Goal: Task Accomplishment & Management: Manage account settings

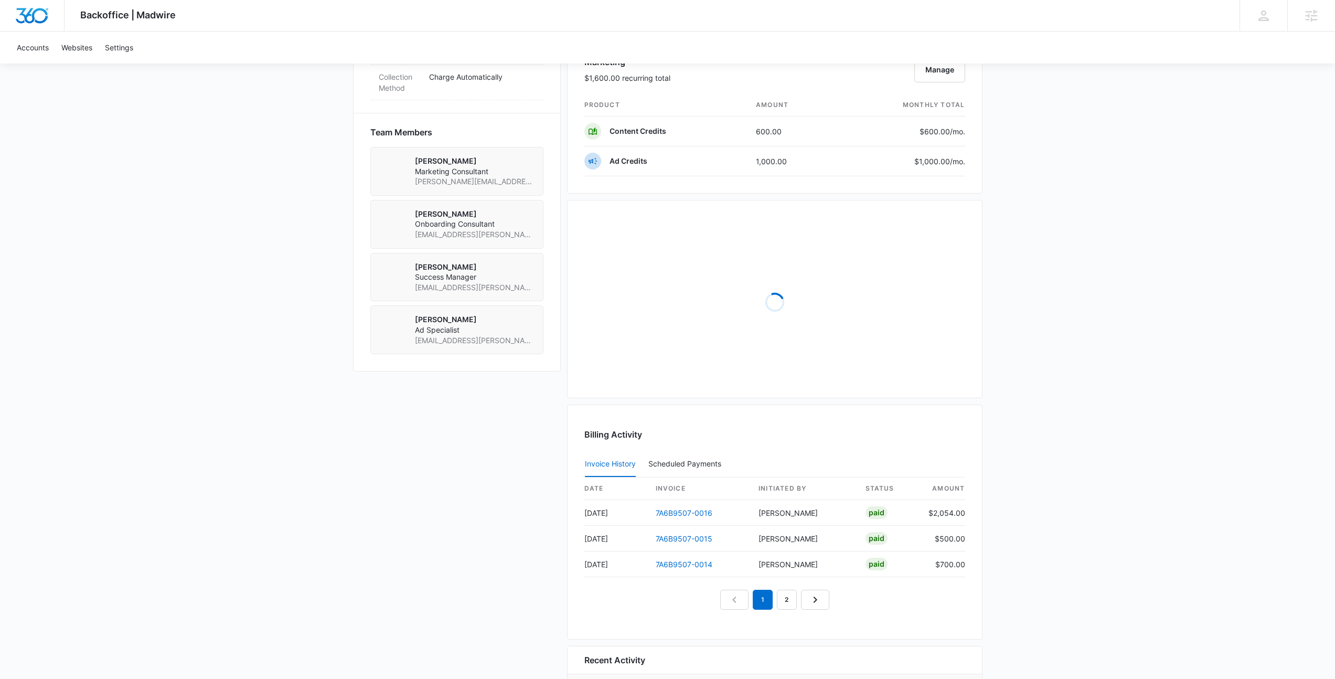
scroll to position [694, 0]
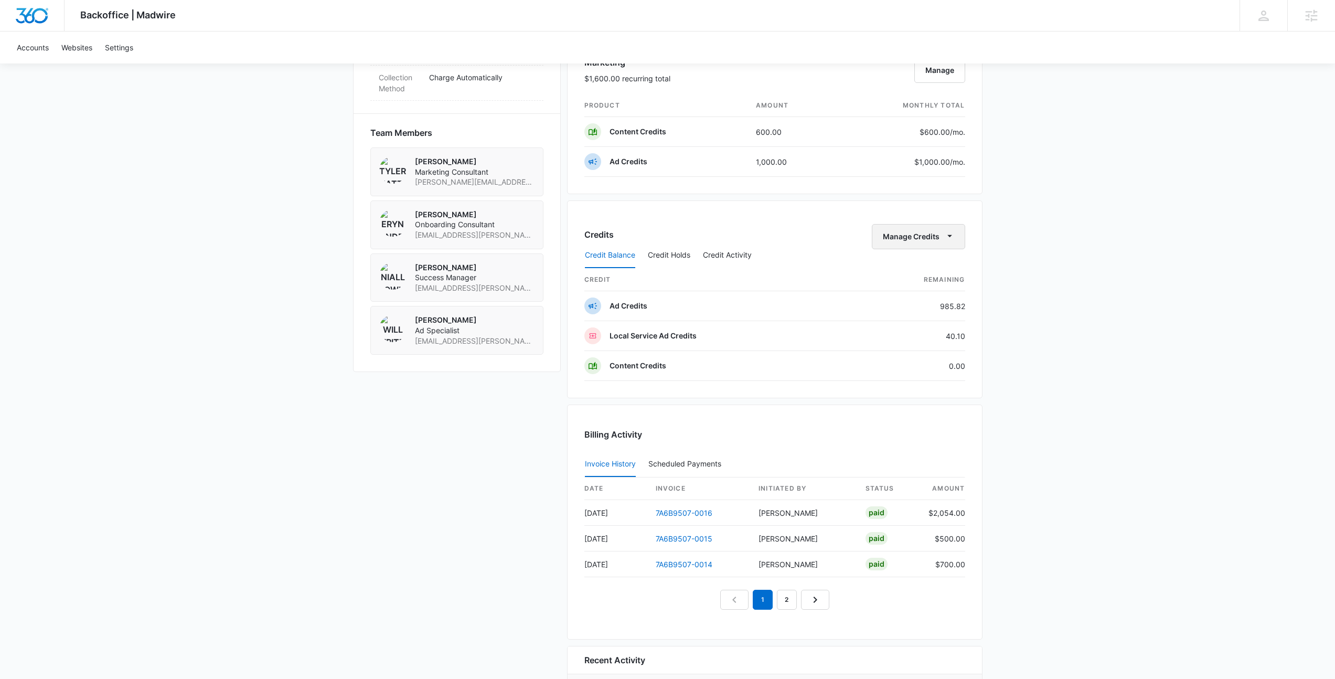
click at [909, 237] on button "Manage Credits" at bounding box center [918, 236] width 93 height 25
click at [907, 267] on div "Transfer Credits" at bounding box center [912, 270] width 55 height 7
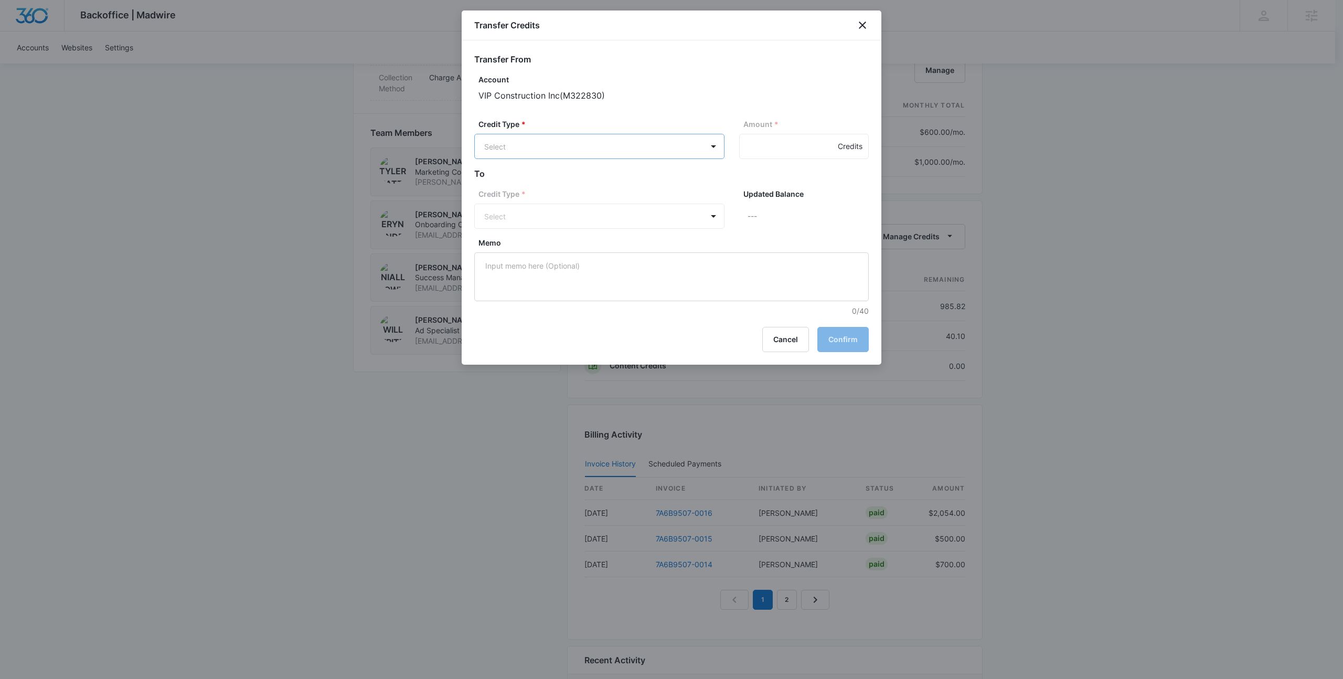
click at [564, 147] on body "Backoffice | Madwire Apps Settings NF Niall Fowler niall.fowler@madwire.com My …" at bounding box center [671, 110] width 1343 height 1608
click at [559, 210] on p "LSA Credits (40.10 Credits)" at bounding box center [559, 211] width 94 height 11
click at [557, 155] on body "Backoffice | Madwire Apps Settings NF Niall Fowler niall.fowler@madwire.com My …" at bounding box center [671, 110] width 1343 height 1608
click at [559, 183] on p "Ad Credits (985.82 Credits)" at bounding box center [559, 187] width 95 height 11
click at [745, 147] on input "Amount *" at bounding box center [804, 146] width 130 height 25
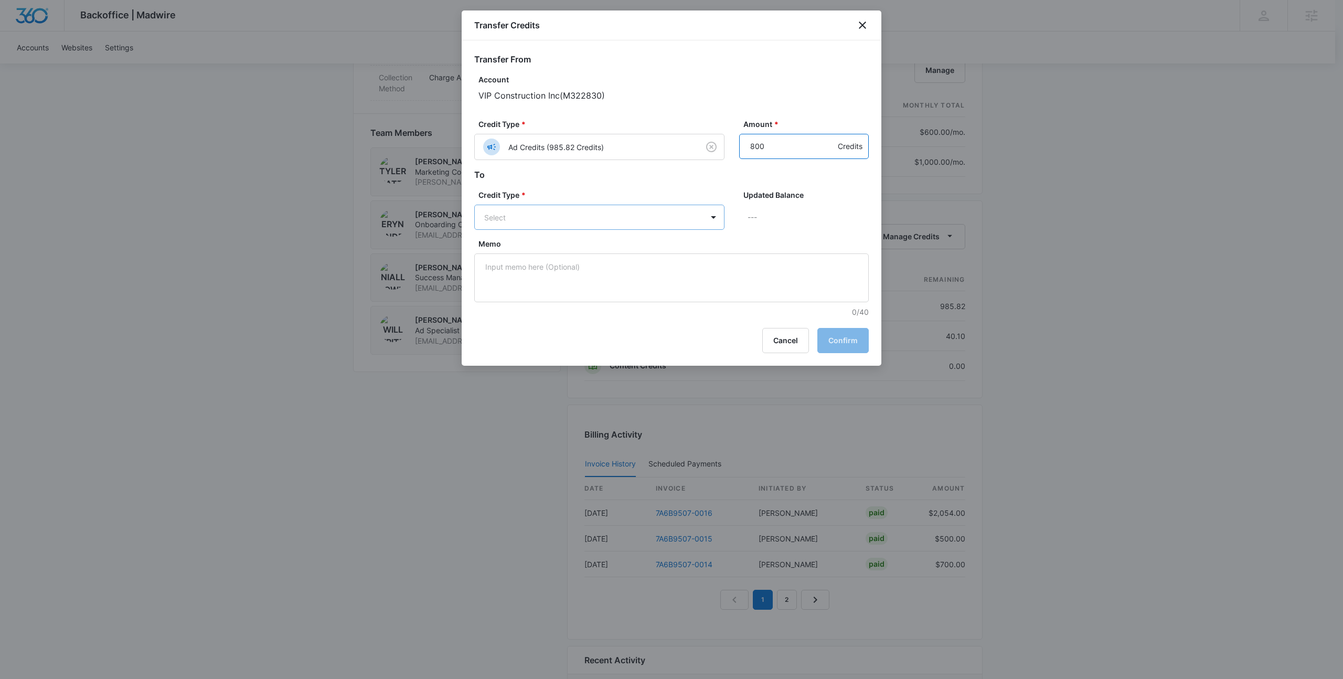
type input "800"
click at [611, 222] on body "Backoffice | Madwire Apps Settings NF Niall Fowler niall.fowler@madwire.com My …" at bounding box center [671, 110] width 1343 height 1608
click at [602, 259] on p "LSA Credits (40.10 Credits)" at bounding box center [559, 257] width 94 height 11
click at [831, 236] on div "Updated Balance 840.1 Credits" at bounding box center [804, 214] width 130 height 50
click at [836, 338] on button "Confirm" at bounding box center [842, 341] width 51 height 25
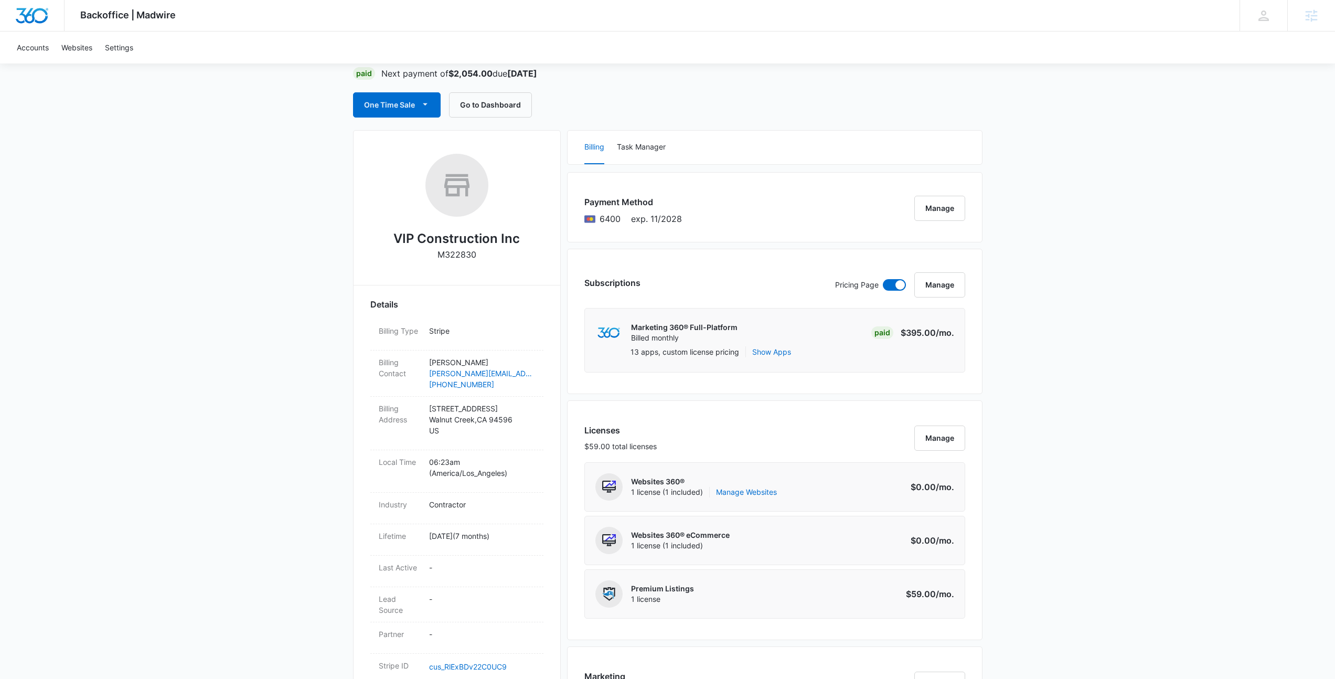
scroll to position [0, 0]
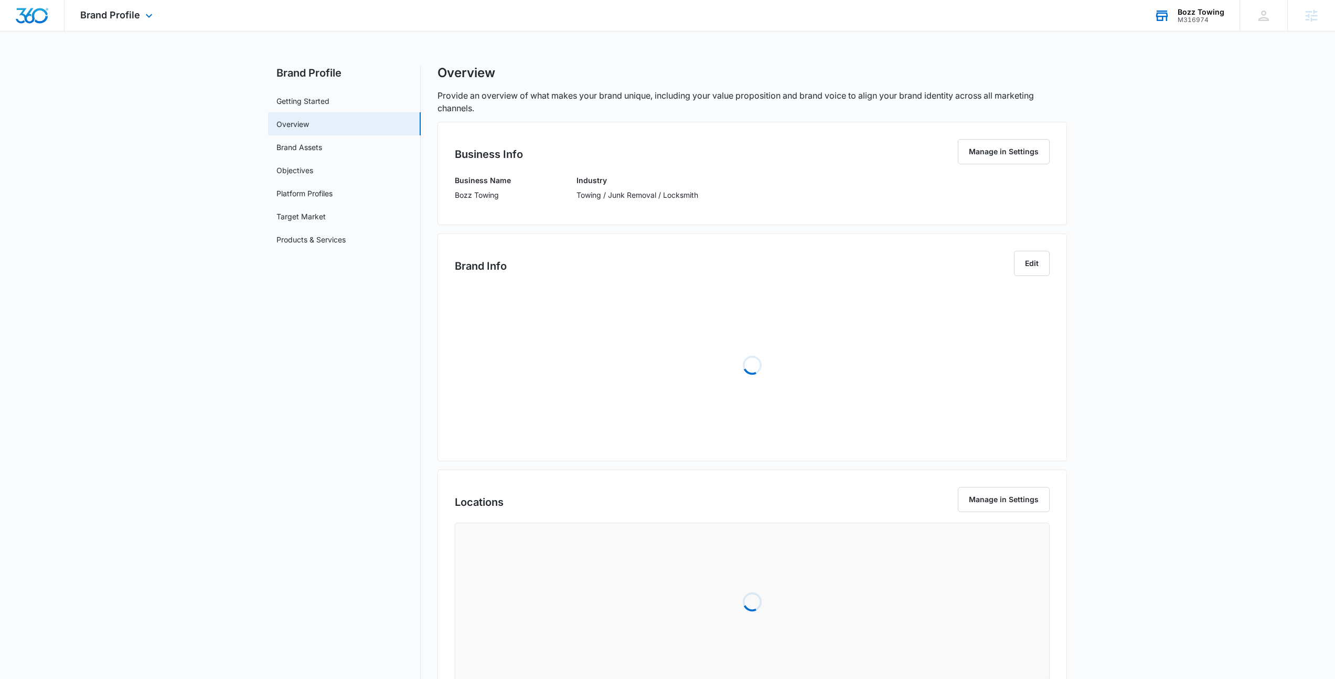
click at [1210, 9] on div "Bozz Towing" at bounding box center [1201, 12] width 47 height 8
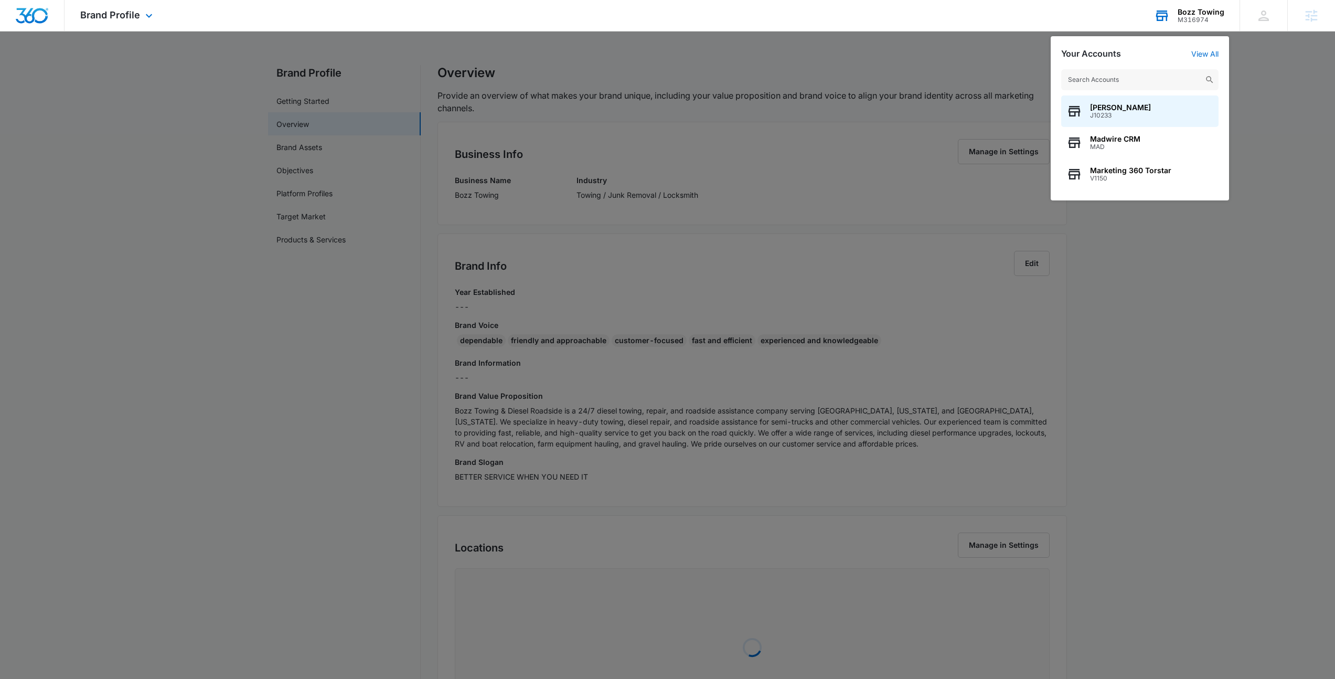
click at [1151, 85] on input "text" at bounding box center [1139, 79] width 157 height 21
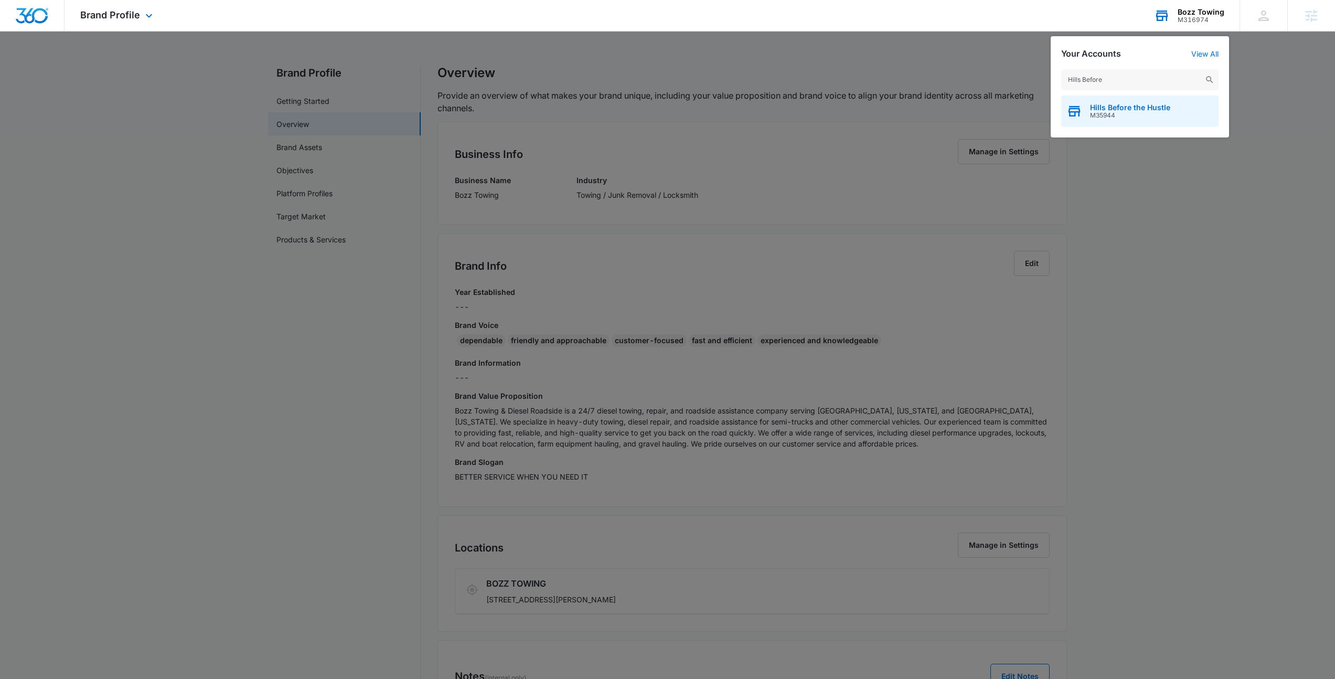
type input "Hills Before"
click at [1139, 119] on div "Hills Before the Hustle M35944" at bounding box center [1139, 110] width 157 height 31
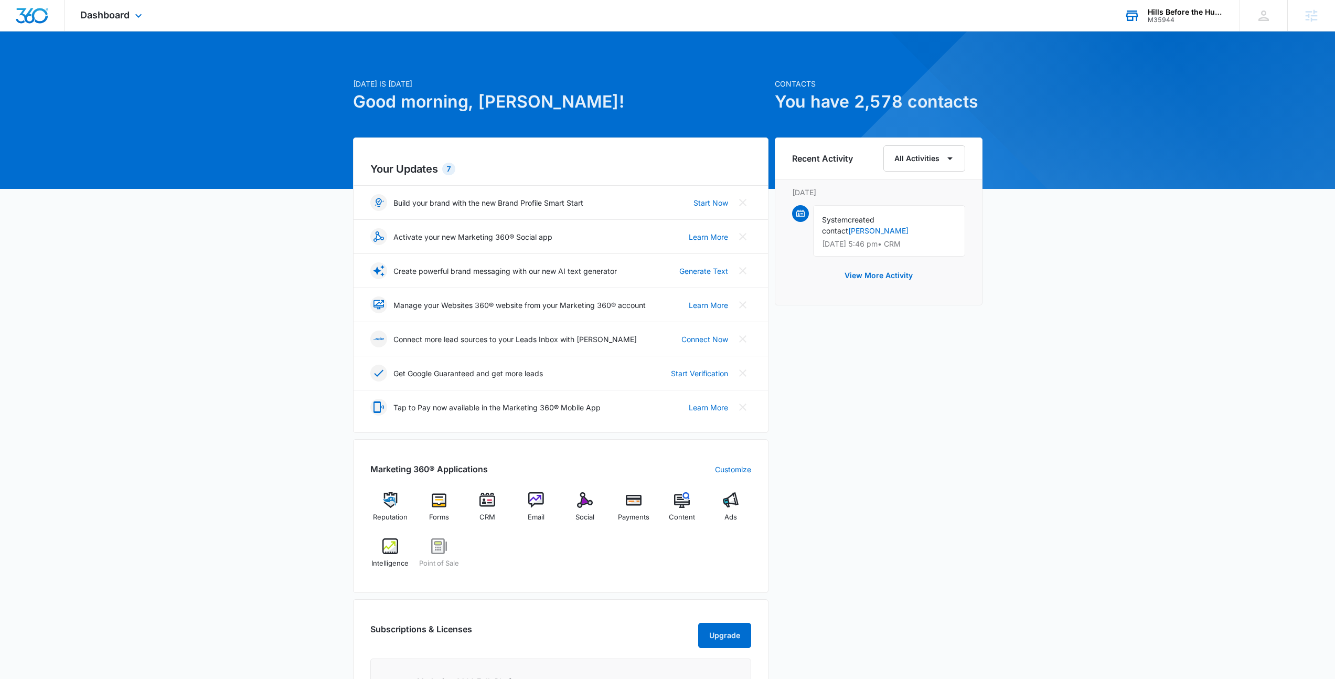
click at [118, 68] on div "Today is Tuesday, October 7th Good morning, Niall! Contacts You have 2,578 cont…" at bounding box center [667, 489] width 1335 height 888
click at [114, 13] on span "Dashboard" at bounding box center [104, 14] width 49 height 11
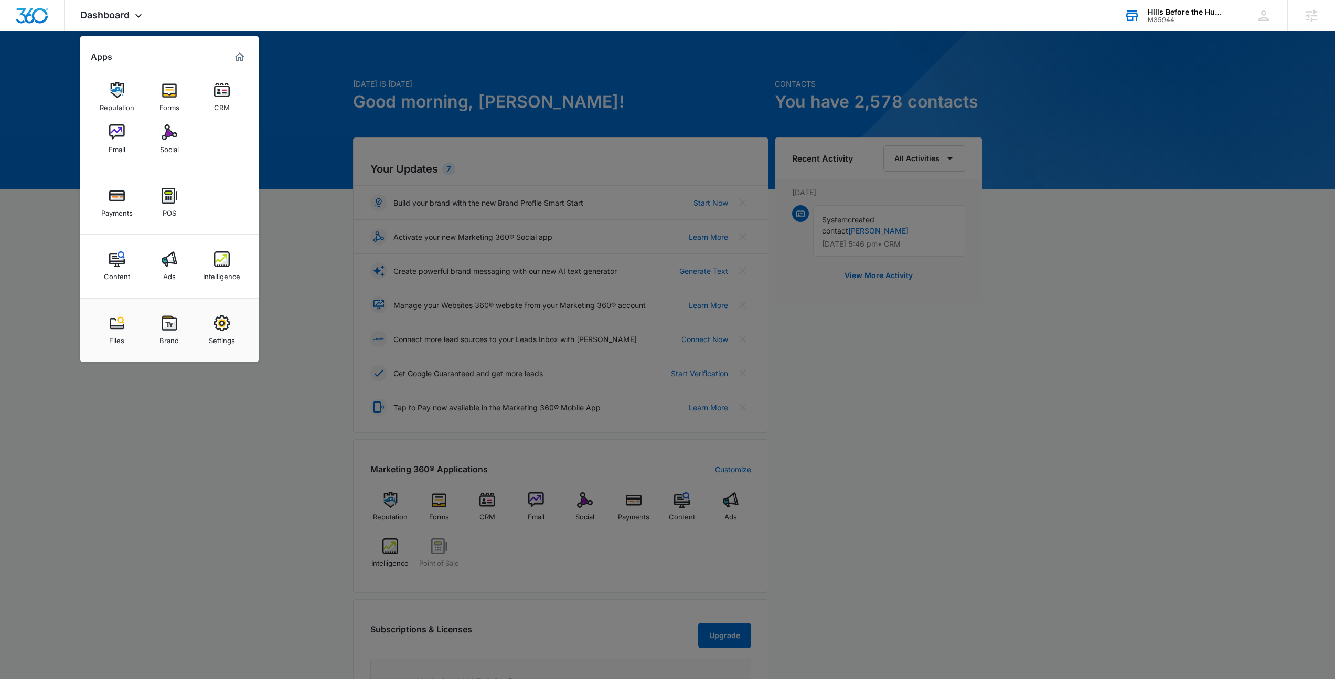
click at [293, 33] on div at bounding box center [667, 339] width 1335 height 679
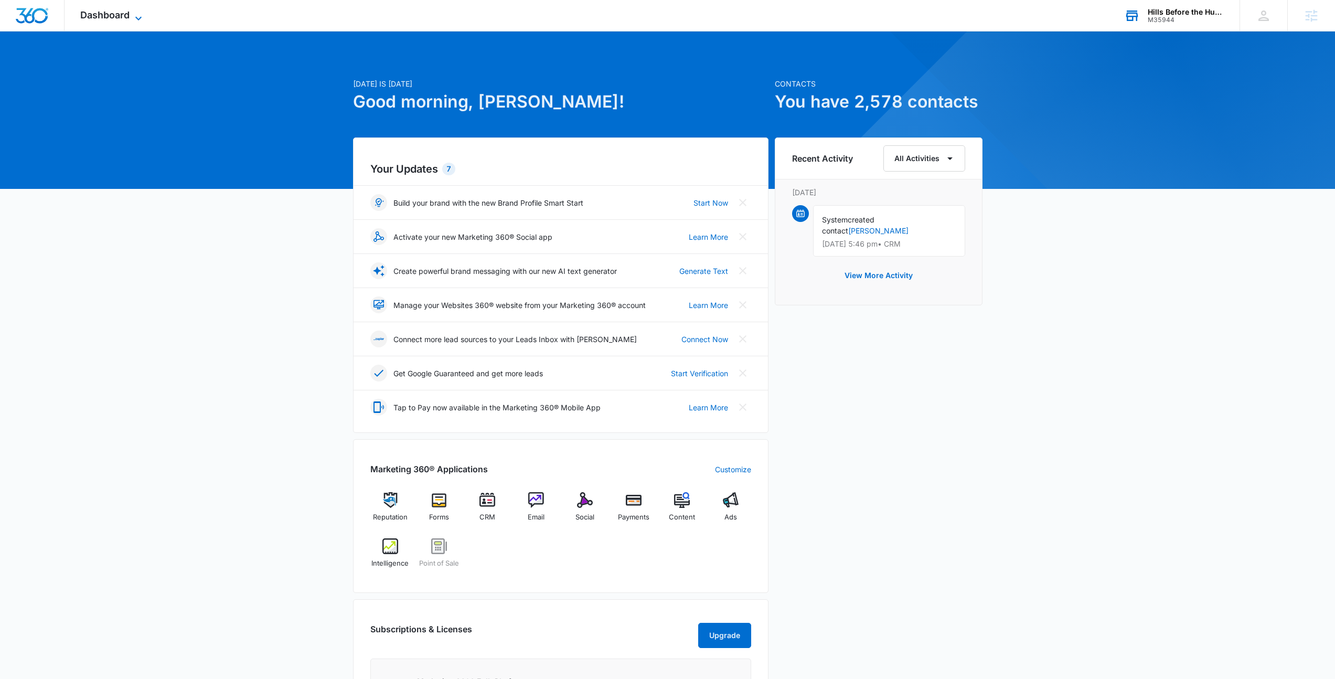
click at [83, 16] on span "Dashboard" at bounding box center [104, 14] width 49 height 11
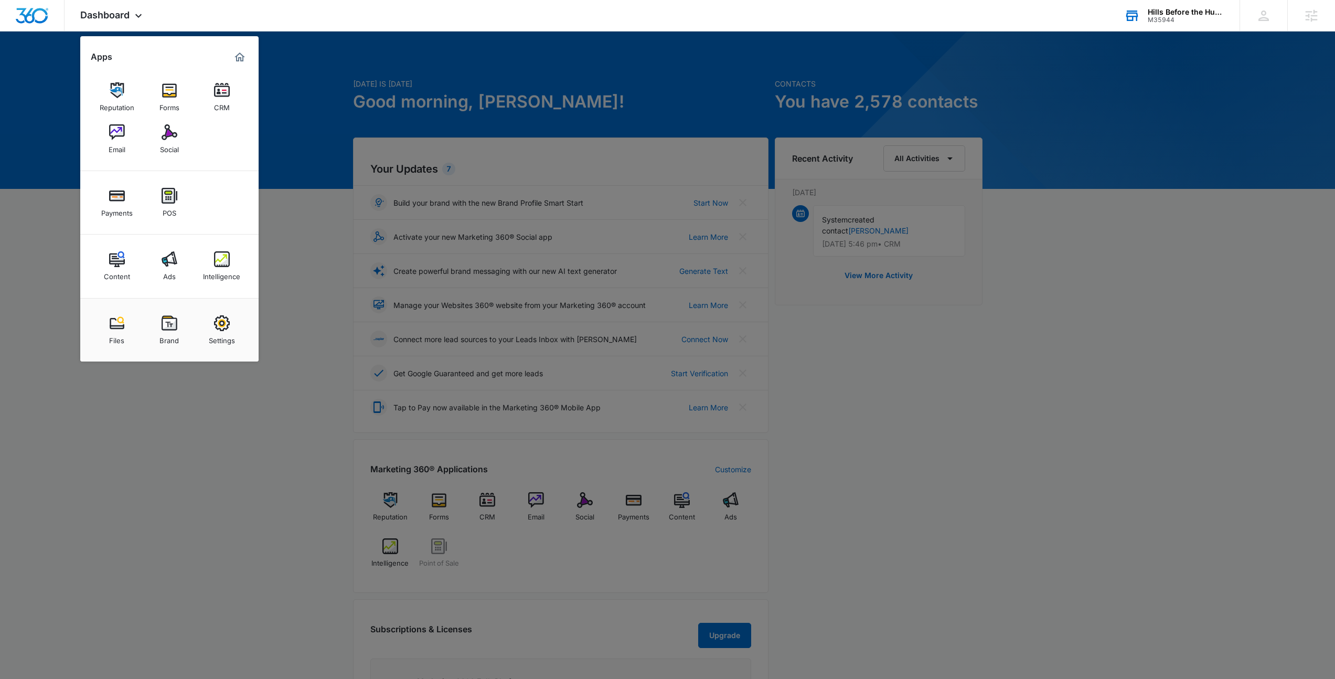
click at [302, 225] on div at bounding box center [667, 339] width 1335 height 679
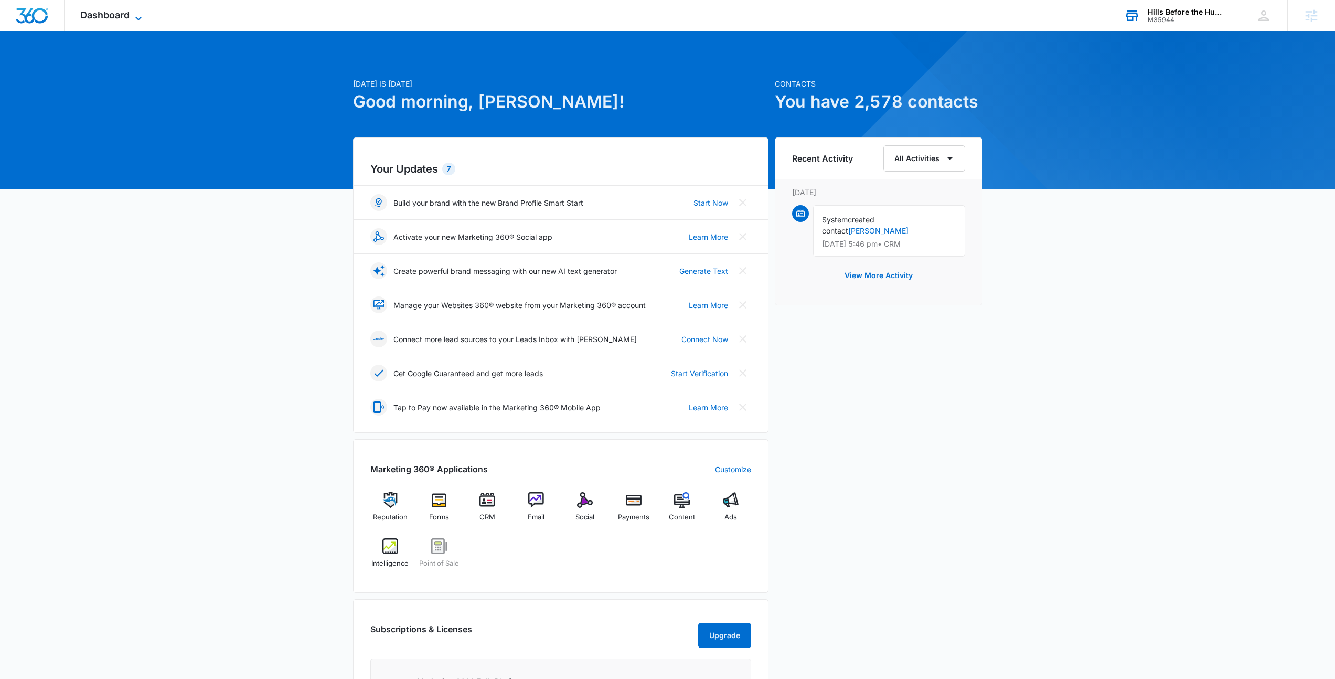
click at [113, 15] on span "Dashboard" at bounding box center [104, 14] width 49 height 11
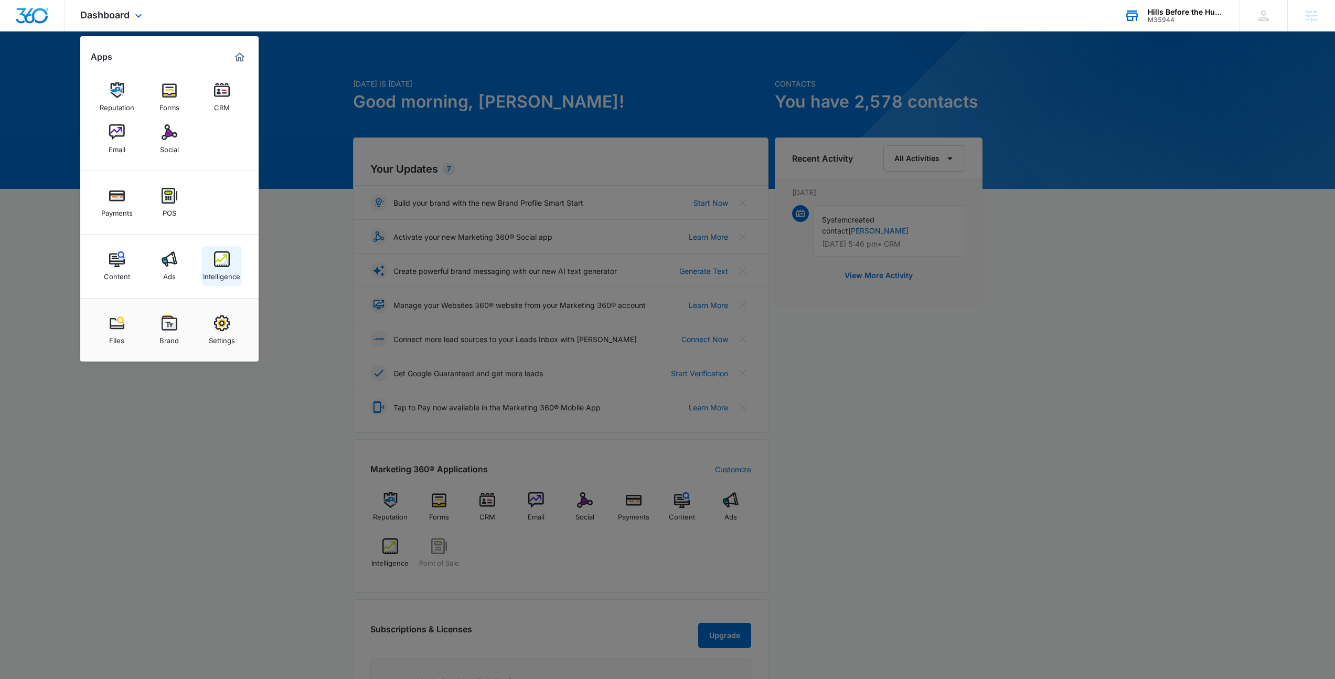
click at [217, 264] on img at bounding box center [222, 259] width 16 height 16
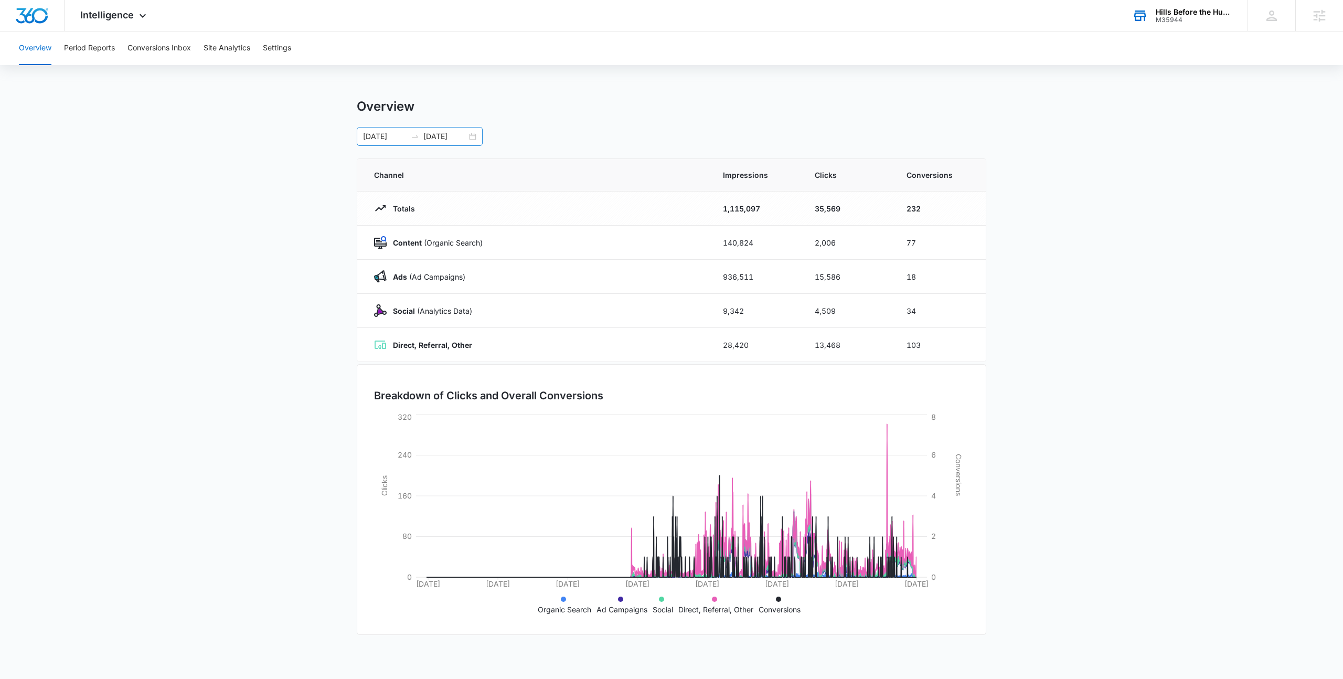
click at [477, 137] on div "01/01/2020 09/10/2025" at bounding box center [420, 136] width 126 height 19
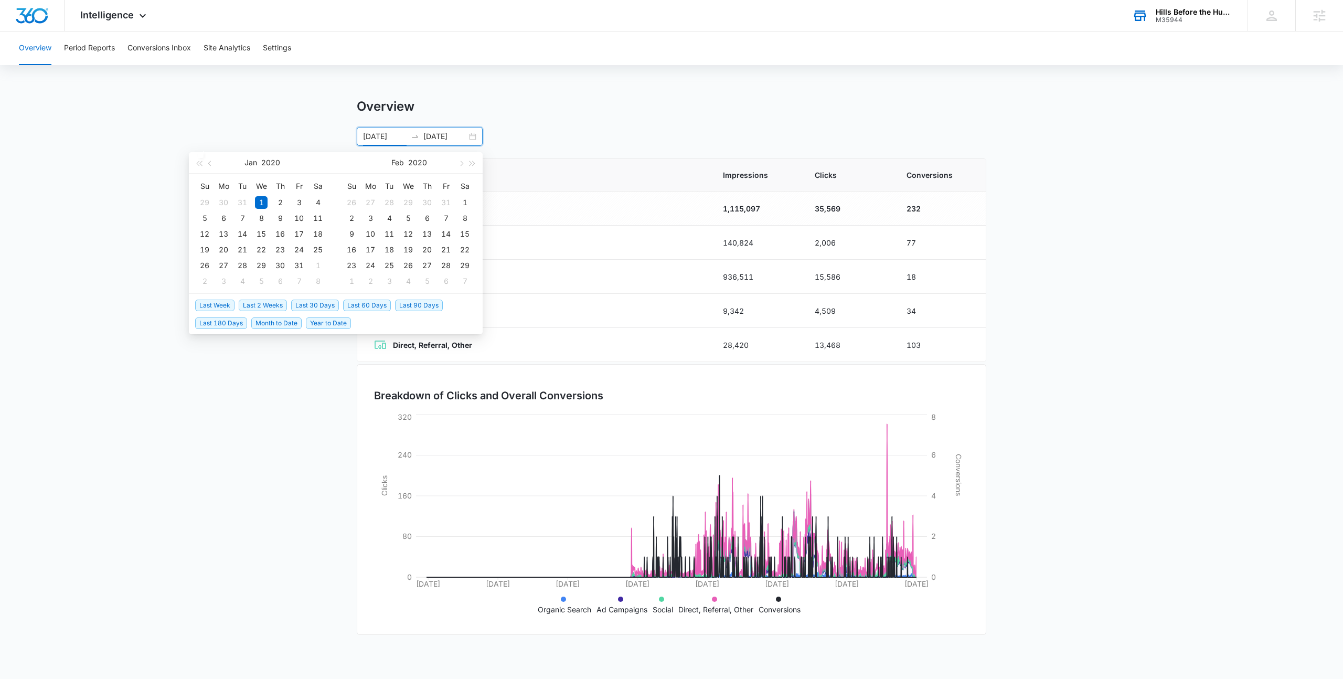
click at [301, 306] on span "Last 30 Days" at bounding box center [315, 306] width 48 height 12
type input "09/06/2025"
type input "10/06/2025"
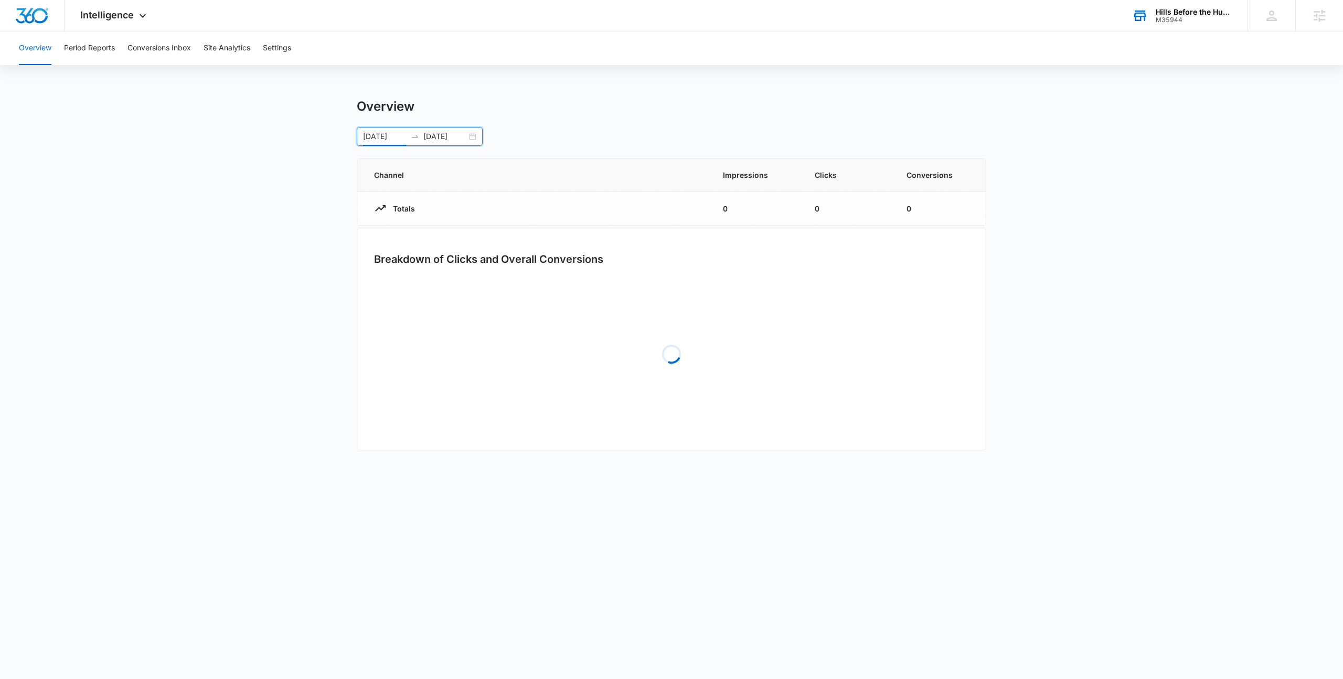
click at [216, 179] on main "Overview 09/06/2025 10/06/2025 Sep 2025 Su Mo Tu We Th Fr Sa 31 1 2 3 4 5 6 7 8…" at bounding box center [671, 282] width 1343 height 366
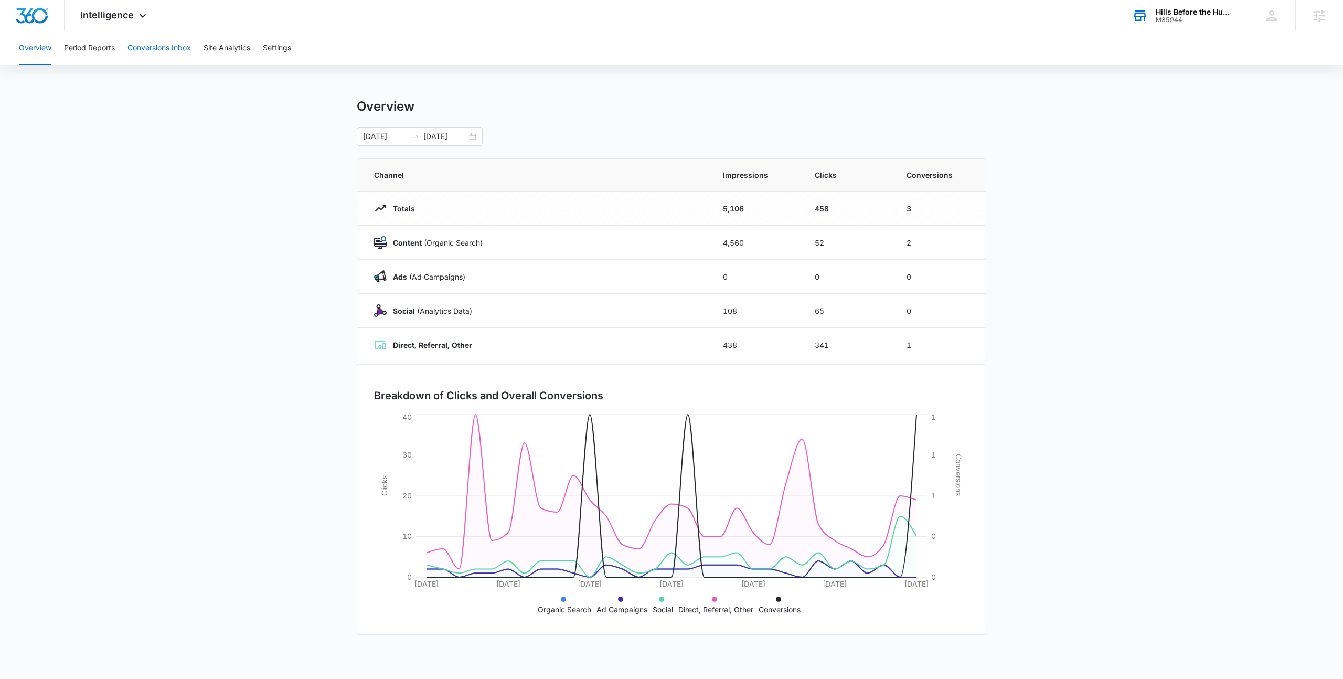
click at [137, 54] on button "Conversions Inbox" at bounding box center [159, 48] width 63 height 34
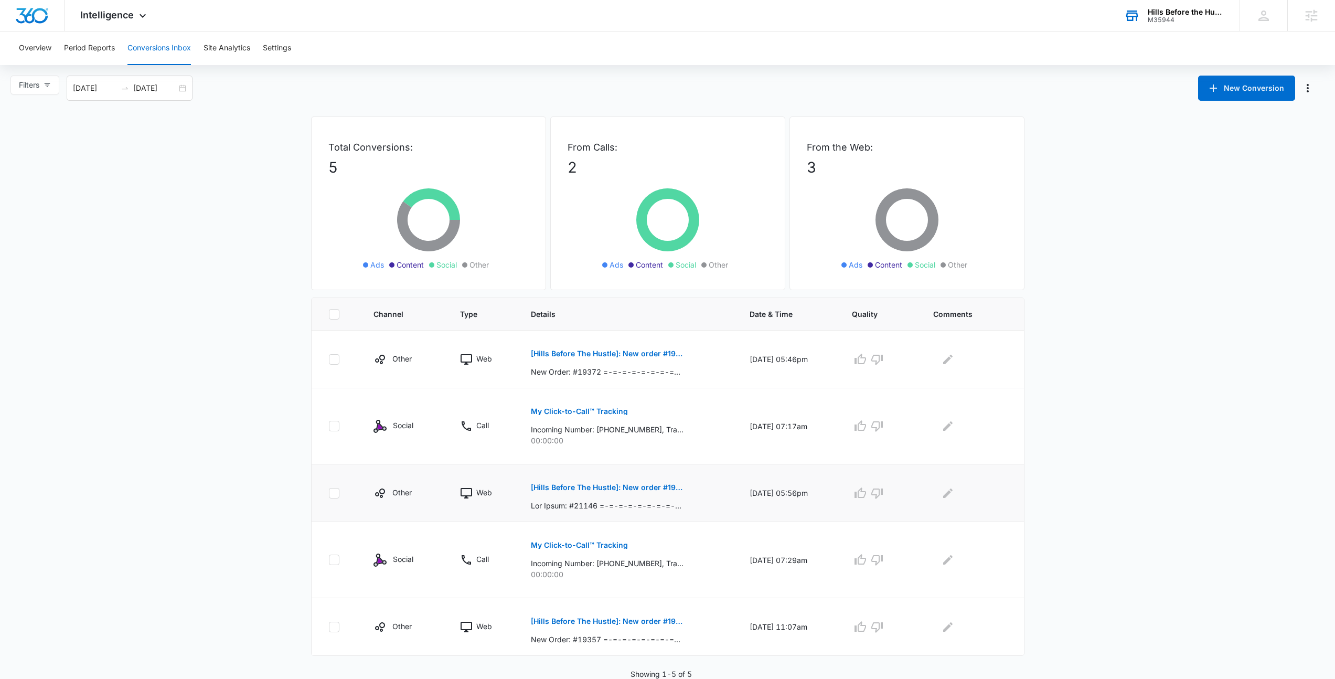
click at [612, 484] on p "[Hills Before The Hustle]: New order #19360" at bounding box center [607, 487] width 153 height 7
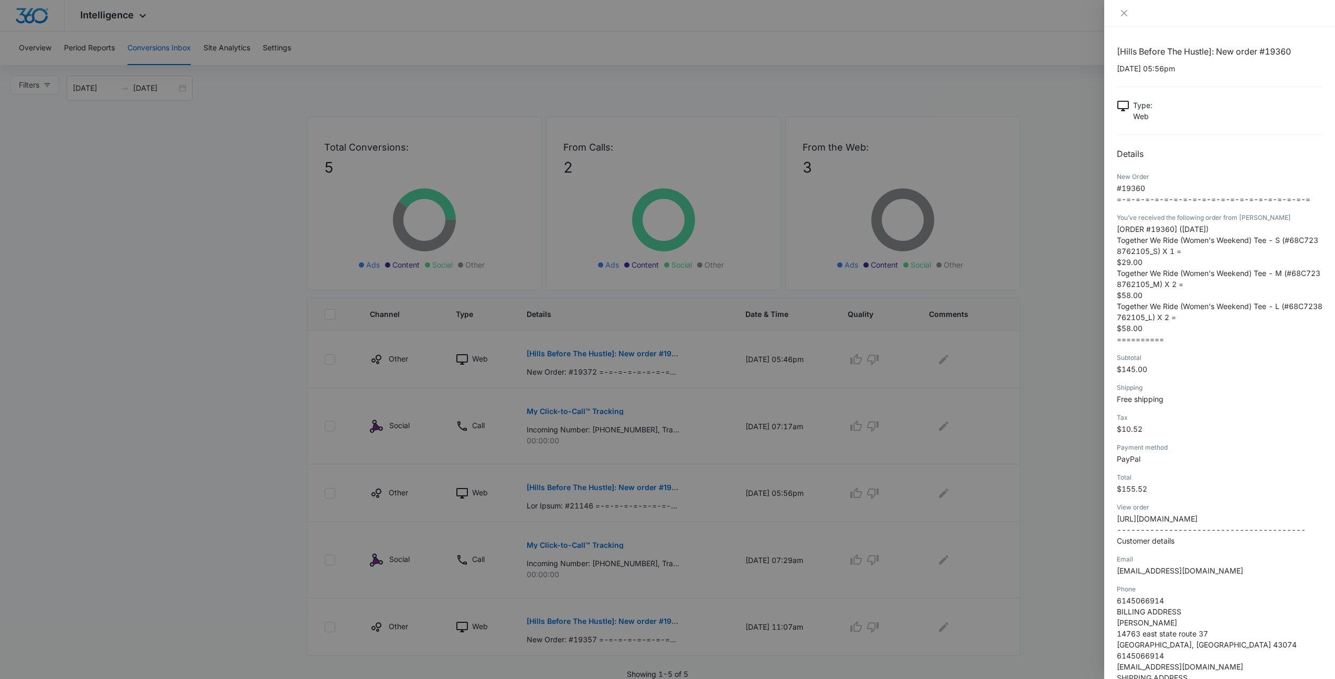
click at [1004, 343] on div at bounding box center [667, 339] width 1335 height 679
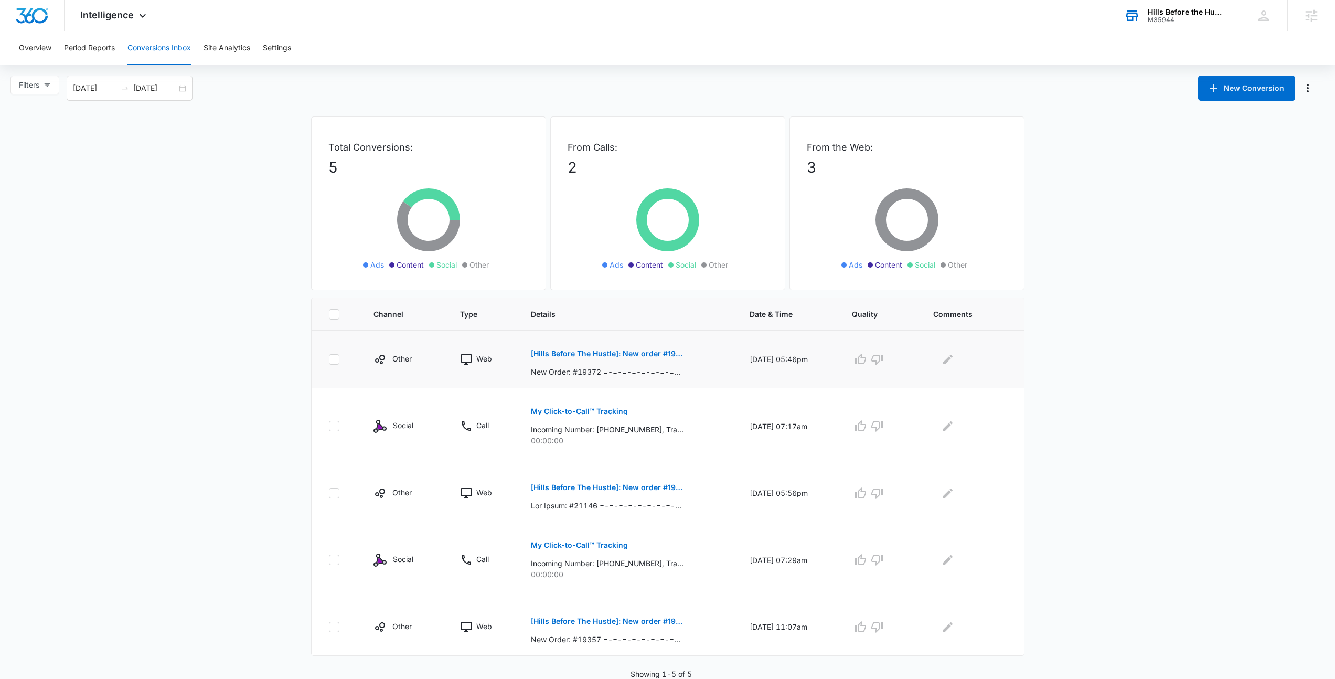
click at [572, 358] on button "[Hills Before The Hustle]: New order #19372" at bounding box center [607, 353] width 153 height 25
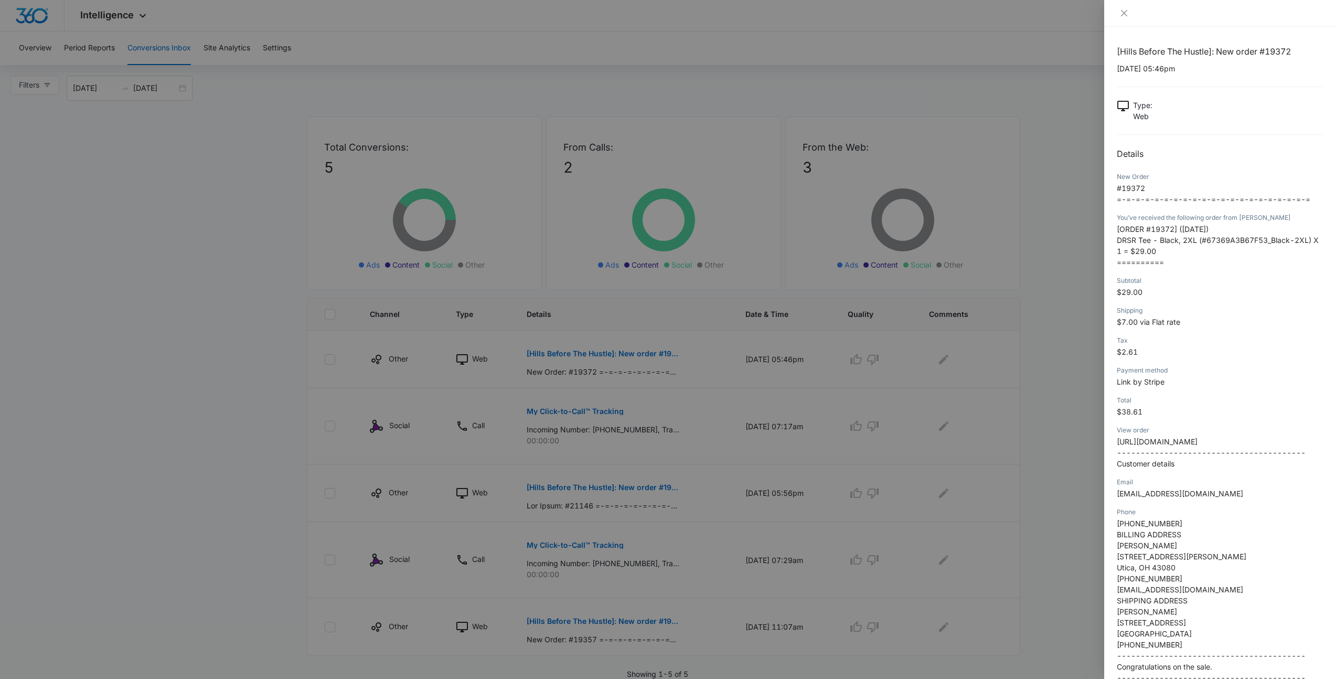
click at [1033, 423] on div at bounding box center [667, 339] width 1335 height 679
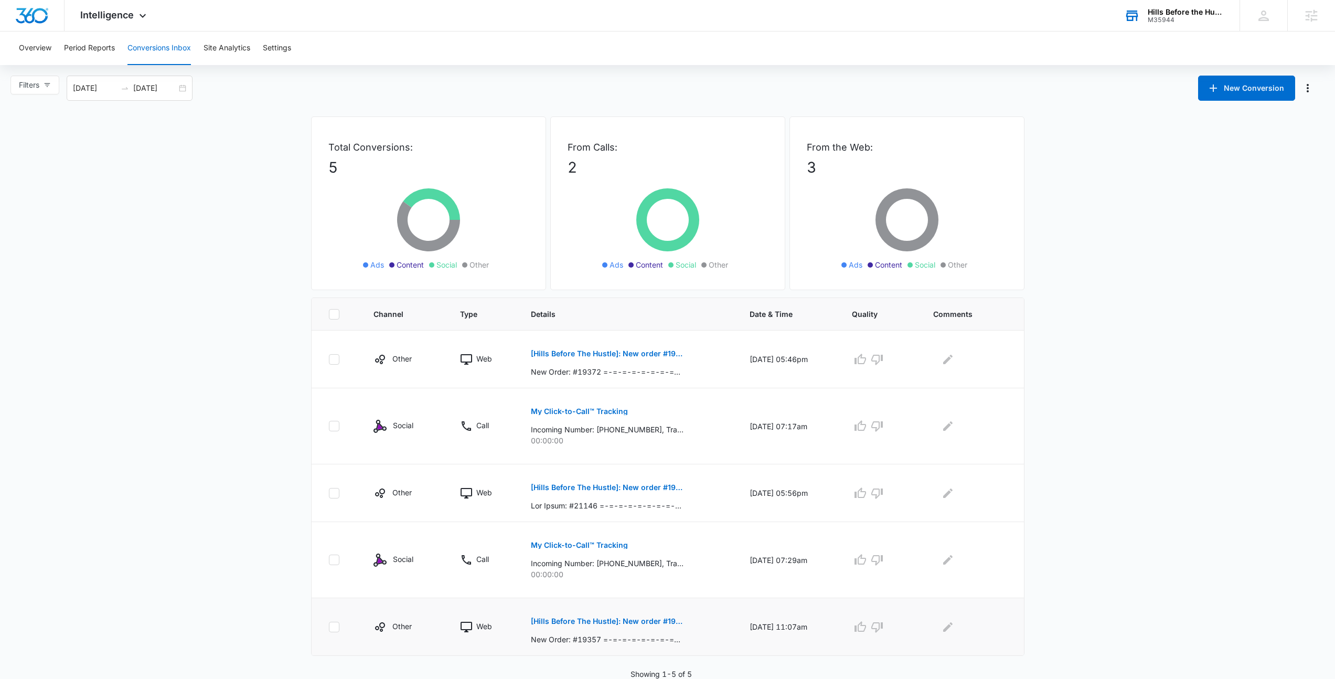
click at [646, 620] on p "[Hills Before The Hustle]: New order #19357" at bounding box center [607, 621] width 153 height 7
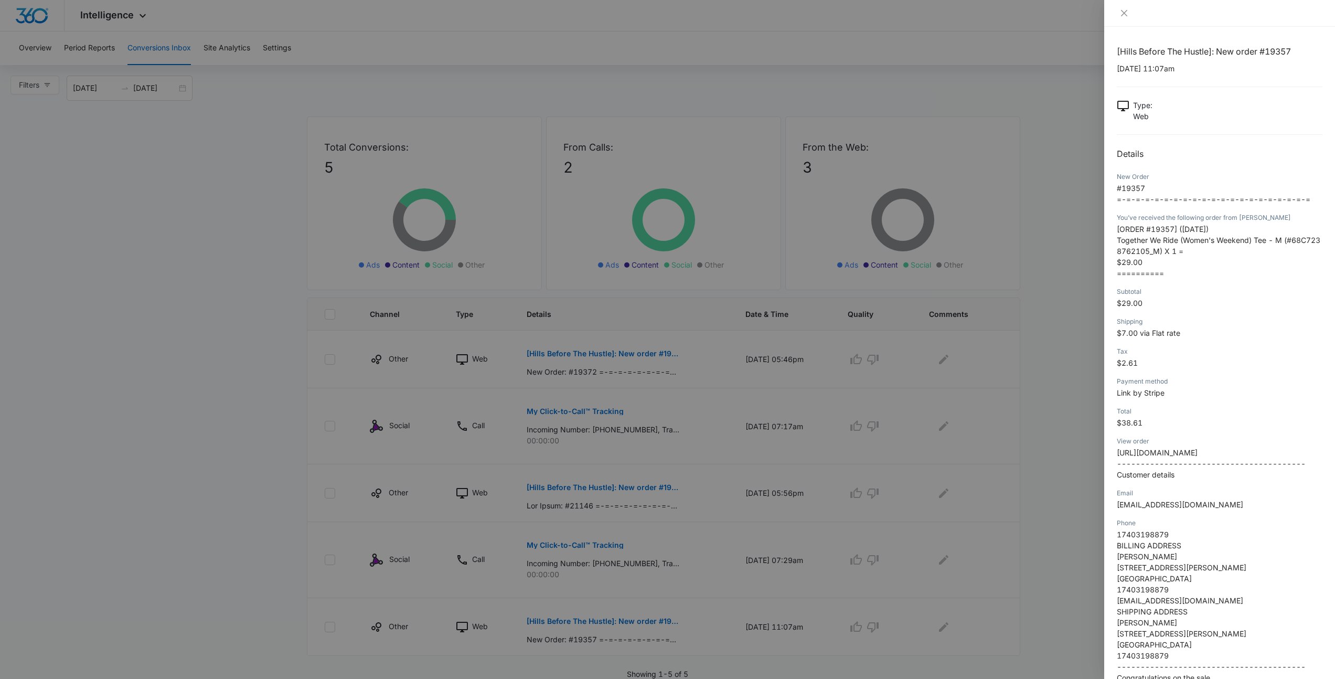
click at [1066, 292] on div at bounding box center [667, 339] width 1335 height 679
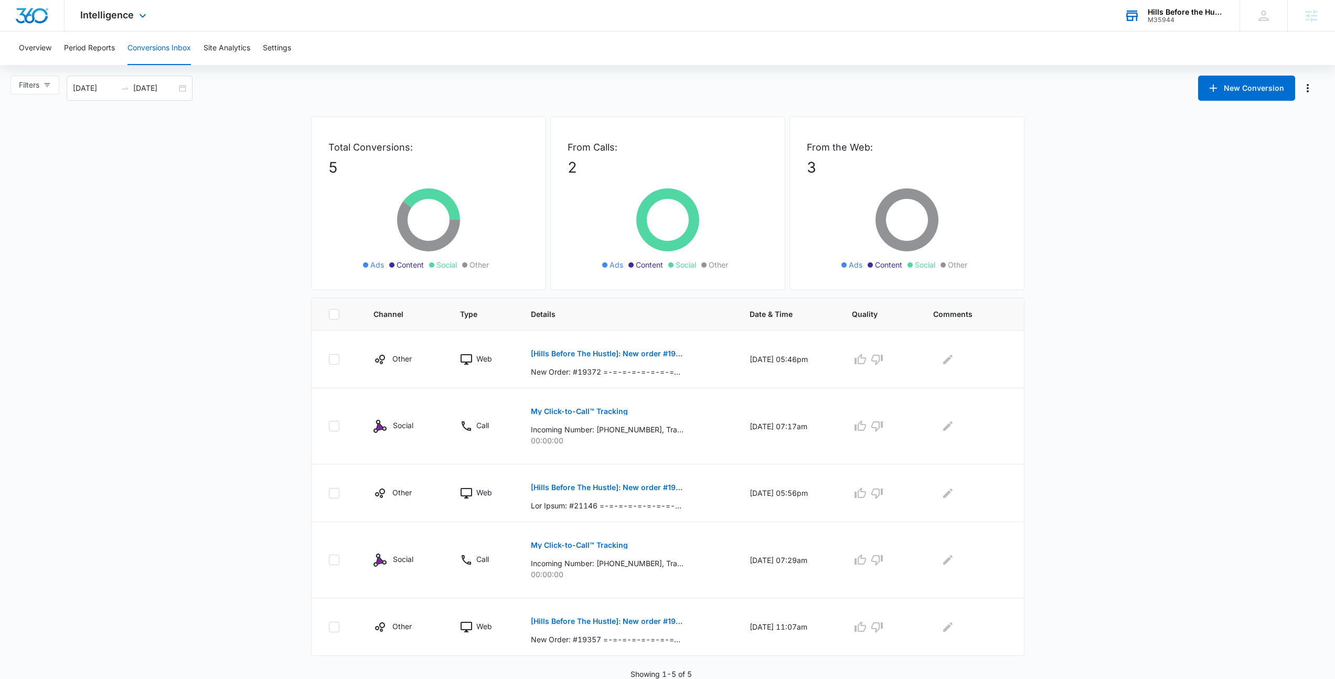
click at [126, 21] on div "Intelligence Apps Reputation Forms CRM Email Social Payments POS Content Ads In…" at bounding box center [115, 15] width 100 height 31
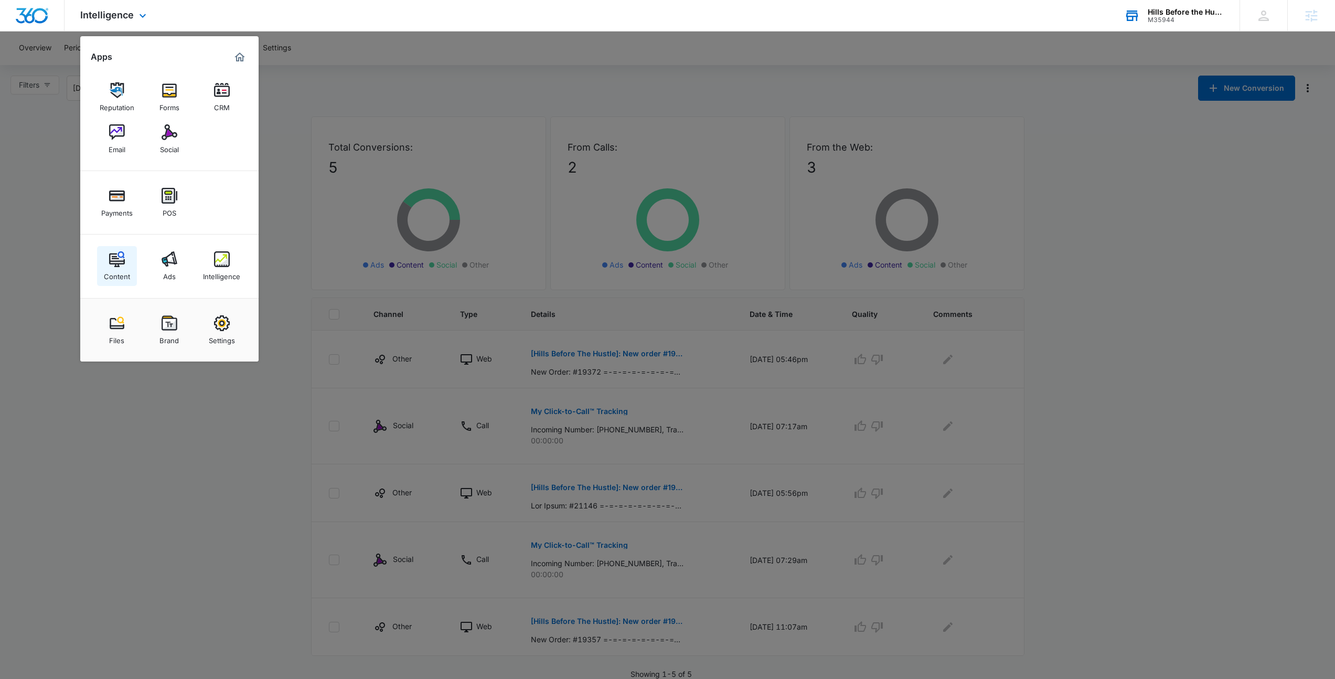
click at [118, 260] on img at bounding box center [117, 259] width 16 height 16
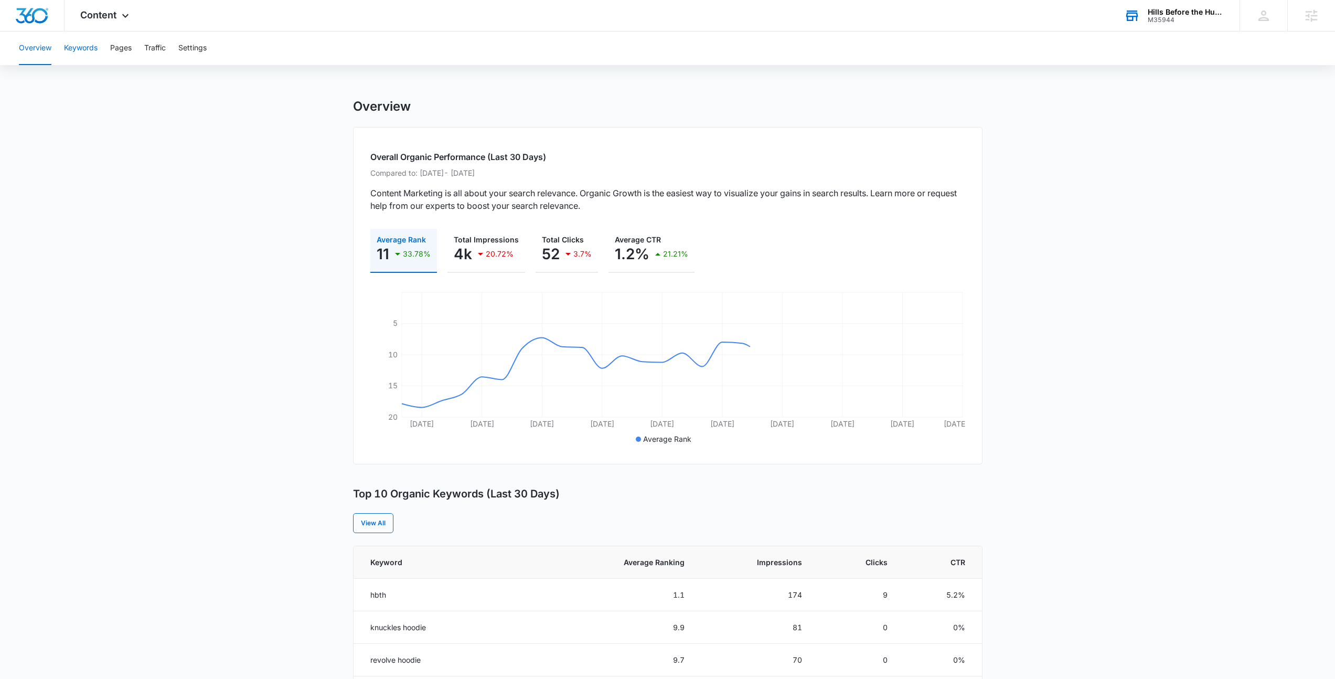
click at [84, 49] on button "Keywords" at bounding box center [81, 48] width 34 height 34
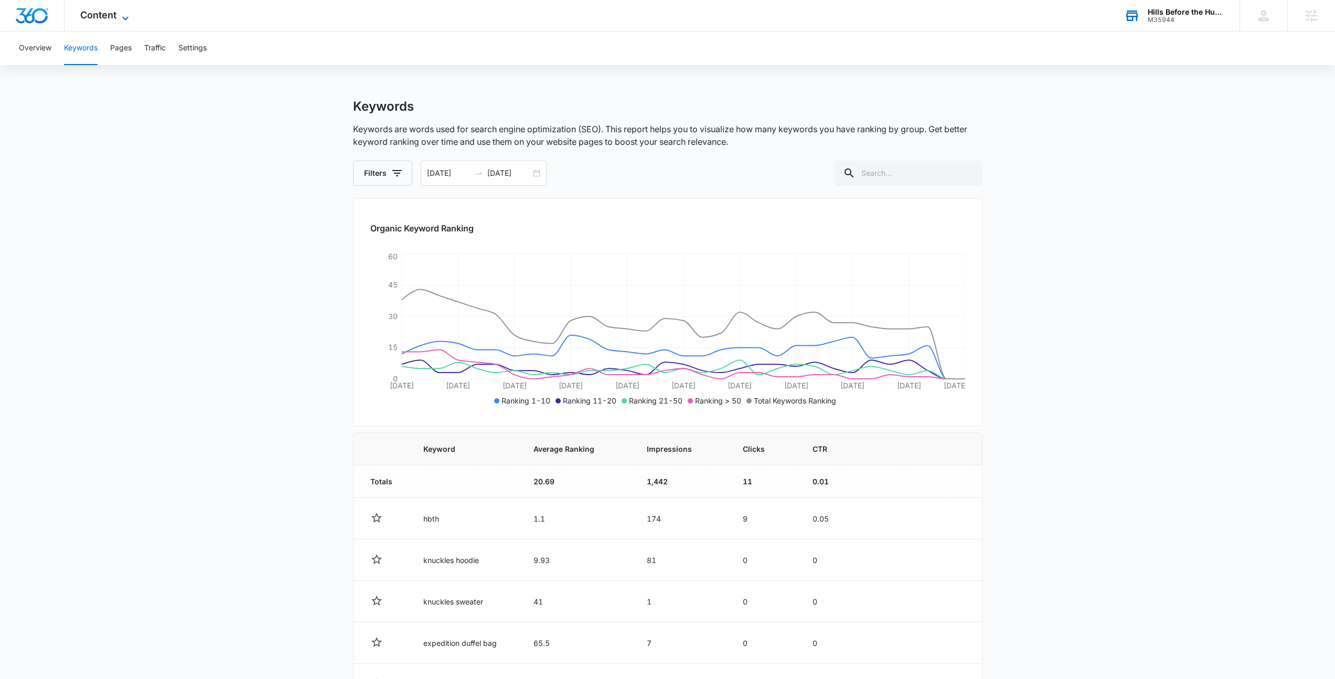
click at [92, 12] on span "Content" at bounding box center [98, 14] width 36 height 11
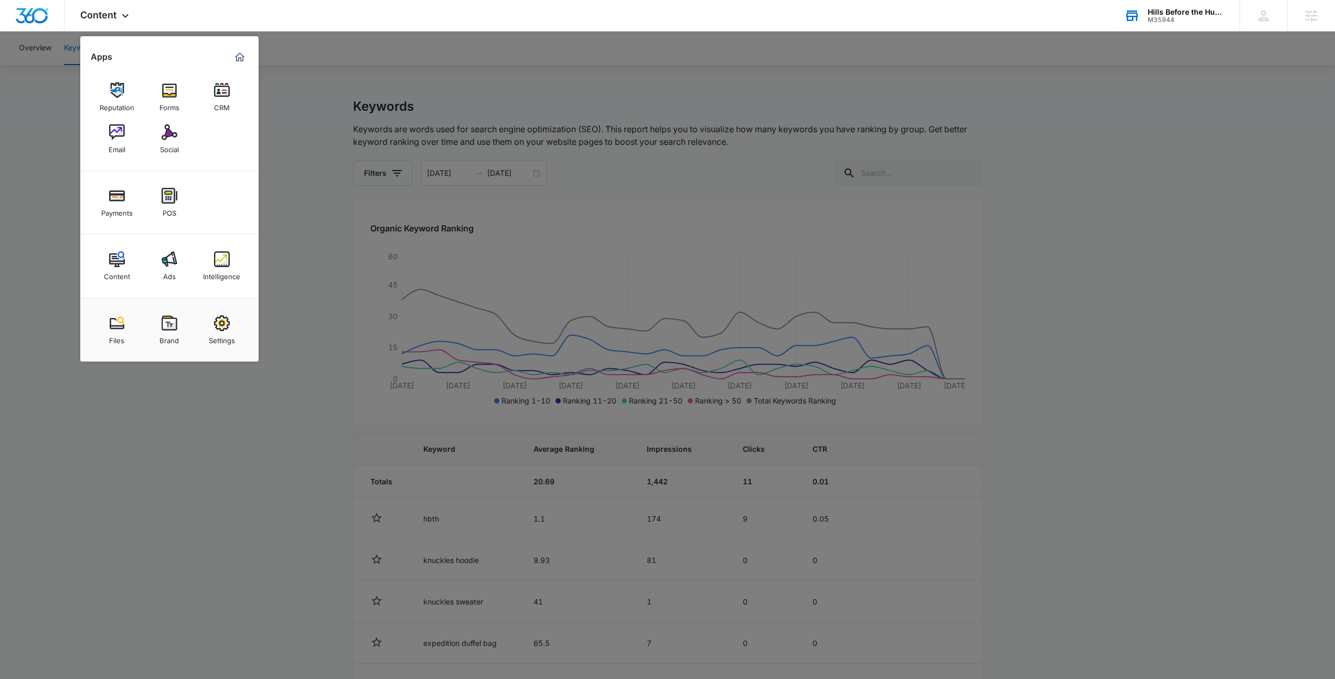
click at [286, 241] on div at bounding box center [667, 339] width 1335 height 679
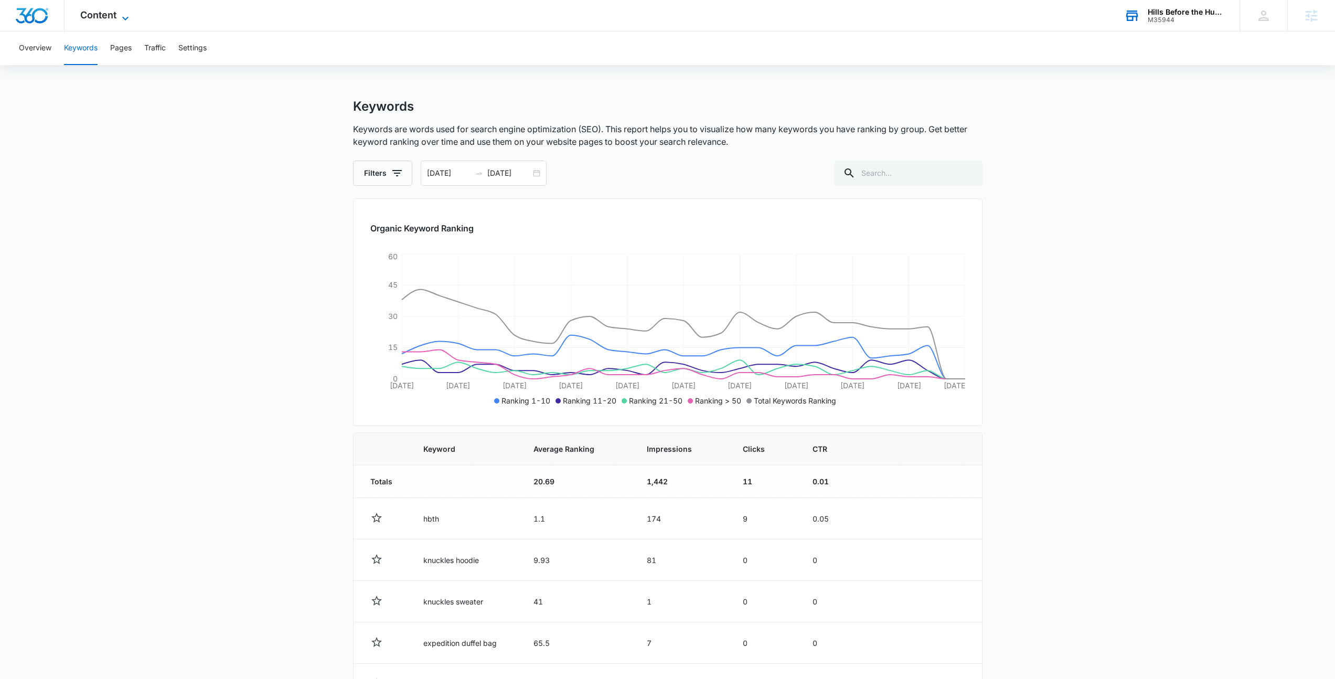
click at [95, 19] on span "Content" at bounding box center [98, 14] width 36 height 11
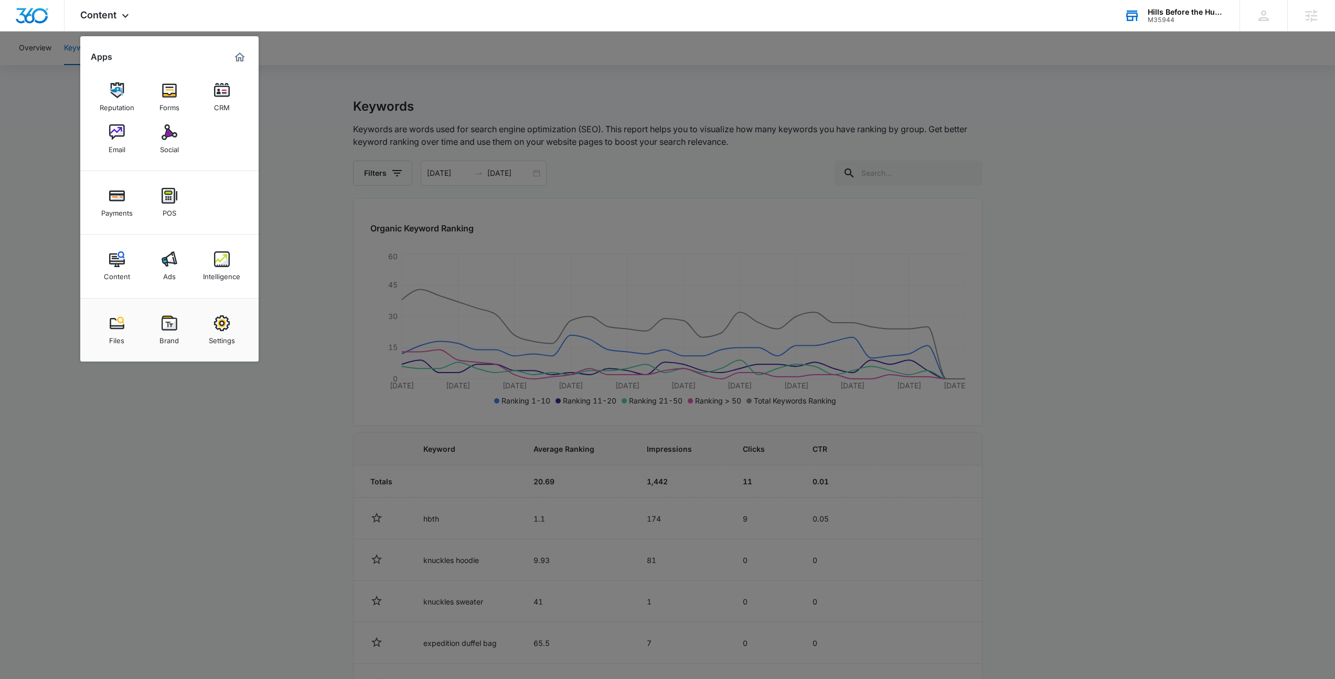
click at [314, 99] on div at bounding box center [667, 339] width 1335 height 679
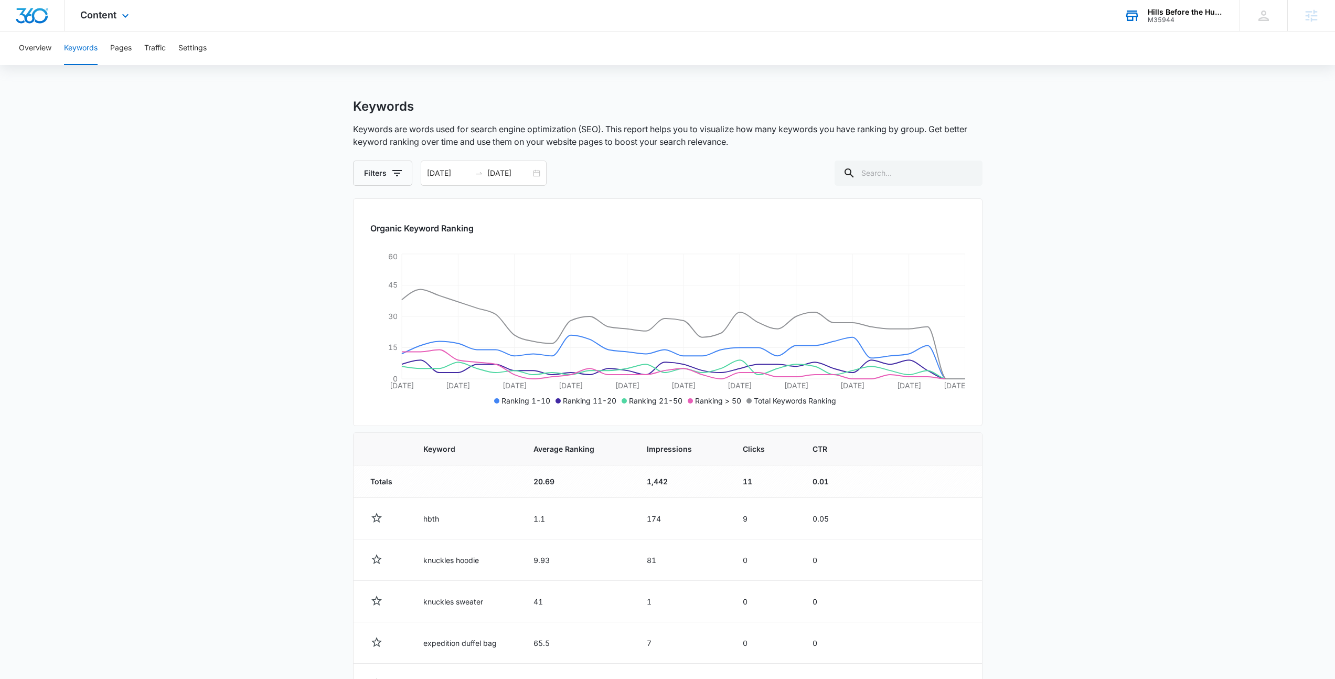
click at [122, 22] on div "Content Apps Reputation Forms CRM Email Social Payments POS Content Ads Intelli…" at bounding box center [106, 15] width 83 height 31
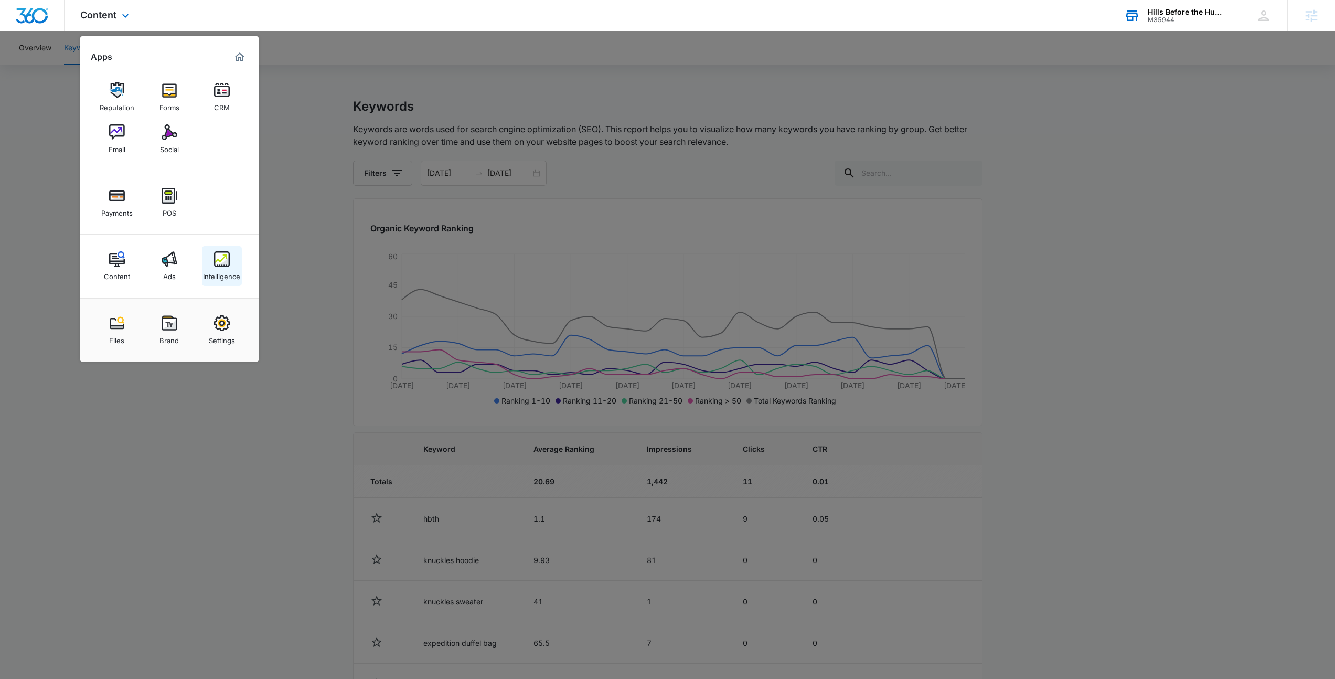
click at [228, 260] on img at bounding box center [222, 259] width 16 height 16
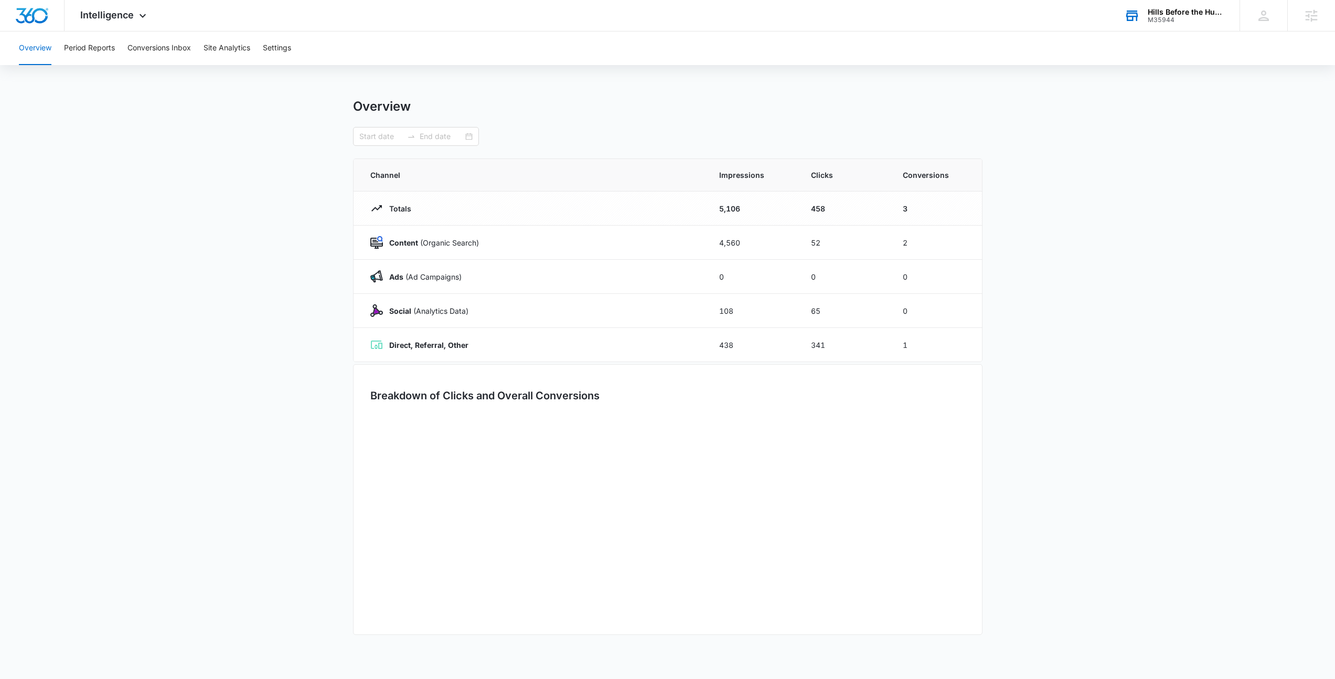
type input "09/06/2025"
type input "10/06/2025"
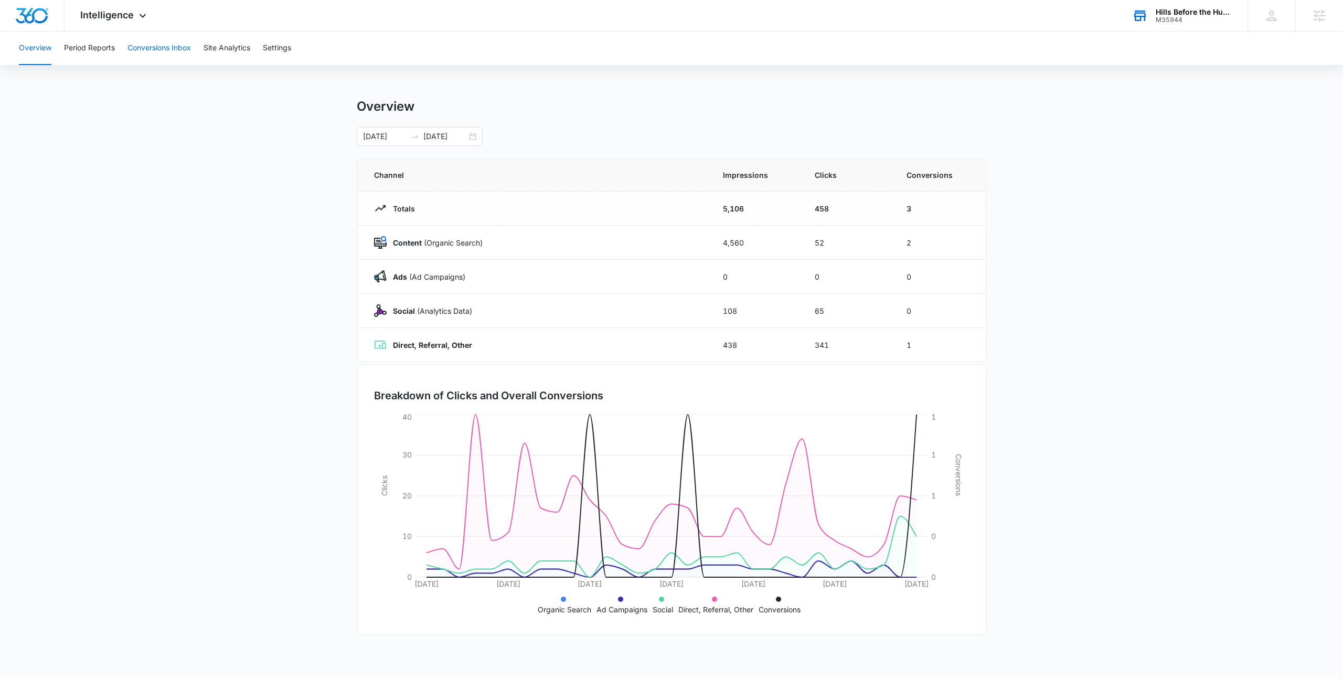
click at [181, 56] on button "Conversions Inbox" at bounding box center [159, 48] width 63 height 34
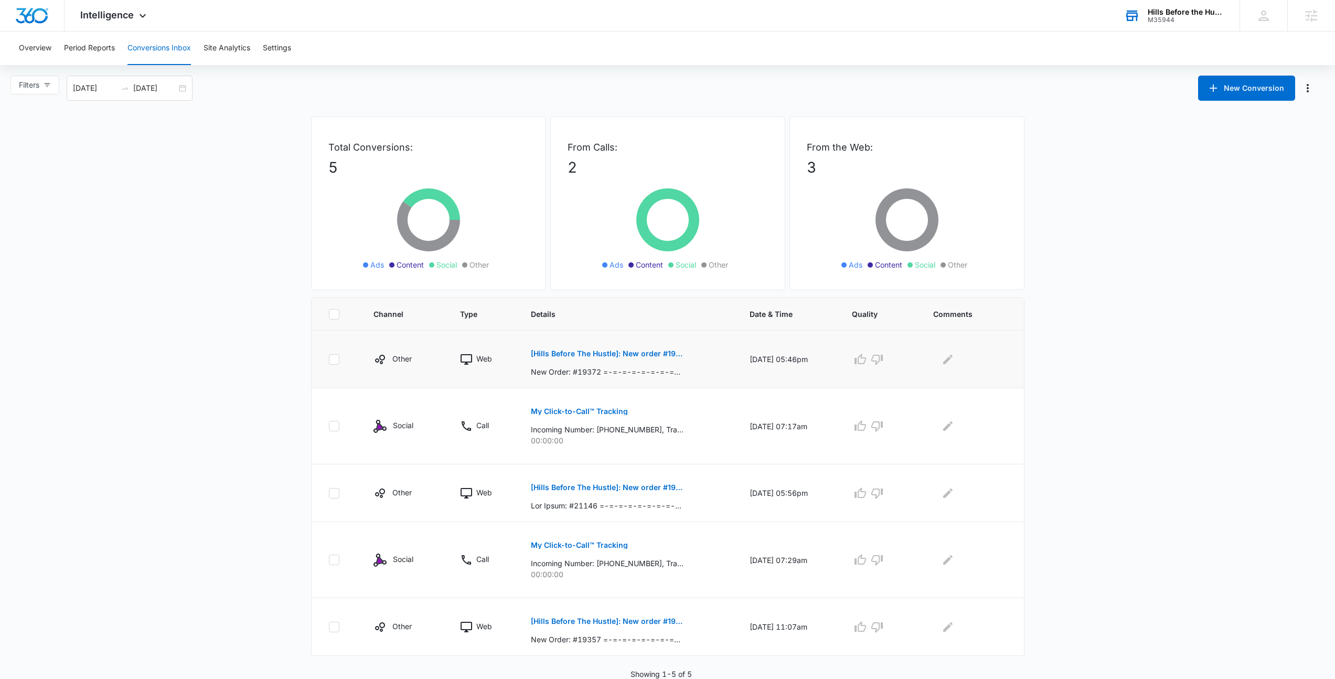
click at [568, 355] on p "[Hills Before The Hustle]: New order #19372" at bounding box center [607, 353] width 153 height 7
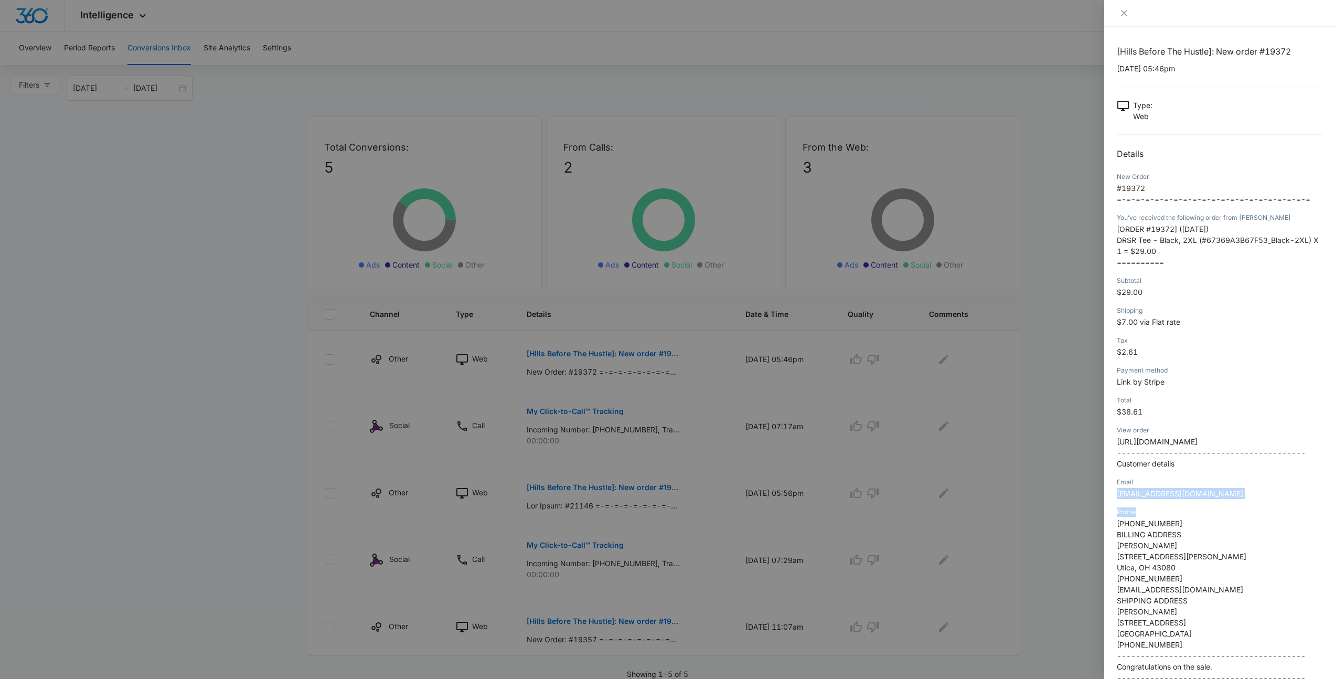
drag, startPoint x: 1115, startPoint y: 507, endPoint x: 1249, endPoint y: 522, distance: 135.1
click at [1249, 522] on div "[Hills Before The Hustle]: New order #19372 10/06/2025 at 05:46pm Type : Web De…" at bounding box center [1219, 353] width 231 height 652
click at [1221, 506] on div "Email Painter43213@yahoo.com" at bounding box center [1220, 491] width 206 height 30
click at [685, 502] on div at bounding box center [667, 339] width 1335 height 679
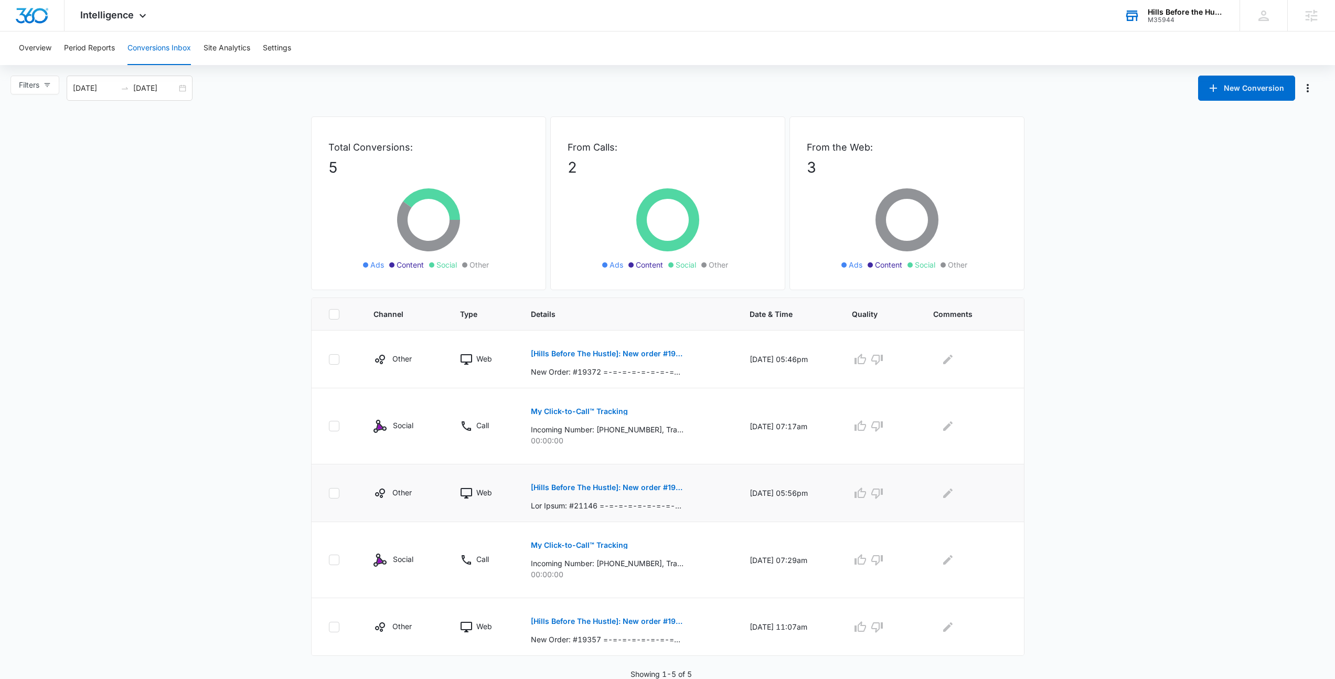
click at [592, 484] on p "[Hills Before The Hustle]: New order #19360" at bounding box center [607, 487] width 153 height 7
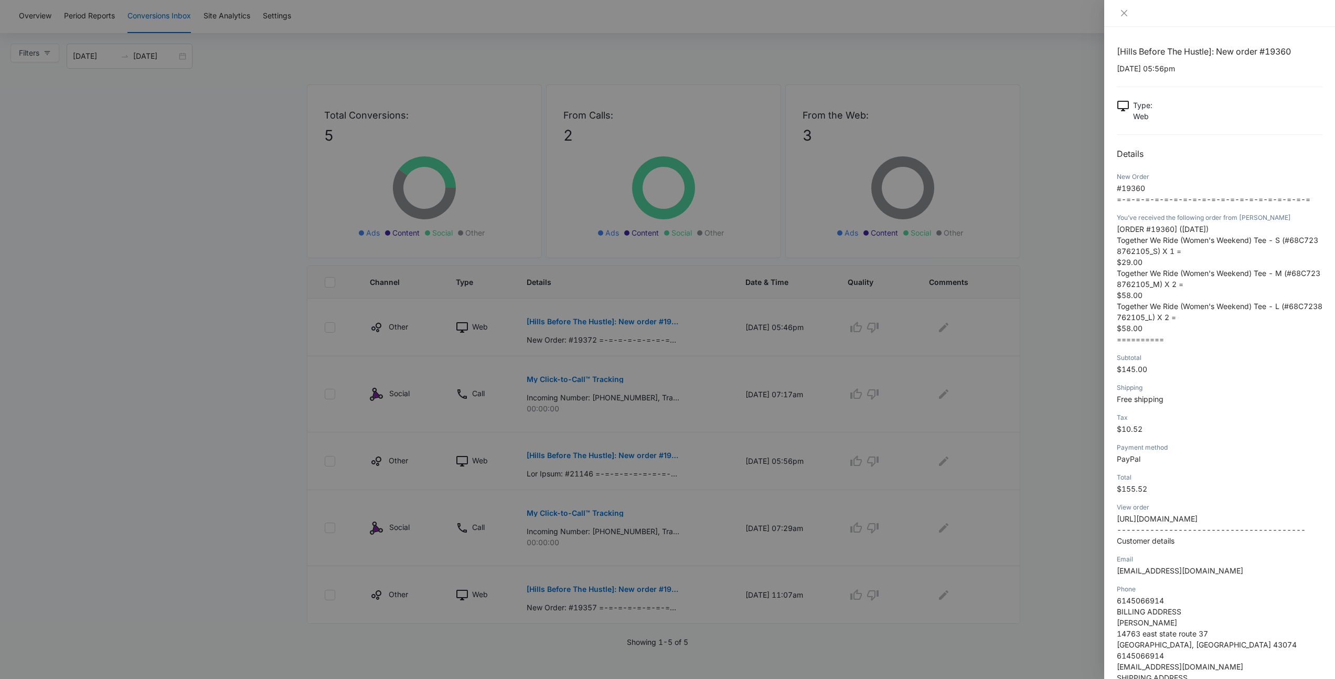
scroll to position [40, 0]
drag, startPoint x: 1117, startPoint y: 586, endPoint x: 1276, endPoint y: 593, distance: 159.2
click at [1276, 593] on div "[Hills Before The Hustle]: New order #19360 09/22/2025 at 05:56pm Type : Web De…" at bounding box center [1219, 353] width 231 height 652
click at [1274, 583] on div "Email nkemmerer2002@yahoo.com" at bounding box center [1220, 569] width 206 height 30
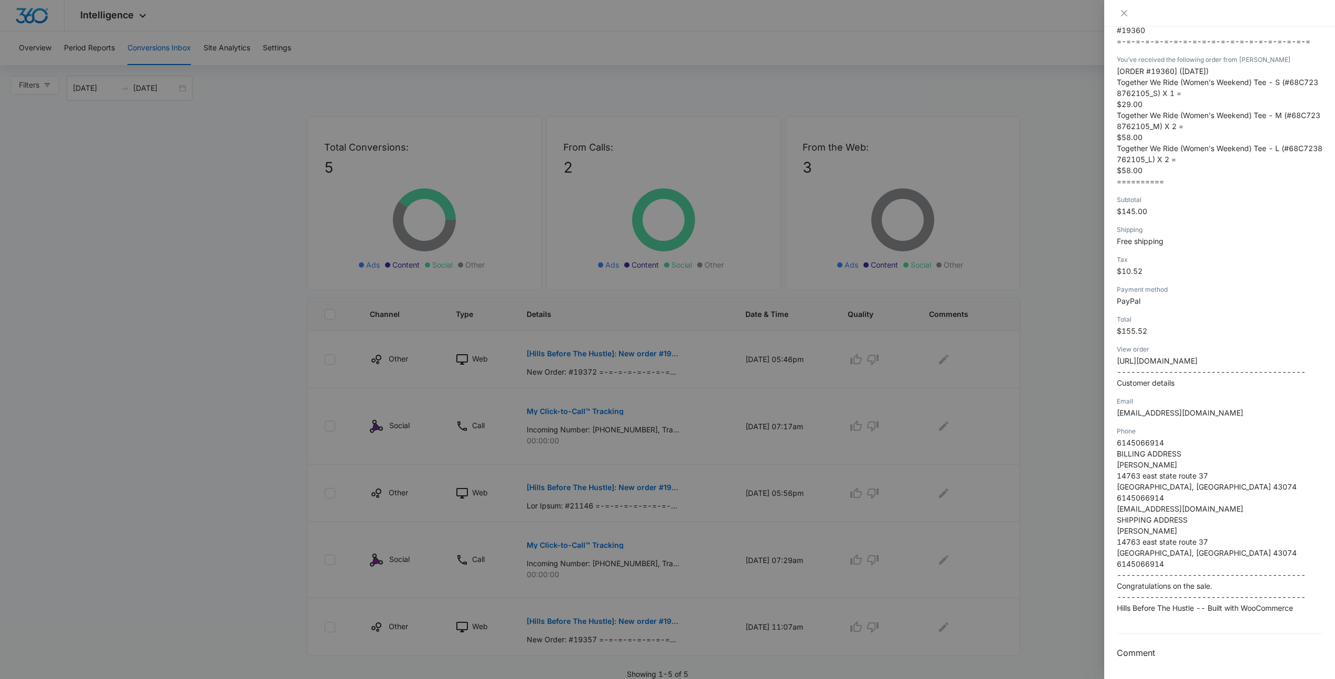
scroll to position [0, 0]
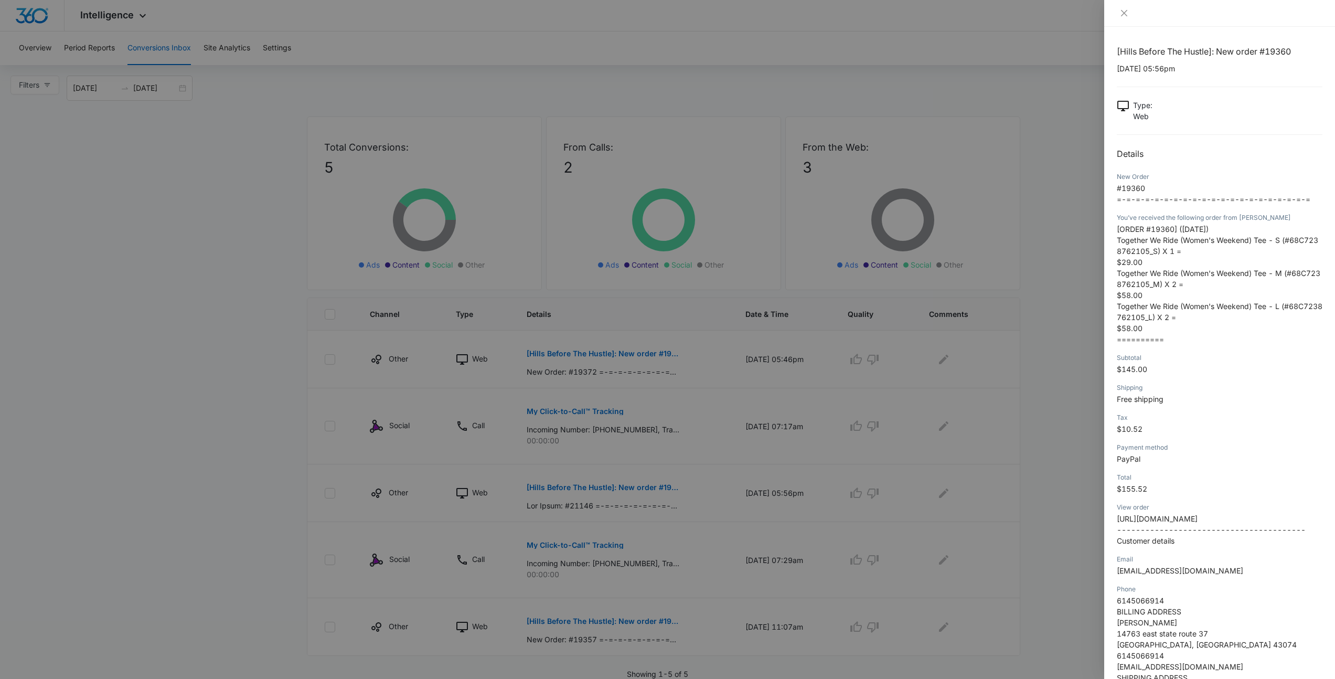
click at [1062, 400] on div at bounding box center [667, 339] width 1335 height 679
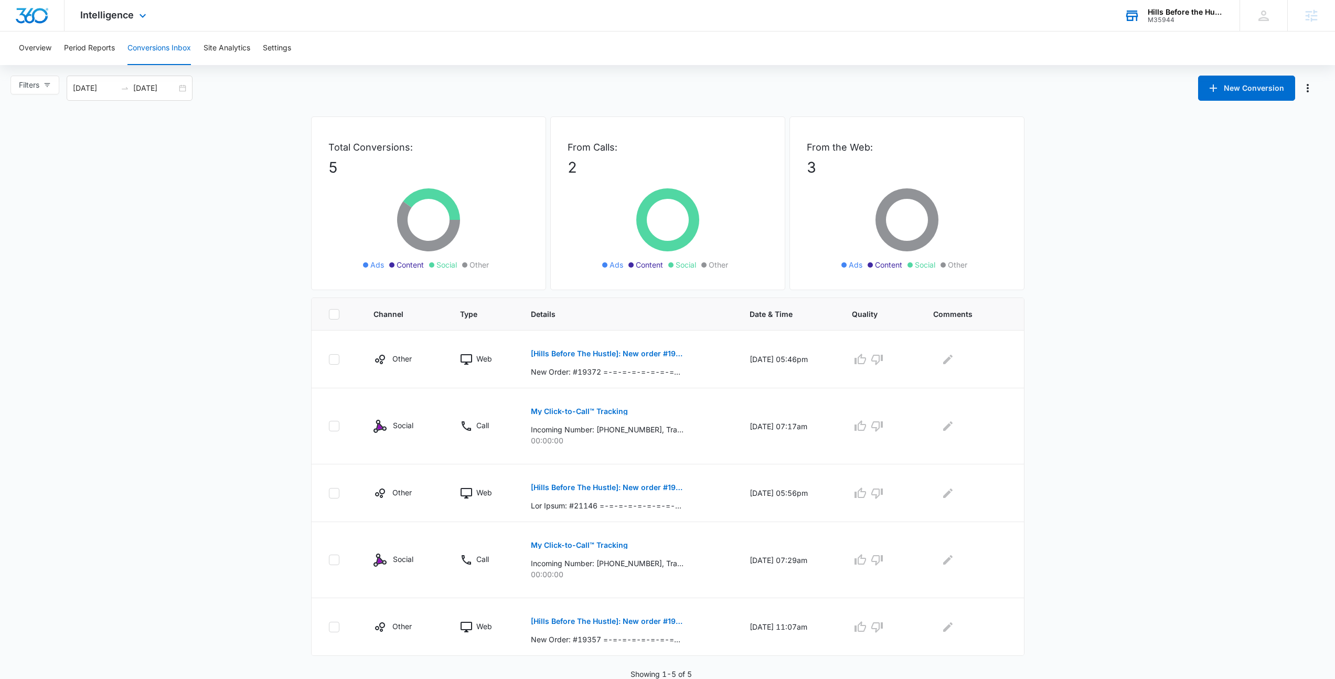
click at [301, 17] on div "Intelligence Apps Reputation Forms CRM Email Social Payments POS Content Ads In…" at bounding box center [667, 15] width 1335 height 31
click at [112, 18] on span "Intelligence" at bounding box center [107, 14] width 54 height 11
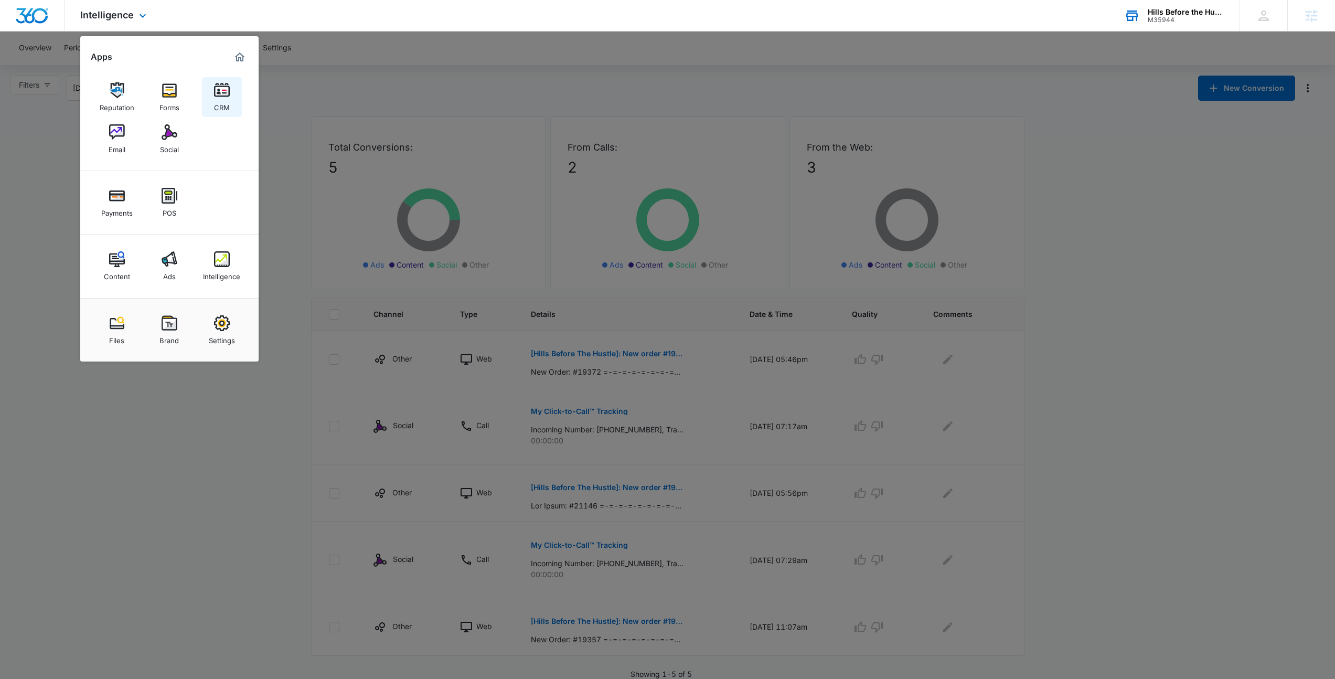
click at [213, 92] on link "CRM" at bounding box center [222, 97] width 40 height 40
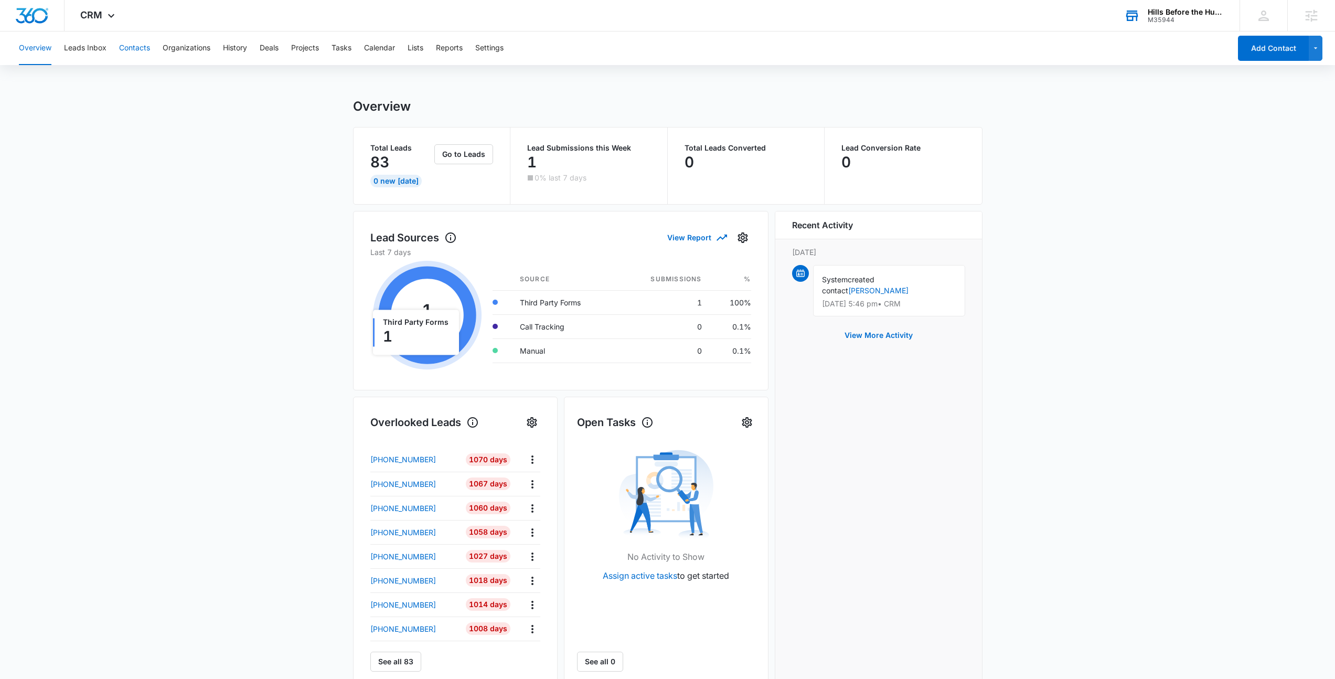
click at [129, 49] on button "Contacts" at bounding box center [134, 48] width 31 height 34
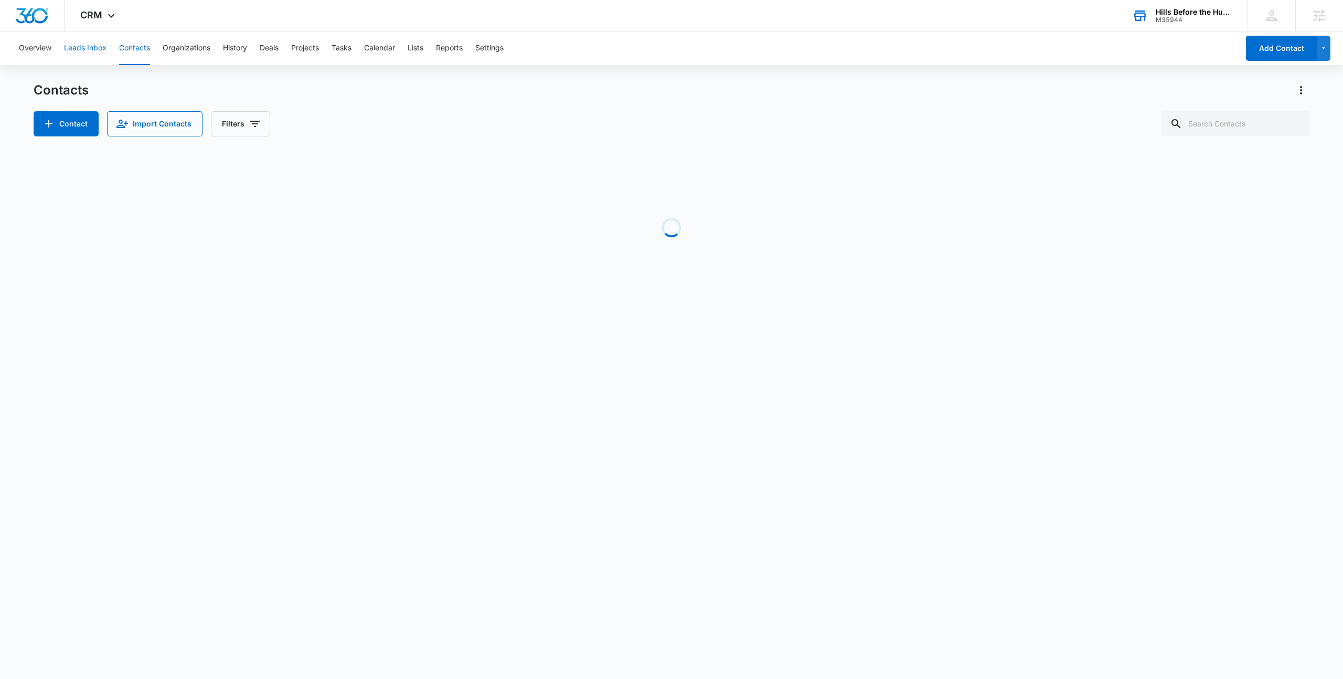
click at [93, 52] on button "Leads Inbox" at bounding box center [85, 48] width 43 height 34
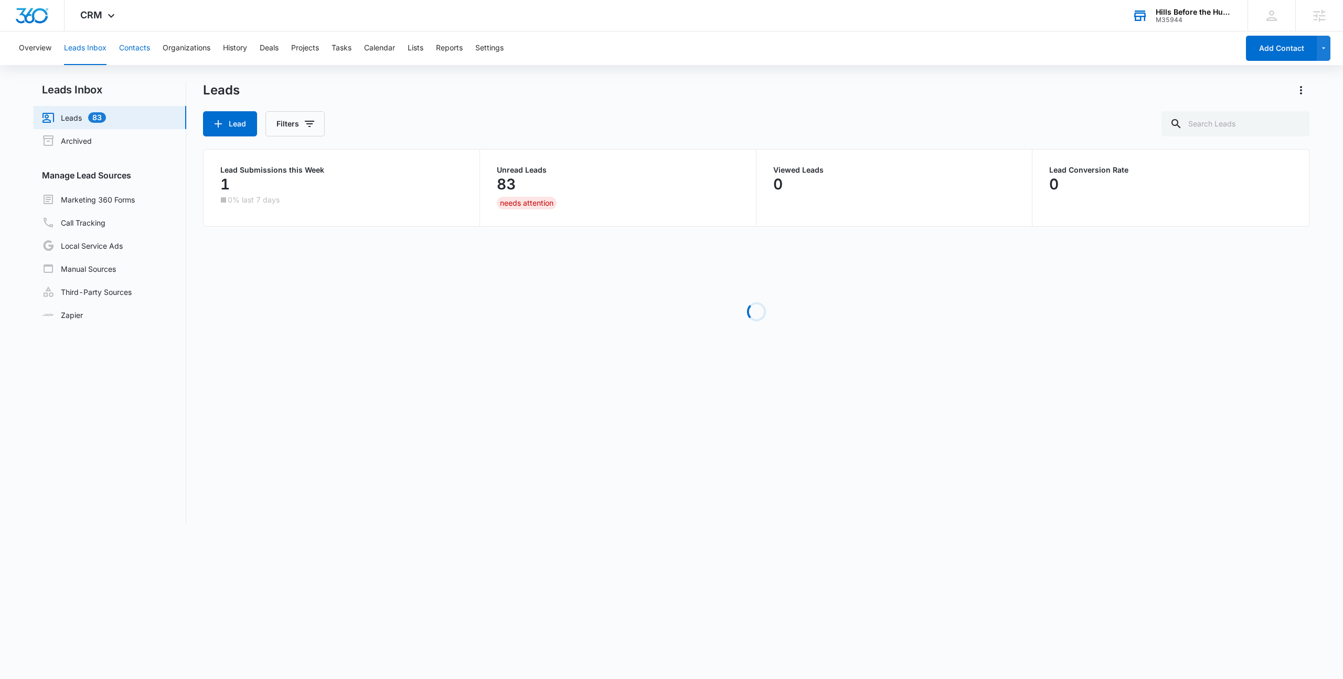
click at [138, 47] on button "Contacts" at bounding box center [134, 48] width 31 height 34
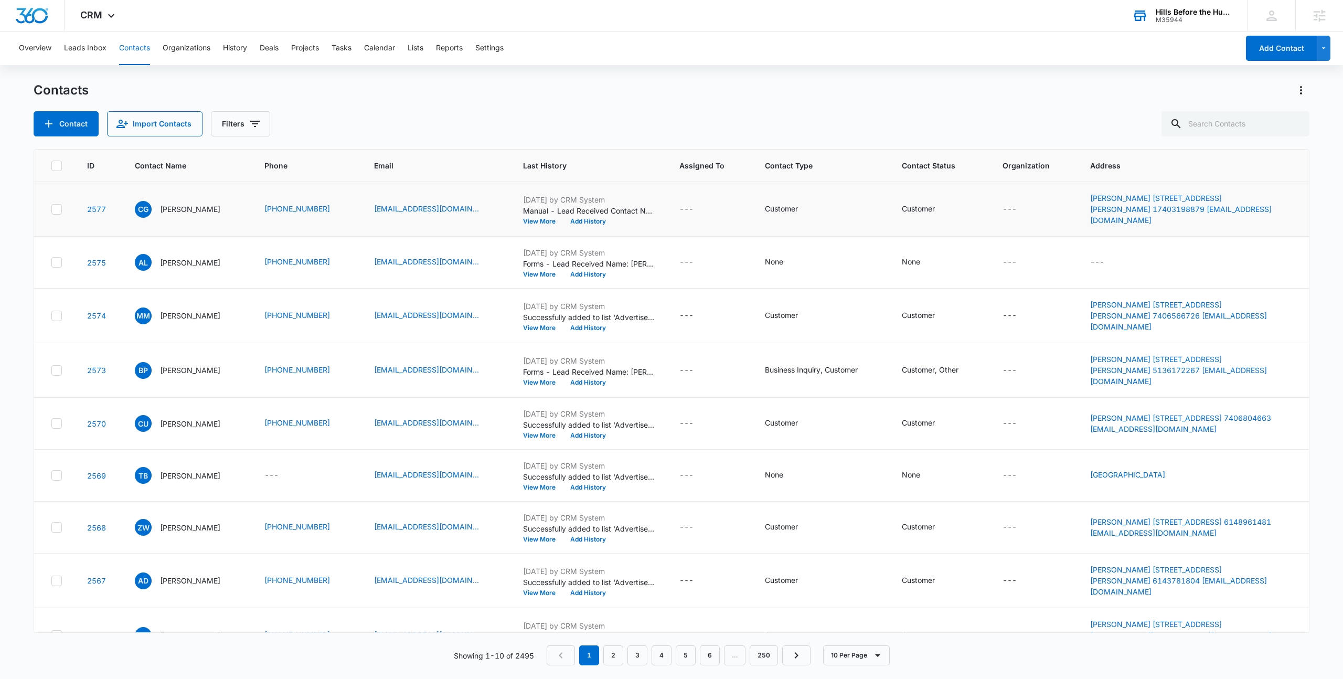
drag, startPoint x: 518, startPoint y: 198, endPoint x: 623, endPoint y: 199, distance: 104.4
click at [623, 199] on p "[DATE] by CRM System" at bounding box center [588, 199] width 131 height 11
click at [532, 198] on p "[DATE] by CRM System" at bounding box center [588, 199] width 131 height 11
click at [537, 168] on span "Last History" at bounding box center [581, 165] width 116 height 11
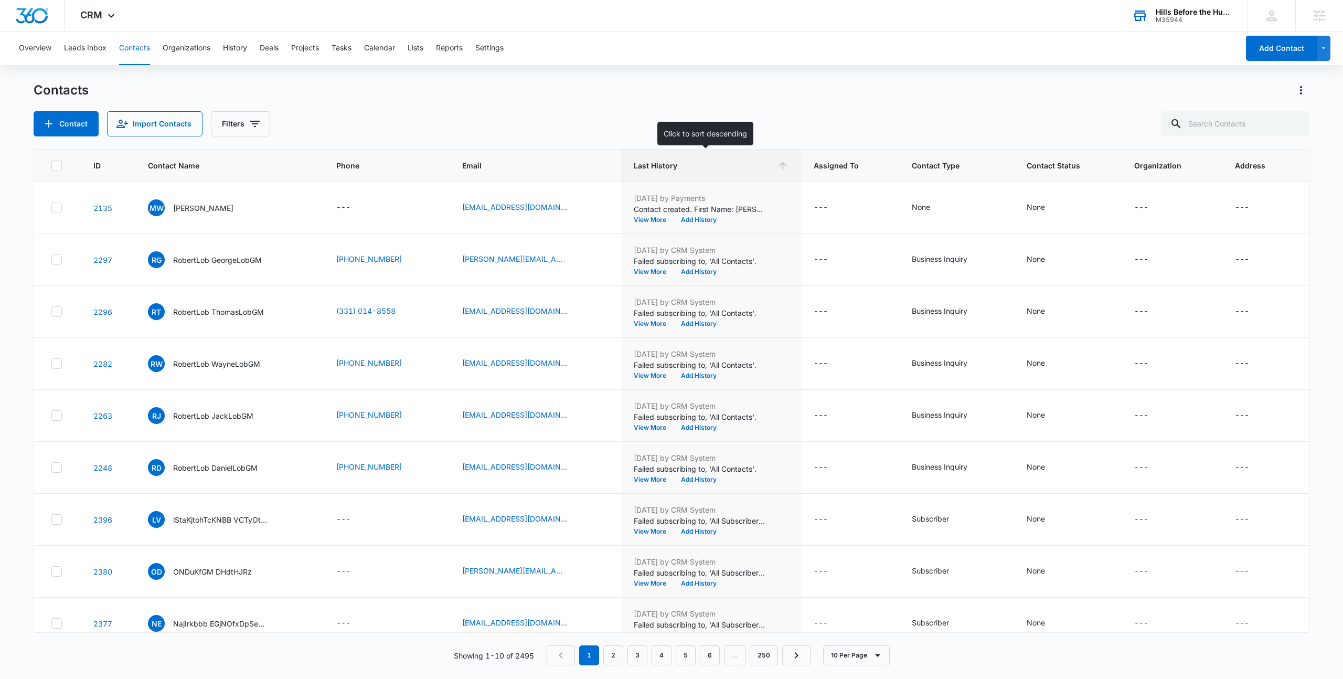
click at [639, 162] on span "Last History" at bounding box center [704, 165] width 140 height 11
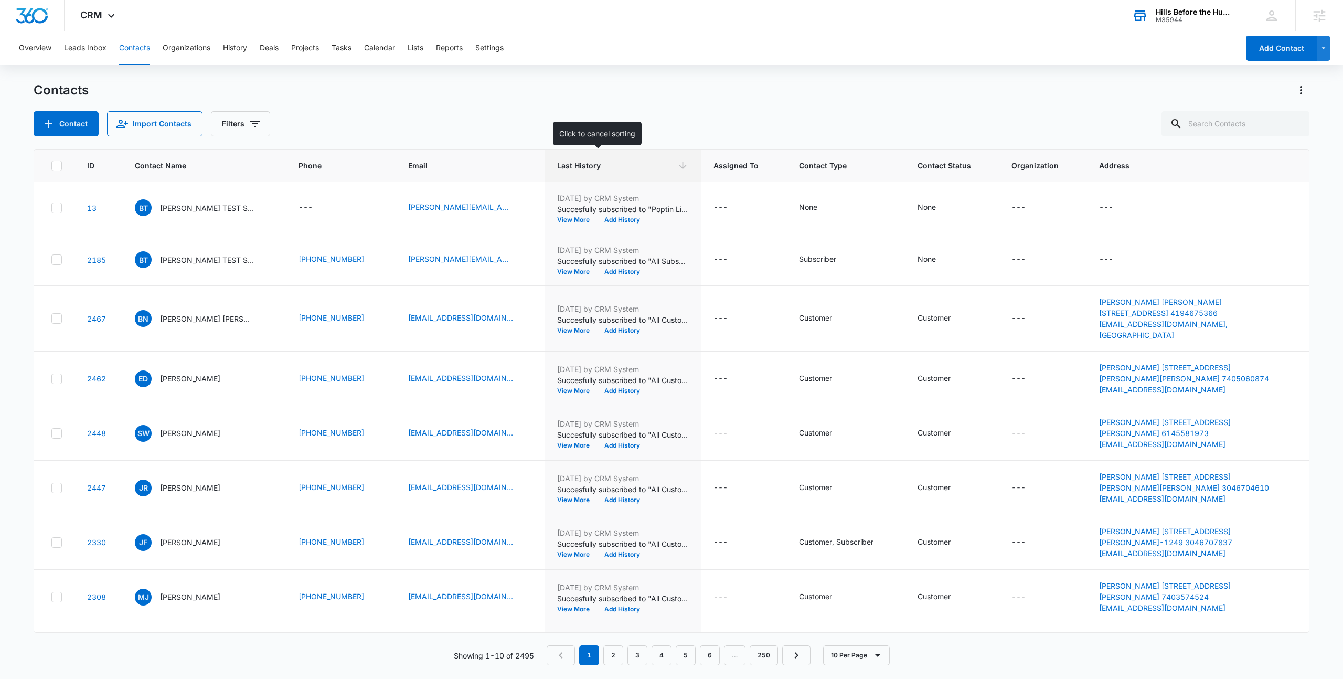
click at [557, 171] on span "Last History" at bounding box center [615, 165] width 116 height 11
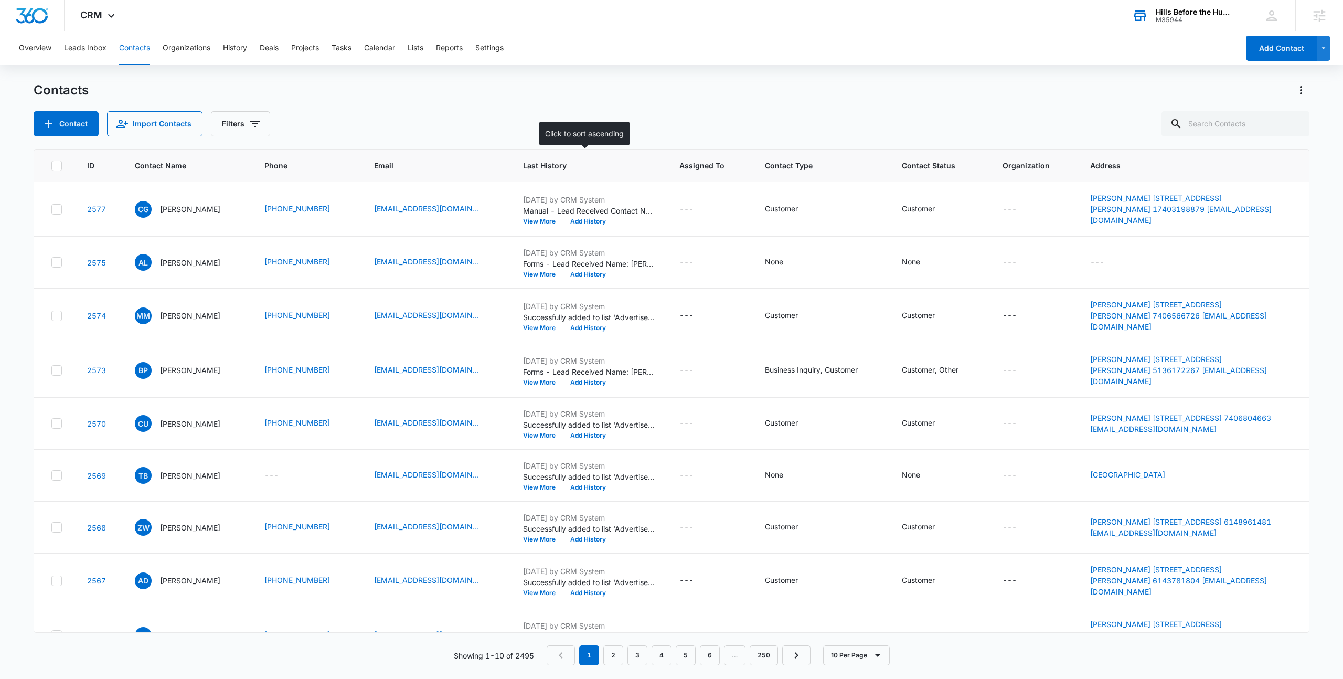
click at [516, 170] on th "Last History" at bounding box center [589, 166] width 156 height 33
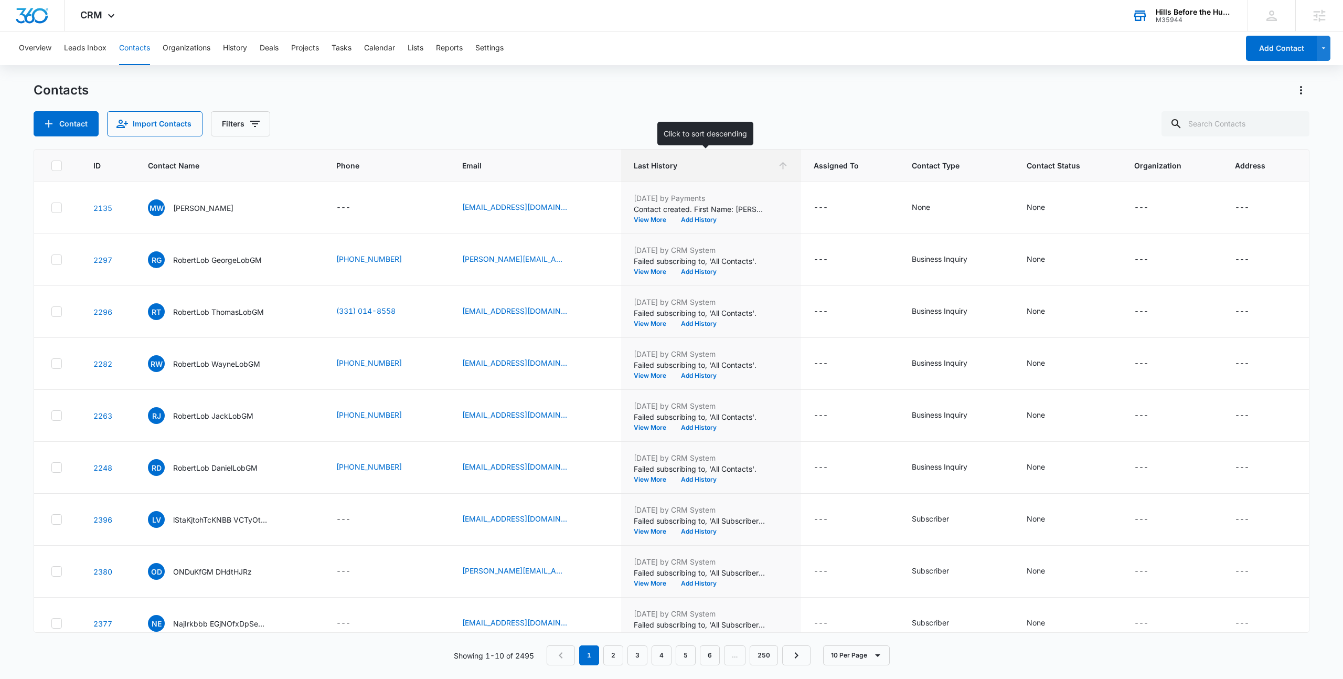
click at [636, 165] on span "Last History" at bounding box center [704, 165] width 140 height 11
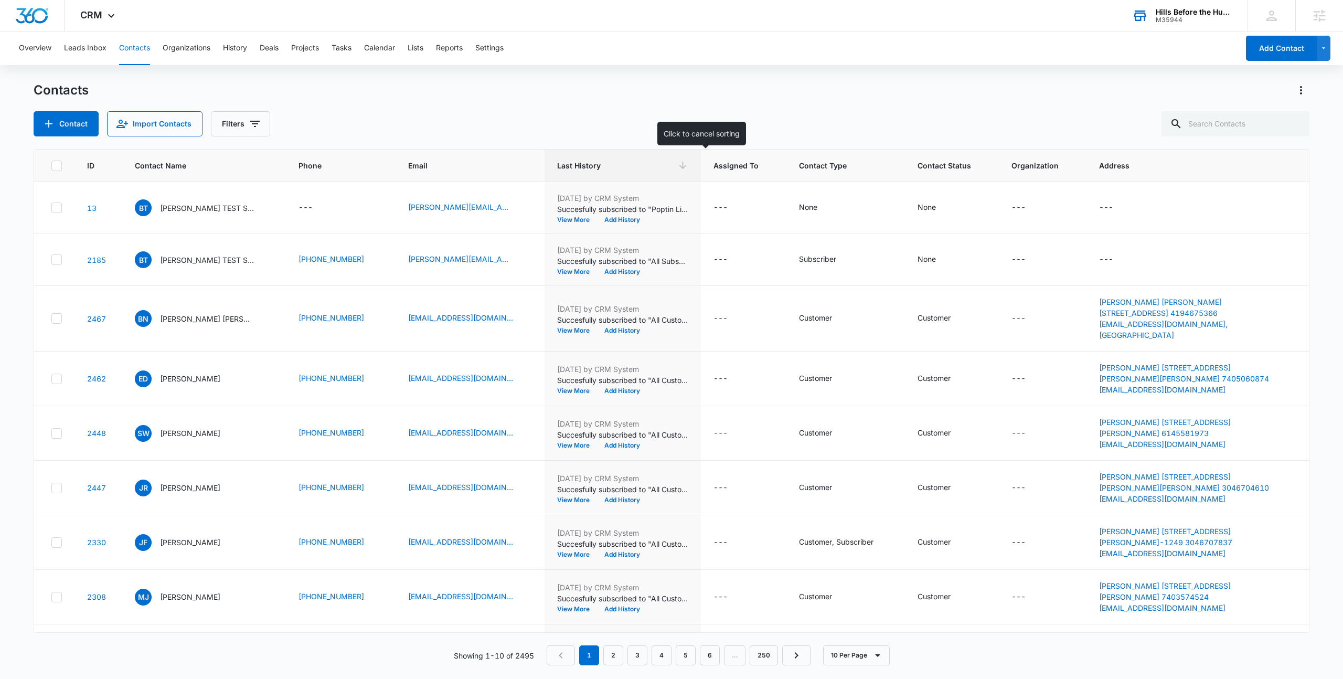
click at [545, 171] on th "Last History" at bounding box center [623, 166] width 156 height 33
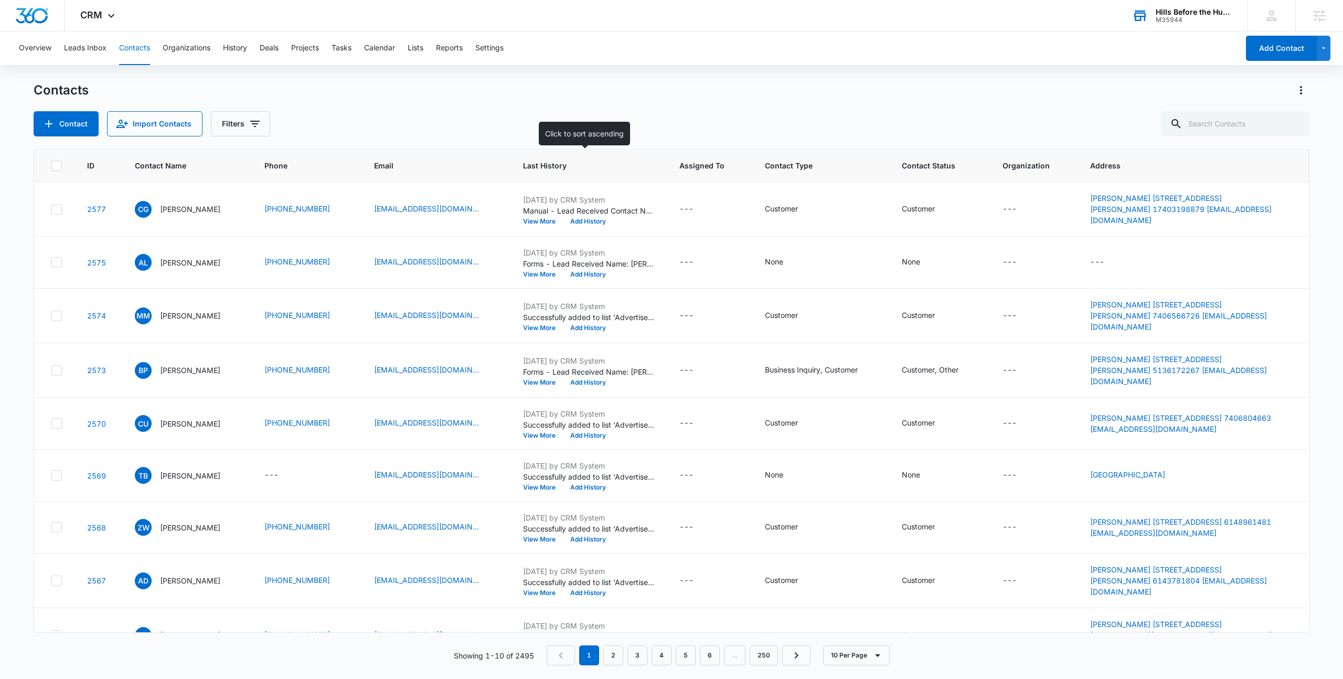
click at [511, 160] on th "Last History" at bounding box center [589, 166] width 156 height 33
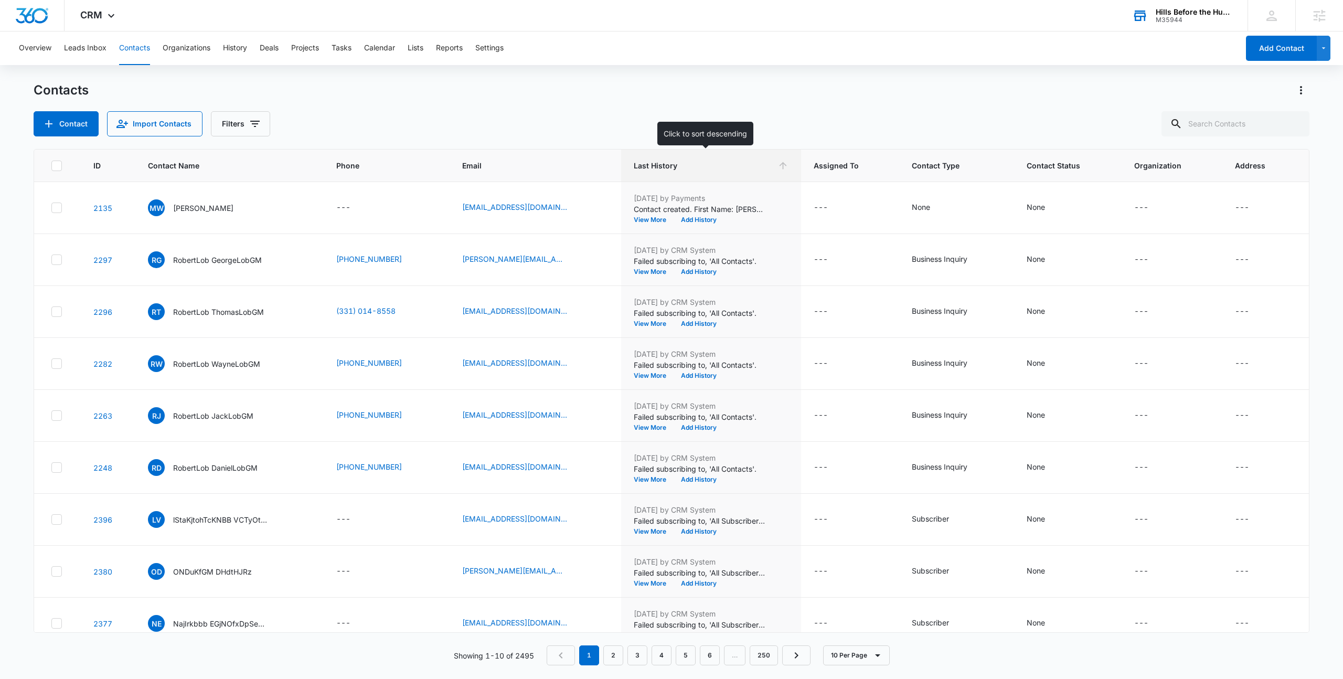
click at [662, 170] on span "Last History" at bounding box center [704, 165] width 140 height 11
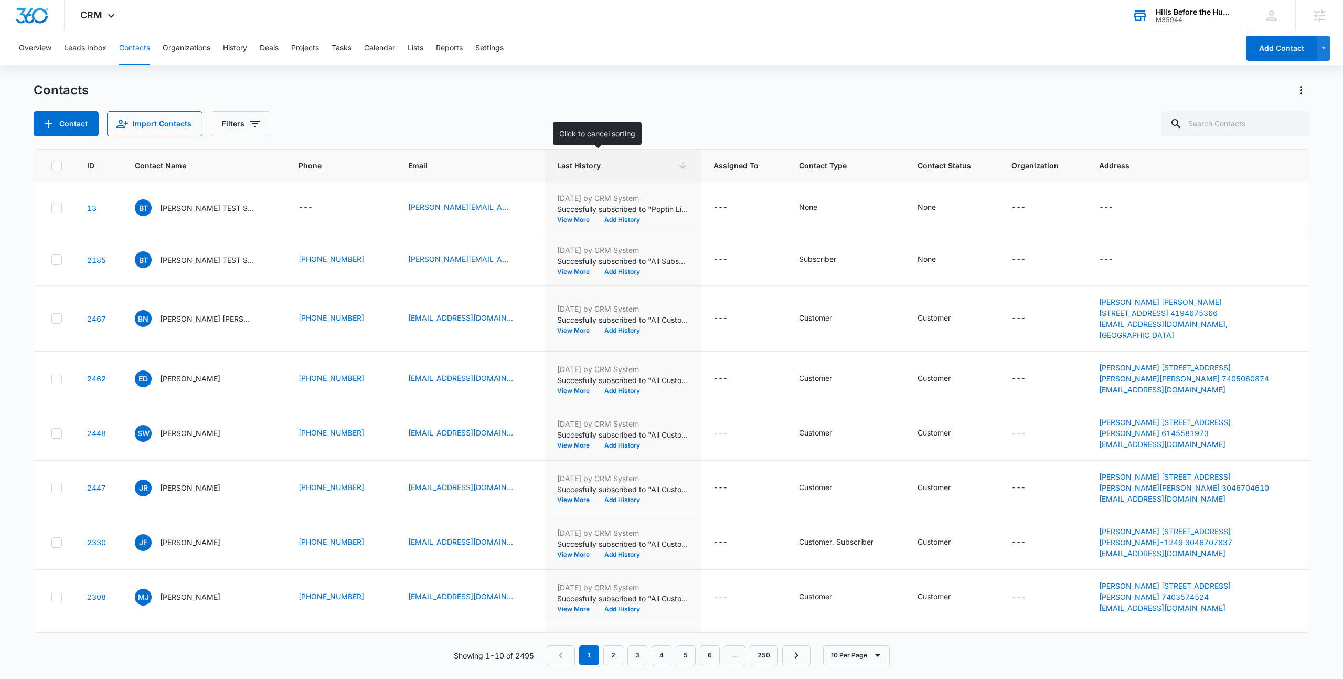
click at [557, 171] on span "Last History" at bounding box center [615, 165] width 116 height 11
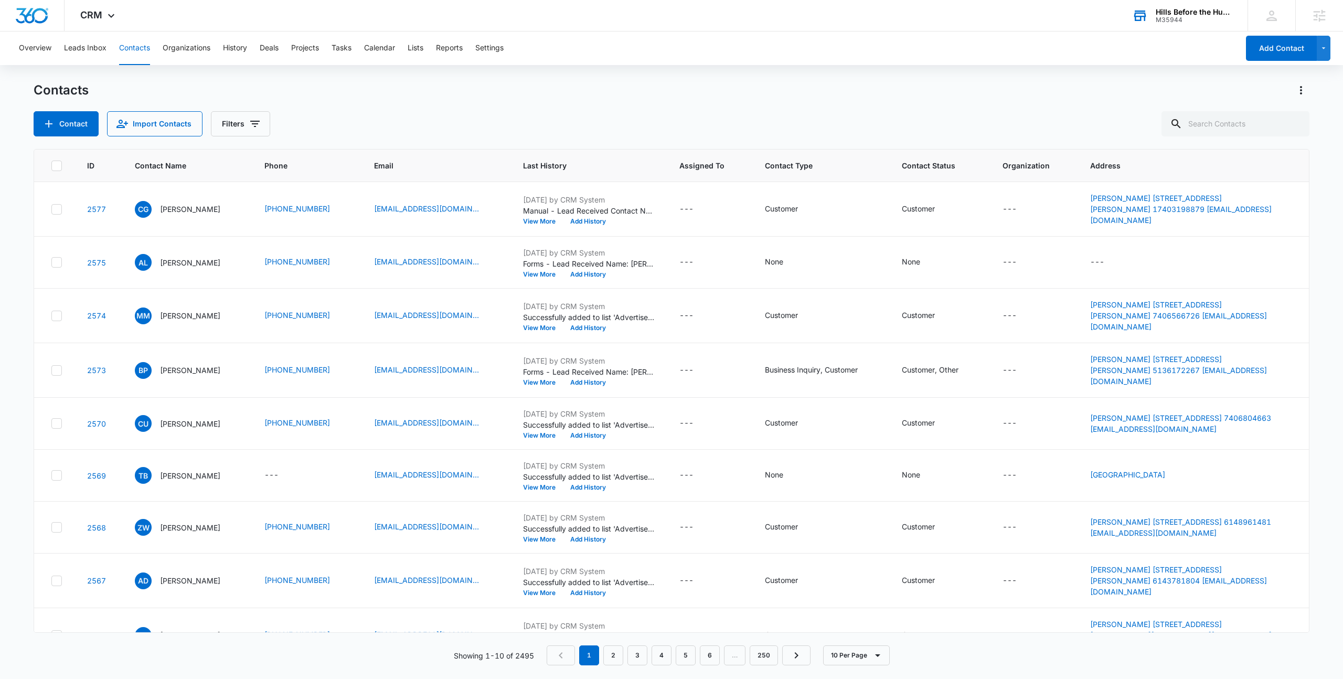
drag, startPoint x: 577, startPoint y: 124, endPoint x: 201, endPoint y: 166, distance: 378.0
click at [577, 124] on div "Contact Import Contacts Filters" at bounding box center [672, 123] width 1276 height 25
drag, startPoint x: 517, startPoint y: 199, endPoint x: 640, endPoint y: 206, distance: 123.0
click at [640, 206] on td "Sep 16, 2025 by CRM System Manual - Lead Received Contact Name: Gormley Phone: …" at bounding box center [589, 209] width 156 height 55
drag, startPoint x: 640, startPoint y: 206, endPoint x: 526, endPoint y: 245, distance: 120.8
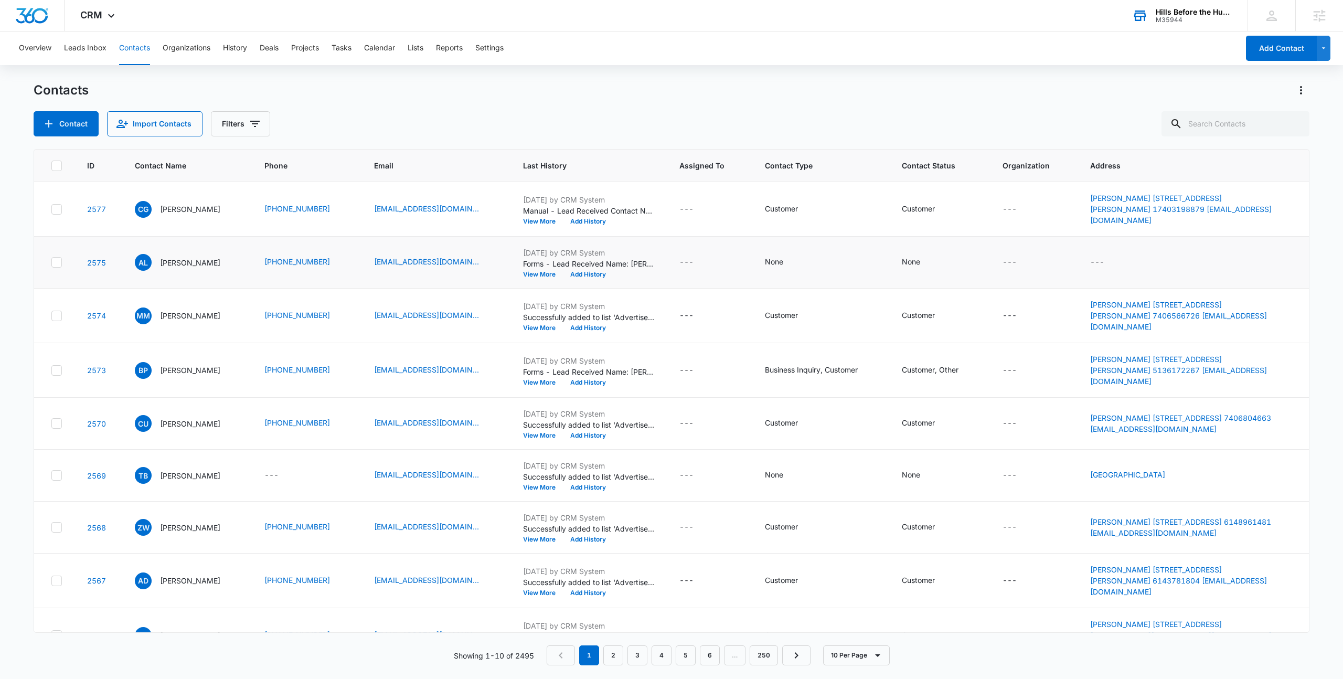
click at [638, 206] on p "Manual - Lead Received Contact Name: [GEOGRAPHIC_DATA] Phone: [PHONE_NUMBER] Em…" at bounding box center [588, 210] width 131 height 11
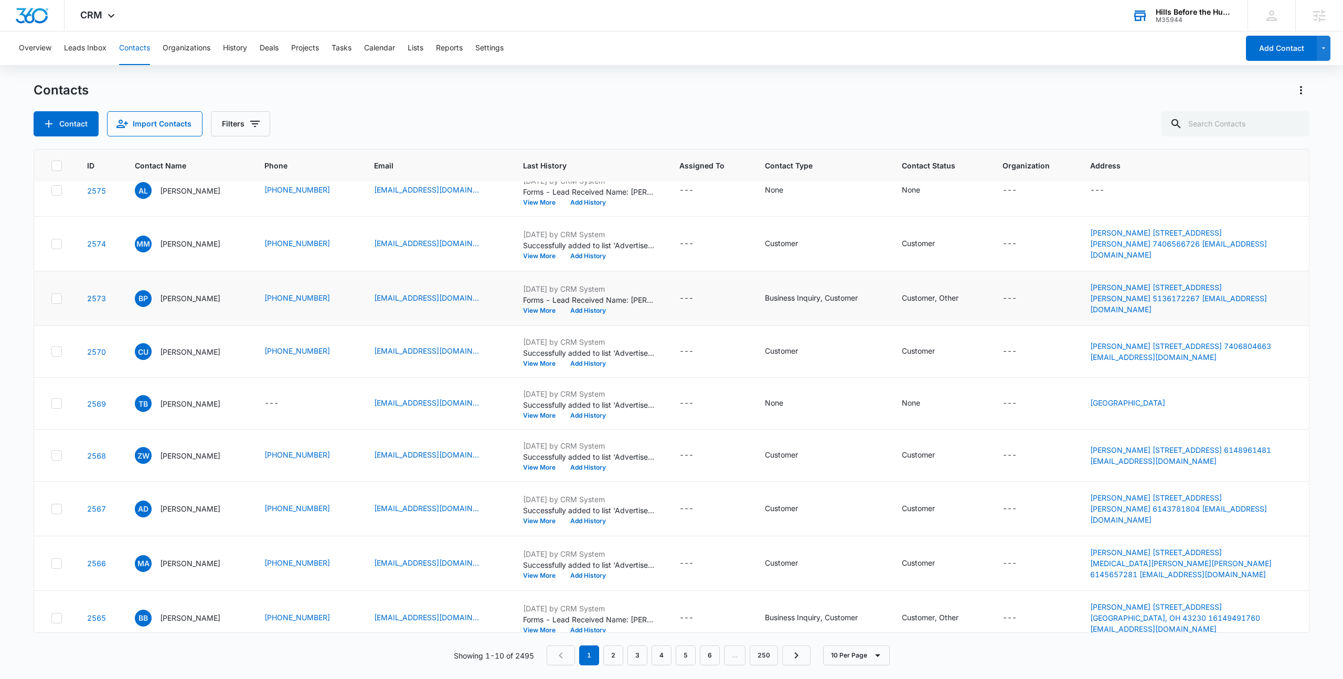
scroll to position [77, 0]
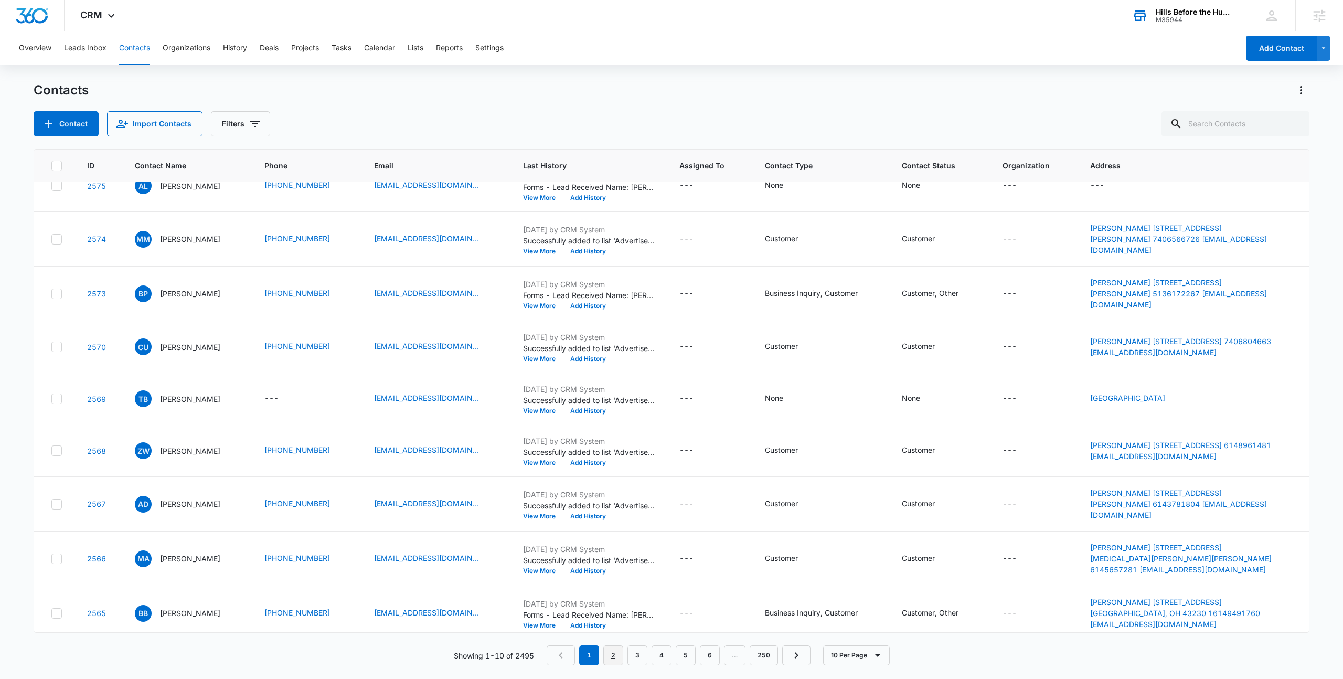
click at [611, 662] on link "2" at bounding box center [613, 655] width 20 height 20
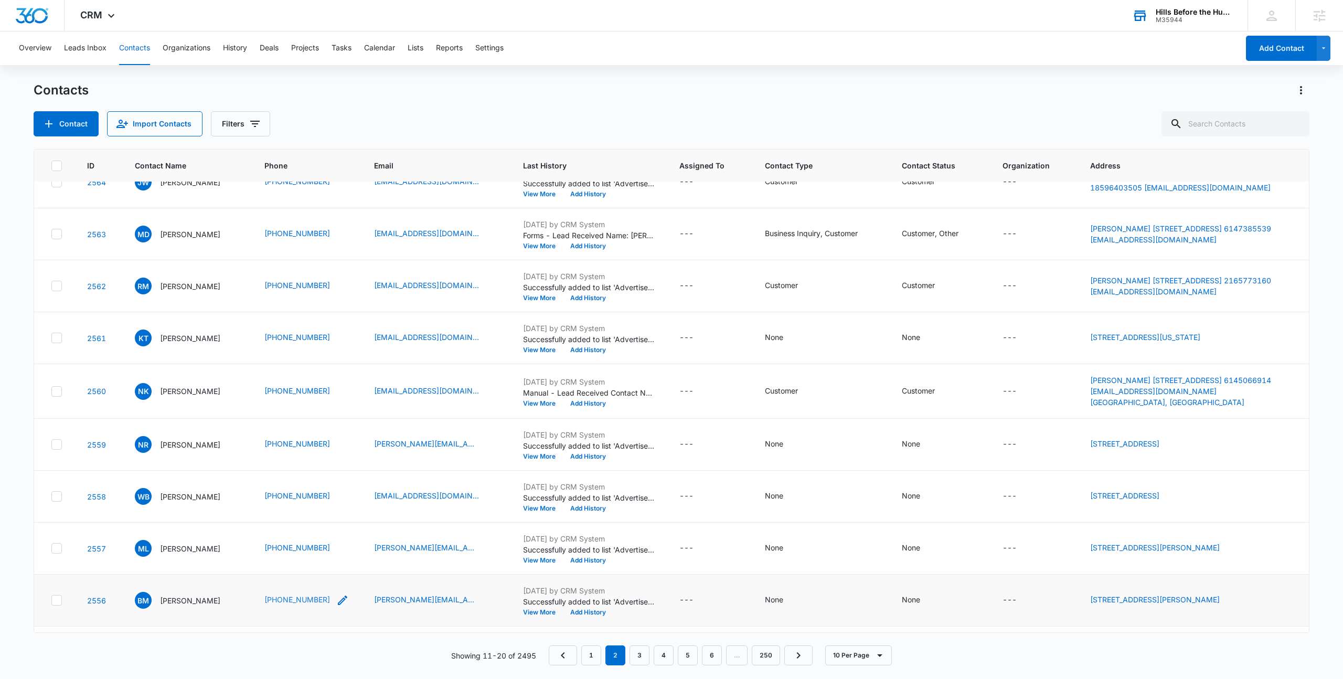
scroll to position [88, 0]
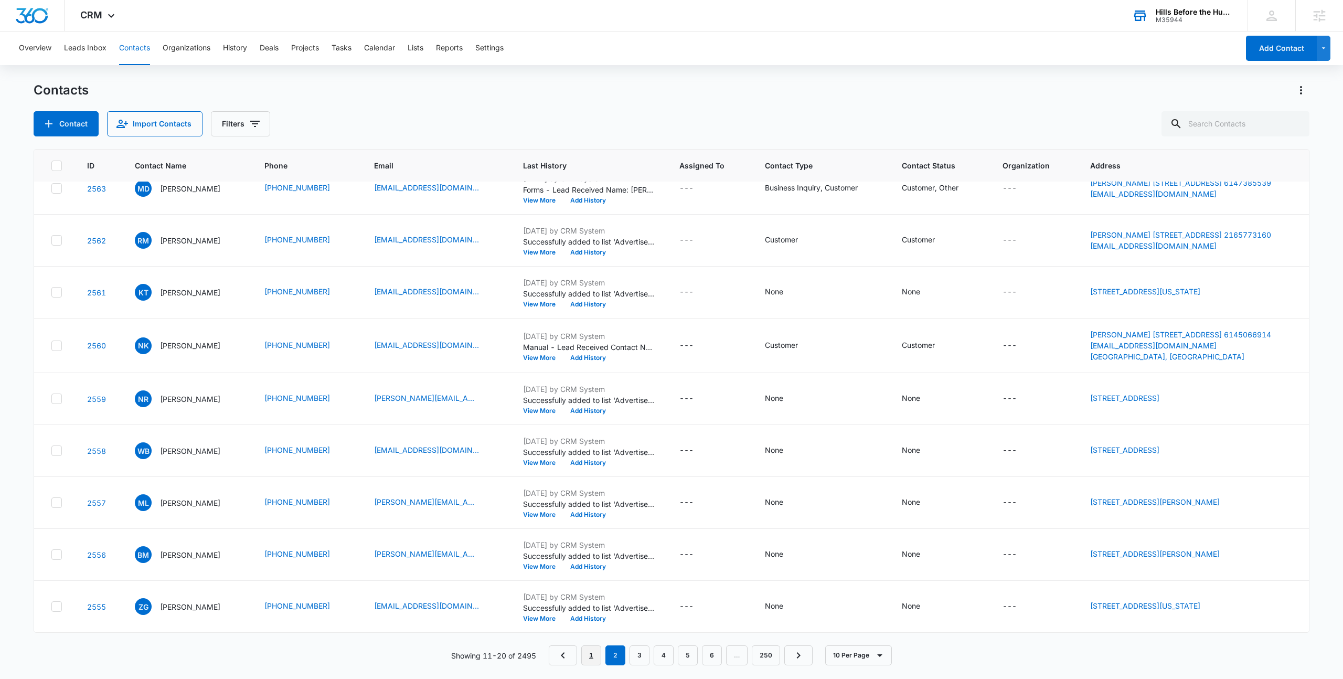
click at [597, 651] on link "1" at bounding box center [591, 655] width 20 height 20
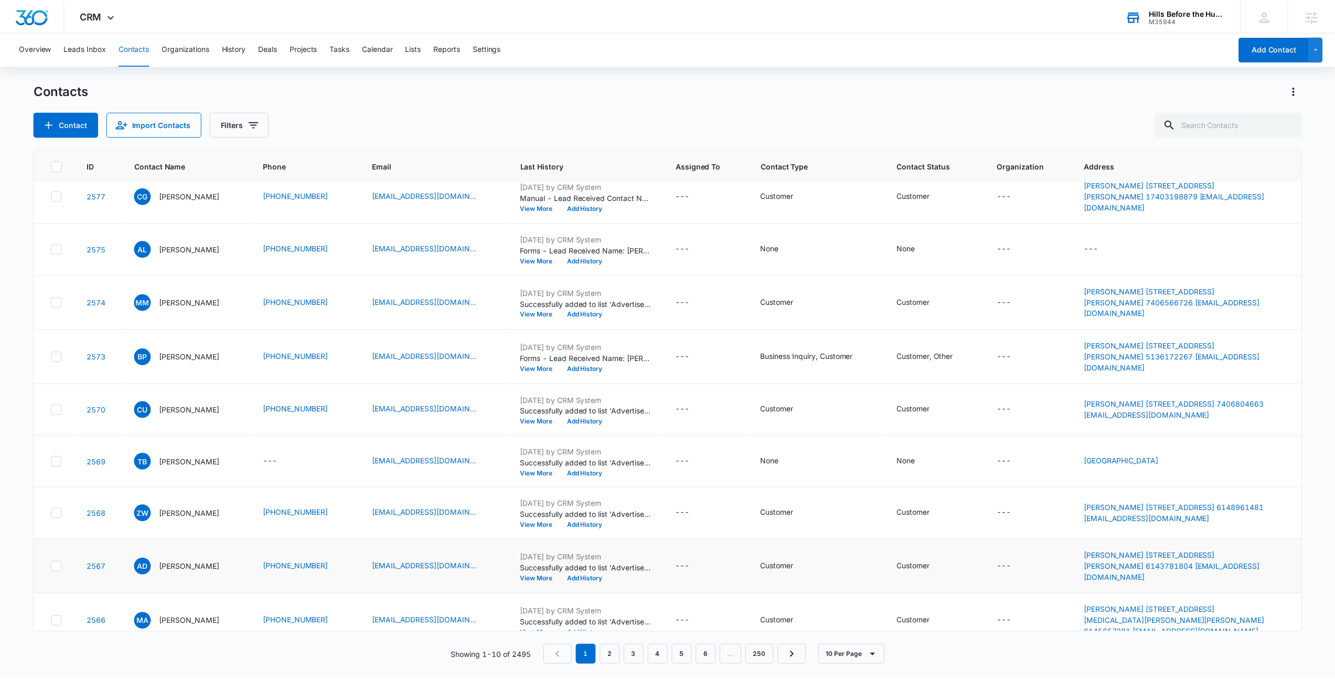
scroll to position [0, 0]
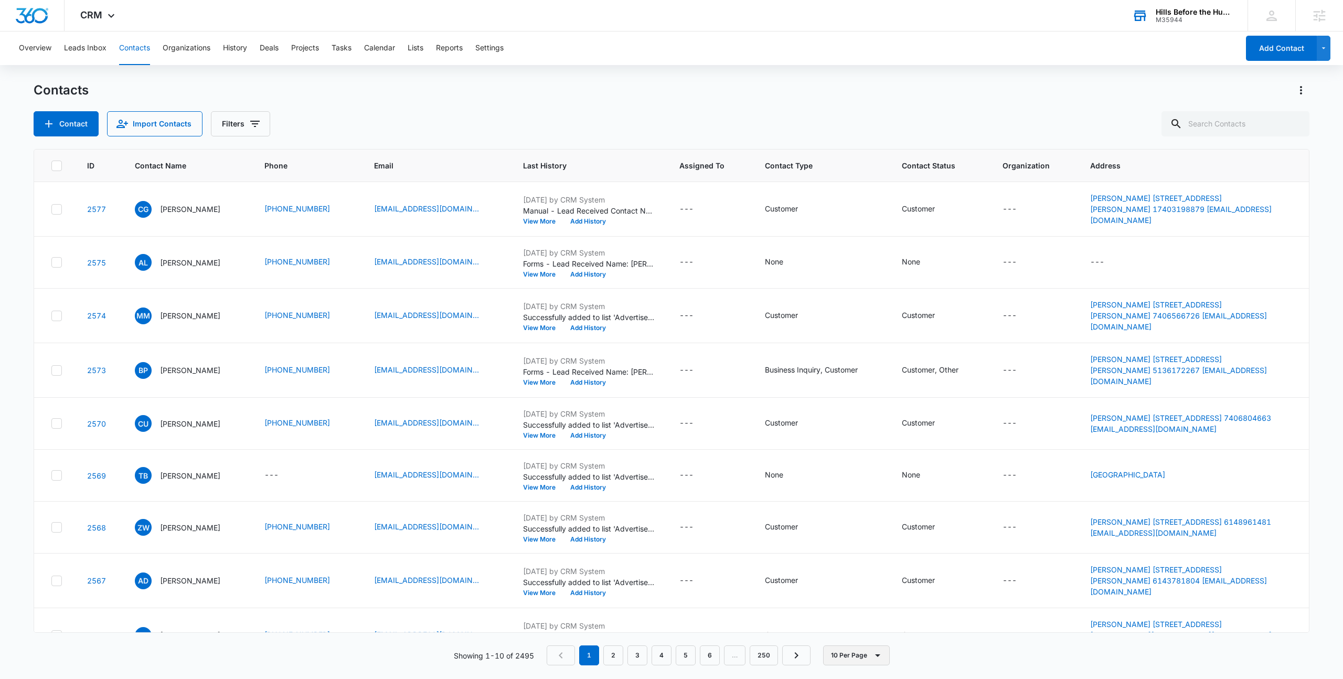
drag, startPoint x: 867, startPoint y: 672, endPoint x: 869, endPoint y: 662, distance: 9.7
click at [867, 672] on div "Contacts Contact Import Contacts Filters ID Contact Name Phone Email Last Histo…" at bounding box center [672, 380] width 1276 height 596
click at [869, 661] on button "10 Per Page" at bounding box center [856, 655] width 67 height 20
click at [870, 631] on button "50 Per Page" at bounding box center [864, 625] width 81 height 16
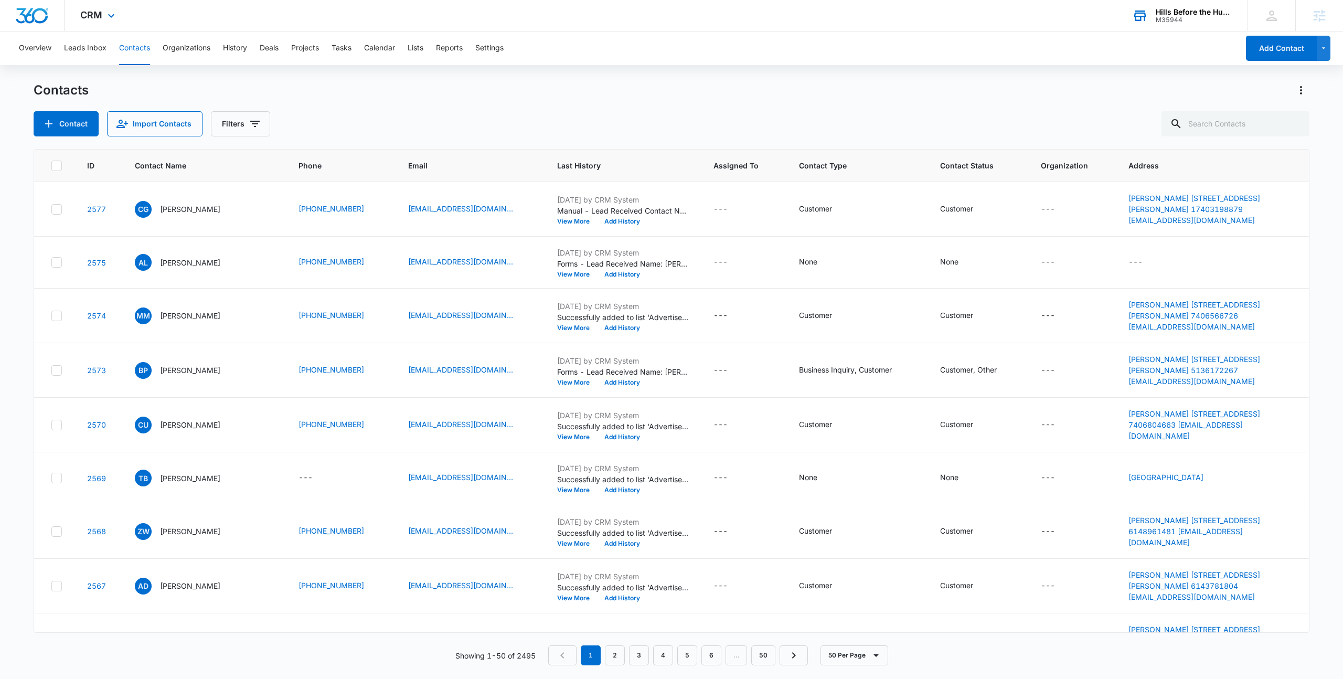
click at [102, 22] on div "CRM Apps Reputation Forms CRM Email Social Payments POS Content Ads Intelligenc…" at bounding box center [99, 15] width 69 height 31
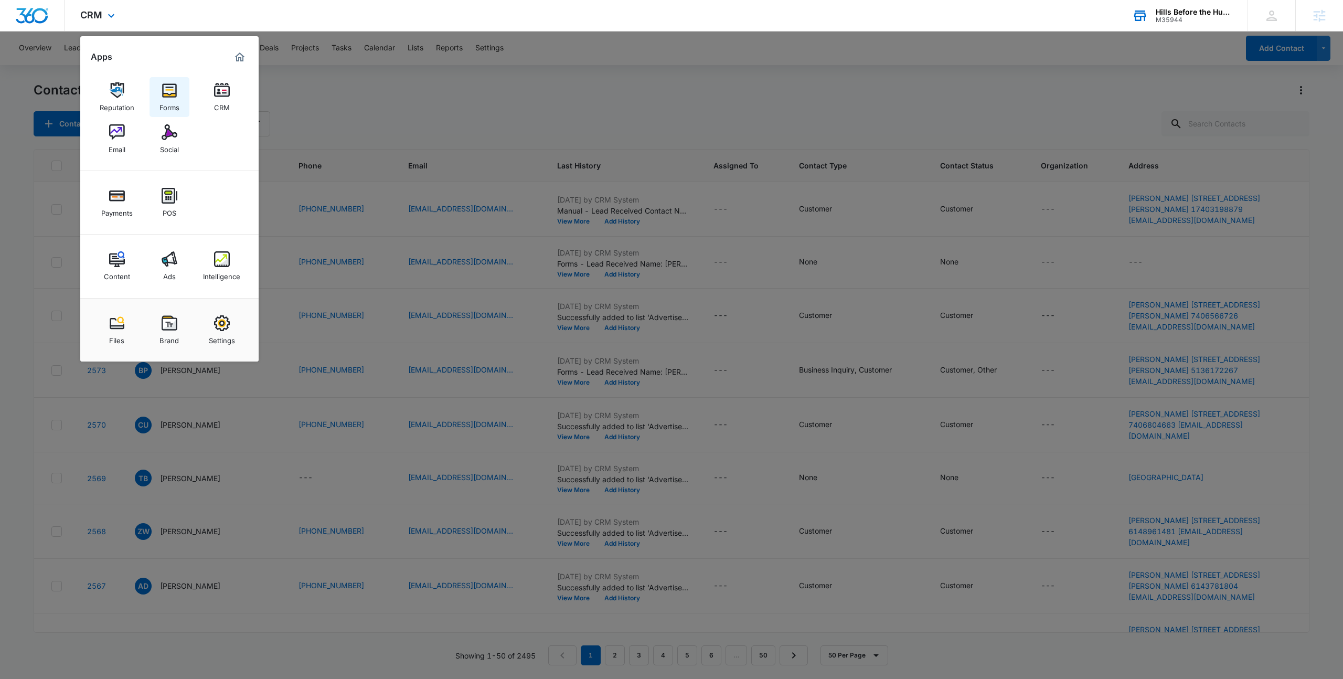
click at [171, 101] on div "Forms" at bounding box center [170, 105] width 20 height 14
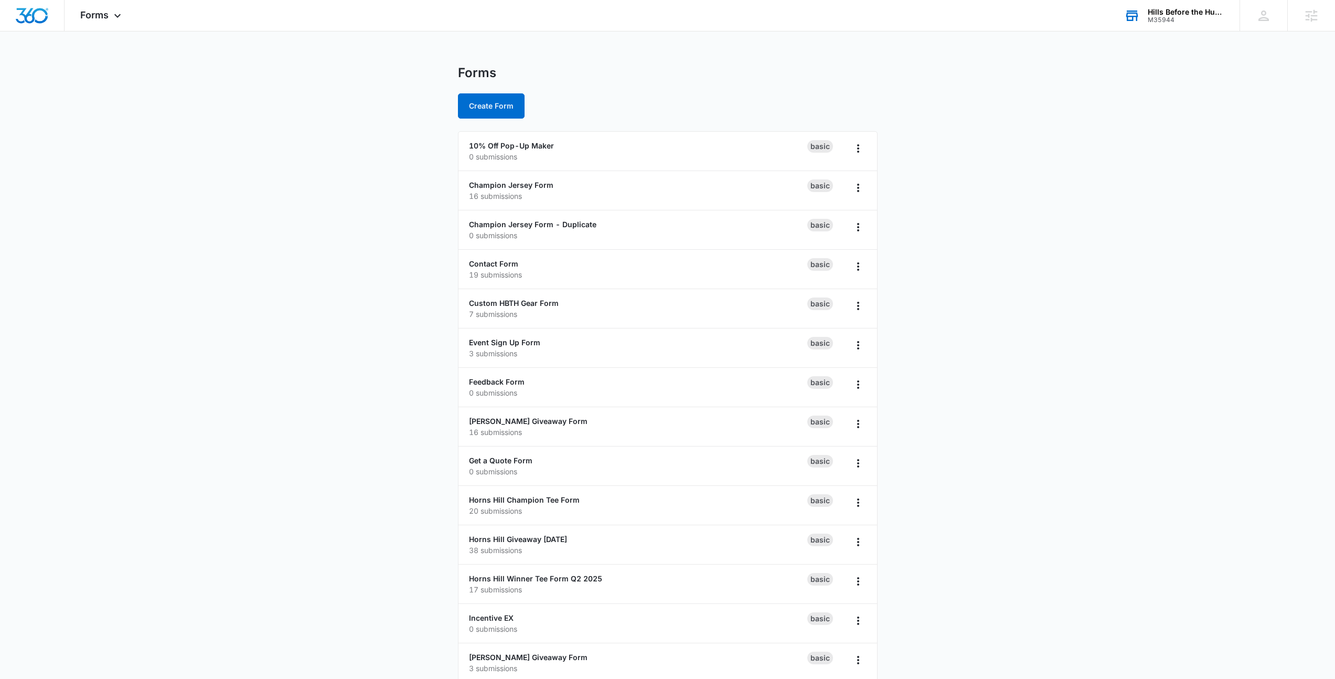
drag, startPoint x: 373, startPoint y: 257, endPoint x: 315, endPoint y: 159, distance: 113.4
click at [373, 257] on main "Forms Create Form 10% Off Pop-Up Maker 0 submissions Basic Champion Jersey Form…" at bounding box center [667, 478] width 1335 height 827
click at [87, 10] on span "Forms" at bounding box center [94, 14] width 28 height 11
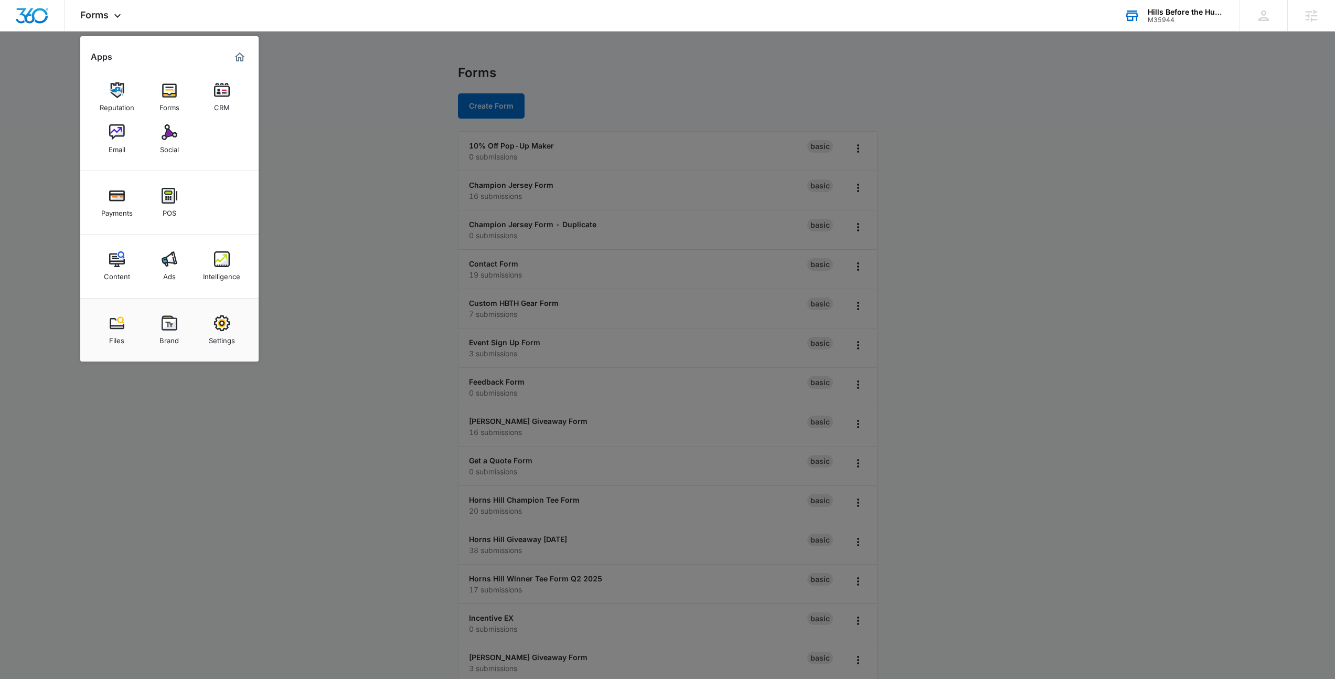
drag, startPoint x: 332, startPoint y: 233, endPoint x: 262, endPoint y: 173, distance: 92.6
click at [333, 233] on div at bounding box center [667, 339] width 1335 height 679
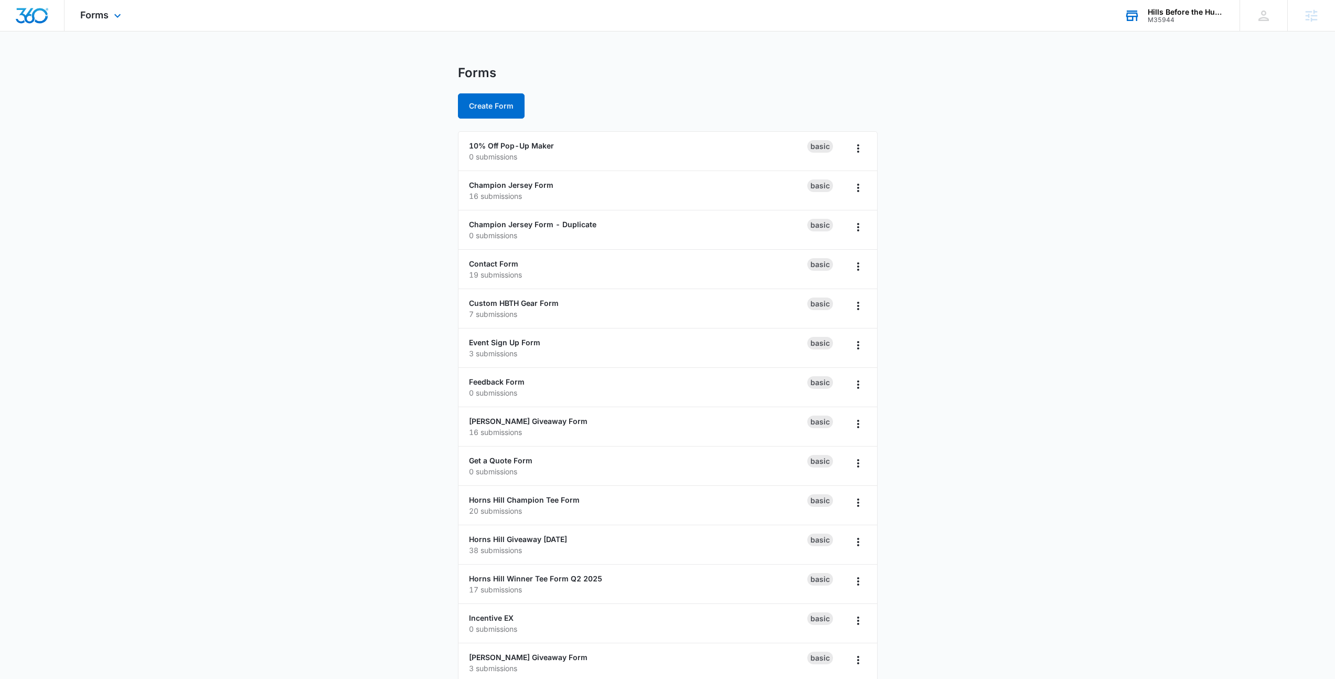
click at [96, 23] on div "Forms Apps Reputation Forms CRM Email Social Payments POS Content Ads Intellige…" at bounding box center [102, 15] width 75 height 31
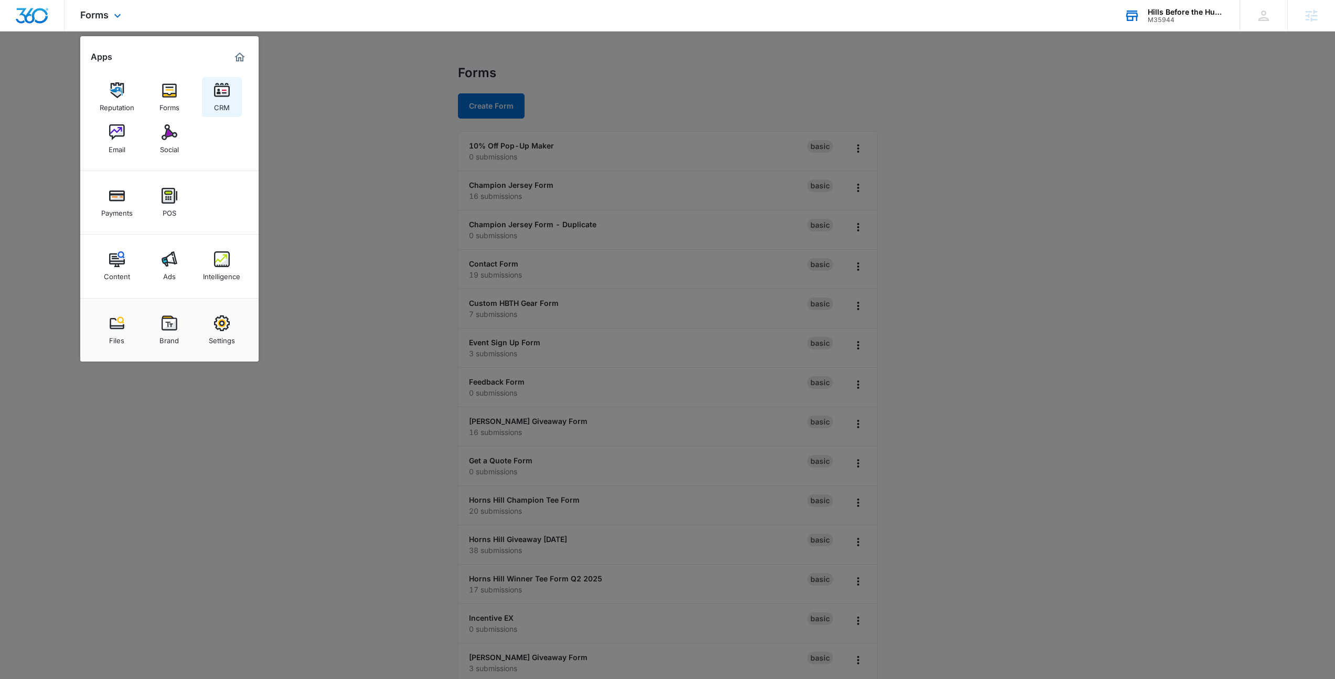
click at [238, 100] on link "CRM" at bounding box center [222, 97] width 40 height 40
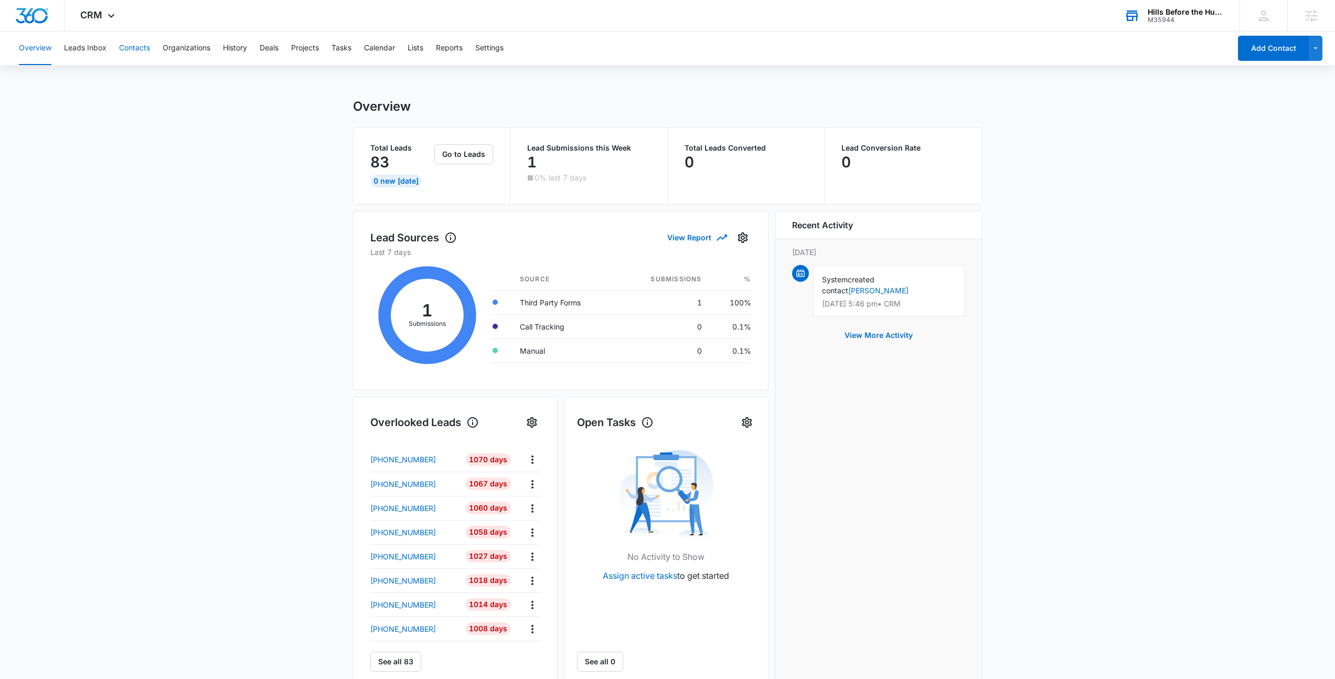
click at [146, 50] on button "Contacts" at bounding box center [134, 48] width 31 height 34
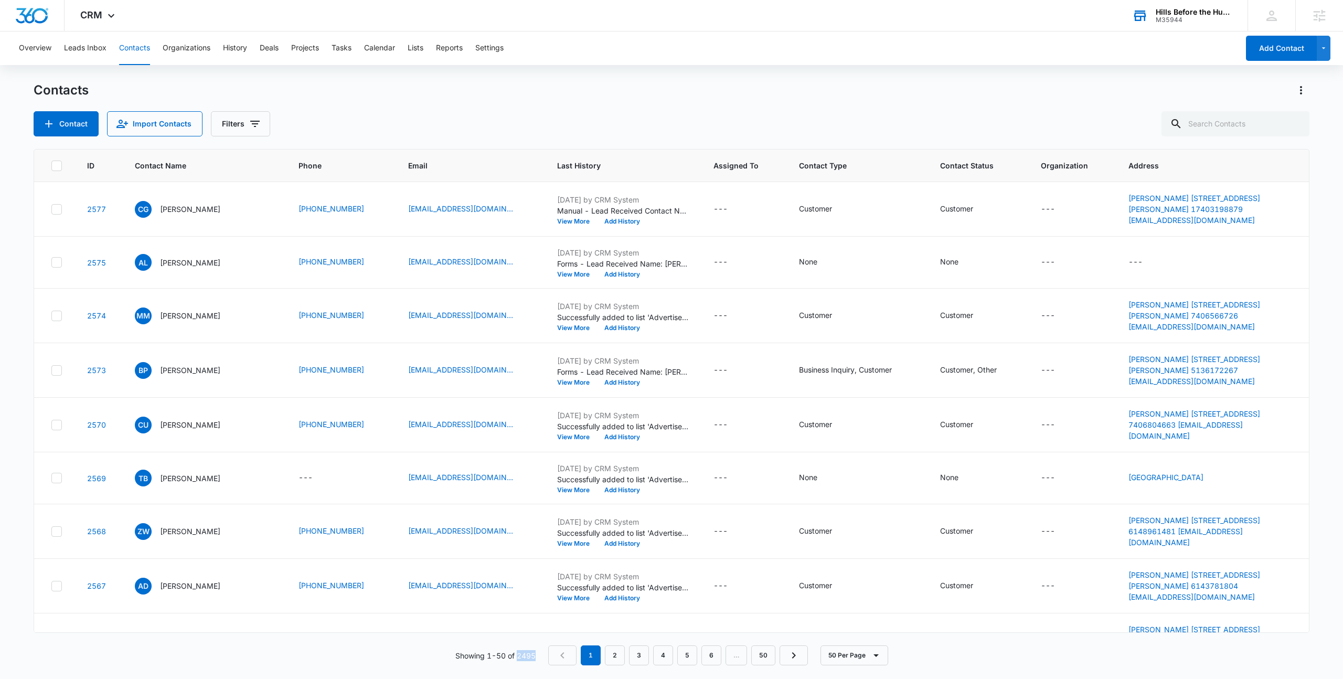
drag, startPoint x: 538, startPoint y: 656, endPoint x: 518, endPoint y: 660, distance: 20.3
click at [518, 660] on div "Showing 1-50 of 2495 1 2 3 4 5 6 … 50 50 Per Page" at bounding box center [672, 655] width 1276 height 20
click at [518, 660] on p "Showing 1-50 of 2495" at bounding box center [495, 655] width 80 height 11
click at [94, 29] on div "CRM Apps Reputation Forms CRM Email Social Payments POS Content Ads Intelligenc…" at bounding box center [99, 15] width 69 height 31
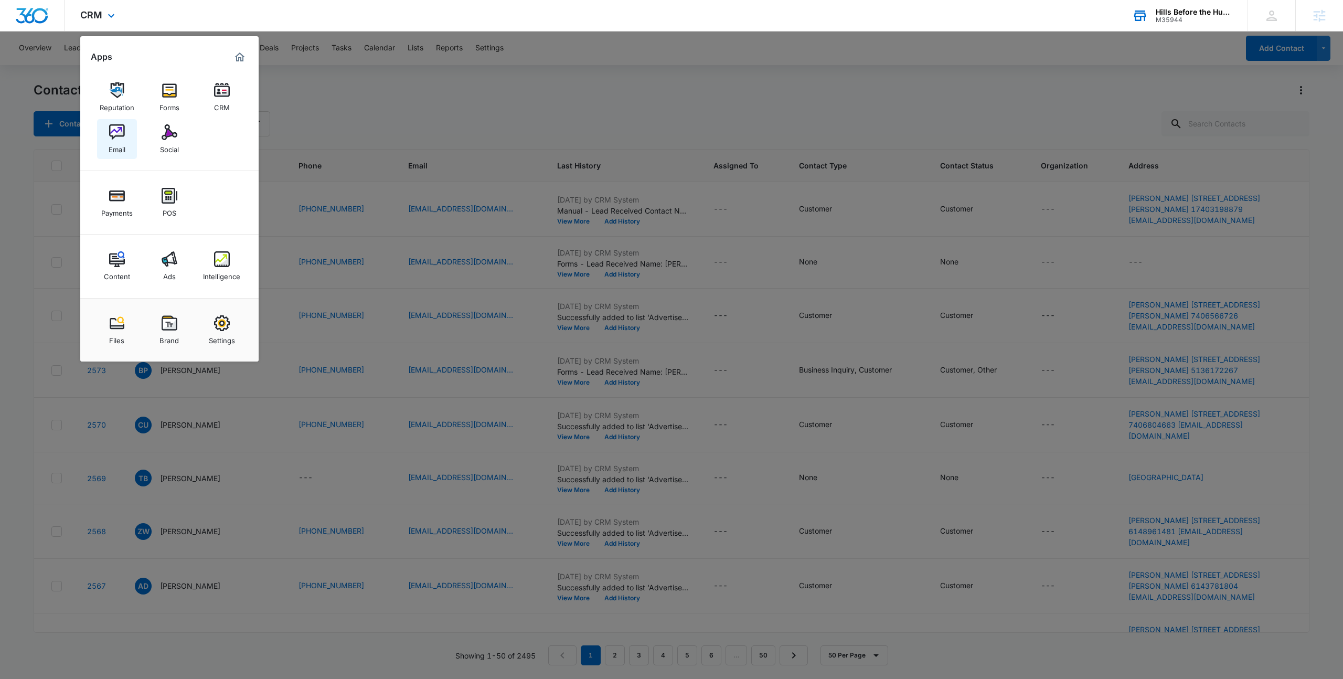
click at [120, 126] on img at bounding box center [117, 132] width 16 height 16
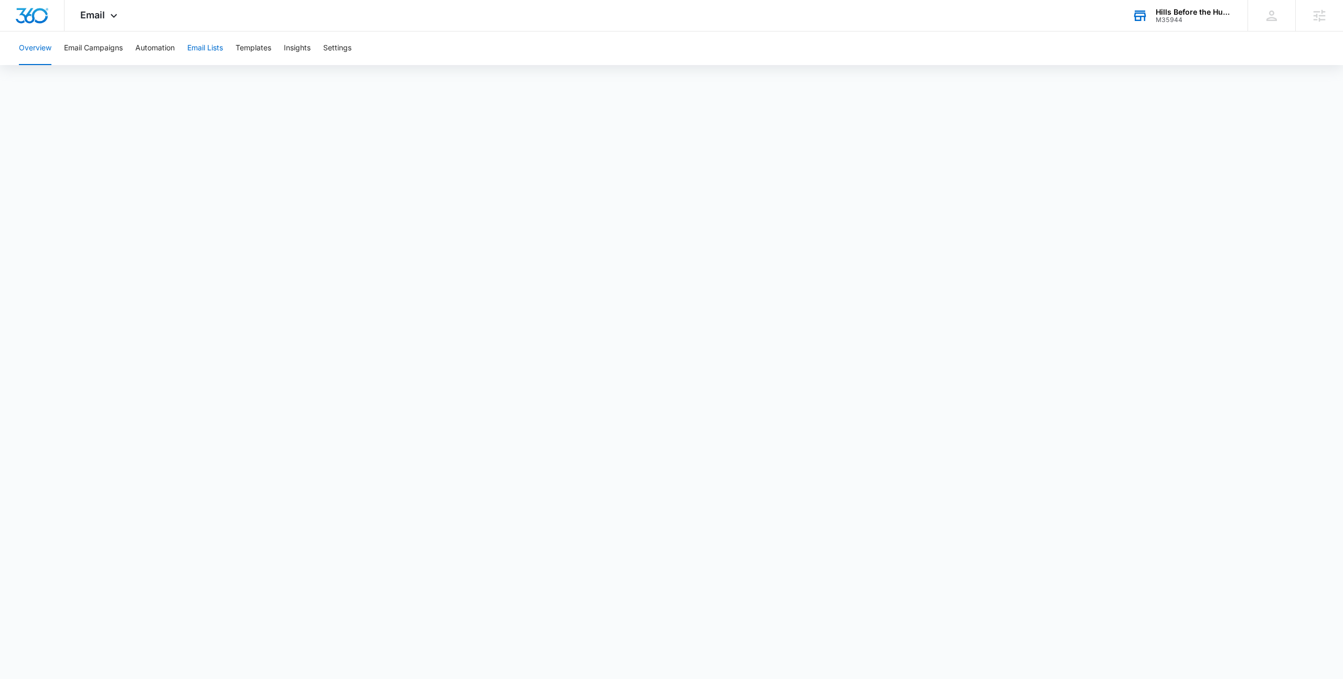
click at [203, 51] on button "Email Lists" at bounding box center [205, 48] width 36 height 34
click at [102, 7] on div "Email Apps Reputation Forms CRM Email Social Payments POS Content Ads Intellige…" at bounding box center [100, 15] width 71 height 31
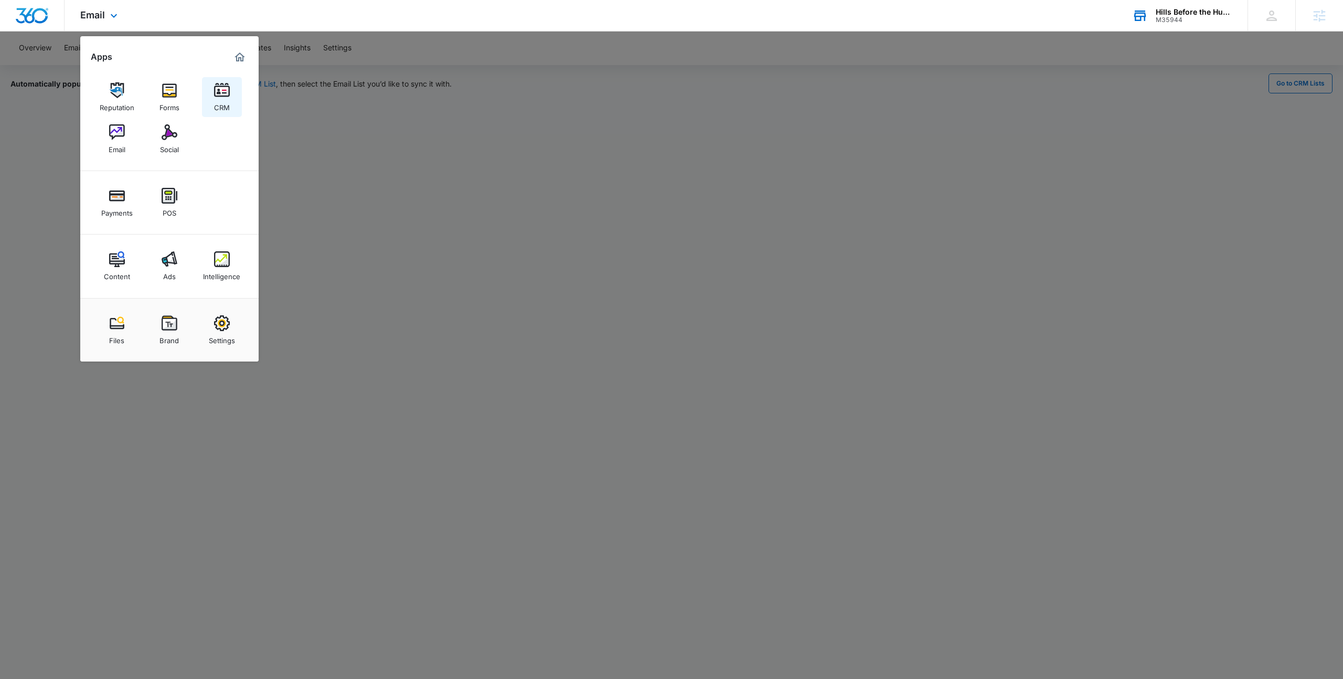
click at [229, 106] on div "CRM" at bounding box center [222, 105] width 16 height 14
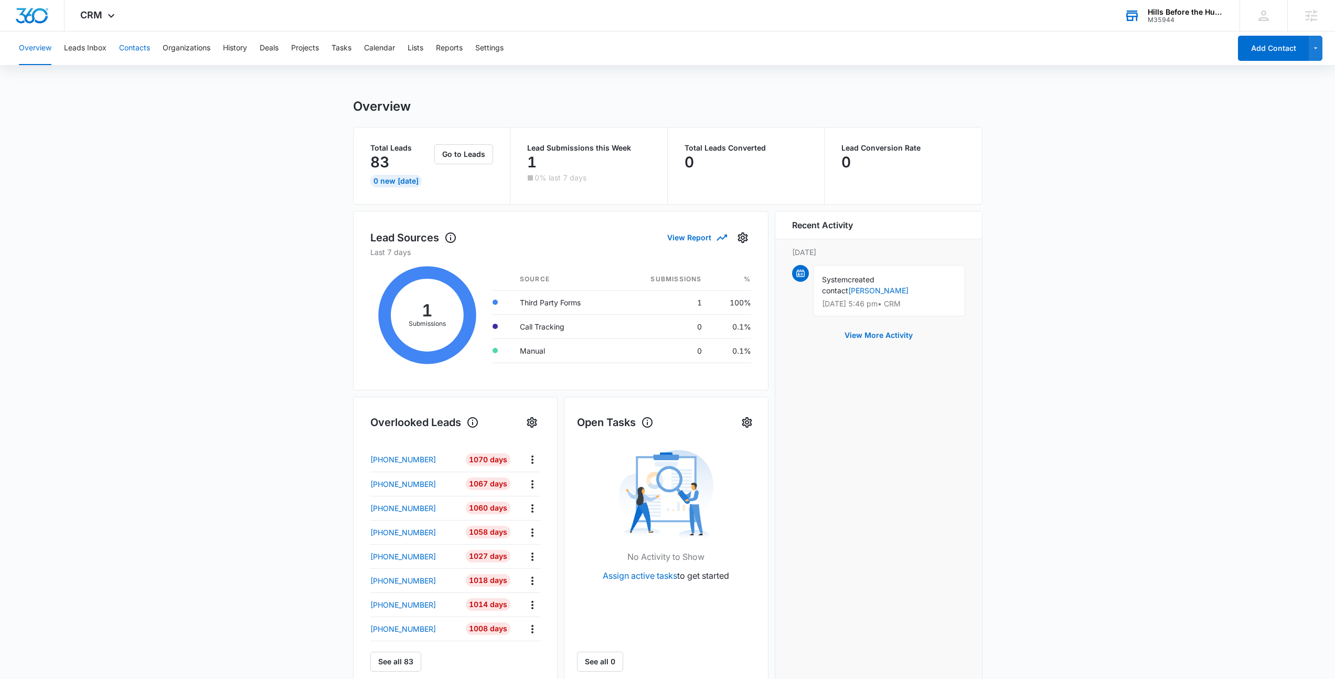
click at [147, 53] on button "Contacts" at bounding box center [134, 48] width 31 height 34
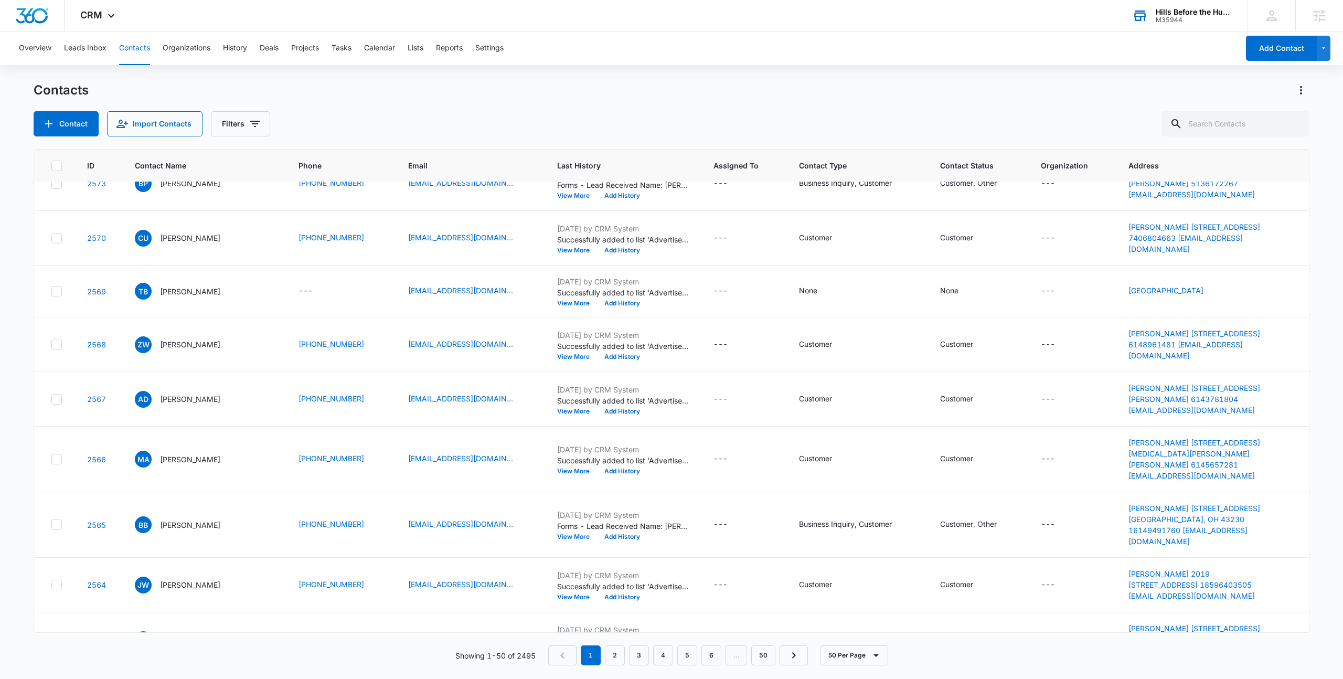
scroll to position [150, 0]
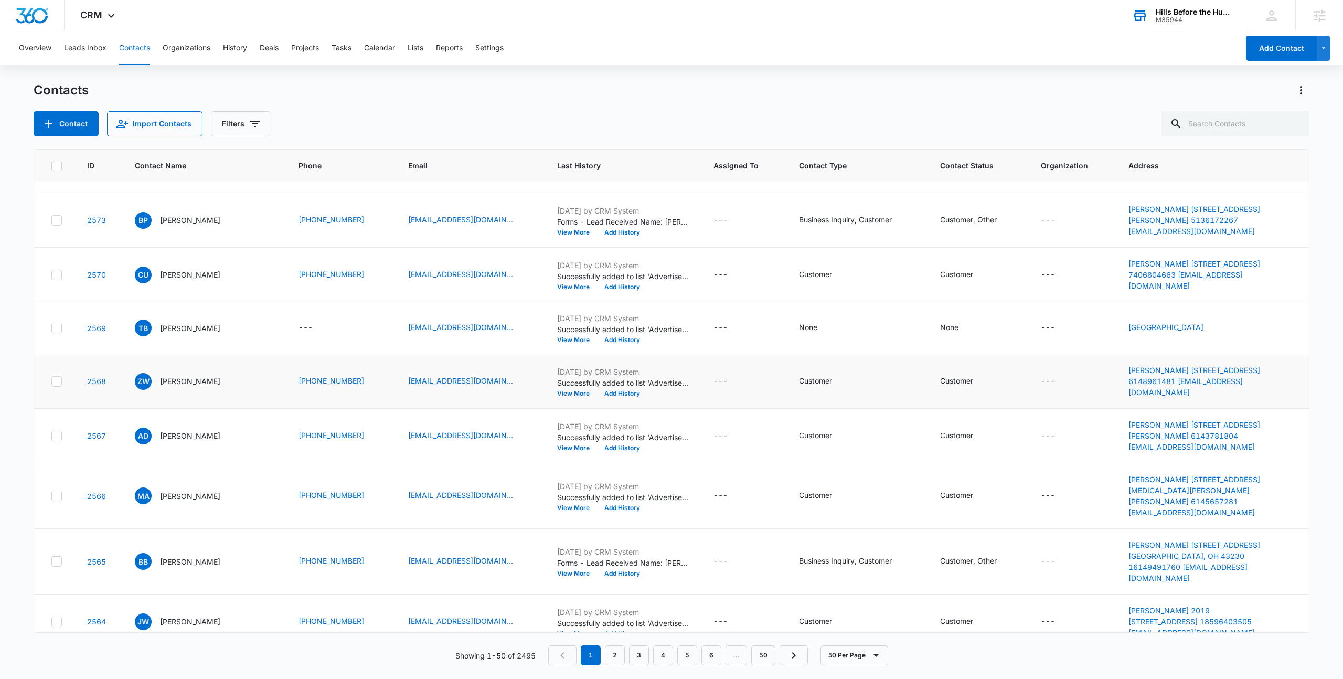
click at [648, 377] on p "Successfully added to list 'Advertise on Pinkbike '." at bounding box center [622, 382] width 131 height 11
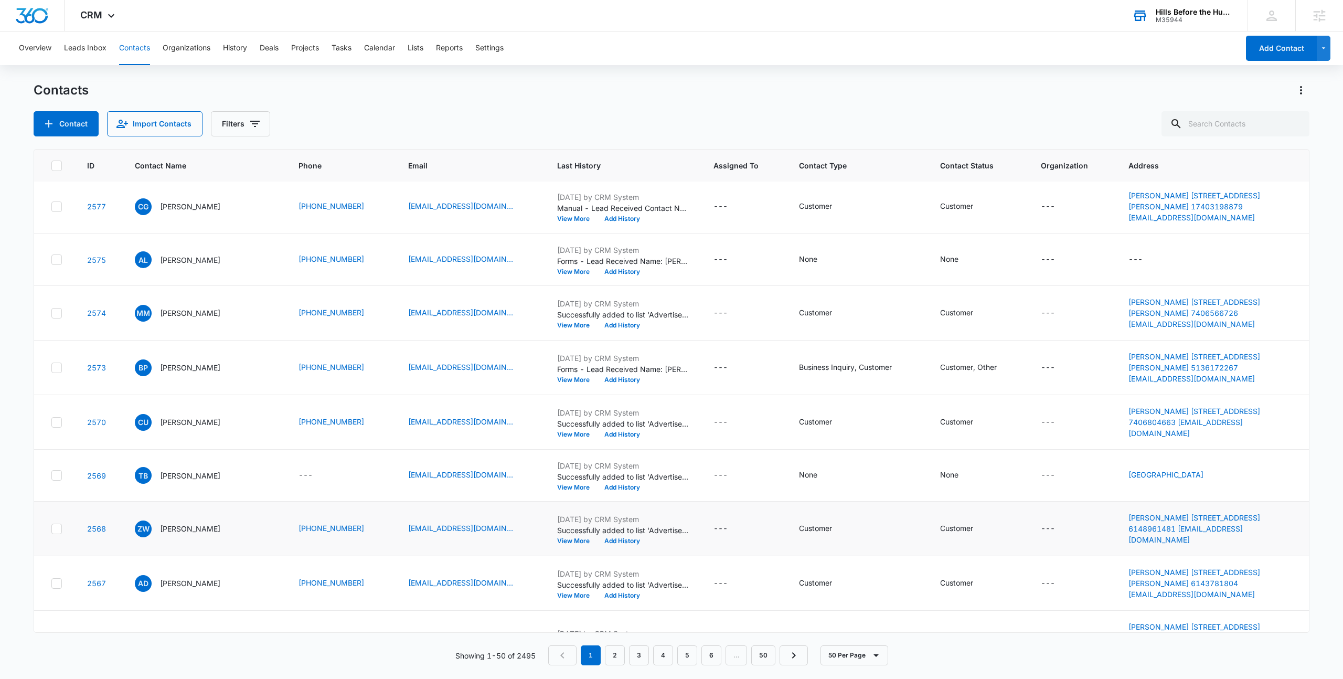
scroll to position [0, 0]
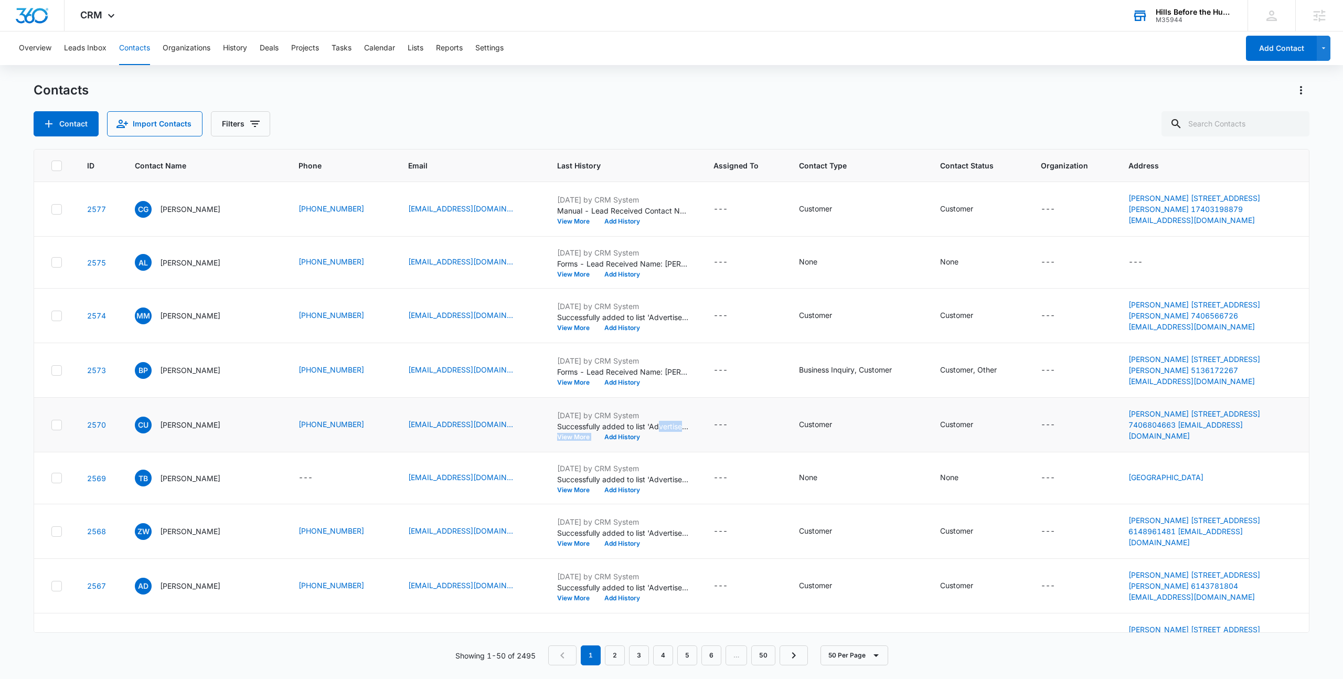
drag, startPoint x: 639, startPoint y: 428, endPoint x: 660, endPoint y: 432, distance: 20.8
click at [660, 432] on div "Jun 5, 2025 by CRM System Successfully added to list 'Advertise on Pinkbike '. …" at bounding box center [622, 425] width 131 height 30
click at [94, 16] on span "CRM" at bounding box center [91, 14] width 22 height 11
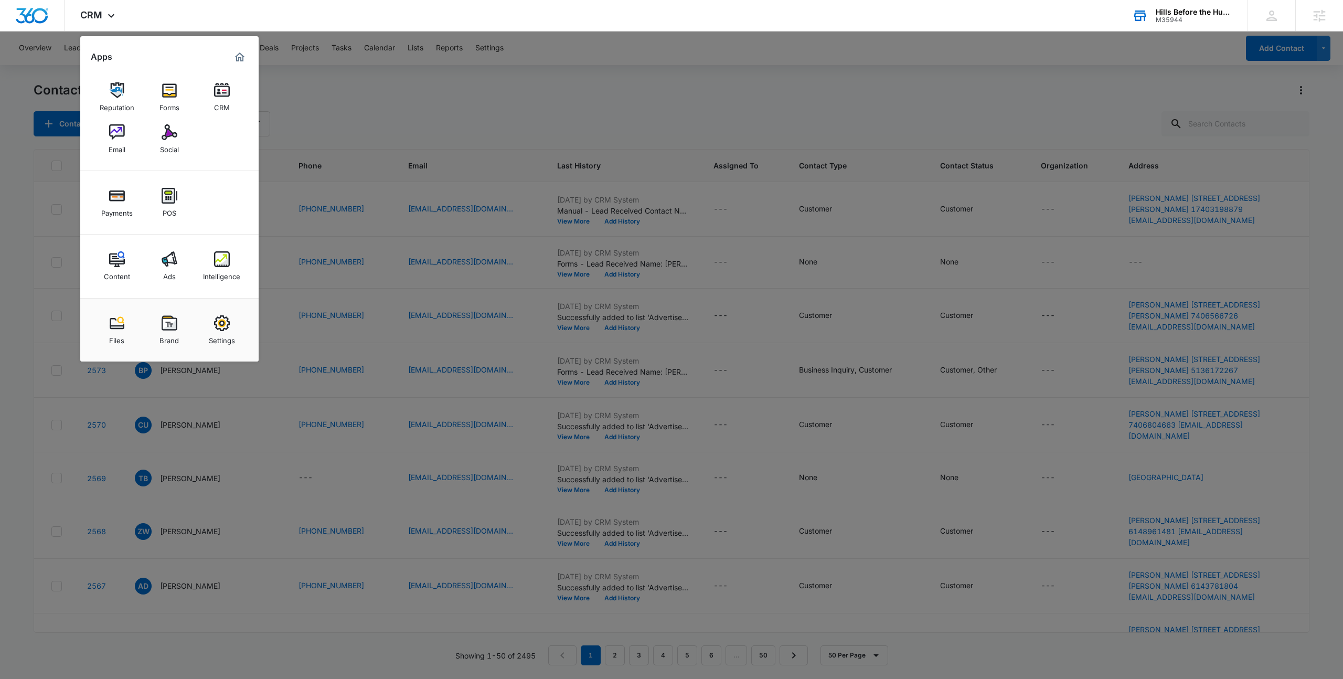
click at [376, 97] on div at bounding box center [671, 339] width 1343 height 679
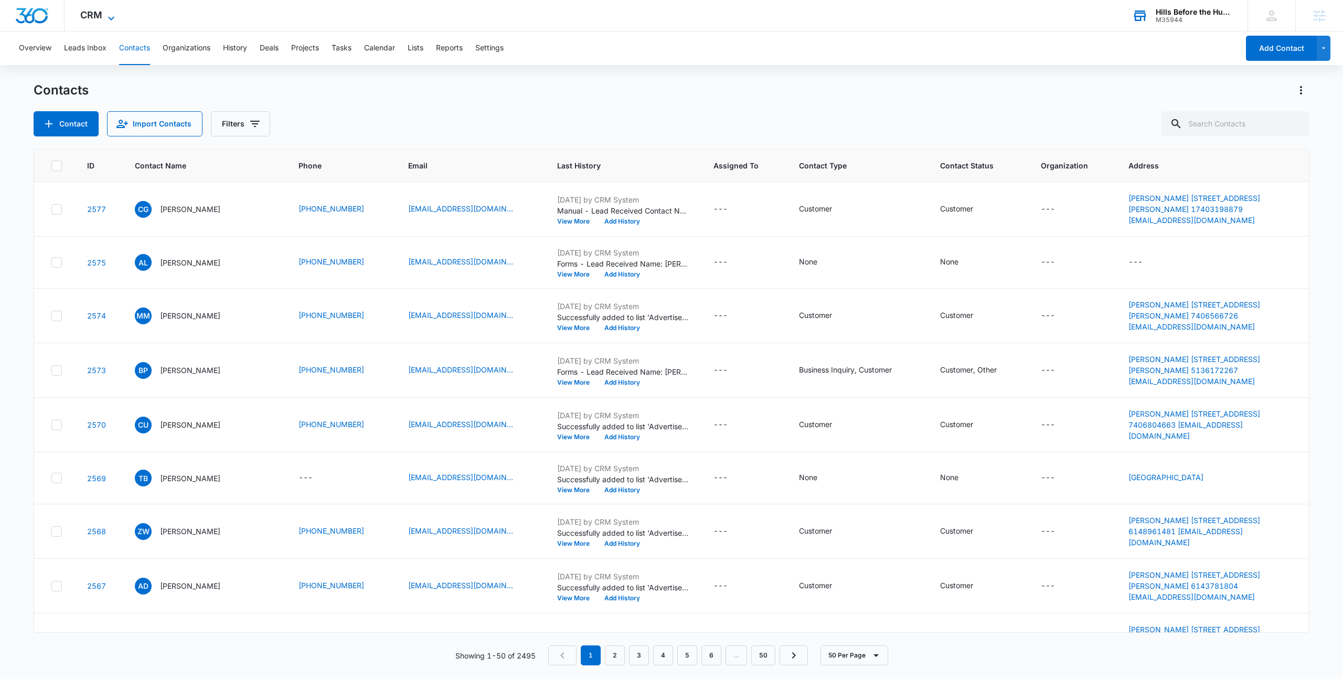
click at [116, 18] on icon at bounding box center [111, 18] width 13 height 13
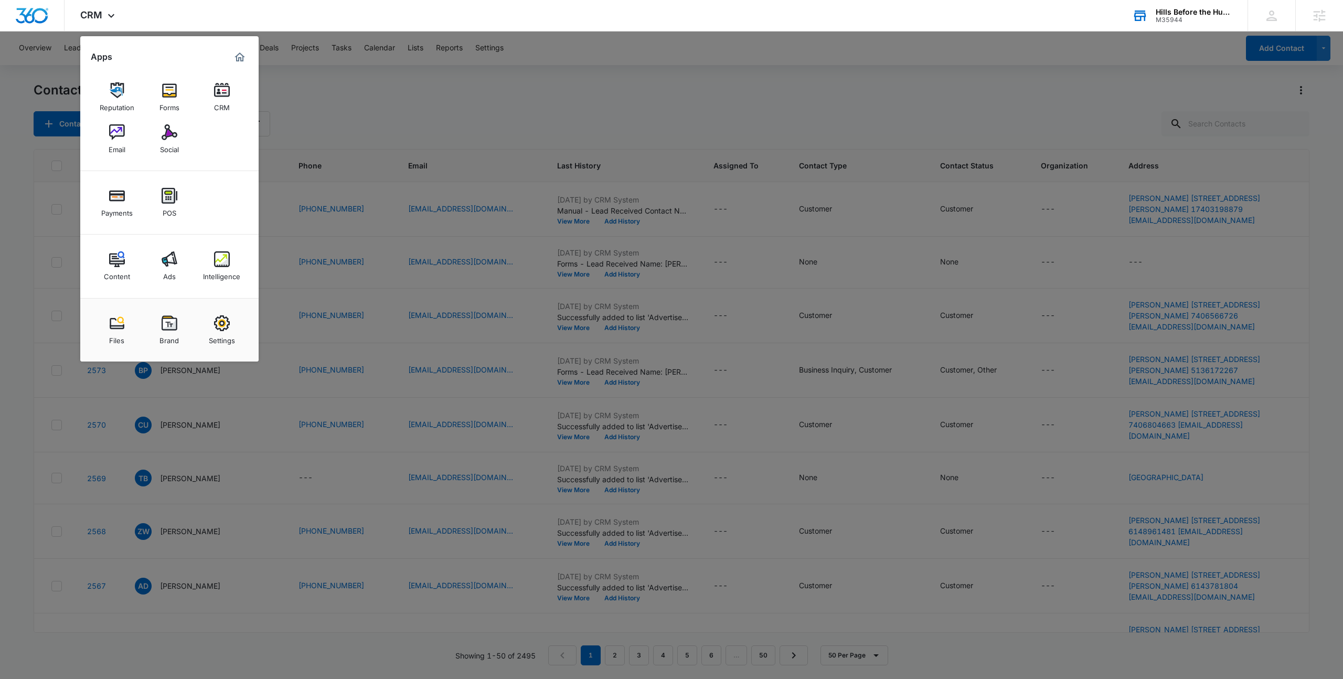
click at [345, 94] on div at bounding box center [671, 339] width 1343 height 679
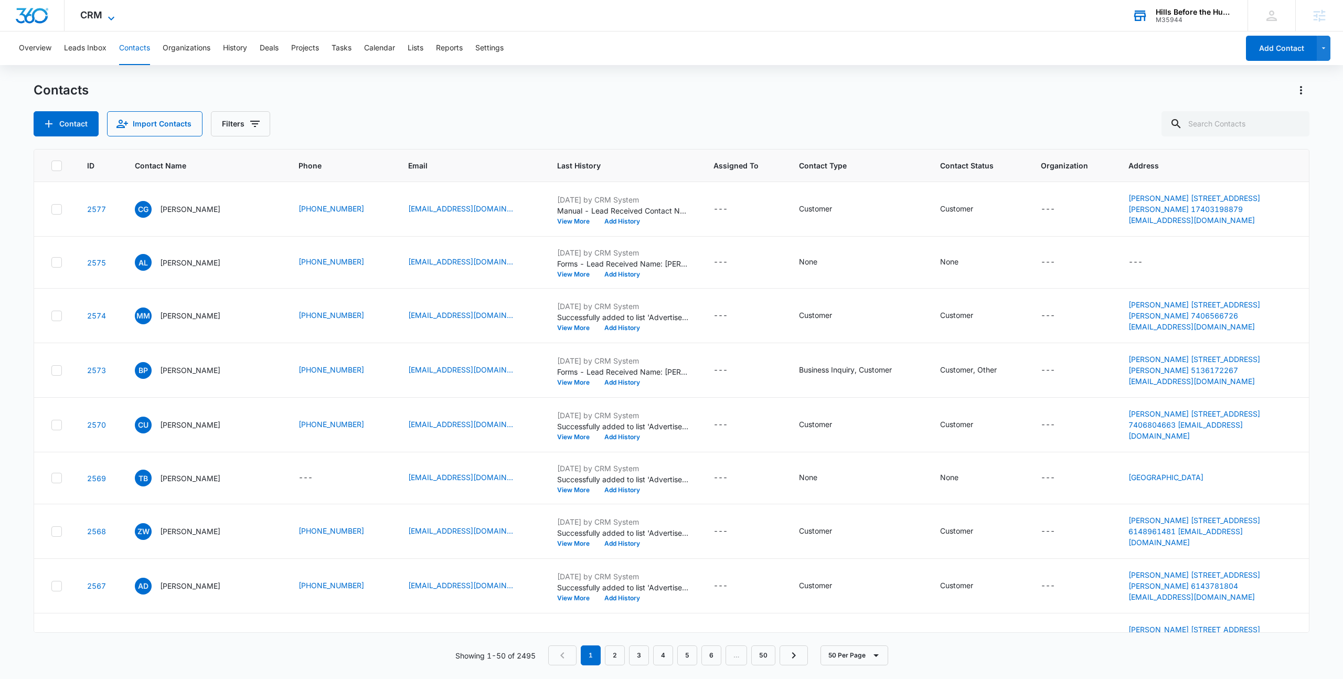
click at [88, 12] on span "CRM" at bounding box center [91, 14] width 22 height 11
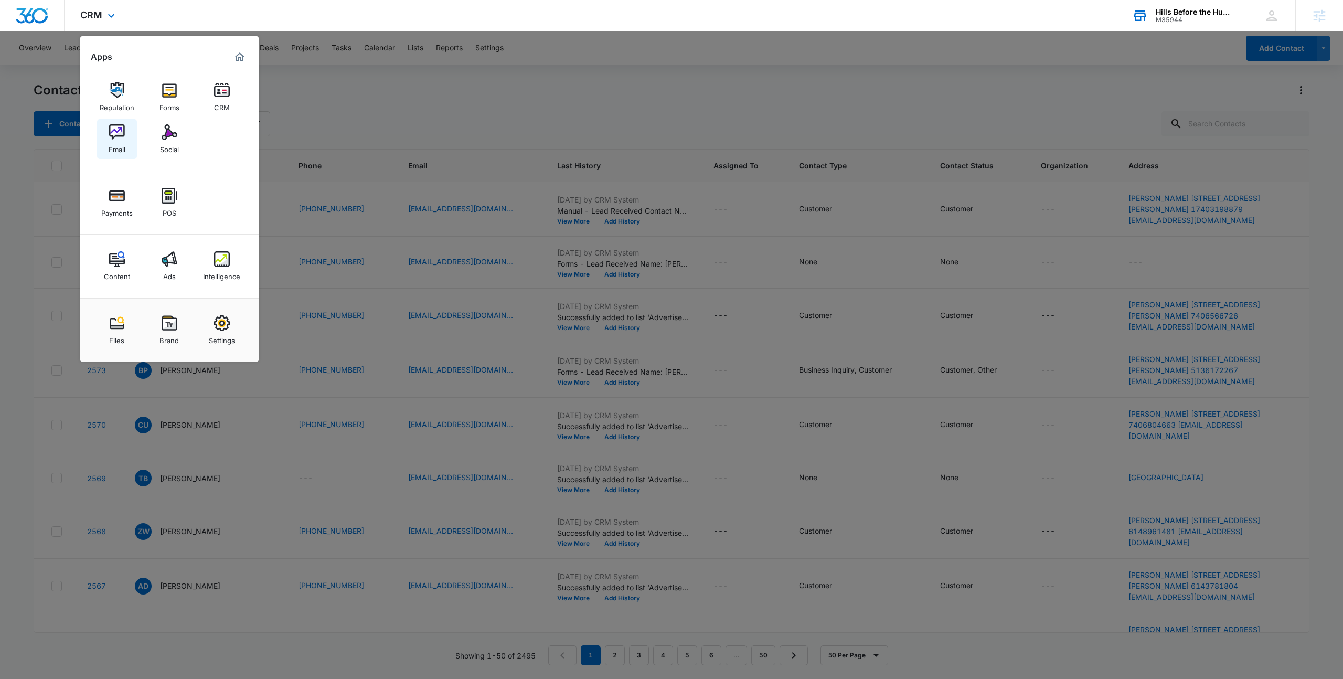
click at [113, 128] on img at bounding box center [117, 132] width 16 height 16
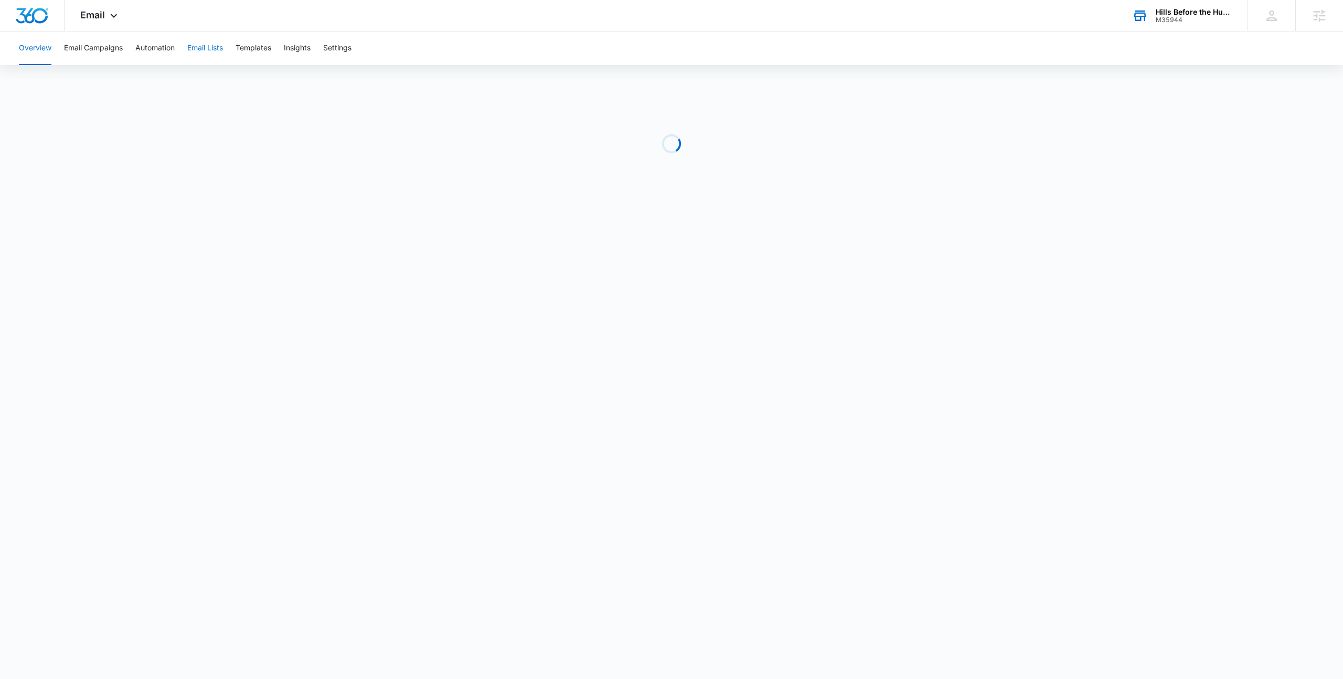
click at [211, 54] on button "Email Lists" at bounding box center [205, 48] width 36 height 34
click at [92, 14] on span "Email" at bounding box center [92, 14] width 25 height 11
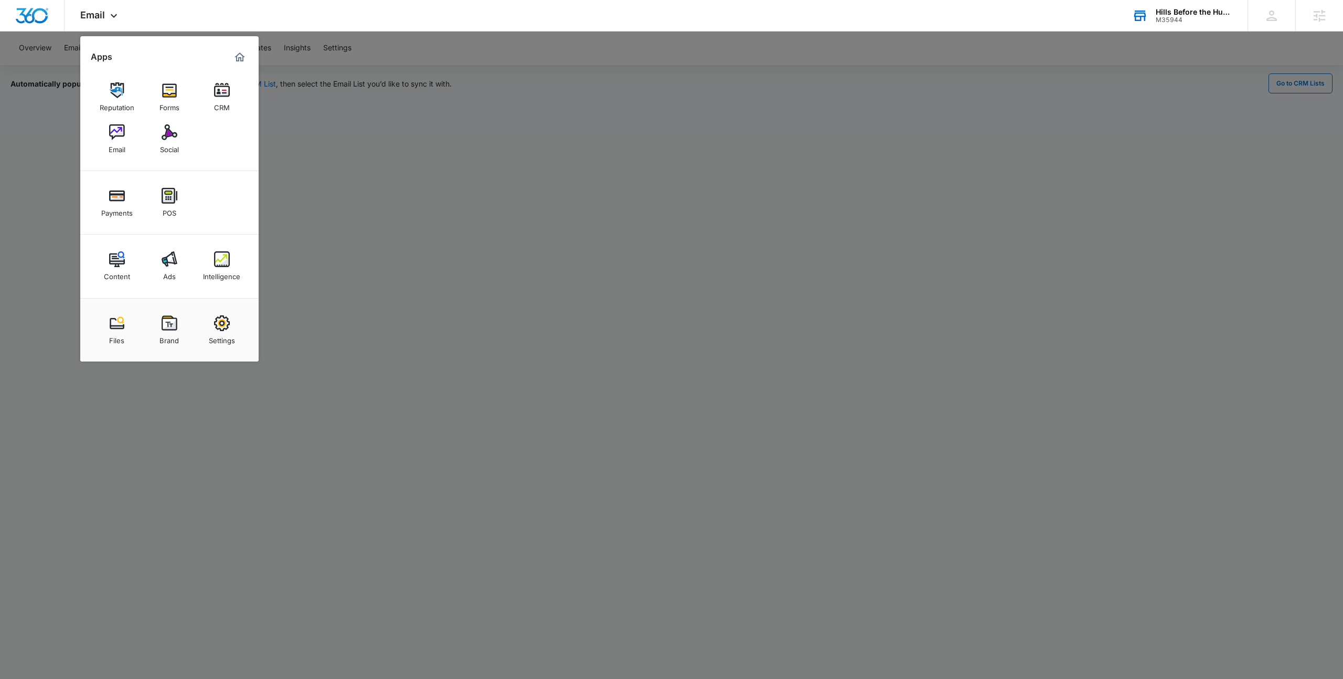
click at [334, 62] on div at bounding box center [671, 339] width 1343 height 679
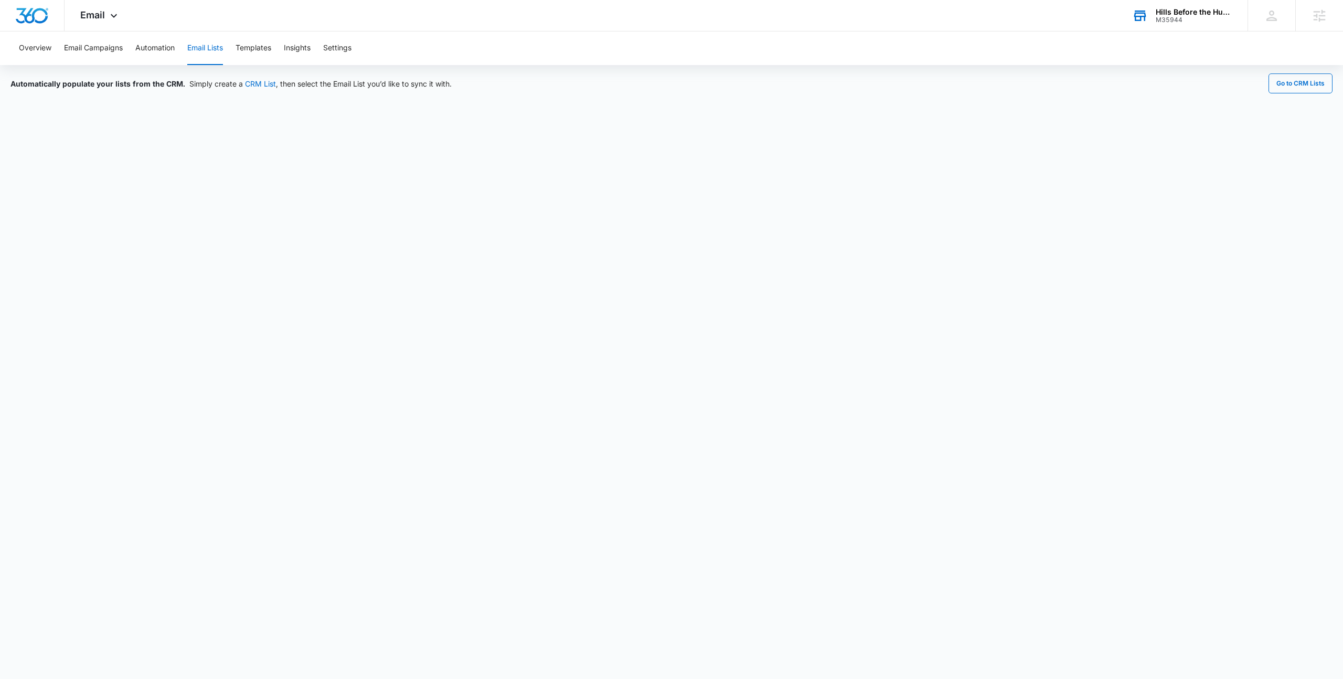
click at [828, 91] on div "Automatically populate your lists from the CRM. Simply create a CRM List , then…" at bounding box center [671, 83] width 1322 height 20
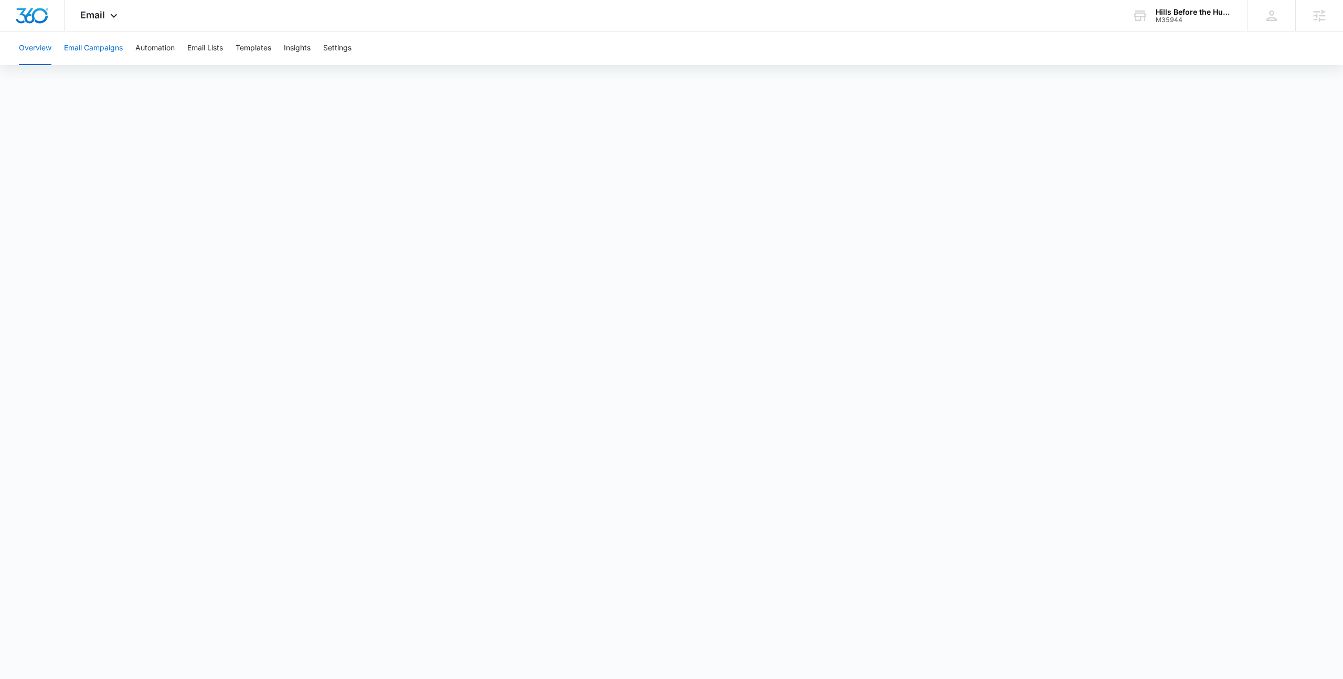
click at [104, 49] on button "Email Campaigns" at bounding box center [93, 48] width 59 height 34
click at [91, 23] on div "Email Apps Reputation Forms CRM Email Social Payments POS Content Ads Intellige…" at bounding box center [100, 15] width 71 height 31
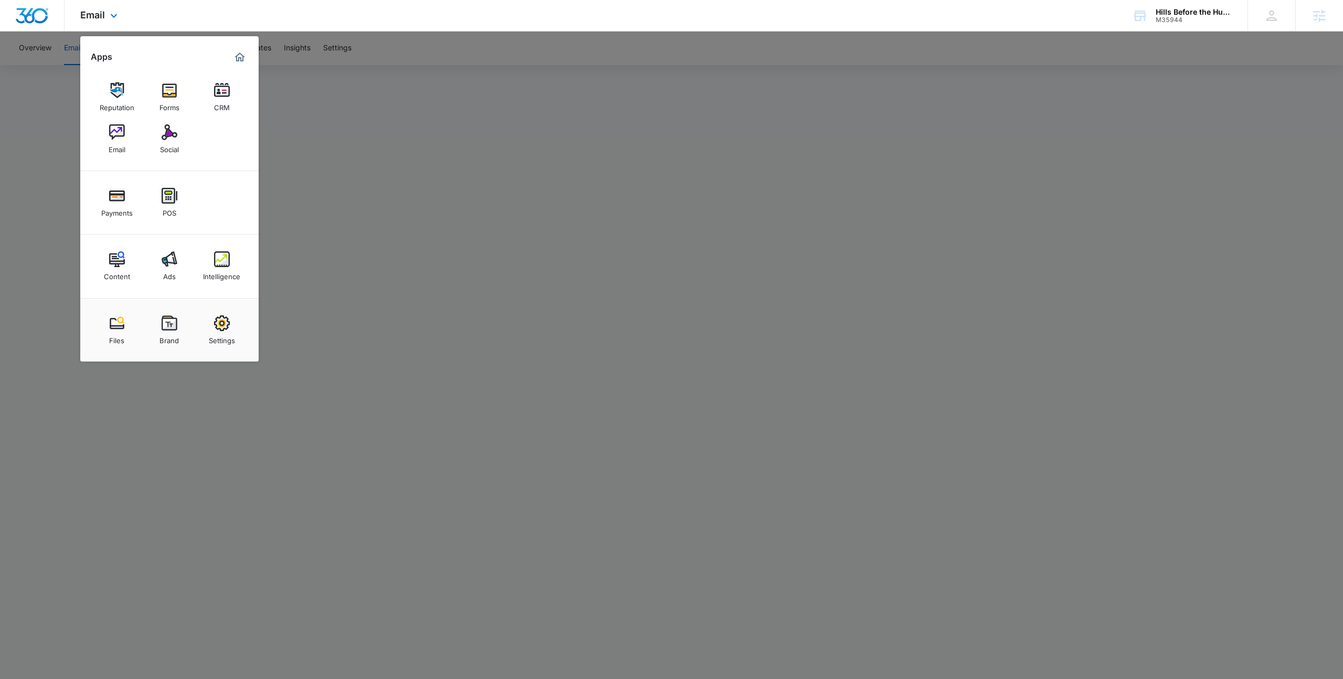
drag, startPoint x: 221, startPoint y: 264, endPoint x: 253, endPoint y: 218, distance: 56.6
click at [437, 46] on div at bounding box center [671, 339] width 1343 height 679
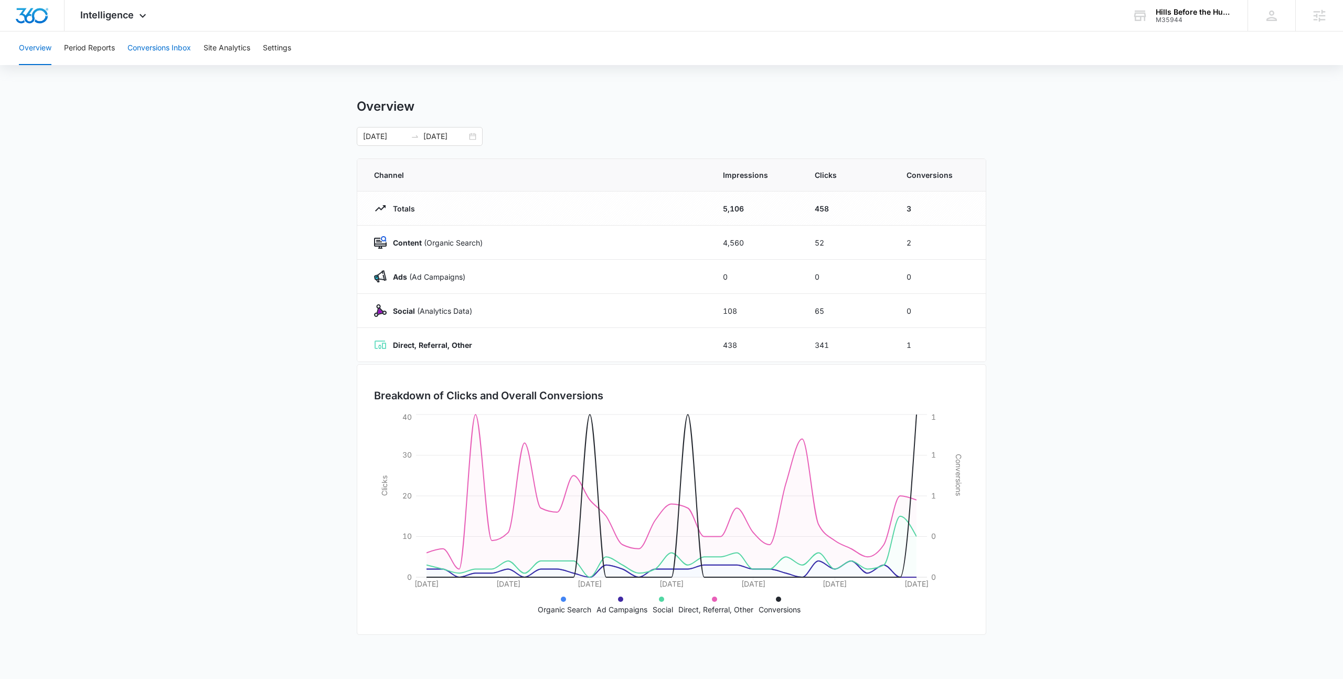
click at [179, 52] on button "Conversions Inbox" at bounding box center [159, 48] width 63 height 34
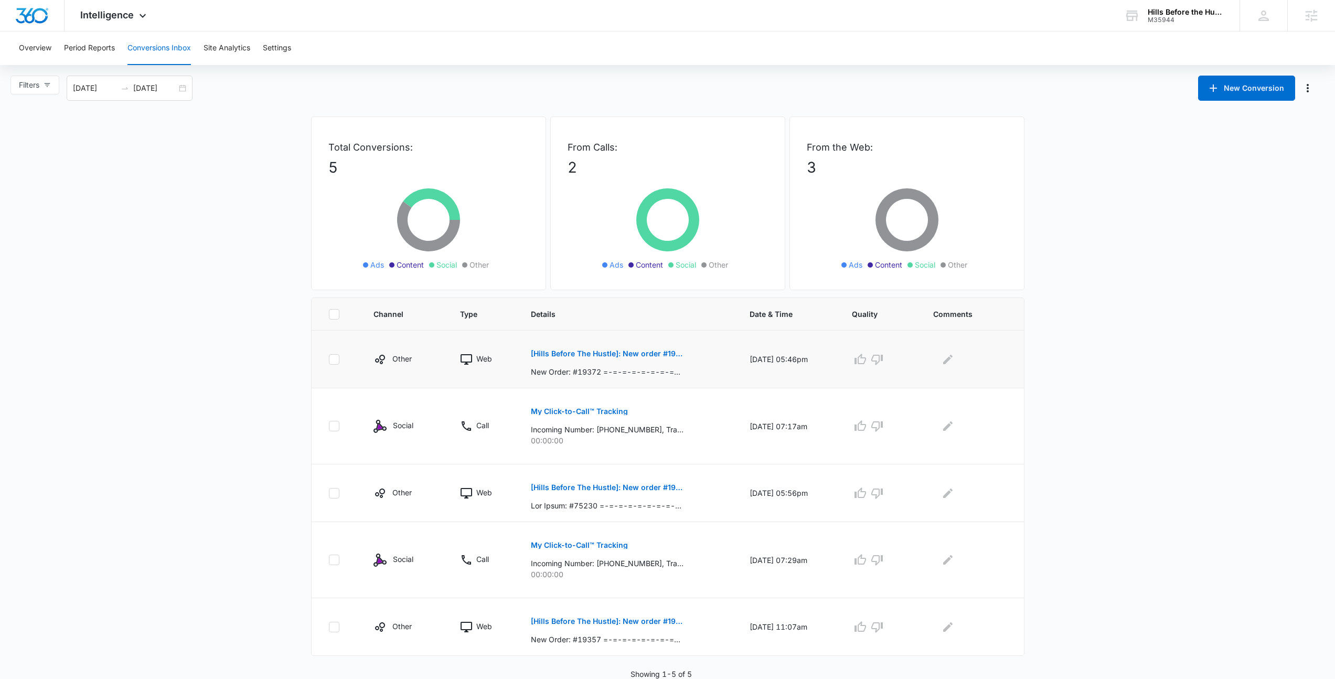
click at [640, 357] on p "[Hills Before The Hustle]: New order #19372" at bounding box center [607, 353] width 153 height 7
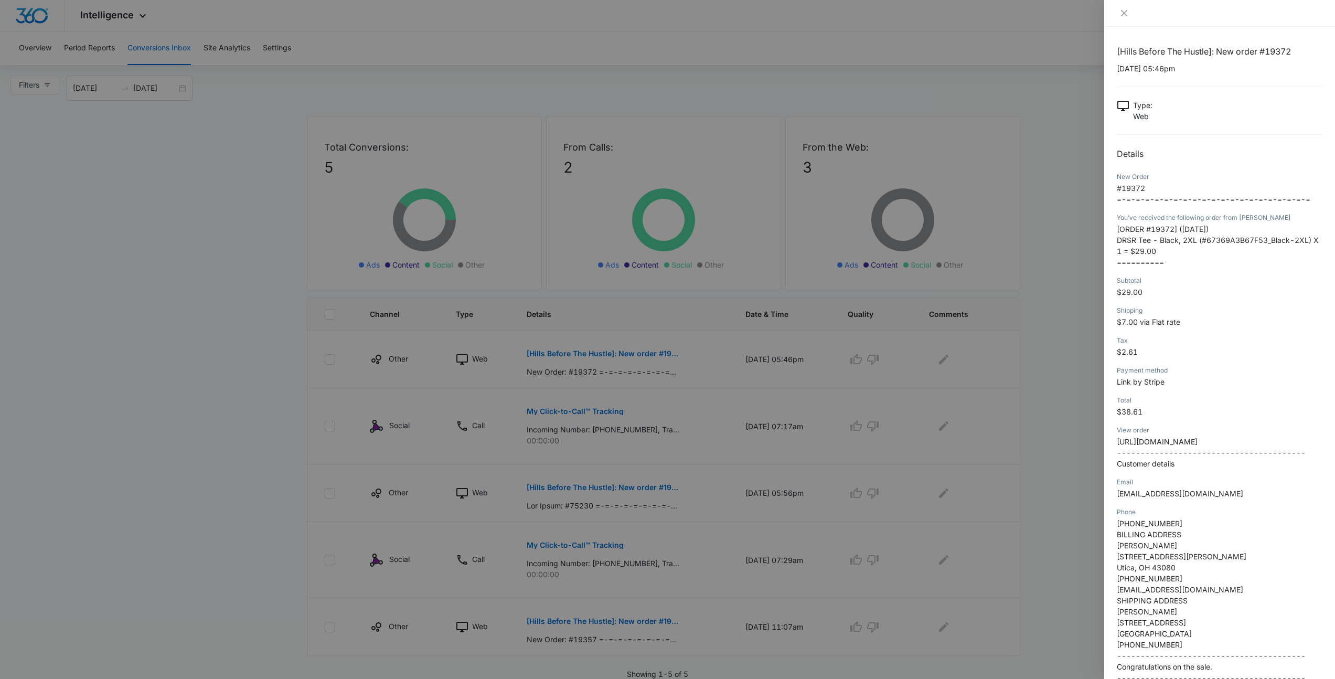
click at [1046, 137] on div at bounding box center [667, 339] width 1335 height 679
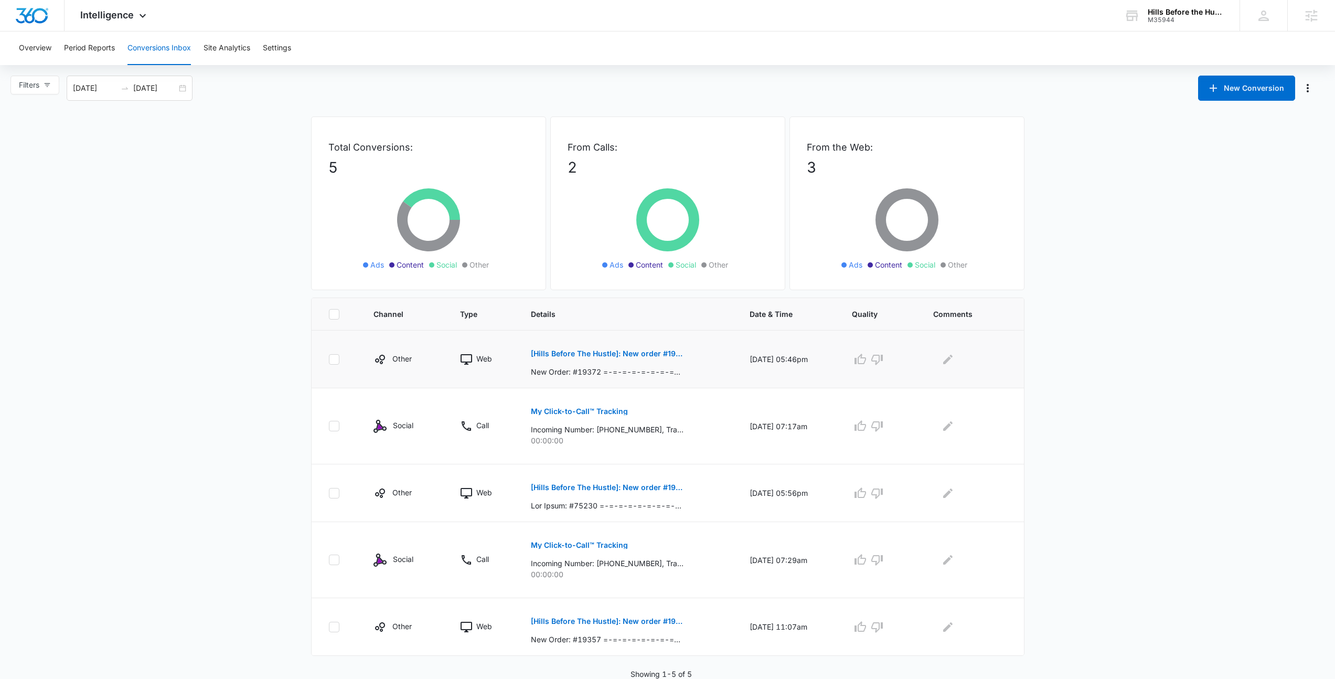
click at [650, 355] on p "[Hills Before The Hustle]: New order #19372" at bounding box center [607, 353] width 153 height 7
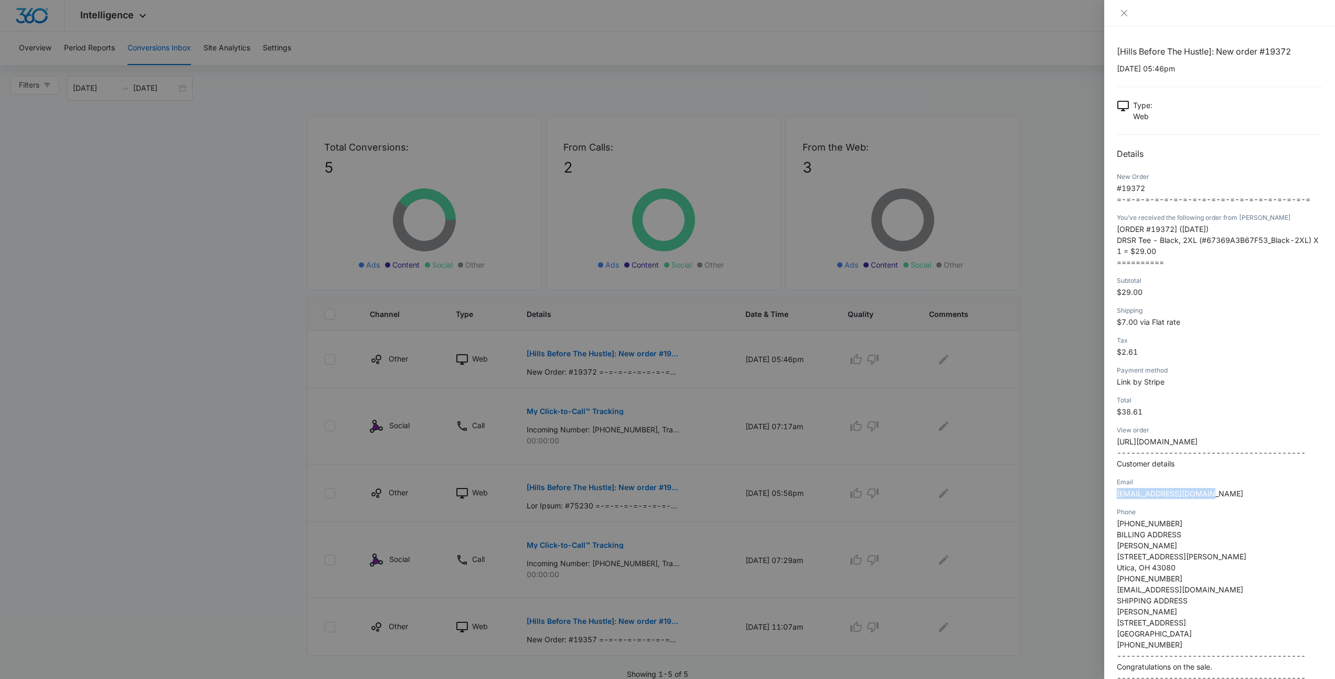
drag, startPoint x: 1212, startPoint y: 504, endPoint x: 1117, endPoint y: 507, distance: 95.5
click at [1117, 499] on p "Painter43213@yahoo.com" at bounding box center [1220, 493] width 206 height 11
copy span "Painter43213@yahoo.com"
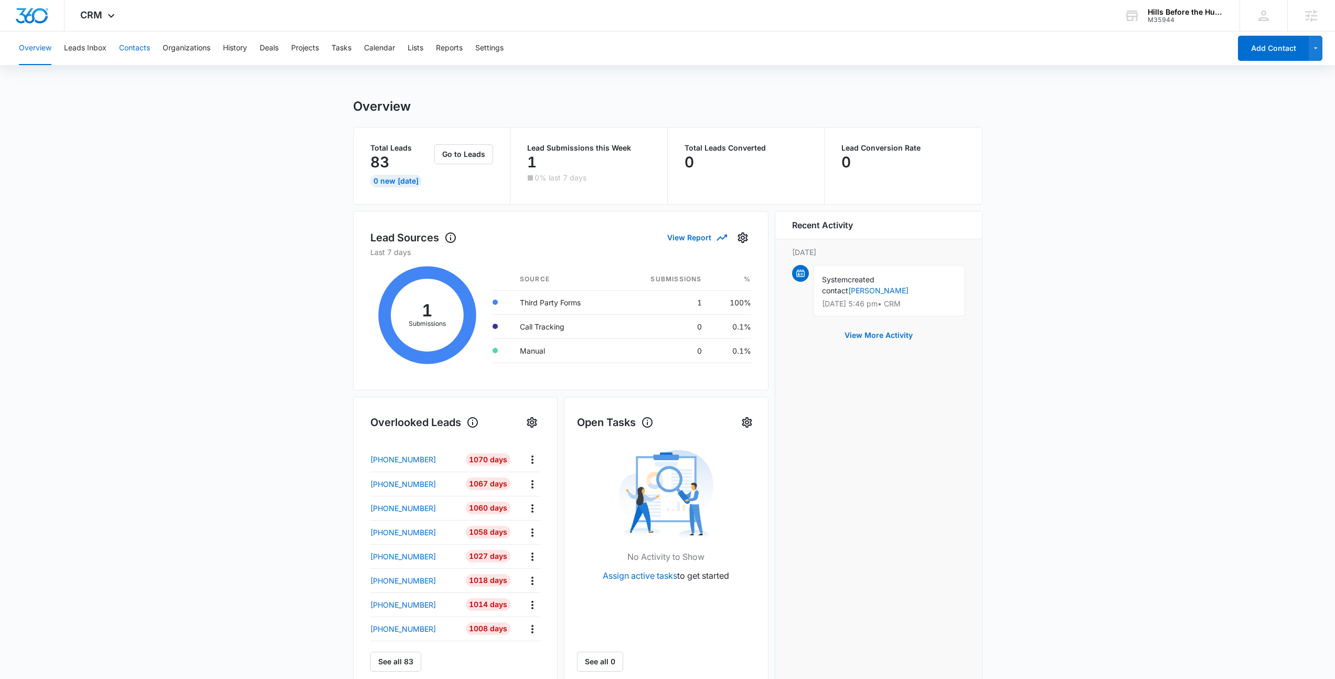
click at [134, 50] on button "Contacts" at bounding box center [134, 48] width 31 height 34
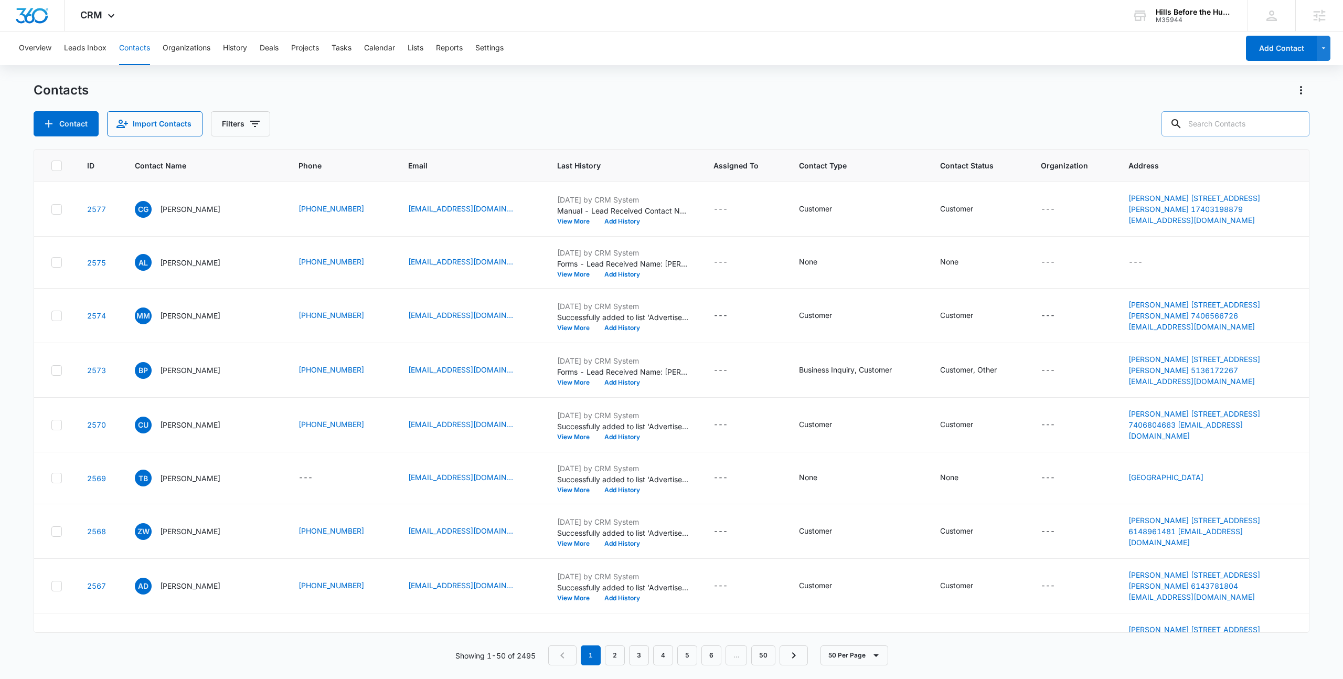
click at [1234, 123] on input "text" at bounding box center [1236, 123] width 148 height 25
paste input "[EMAIL_ADDRESS][DOMAIN_NAME]"
type input "[EMAIL_ADDRESS][DOMAIN_NAME]"
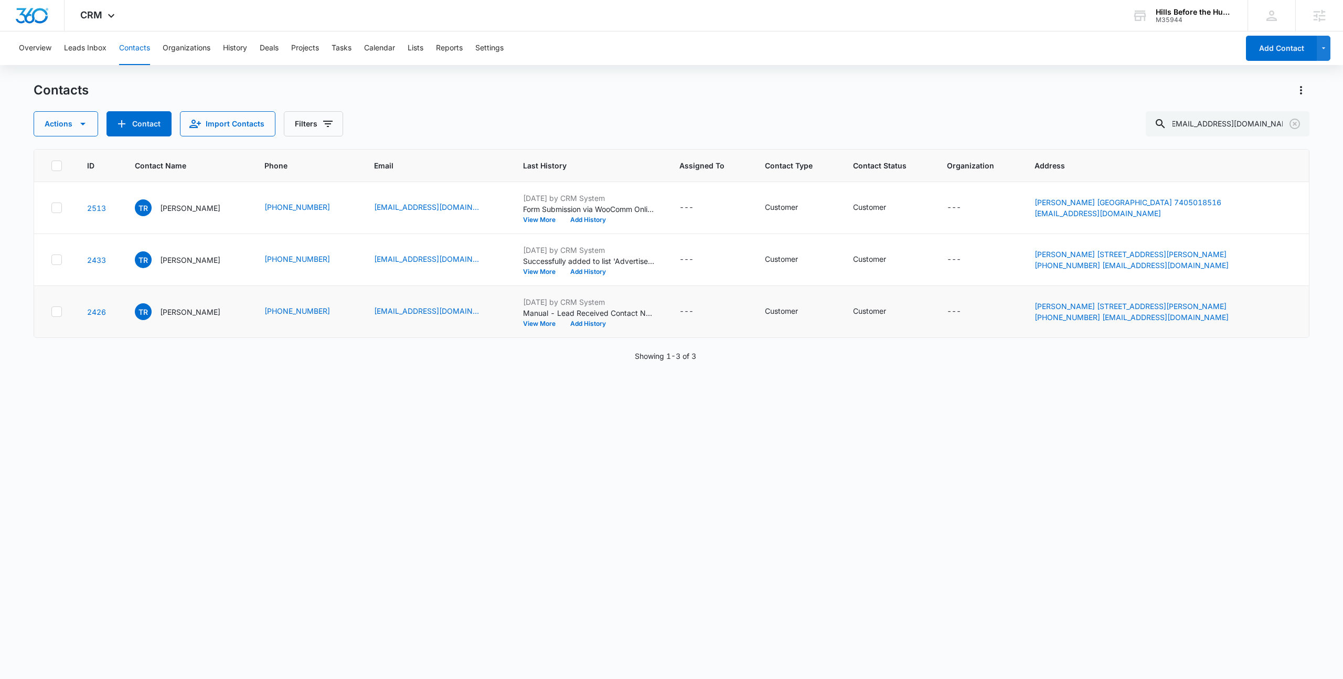
scroll to position [0, 0]
drag, startPoint x: 494, startPoint y: 301, endPoint x: 610, endPoint y: 325, distance: 118.4
click at [610, 325] on div "[DATE] by CRM System Manual - Lead Received Contact Name: [PERSON_NAME] Phone: …" at bounding box center [588, 311] width 131 height 30
click at [610, 325] on div "View More Add History" at bounding box center [588, 324] width 131 height 6
drag, startPoint x: 487, startPoint y: 302, endPoint x: 592, endPoint y: 336, distance: 110.5
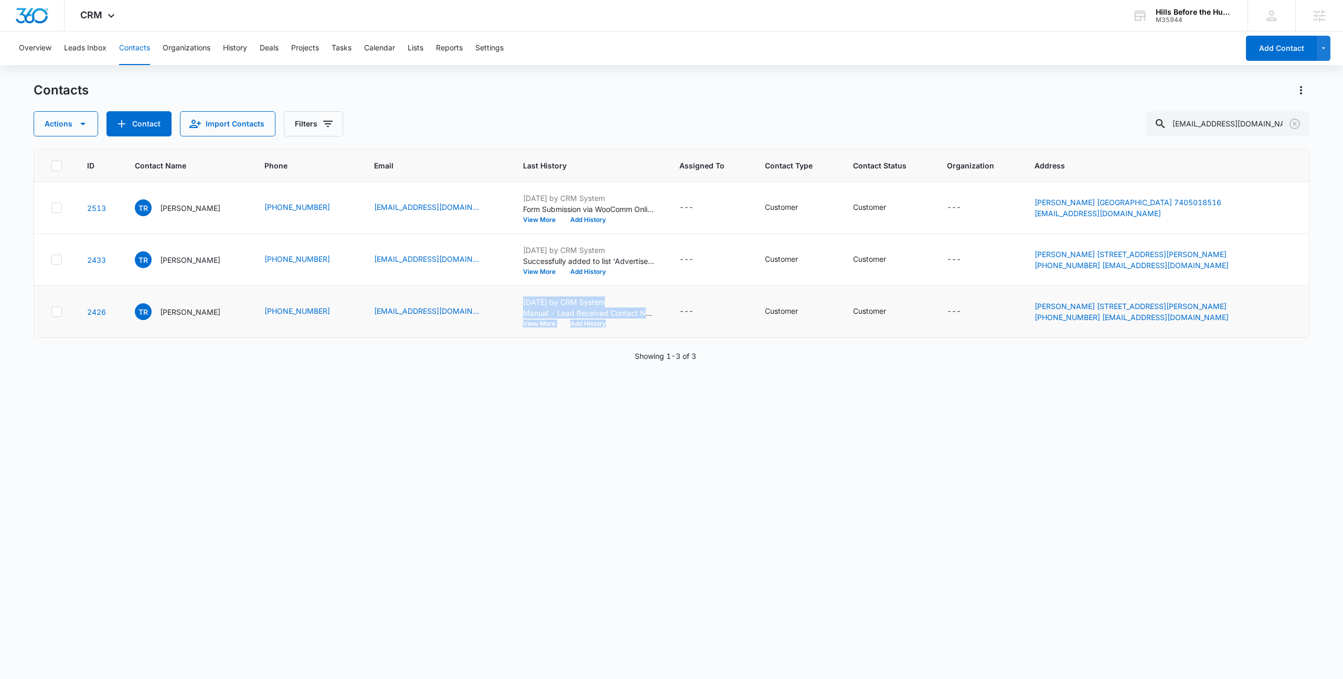
click at [592, 336] on td "[DATE] by CRM System Manual - Lead Received Contact Name: [PERSON_NAME] Phone: …" at bounding box center [589, 312] width 156 height 52
click at [592, 333] on td "[DATE] by CRM System Manual - Lead Received Contact Name: [PERSON_NAME] Phone: …" at bounding box center [589, 312] width 156 height 52
click at [227, 315] on icon "Contact Name - Timothy Ross - Select to Edit Field" at bounding box center [233, 309] width 13 height 13
click at [185, 315] on p "[PERSON_NAME]" at bounding box center [190, 311] width 60 height 11
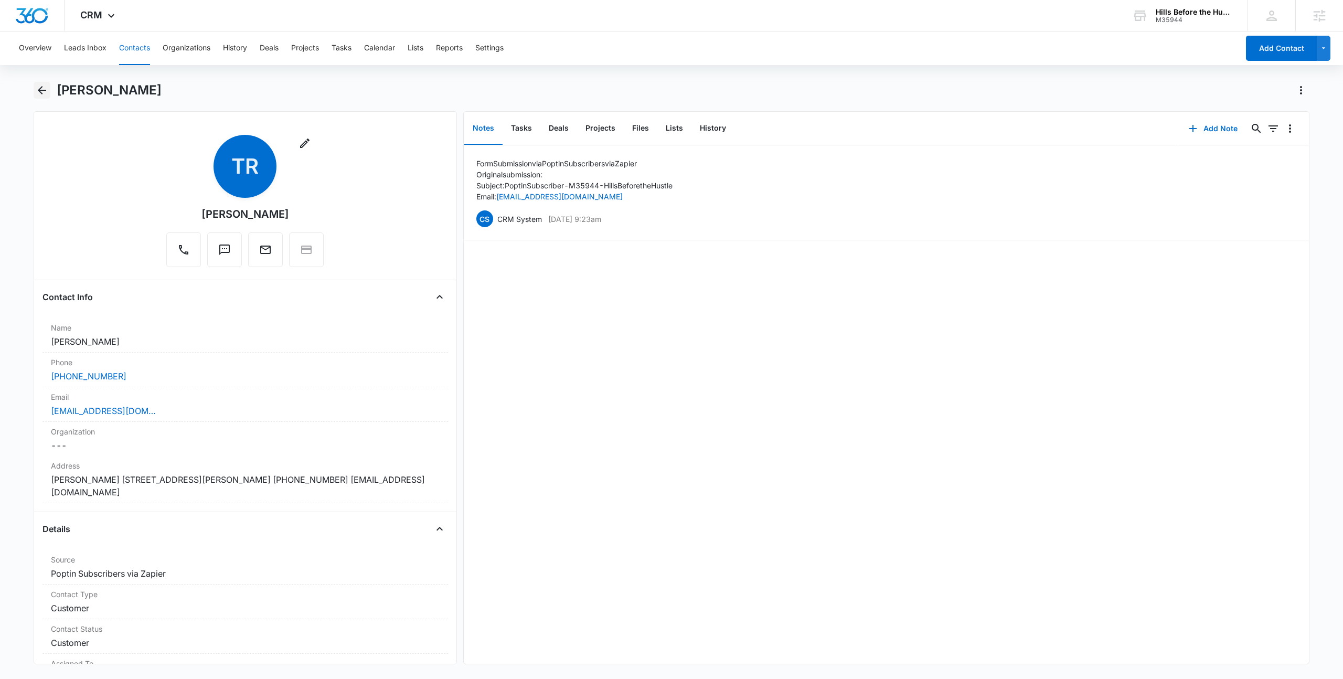
click at [40, 88] on icon "Back" at bounding box center [42, 90] width 8 height 8
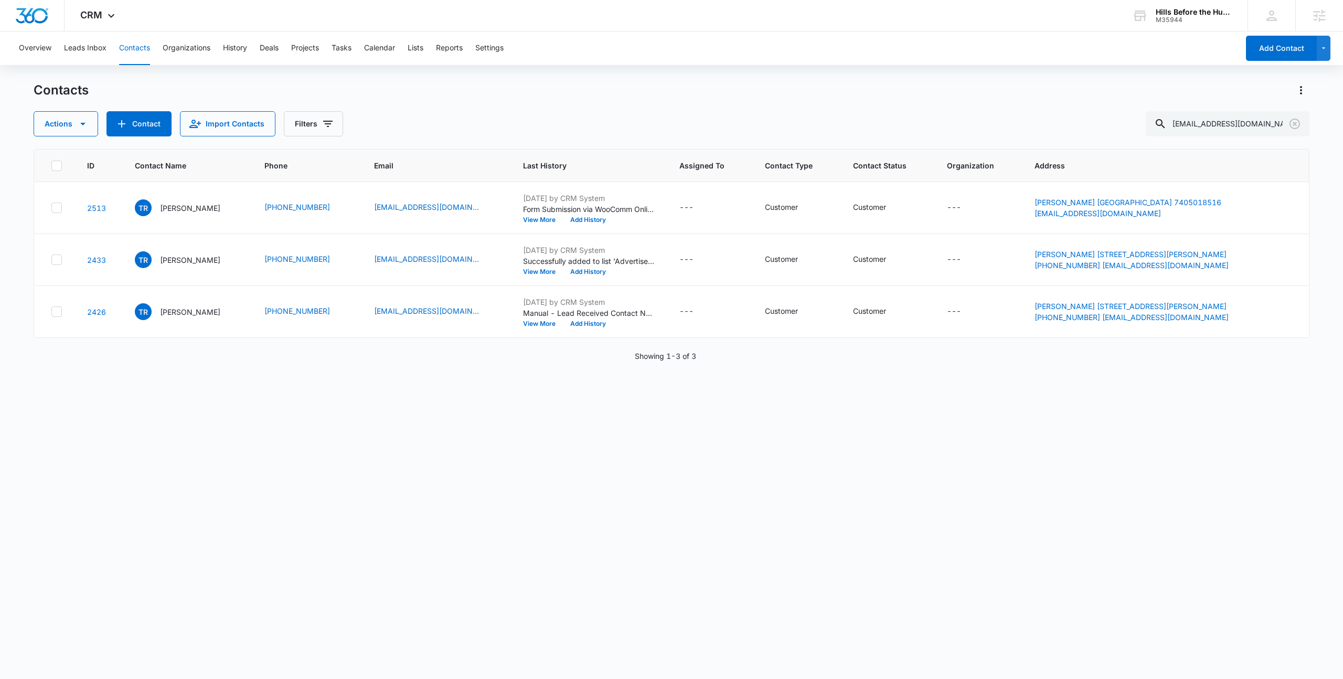
click at [136, 45] on button "Contacts" at bounding box center [134, 48] width 31 height 34
click at [89, 51] on button "Leads Inbox" at bounding box center [85, 48] width 43 height 34
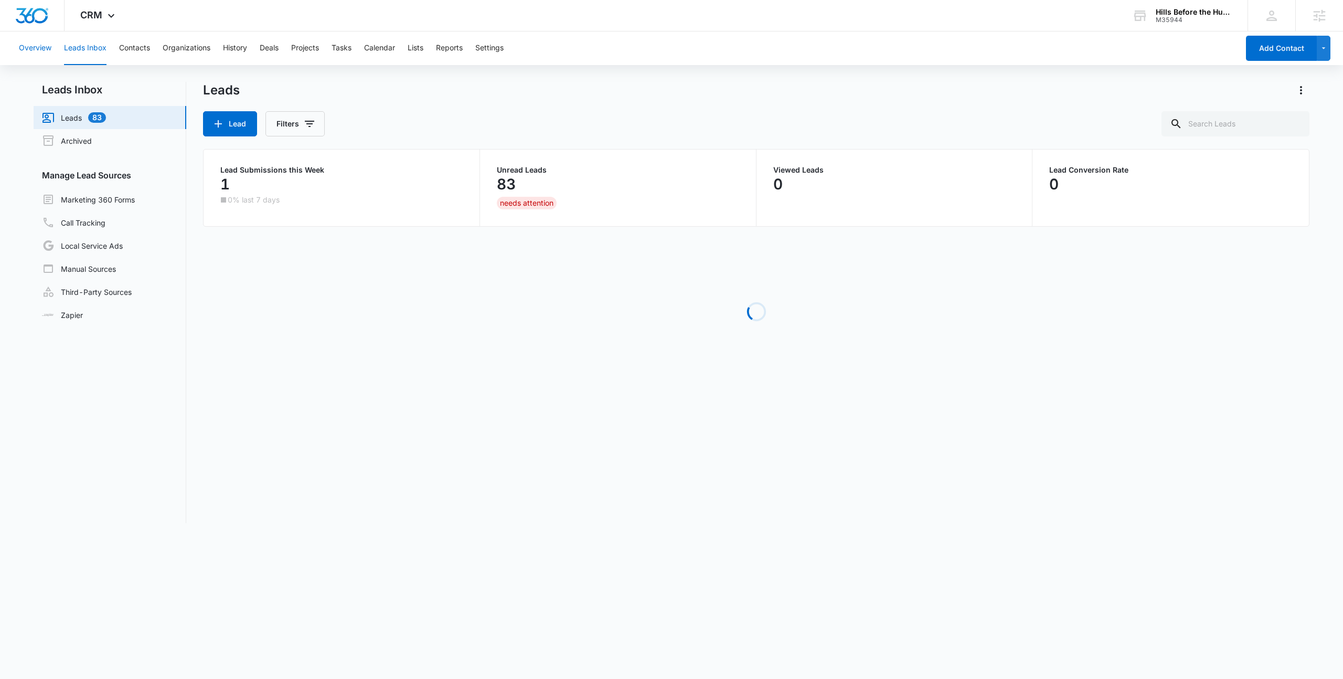
click at [31, 47] on button "Overview" at bounding box center [35, 48] width 33 height 34
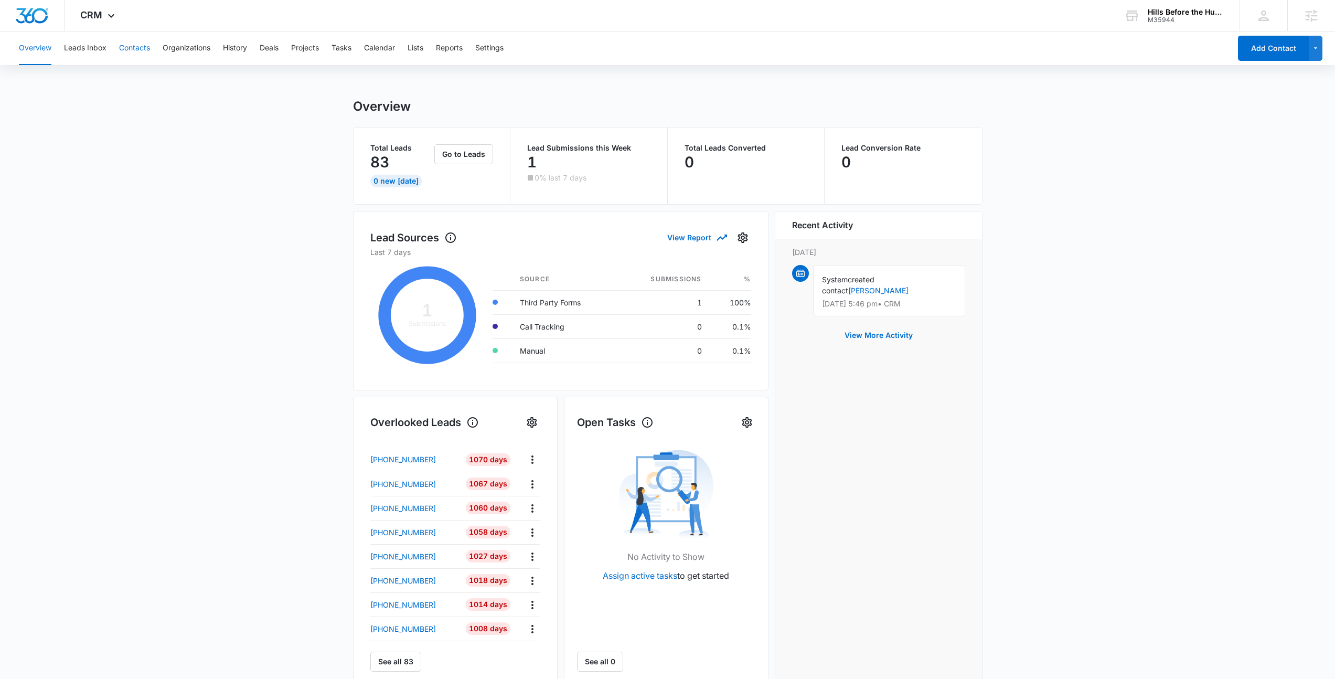
click at [139, 49] on button "Contacts" at bounding box center [134, 48] width 31 height 34
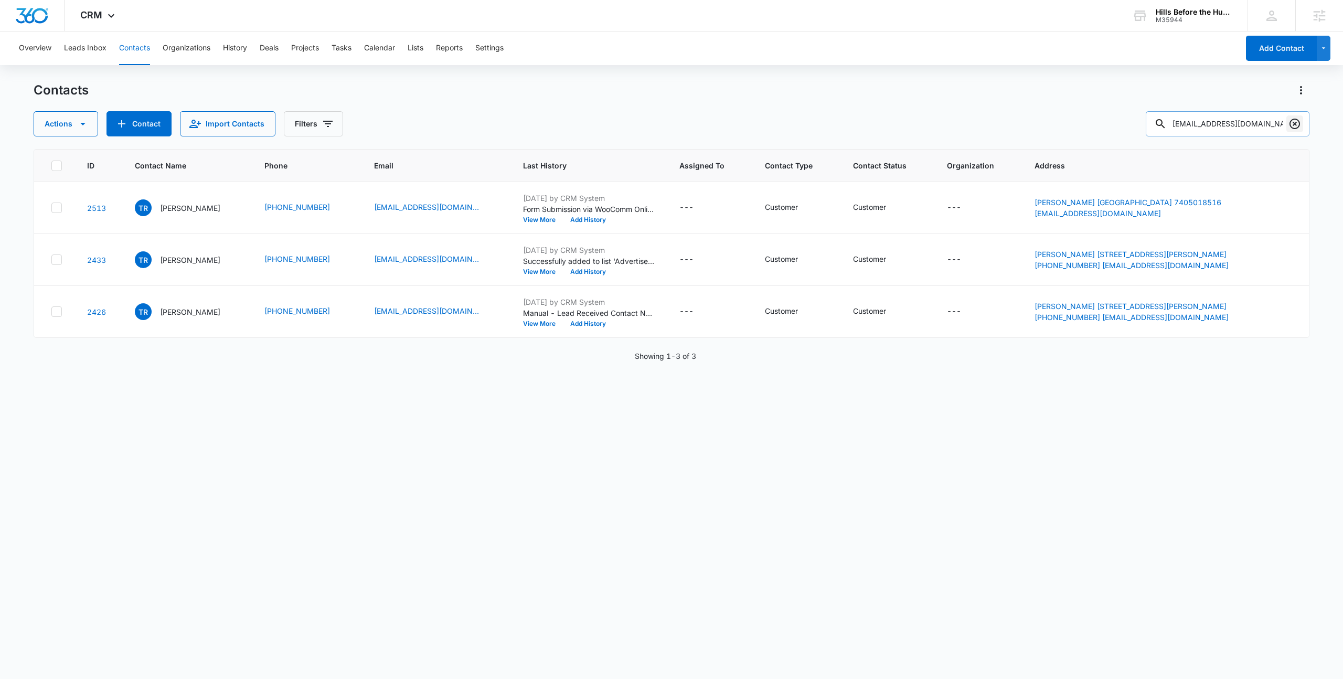
click at [1295, 124] on icon "Clear" at bounding box center [1295, 124] width 10 height 10
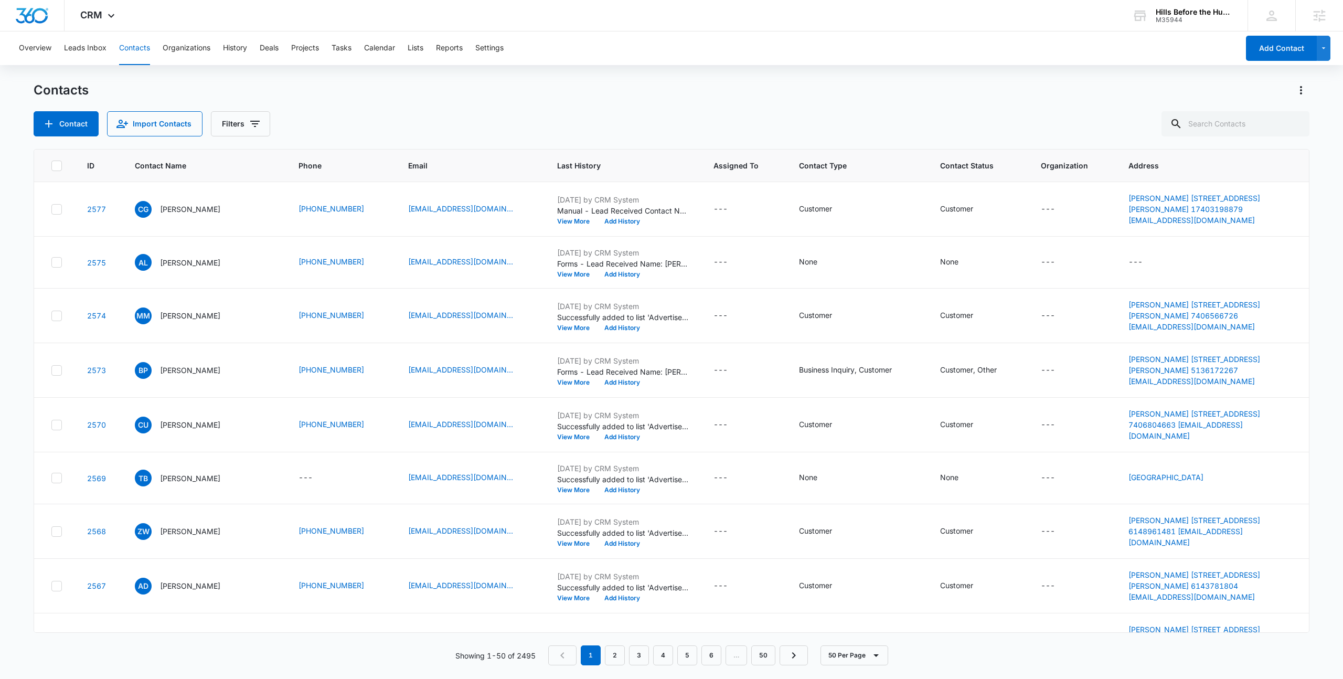
click at [922, 126] on div "Contact Import Contacts Filters" at bounding box center [672, 123] width 1276 height 25
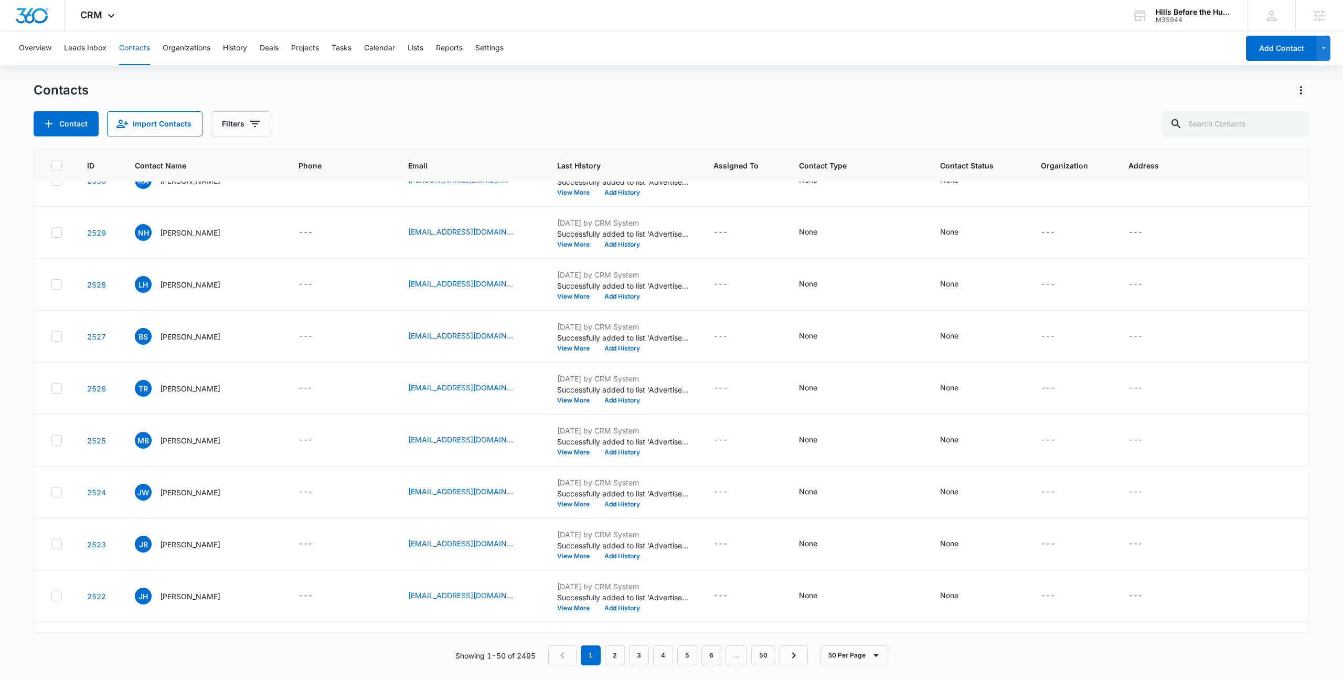
scroll to position [2067, 0]
click at [174, 540] on p "[PERSON_NAME]" at bounding box center [190, 545] width 60 height 11
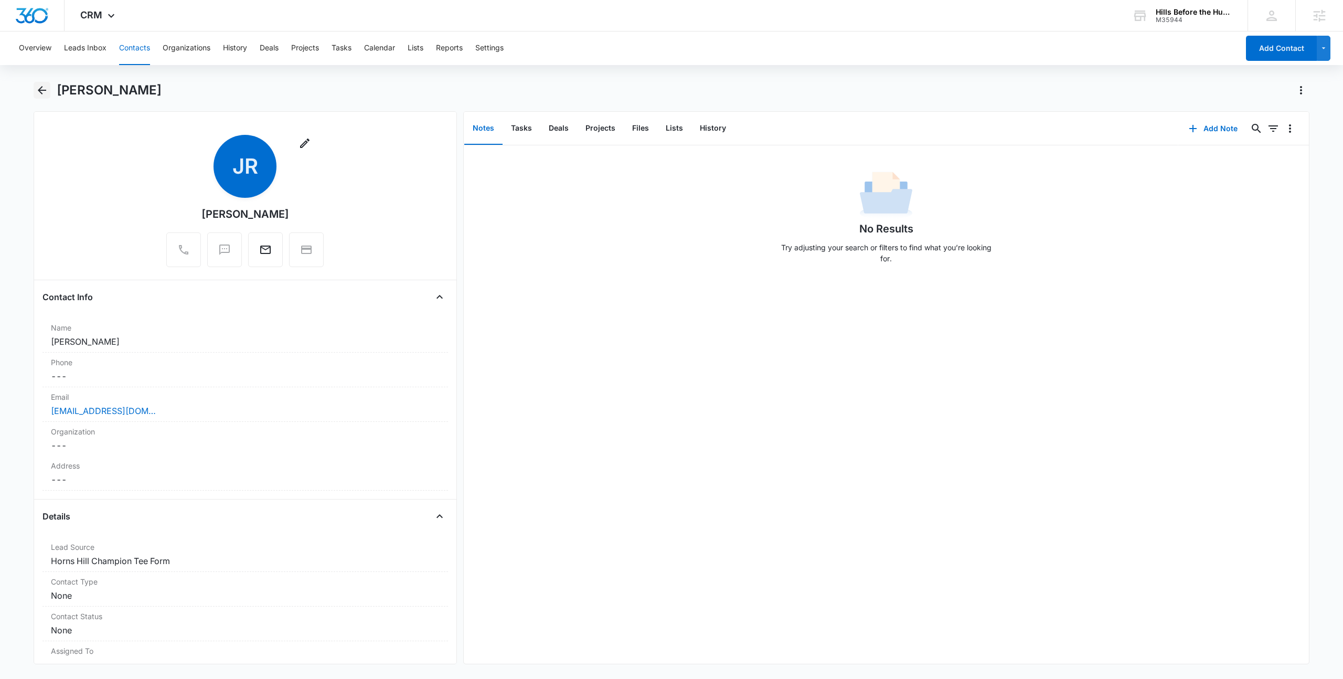
click at [48, 91] on button "Back" at bounding box center [42, 90] width 17 height 17
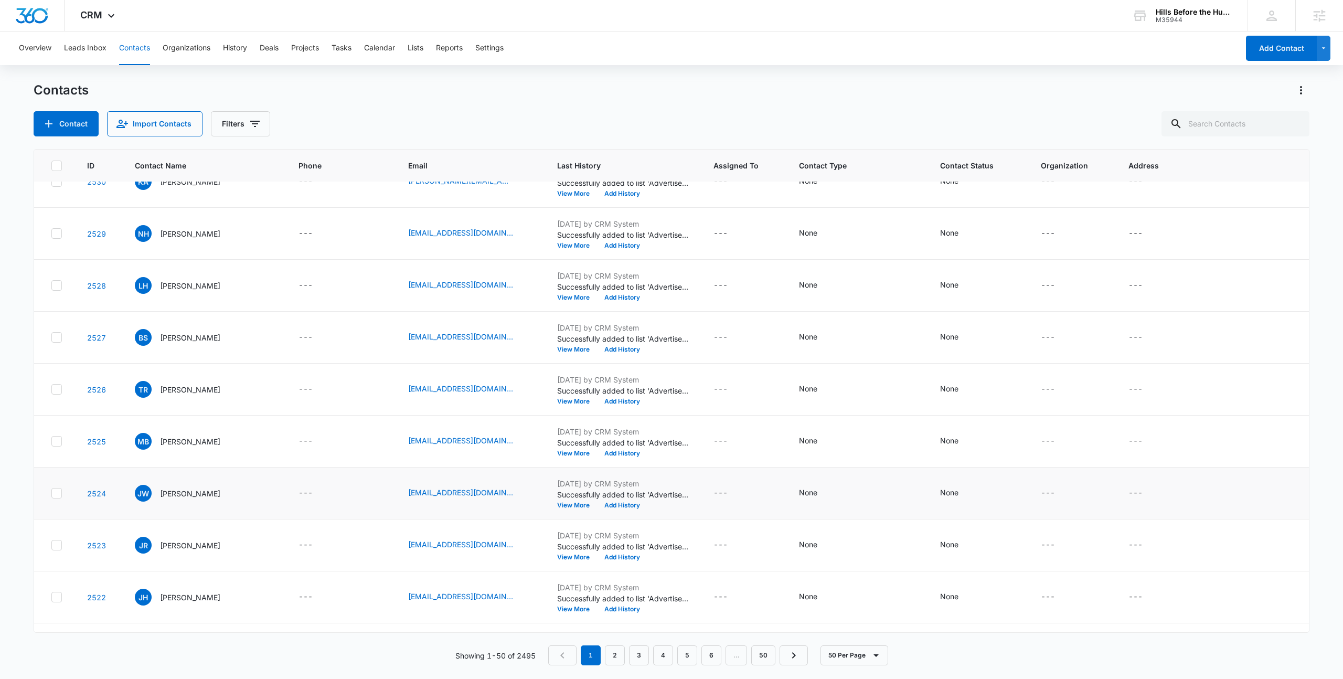
scroll to position [2189, 0]
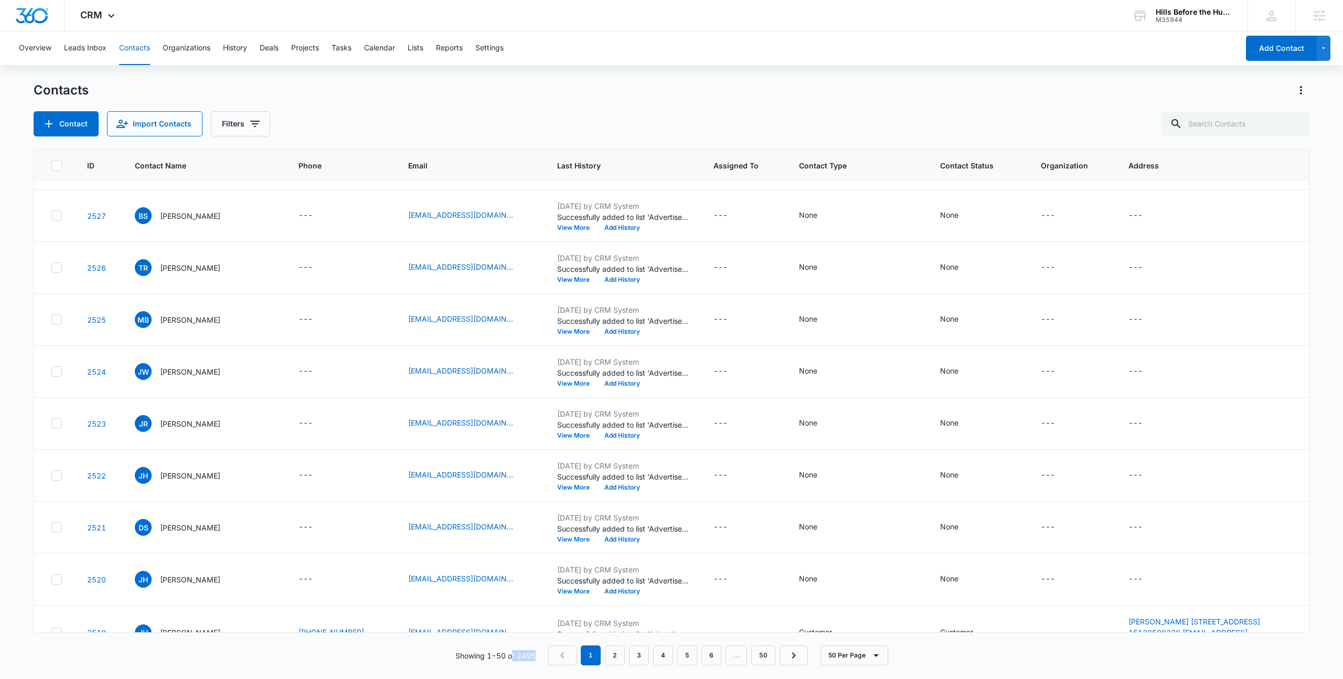
drag, startPoint x: 523, startPoint y: 652, endPoint x: 537, endPoint y: 659, distance: 15.5
click at [537, 659] on div "Showing 1-50 of 2495 1 2 3 4 5 6 … 50 50 Per Page" at bounding box center [672, 655] width 1276 height 20
click at [538, 663] on div "Showing 1-50 of 2495 1 2 3 4 5 6 … 50 50 Per Page" at bounding box center [672, 655] width 1276 height 20
click at [176, 574] on p "Jared HARDY" at bounding box center [190, 579] width 60 height 11
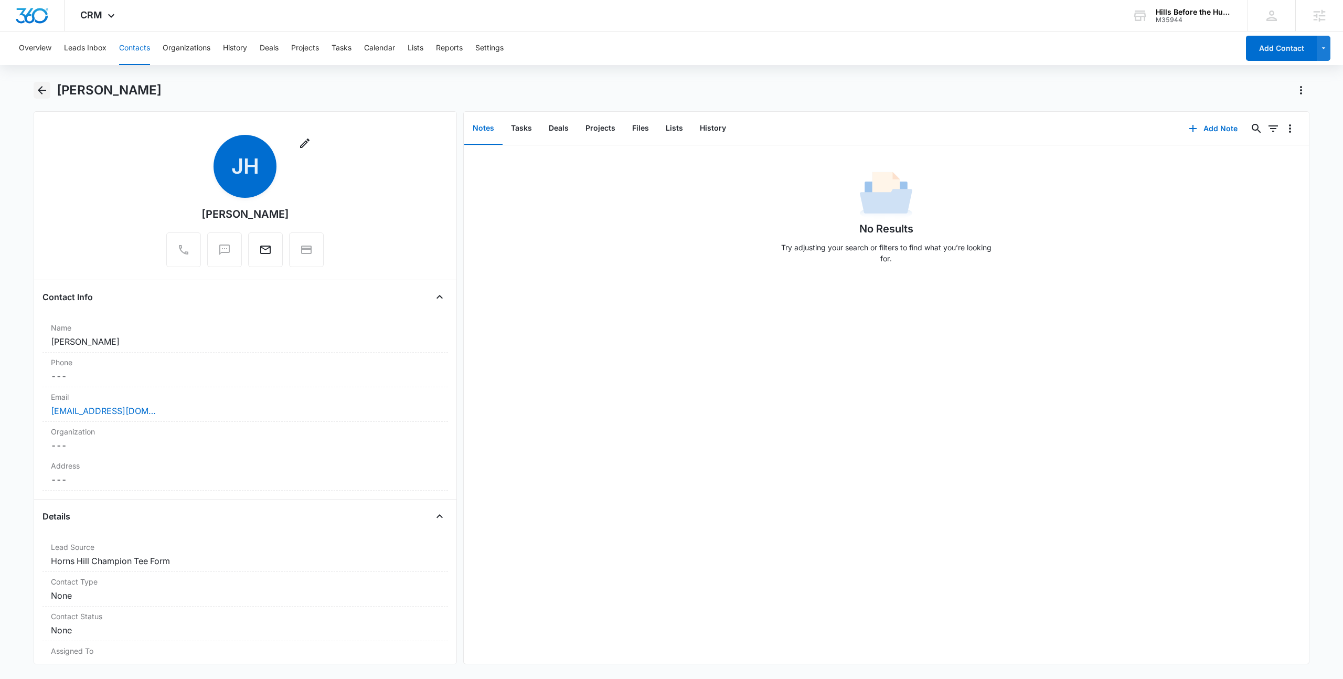
click at [40, 87] on icon "Back" at bounding box center [42, 90] width 13 height 13
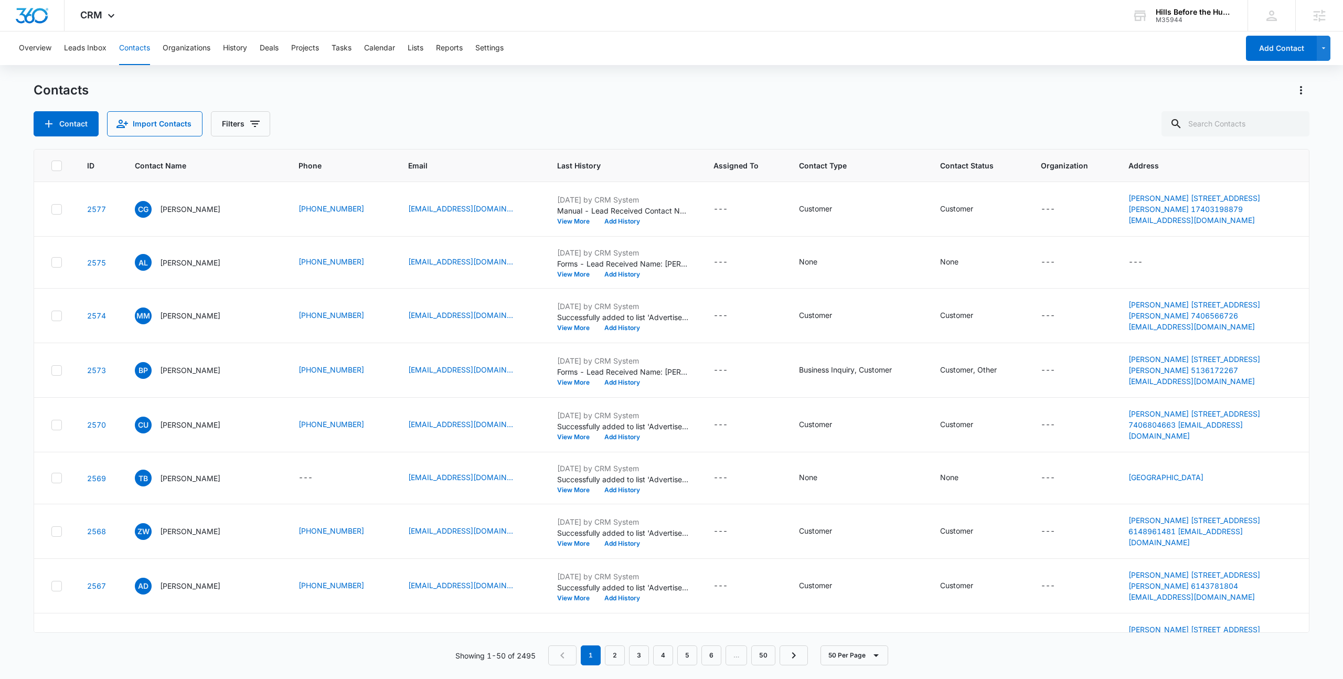
scroll to position [2189, 0]
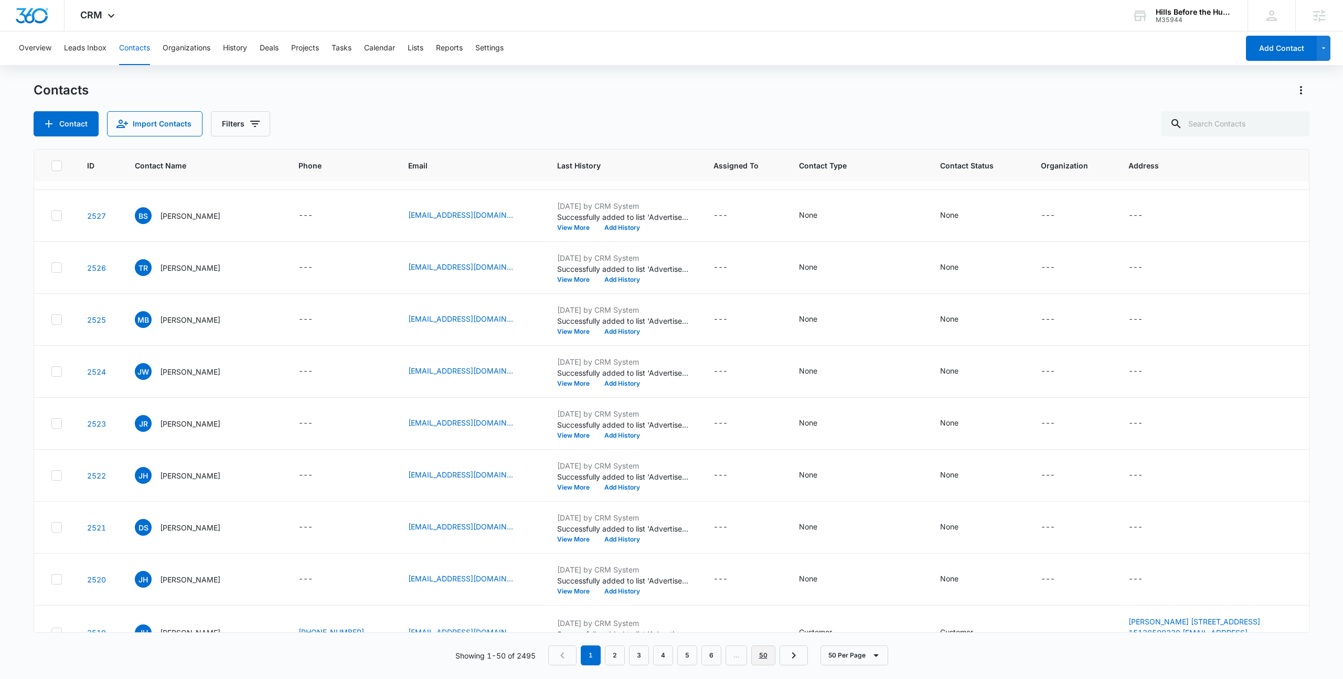
click at [769, 661] on link "50" at bounding box center [763, 655] width 24 height 20
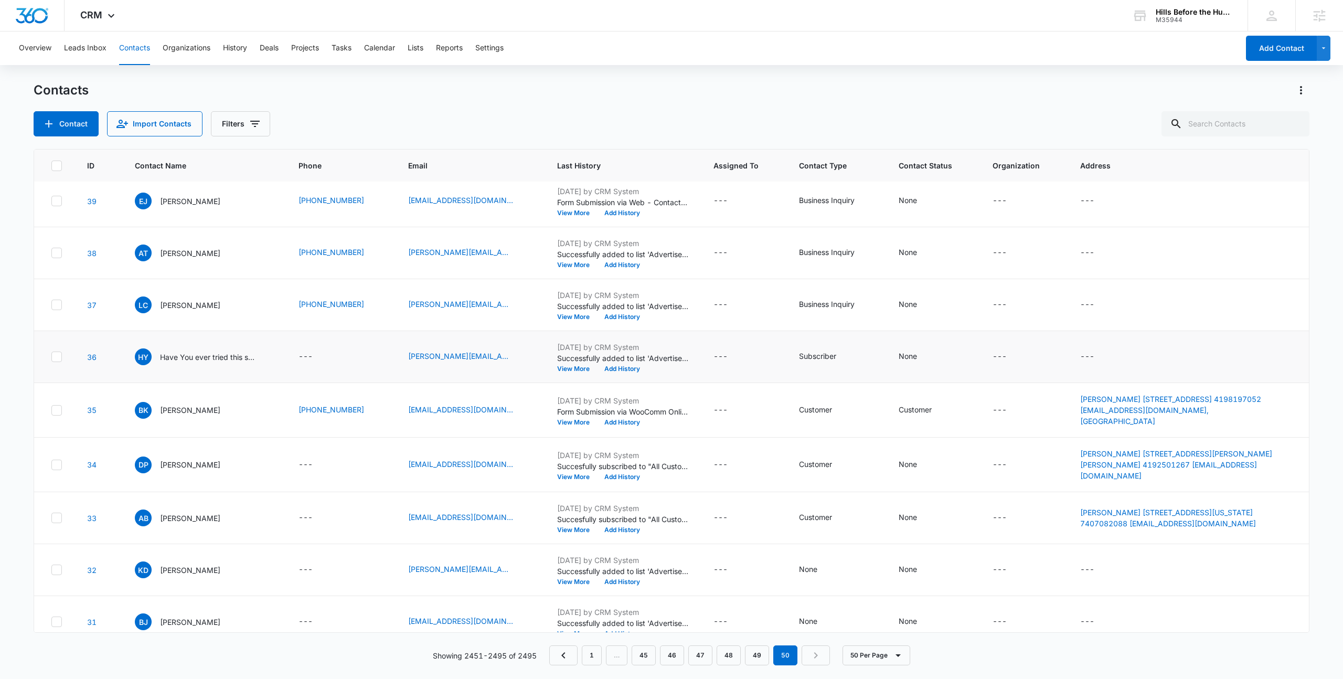
scroll to position [395, 0]
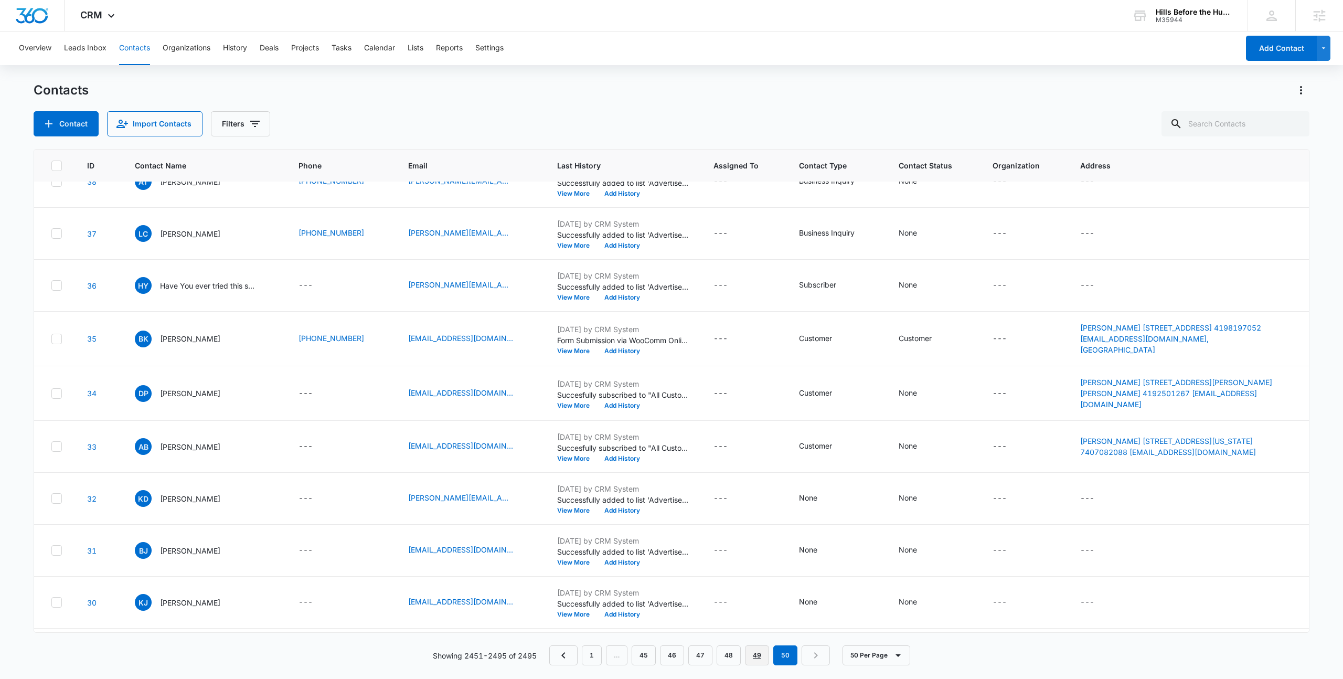
click at [762, 655] on link "49" at bounding box center [757, 655] width 24 height 20
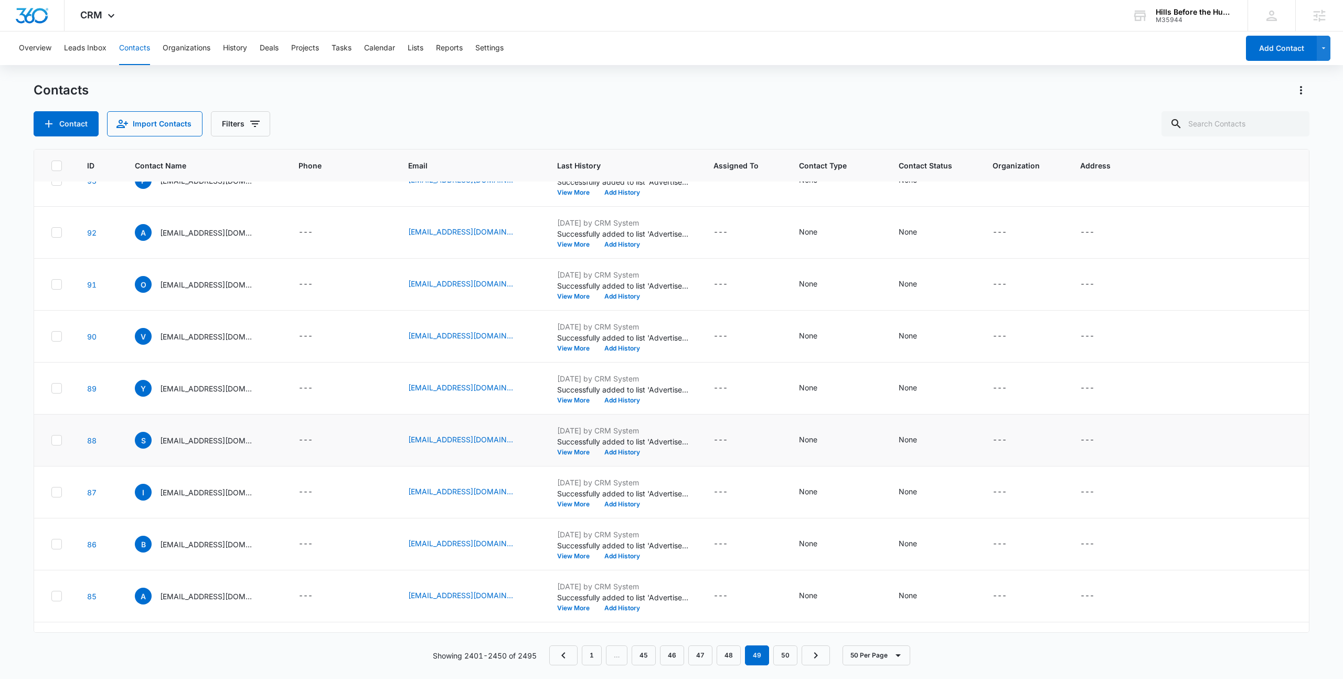
scroll to position [0, 0]
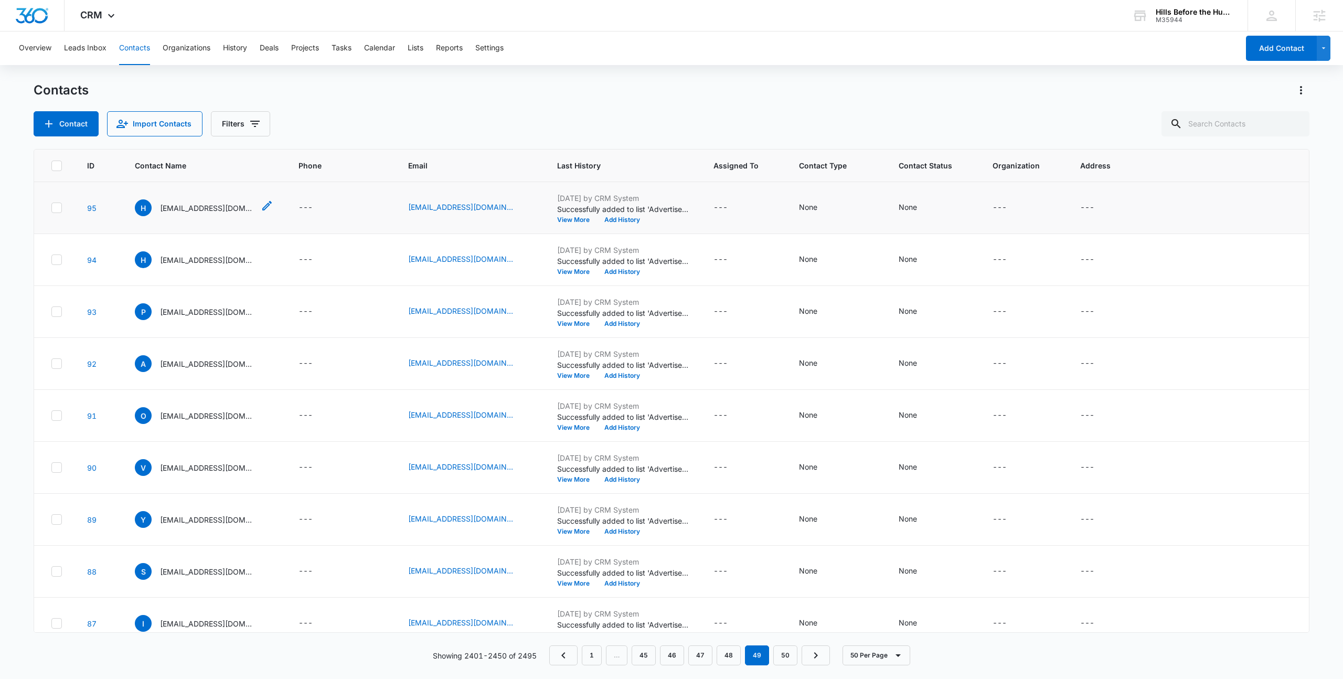
click at [202, 207] on p "hvseAEj@gmail.Com" at bounding box center [207, 208] width 94 height 11
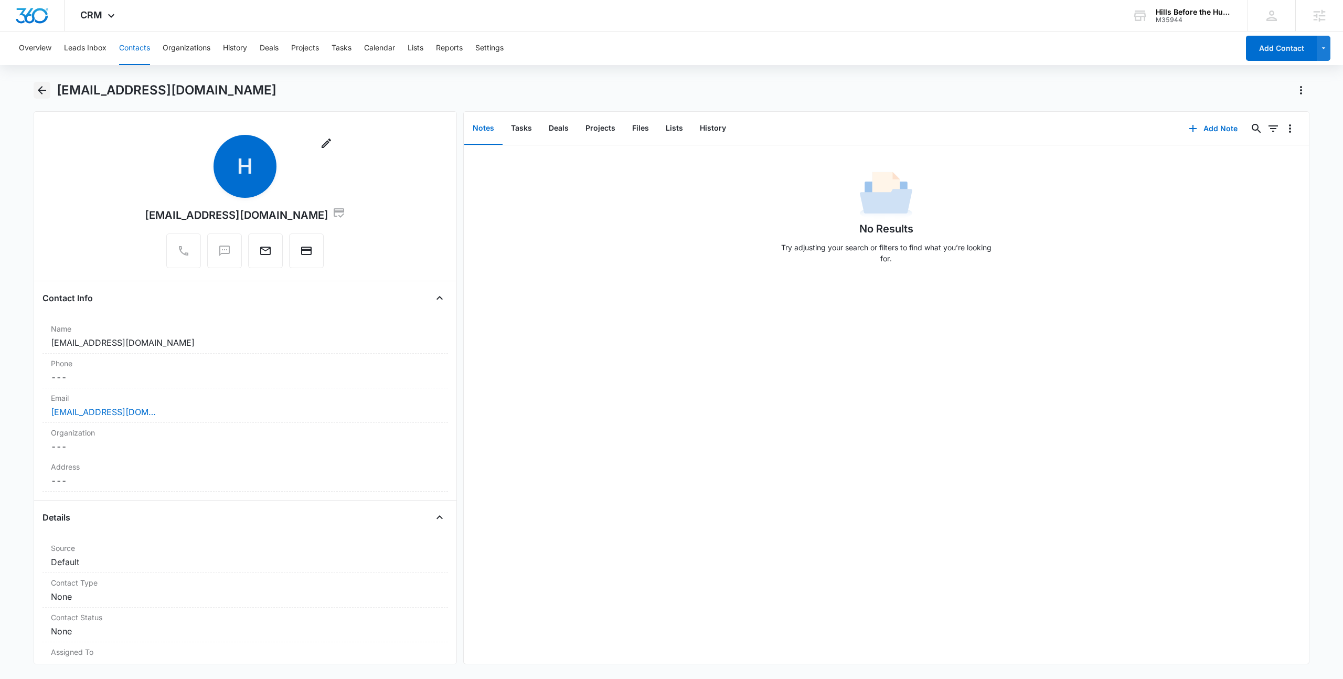
click at [41, 83] on button "Back" at bounding box center [42, 90] width 17 height 17
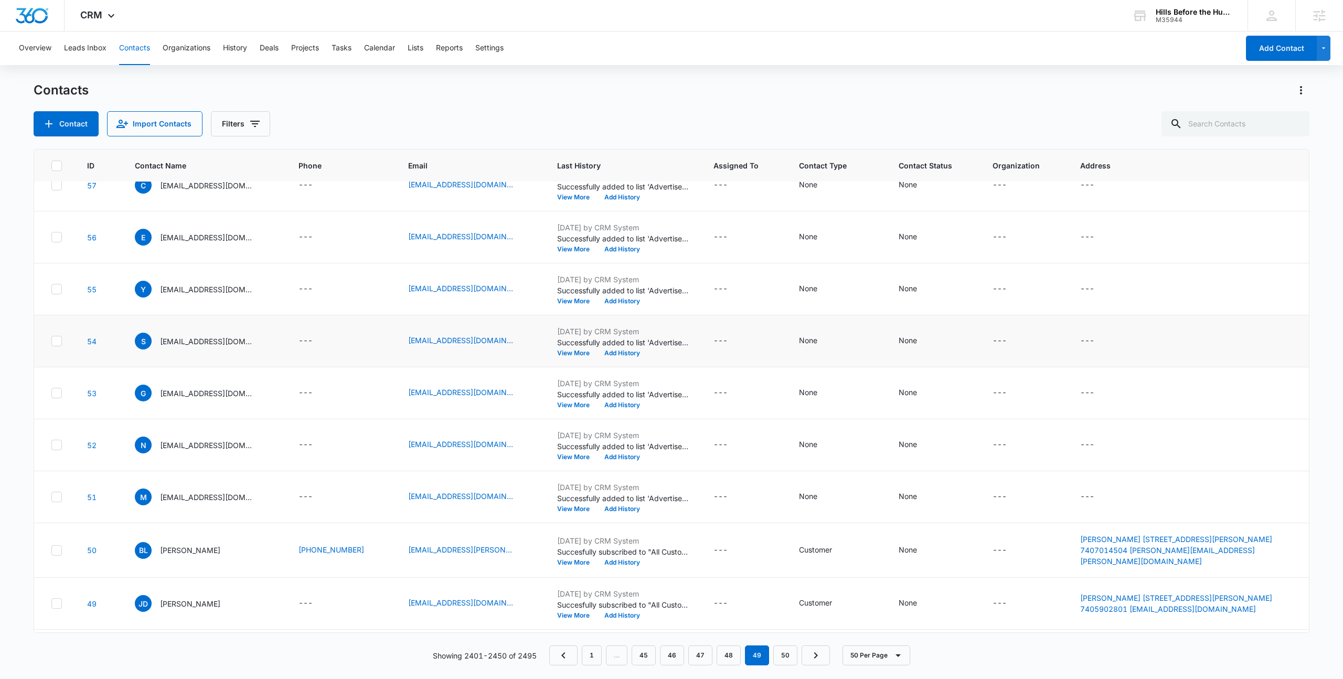
scroll to position [1961, 0]
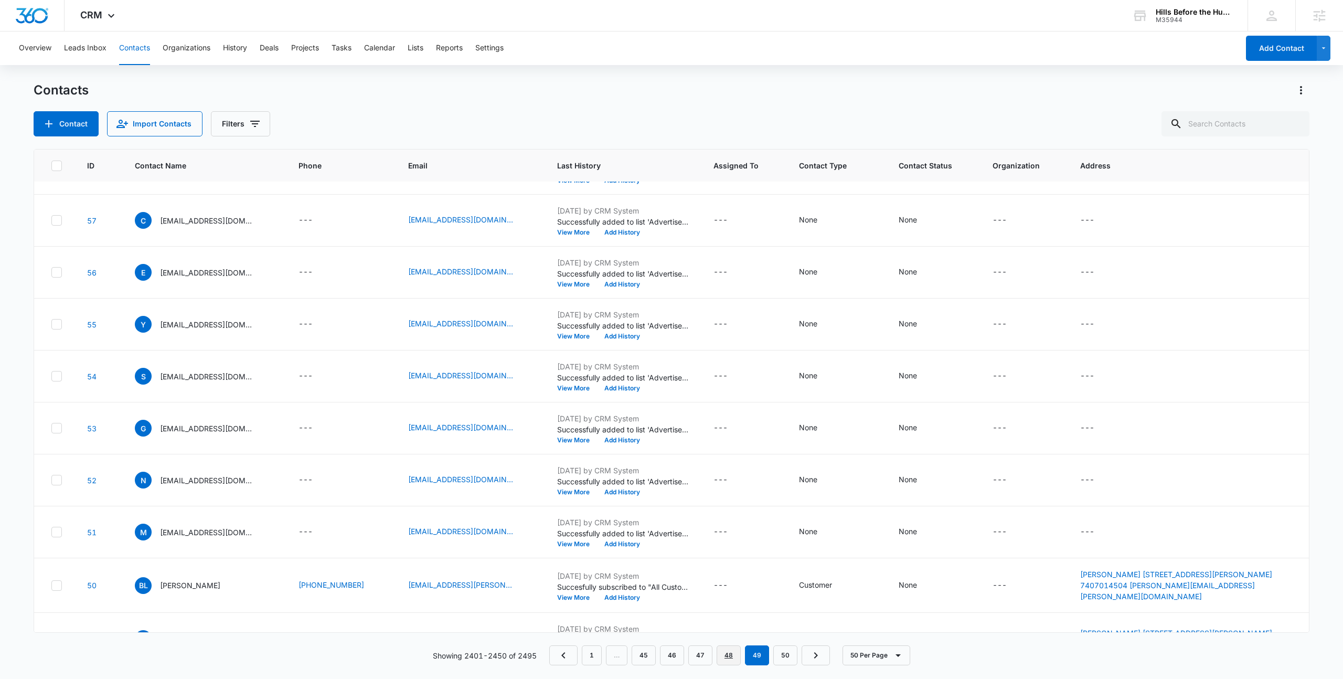
click at [726, 660] on link "48" at bounding box center [729, 655] width 24 height 20
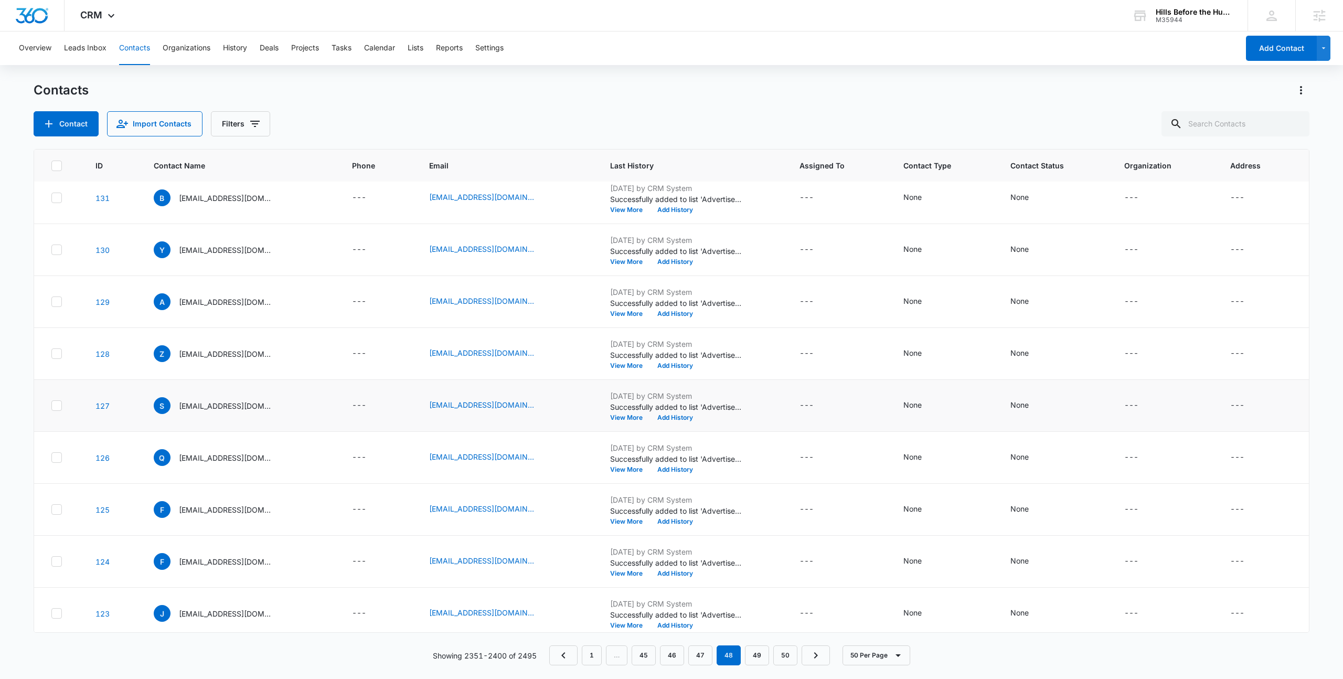
scroll to position [704, 0]
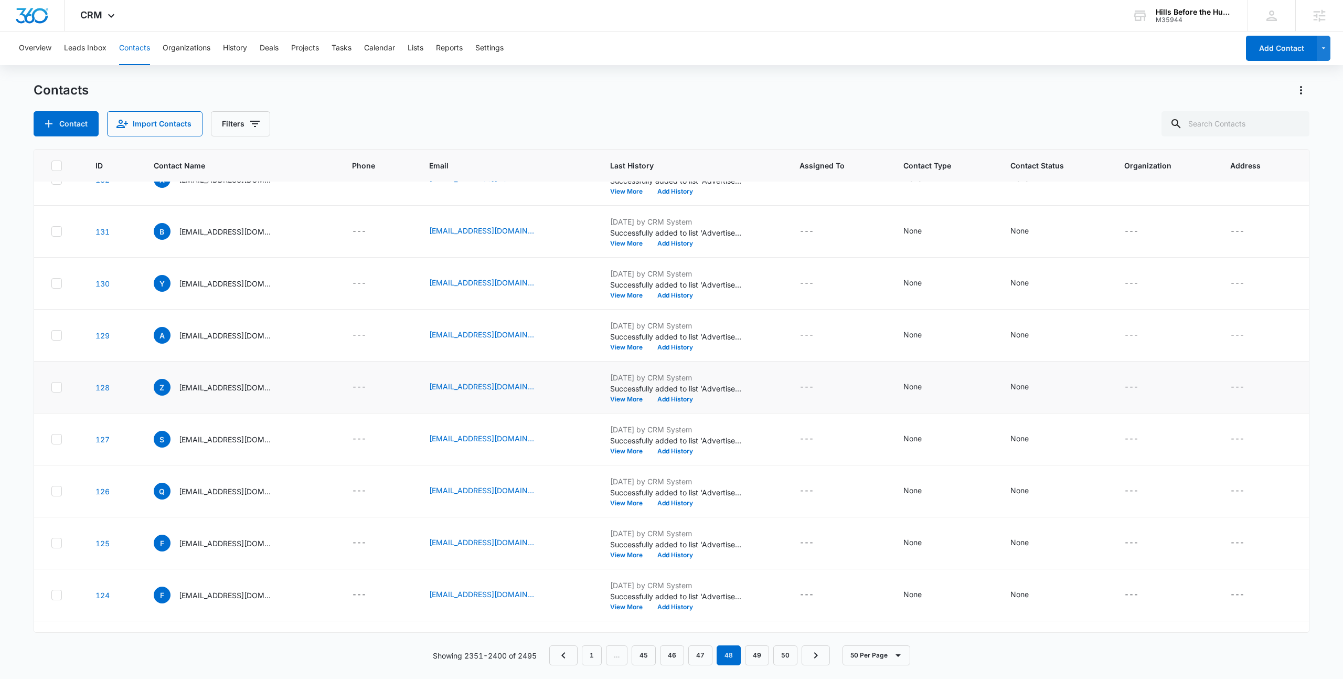
click at [687, 391] on p "Successfully added to list 'Advertise on Pinkbike '." at bounding box center [675, 388] width 131 height 11
click at [201, 388] on p "Zdllnkr@gmail.Com" at bounding box center [226, 387] width 94 height 11
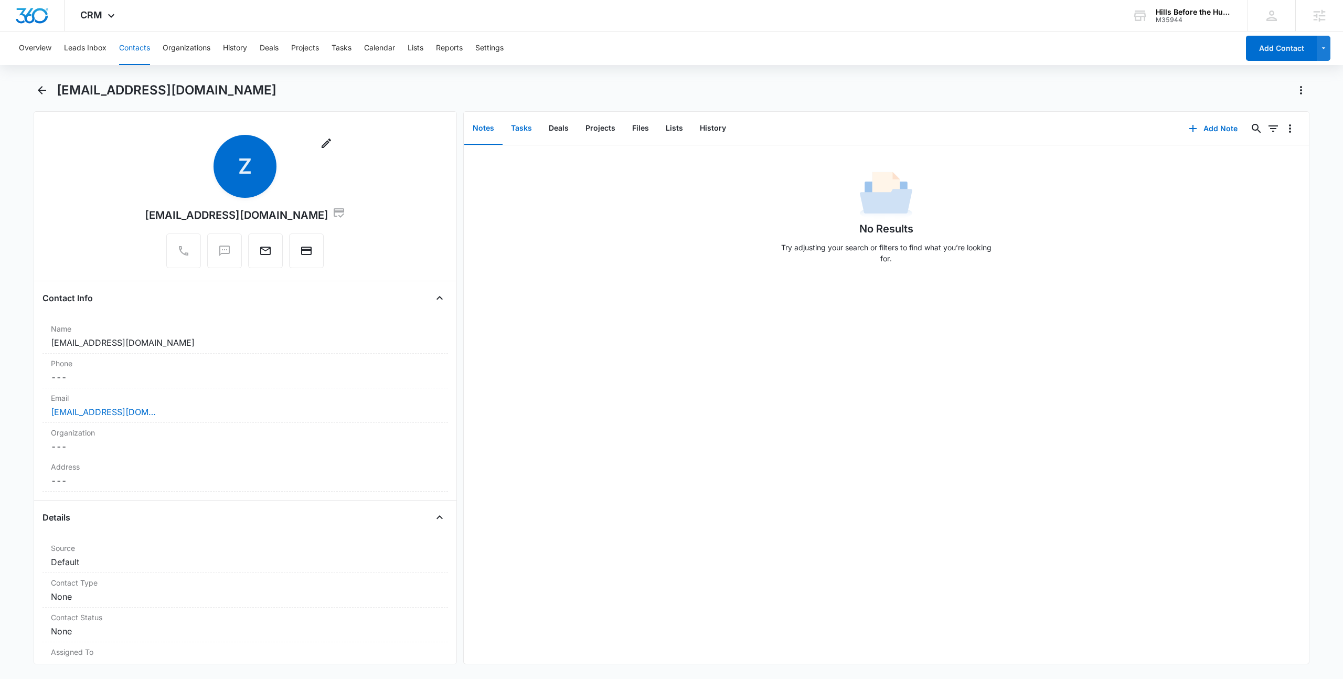
click at [524, 131] on button "Tasks" at bounding box center [522, 128] width 38 height 33
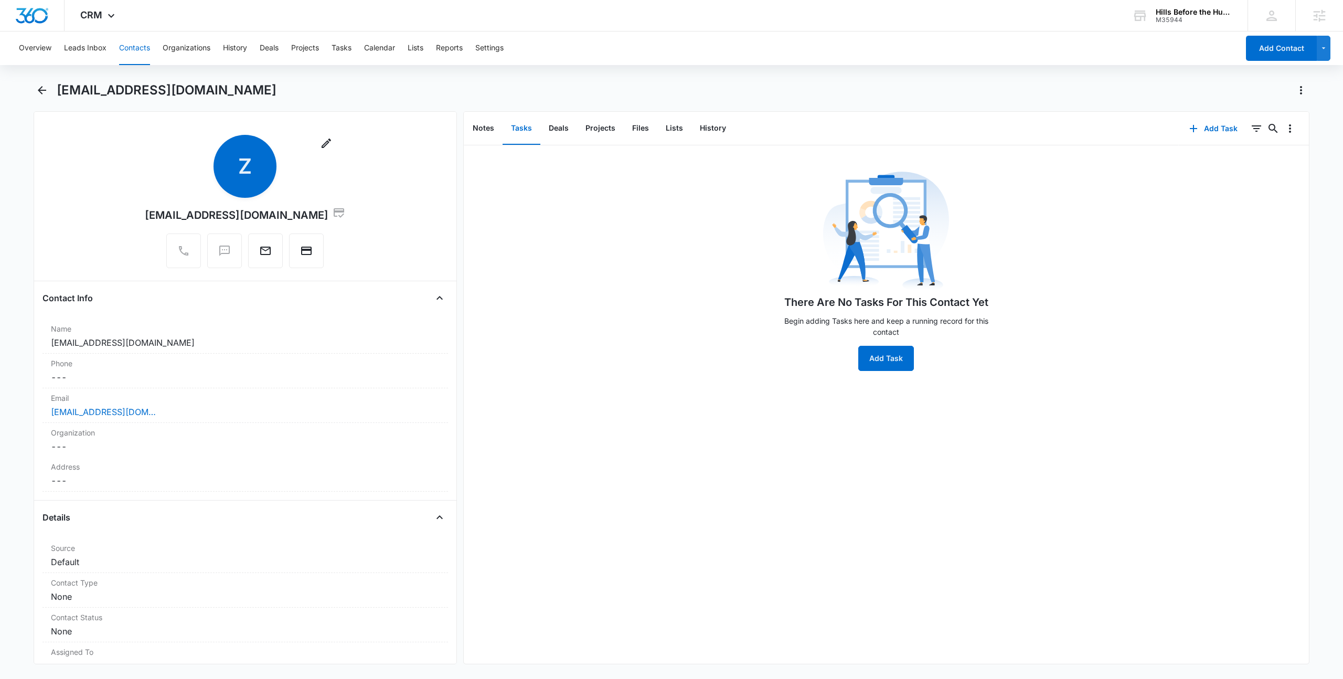
click at [582, 153] on div "There Are No Tasks For This Contact Yet Begin adding Tasks here and keep a runn…" at bounding box center [886, 404] width 845 height 518
click at [567, 132] on button "Deals" at bounding box center [558, 128] width 37 height 33
click at [504, 135] on button "Tasks" at bounding box center [522, 128] width 38 height 33
click at [491, 135] on button "Notes" at bounding box center [483, 128] width 38 height 33
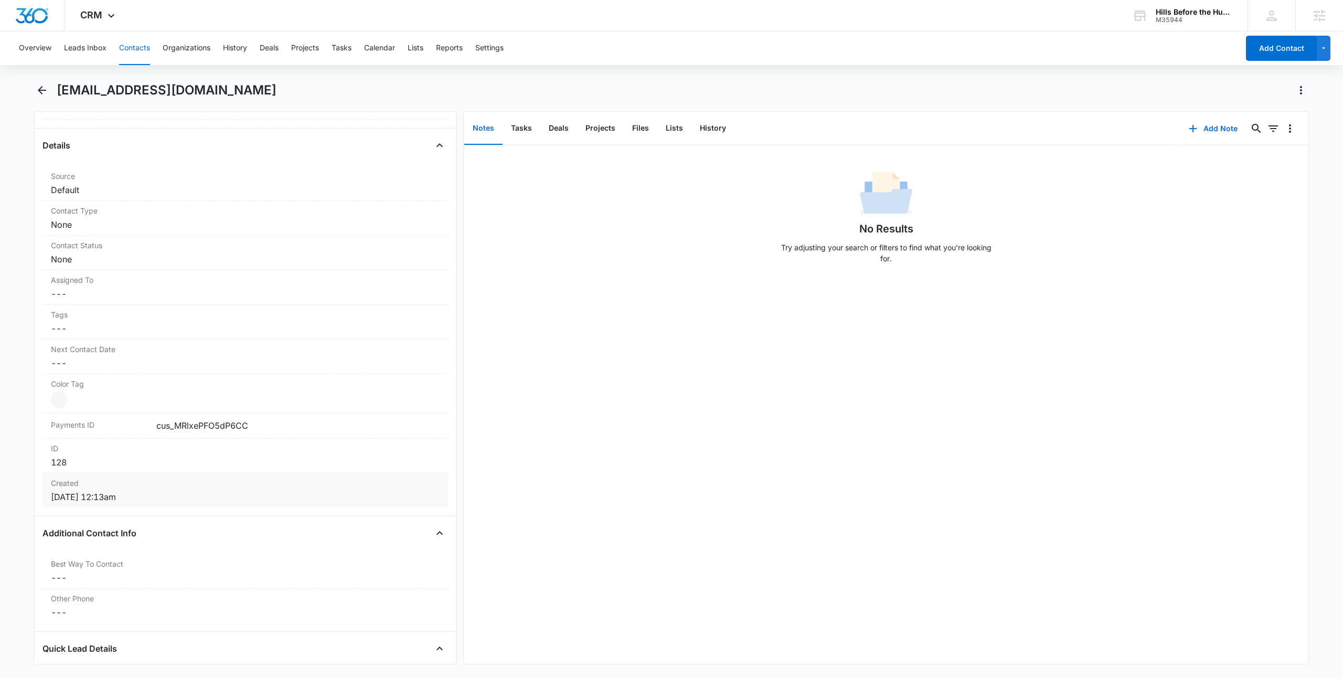
scroll to position [377, 0]
drag, startPoint x: 71, startPoint y: 490, endPoint x: 155, endPoint y: 491, distance: 84.0
click at [155, 491] on dd "Sep 17, 2022 at 12:13am" at bounding box center [245, 491] width 389 height 13
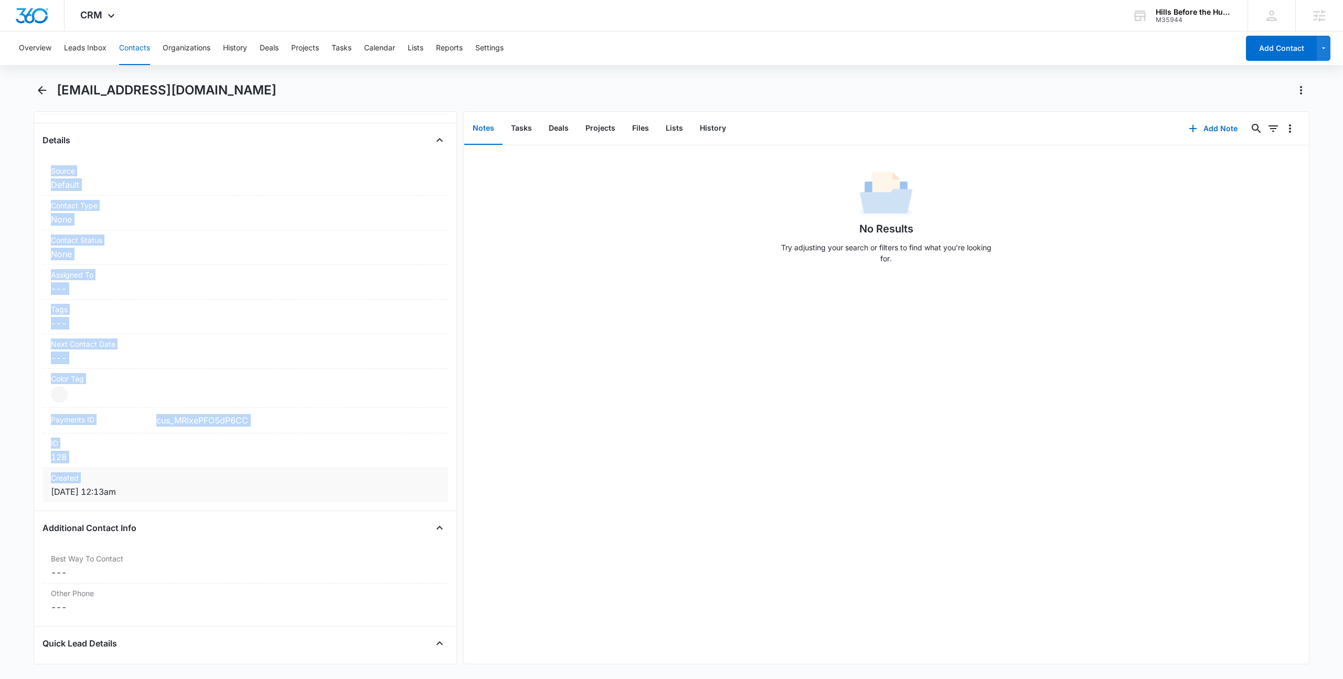
drag, startPoint x: 155, startPoint y: 491, endPoint x: 44, endPoint y: 494, distance: 111.3
click at [44, 494] on div "Created Sep 17, 2022 at 12:13am" at bounding box center [246, 485] width 406 height 34
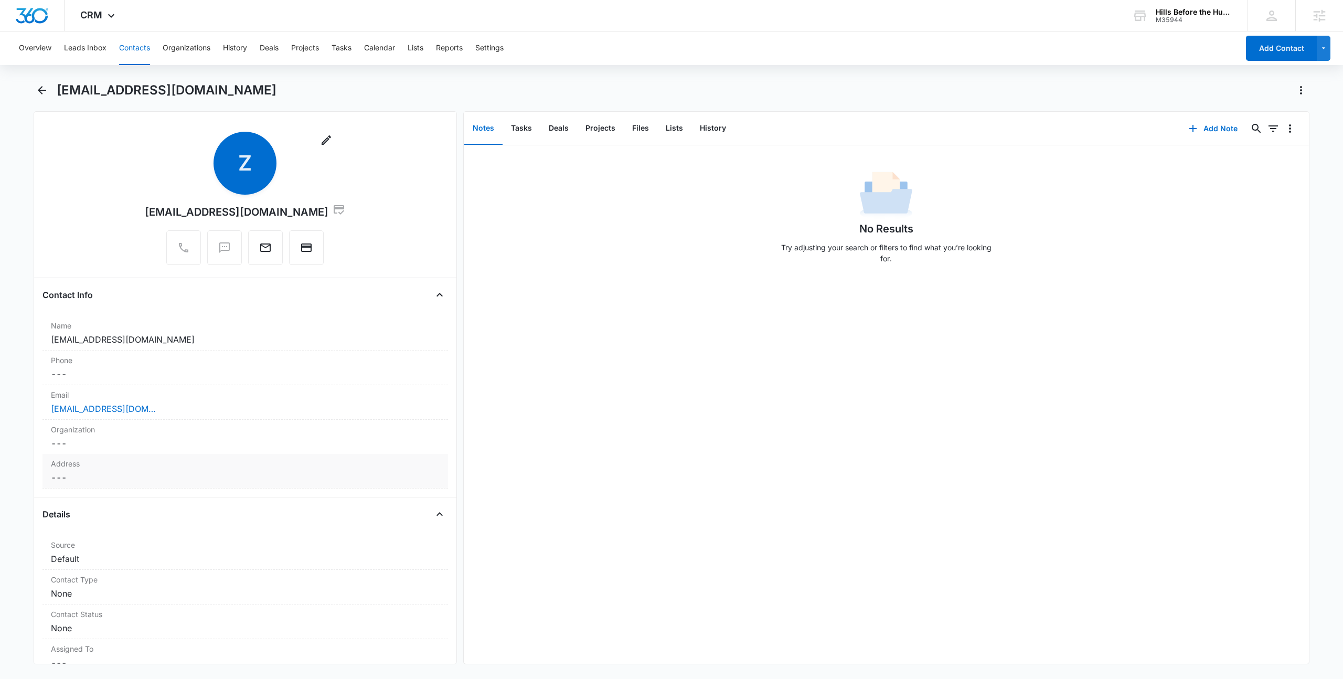
scroll to position [0, 0]
click at [515, 132] on button "Tasks" at bounding box center [522, 128] width 38 height 33
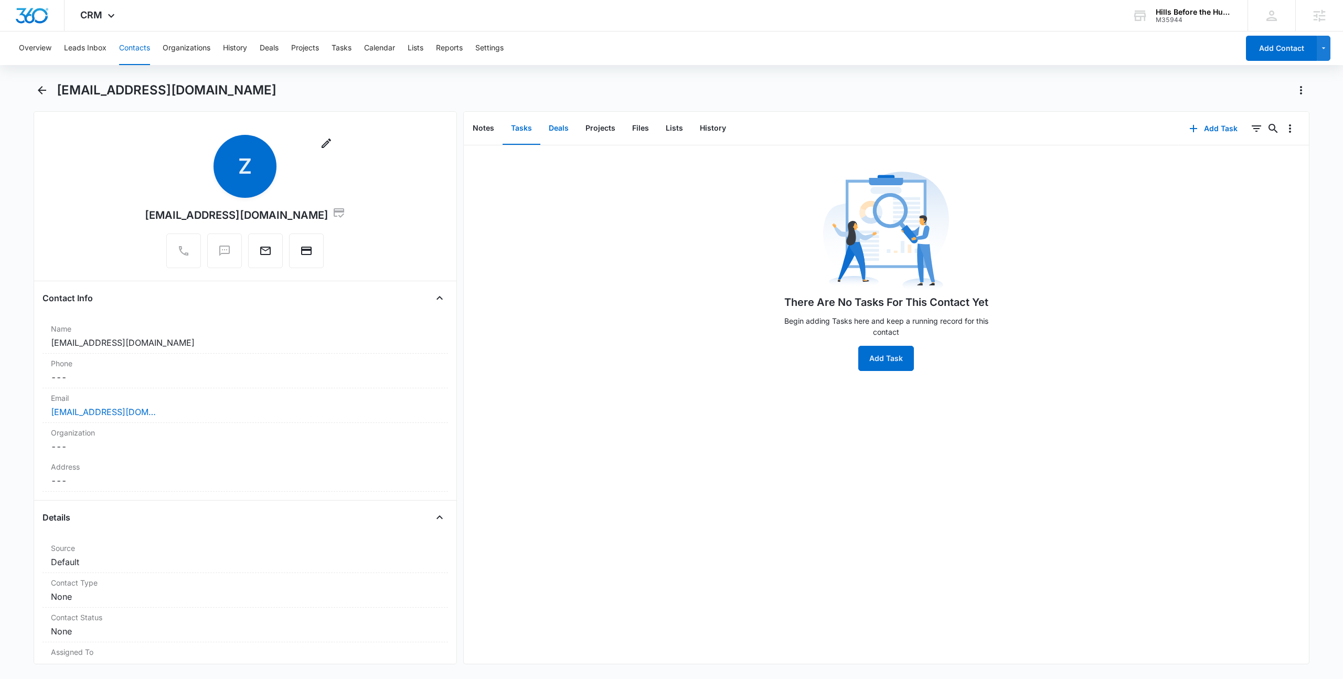
click at [540, 130] on button "Deals" at bounding box center [558, 128] width 37 height 33
click at [559, 131] on button "Deals" at bounding box center [558, 128] width 37 height 33
click at [578, 129] on button "Projects" at bounding box center [600, 128] width 47 height 33
click at [643, 123] on button "Files" at bounding box center [641, 128] width 34 height 33
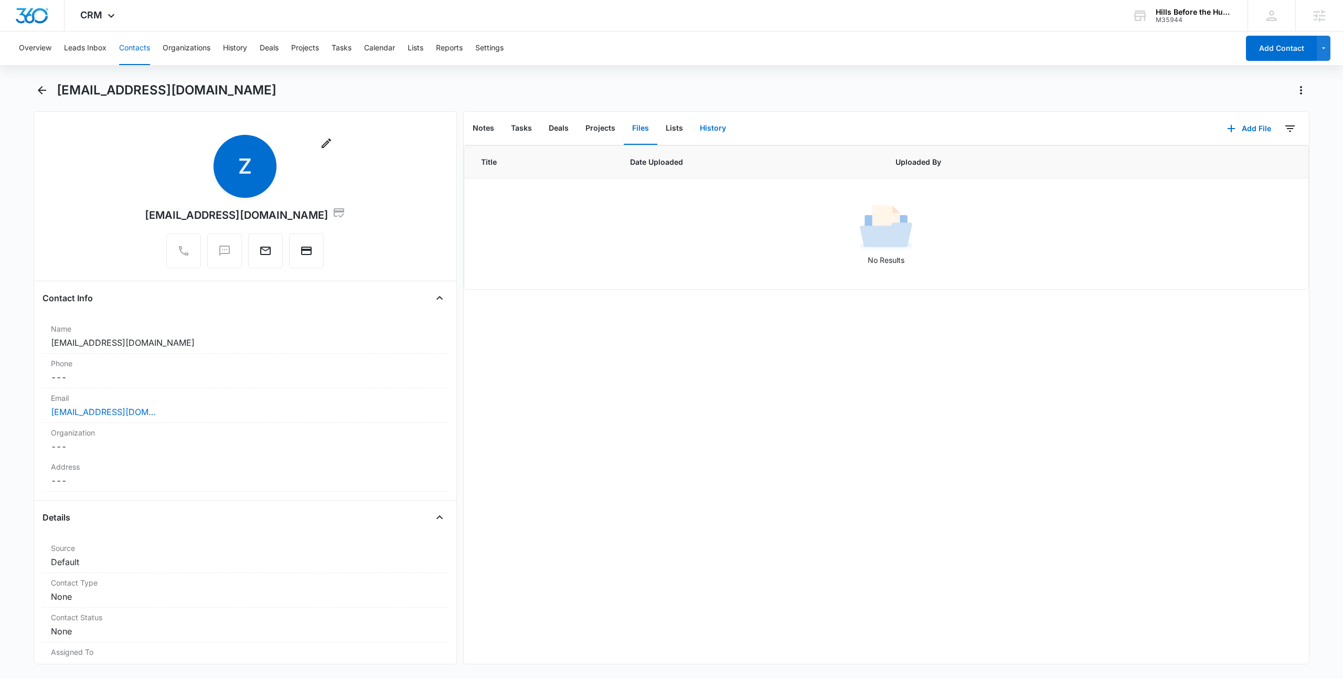
click at [704, 126] on button "History" at bounding box center [713, 128] width 43 height 33
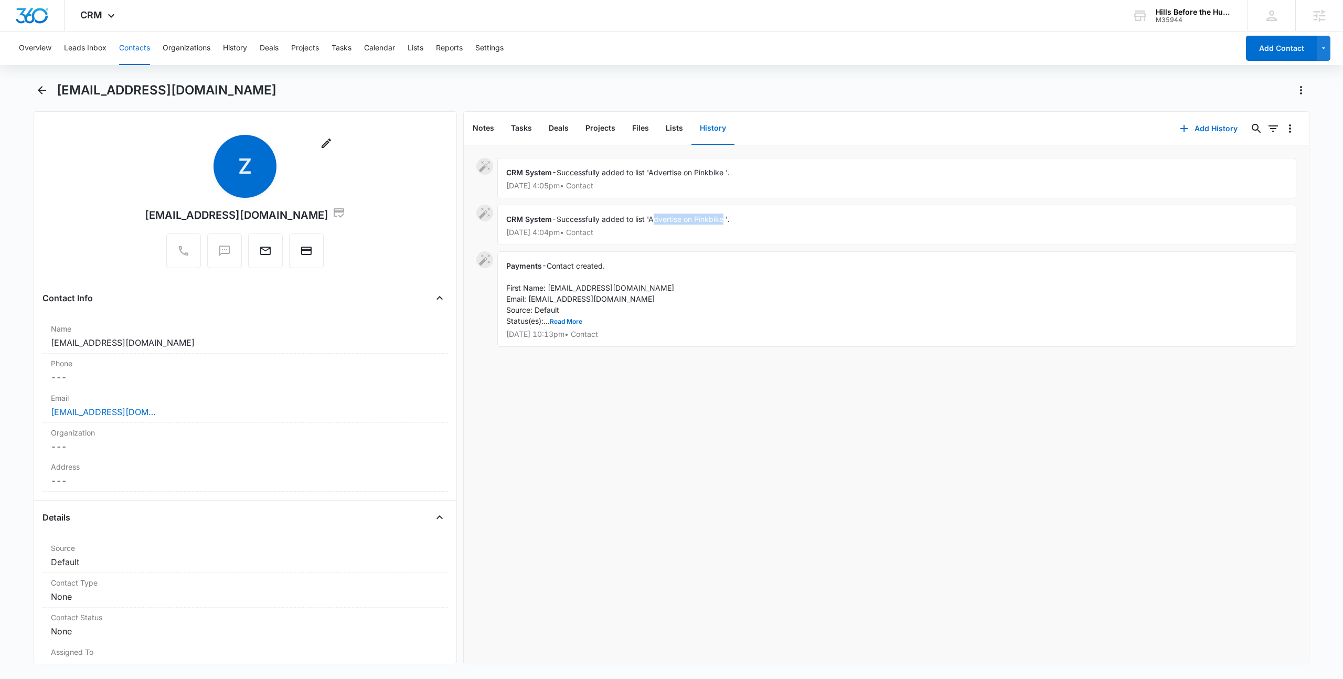
drag, startPoint x: 655, startPoint y: 218, endPoint x: 727, endPoint y: 223, distance: 72.0
click at [727, 223] on span "Successfully added to list 'Advertise on Pinkbike '." at bounding box center [643, 219] width 173 height 9
click at [561, 320] on button "Read More" at bounding box center [566, 321] width 33 height 6
click at [696, 299] on div "Payments - Contact created. First Name: Zdllnkr@gmail.Com Email: zdlLnkr@gmail.…" at bounding box center [896, 310] width 799 height 118
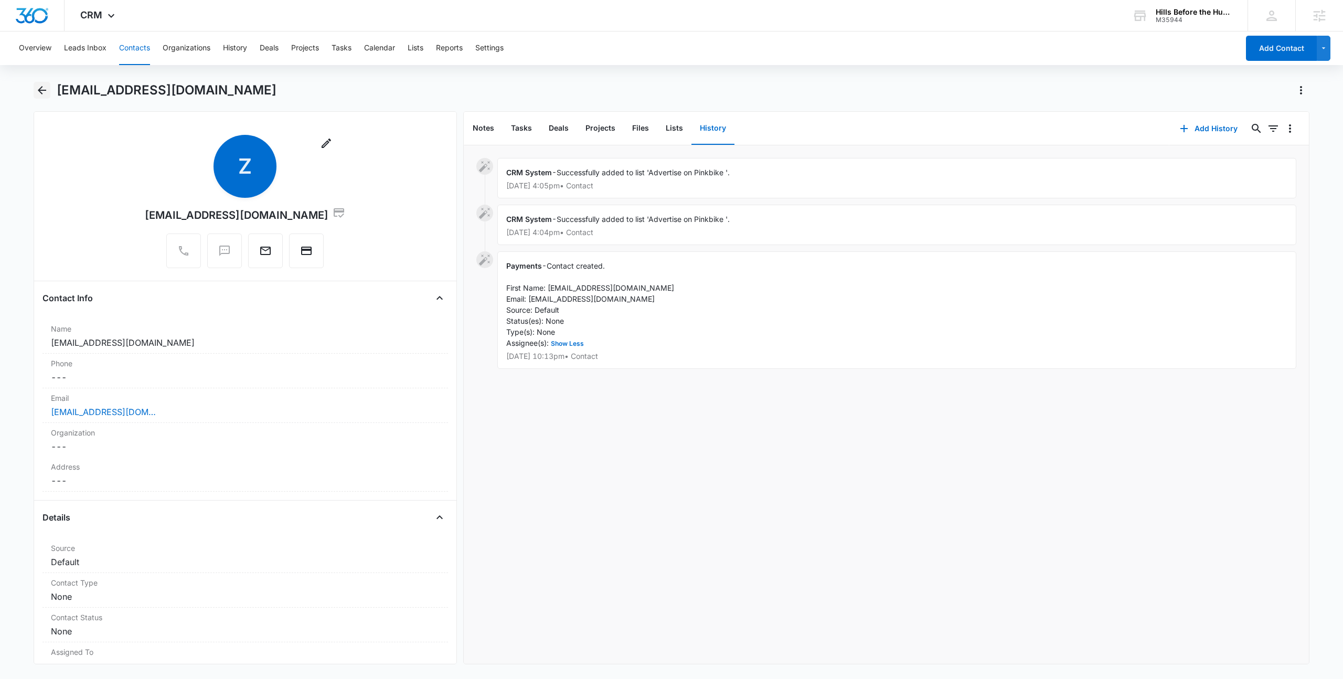
click at [38, 89] on icon "Back" at bounding box center [42, 90] width 13 height 13
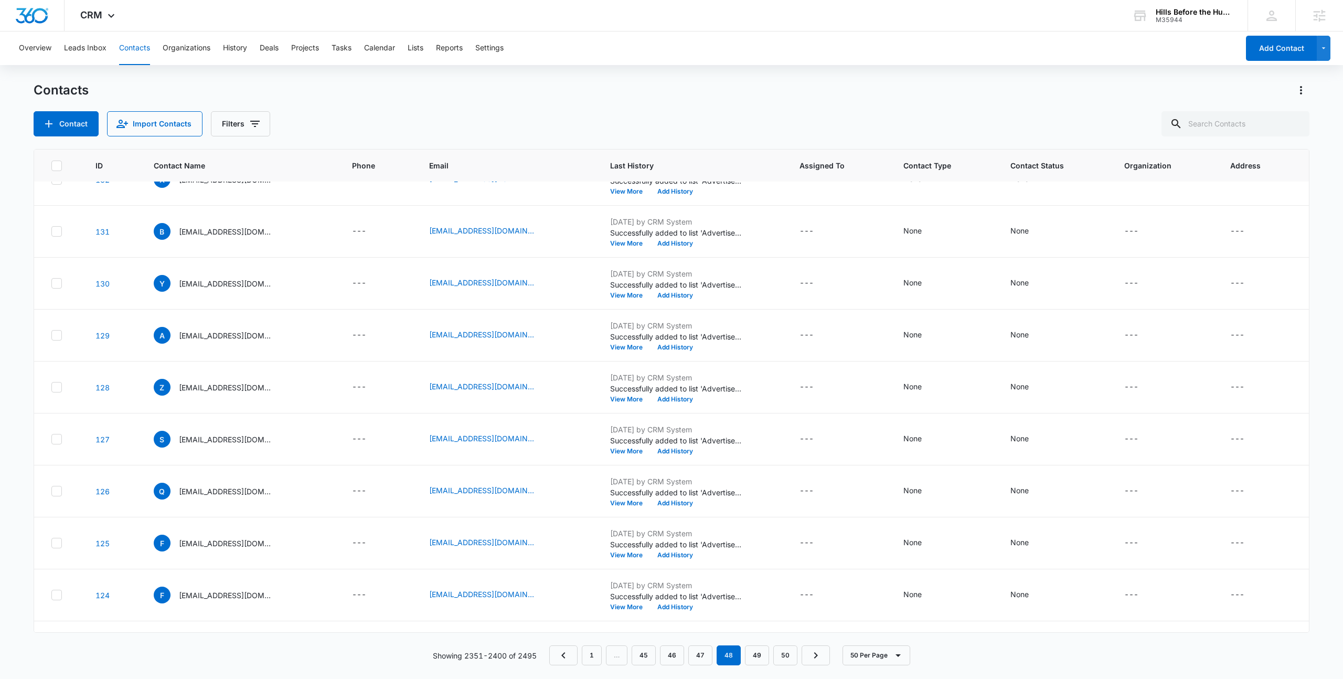
scroll to position [1374, 0]
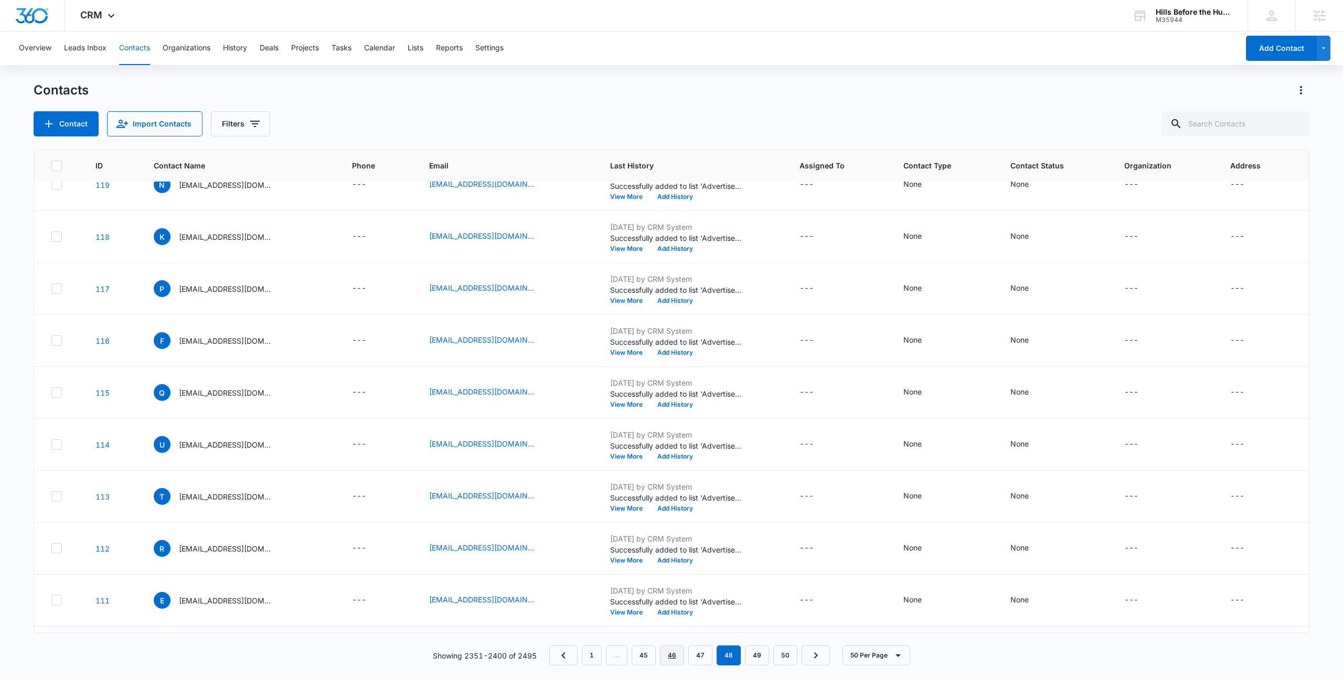
click at [670, 658] on link "46" at bounding box center [672, 655] width 24 height 20
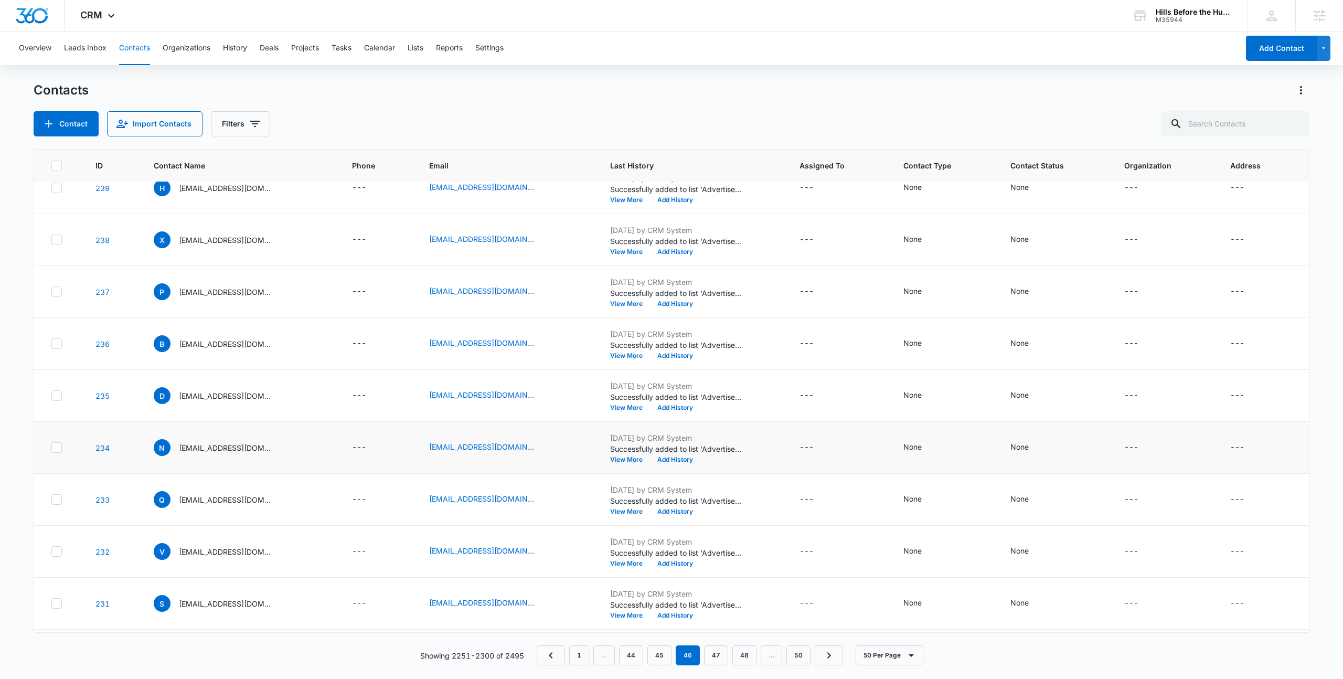
scroll to position [0, 0]
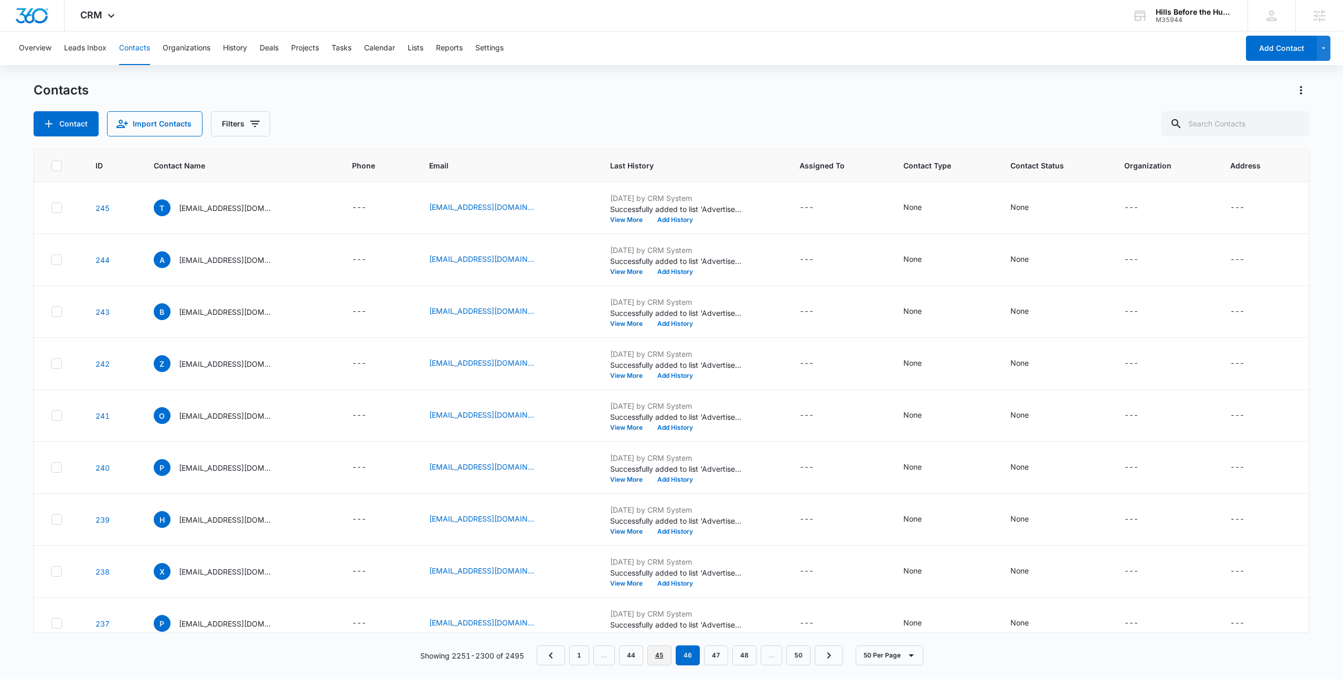
click at [652, 655] on link "45" at bounding box center [659, 655] width 24 height 20
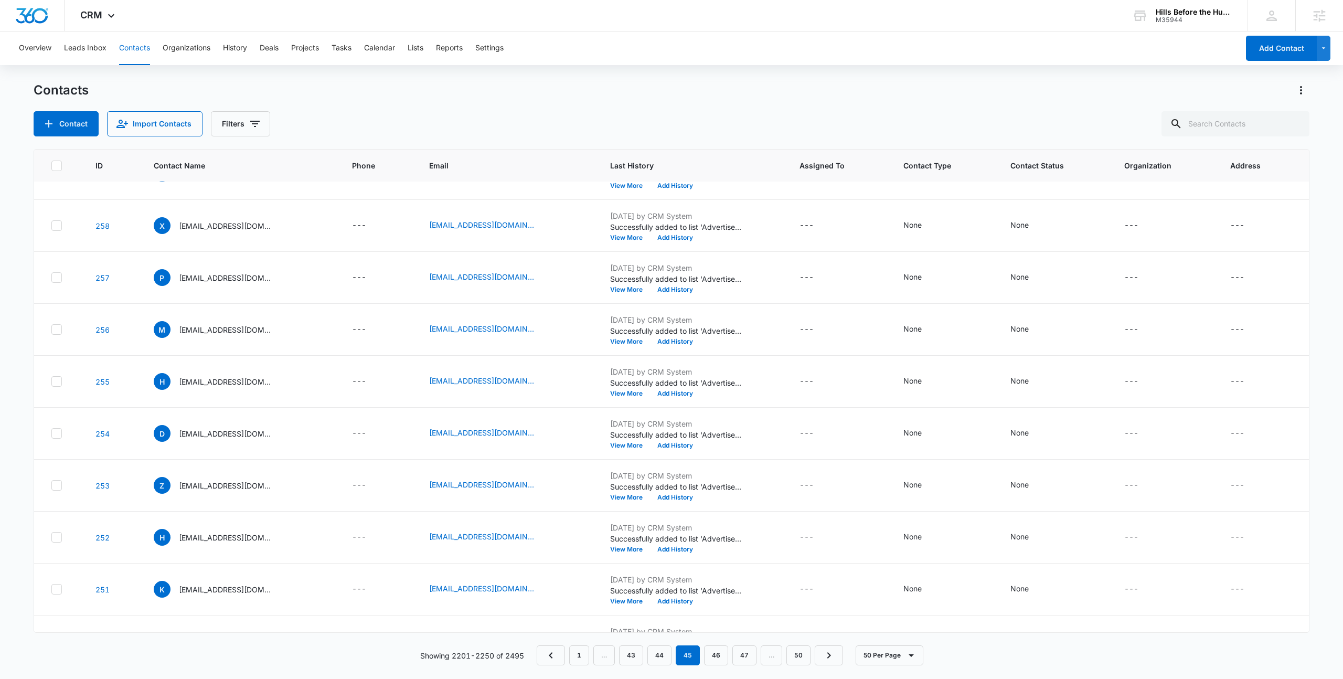
scroll to position [2147, 0]
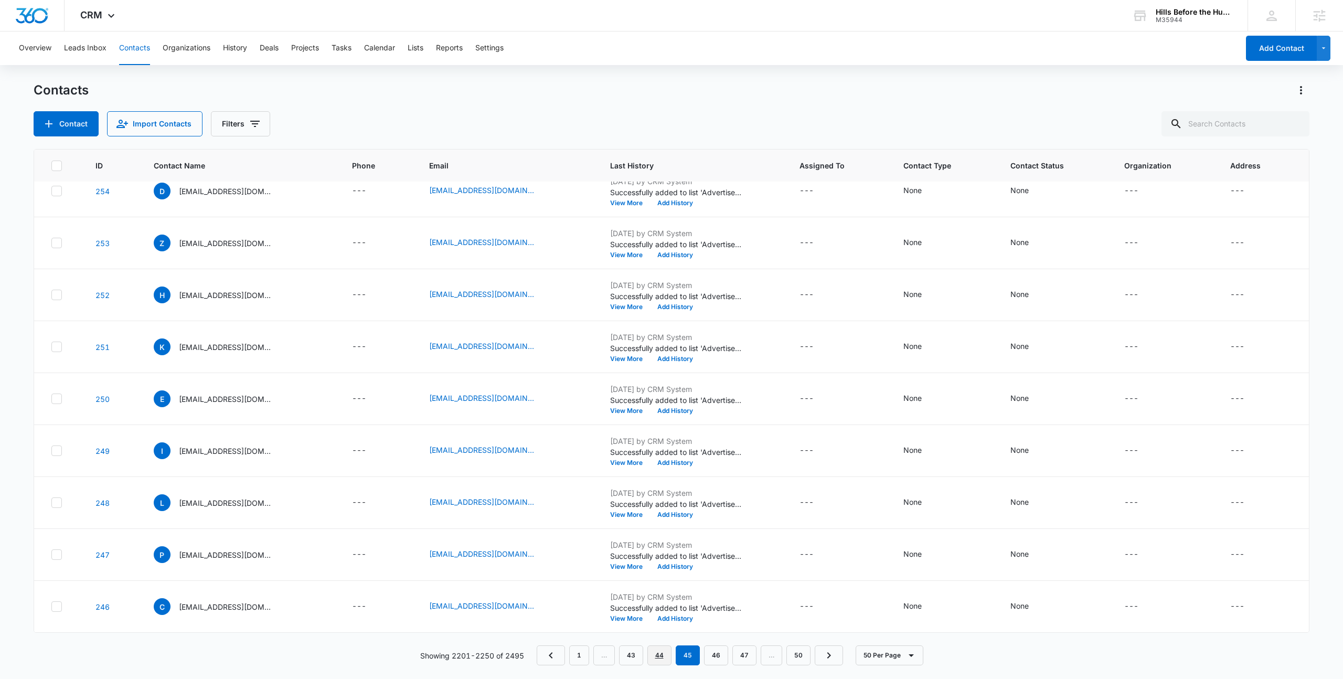
click at [651, 650] on link "44" at bounding box center [659, 655] width 24 height 20
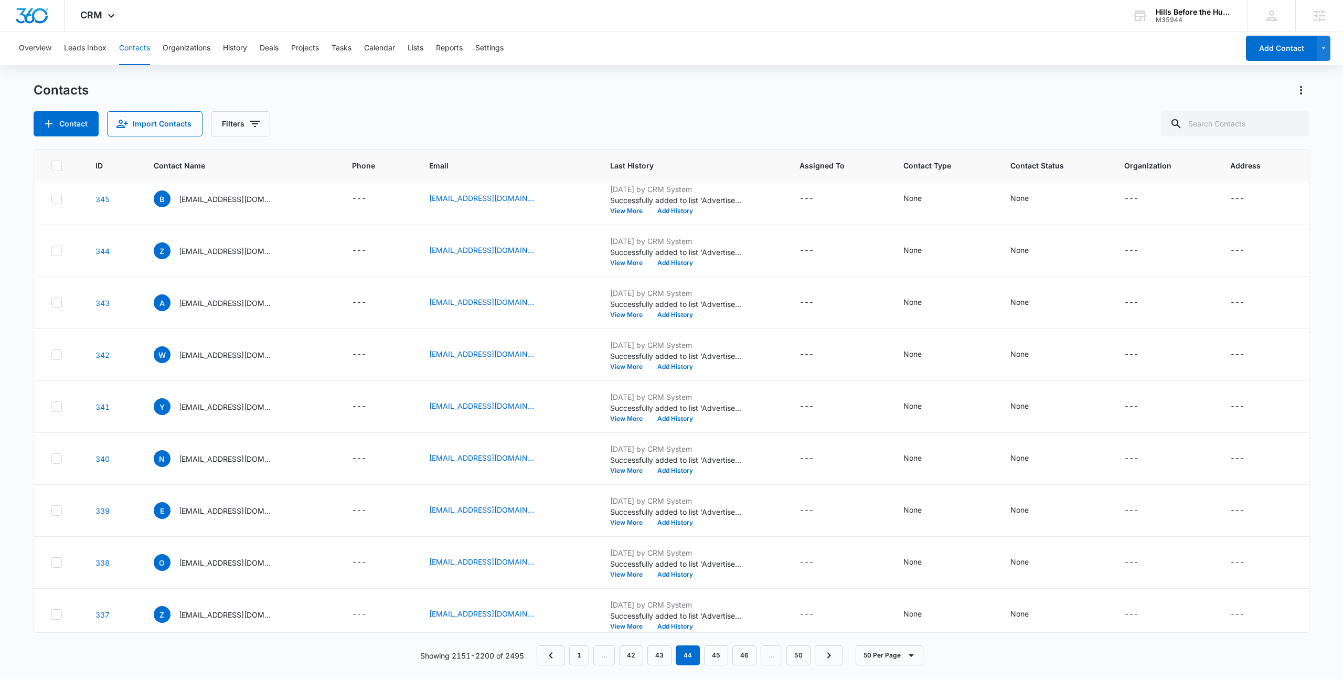
scroll to position [0, 0]
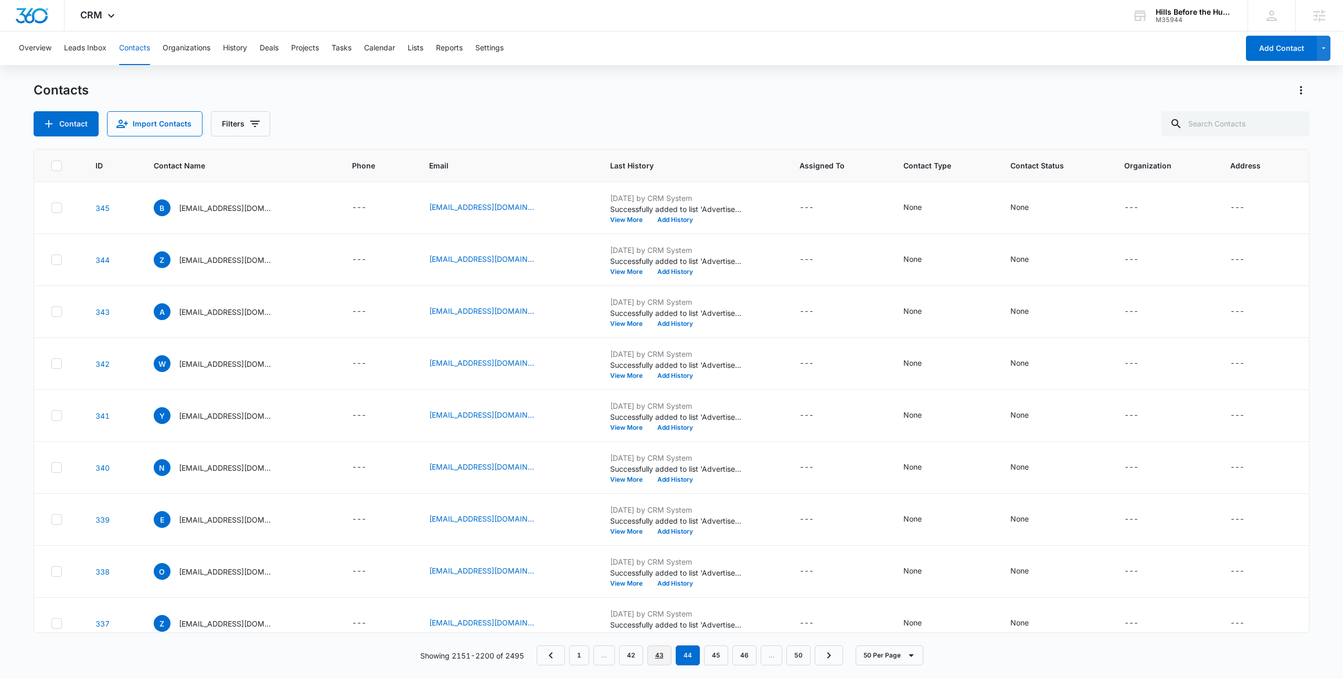
click at [654, 656] on link "43" at bounding box center [659, 655] width 24 height 20
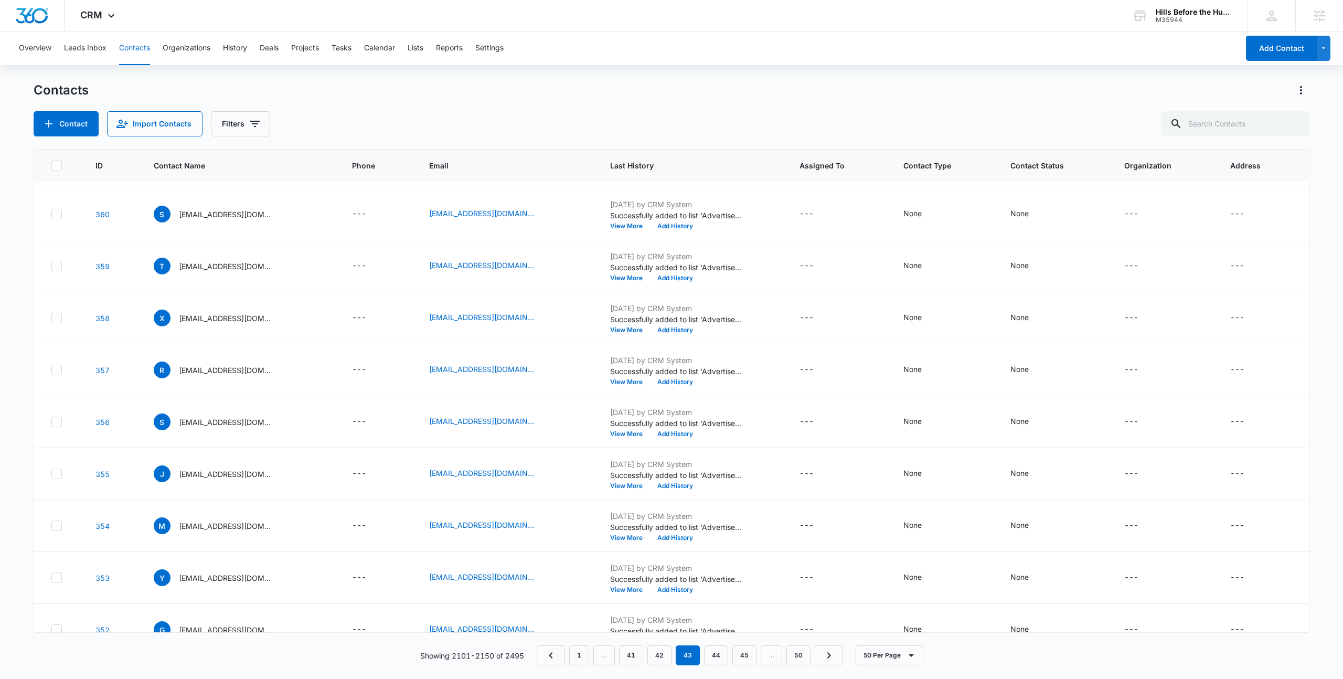
scroll to position [2147, 0]
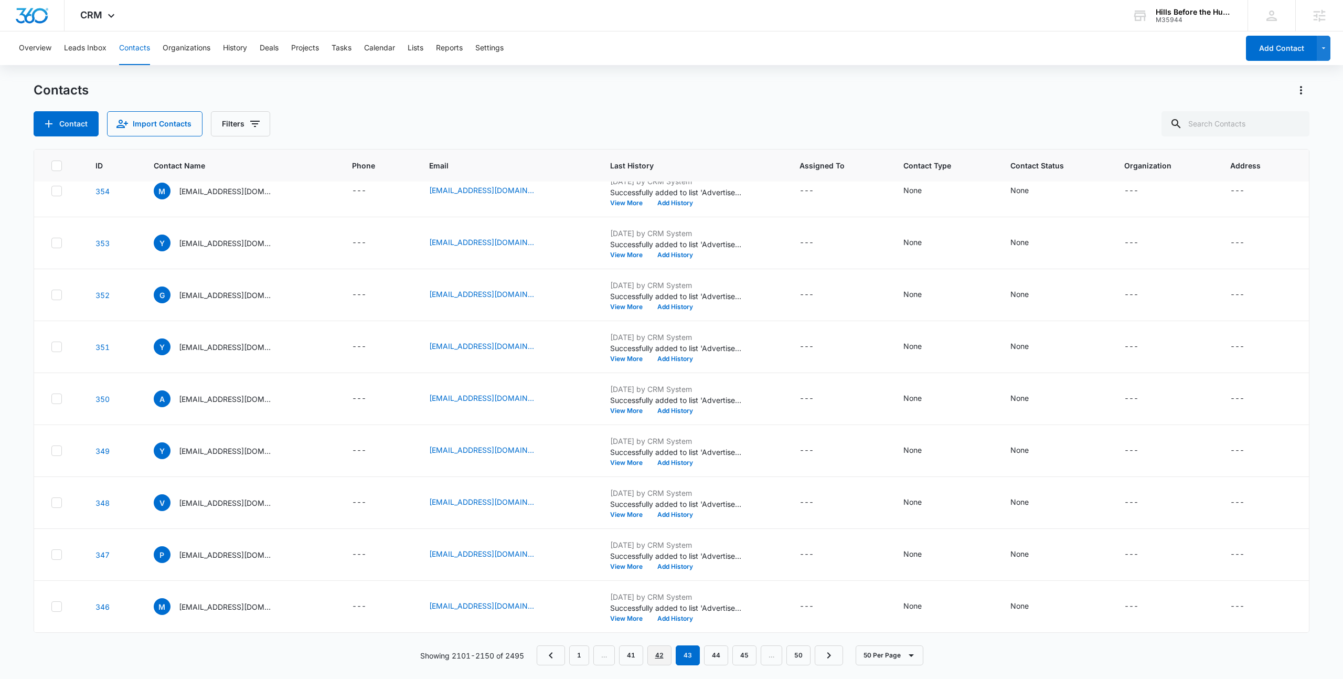
click at [653, 650] on link "42" at bounding box center [659, 655] width 24 height 20
click at [625, 658] on link "40" at bounding box center [634, 655] width 24 height 20
click at [638, 651] on link "38" at bounding box center [636, 655] width 24 height 20
click at [637, 652] on link "36" at bounding box center [636, 655] width 24 height 20
click at [635, 658] on link "34" at bounding box center [636, 655] width 24 height 20
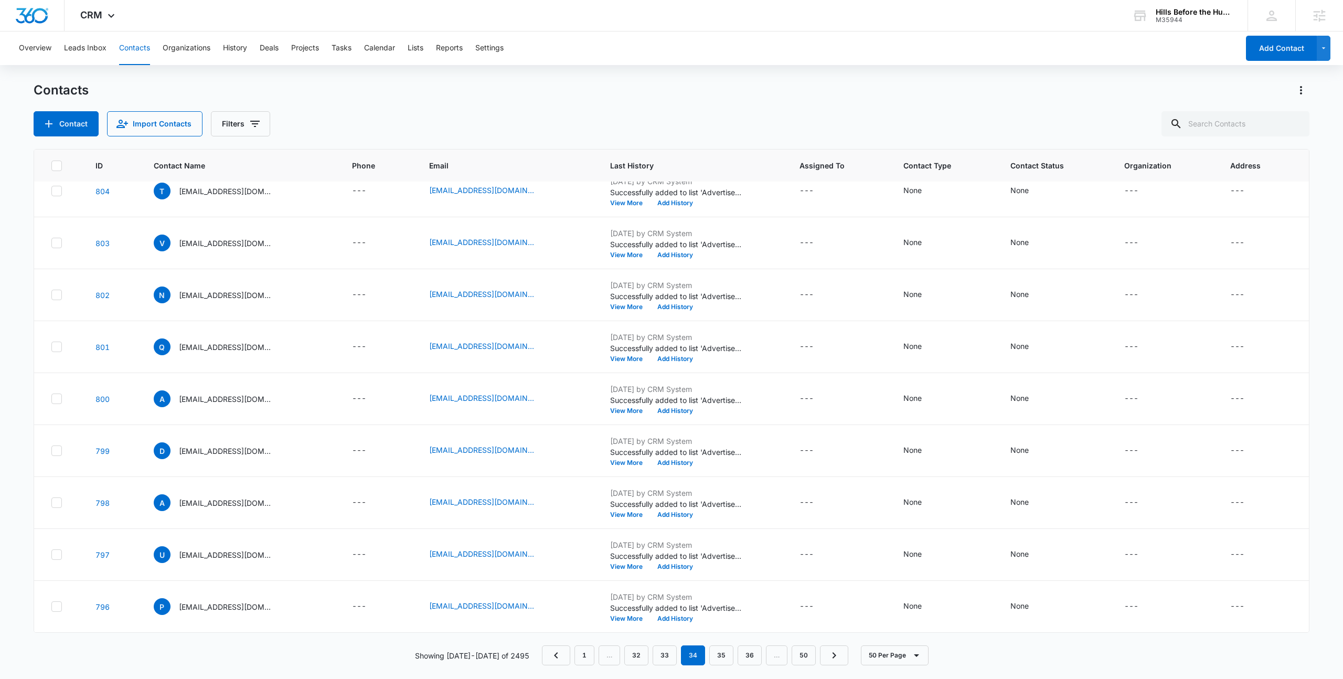
scroll to position [0, 0]
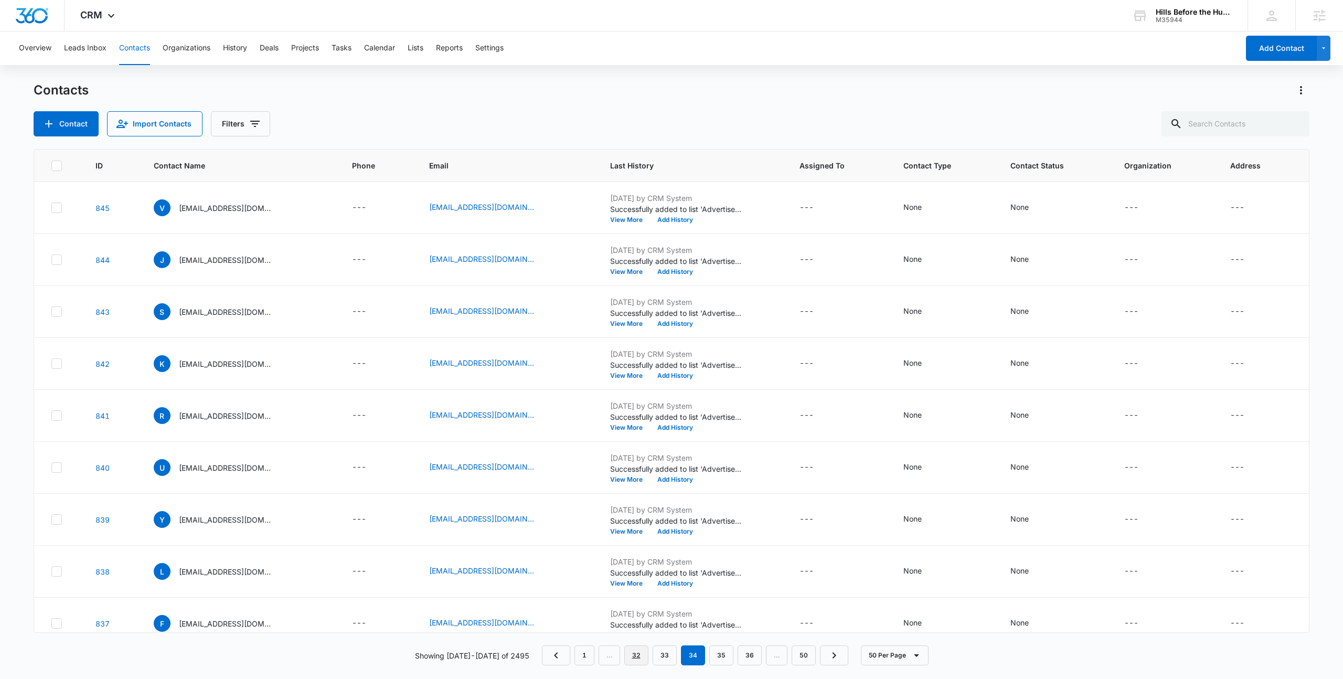
click at [631, 646] on link "32" at bounding box center [636, 655] width 24 height 20
click at [634, 661] on link "30" at bounding box center [636, 655] width 24 height 20
click at [638, 655] on link "28" at bounding box center [636, 655] width 24 height 20
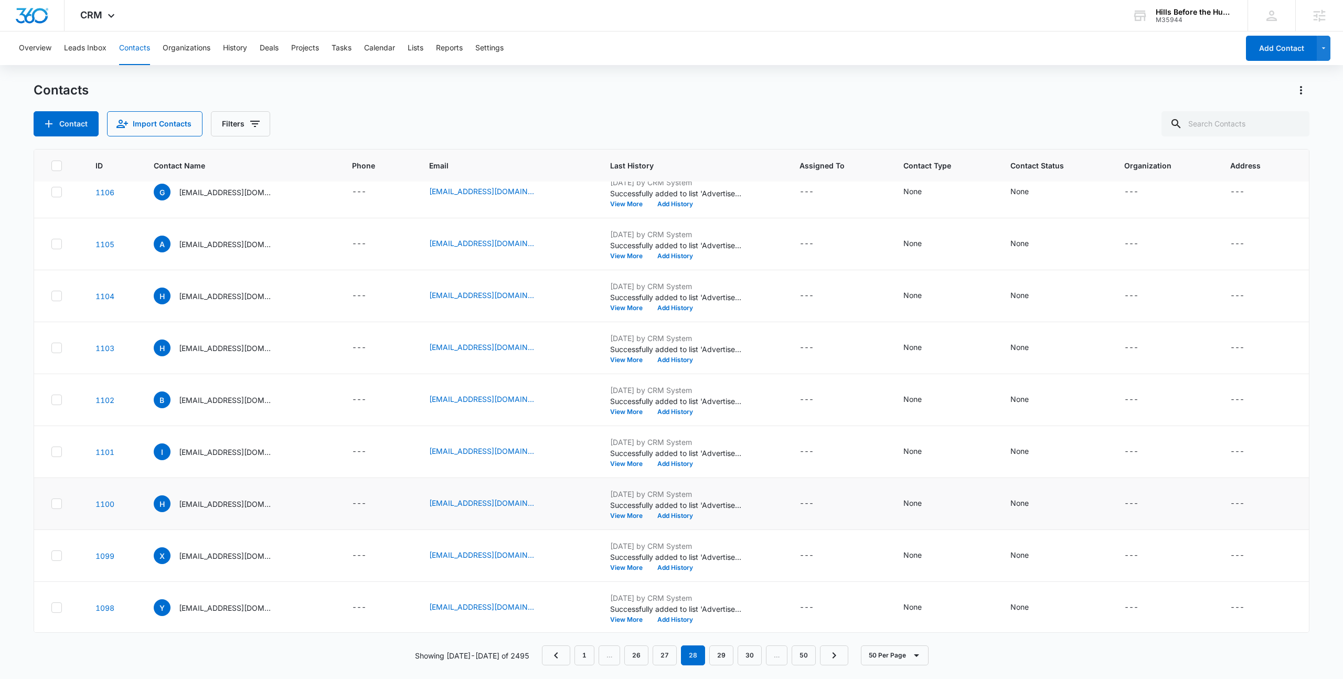
scroll to position [2147, 0]
click at [628, 654] on link "26" at bounding box center [636, 655] width 24 height 20
click at [634, 646] on link "24" at bounding box center [636, 655] width 24 height 20
click at [631, 657] on link "22" at bounding box center [636, 655] width 24 height 20
click at [643, 654] on link "20" at bounding box center [636, 655] width 24 height 20
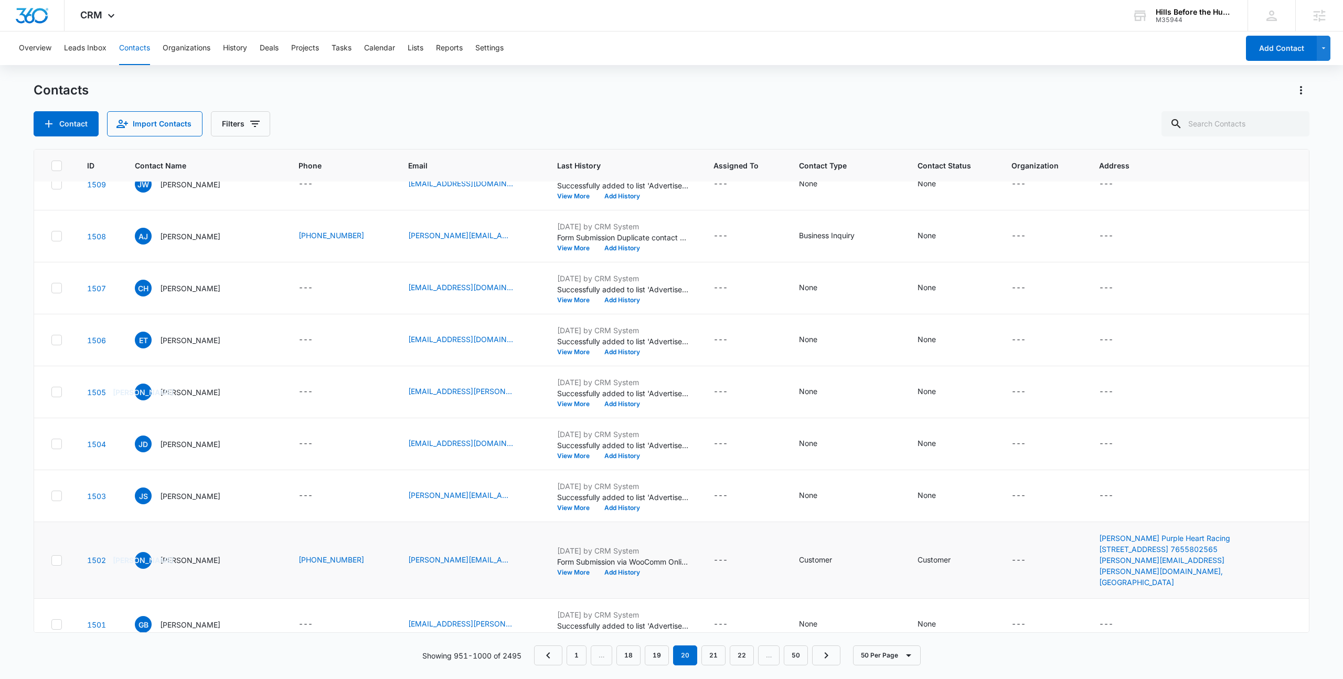
scroll to position [2168, 0]
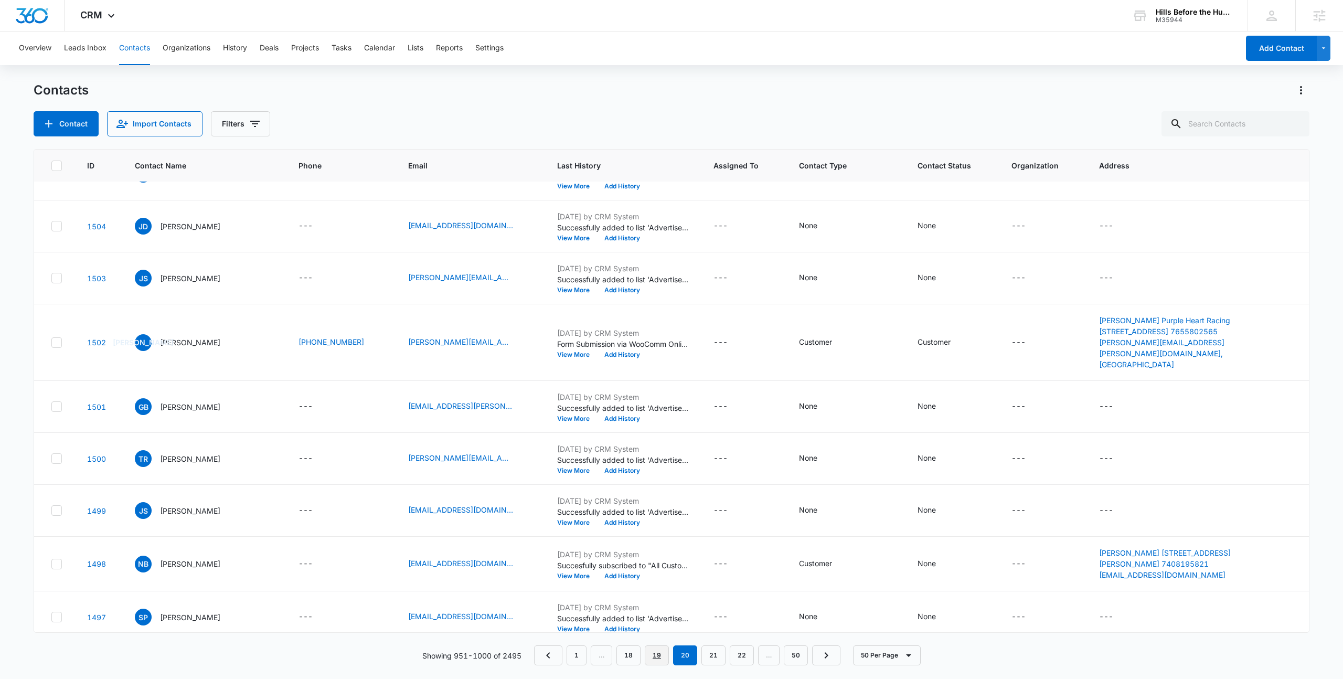
click at [659, 651] on link "19" at bounding box center [657, 655] width 24 height 20
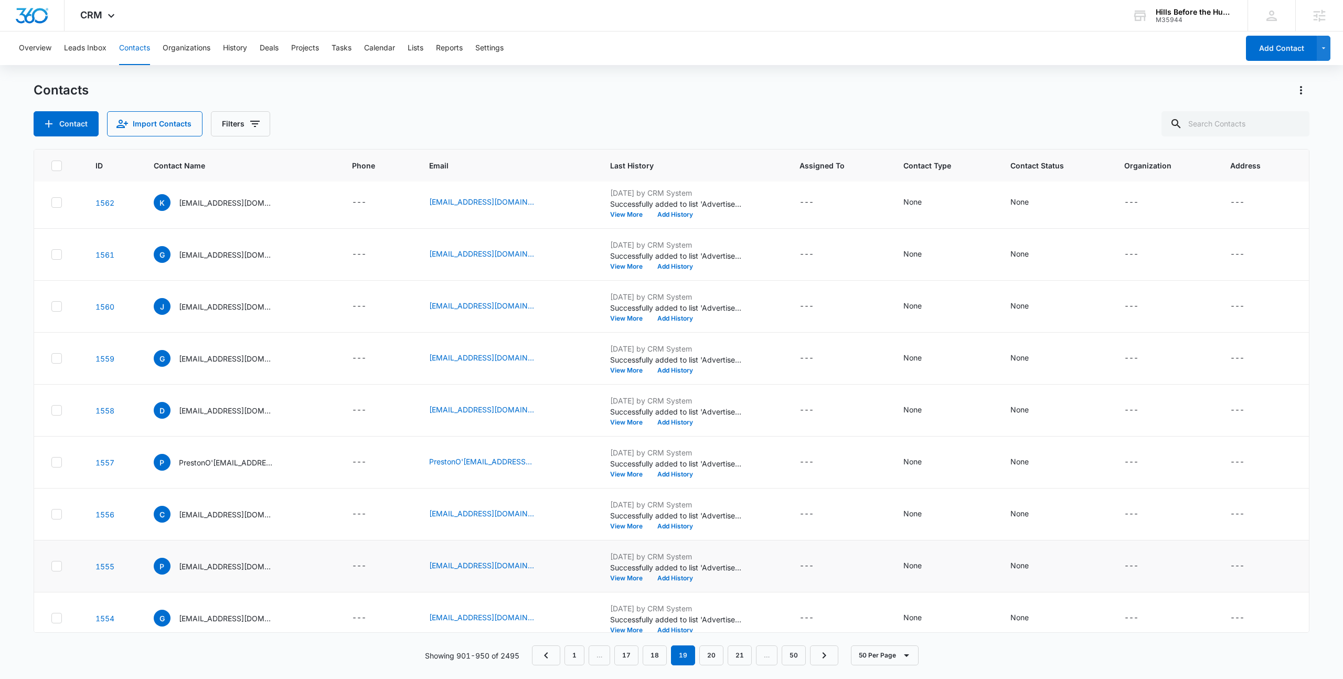
scroll to position [2147, 0]
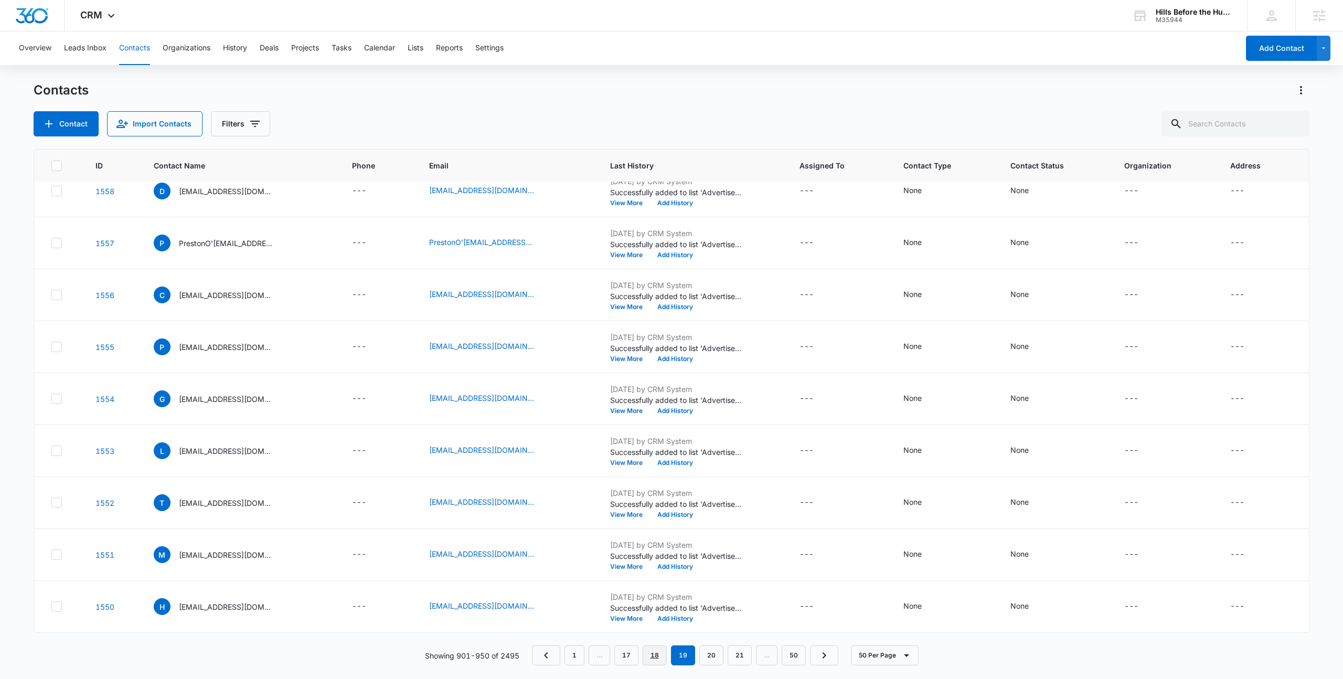
click at [655, 659] on link "18" at bounding box center [655, 655] width 24 height 20
click at [655, 655] on link "17" at bounding box center [655, 655] width 24 height 20
click at [649, 658] on link "16" at bounding box center [655, 655] width 24 height 20
click at [650, 653] on link "15" at bounding box center [655, 655] width 24 height 20
click at [645, 649] on link "14" at bounding box center [655, 655] width 24 height 20
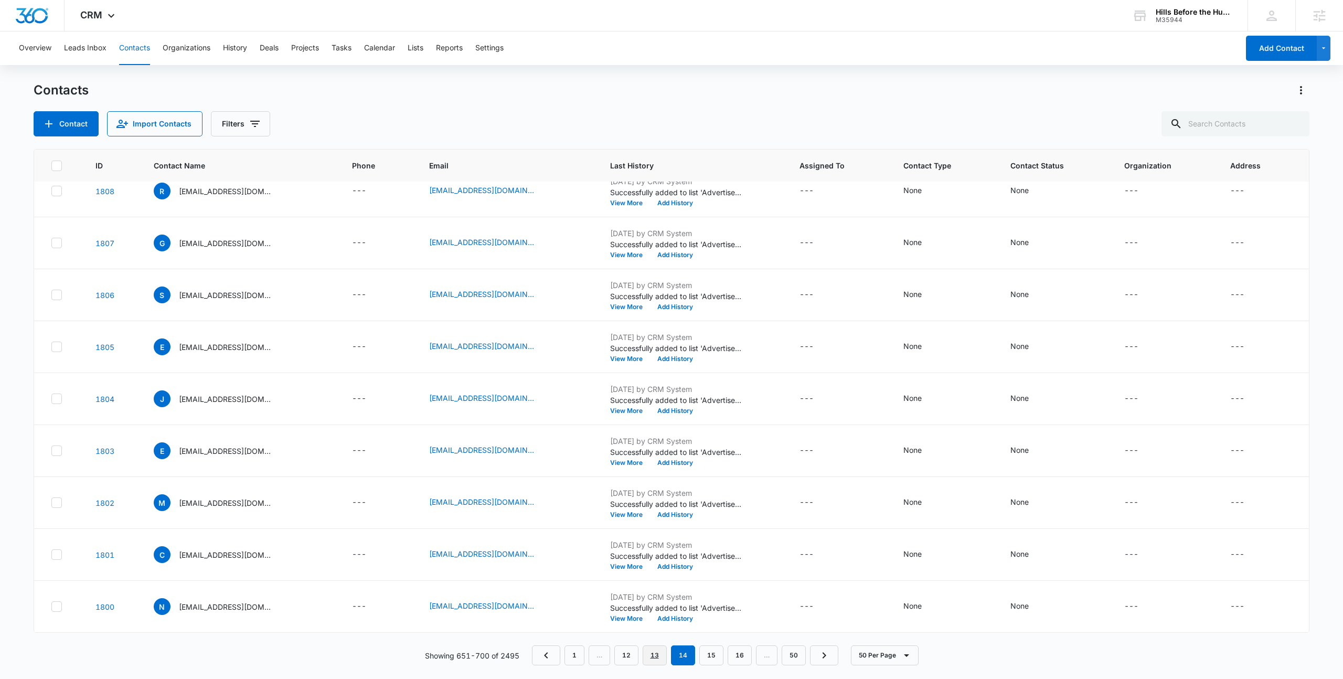
drag, startPoint x: 661, startPoint y: 652, endPoint x: 657, endPoint y: 641, distance: 11.5
click at [660, 652] on link "13" at bounding box center [655, 655] width 24 height 20
click at [650, 652] on link "12" at bounding box center [655, 655] width 24 height 20
click at [661, 652] on link "11" at bounding box center [655, 655] width 24 height 20
click at [650, 654] on link "10" at bounding box center [653, 655] width 24 height 20
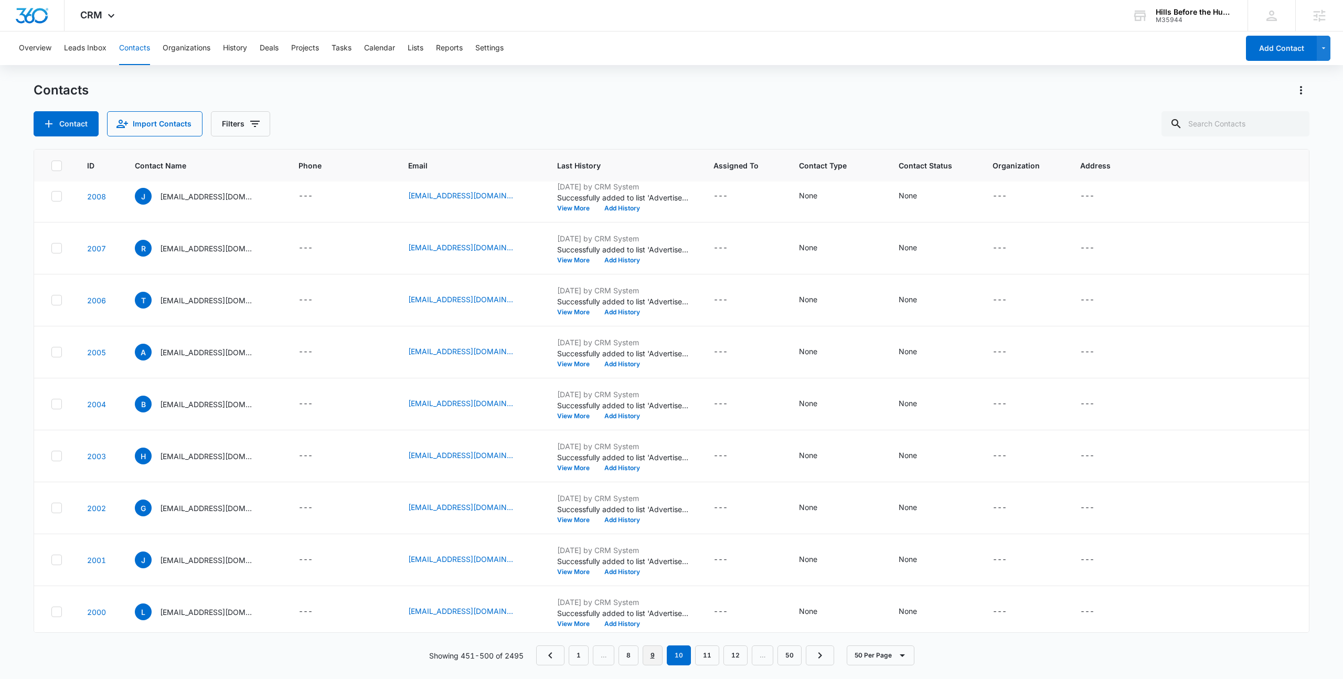
click at [653, 651] on link "9" at bounding box center [653, 655] width 20 height 20
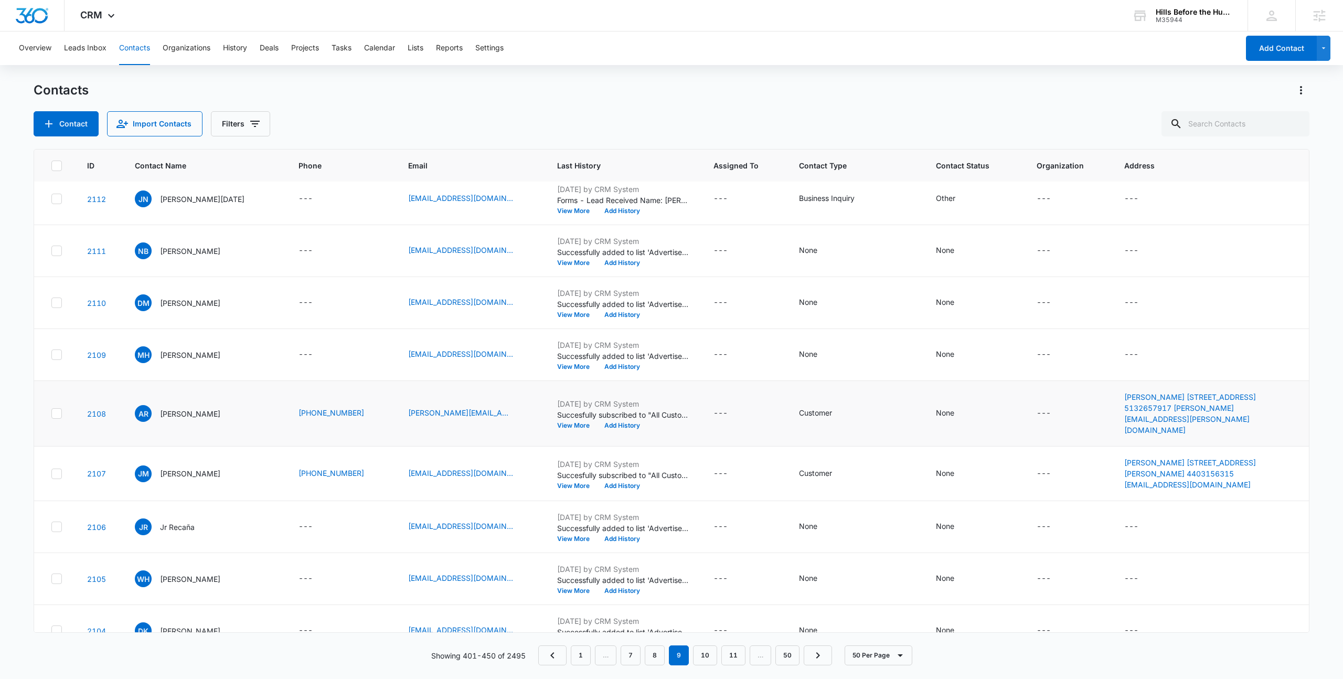
scroll to position [0, 0]
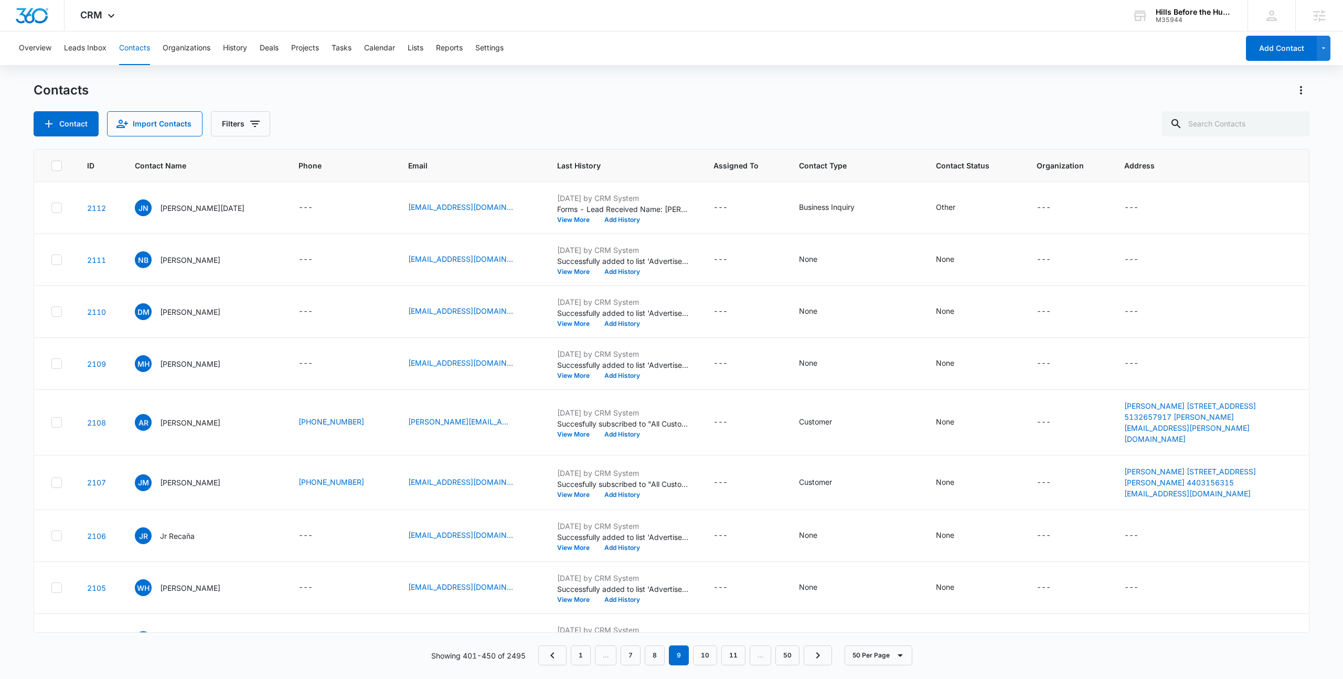
click at [690, 100] on div "Contacts Contact Import Contacts Filters" at bounding box center [672, 109] width 1276 height 55
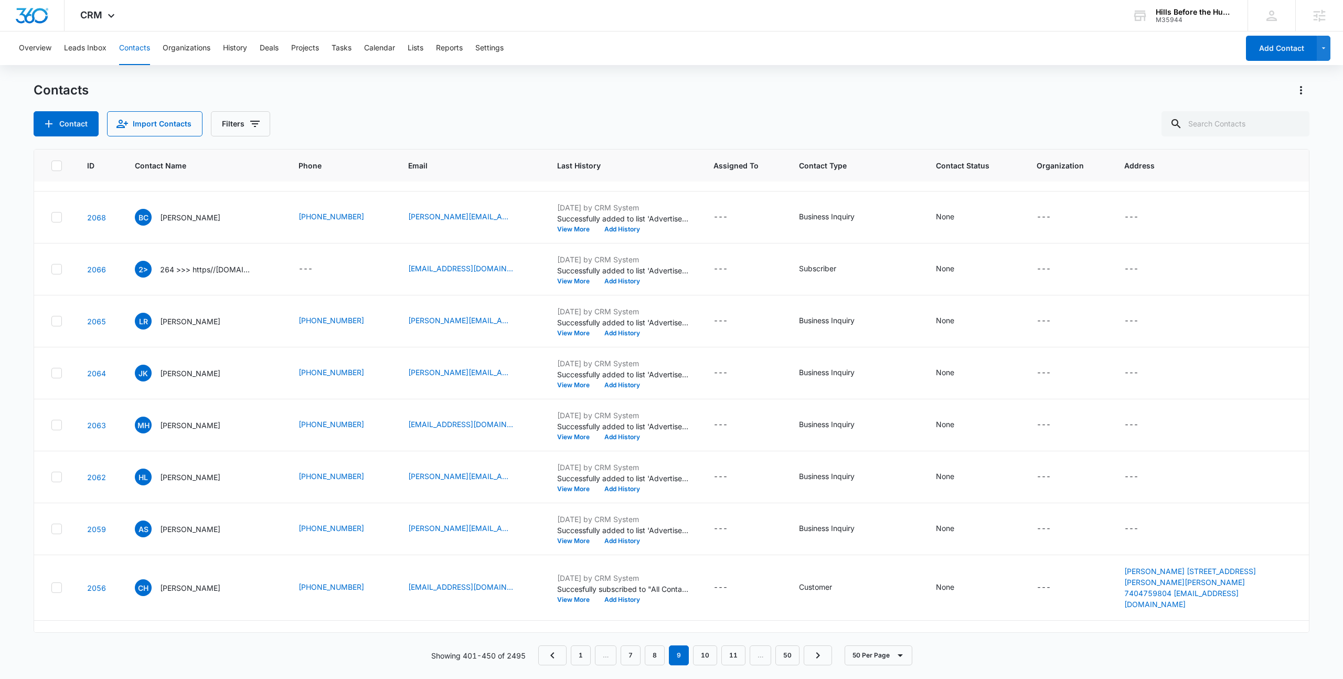
scroll to position [2175, 0]
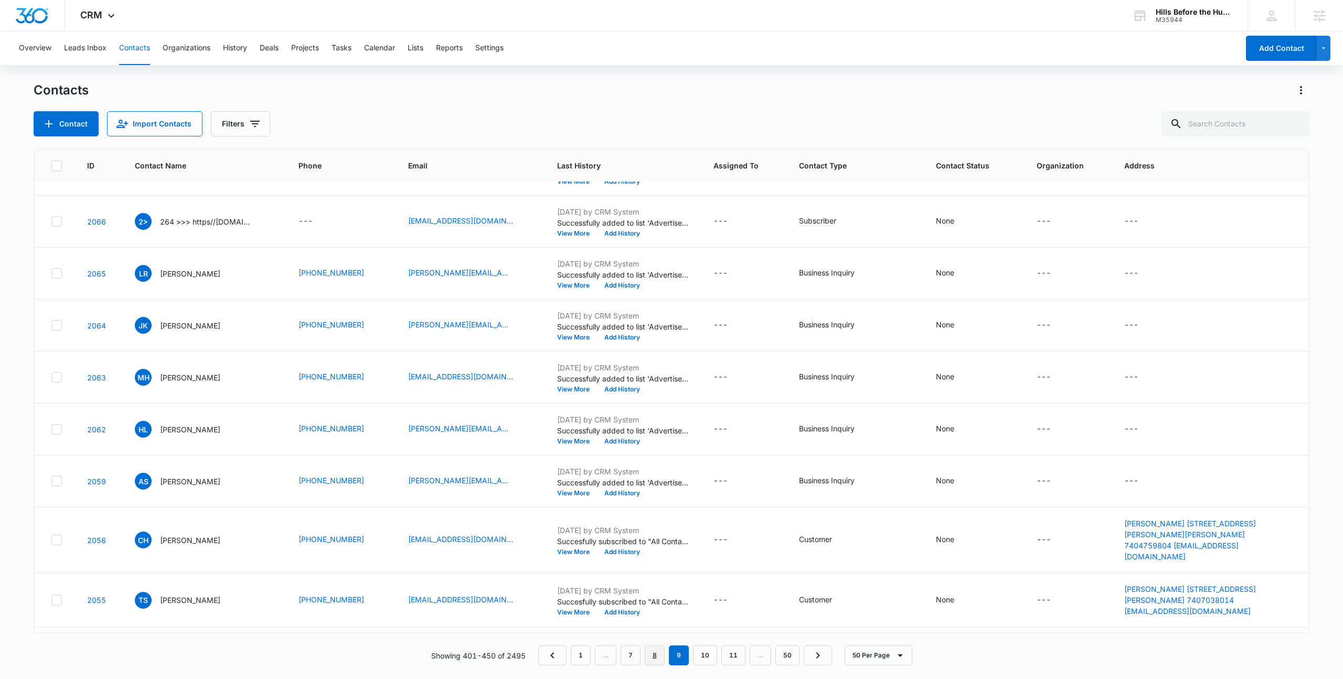
click at [655, 662] on link "8" at bounding box center [655, 655] width 20 height 20
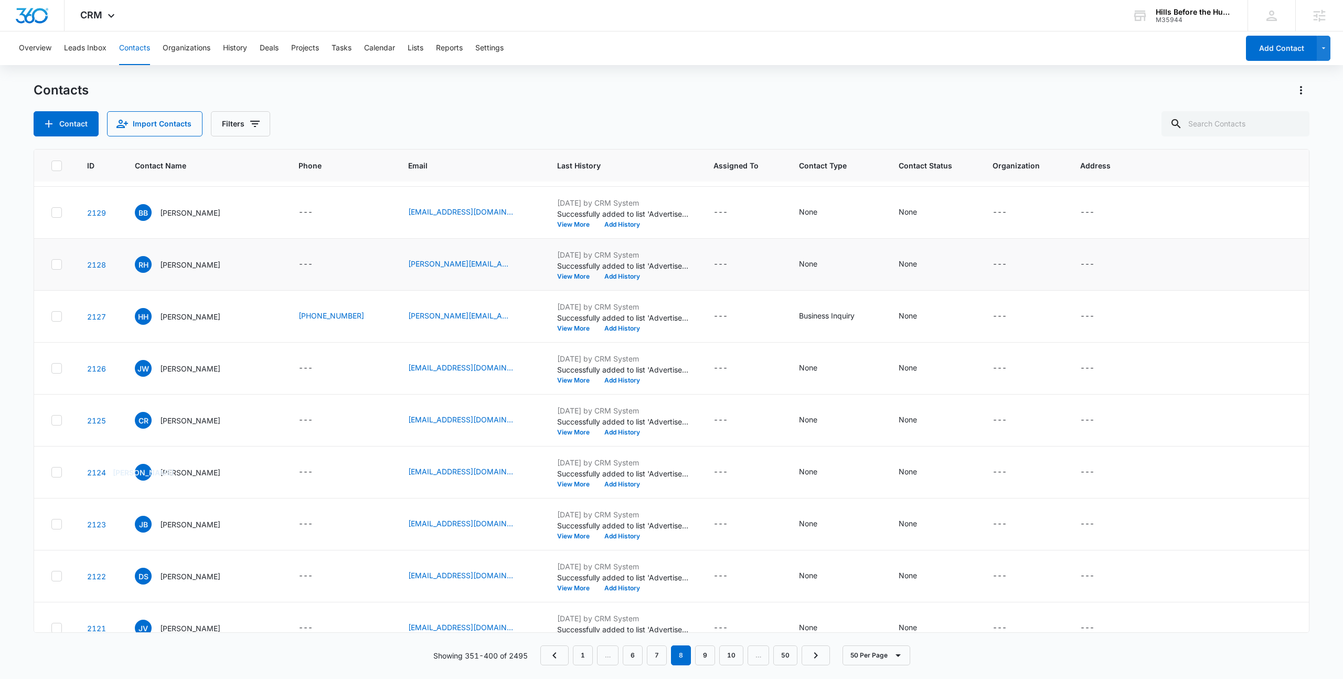
scroll to position [2152, 0]
click at [656, 654] on link "7" at bounding box center [657, 655] width 20 height 20
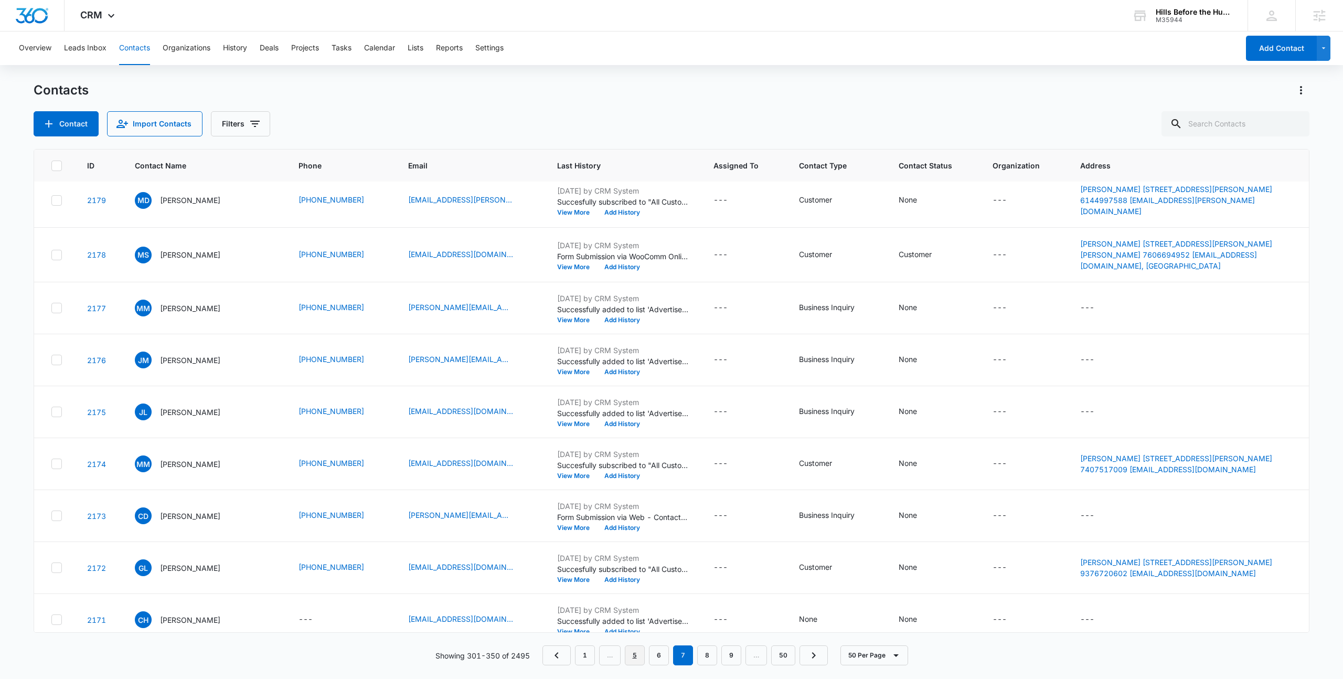
click at [639, 655] on link "5" at bounding box center [635, 655] width 20 height 20
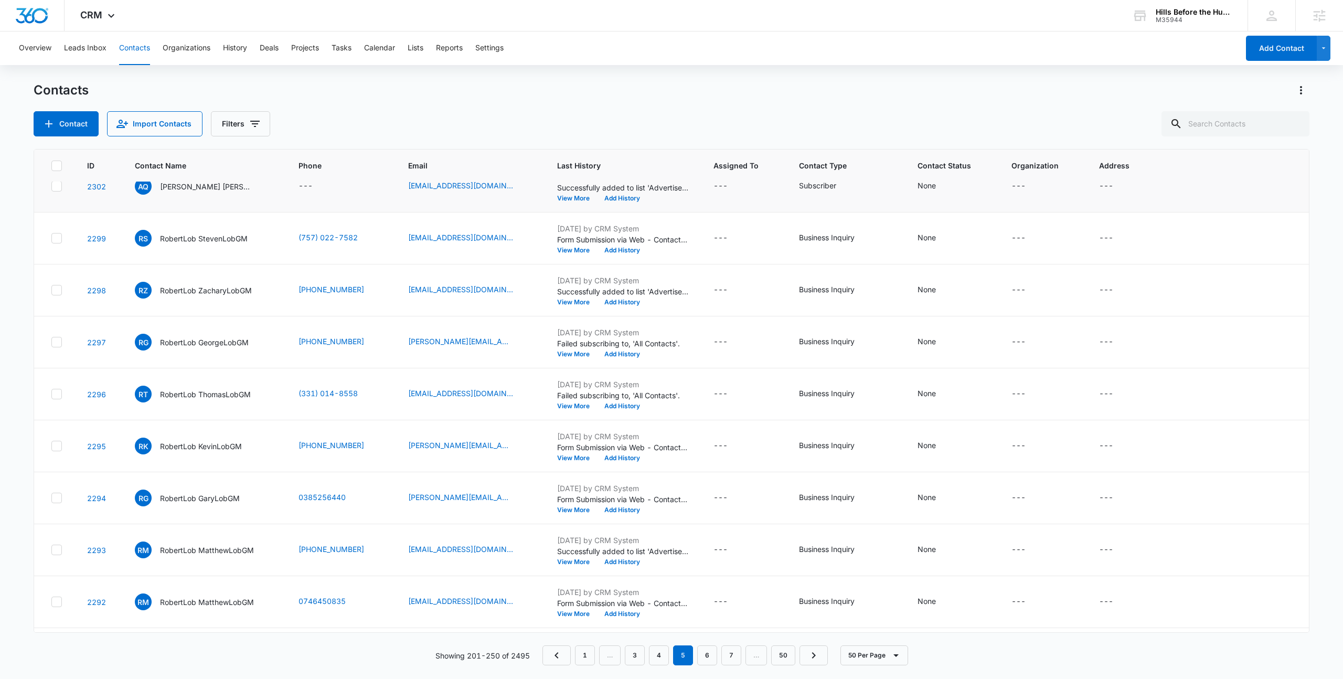
scroll to position [2149, 0]
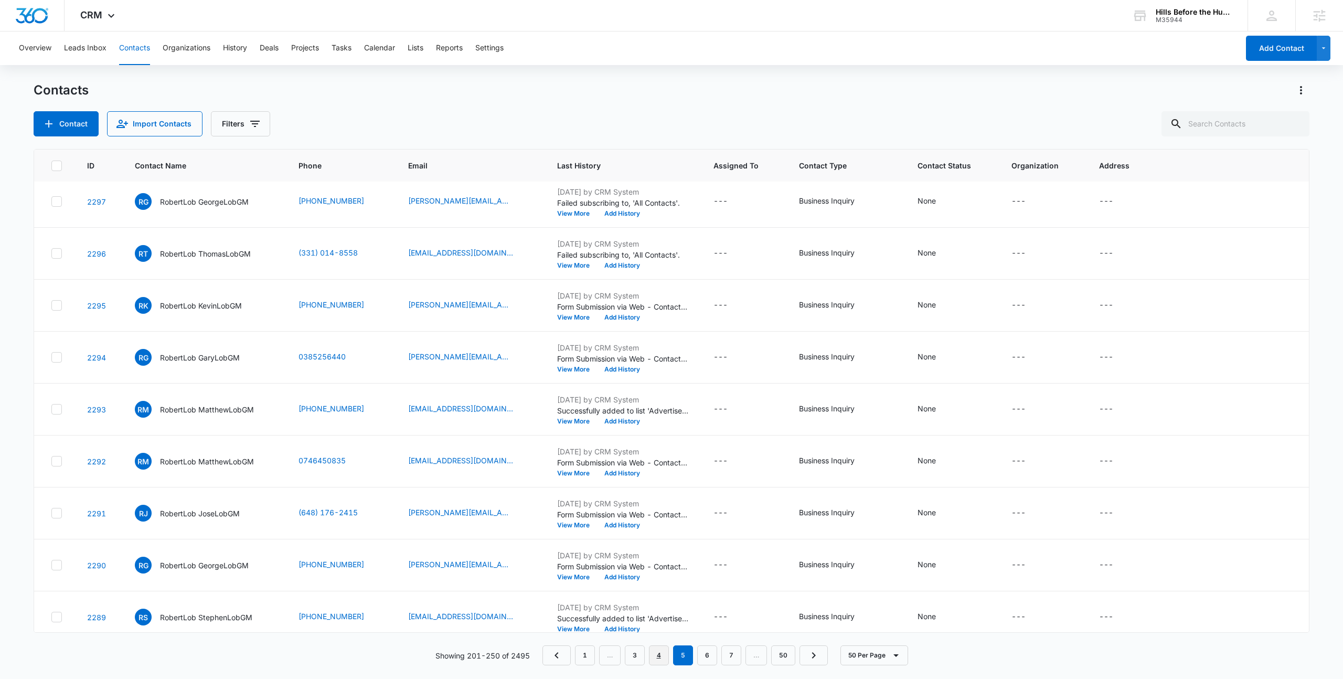
click at [663, 659] on link "4" at bounding box center [659, 655] width 20 height 20
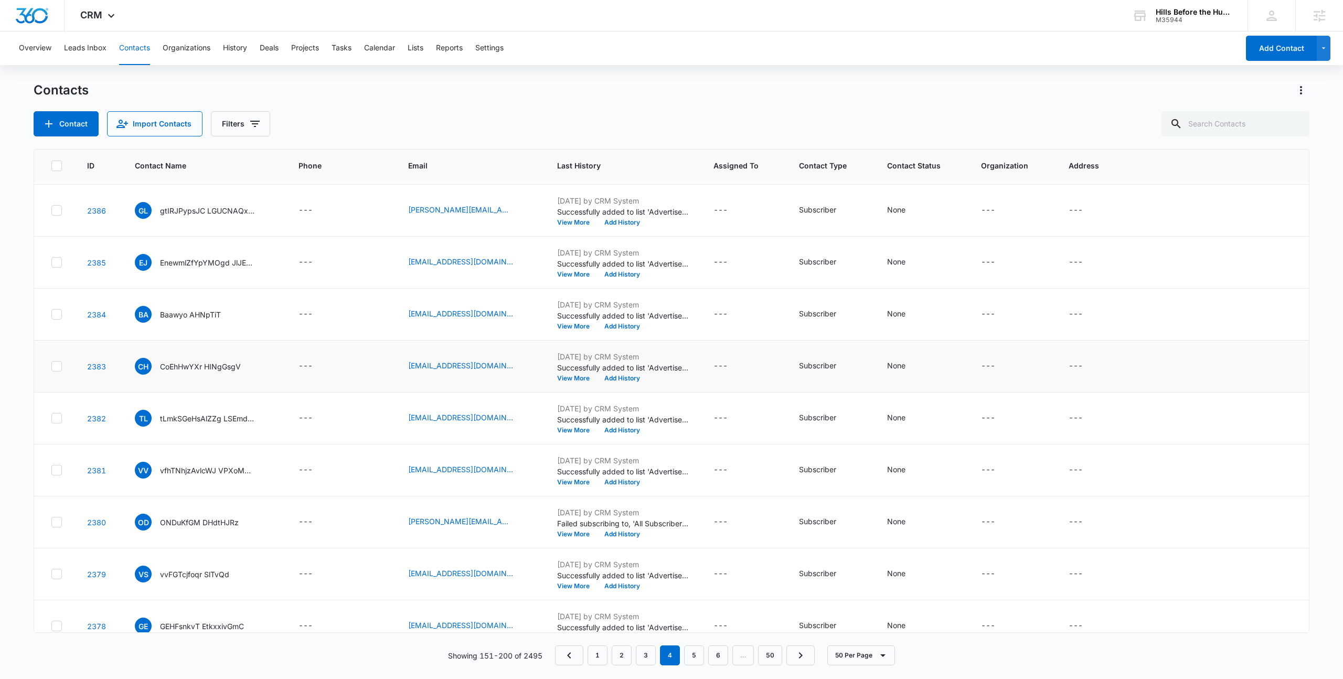
scroll to position [0, 0]
click at [639, 658] on link "3" at bounding box center [646, 655] width 20 height 20
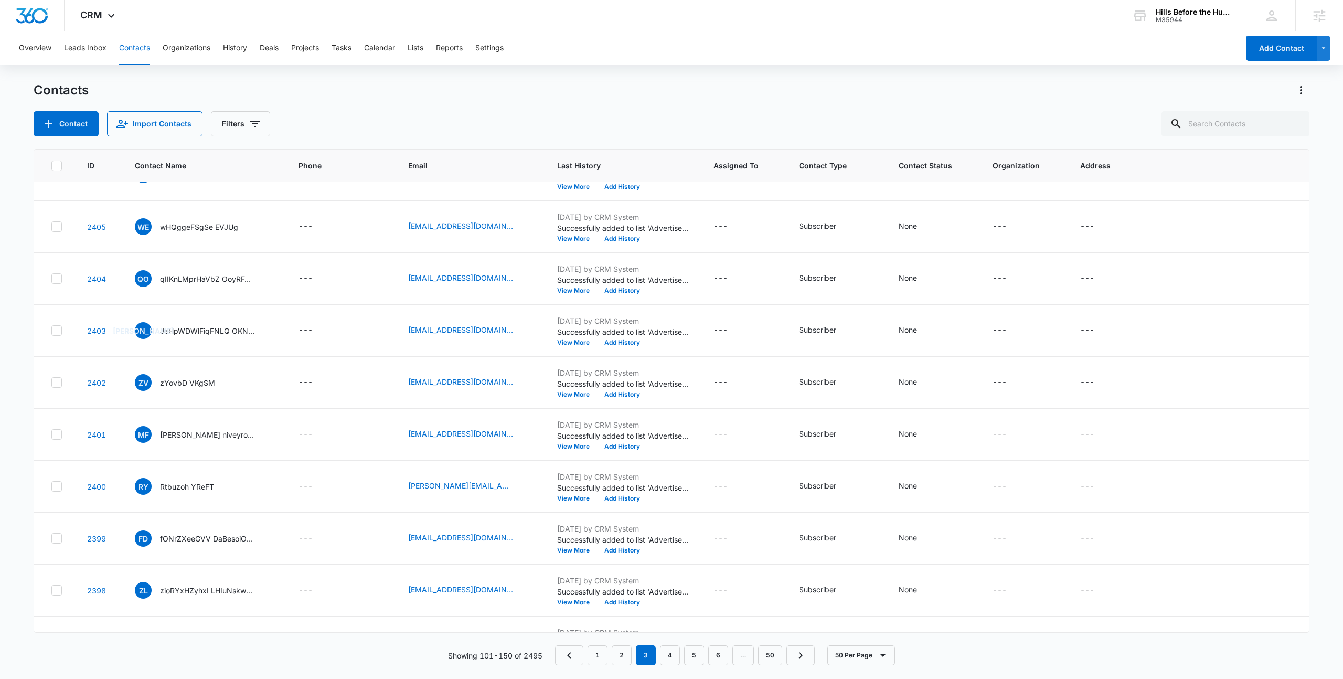
scroll to position [2147, 0]
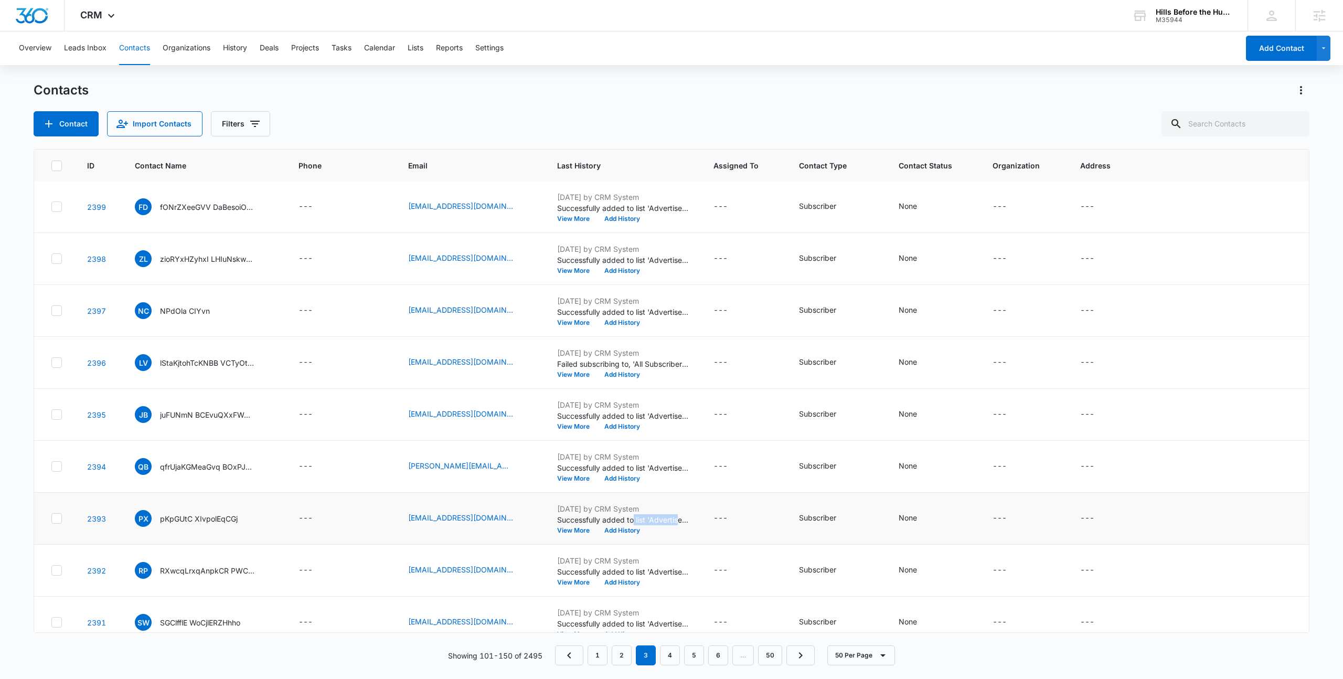
drag, startPoint x: 626, startPoint y: 504, endPoint x: 672, endPoint y: 505, distance: 45.7
click at [672, 514] on p "Successfully added to list 'Advertise on Pinkbike '." at bounding box center [622, 519] width 131 height 11
drag, startPoint x: 648, startPoint y: 504, endPoint x: 681, endPoint y: 509, distance: 33.5
click at [681, 509] on div "Mar 19, 2024 by CRM System Successfully added to list 'Advertise on Pinkbike '.…" at bounding box center [622, 518] width 131 height 30
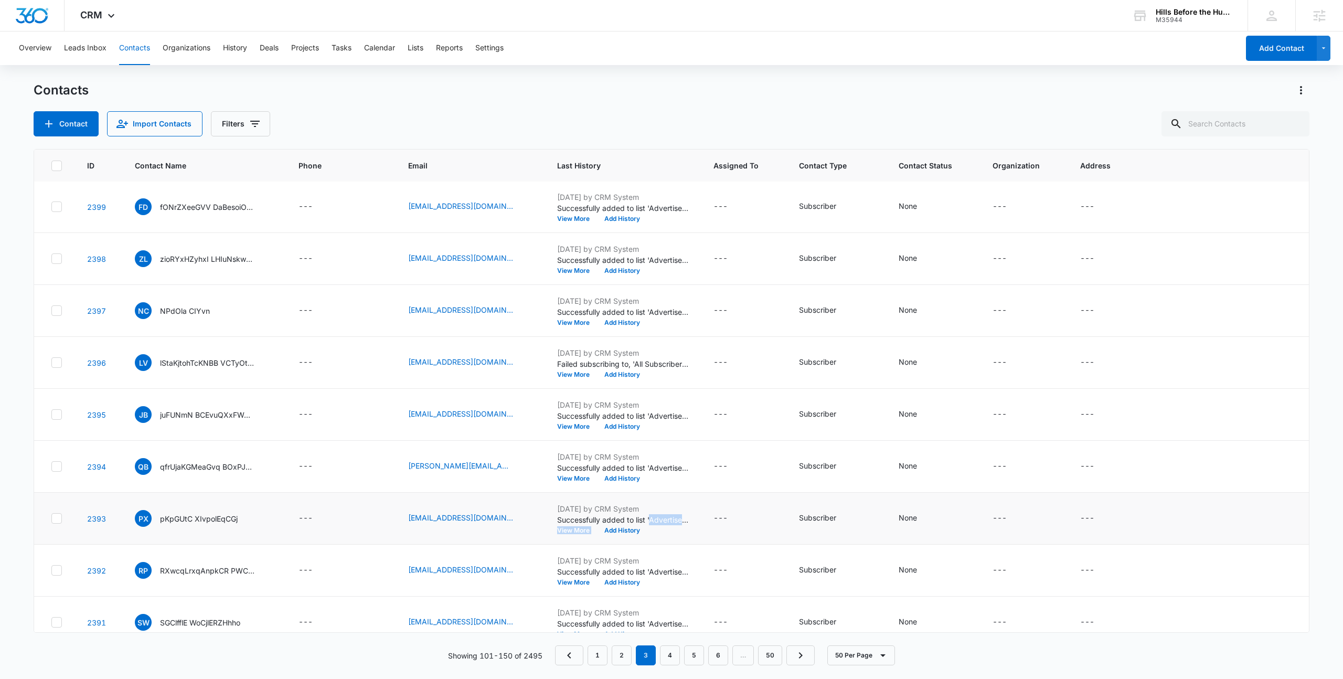
click at [681, 509] on div "Mar 19, 2024 by CRM System Successfully added to list 'Advertise on Pinkbike '.…" at bounding box center [622, 518] width 131 height 30
click at [169, 513] on p "pKpGUtC XIvpolEqCGj" at bounding box center [199, 518] width 78 height 11
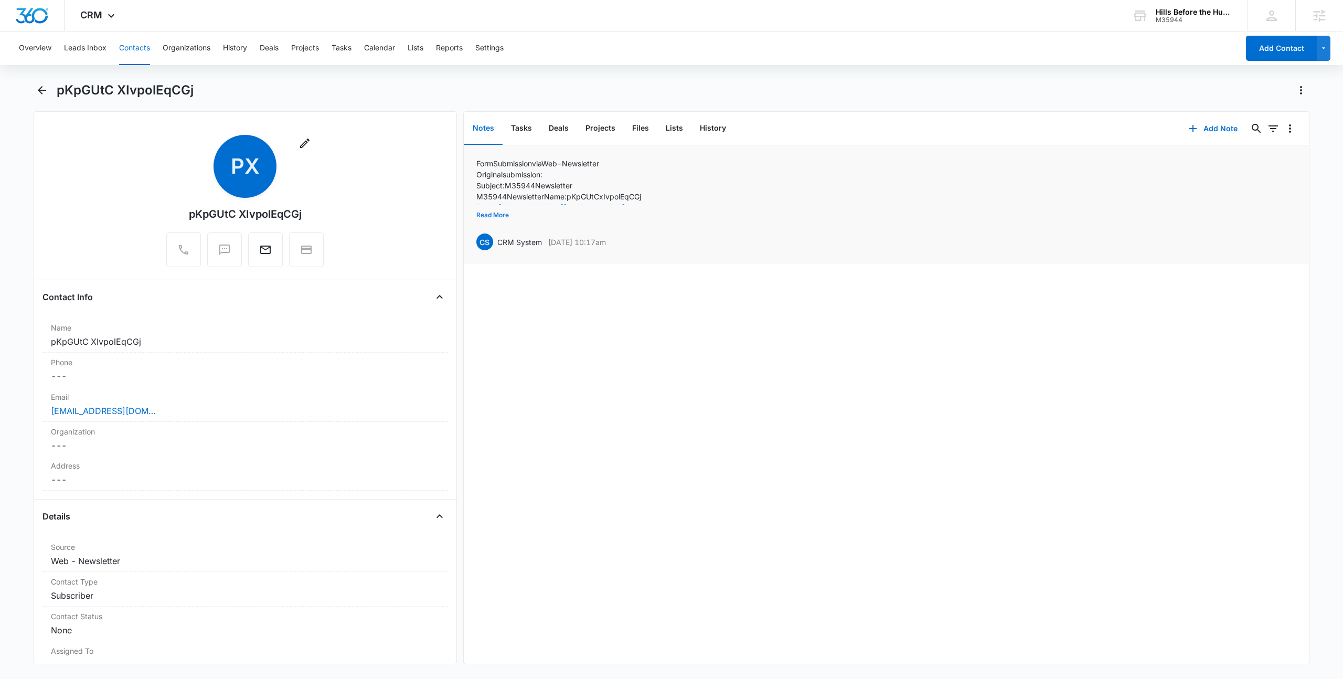
click at [502, 216] on button "Read More" at bounding box center [492, 215] width 33 height 20
click at [529, 129] on button "Tasks" at bounding box center [522, 128] width 38 height 33
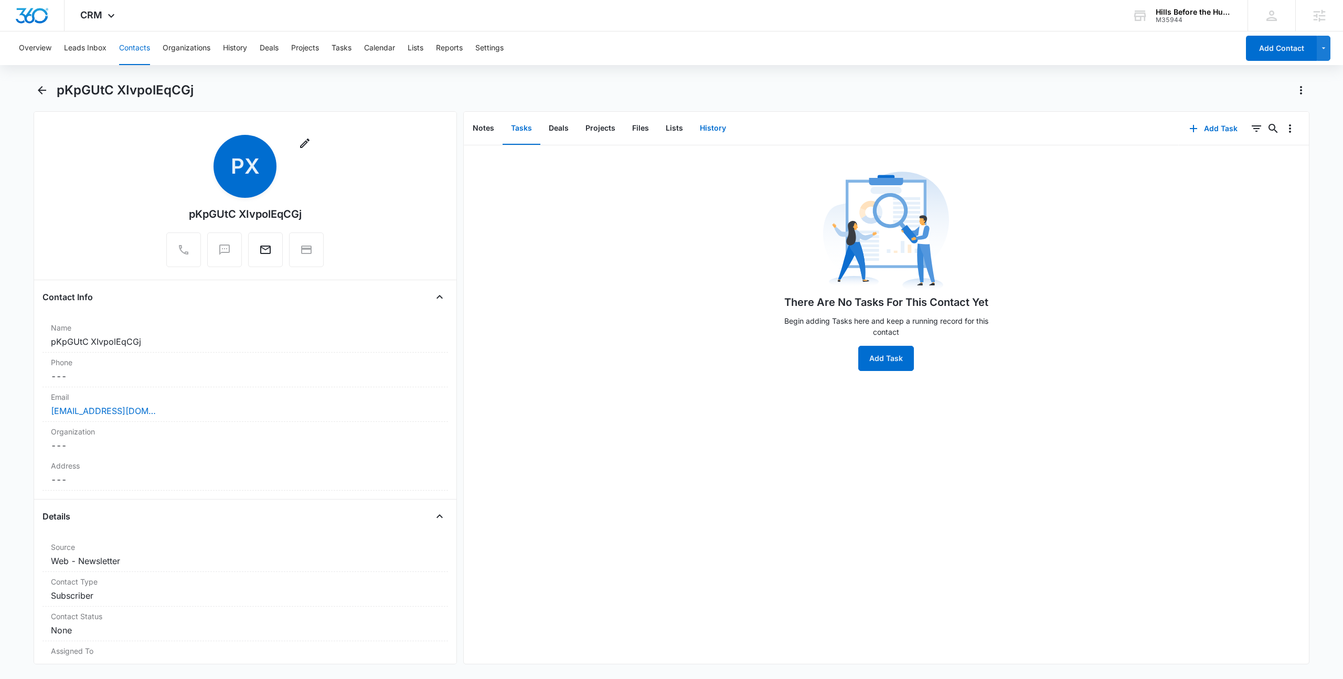
click at [702, 131] on button "History" at bounding box center [713, 128] width 43 height 33
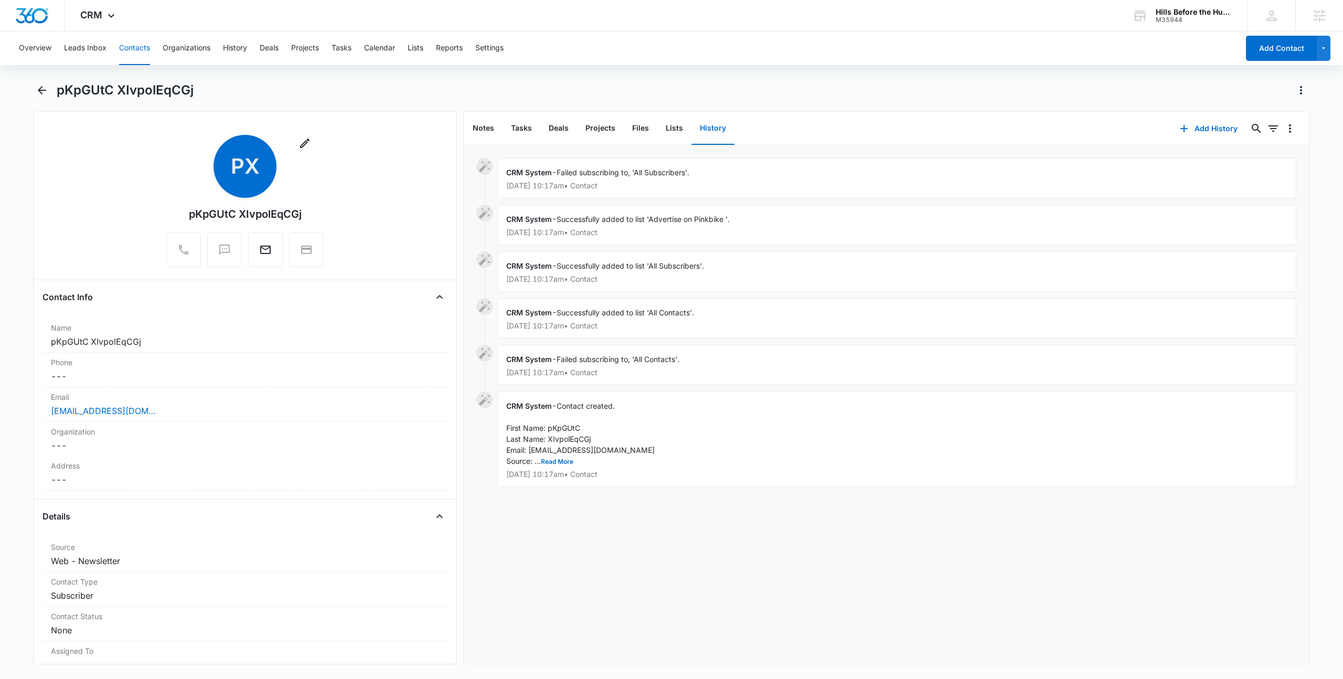
click at [550, 466] on div "CRM System - Contact created. First Name: pKpGUtC Last Name: XIvpolEqCGj Email:…" at bounding box center [896, 438] width 799 height 95
click at [549, 462] on button "Read More" at bounding box center [557, 462] width 33 height 6
drag, startPoint x: 600, startPoint y: 461, endPoint x: 537, endPoint y: 464, distance: 62.5
click at [537, 464] on div "CRM System - Contact created. First Name: pKpGUtC Last Name: XIvpolEqCGj Email:…" at bounding box center [896, 455] width 799 height 129
click at [537, 464] on span "Contact created. First Name: pKpGUtC Last Name: XIvpolEqCGj Email: jrschmitt194…" at bounding box center [580, 449] width 148 height 97
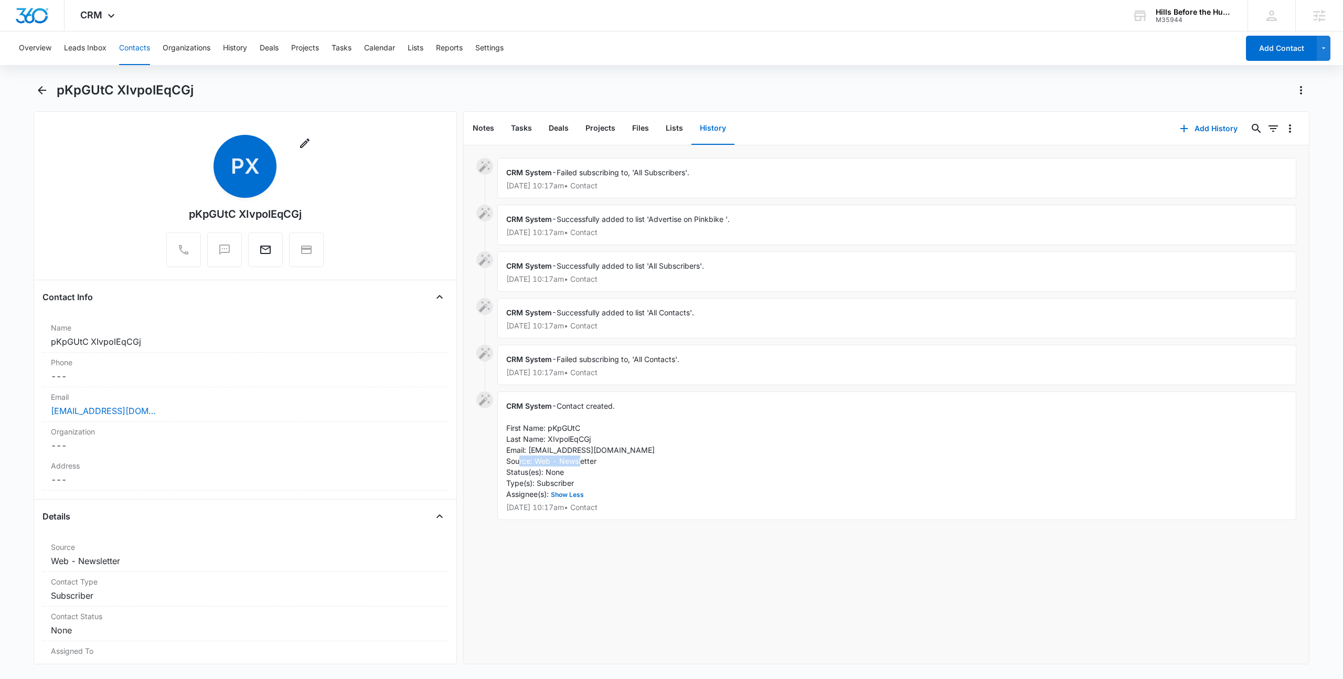
drag, startPoint x: 537, startPoint y: 464, endPoint x: 591, endPoint y: 463, distance: 54.1
click at [591, 463] on span "Contact created. First Name: pKpGUtC Last Name: XIvpolEqCGj Email: jrschmitt194…" at bounding box center [580, 449] width 148 height 97
drag, startPoint x: 620, startPoint y: 452, endPoint x: 506, endPoint y: 429, distance: 116.7
click at [506, 429] on div "CRM System - Contact created. First Name: pKpGUtC Last Name: XIvpolEqCGj Email:…" at bounding box center [896, 455] width 799 height 129
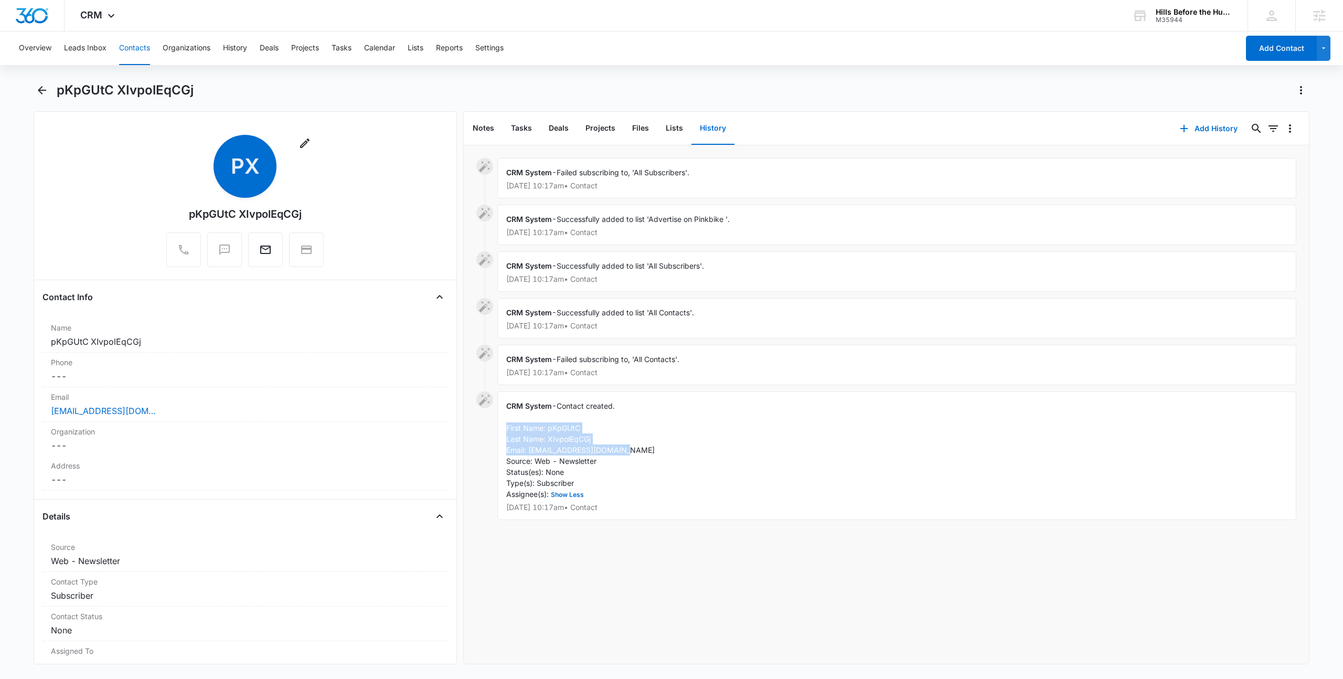
click at [506, 429] on span "Contact created. First Name: pKpGUtC Last Name: XIvpolEqCGj Email: jrschmitt194…" at bounding box center [580, 449] width 148 height 97
drag, startPoint x: 504, startPoint y: 427, endPoint x: 662, endPoint y: 449, distance: 160.1
click at [662, 449] on div "CRM System - Contact created. First Name: pKpGUtC Last Name: XIvpolEqCGj Email:…" at bounding box center [896, 455] width 799 height 129
drag, startPoint x: 550, startPoint y: 429, endPoint x: 582, endPoint y: 429, distance: 32.0
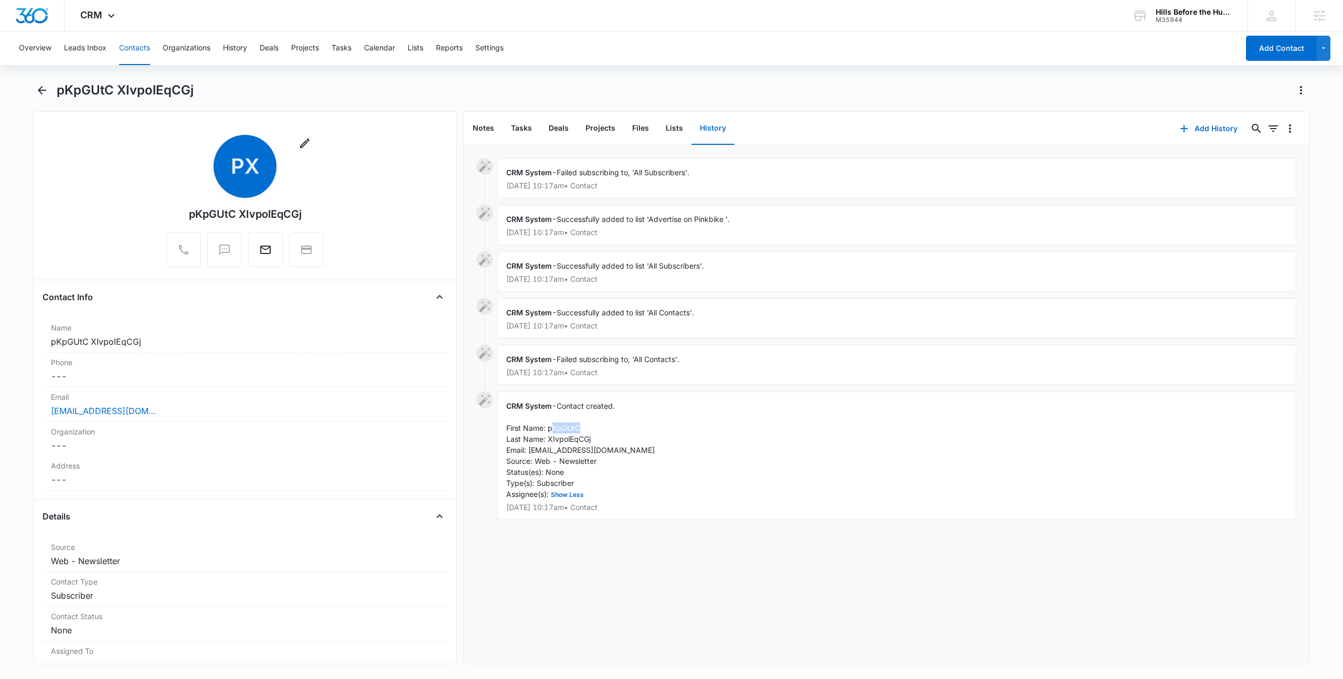
click at [582, 429] on div "CRM System - Contact created. First Name: pKpGUtC Last Name: XIvpolEqCGj Email:…" at bounding box center [896, 455] width 799 height 129
drag, startPoint x: 540, startPoint y: 444, endPoint x: 600, endPoint y: 444, distance: 59.3
click at [600, 444] on div "CRM System - Contact created. First Name: pKpGUtC Last Name: XIvpolEqCGj Email:…" at bounding box center [896, 455] width 799 height 129
drag, startPoint x: 600, startPoint y: 444, endPoint x: 547, endPoint y: 452, distance: 53.0
click at [600, 445] on div "CRM System - Contact created. First Name: pKpGUtC Last Name: XIvpolEqCGj Email:…" at bounding box center [896, 455] width 799 height 129
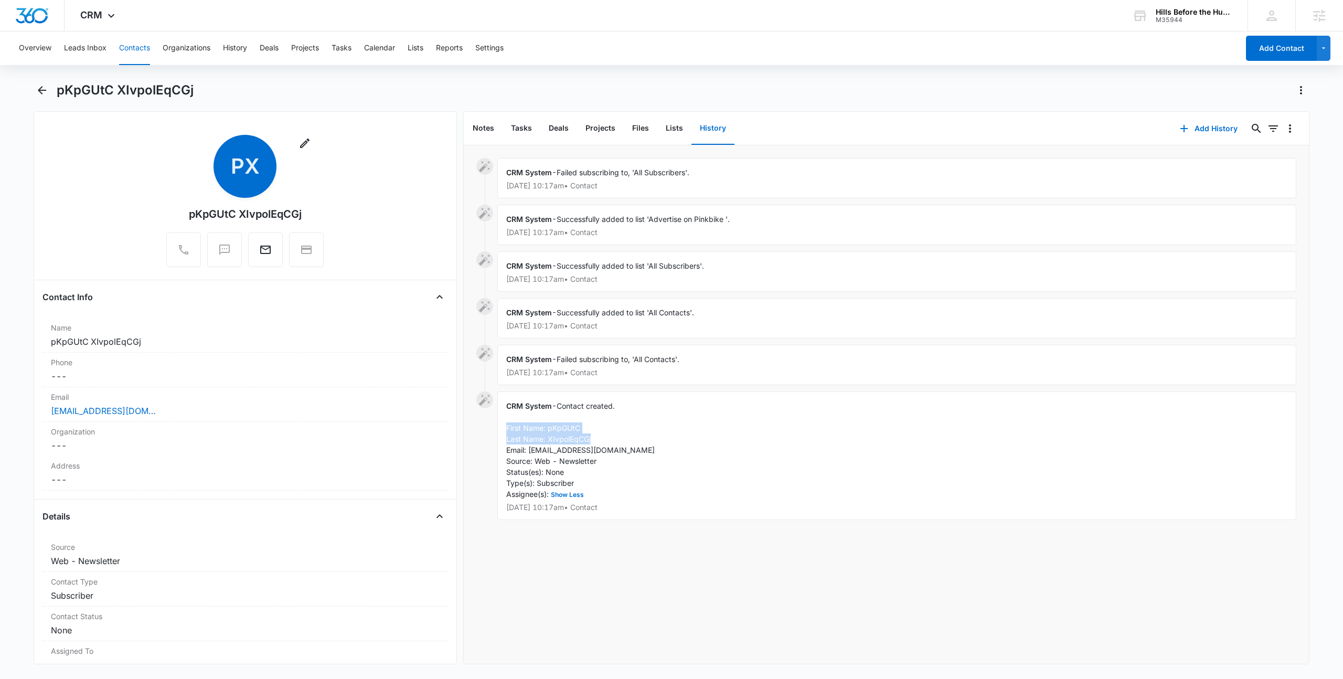
drag, startPoint x: 508, startPoint y: 430, endPoint x: 610, endPoint y: 443, distance: 102.6
click at [610, 443] on div "CRM System - Contact created. First Name: pKpGUtC Last Name: XIvpolEqCGj Email:…" at bounding box center [896, 455] width 799 height 129
click at [43, 93] on icon "Back" at bounding box center [42, 90] width 13 height 13
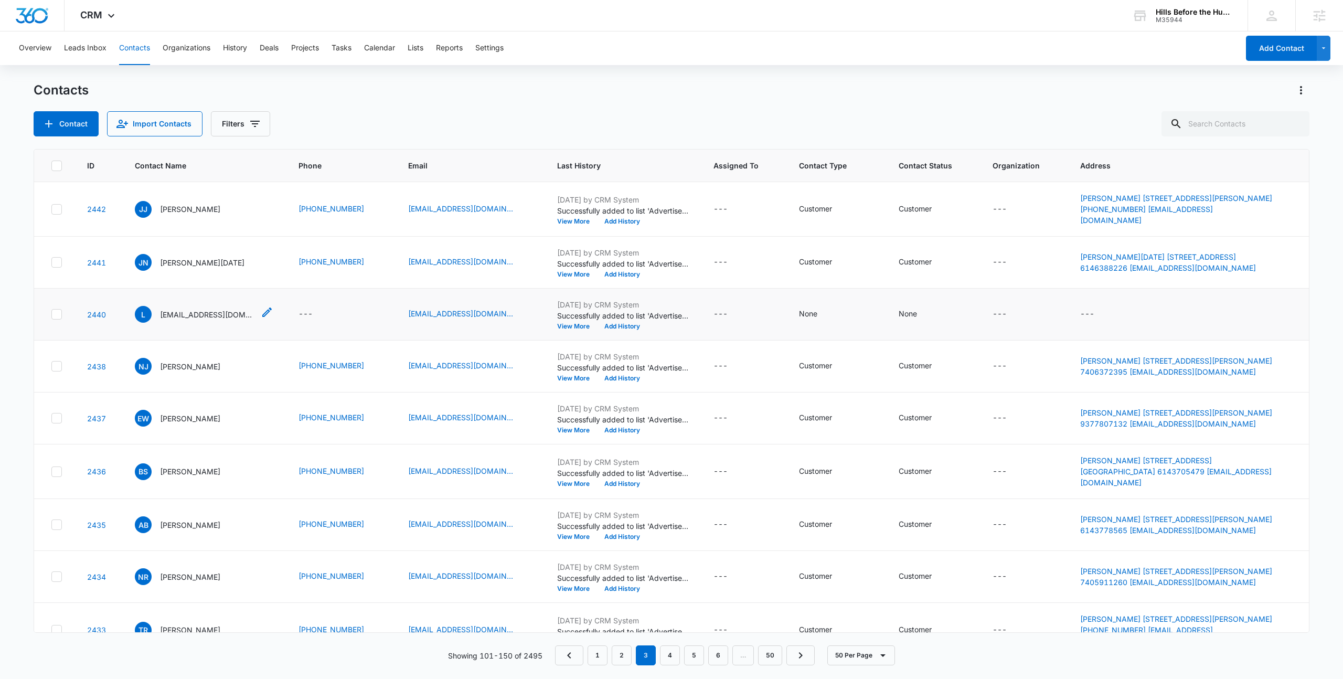
click at [180, 313] on p "Lukejansen11@gmail.Com" at bounding box center [207, 314] width 94 height 11
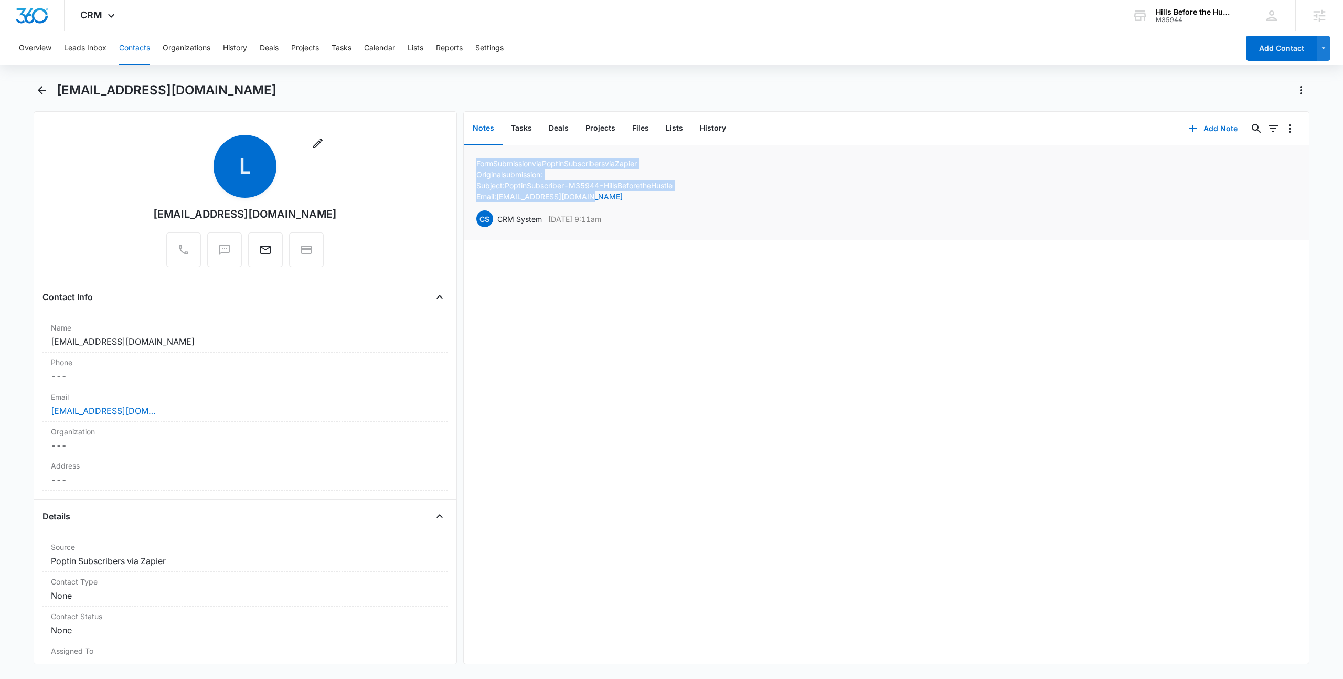
drag, startPoint x: 476, startPoint y: 163, endPoint x: 705, endPoint y: 195, distance: 231.4
click at [705, 195] on div "Form Submission via Poptin Subscribers via Zapier Original submission: Subject:…" at bounding box center [886, 192] width 820 height 69
click at [39, 91] on icon "Back" at bounding box center [42, 90] width 8 height 8
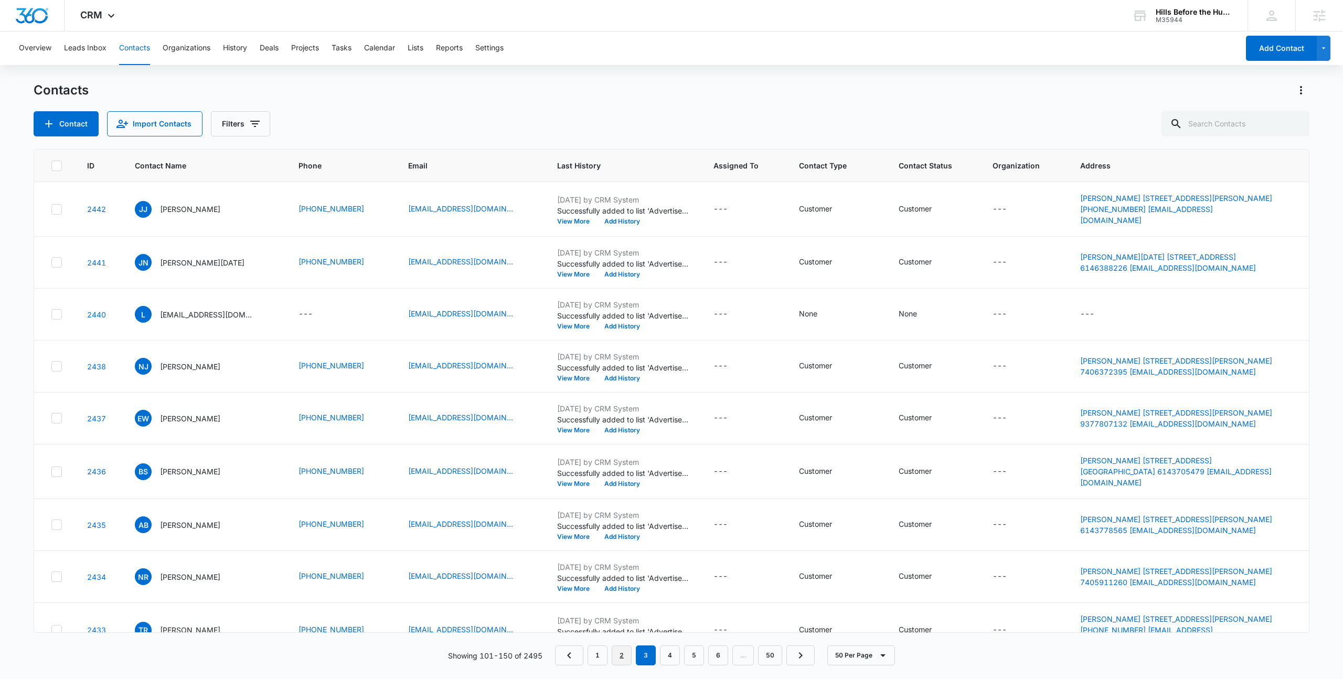
click at [625, 652] on link "2" at bounding box center [622, 655] width 20 height 20
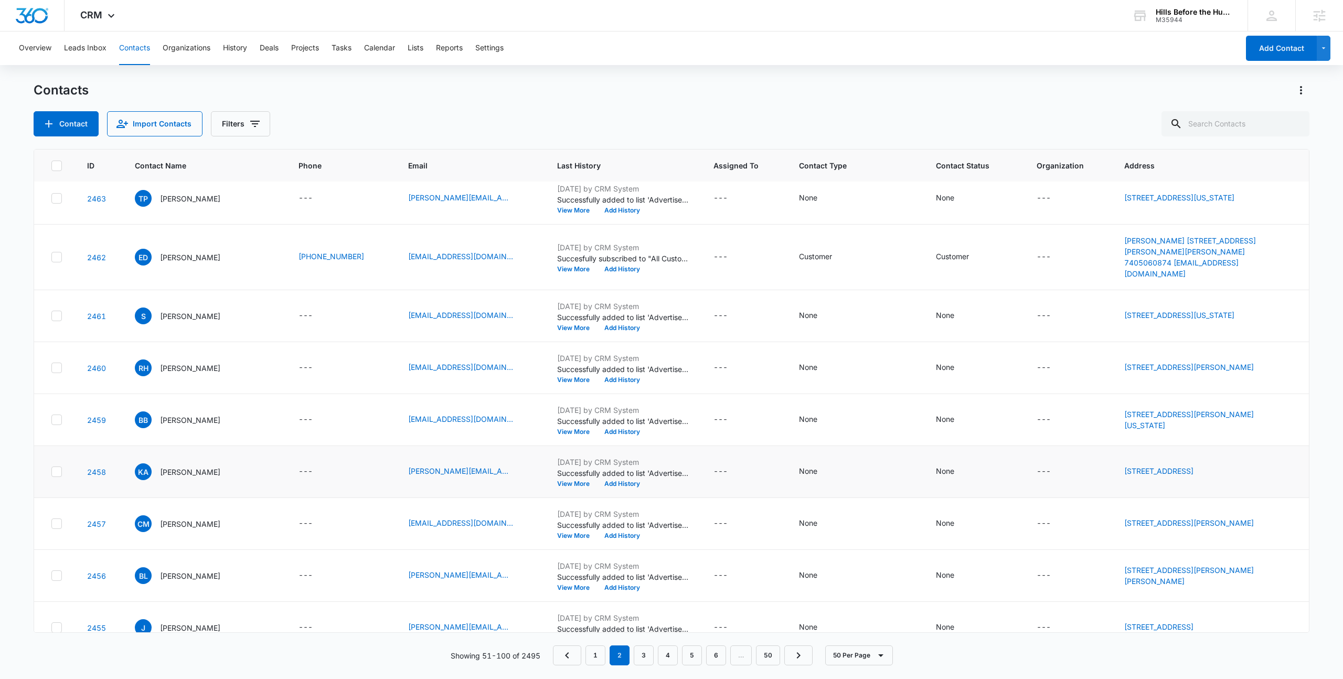
scroll to position [1595, 0]
click at [418, 416] on link "bradley_berryman@trekbikes.com" at bounding box center [460, 421] width 105 height 11
click at [180, 417] on p "Bradley Berryman" at bounding box center [190, 422] width 60 height 11
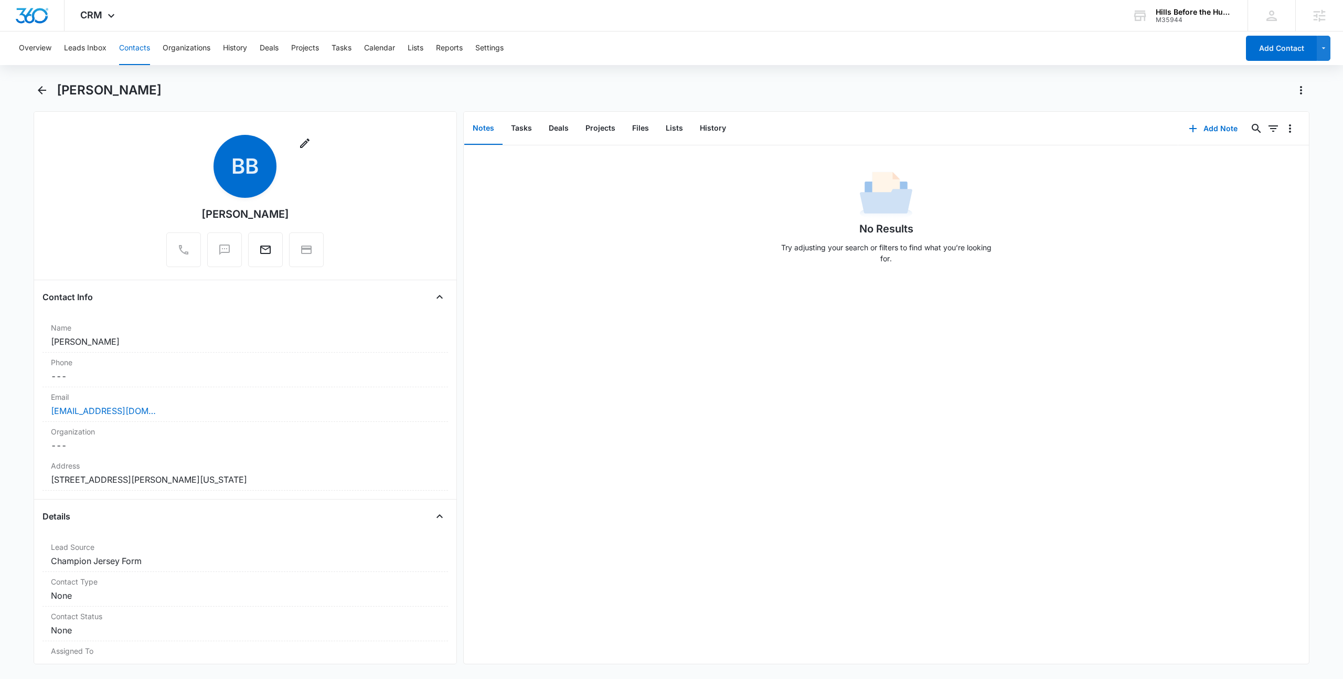
click at [587, 223] on div "No Results Try adjusting your search or filters to find what you’re looking for." at bounding box center [886, 220] width 845 height 104
click at [39, 92] on icon "Back" at bounding box center [42, 90] width 13 height 13
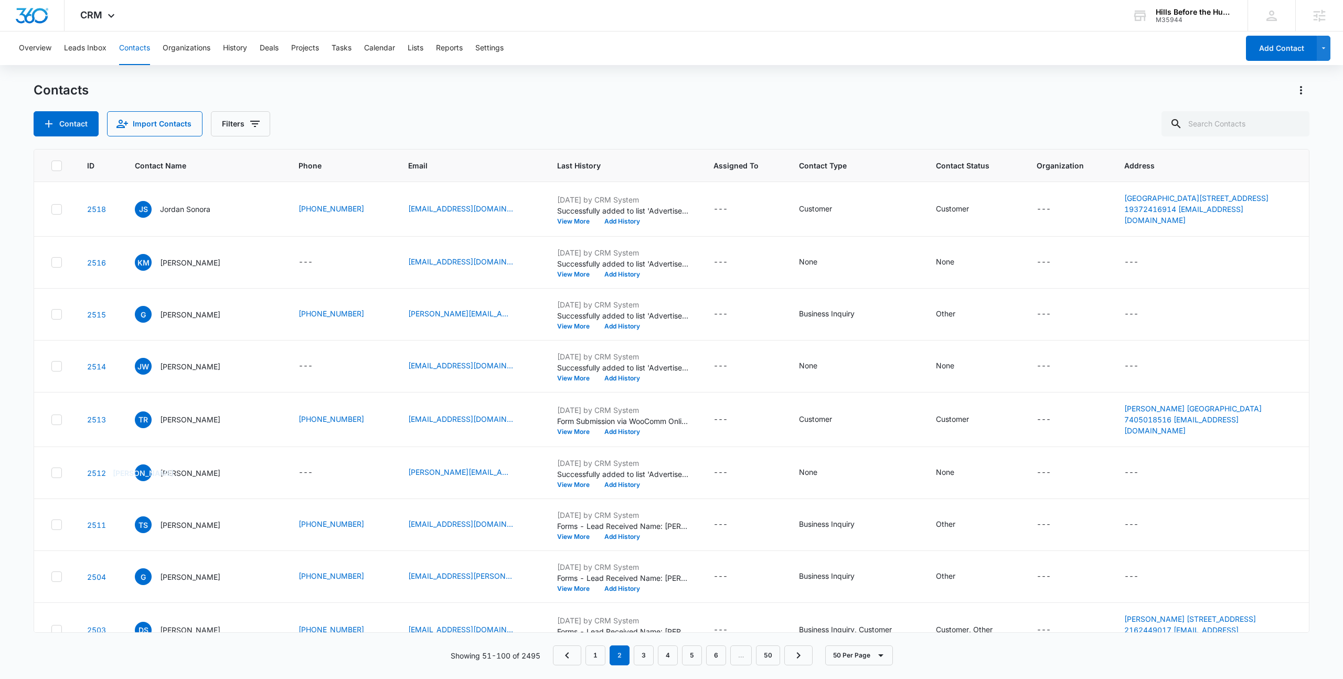
scroll to position [1595, 0]
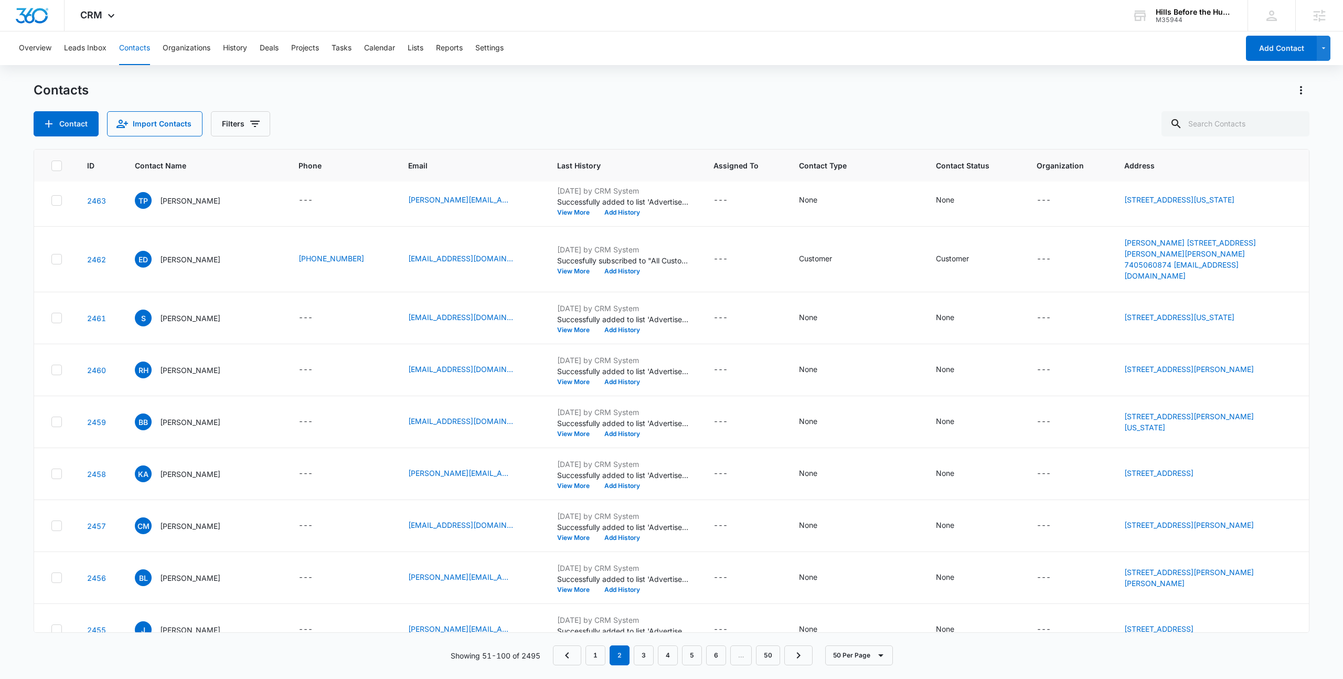
click at [391, 102] on div "Contacts Contact Import Contacts Filters" at bounding box center [672, 109] width 1276 height 55
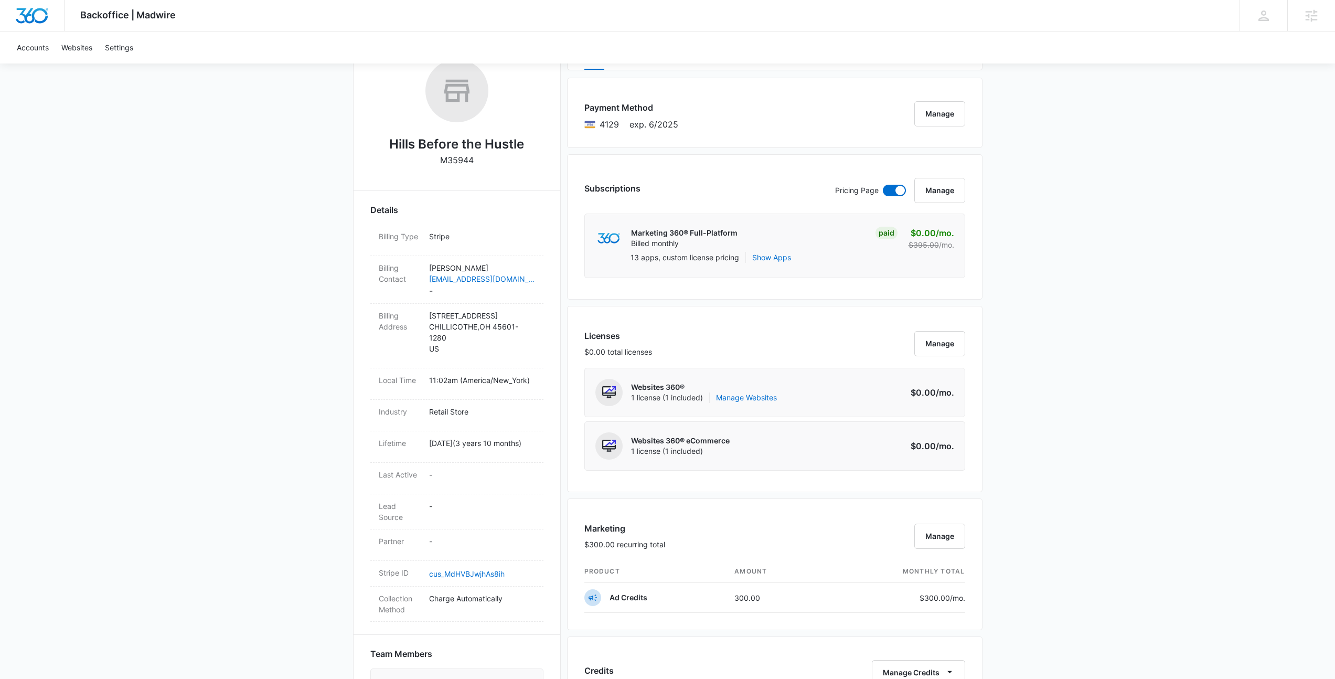
scroll to position [220, 0]
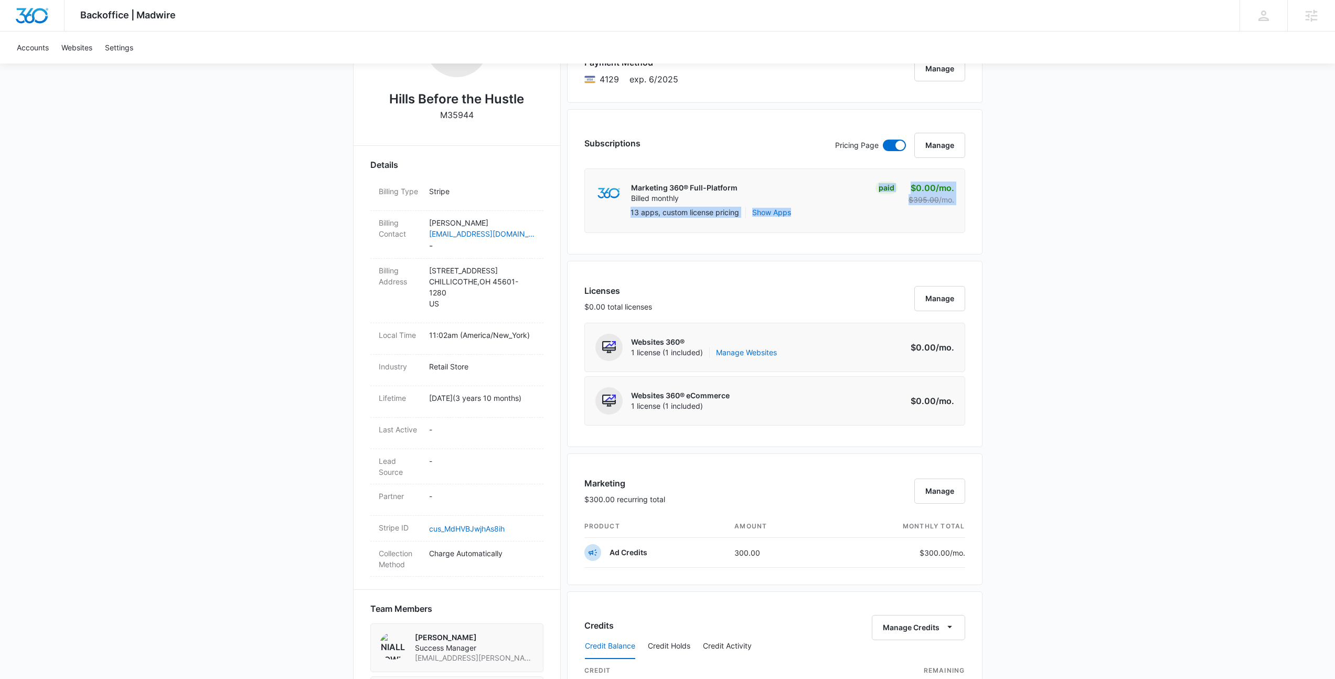
drag, startPoint x: 849, startPoint y: 191, endPoint x: 965, endPoint y: 214, distance: 118.2
click at [965, 214] on div "Marketing 360® Full-Platform Billed monthly Paid $0.00 /mo. $395.00 /mo. 13 app…" at bounding box center [775, 200] width 381 height 65
drag, startPoint x: 954, startPoint y: 217, endPoint x: 626, endPoint y: 177, distance: 330.8
click at [630, 178] on div "Marketing 360® Full-Platform Billed monthly Paid $0.00 /mo. $395.00 /mo. 13 app…" at bounding box center [775, 200] width 381 height 65
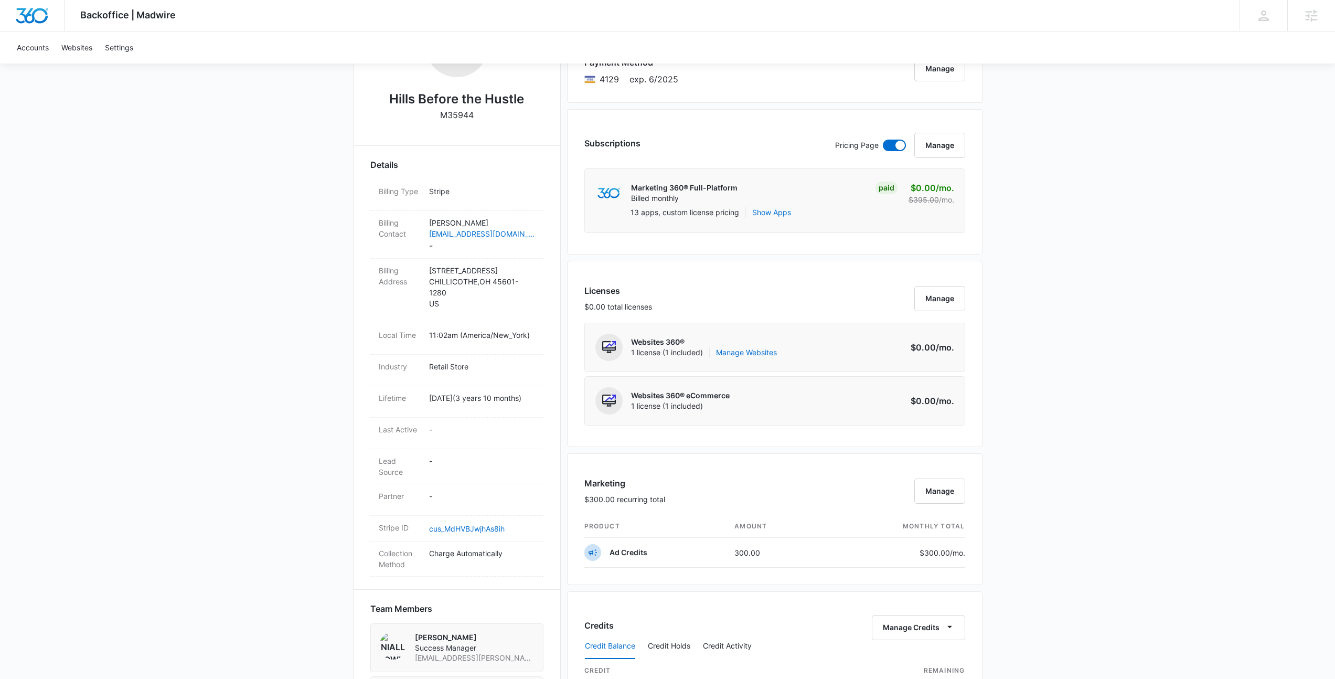
click at [626, 177] on div "Marketing 360® Full-Platform Billed monthly Paid $0.00 /mo. $395.00 /mo. 13 app…" at bounding box center [775, 200] width 381 height 65
drag, startPoint x: 626, startPoint y: 177, endPoint x: 926, endPoint y: 219, distance: 302.5
click at [926, 219] on div "Marketing 360® Full-Platform Billed monthly Paid $0.00 /mo. $395.00 /mo. 13 app…" at bounding box center [775, 200] width 381 height 65
click at [926, 219] on div "13 apps, custom license pricing Show Apps" at bounding box center [793, 214] width 324 height 15
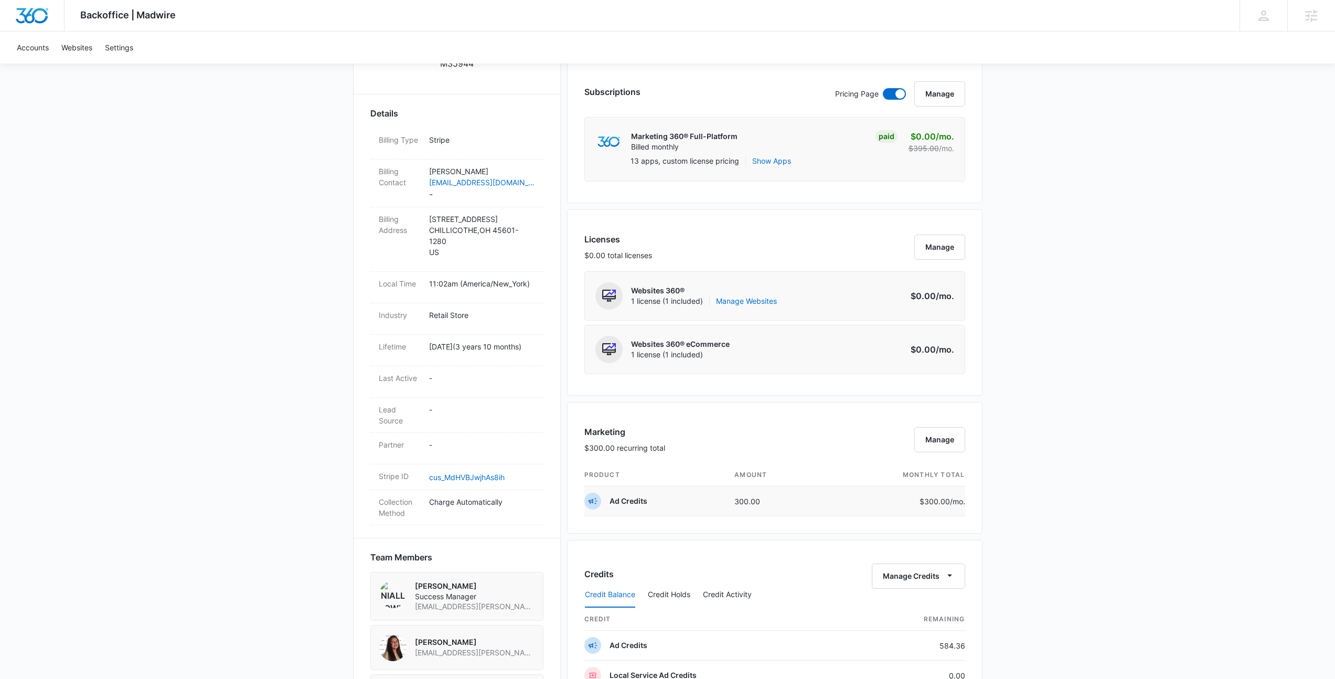
scroll to position [438, 0]
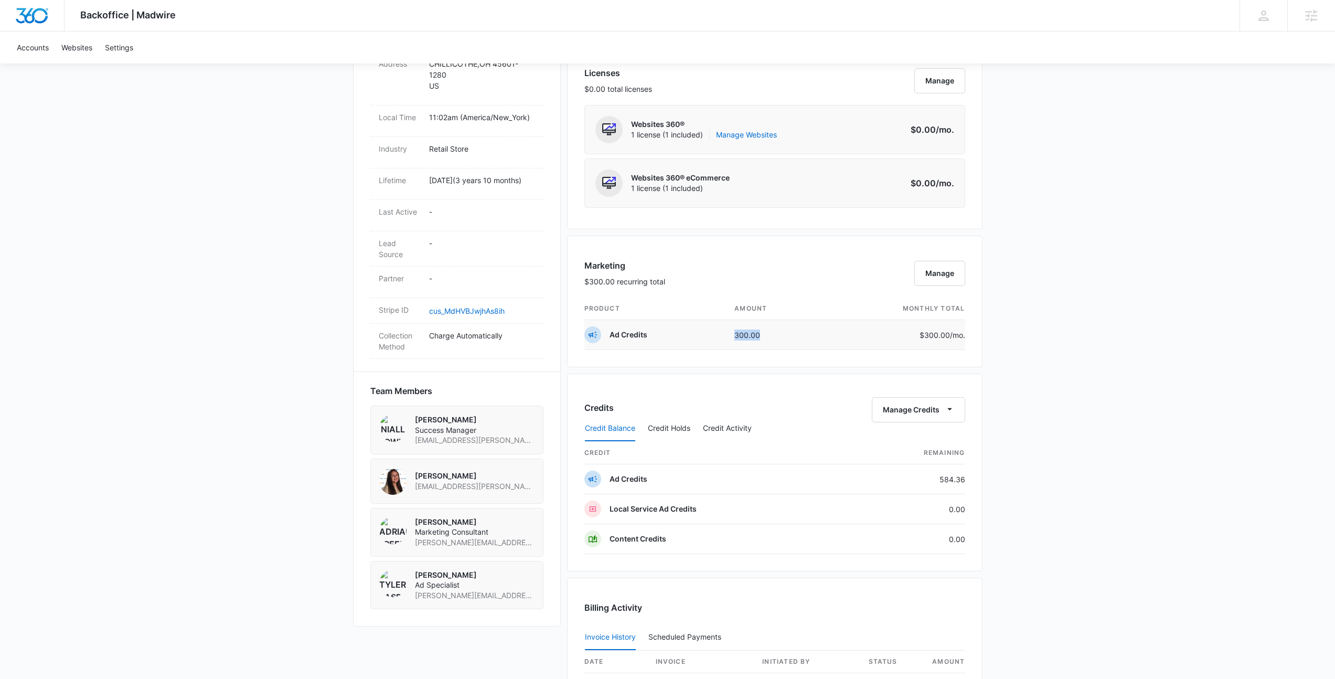
drag, startPoint x: 785, startPoint y: 323, endPoint x: 784, endPoint y: 346, distance: 23.7
click at [784, 346] on td "300.00" at bounding box center [775, 335] width 98 height 30
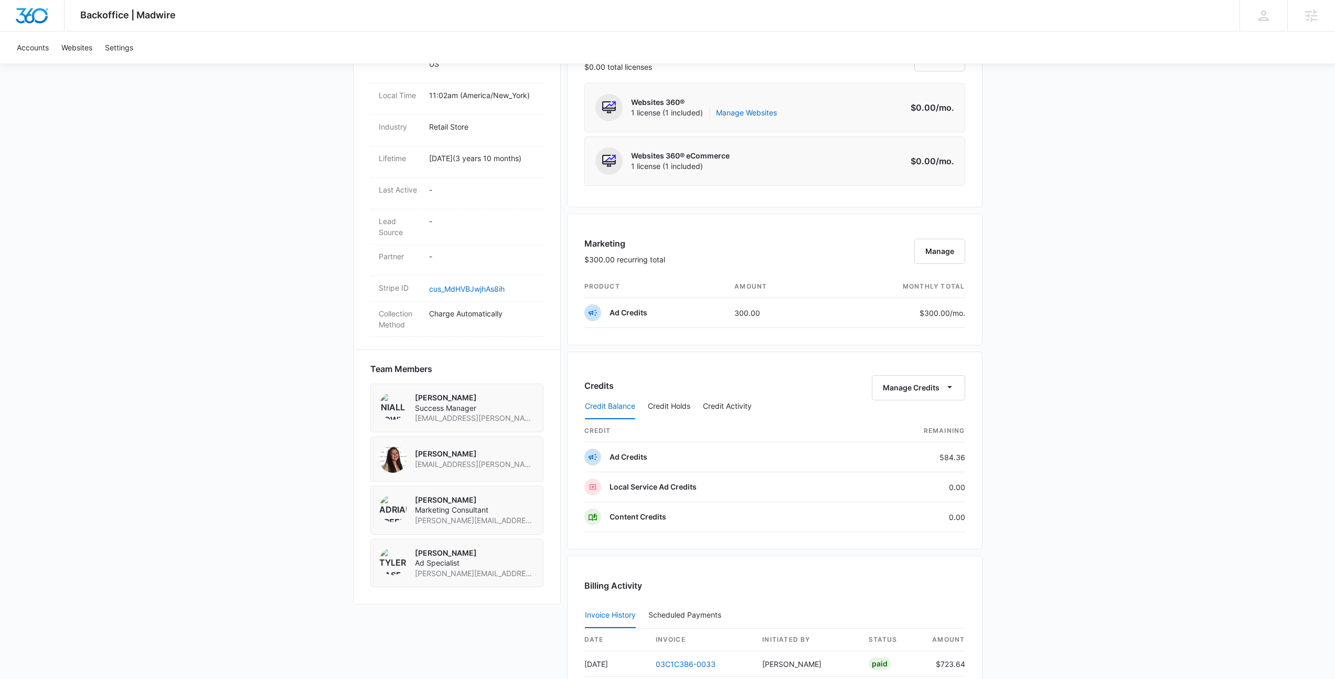
scroll to position [622, 0]
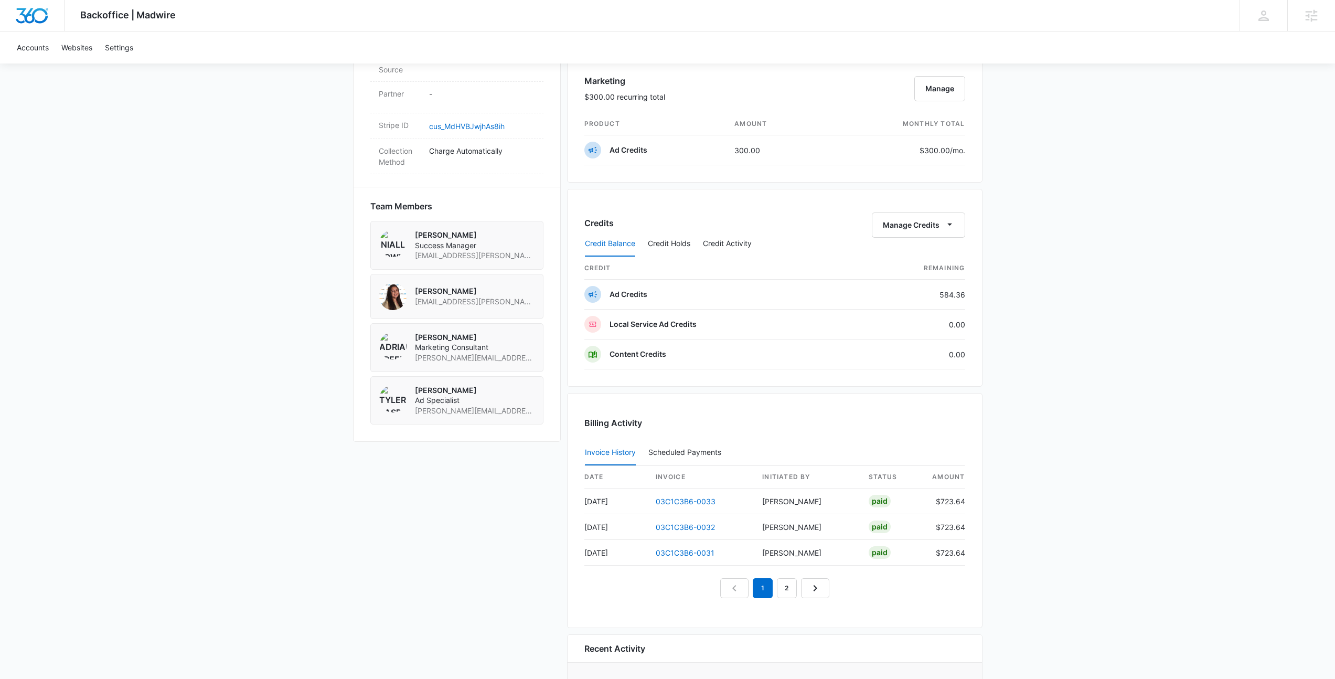
click at [1021, 421] on div "Backoffice | Madwire Apps Settings NF [PERSON_NAME] [EMAIL_ADDRESS][PERSON_NAME…" at bounding box center [667, 70] width 1335 height 1384
drag, startPoint x: 698, startPoint y: 233, endPoint x: 700, endPoint y: 241, distance: 8.1
click at [698, 233] on div "Credit Balance Credit Holds Credit Activity" at bounding box center [775, 244] width 381 height 26
click at [707, 249] on button "Credit Activity" at bounding box center [727, 243] width 49 height 25
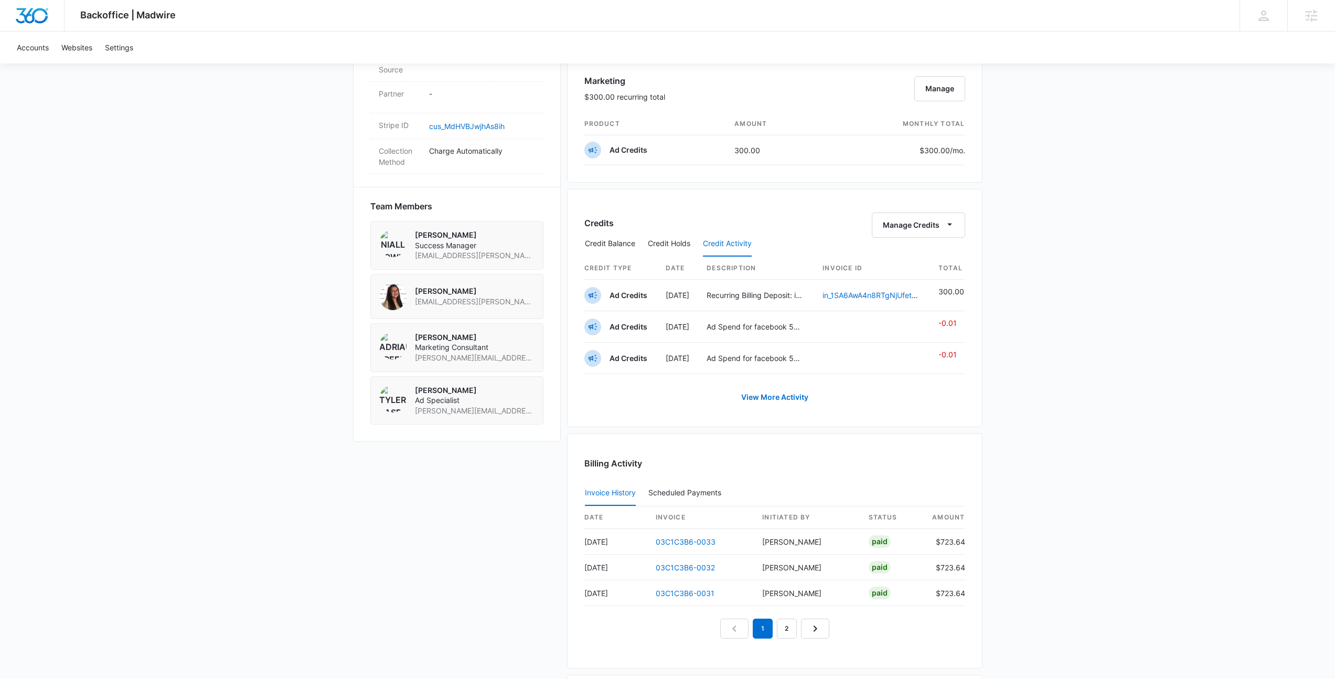
click at [736, 226] on div "Credits Manage Credits" at bounding box center [775, 225] width 381 height 25
click at [1077, 298] on div "Backoffice | Madwire Apps Settings NF [PERSON_NAME] [EMAIL_ADDRESS][PERSON_NAME…" at bounding box center [667, 90] width 1335 height 1425
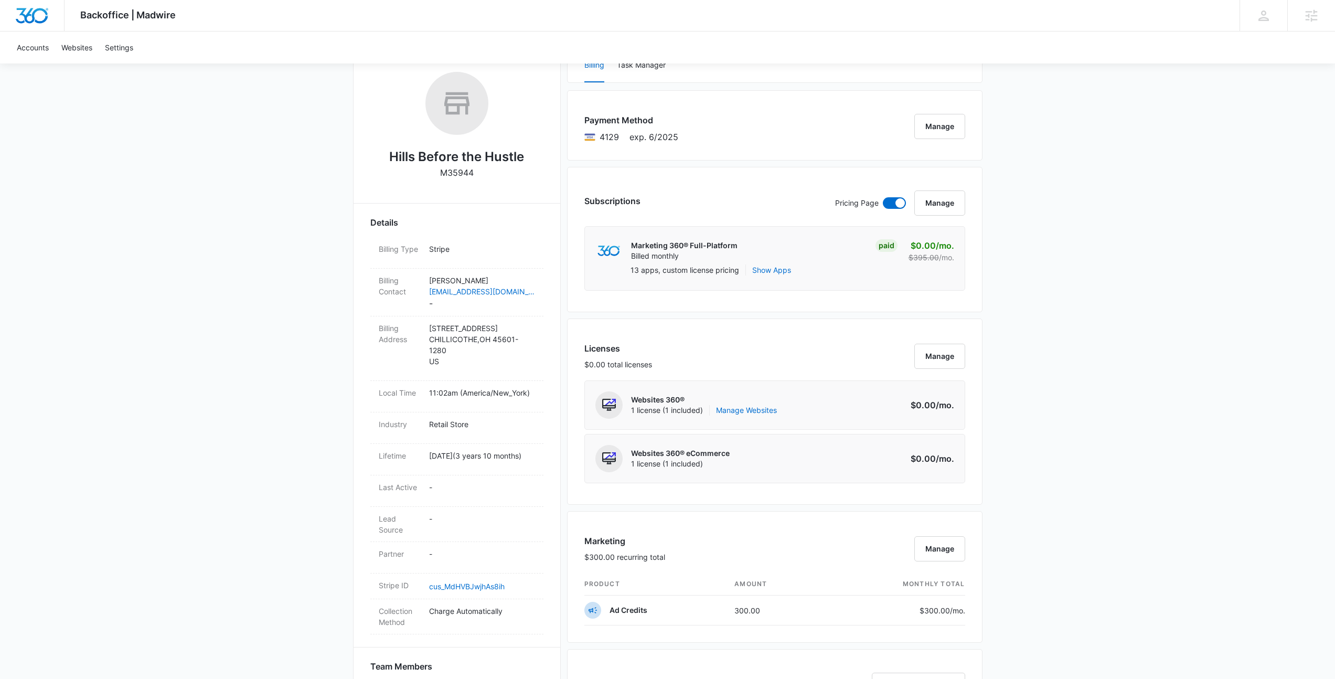
scroll to position [120, 0]
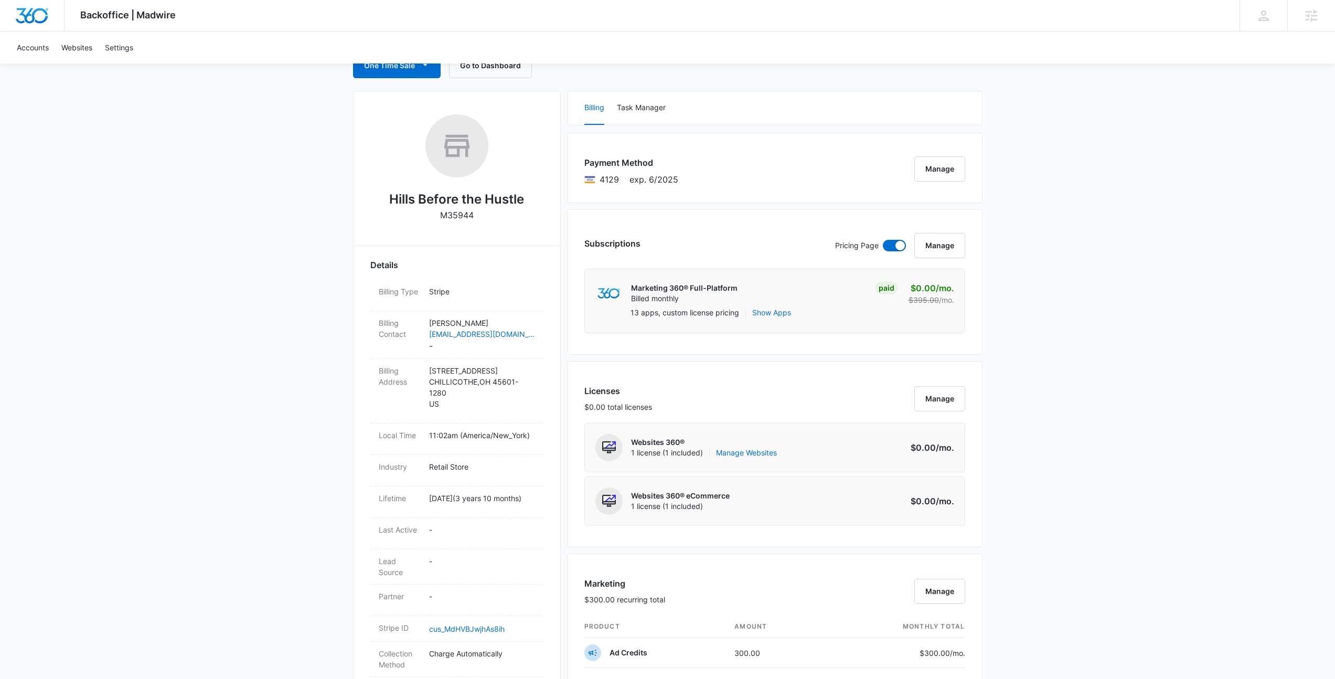
click at [1041, 528] on div "Backoffice | Madwire Apps Settings NF [PERSON_NAME] [EMAIL_ADDRESS][PERSON_NAME…" at bounding box center [667, 592] width 1335 height 1425
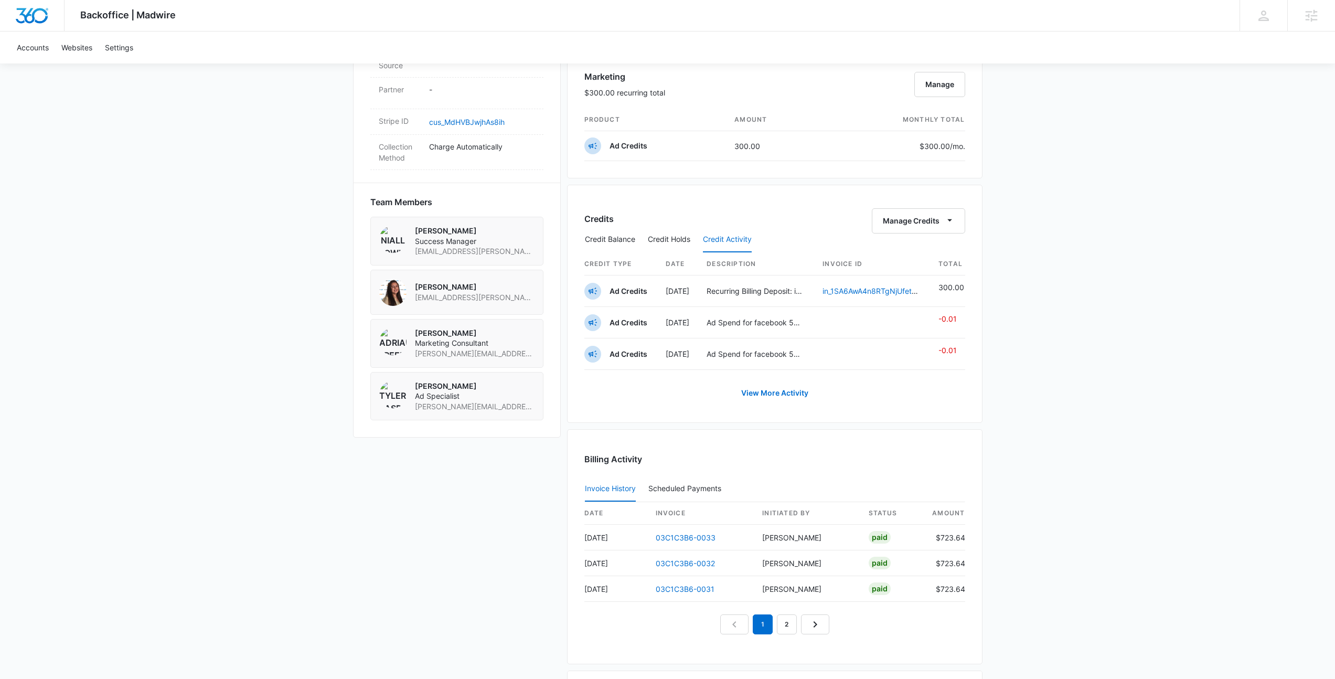
scroll to position [575, 0]
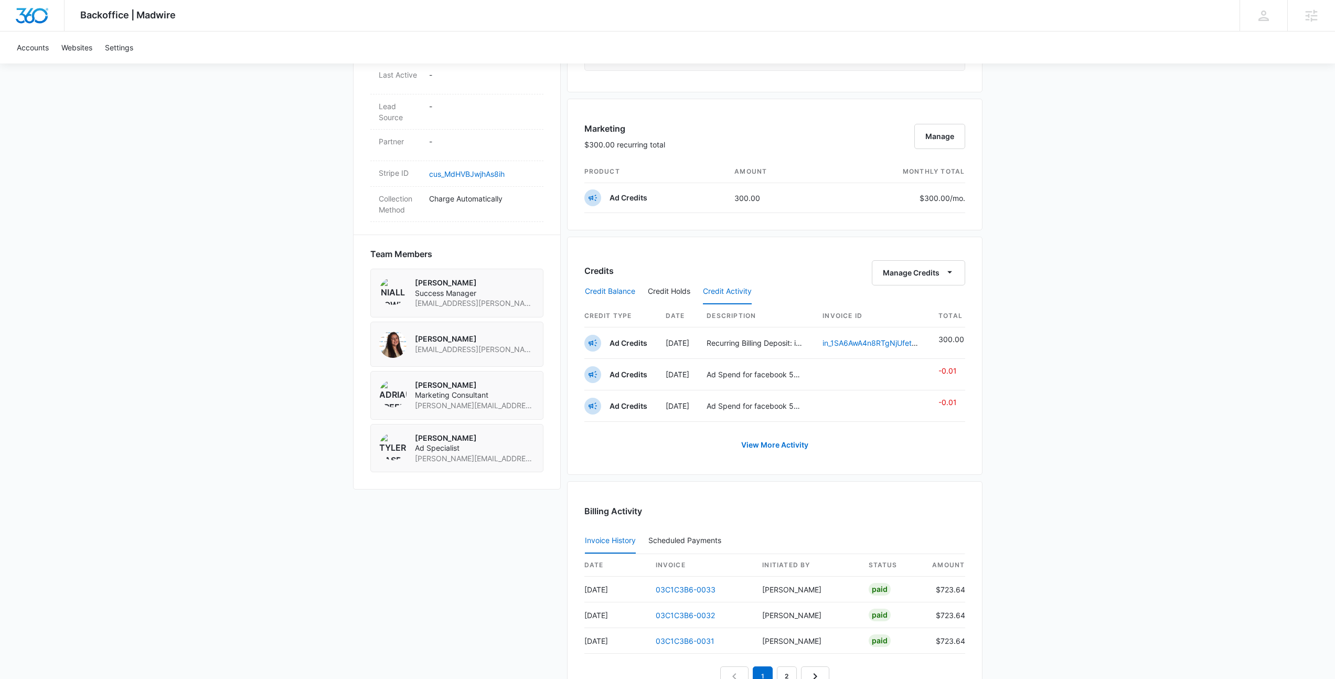
click at [617, 293] on button "Credit Balance" at bounding box center [610, 291] width 50 height 25
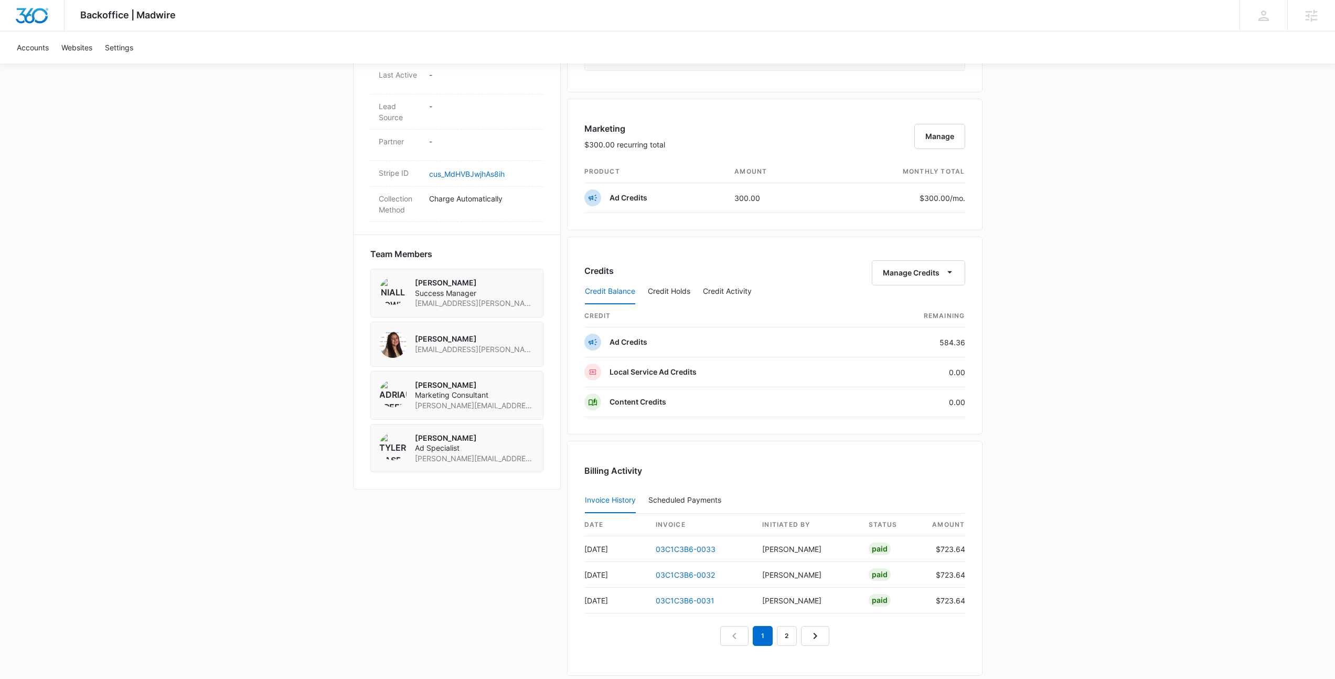
click at [1084, 387] on div "Backoffice | Madwire Apps Settings NF [PERSON_NAME] [EMAIL_ADDRESS][PERSON_NAME…" at bounding box center [667, 117] width 1335 height 1384
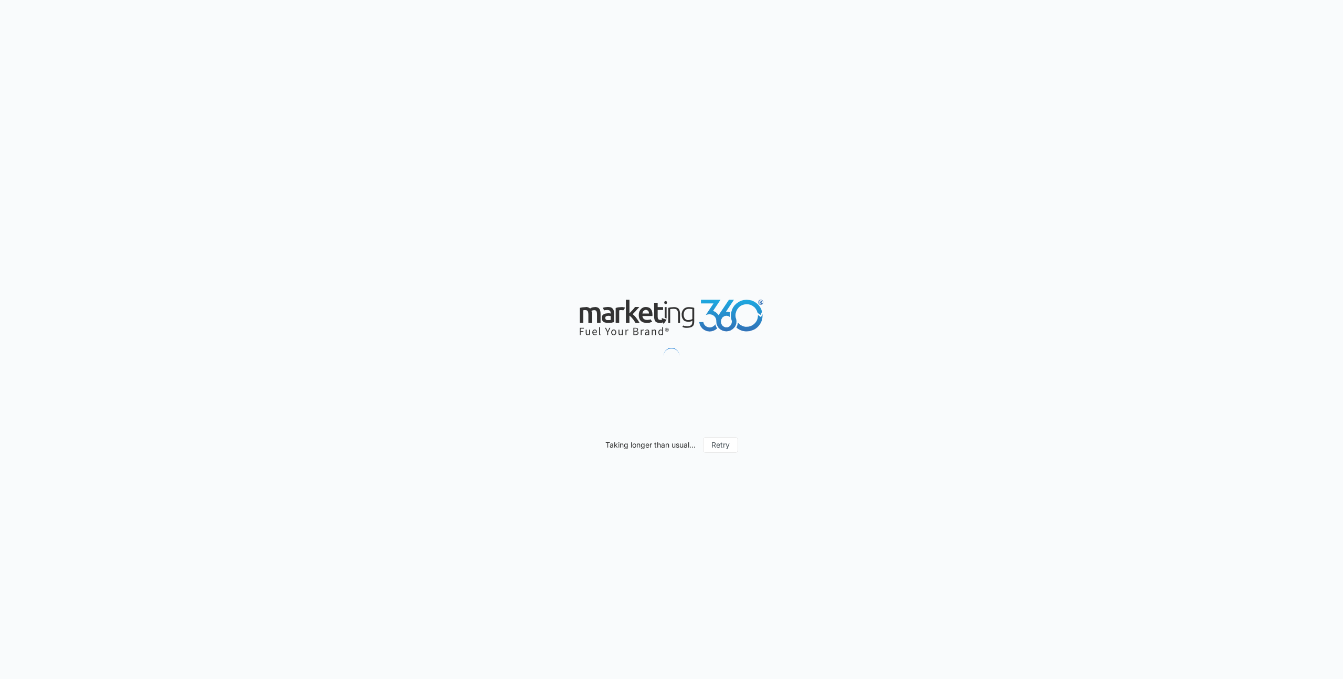
click at [515, 55] on div "Taking longer than usual... Retry" at bounding box center [671, 339] width 1343 height 679
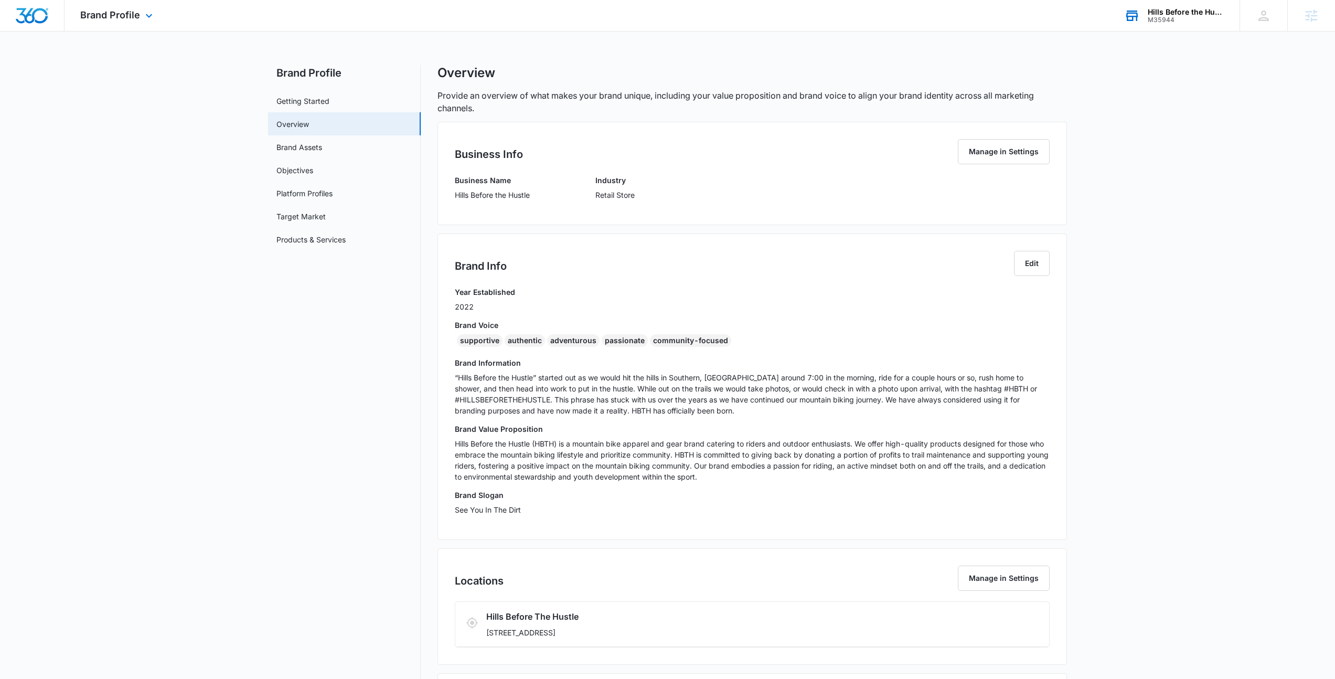
click at [1162, 21] on div "M35944" at bounding box center [1186, 19] width 77 height 7
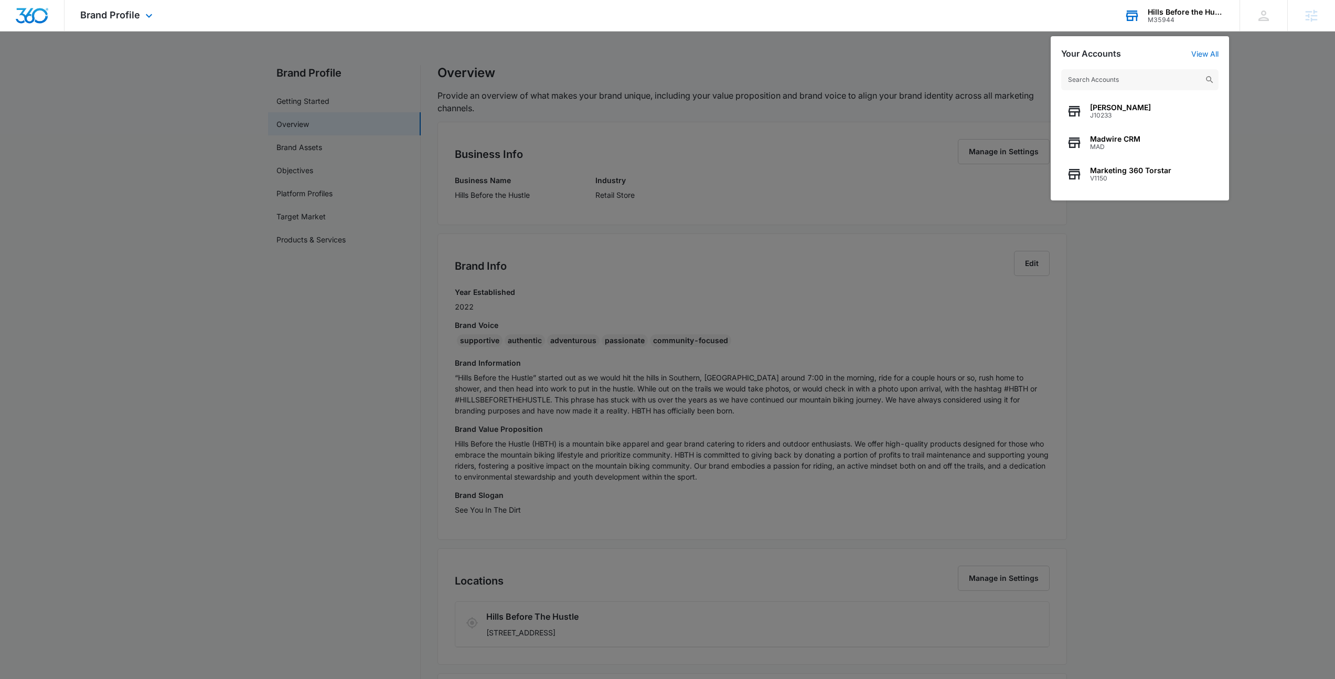
click at [1136, 83] on input "text" at bounding box center [1139, 79] width 157 height 21
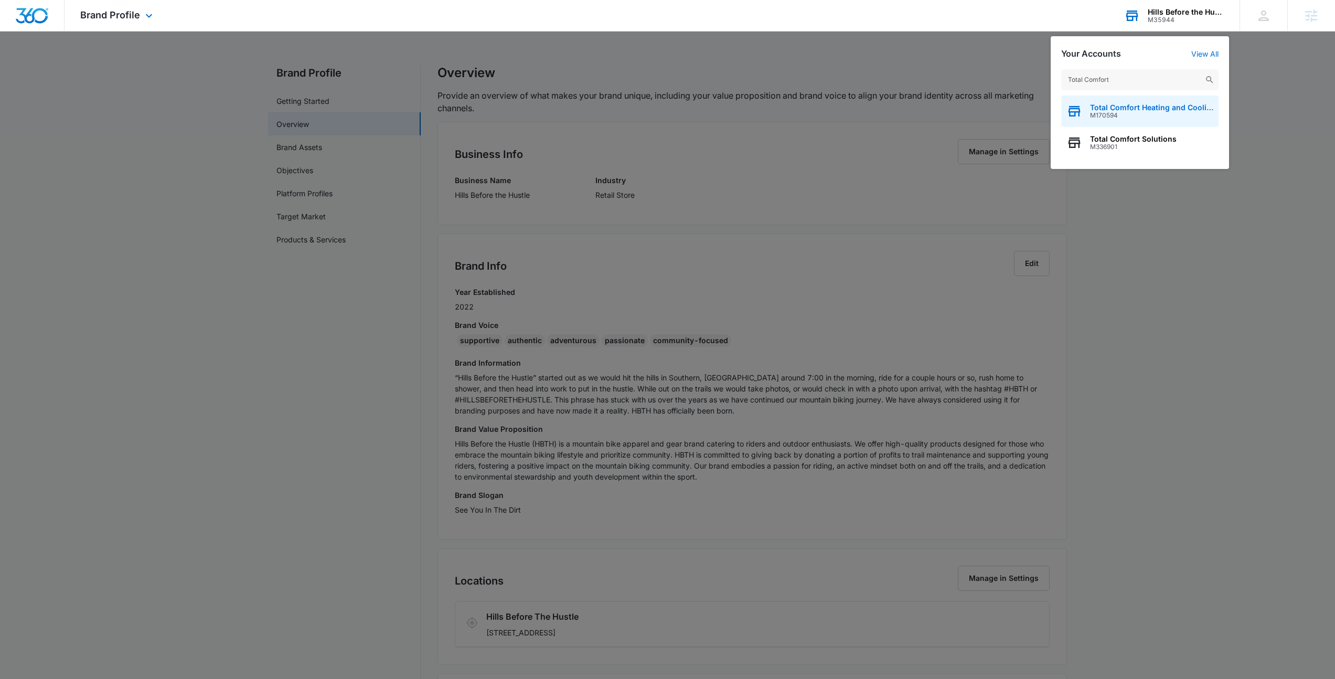
type input "Total Comfort"
click at [1138, 110] on span "Total Comfort Heating and Cooling" at bounding box center [1151, 107] width 123 height 8
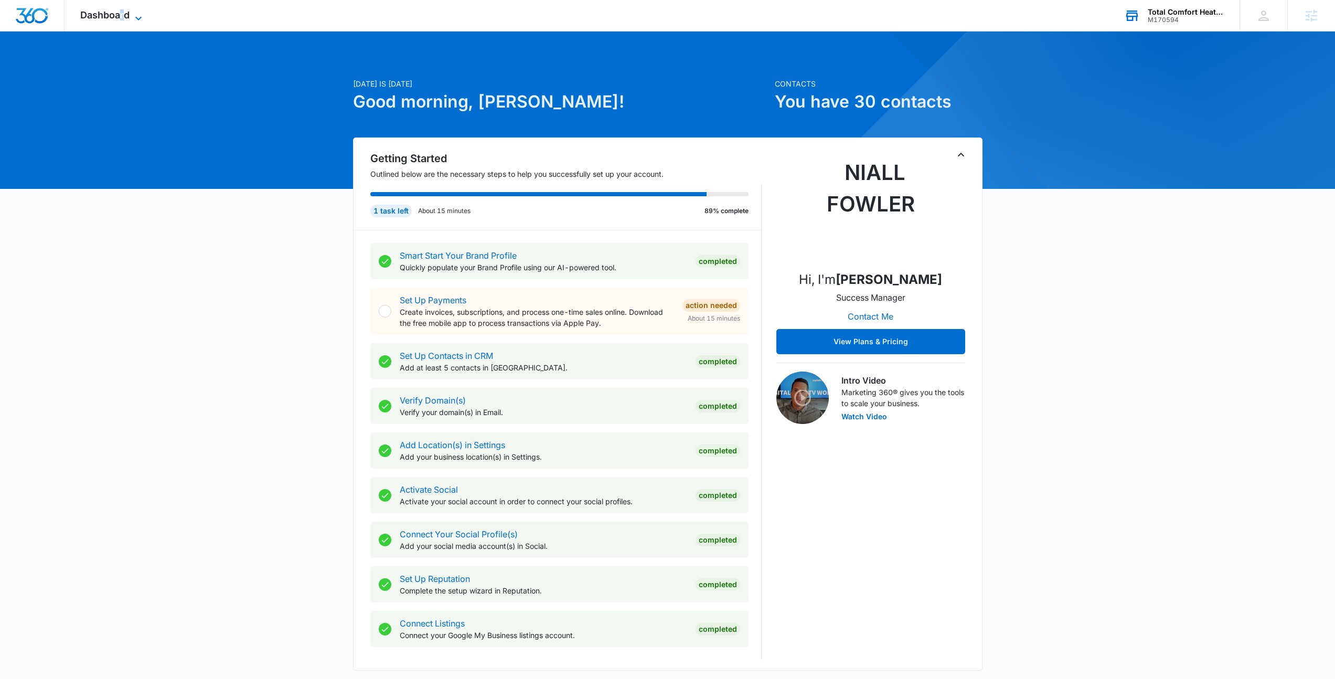
click at [120, 13] on span "Dashboard" at bounding box center [104, 14] width 49 height 11
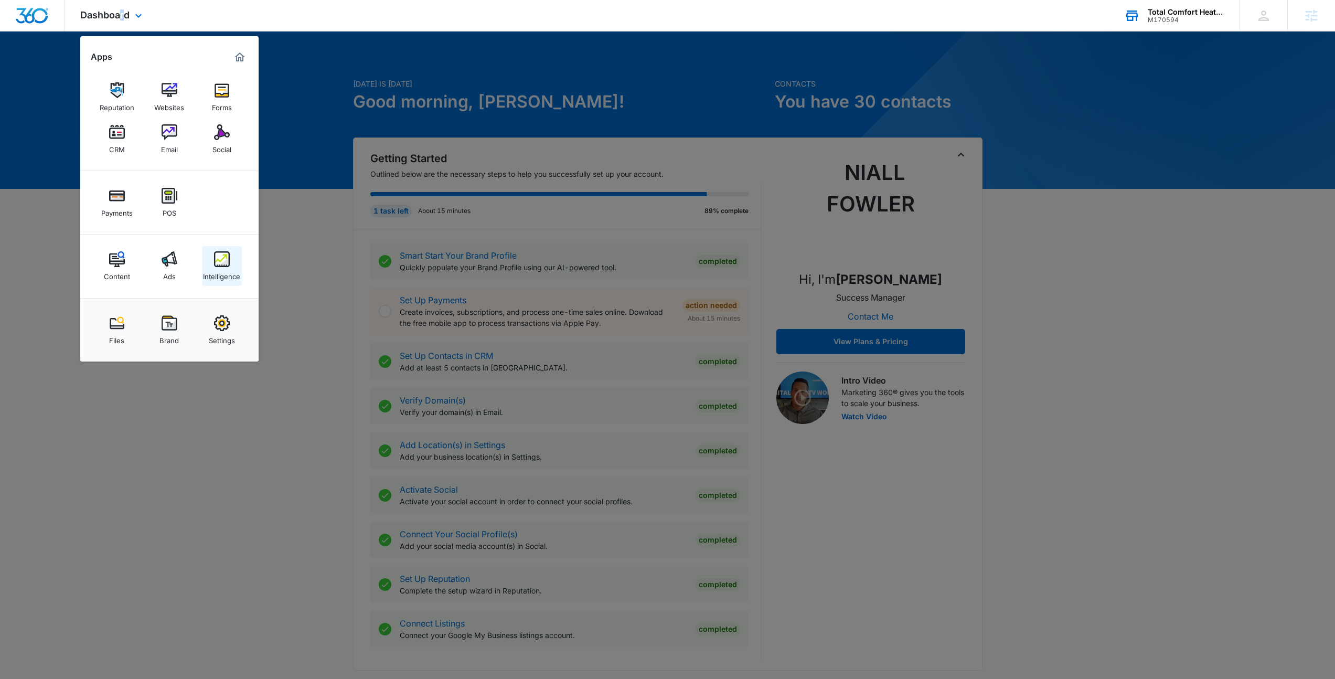
click at [232, 253] on link "Intelligence" at bounding box center [222, 266] width 40 height 40
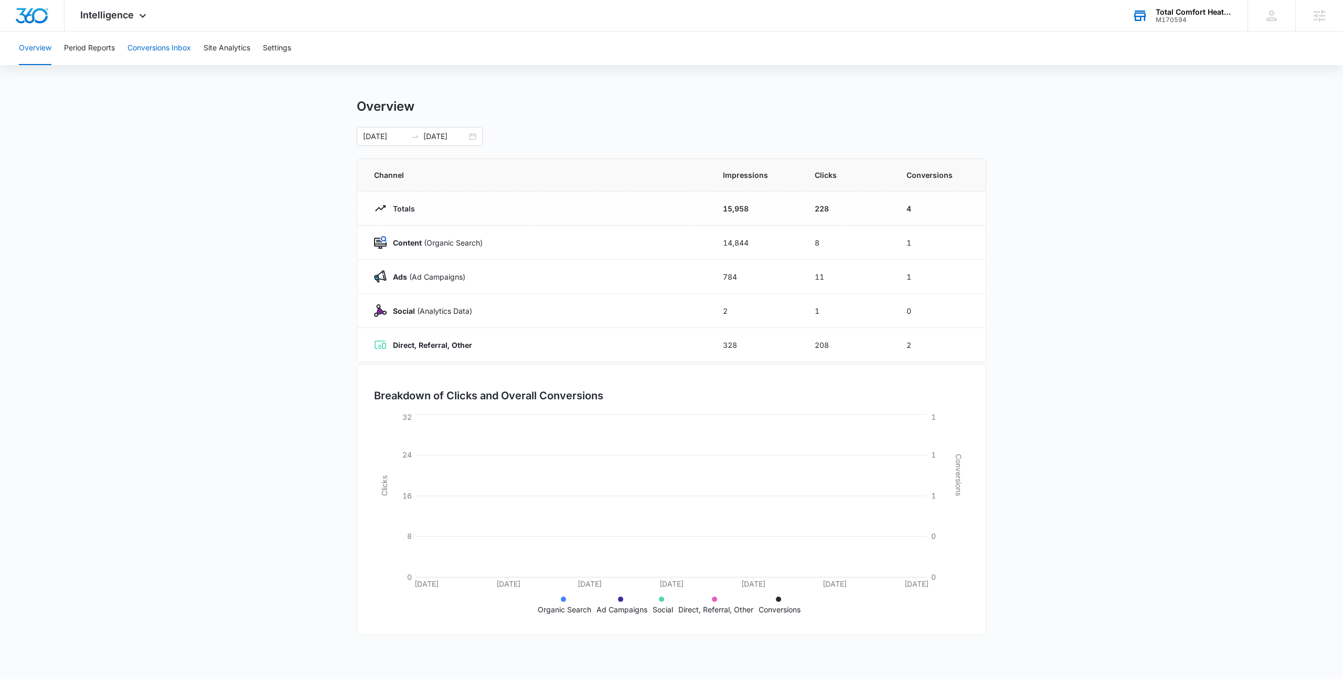
click at [152, 51] on button "Conversions Inbox" at bounding box center [159, 48] width 63 height 34
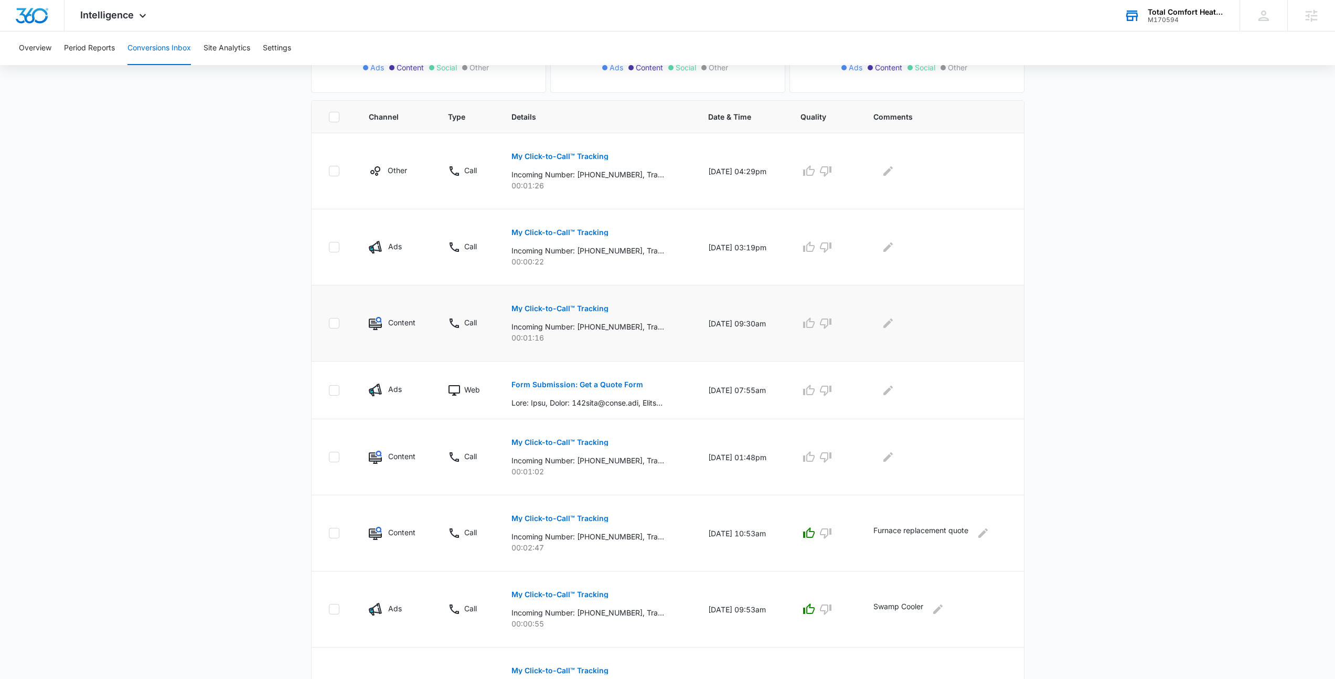
scroll to position [209, 0]
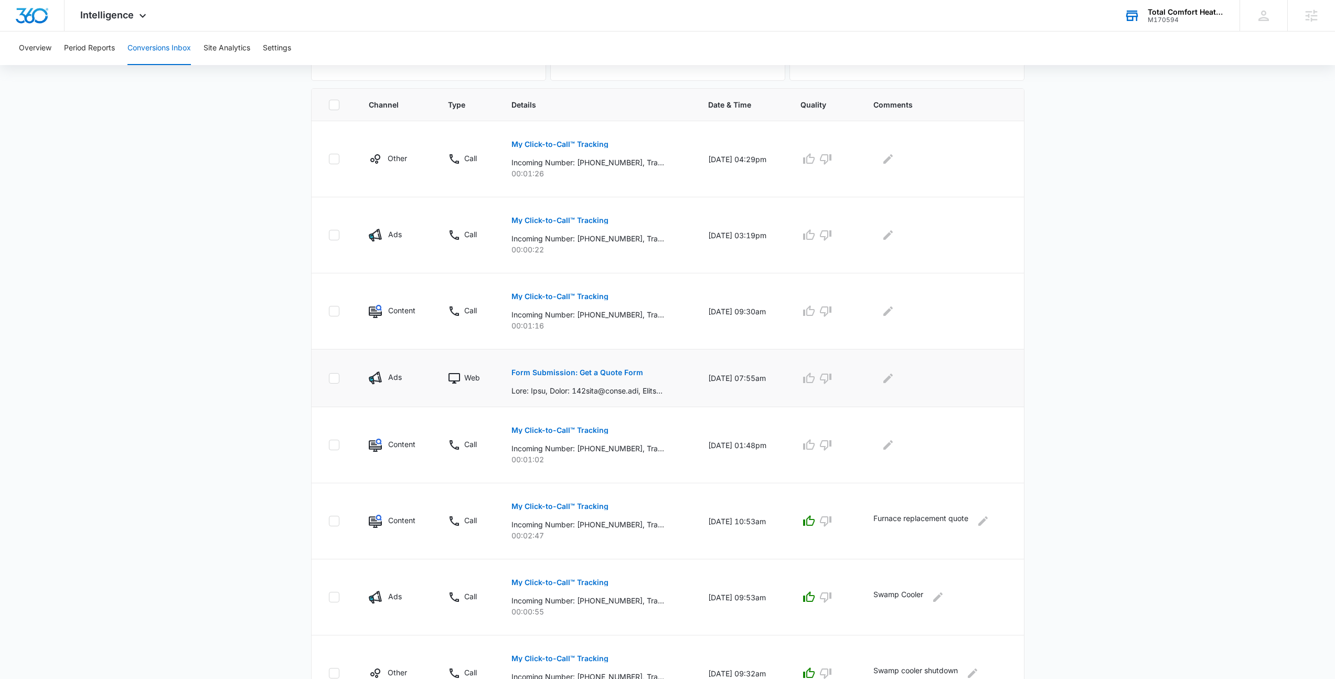
click at [598, 370] on p "Form Submission: Get a Quote Form" at bounding box center [578, 372] width 132 height 7
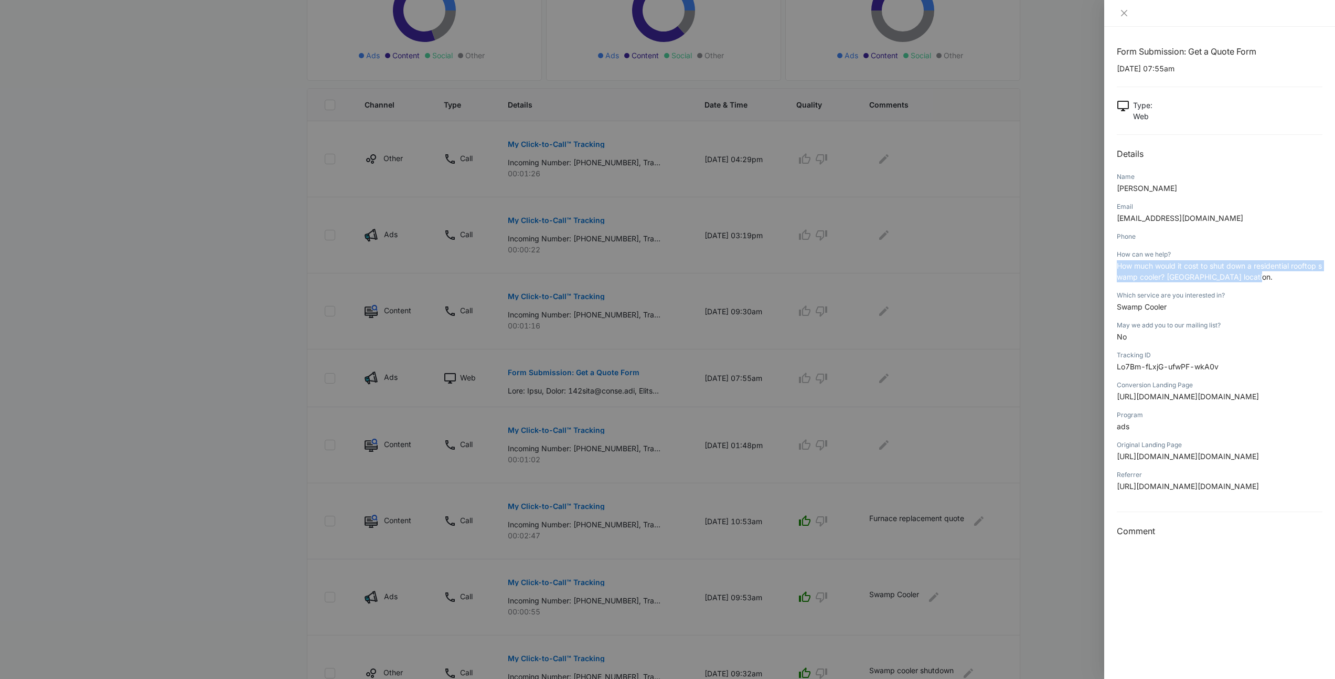
drag, startPoint x: 1264, startPoint y: 281, endPoint x: 1110, endPoint y: 262, distance: 155.3
click at [1110, 262] on div "Form Submission: Get a Quote Form [DATE] 07:55am Type : Web Details Name [PERSO…" at bounding box center [1219, 353] width 231 height 652
click at [992, 315] on div at bounding box center [667, 339] width 1335 height 679
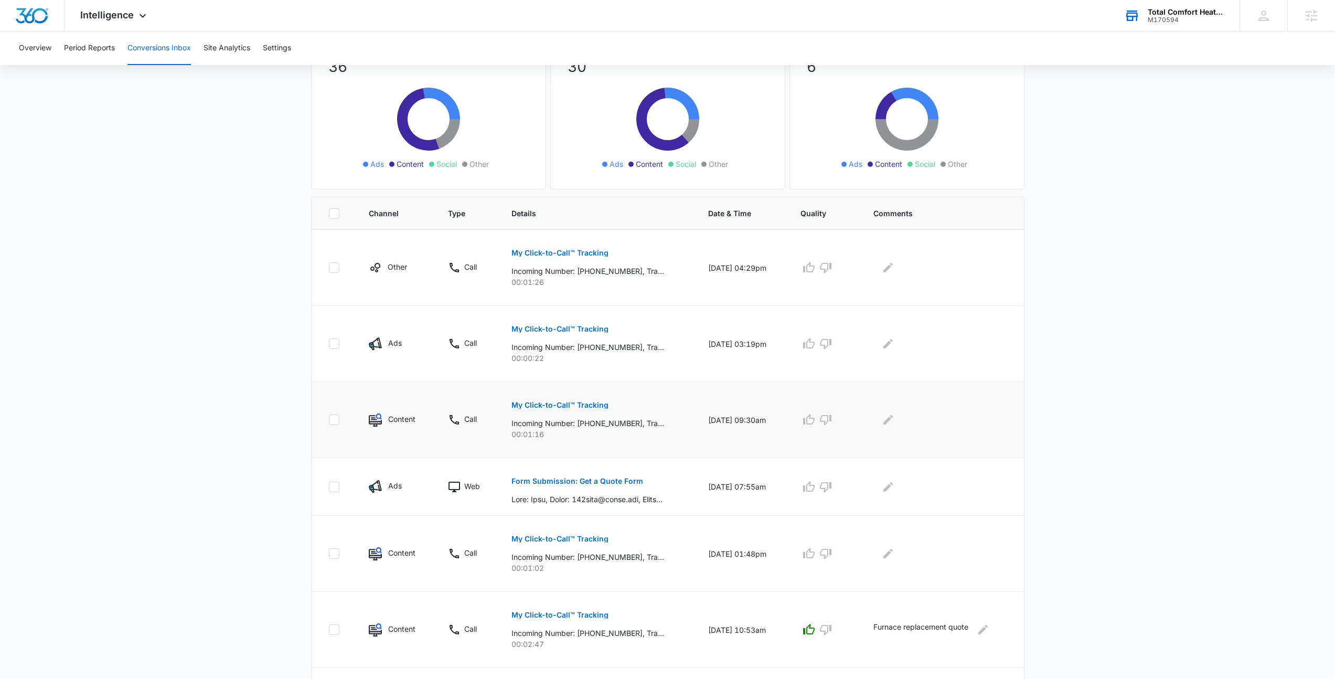
scroll to position [103, 0]
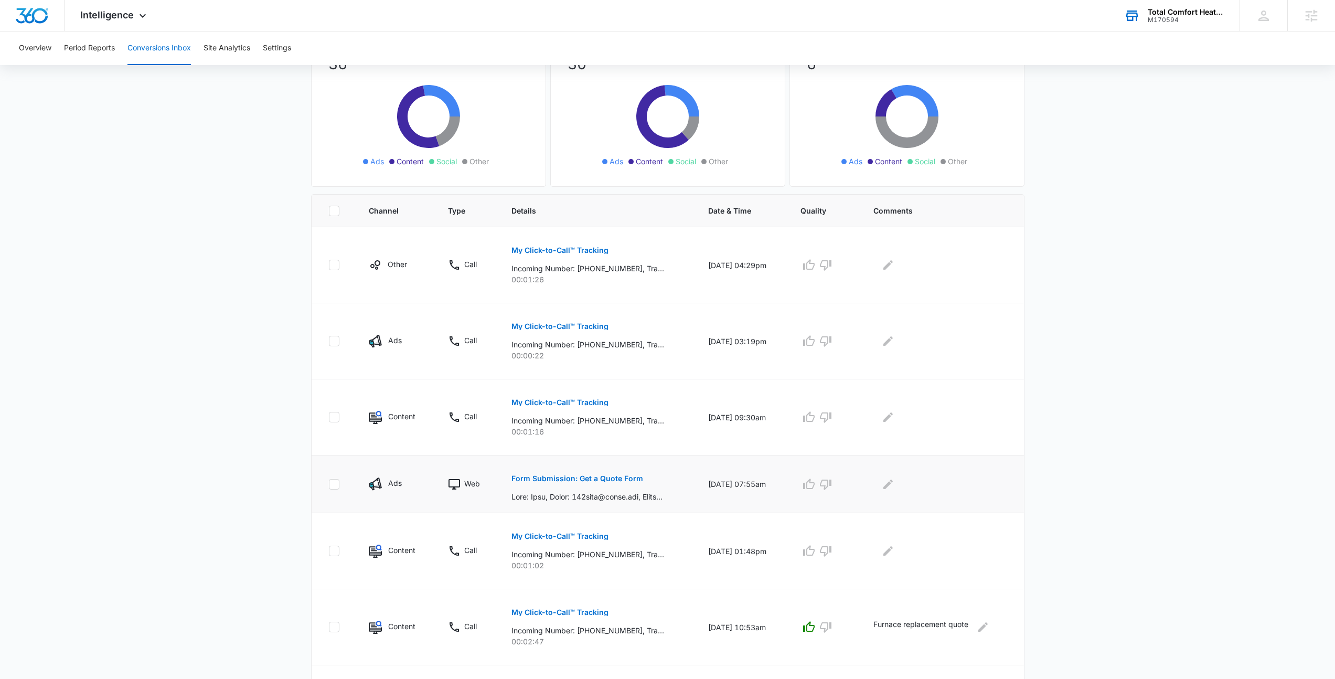
click at [582, 480] on p "Form Submission: Get a Quote Form" at bounding box center [578, 478] width 132 height 7
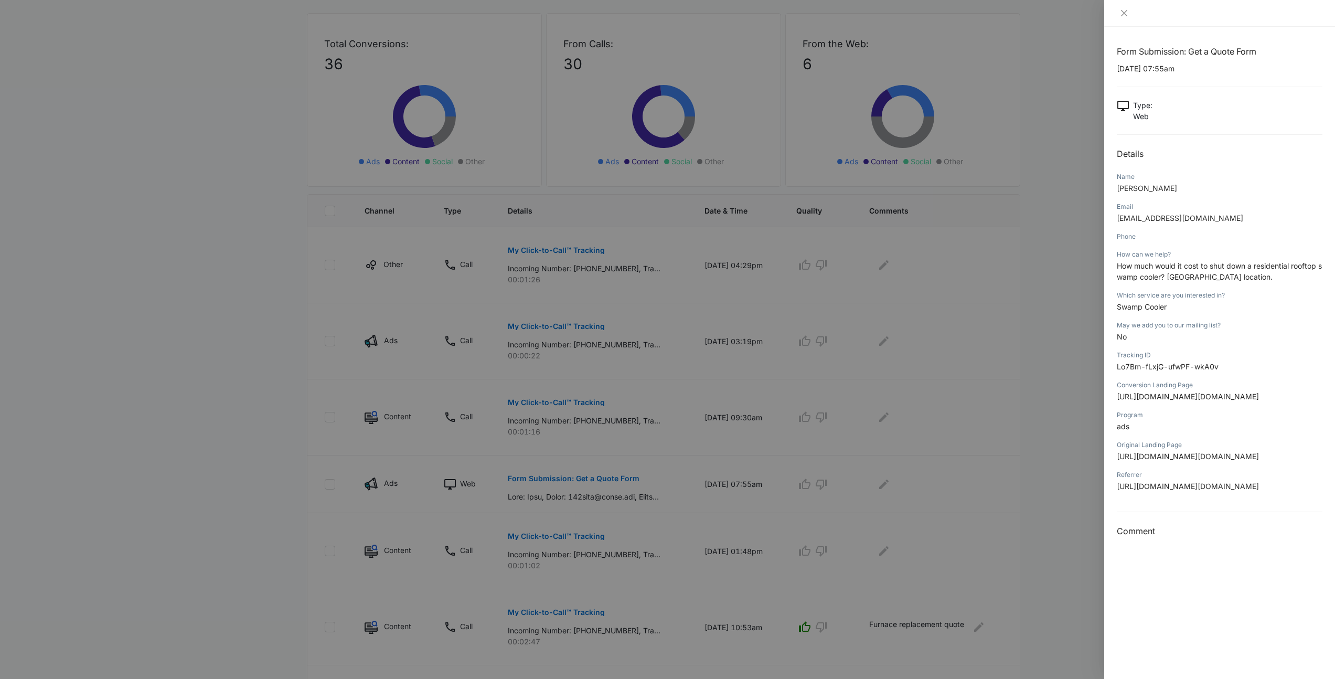
scroll to position [0, 0]
click at [1014, 236] on div at bounding box center [667, 339] width 1335 height 679
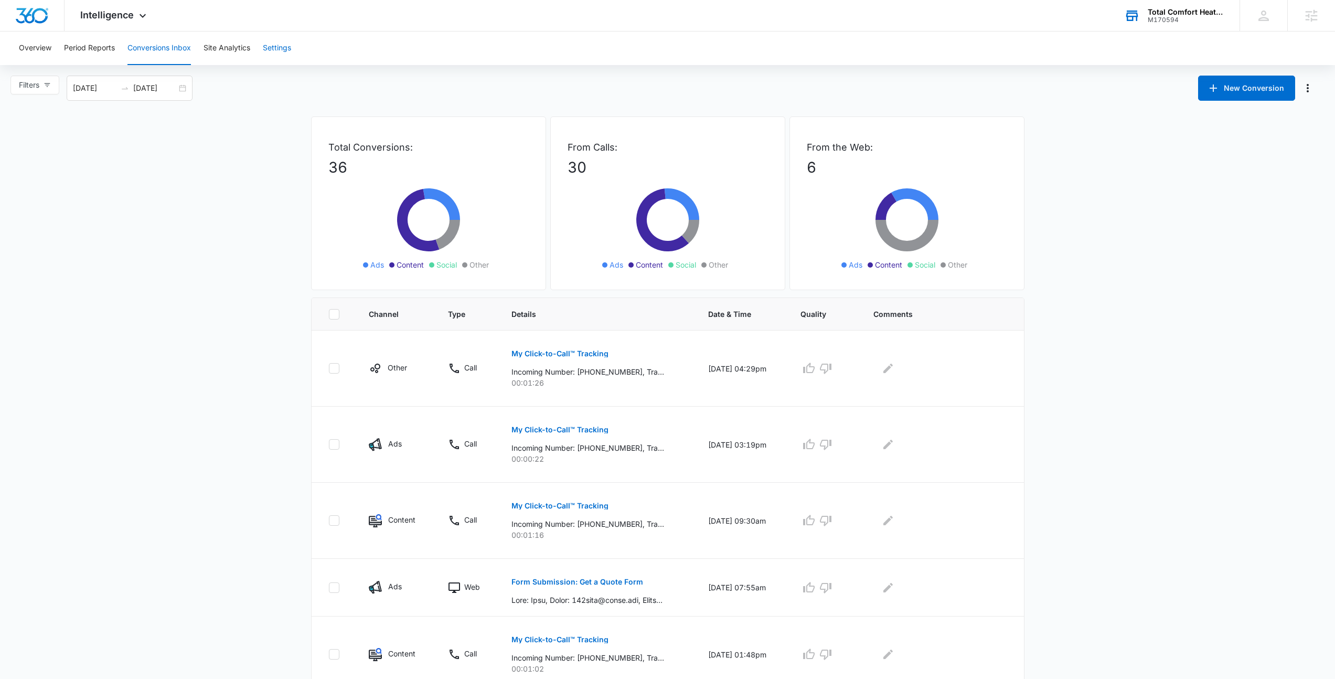
click at [291, 47] on button "Settings" at bounding box center [277, 48] width 28 height 34
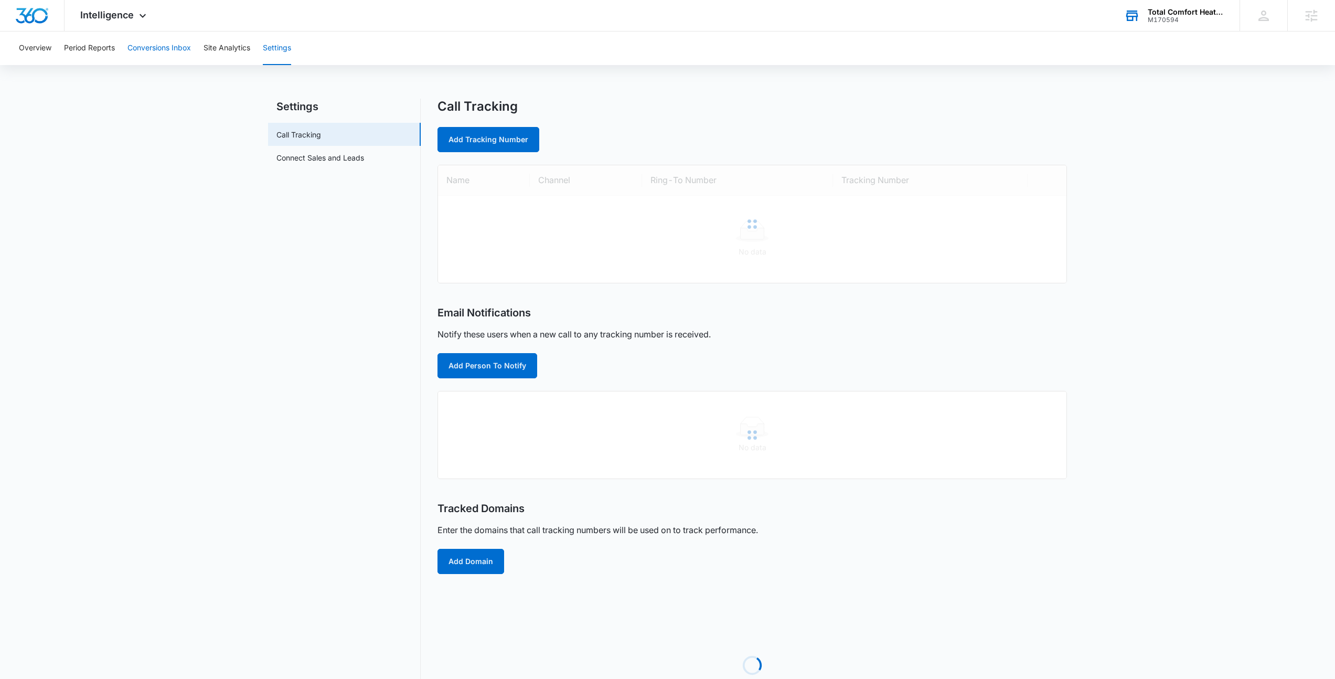
click at [171, 55] on button "Conversions Inbox" at bounding box center [159, 48] width 63 height 34
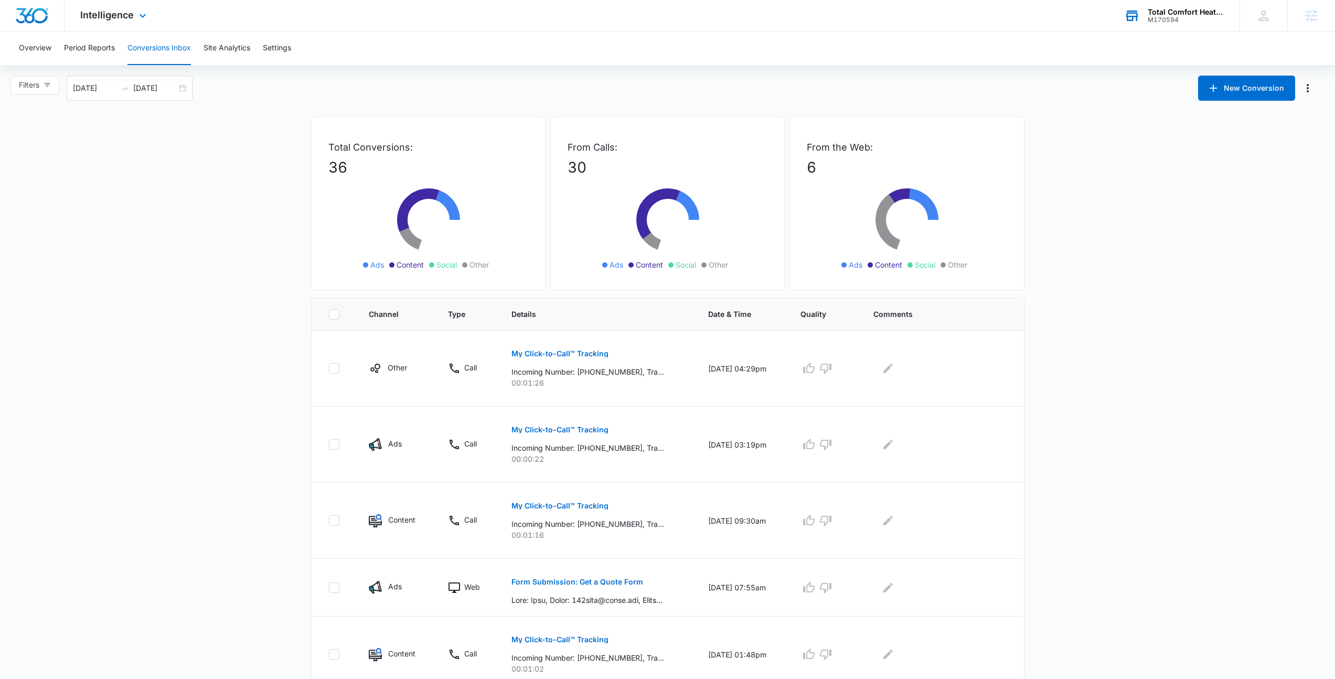
click at [146, 23] on div "Intelligence Apps Reputation Websites Forms CRM Email Social Payments POS Conte…" at bounding box center [115, 15] width 100 height 31
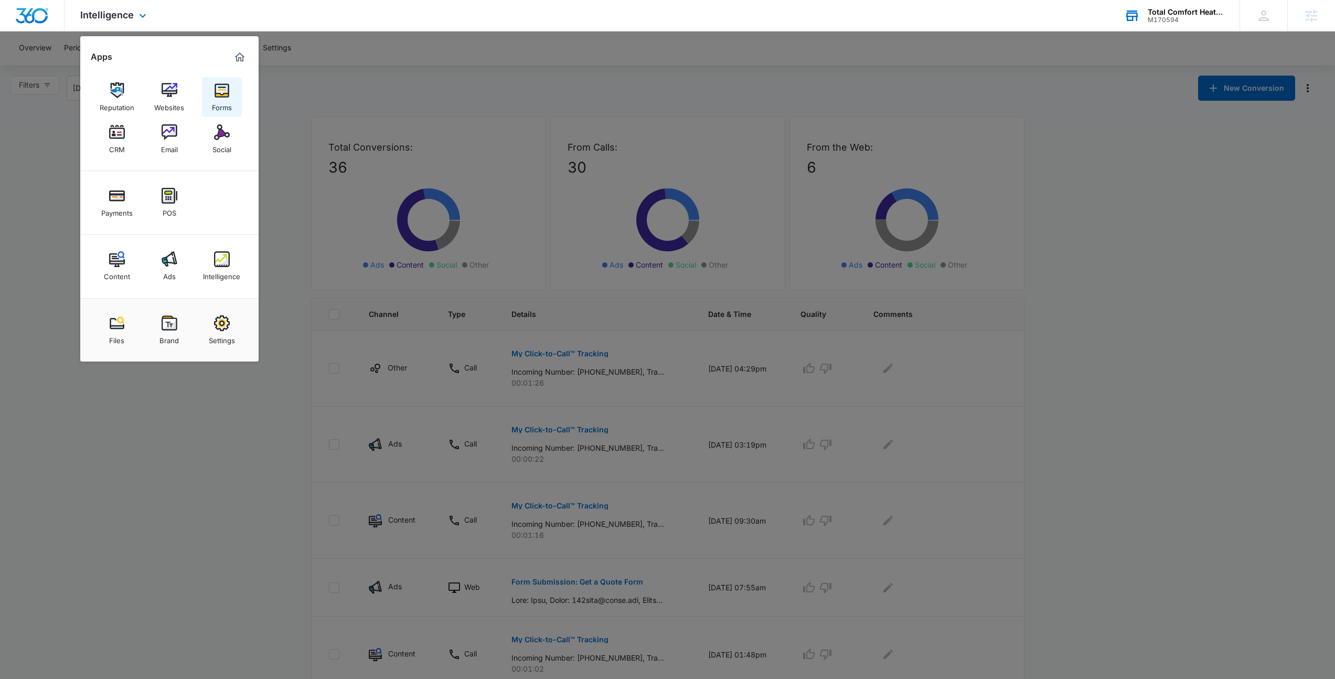
click at [213, 91] on link "Forms" at bounding box center [222, 97] width 40 height 40
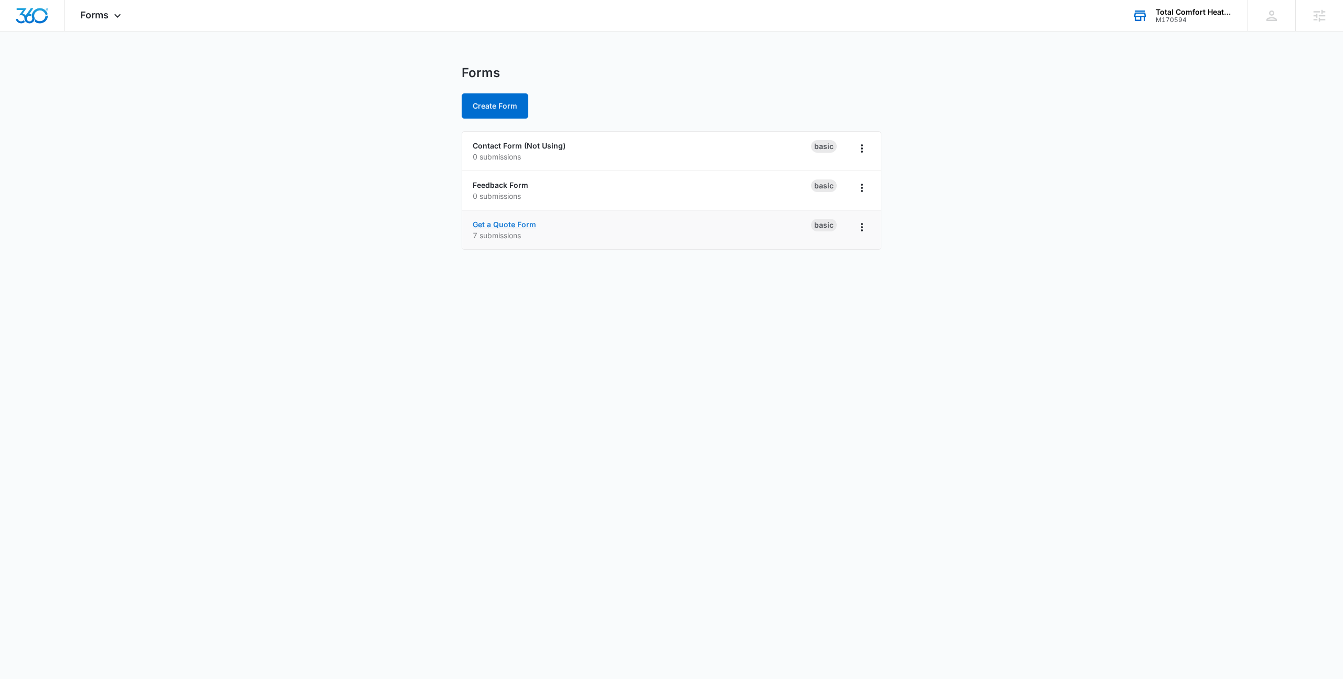
click at [511, 227] on link "Get a Quote Form" at bounding box center [504, 224] width 63 height 9
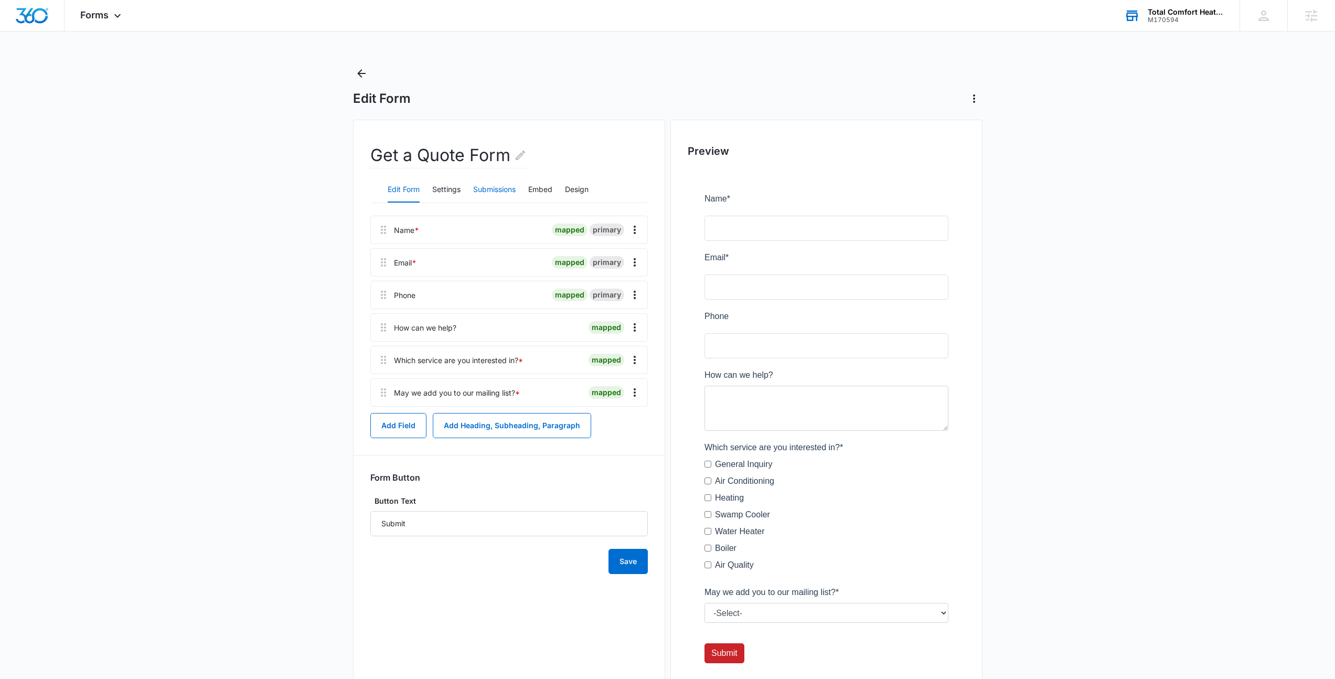
click at [503, 186] on button "Submissions" at bounding box center [494, 189] width 43 height 25
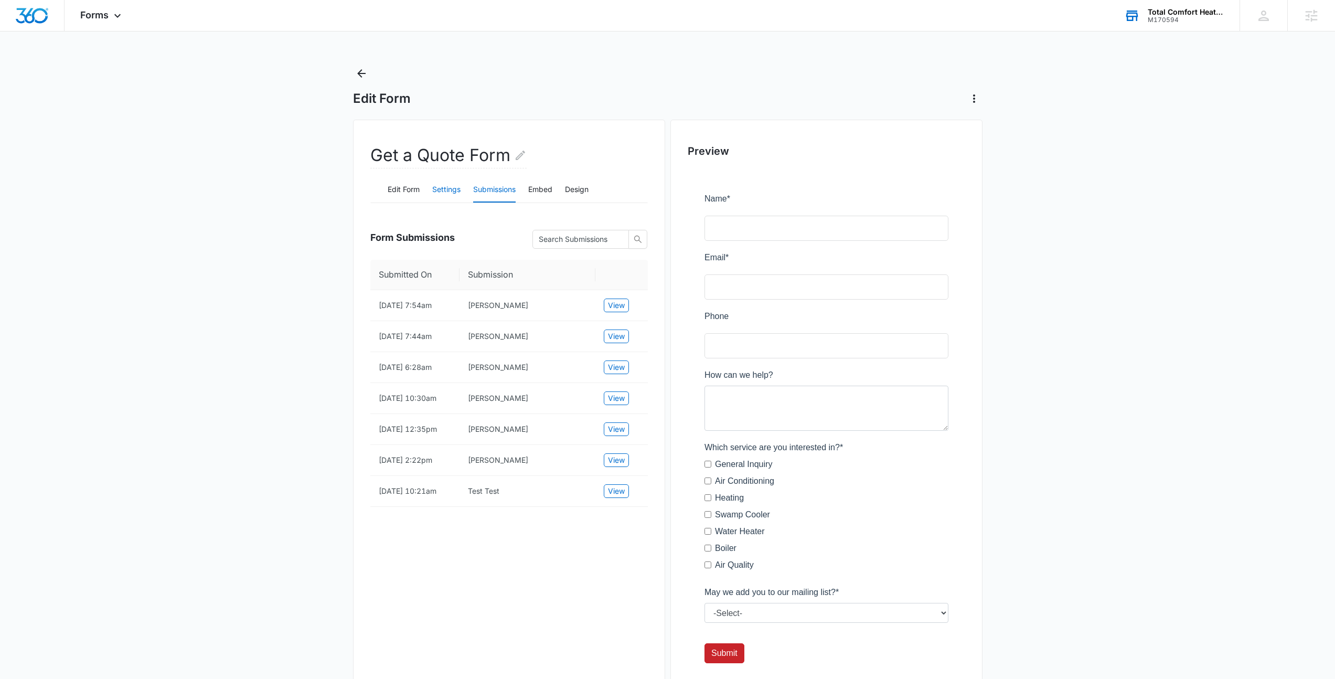
click at [458, 190] on button "Settings" at bounding box center [446, 189] width 28 height 25
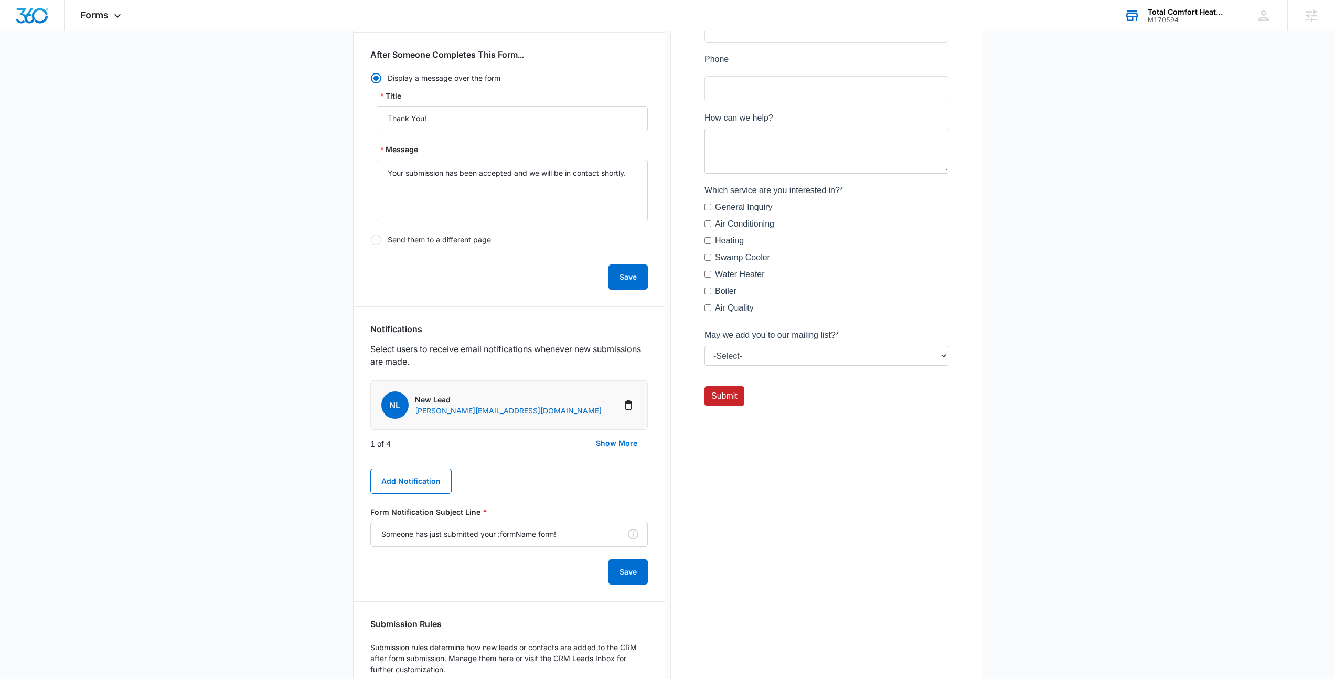
scroll to position [280, 0]
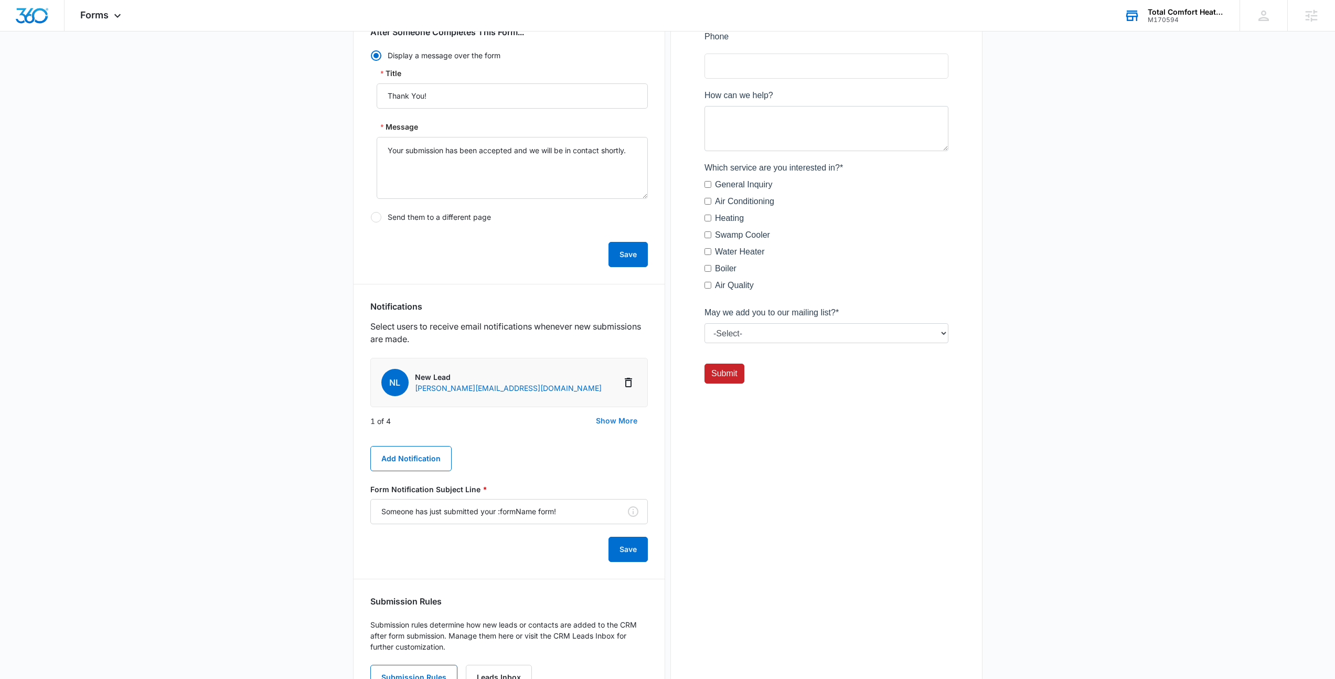
click at [602, 423] on button "Show More" at bounding box center [617, 420] width 62 height 25
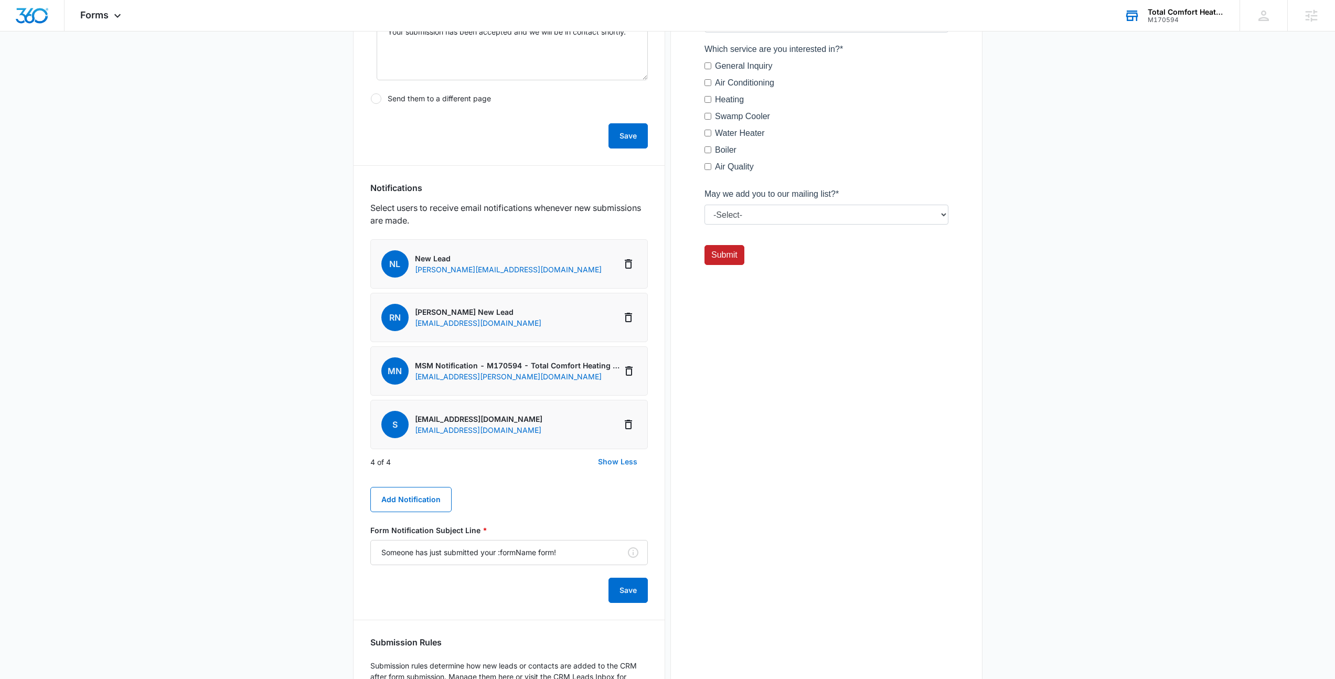
scroll to position [390, 0]
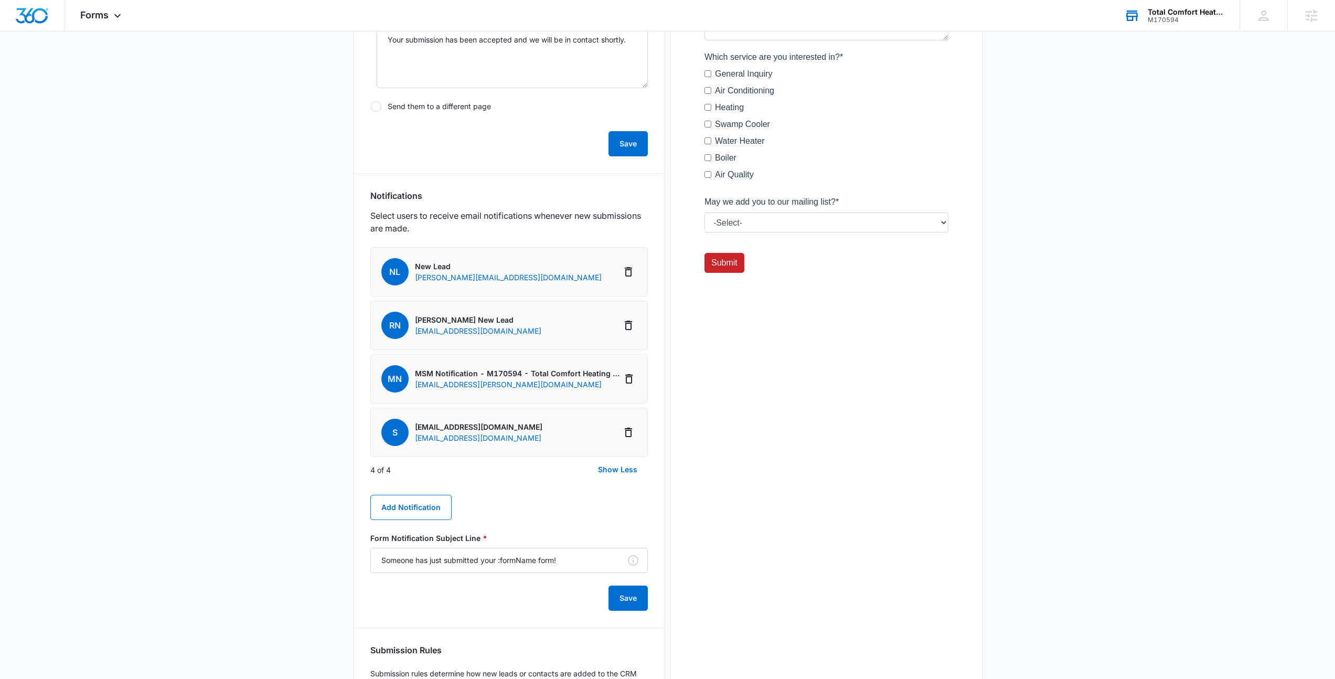
click at [249, 283] on main "Edit Form Get a Quote Form Edit Form Settings Submissions Embed Design Security…" at bounding box center [667, 226] width 1335 height 1102
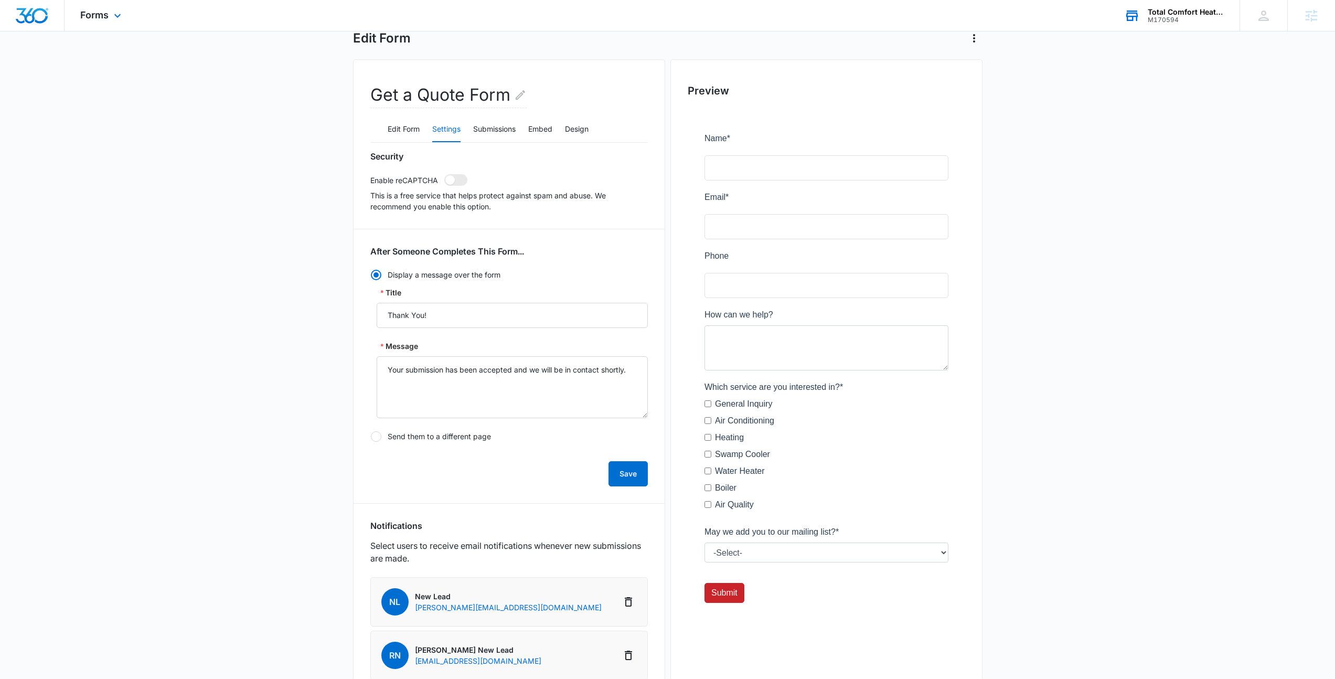
scroll to position [0, 0]
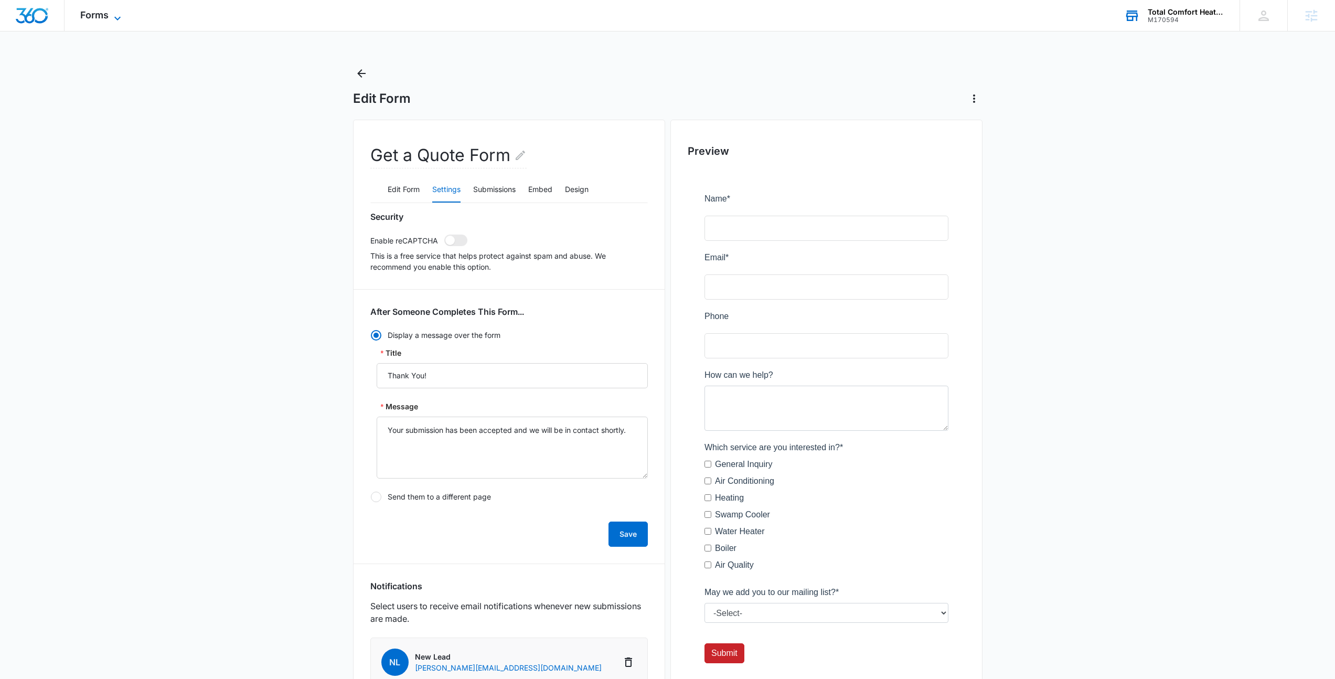
click at [111, 14] on icon at bounding box center [117, 18] width 13 height 13
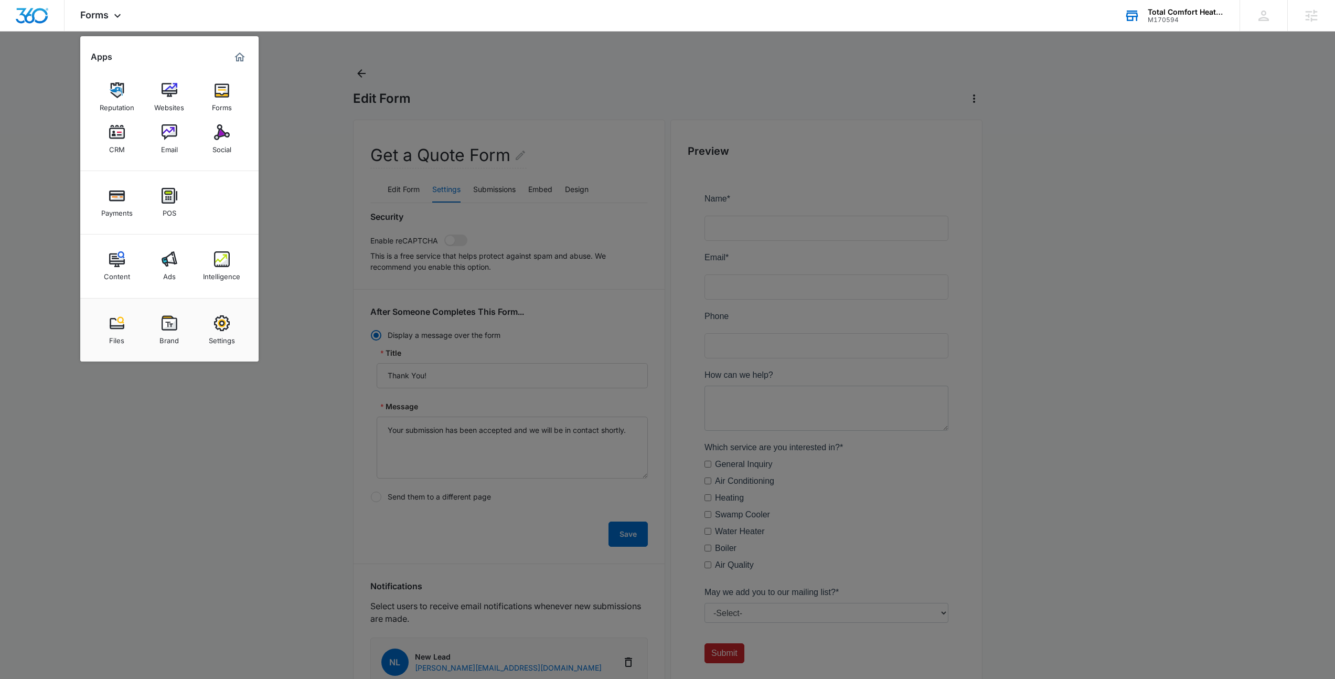
click at [417, 110] on div at bounding box center [667, 339] width 1335 height 679
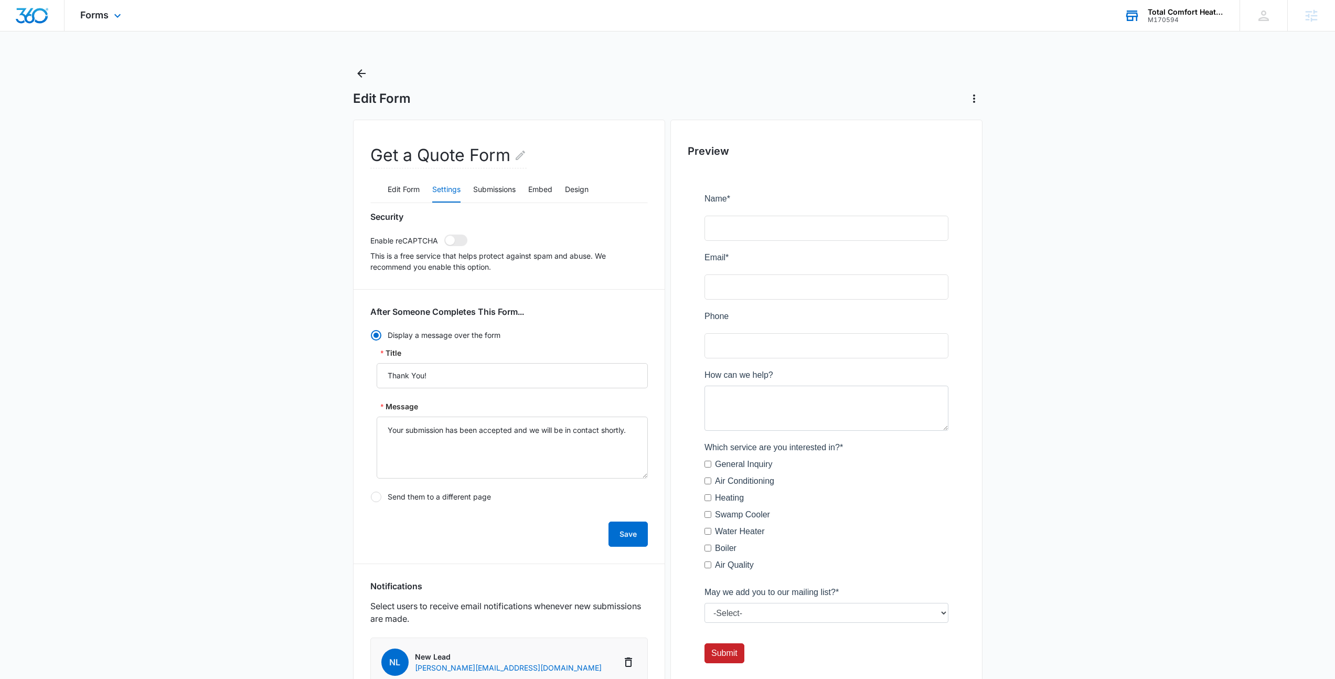
click at [122, 27] on div "Forms Apps Reputation Websites Forms CRM Email Social Payments POS Content Ads …" at bounding box center [102, 15] width 75 height 31
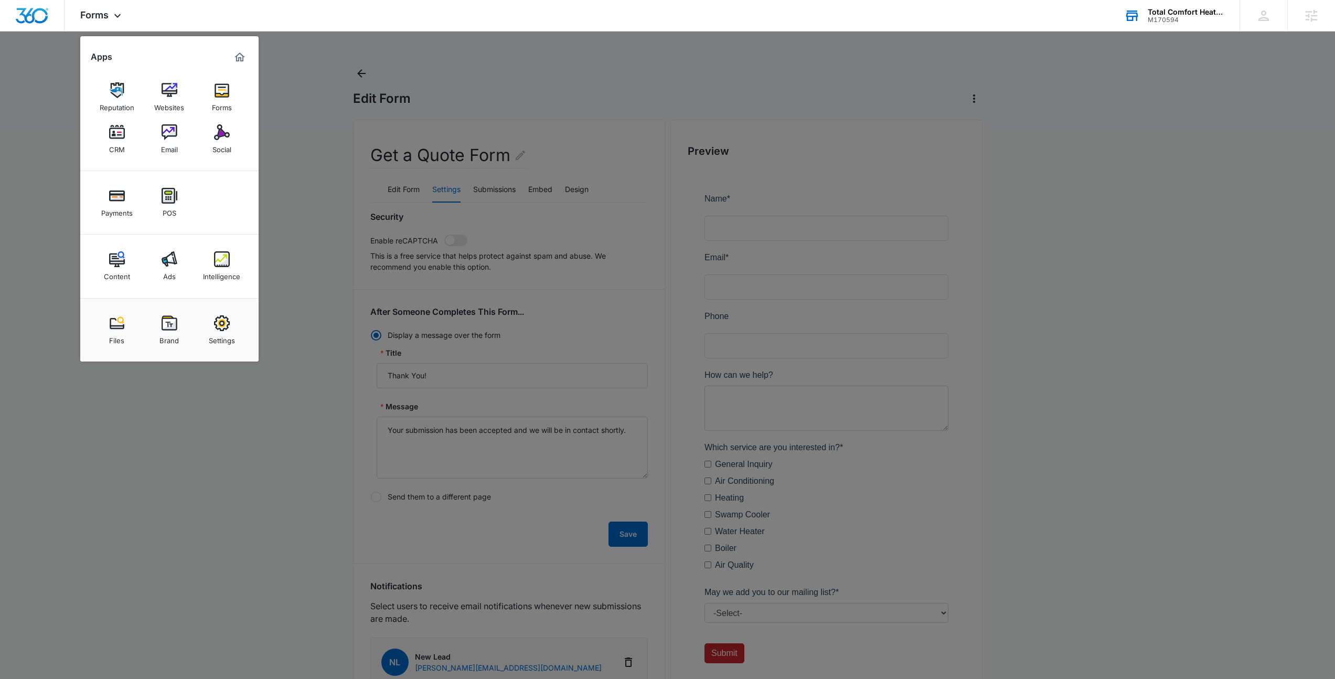
click at [381, 67] on div at bounding box center [667, 339] width 1335 height 679
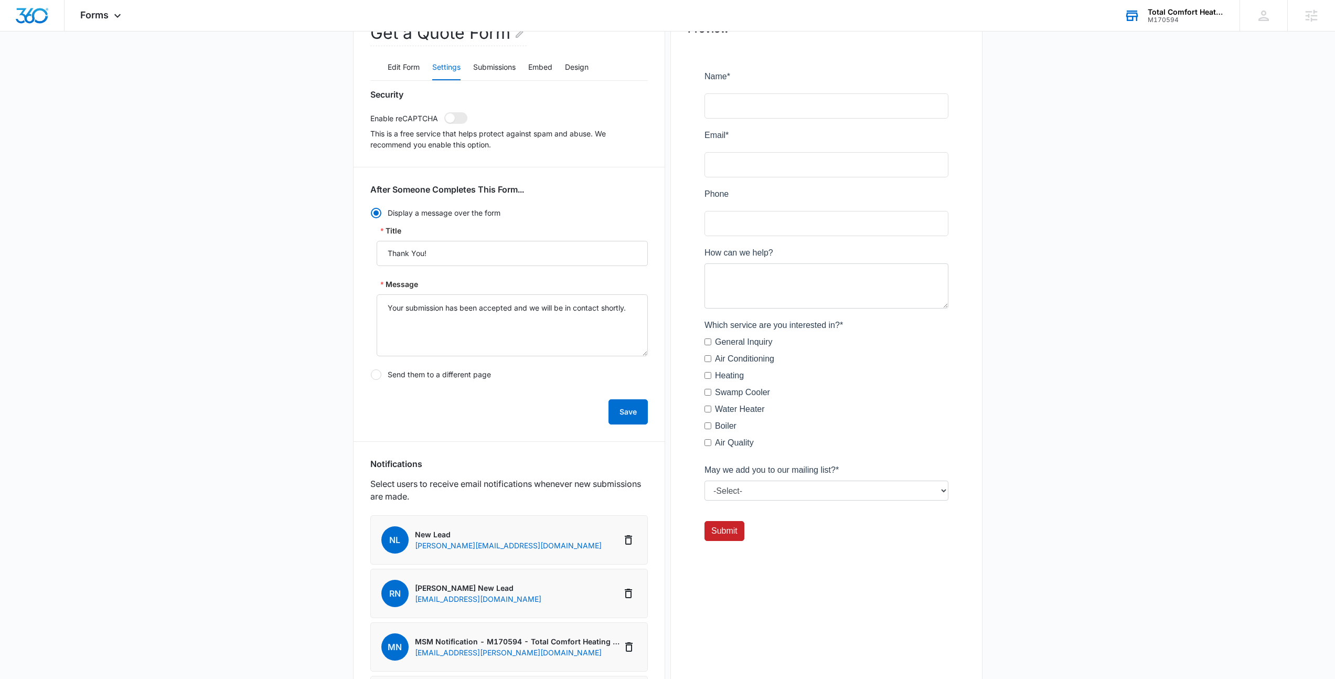
scroll to position [346, 0]
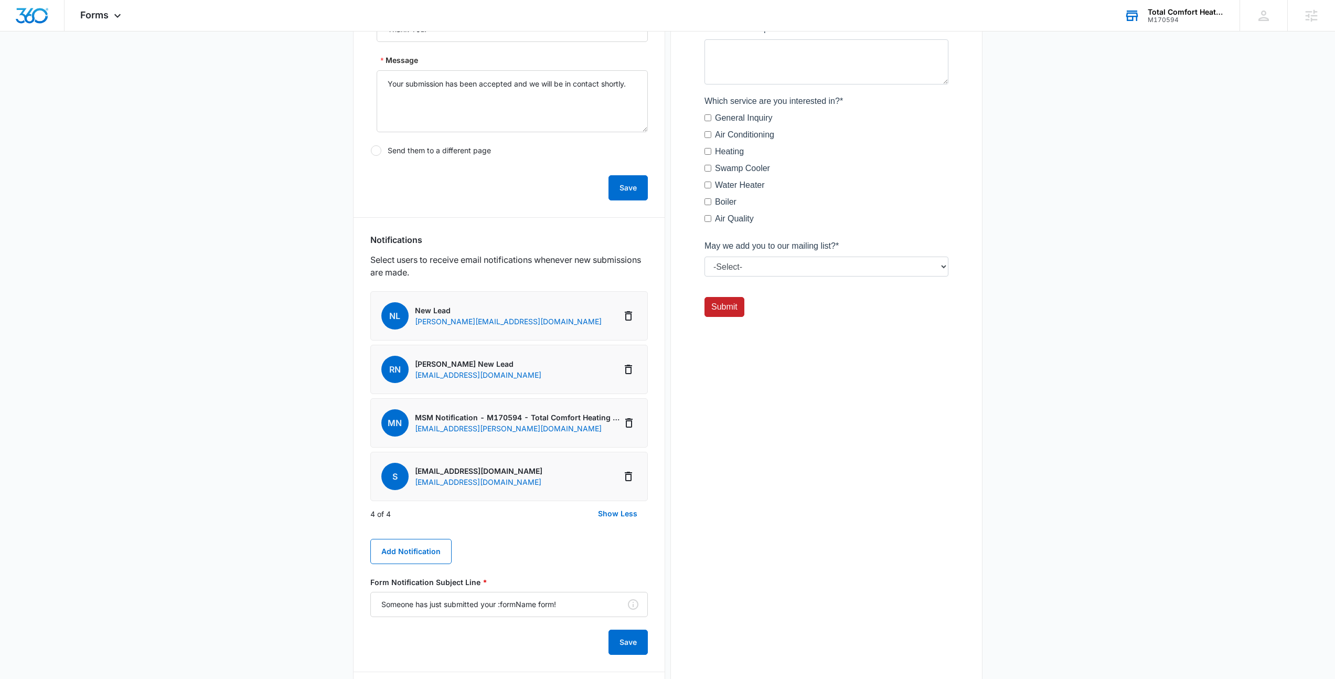
click at [304, 401] on main "Edit Form Get a Quote Form Edit Form Settings Submissions Embed Design Security…" at bounding box center [667, 270] width 1335 height 1102
click at [239, 412] on main "Edit Form Get a Quote Form Edit Form Settings Submissions Embed Design Security…" at bounding box center [667, 270] width 1335 height 1102
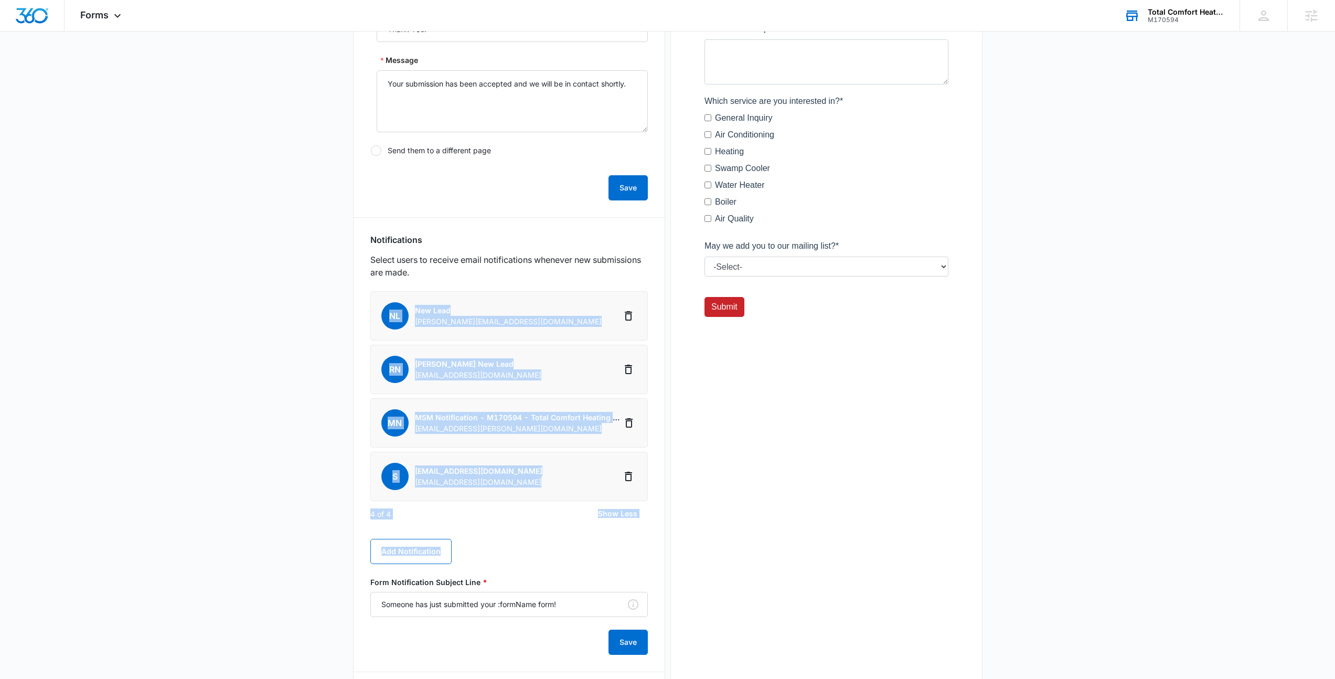
drag, startPoint x: 487, startPoint y: 491, endPoint x: 317, endPoint y: 316, distance: 243.8
click at [317, 316] on main "Edit Form Get a Quote Form Edit Form Settings Submissions Embed Design Security…" at bounding box center [667, 270] width 1335 height 1102
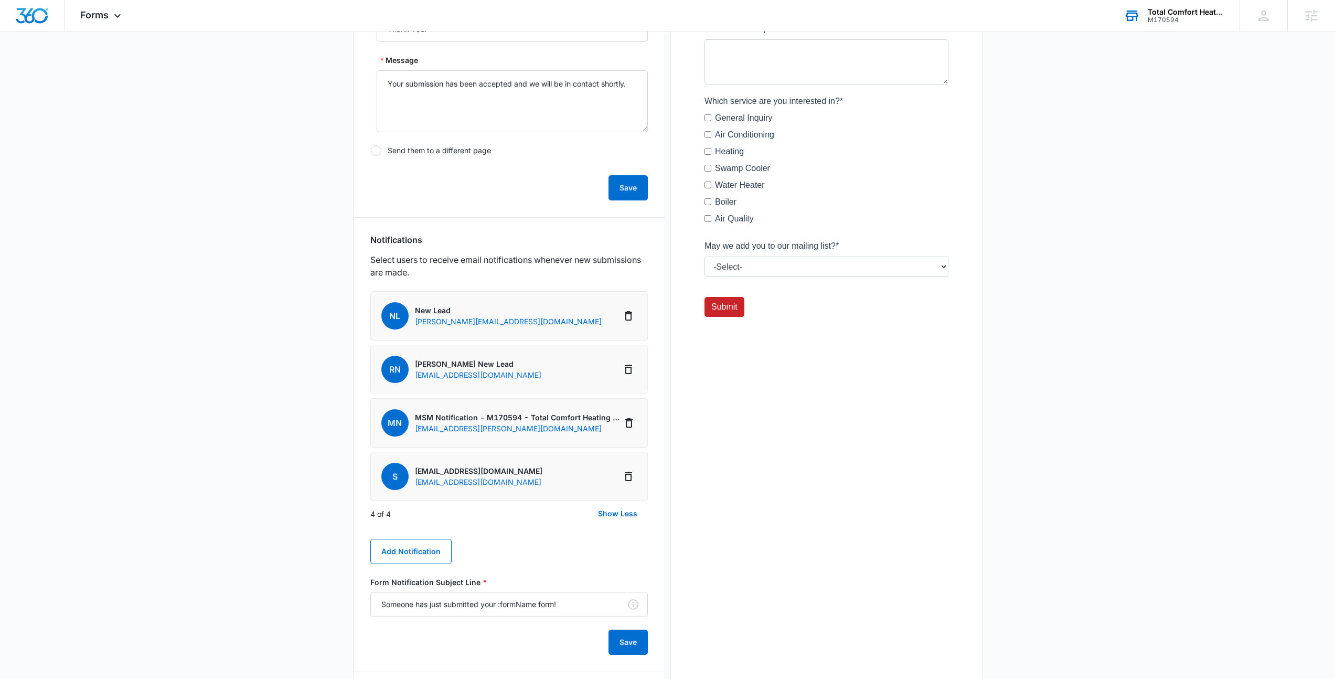
click at [317, 316] on main "Edit Form Get a Quote Form Edit Form Settings Submissions Embed Design Security…" at bounding box center [667, 270] width 1335 height 1102
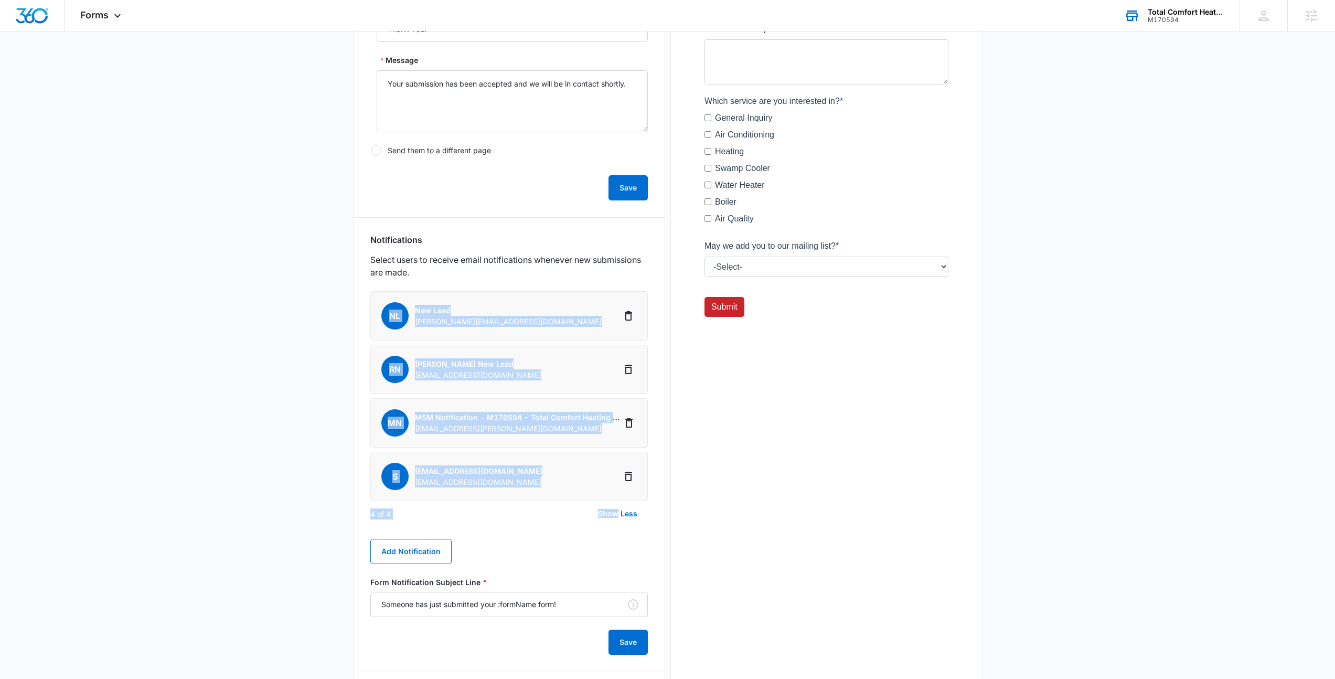
drag, startPoint x: 317, startPoint y: 316, endPoint x: 571, endPoint y: 506, distance: 317.5
click at [571, 506] on main "Edit Form Get a Quote Form Edit Form Settings Submissions Embed Design Security…" at bounding box center [667, 270] width 1335 height 1102
click at [571, 506] on div "4 of 4 Show Less" at bounding box center [509, 513] width 278 height 25
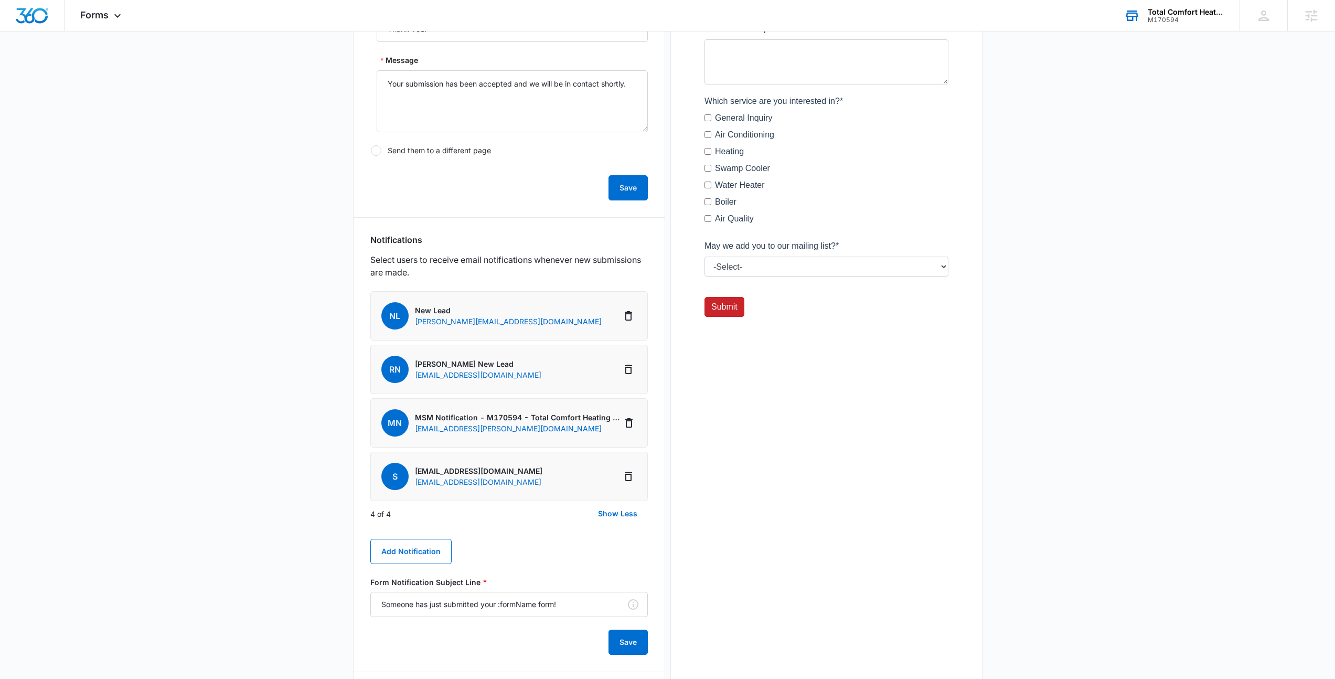
click at [568, 507] on div "4 of 4 Show Less" at bounding box center [509, 513] width 278 height 25
click at [832, 401] on div "Preview" at bounding box center [827, 286] width 312 height 1027
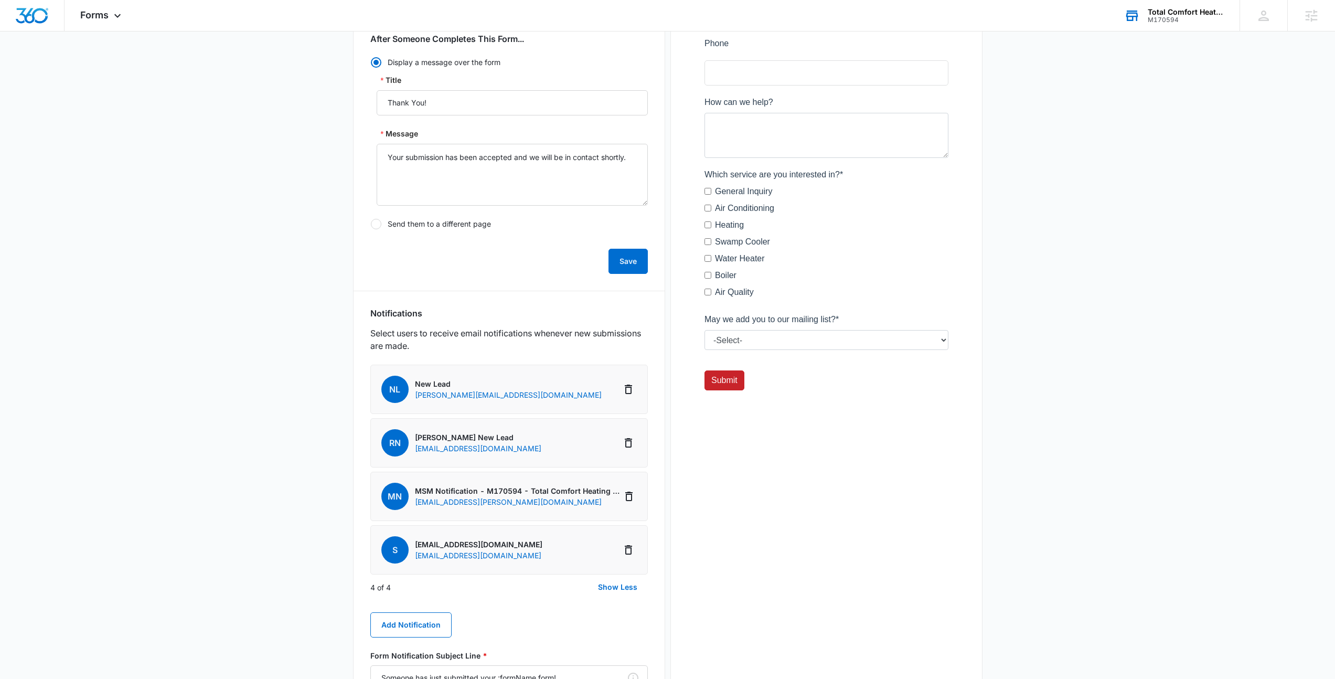
scroll to position [0, 0]
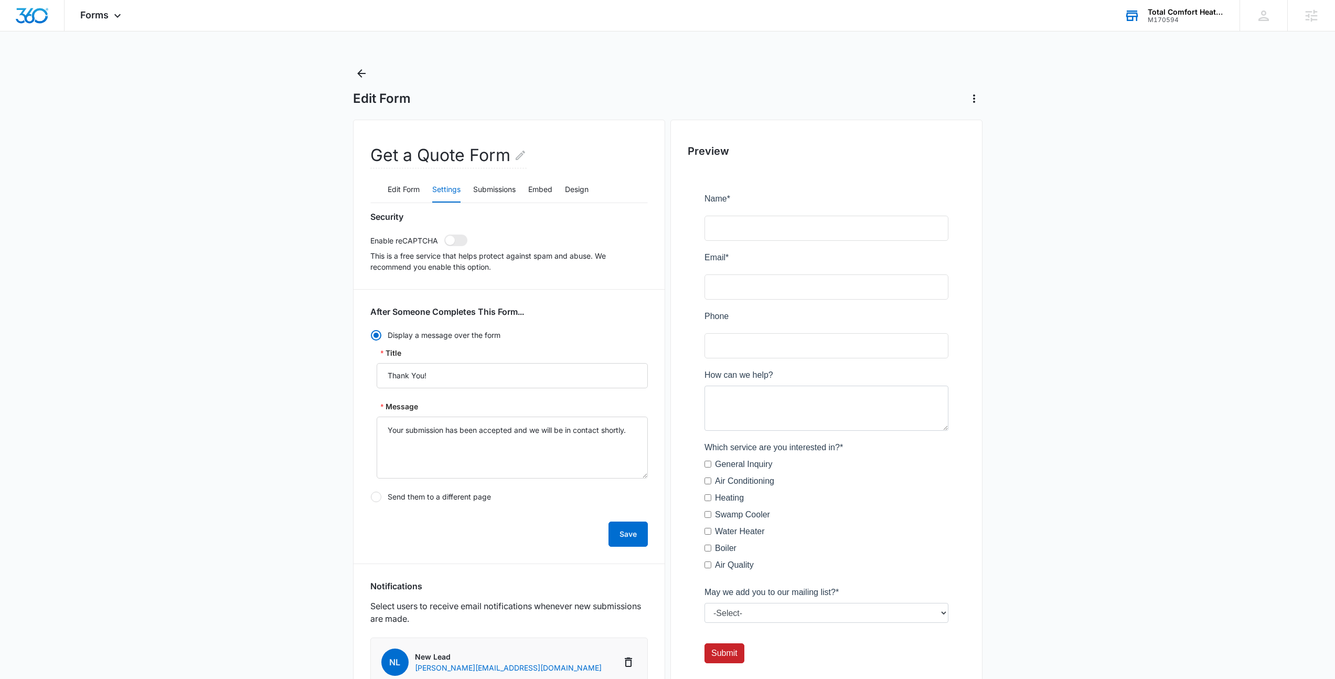
click at [242, 174] on main "Edit Form Get a Quote Form Edit Form Settings Submissions Embed Design Security…" at bounding box center [667, 616] width 1335 height 1102
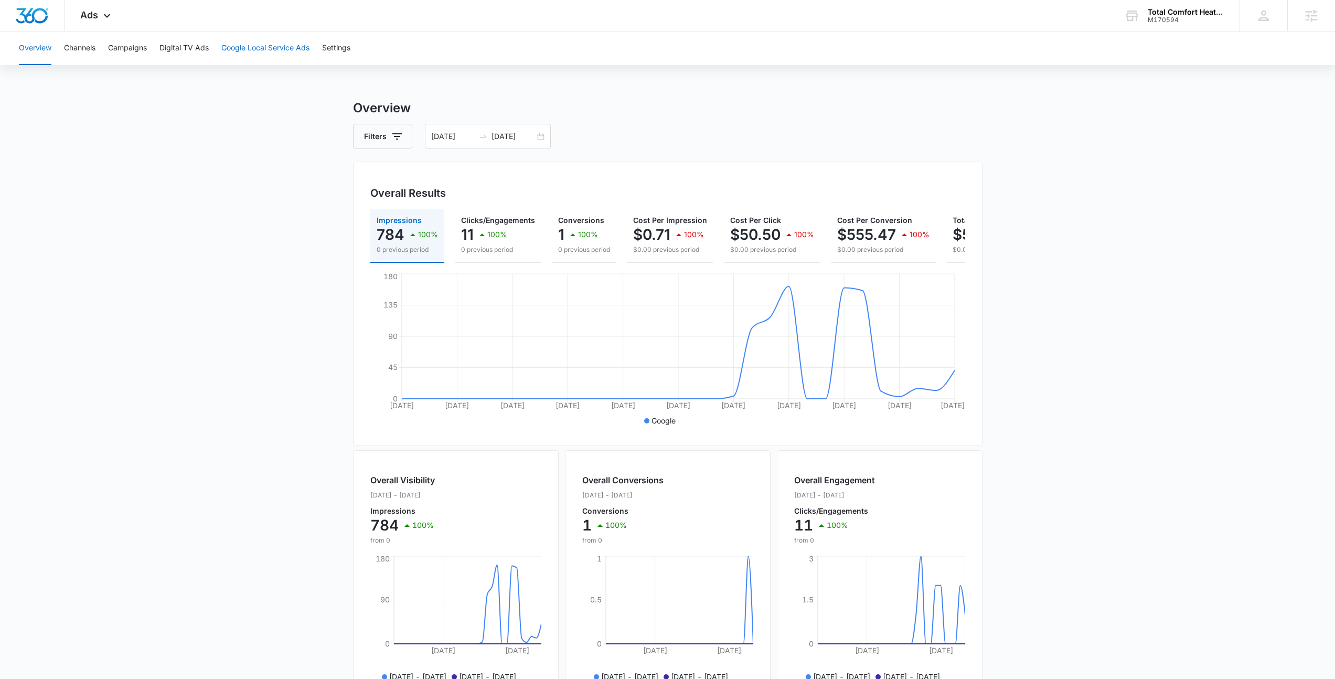
click at [271, 42] on button "Google Local Service Ads" at bounding box center [265, 48] width 88 height 34
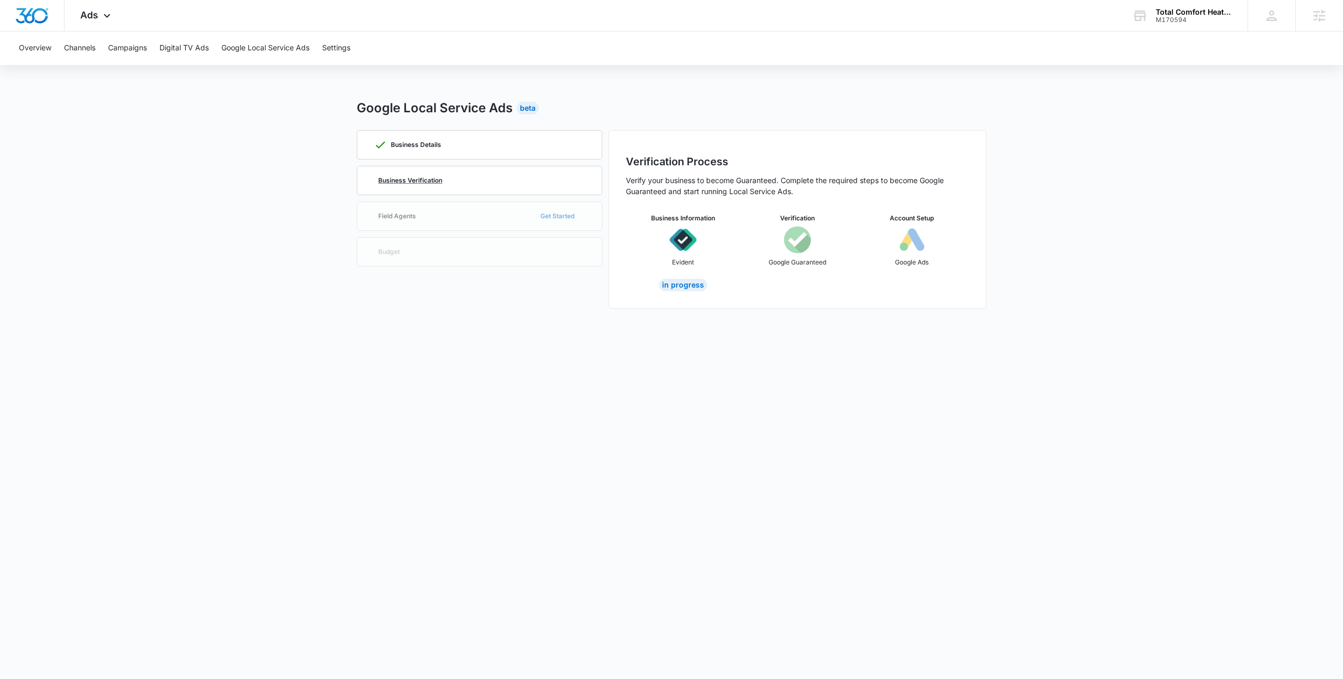
click at [490, 186] on div "Business Verification" at bounding box center [479, 180] width 211 height 28
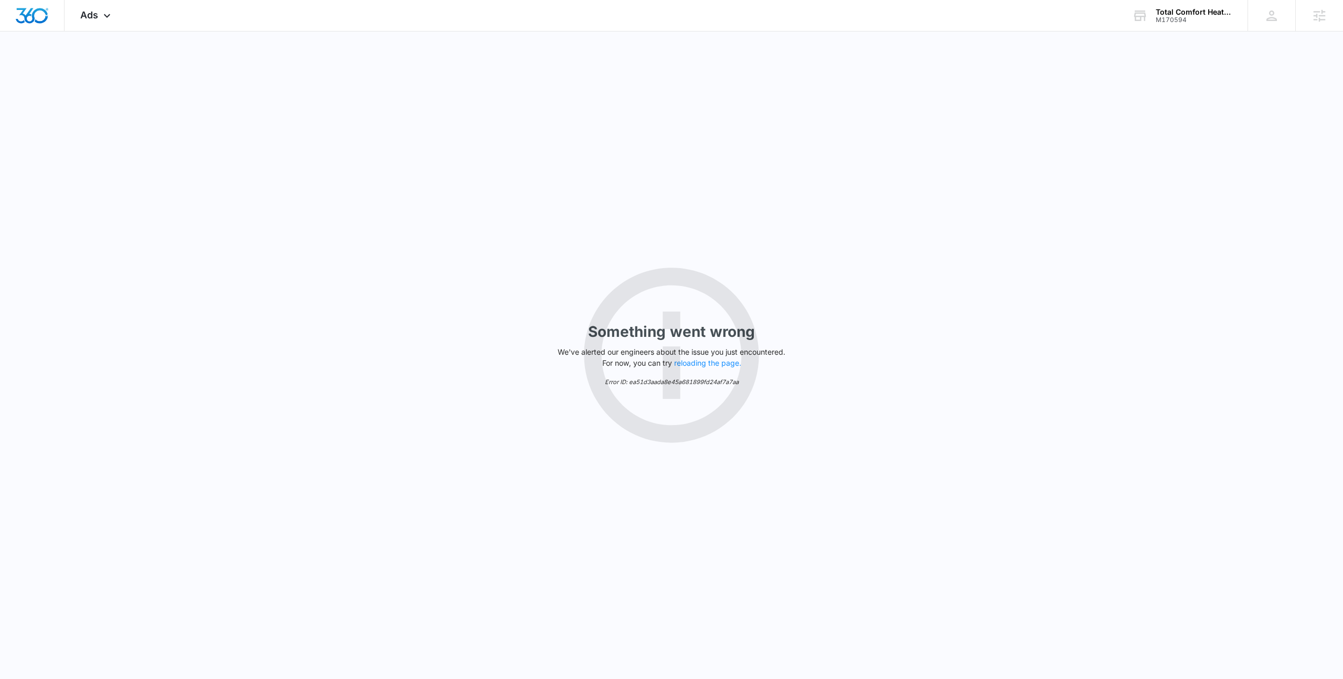
drag, startPoint x: 602, startPoint y: 260, endPoint x: 272, endPoint y: 184, distance: 338.7
click at [601, 260] on div "Something went wrong We've alerted our engineers about the issue you just encou…" at bounding box center [671, 354] width 1343 height 647
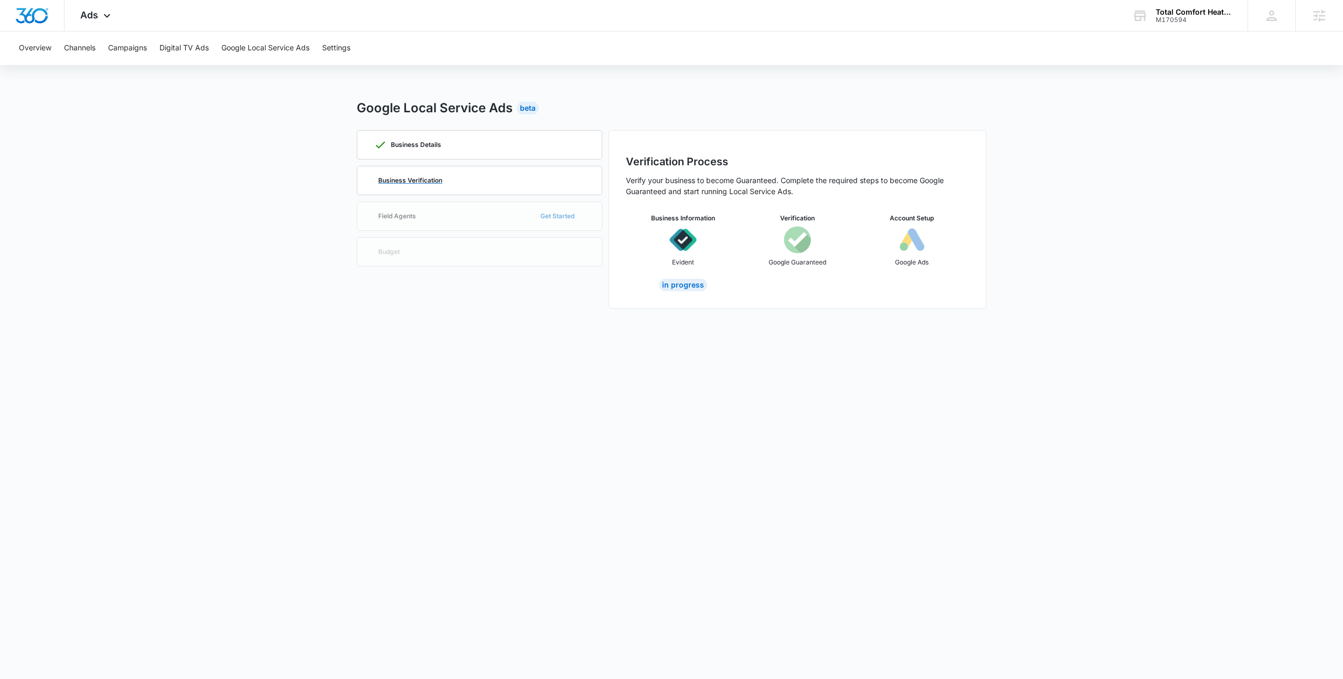
click at [479, 187] on div "Business Verification" at bounding box center [479, 180] width 211 height 28
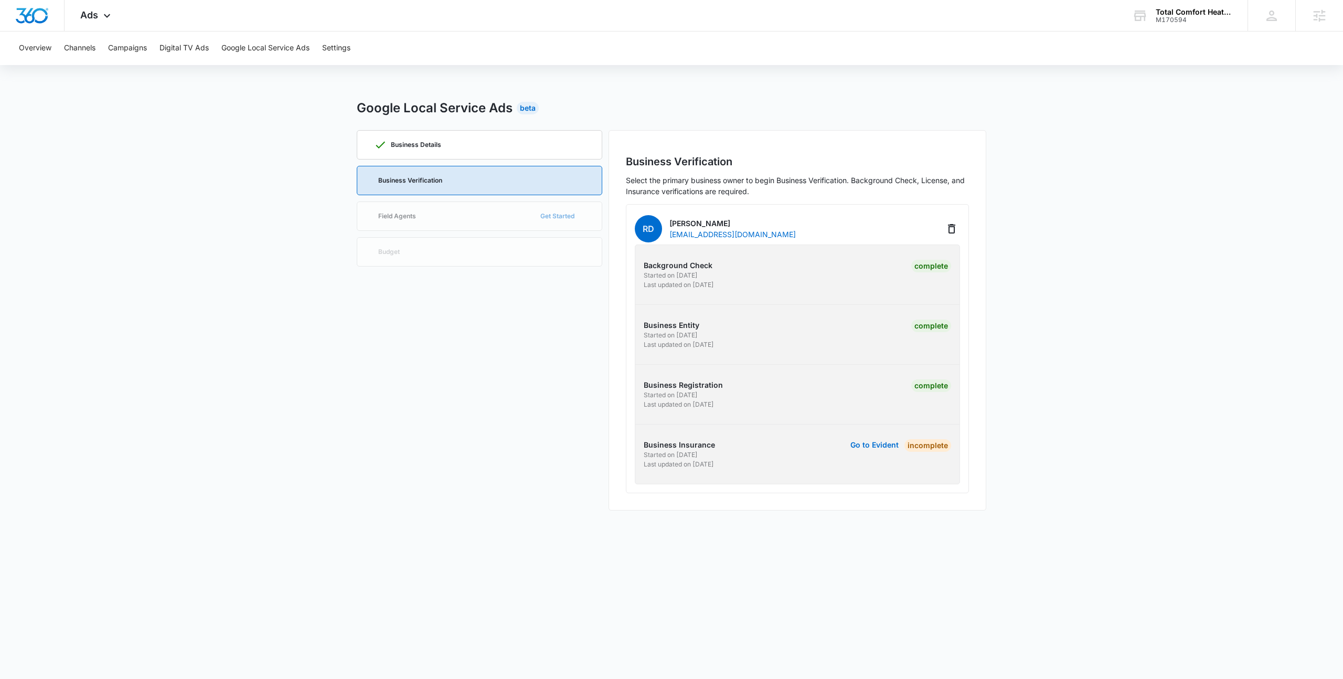
drag, startPoint x: 715, startPoint y: 460, endPoint x: 732, endPoint y: 481, distance: 27.6
click at [732, 481] on div "Background Check Started on [DATE] Last updated on [DATE] Complete Business Ent…" at bounding box center [797, 365] width 325 height 240
click at [470, 351] on div "Business Details Business Verification Field Agents Get Started Budget" at bounding box center [480, 320] width 246 height 380
drag, startPoint x: 644, startPoint y: 440, endPoint x: 738, endPoint y: 476, distance: 100.8
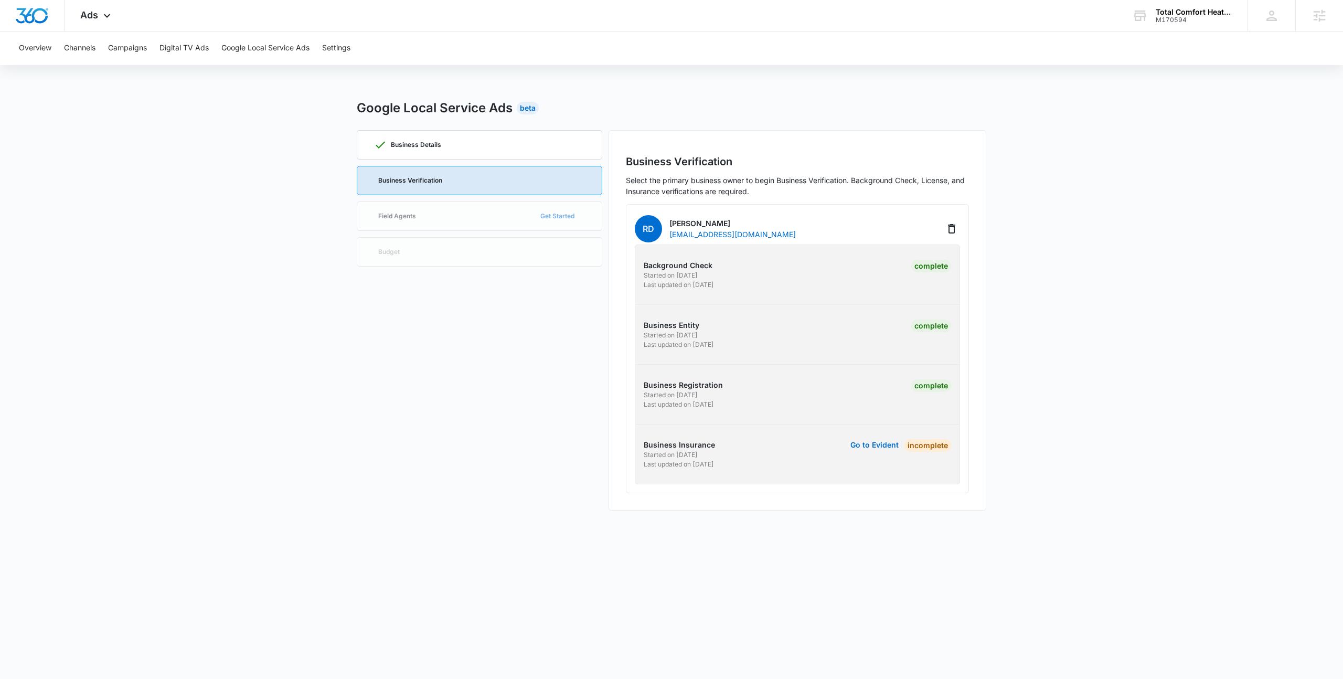
click at [738, 476] on div "Background Check Started on [DATE] Last updated on [DATE] Complete Business Ent…" at bounding box center [797, 365] width 325 height 240
drag, startPoint x: 738, startPoint y: 476, endPoint x: 625, endPoint y: 448, distance: 116.3
click at [625, 448] on div "Business Verification Select the primary business owner to begin Business Verif…" at bounding box center [798, 320] width 378 height 380
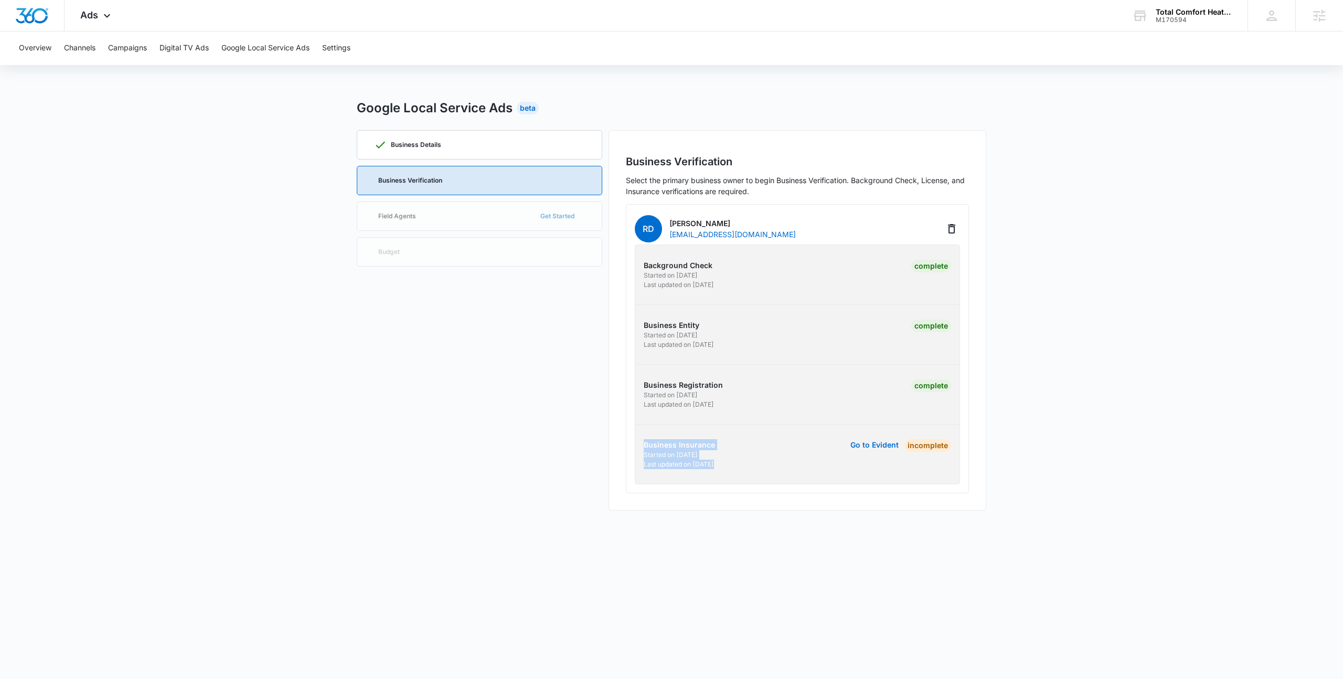
drag, startPoint x: 625, startPoint y: 448, endPoint x: 732, endPoint y: 466, distance: 108.5
click at [732, 466] on div "Business Verification Select the primary business owner to begin Business Verif…" at bounding box center [798, 320] width 378 height 380
click at [732, 466] on p "Last updated on [DATE]" at bounding box center [719, 464] width 151 height 9
click at [609, 448] on div "Business Verification Select the primary business owner to begin Business Verif…" at bounding box center [798, 320] width 378 height 380
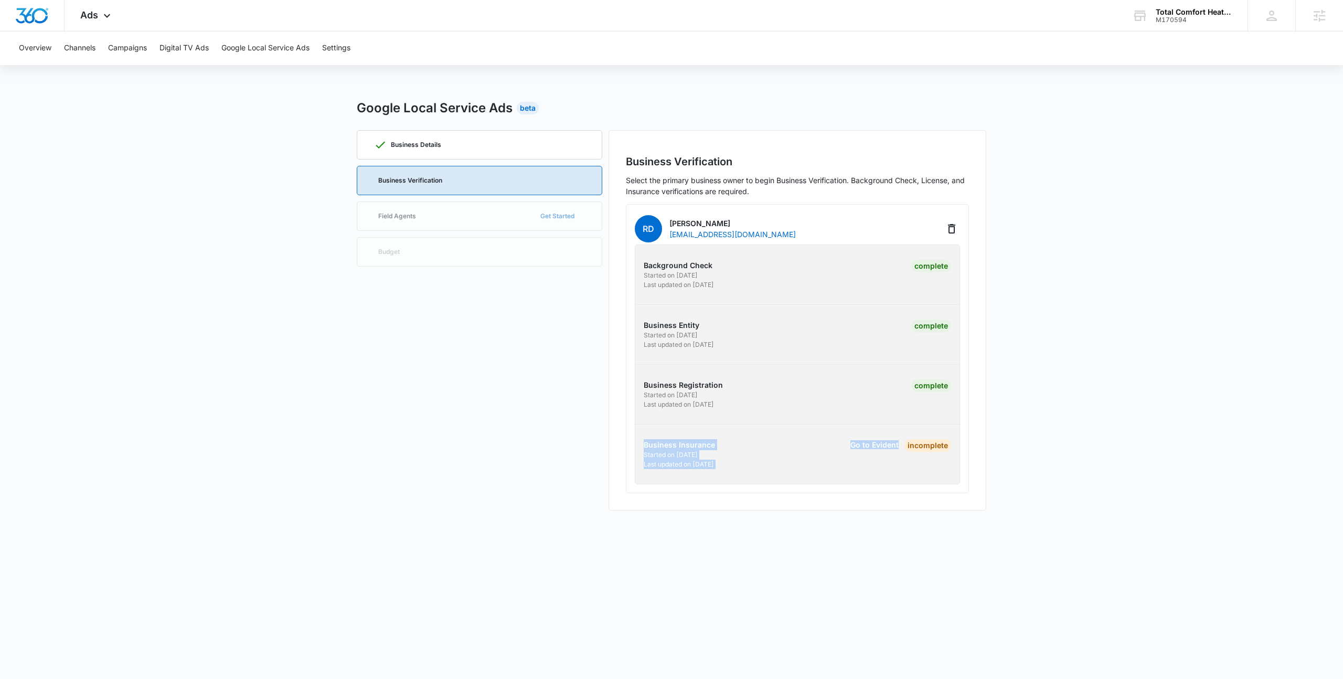
drag, startPoint x: 610, startPoint y: 448, endPoint x: 877, endPoint y: 501, distance: 271.9
click at [877, 501] on div "Business Verification Select the primary business owner to begin Business Verif…" at bounding box center [798, 320] width 378 height 380
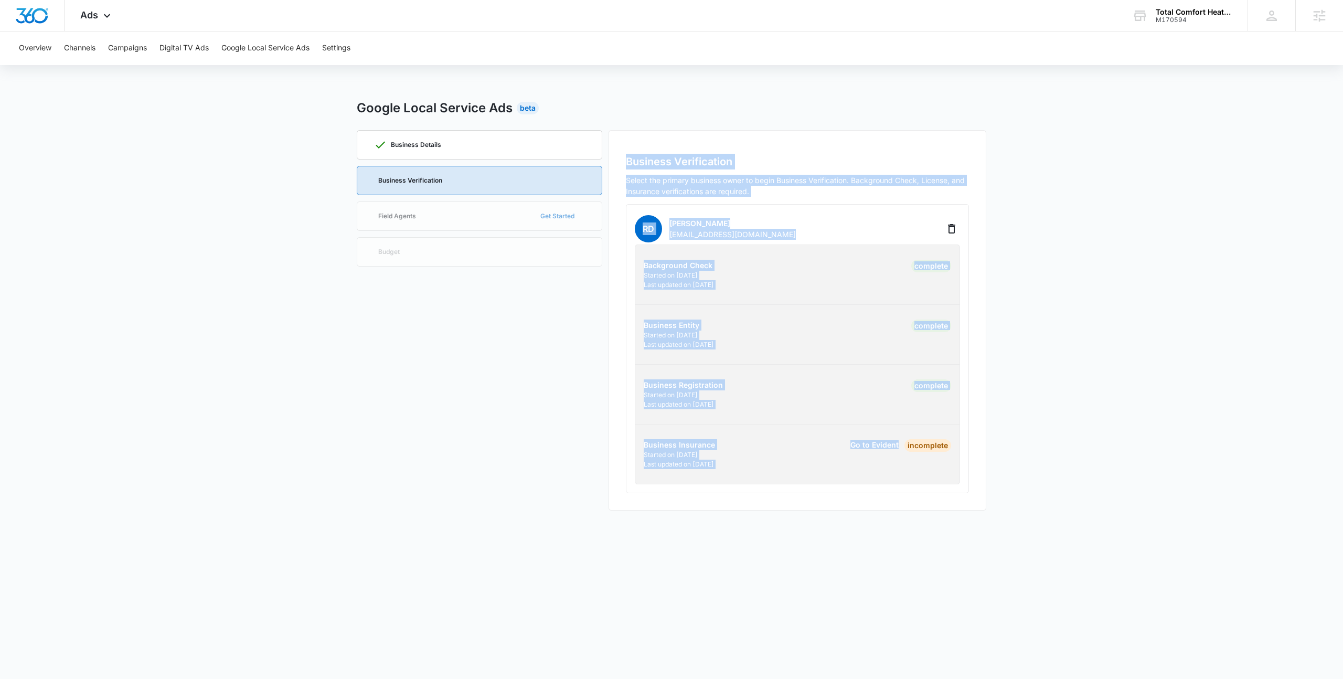
drag, startPoint x: 864, startPoint y: 476, endPoint x: 586, endPoint y: 430, distance: 281.8
click at [586, 430] on div "Business Details Business Verification Field Agents Get Started Budget Business…" at bounding box center [672, 320] width 630 height 380
click at [586, 430] on div "Business Details Business Verification Field Agents Get Started Budget" at bounding box center [480, 320] width 246 height 380
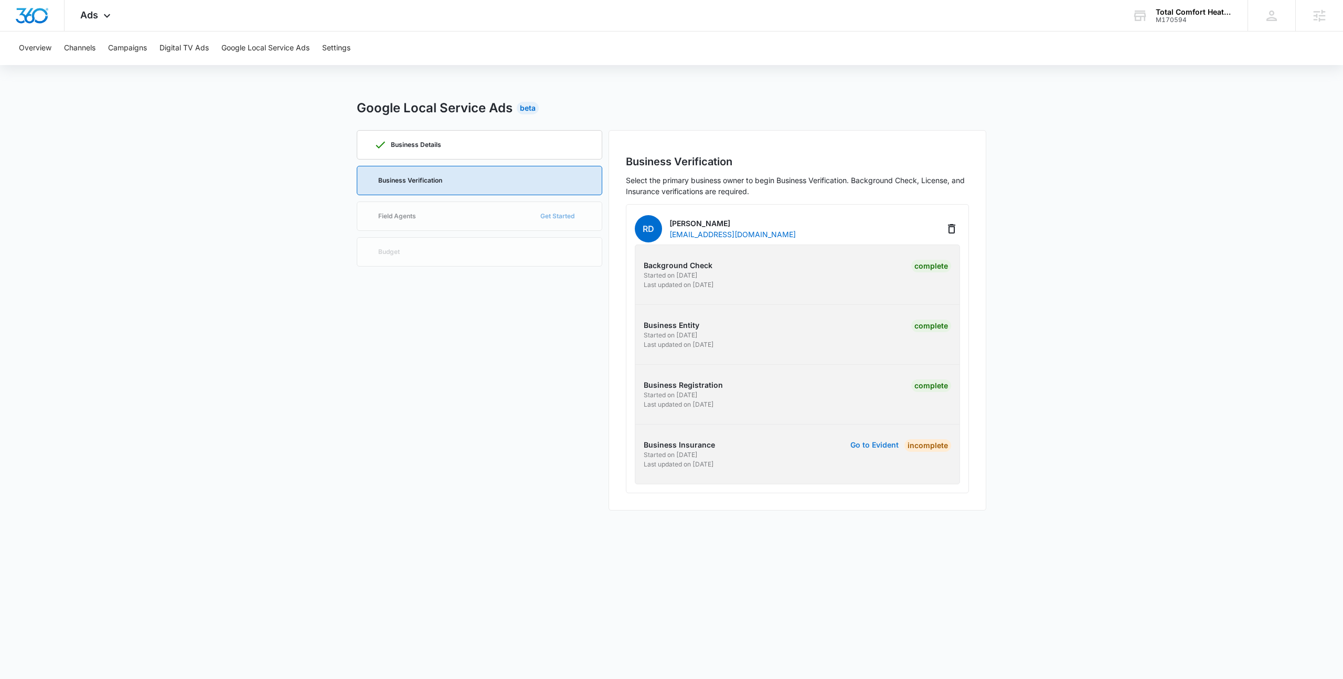
click at [876, 445] on button "Go to Evident" at bounding box center [875, 444] width 48 height 7
click at [459, 420] on div "Business Details Business Verification Field Agents Get Started Budget" at bounding box center [480, 320] width 246 height 380
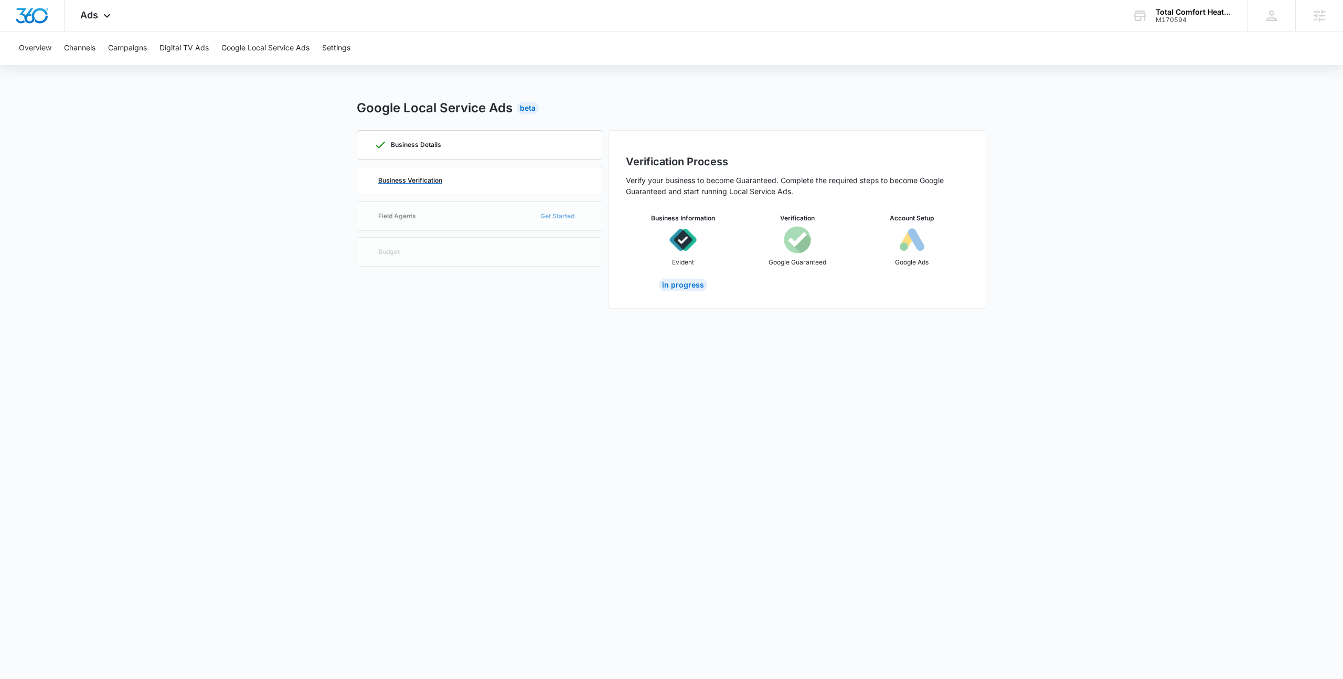
click at [423, 183] on p "Business Verification" at bounding box center [410, 180] width 64 height 6
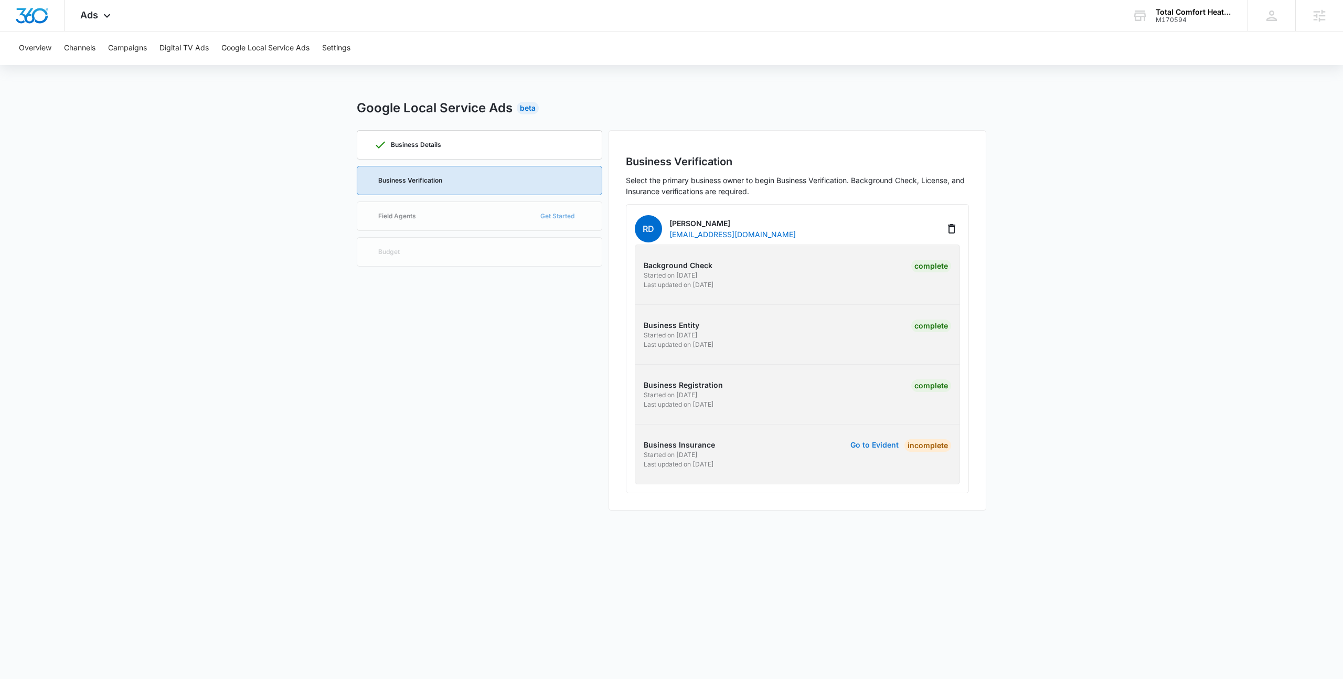
click at [882, 447] on button "Go to Evident" at bounding box center [875, 444] width 48 height 7
click at [312, 371] on main "Google Local Service Ads Beta Business Details Business Verification Field Agen…" at bounding box center [671, 311] width 1343 height 424
click at [323, 273] on main "Google Local Service Ads Beta Business Details Business Verification Field Agen…" at bounding box center [671, 311] width 1343 height 424
click at [319, 160] on main "Google Local Service Ads Beta Business Details Business Verification Field Agen…" at bounding box center [671, 311] width 1343 height 424
click at [239, 137] on main "Google Local Service Ads Beta Business Details Business Verification Field Agen…" at bounding box center [671, 311] width 1343 height 424
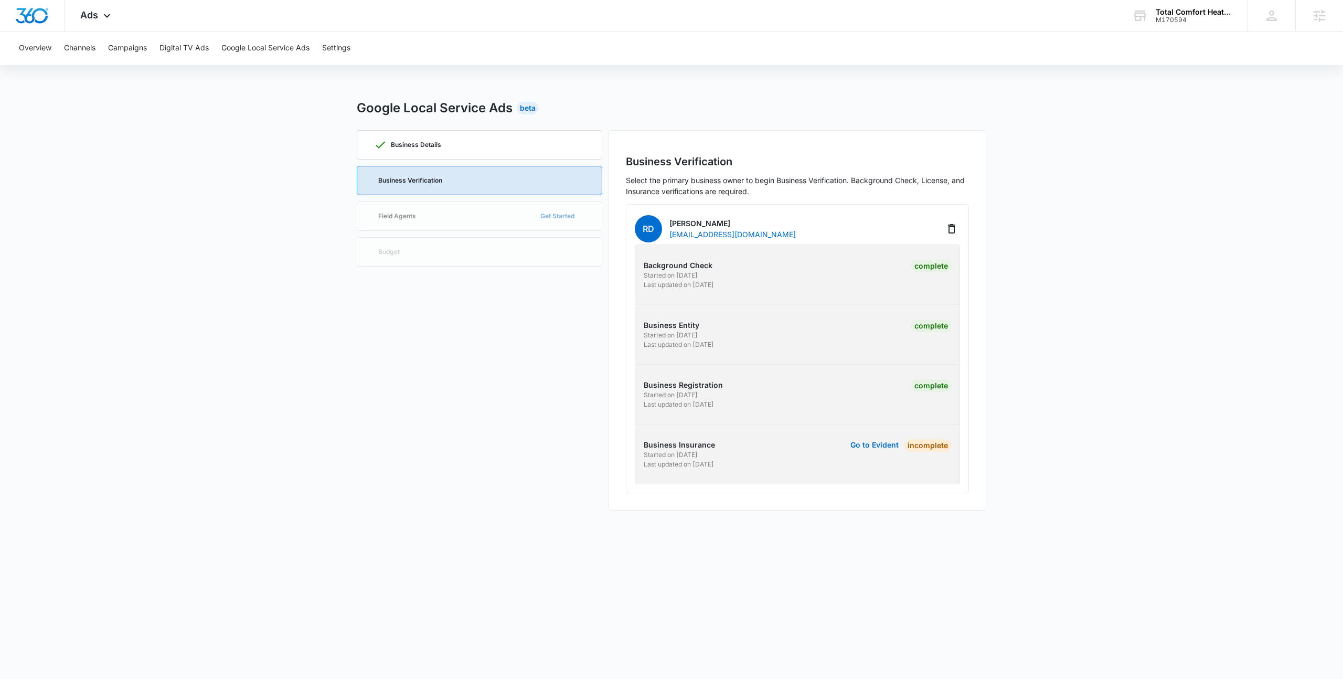
click at [513, 48] on div "Overview Channels Campaigns Digital TV Ads Google Local Service Ads Settings" at bounding box center [672, 48] width 1318 height 34
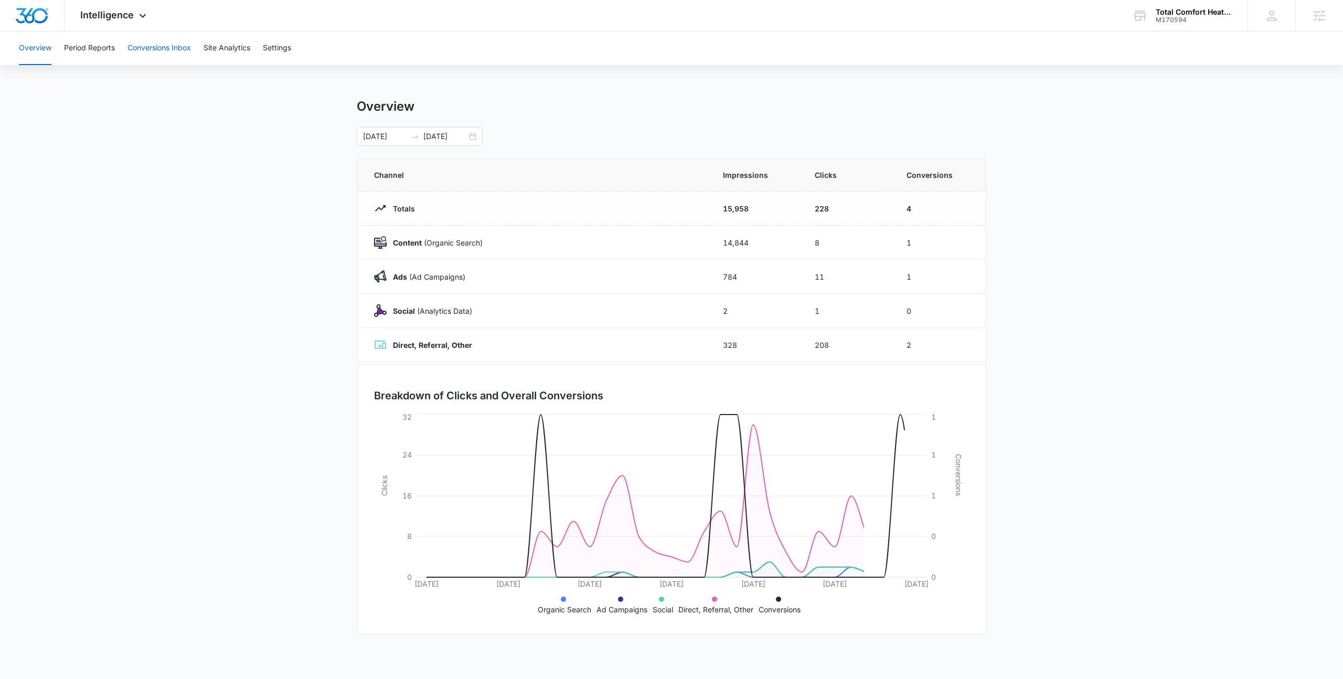
click at [179, 50] on button "Conversions Inbox" at bounding box center [159, 48] width 63 height 34
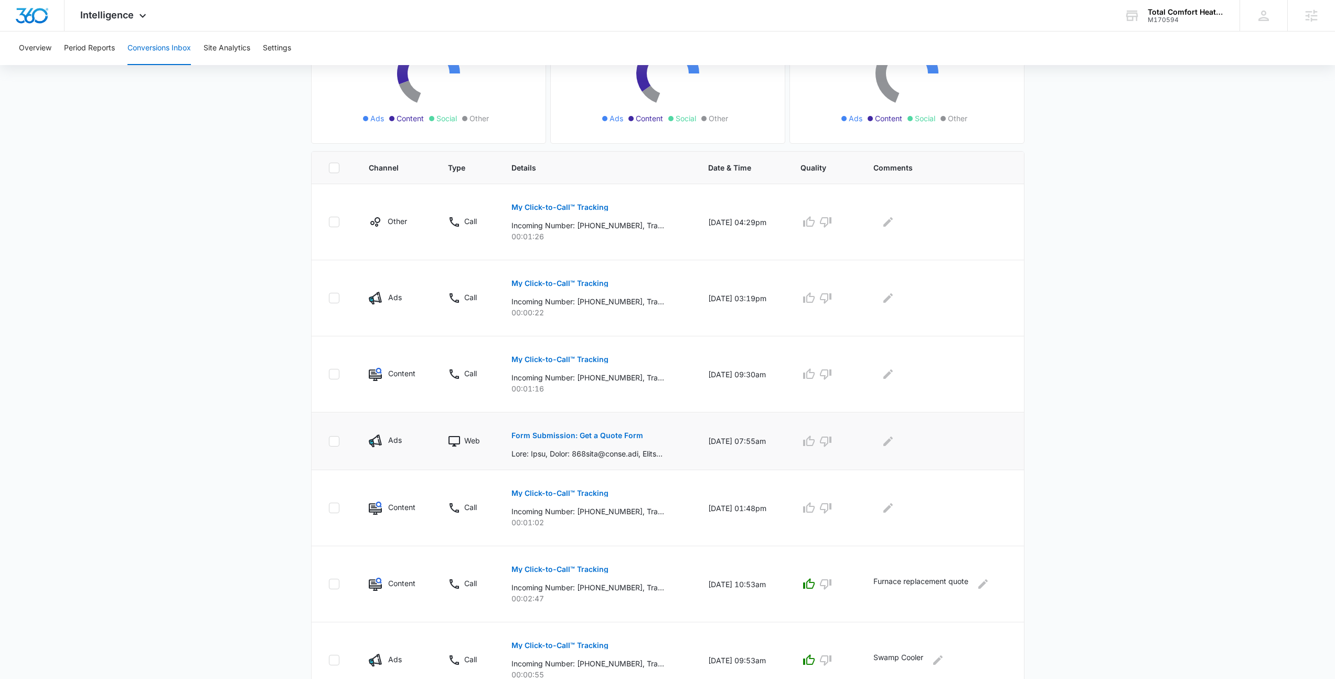
scroll to position [151, 0]
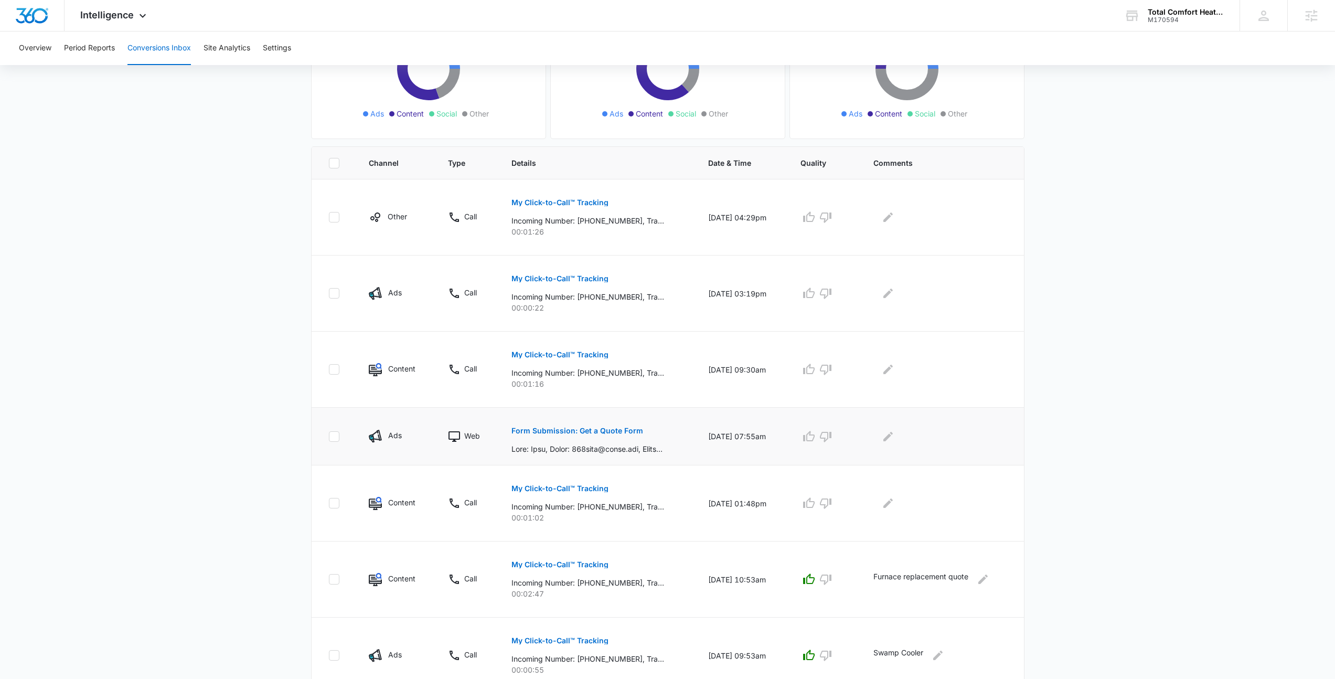
click at [672, 447] on div "Form Submission: Get a Quote Form" at bounding box center [598, 436] width 172 height 36
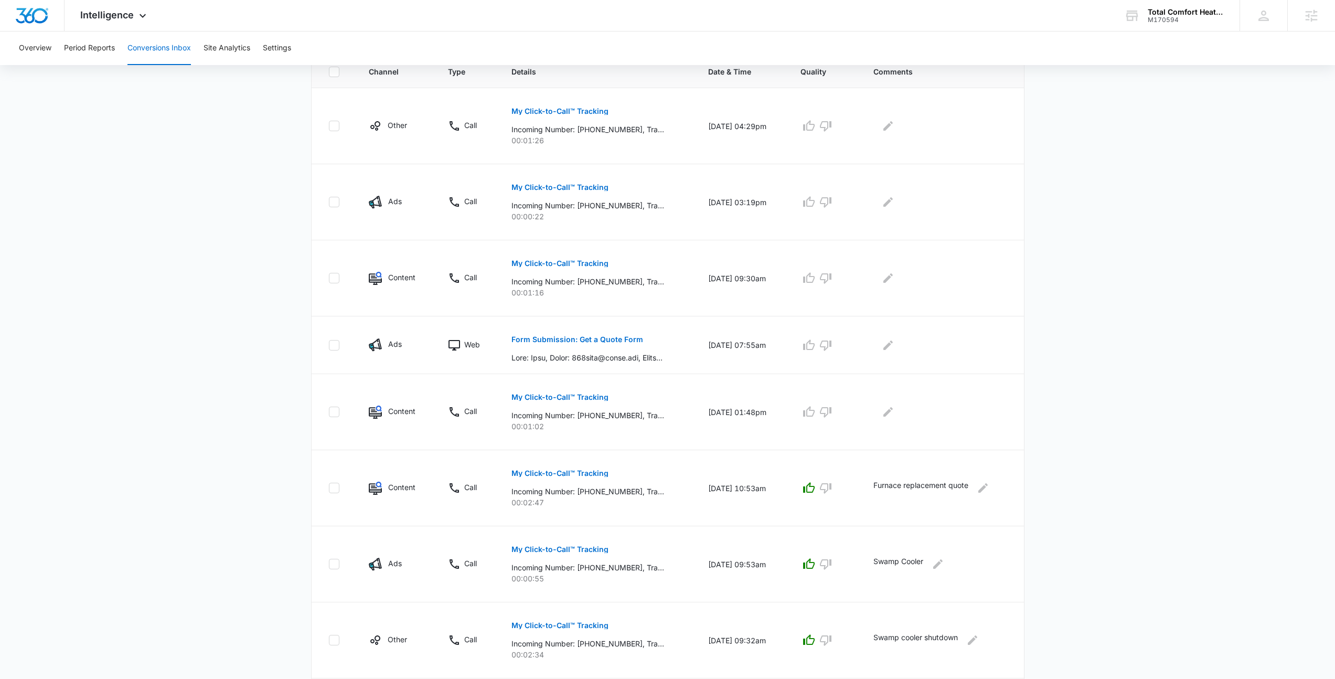
scroll to position [121, 0]
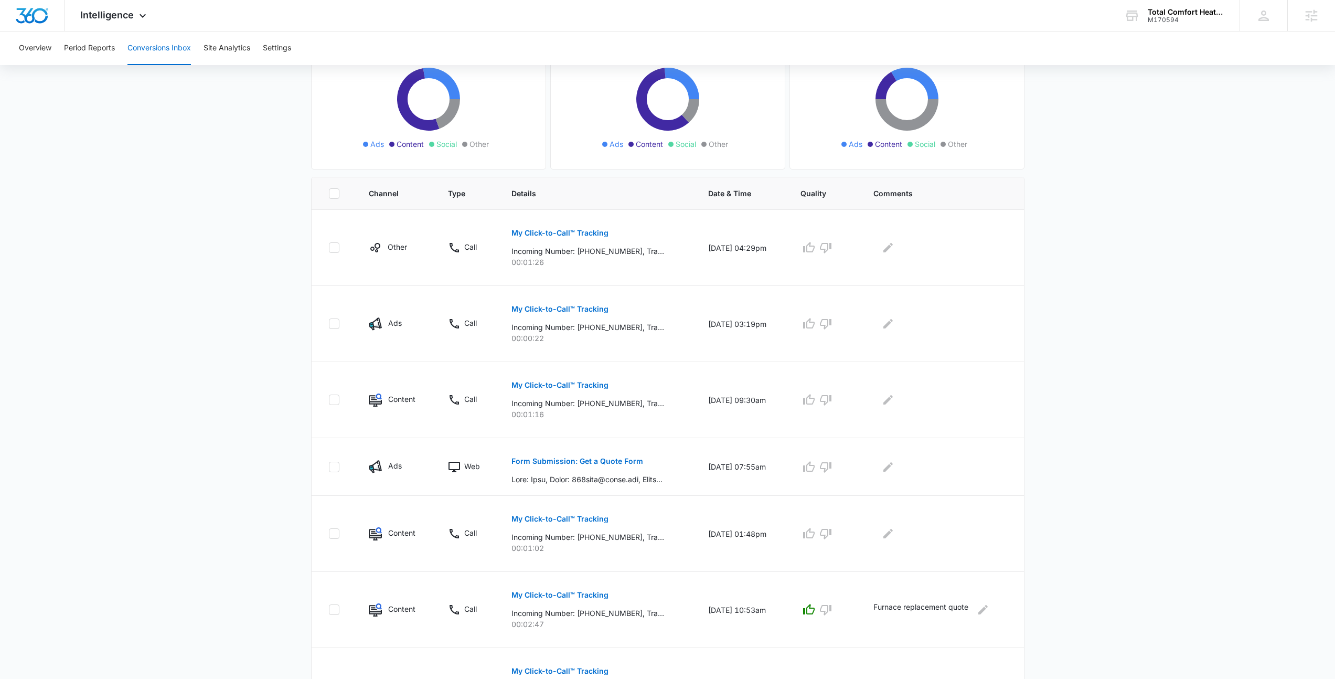
click at [1080, 391] on main "Filters [DATE] [DATE] New Conversion Total Conversions: 36 Ads Content Social O…" at bounding box center [667, 461] width 1335 height 1012
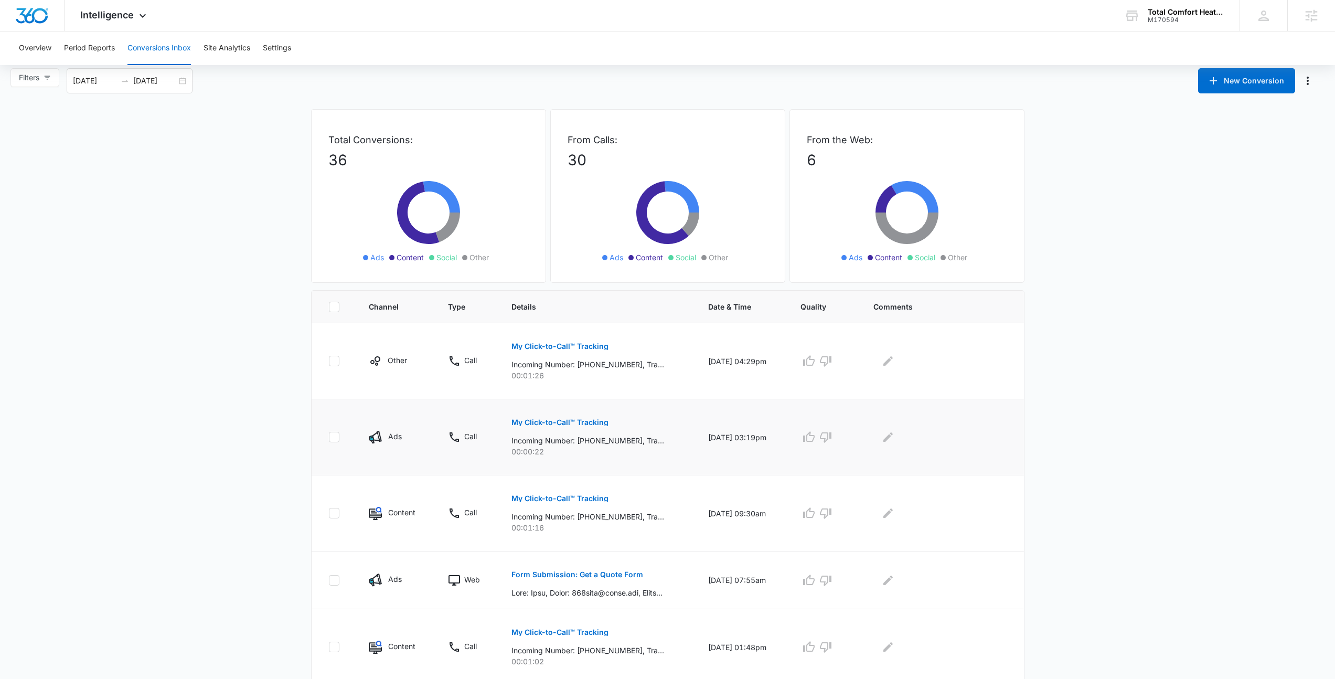
scroll to position [0, 0]
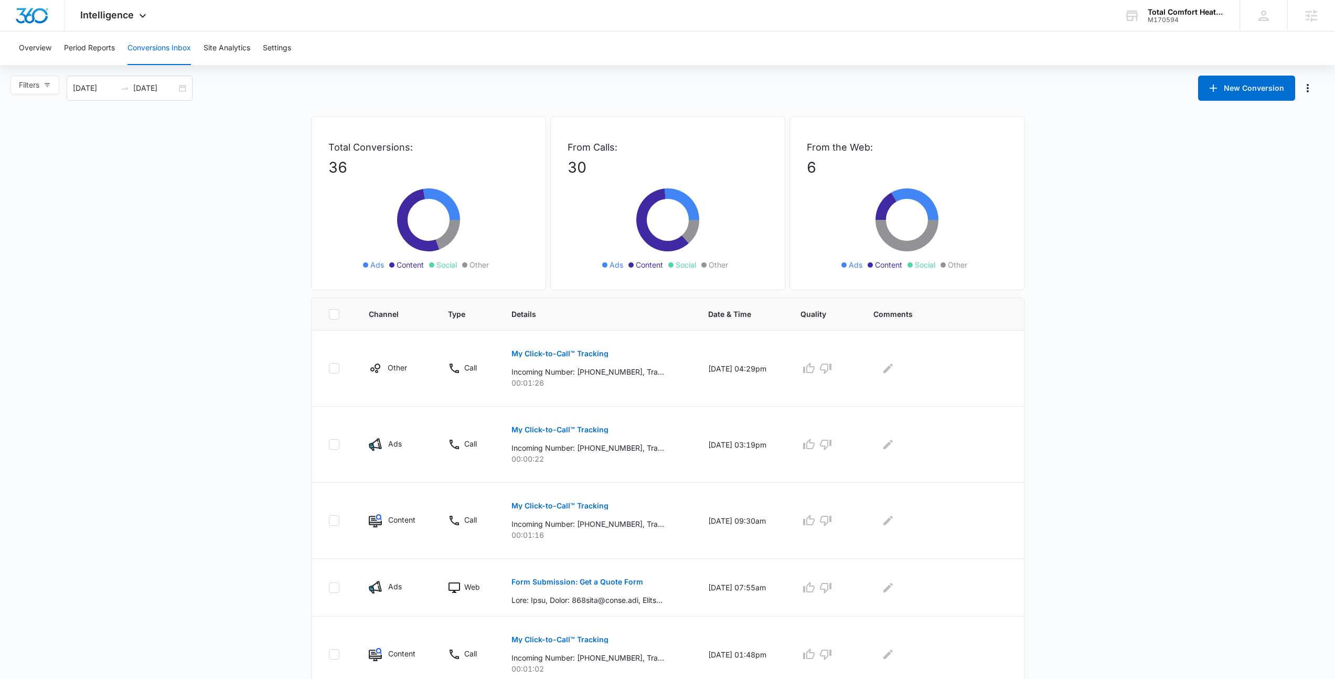
click at [296, 173] on main "Filters [DATE] [DATE] New Conversion Total Conversions: 36 Ads Content Social O…" at bounding box center [667, 582] width 1335 height 1012
click at [219, 31] on button "Site Analytics" at bounding box center [227, 48] width 47 height 34
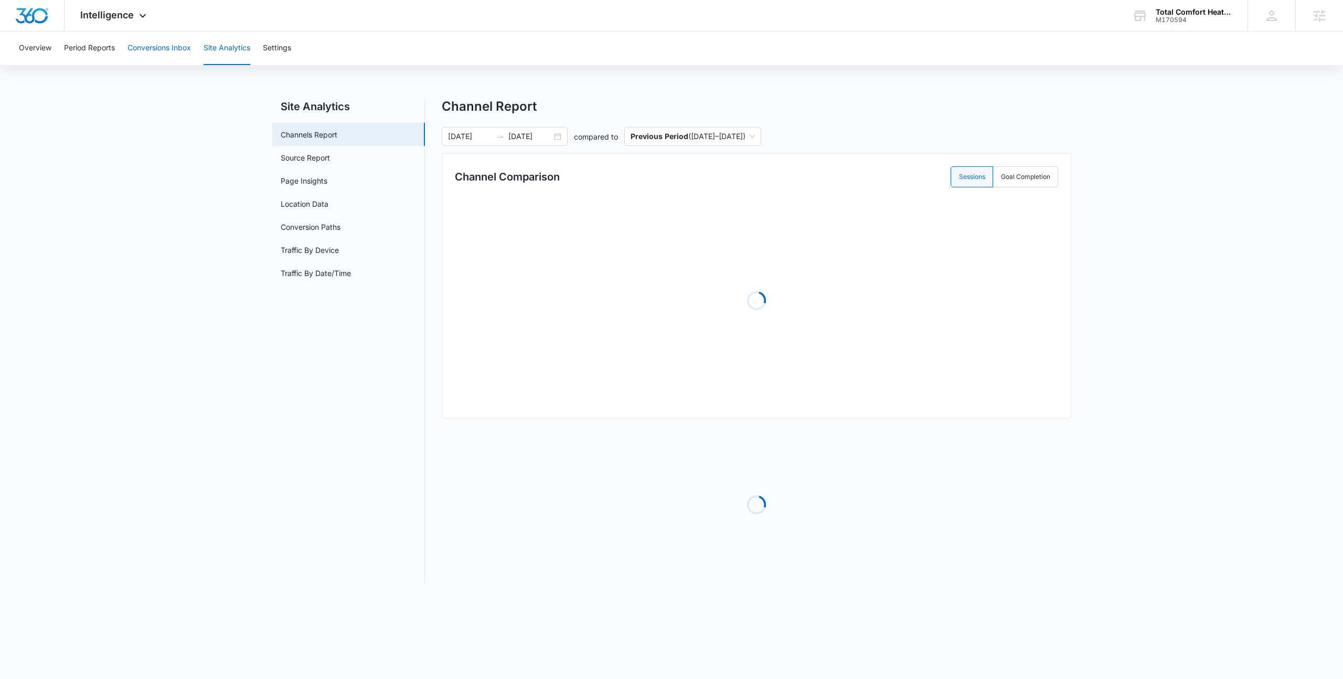
click at [138, 56] on button "Conversions Inbox" at bounding box center [159, 48] width 63 height 34
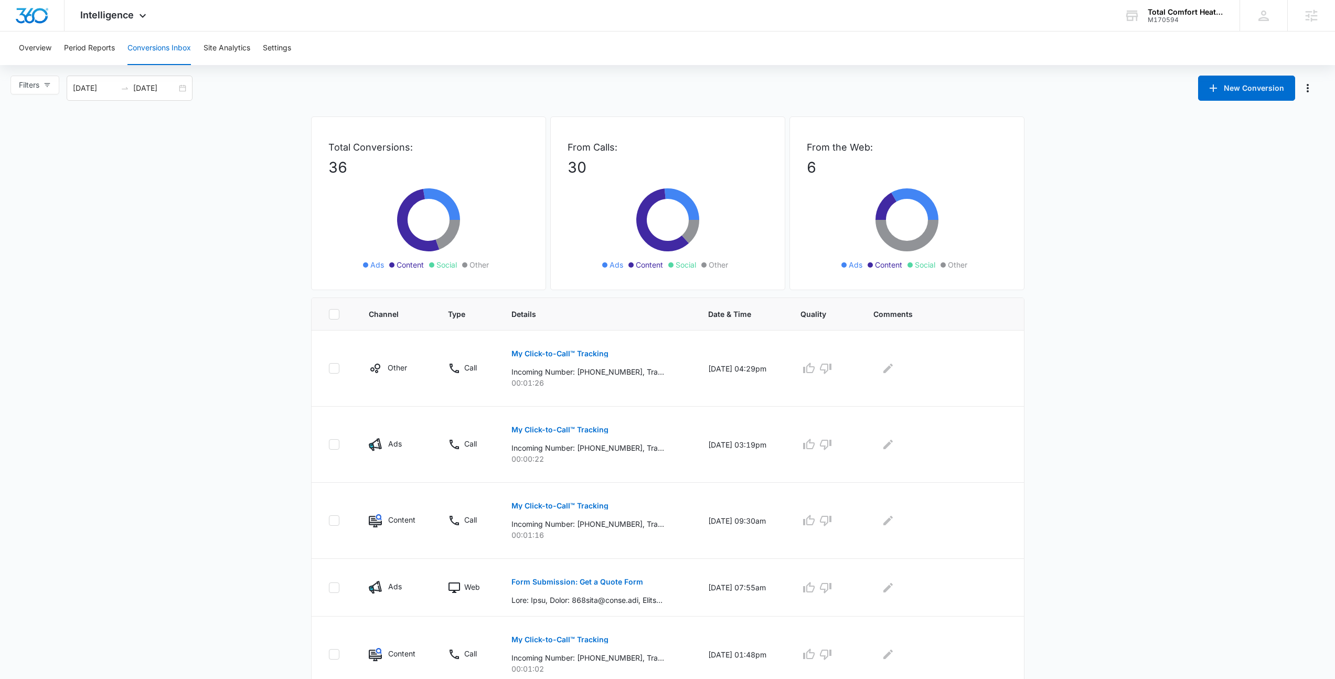
click at [259, 128] on main "Filters [DATE] [DATE] New Conversion Total Conversions: 36 Ads Content Social O…" at bounding box center [667, 582] width 1335 height 1012
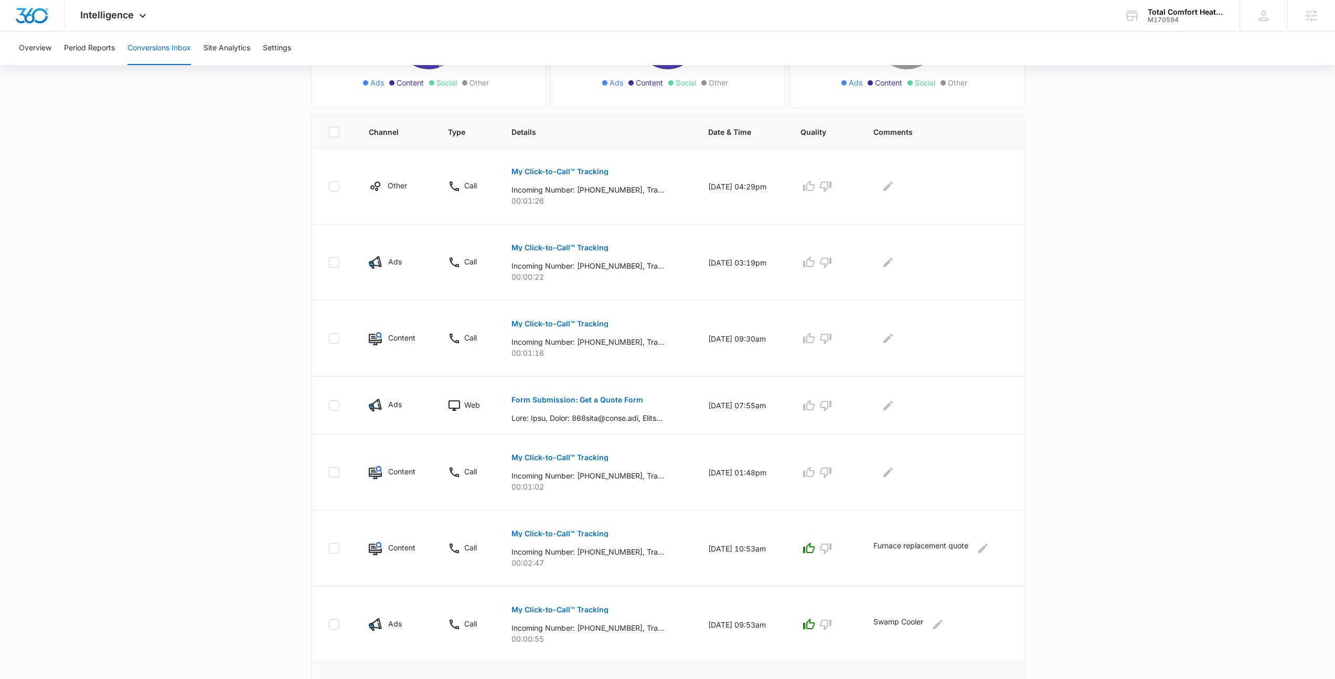
scroll to position [408, 0]
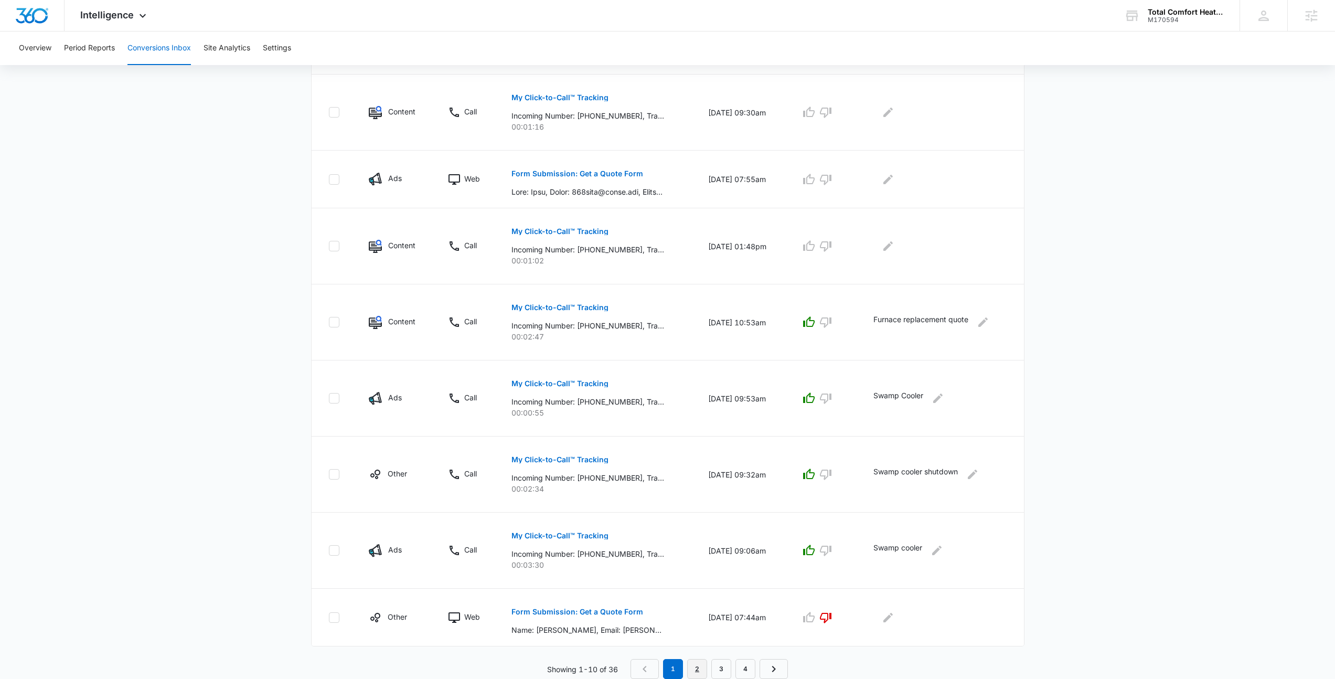
click at [705, 663] on link "2" at bounding box center [697, 669] width 20 height 20
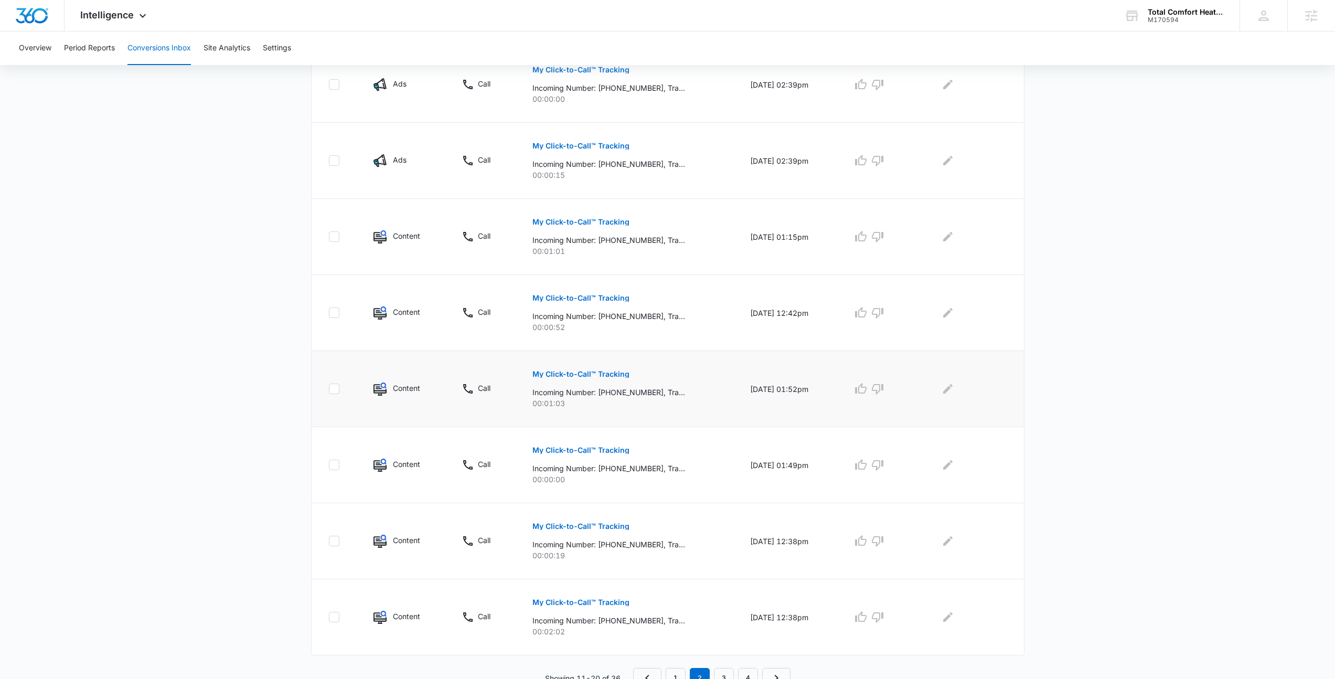
scroll to position [445, 0]
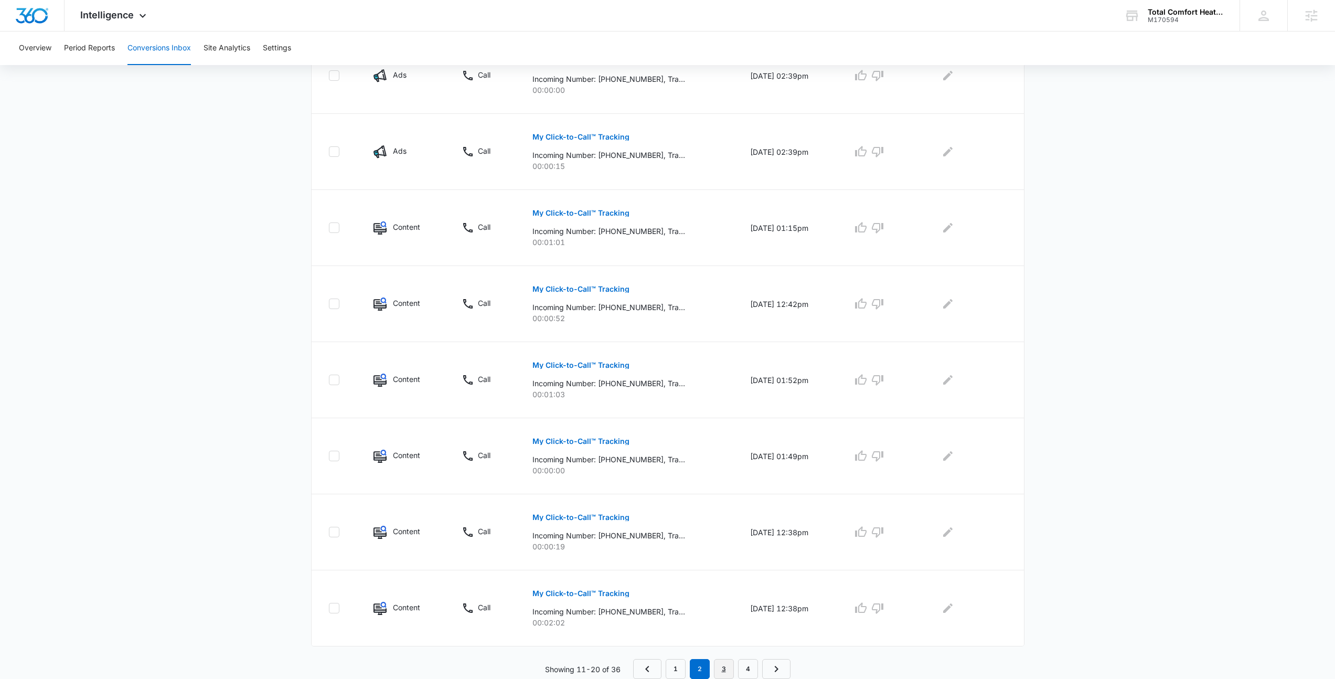
click at [720, 662] on link "3" at bounding box center [724, 669] width 20 height 20
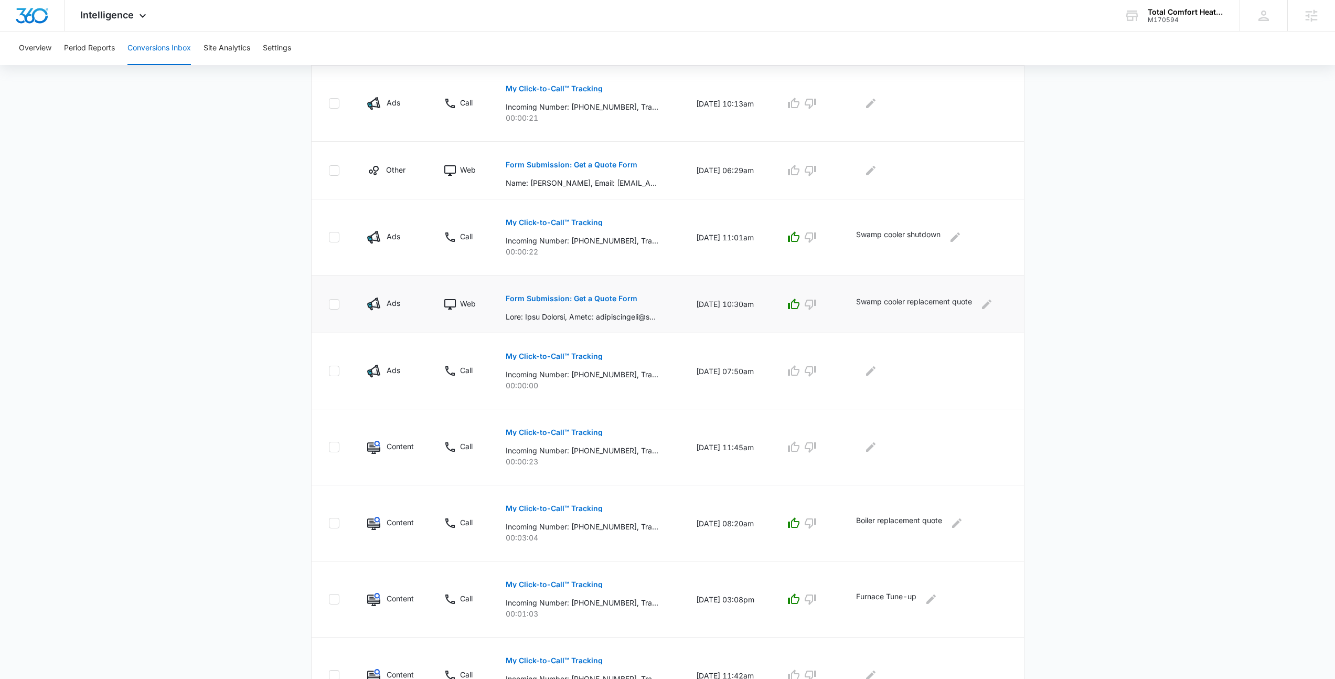
scroll to position [408, 0]
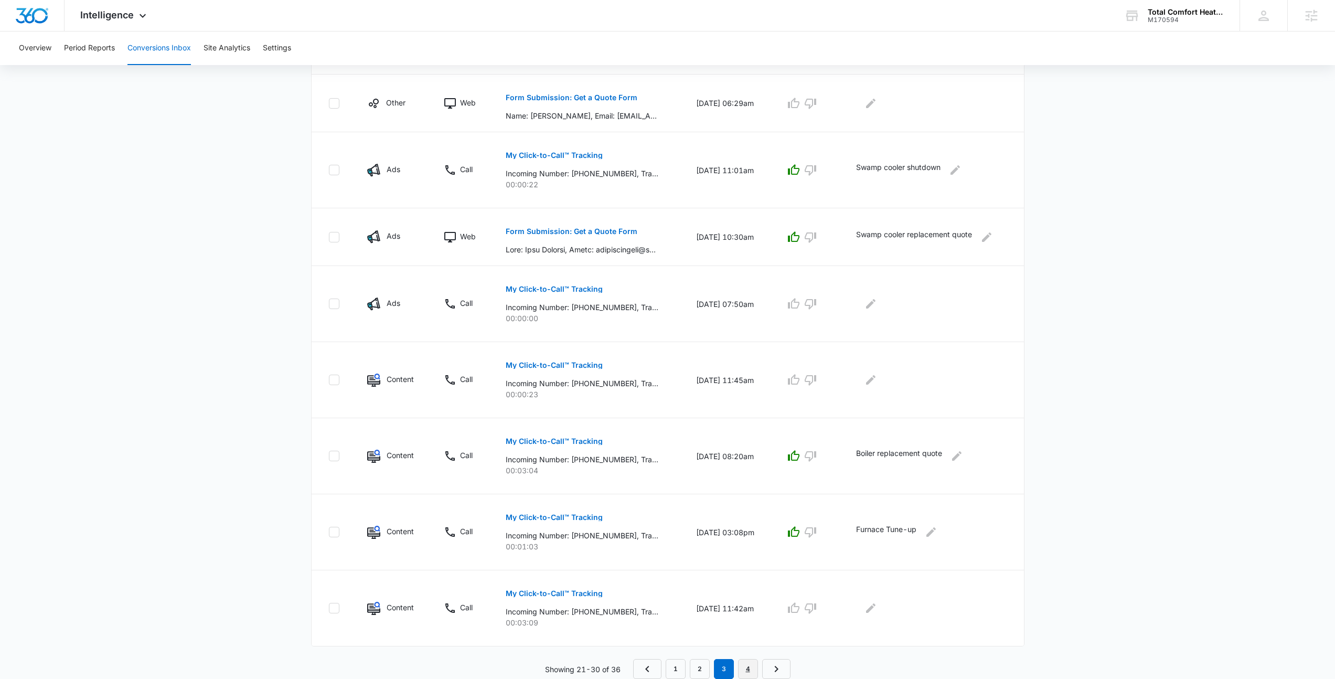
click at [748, 668] on link "4" at bounding box center [748, 669] width 20 height 20
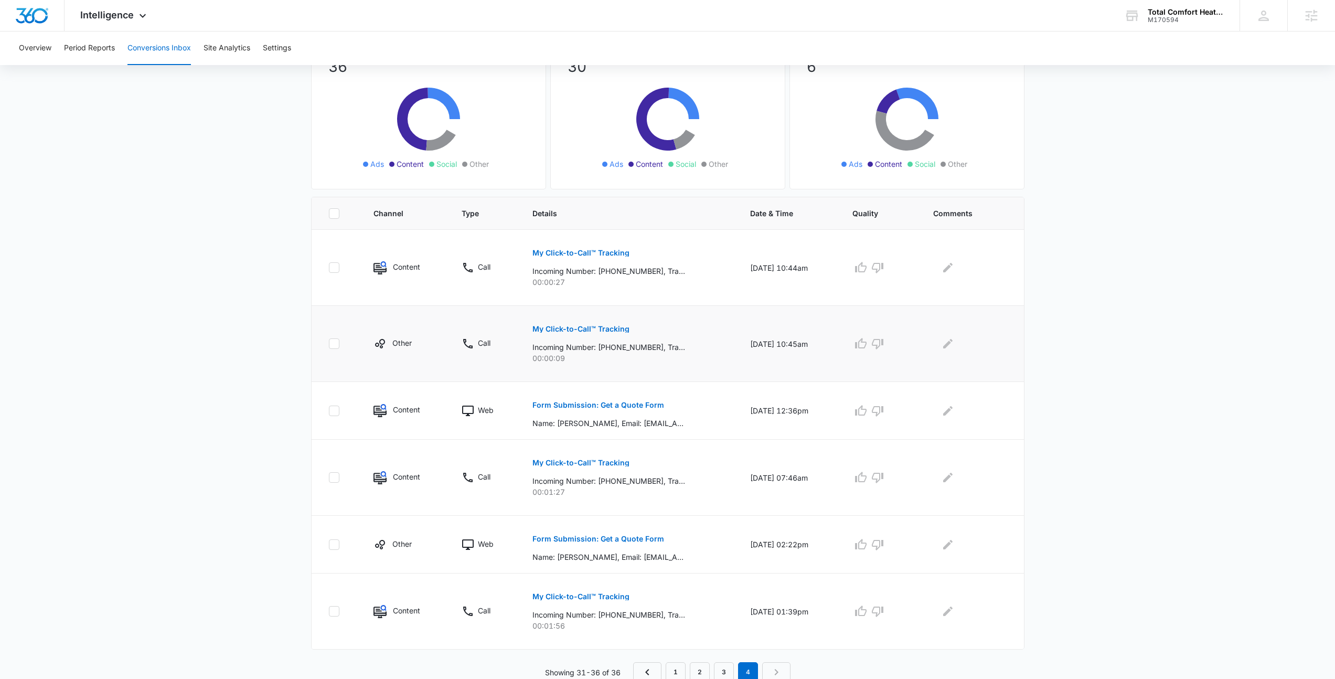
scroll to position [104, 0]
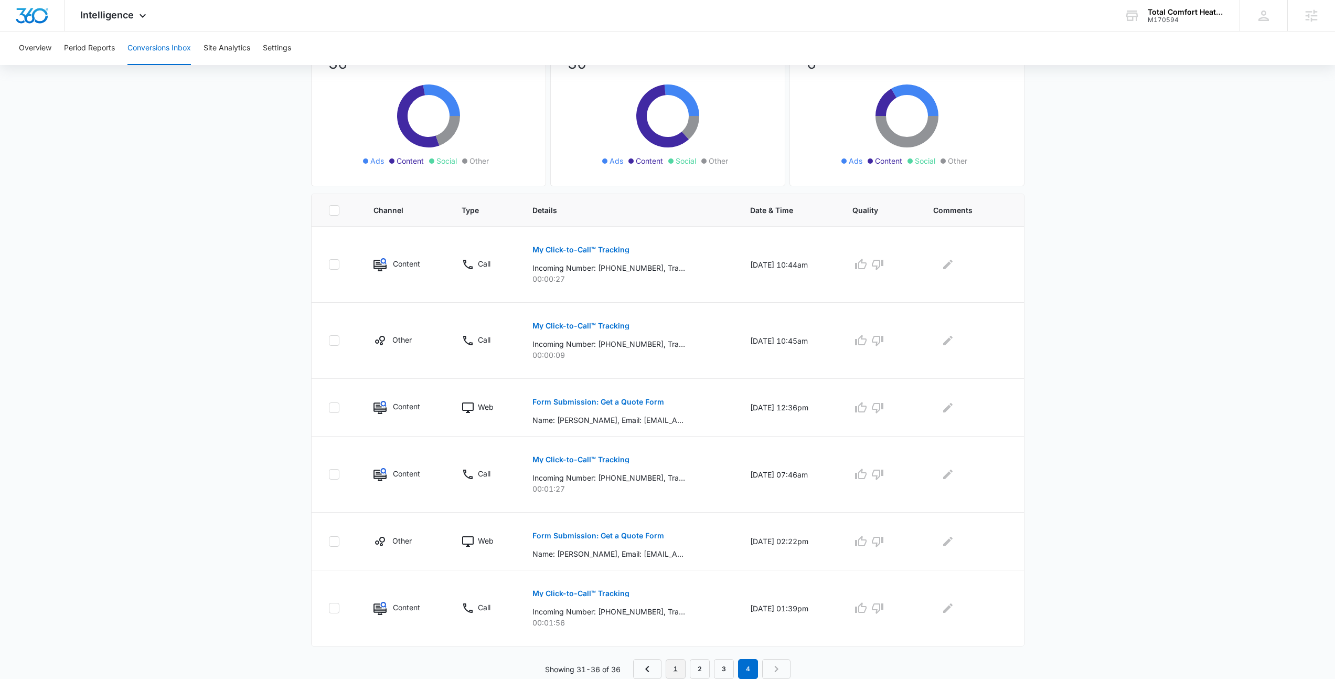
click at [673, 666] on link "1" at bounding box center [676, 669] width 20 height 20
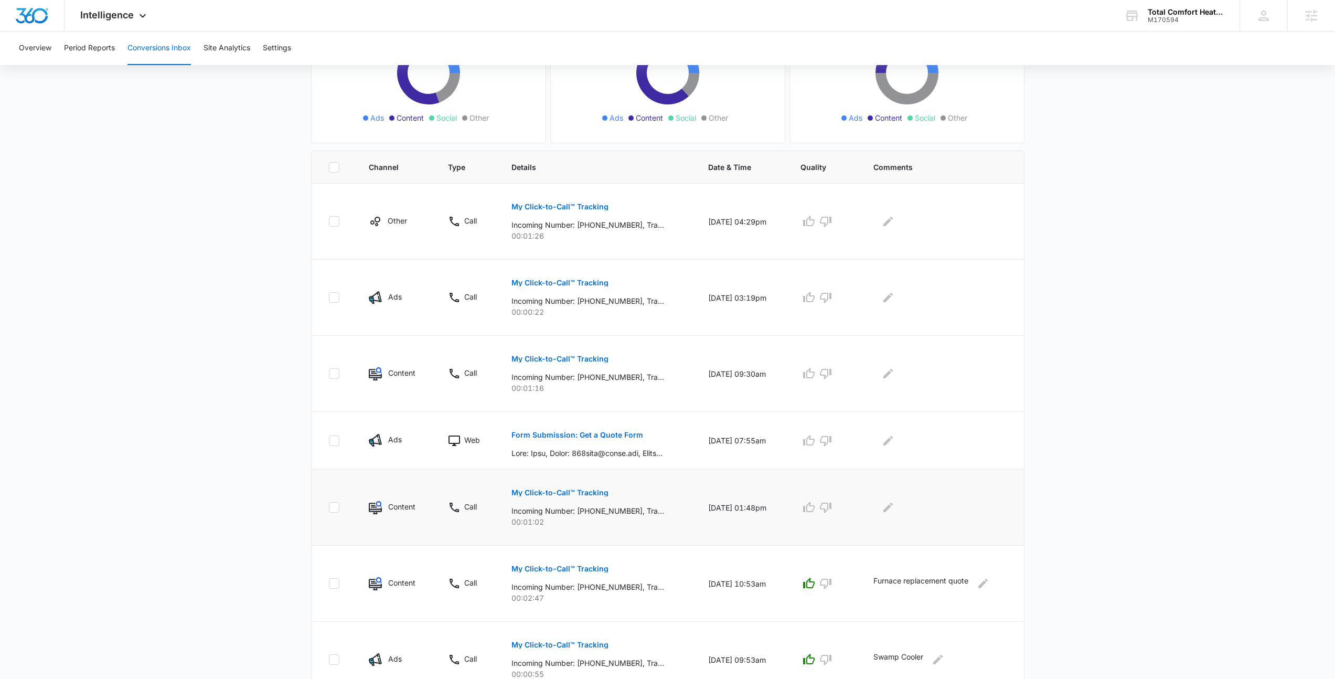
scroll to position [142, 0]
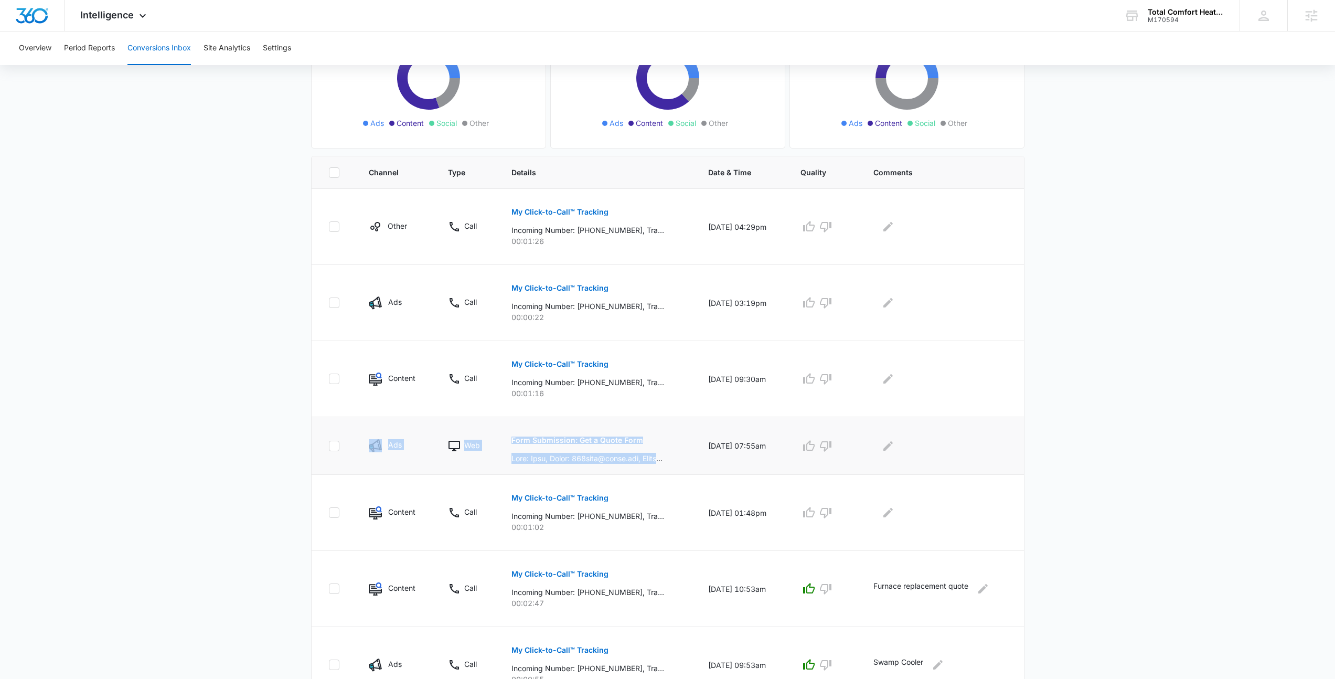
drag, startPoint x: 676, startPoint y: 468, endPoint x: 327, endPoint y: 431, distance: 350.8
click at [327, 431] on tr "Ads Web Form Submission: Get a Quote Form 10/01/25 at 07:55am" at bounding box center [668, 446] width 713 height 58
click at [327, 431] on td at bounding box center [334, 446] width 45 height 58
drag, startPoint x: 327, startPoint y: 431, endPoint x: 954, endPoint y: 468, distance: 628.1
click at [954, 468] on tr "Ads Web Form Submission: Get a Quote Form 10/01/25 at 07:55am" at bounding box center [668, 446] width 713 height 58
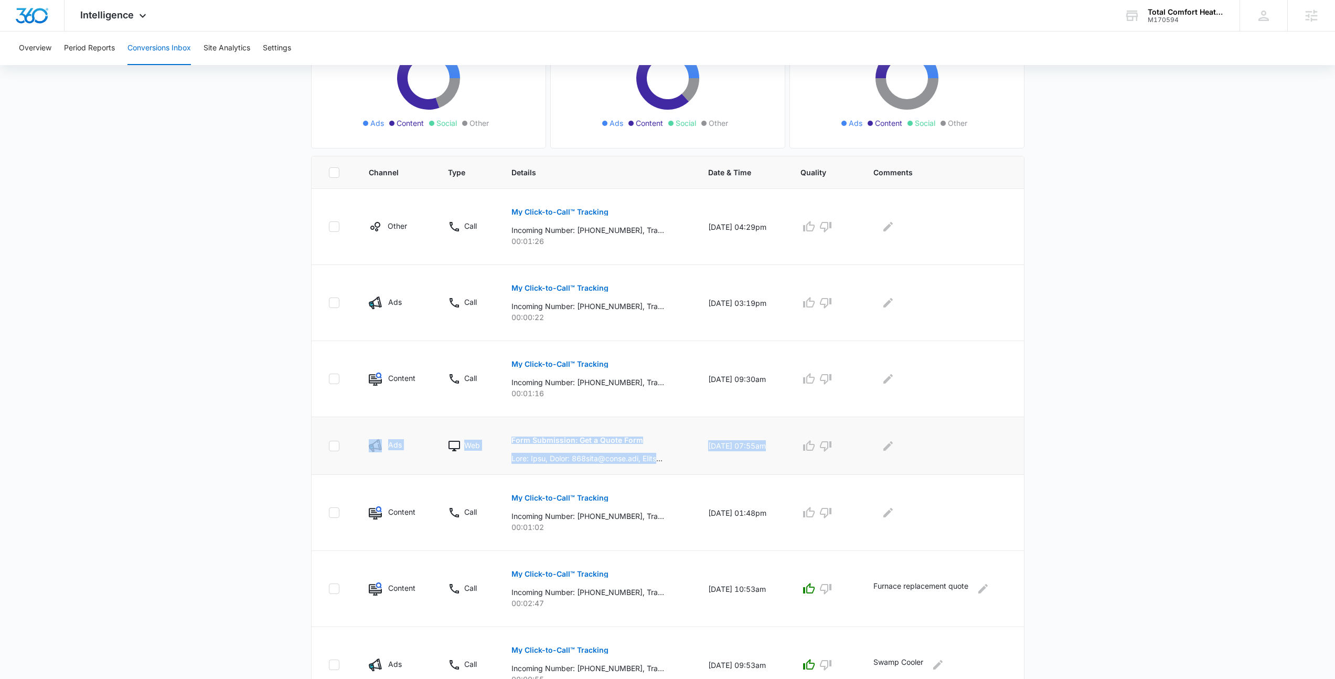
click at [954, 468] on td at bounding box center [942, 446] width 163 height 58
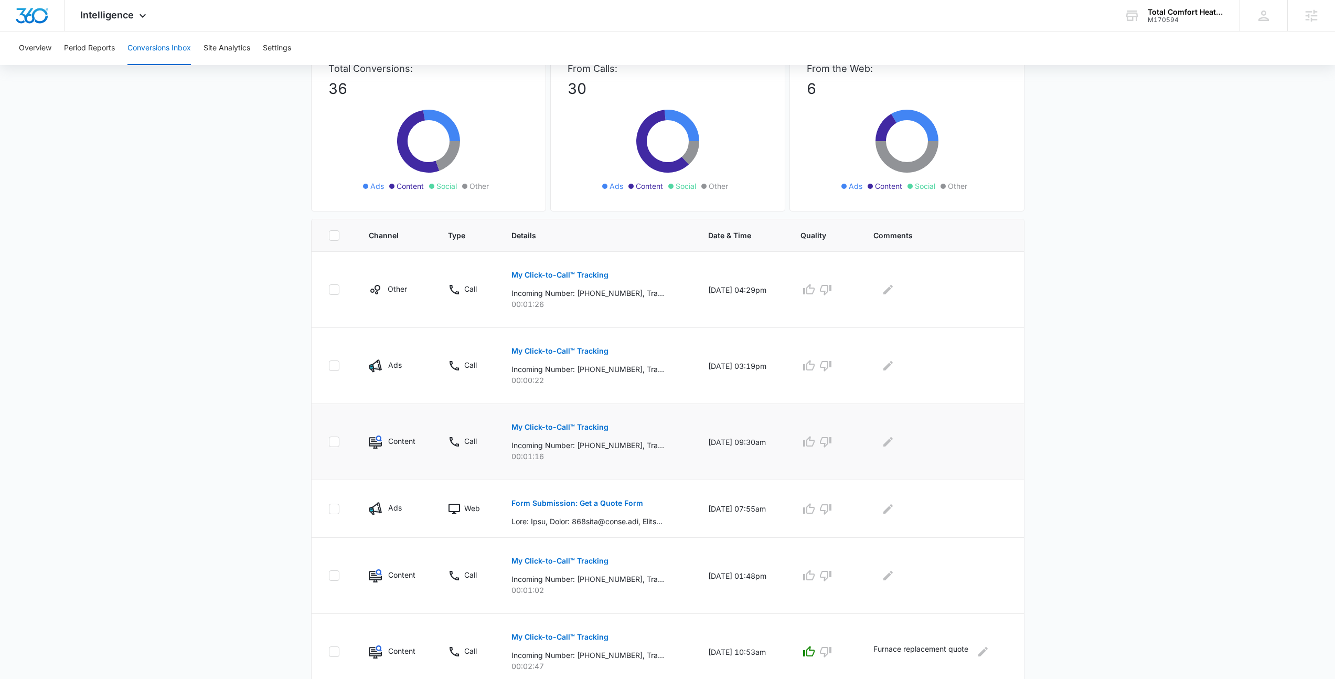
scroll to position [89, 0]
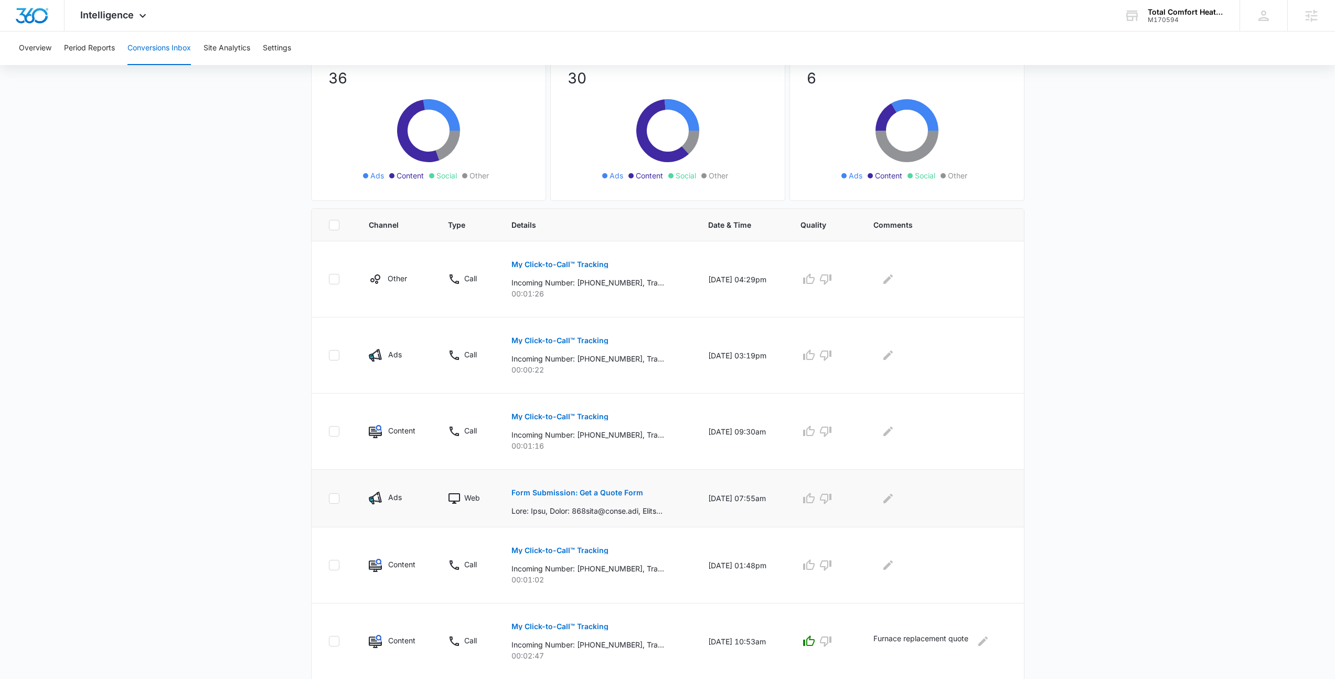
click at [610, 494] on p "Form Submission: Get a Quote Form" at bounding box center [578, 492] width 132 height 7
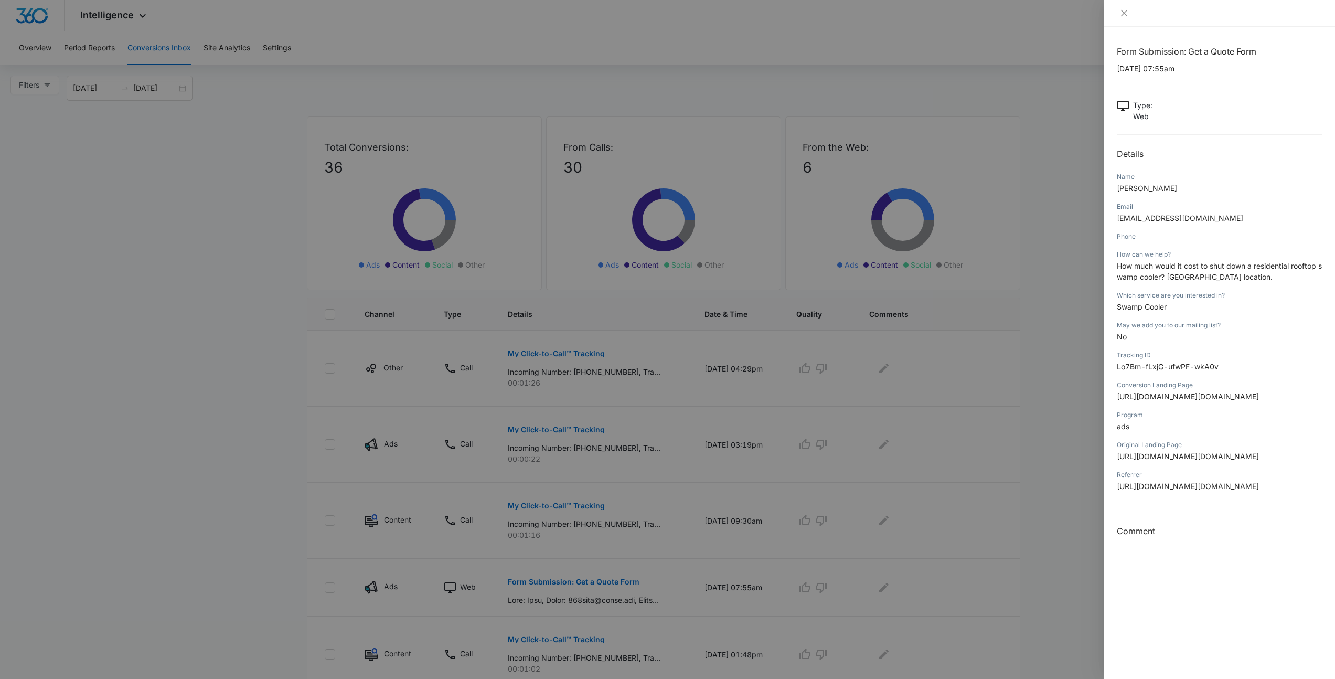
scroll to position [0, 0]
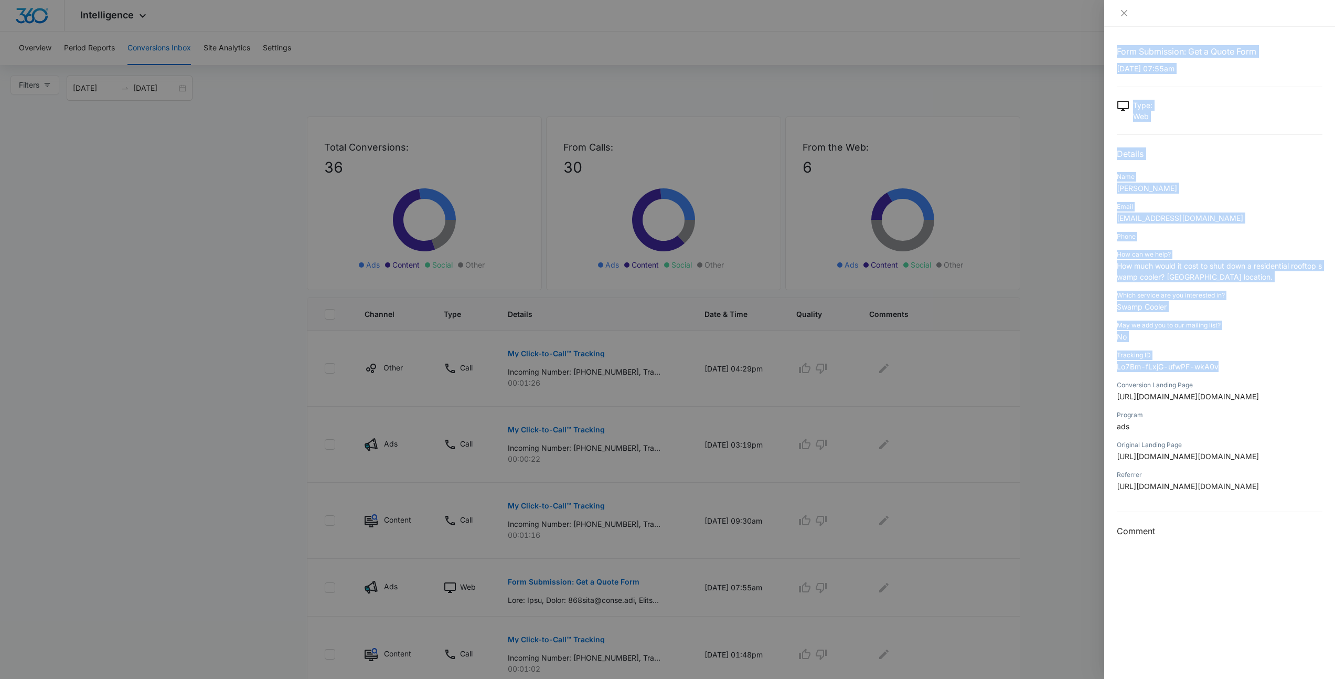
drag, startPoint x: 1223, startPoint y: 369, endPoint x: 1110, endPoint y: 47, distance: 341.3
click at [1110, 47] on div "Form Submission: Get a Quote Form 10/01/2025 at 07:55am Type : Web Details Name…" at bounding box center [1219, 353] width 231 height 652
click at [1111, 47] on div "Form Submission: Get a Quote Form 10/01/2025 at 07:55am Type : Web Details Name…" at bounding box center [1219, 353] width 231 height 652
drag, startPoint x: 1111, startPoint y: 47, endPoint x: 1253, endPoint y: 364, distance: 347.4
click at [1253, 364] on div "Form Submission: Get a Quote Form 10/01/2025 at 07:55am Type : Web Details Name…" at bounding box center [1219, 353] width 231 height 652
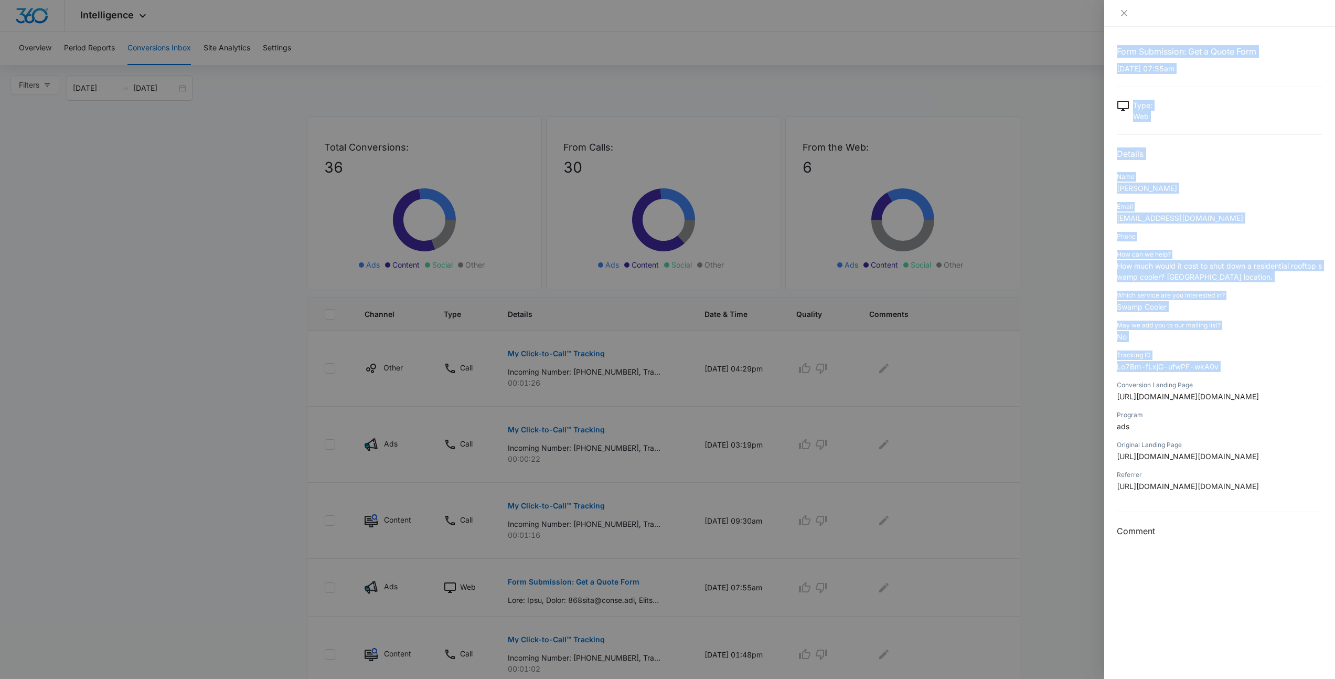
click at [1253, 364] on p "Lo7Bm-fLxjG-ufwPF-wkA0v" at bounding box center [1220, 366] width 206 height 11
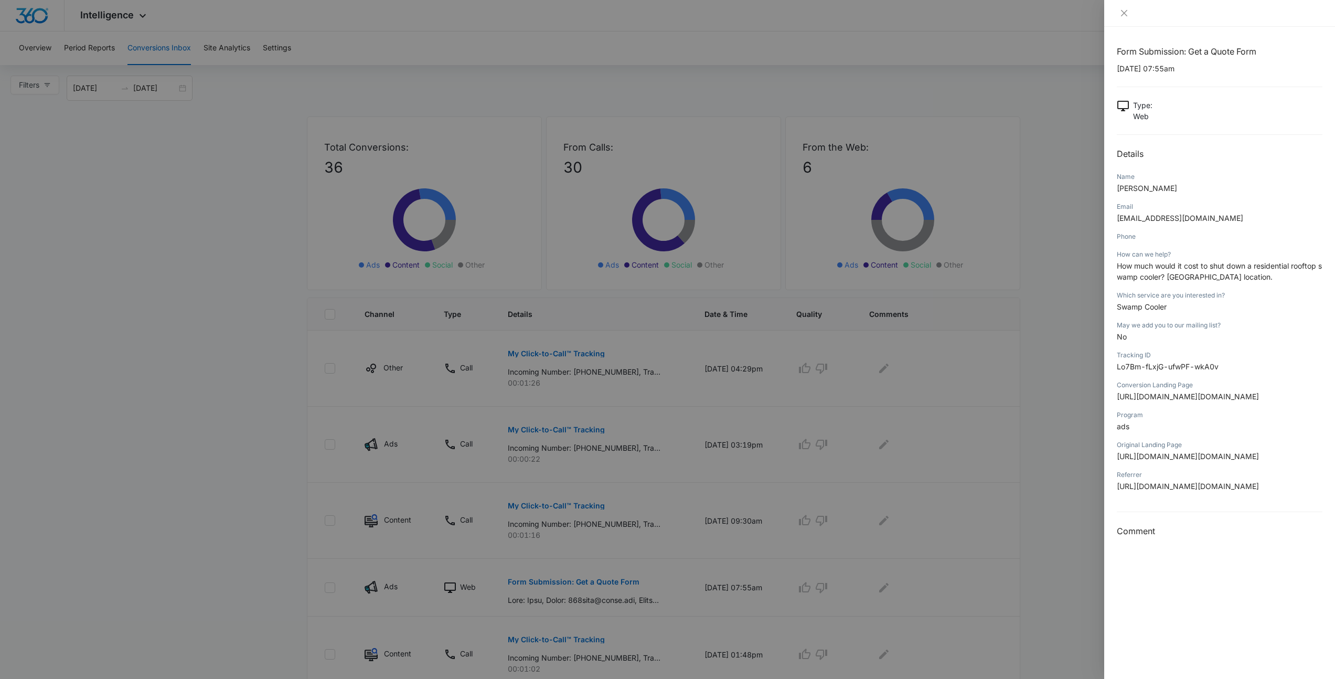
click at [1066, 270] on div at bounding box center [667, 339] width 1335 height 679
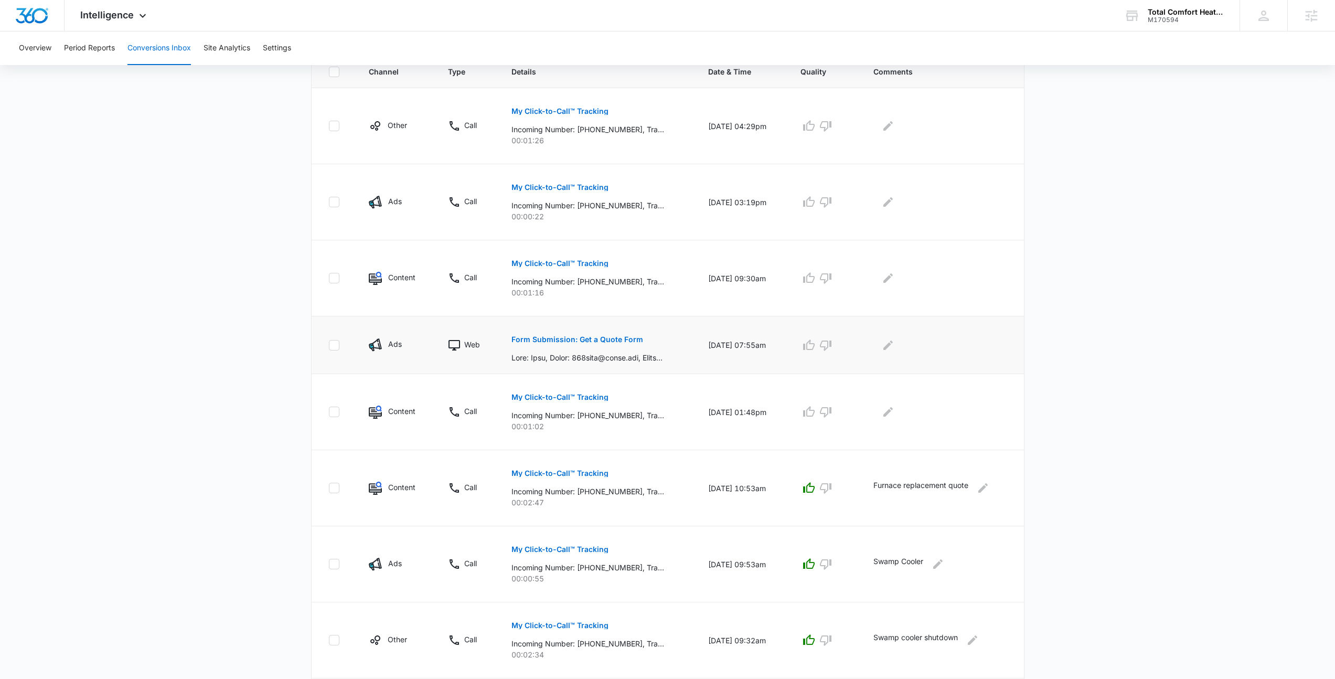
scroll to position [241, 0]
drag, startPoint x: 507, startPoint y: 359, endPoint x: 665, endPoint y: 360, distance: 157.4
click at [665, 360] on div "Form Submission: Get a Quote Form" at bounding box center [598, 346] width 172 height 36
drag, startPoint x: 600, startPoint y: 348, endPoint x: 502, endPoint y: 326, distance: 99.9
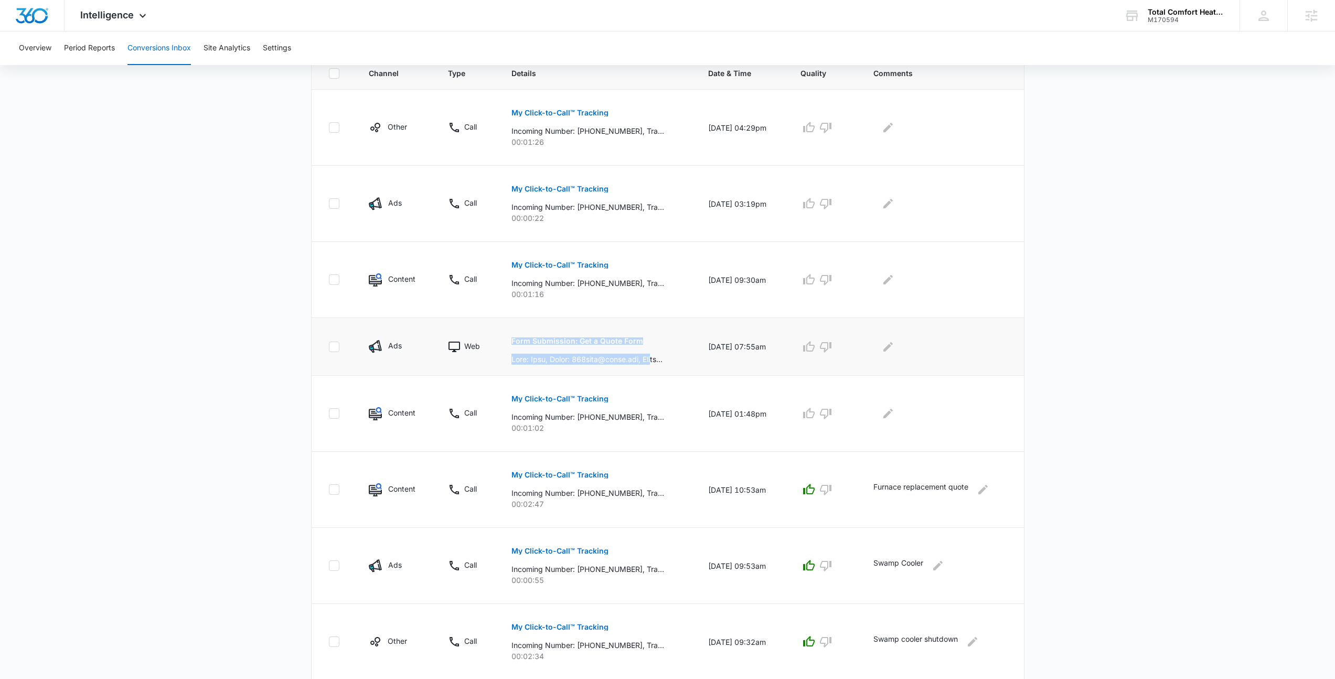
click at [502, 326] on td "Form Submission: Get a Quote Form" at bounding box center [597, 347] width 197 height 58
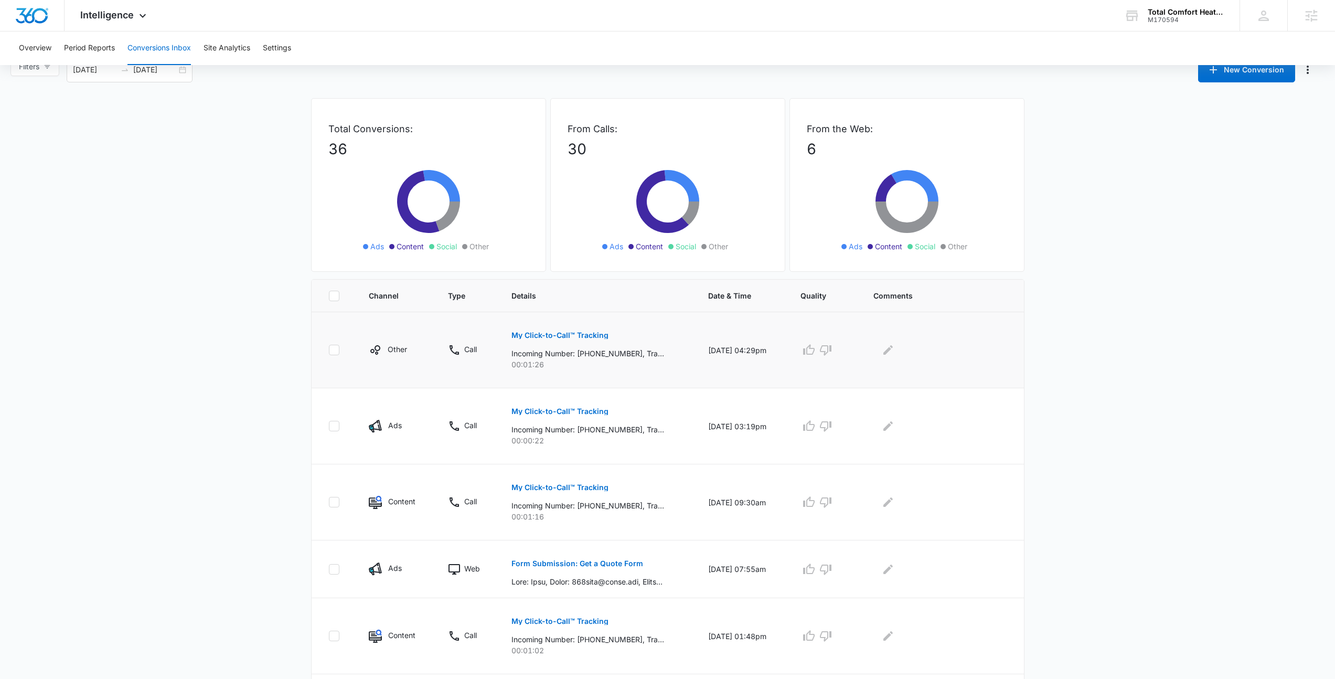
scroll to position [180, 0]
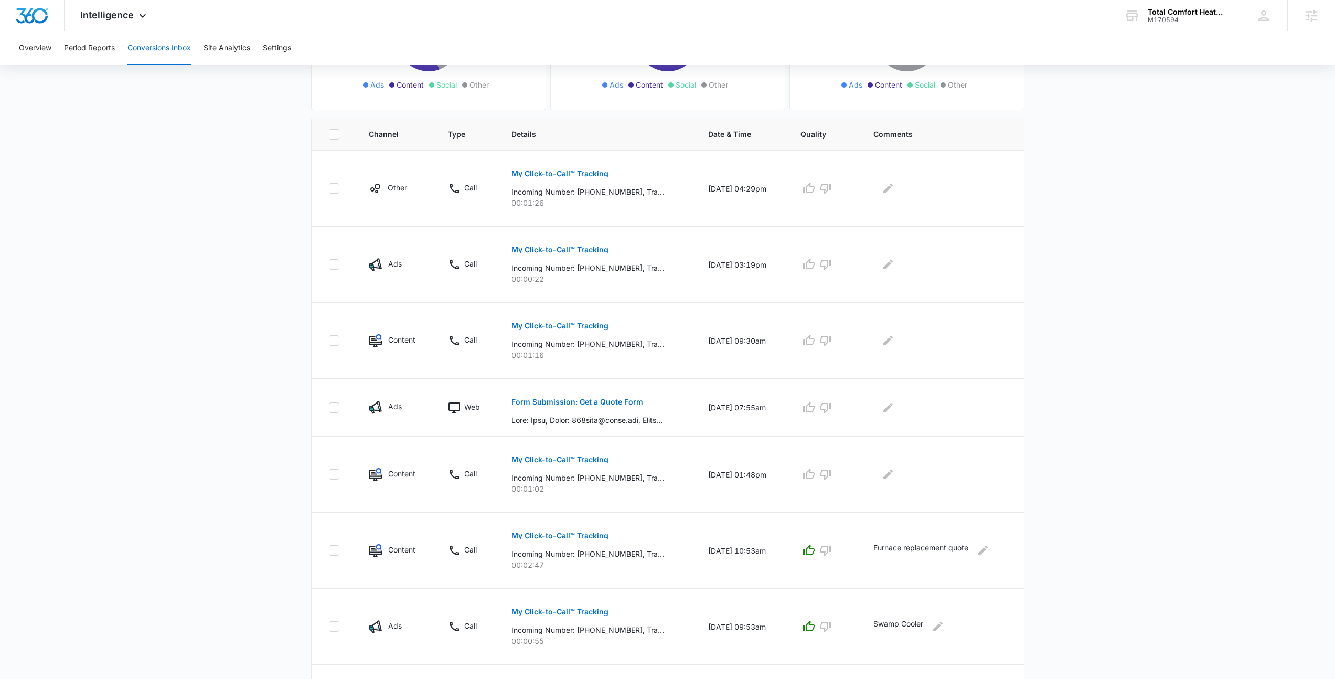
click at [235, 226] on main "Filters 09/07/2025 10/07/2025 New Conversion Total Conversions: 36 Ads Content …" at bounding box center [667, 402] width 1335 height 1012
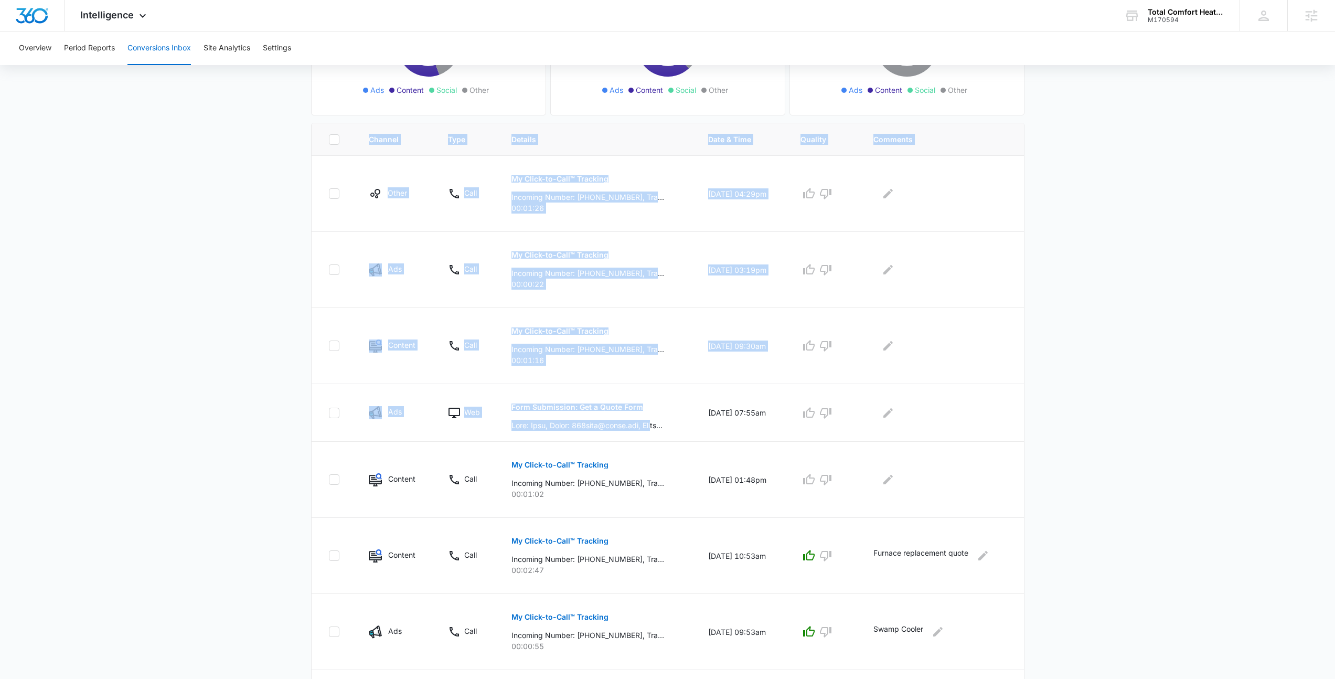
drag, startPoint x: 663, startPoint y: 425, endPoint x: 267, endPoint y: 348, distance: 403.6
click at [267, 348] on main "Filters 09/07/2025 10/07/2025 New Conversion Total Conversions: 36 Ads Content …" at bounding box center [667, 407] width 1335 height 1012
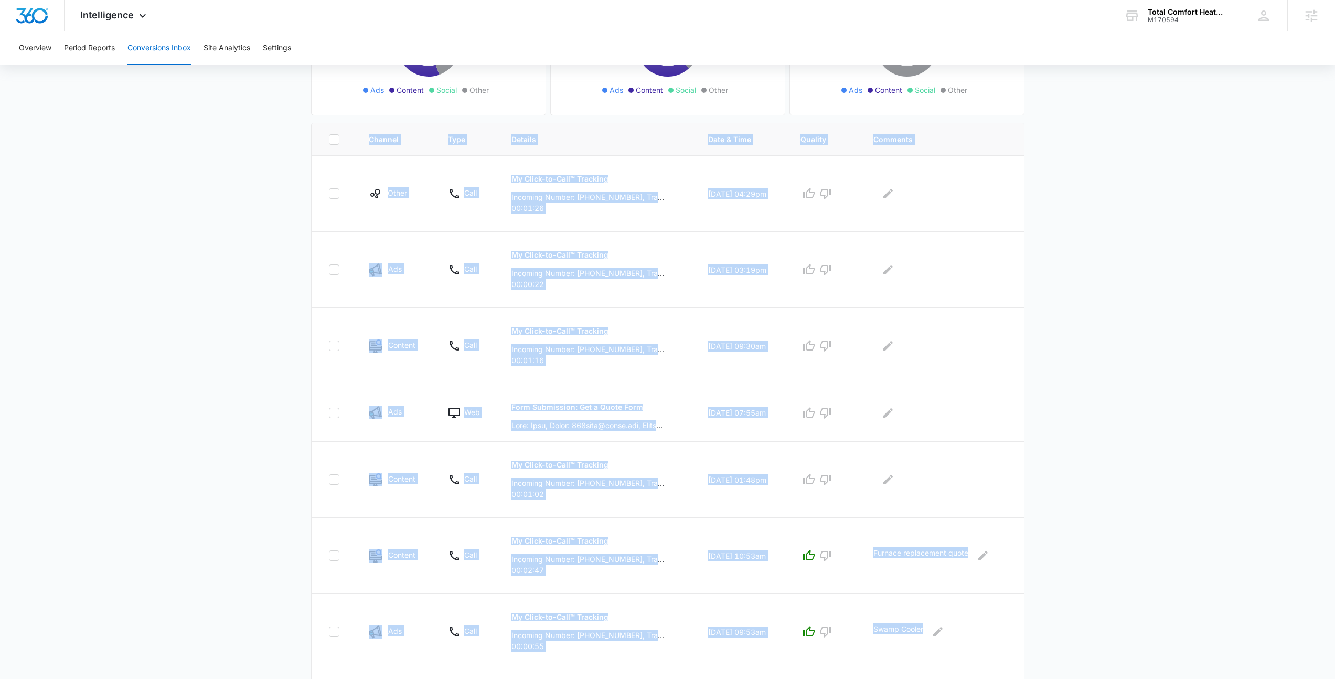
drag, startPoint x: 267, startPoint y: 348, endPoint x: 1103, endPoint y: 460, distance: 844.3
click at [1104, 460] on main "Filters 09/07/2025 10/07/2025 New Conversion Total Conversions: 36 Ads Content …" at bounding box center [667, 407] width 1335 height 1012
click at [1103, 460] on main "Filters 09/07/2025 10/07/2025 New Conversion Total Conversions: 36 Ads Content …" at bounding box center [667, 407] width 1335 height 1012
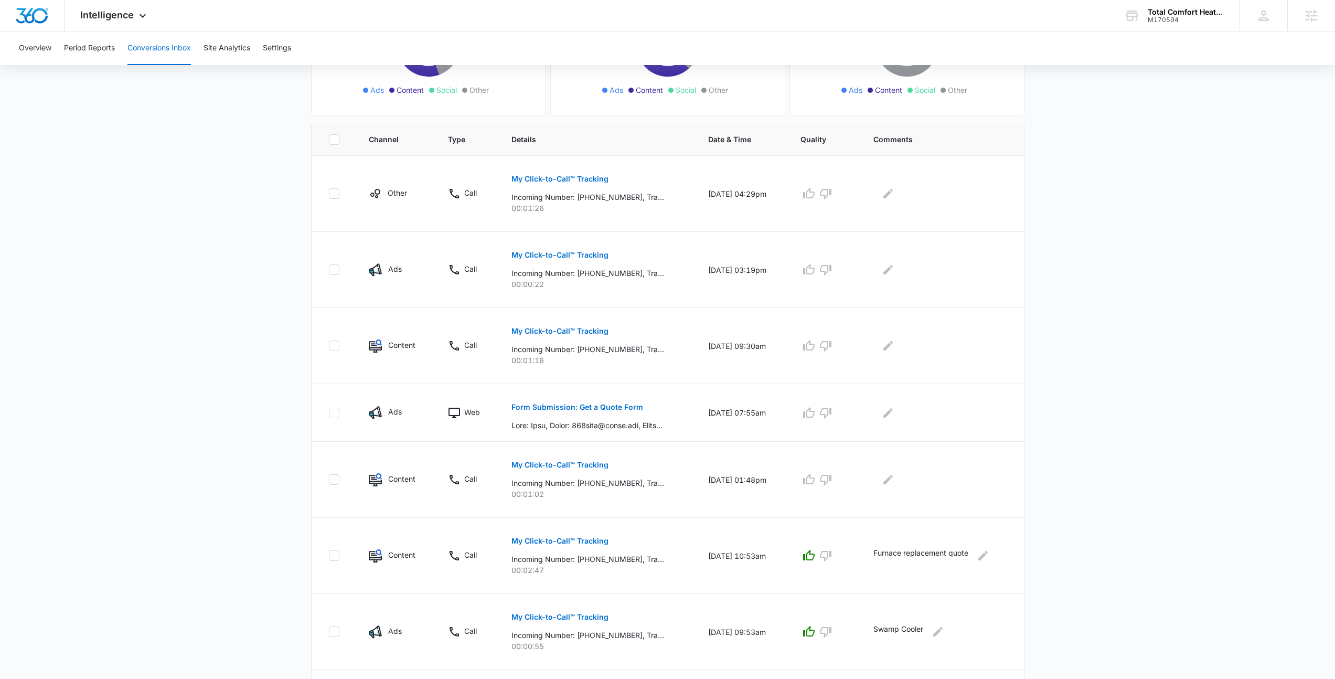
click at [1103, 460] on main "Filters 09/07/2025 10/07/2025 New Conversion Total Conversions: 36 Ads Content …" at bounding box center [667, 407] width 1335 height 1012
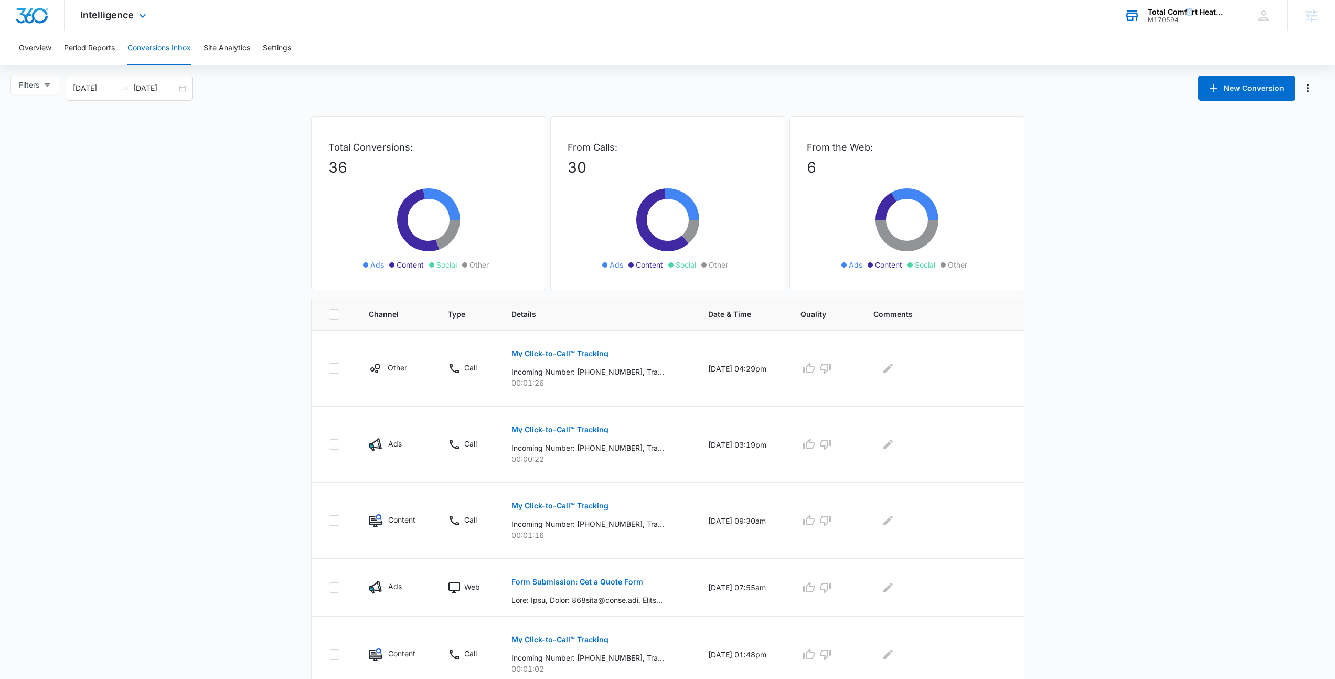
click at [1189, 13] on div "Total Comfort Heating and Cooling" at bounding box center [1186, 12] width 77 height 8
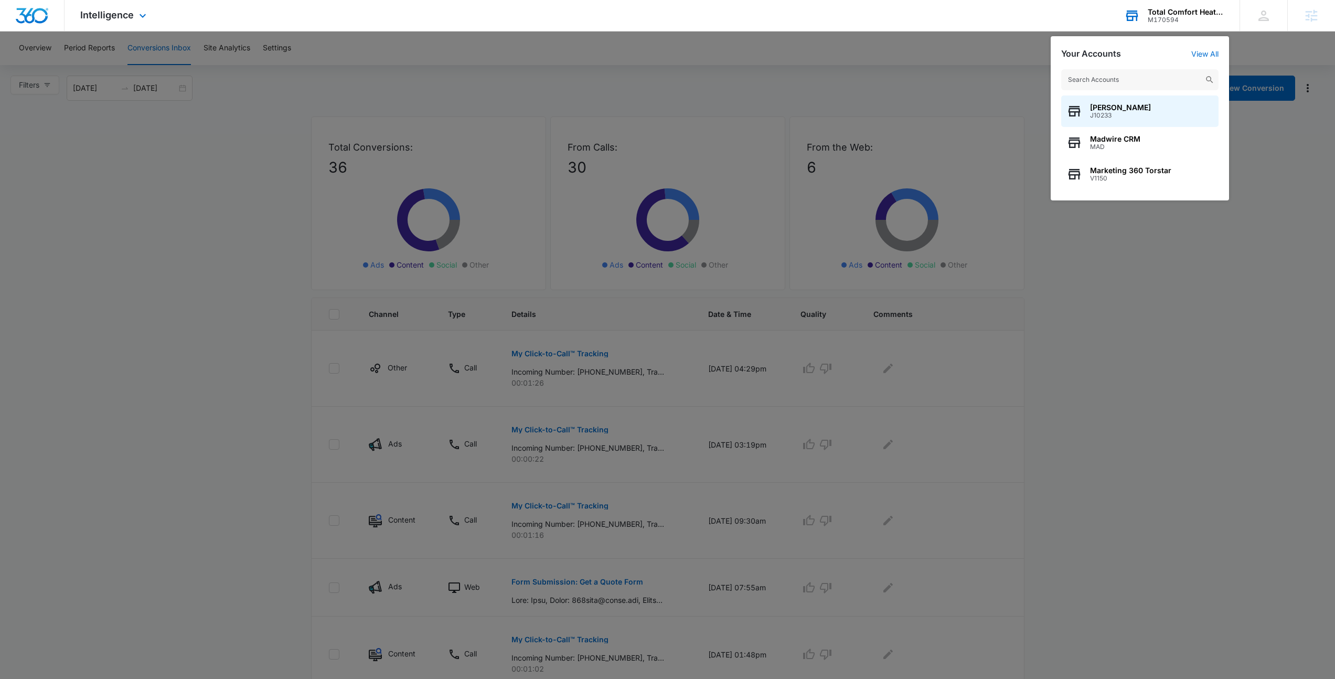
click at [1132, 84] on input "text" at bounding box center [1139, 79] width 157 height 21
type input "Everlast"
click at [1140, 151] on div "Everlast flooring M332712" at bounding box center [1139, 142] width 157 height 31
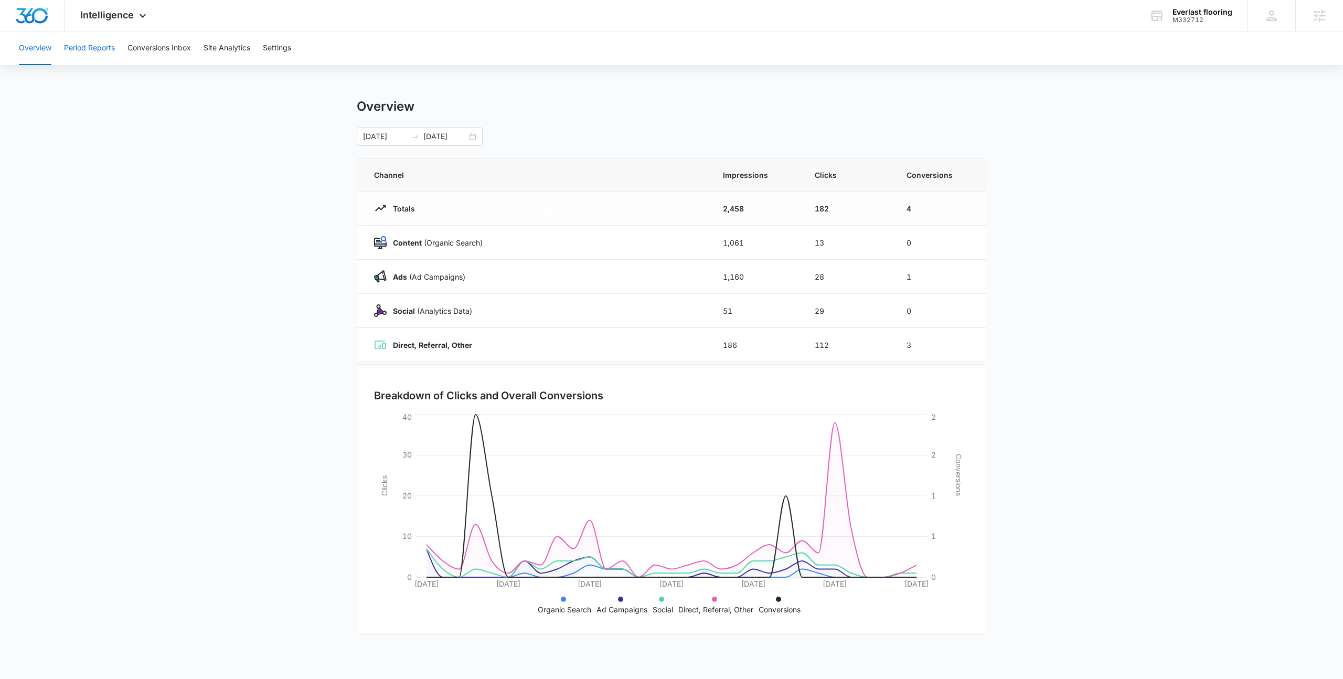
click at [87, 49] on button "Period Reports" at bounding box center [89, 48] width 51 height 34
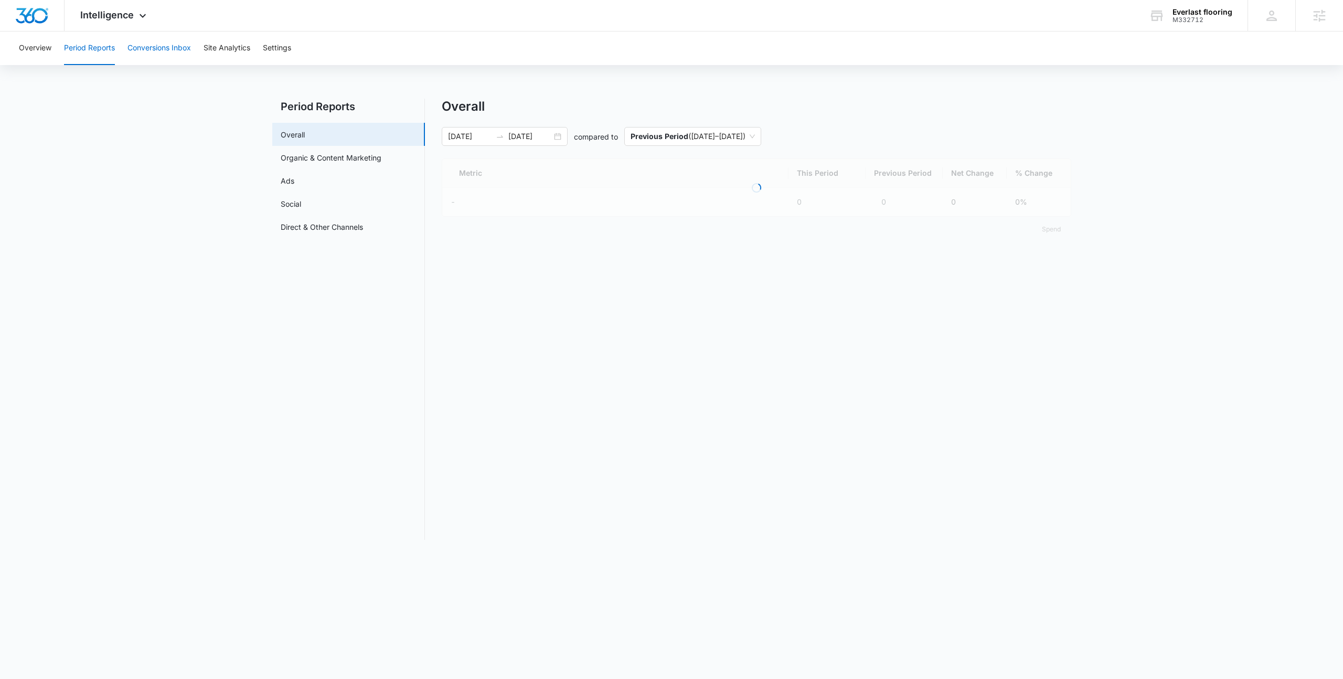
click at [133, 40] on button "Conversions Inbox" at bounding box center [159, 48] width 63 height 34
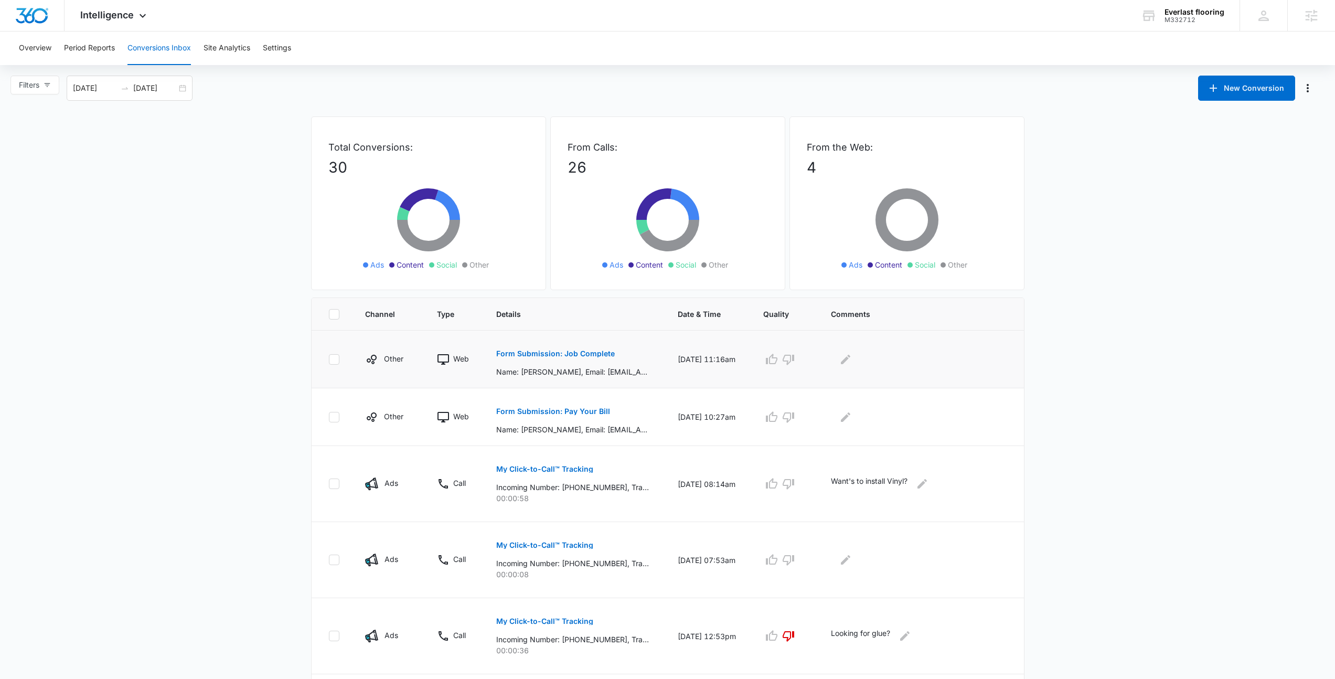
click at [554, 358] on button "Form Submission: Job Complete" at bounding box center [555, 353] width 119 height 25
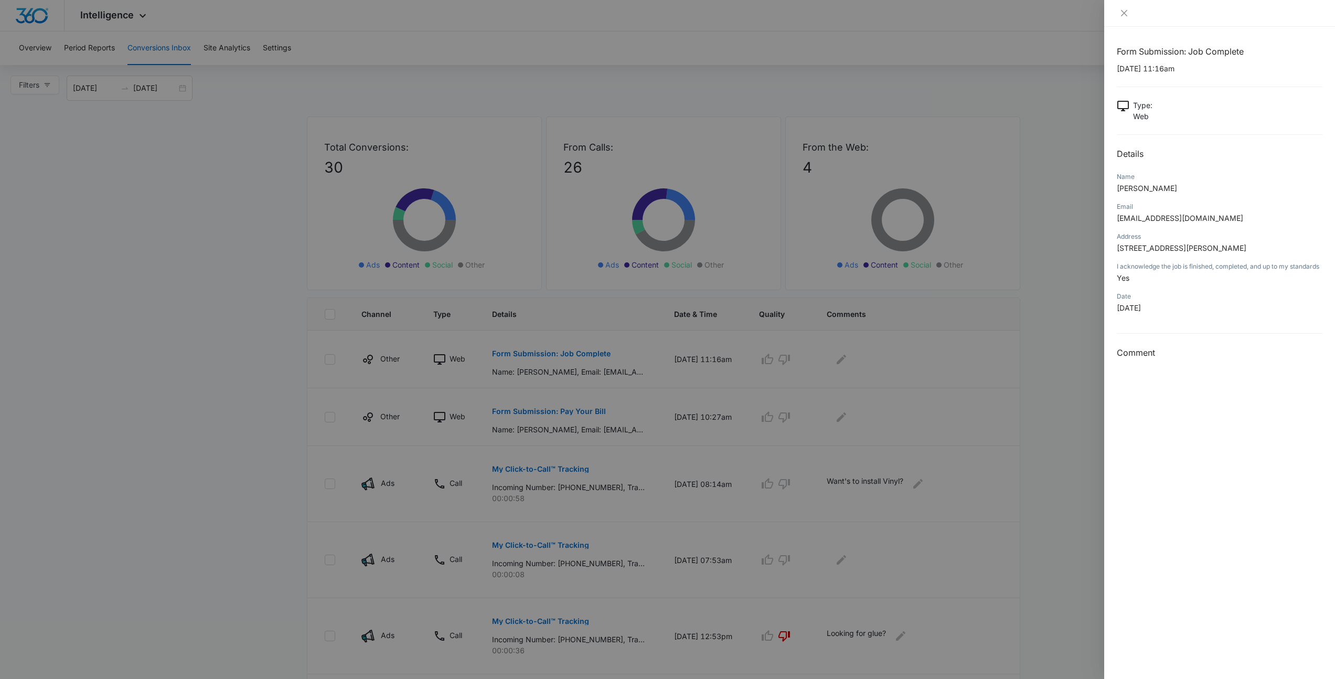
click at [903, 138] on div at bounding box center [667, 339] width 1335 height 679
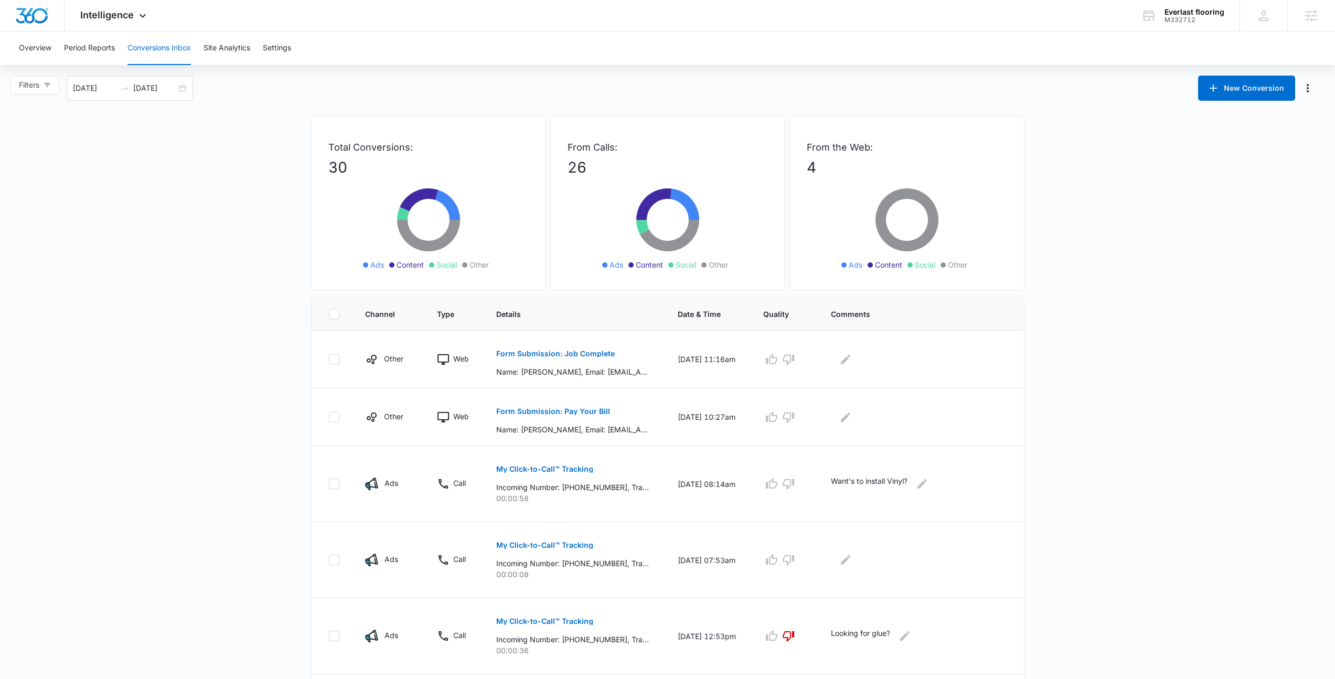
click at [184, 173] on main "Filters 09/07/2025 10/07/2025 New Conversion Total Conversions: 30 Ads Content …" at bounding box center [667, 582] width 1335 height 1012
click at [239, 112] on main "Filters 09/07/2025 10/07/2025 New Conversion Total Conversions: 30 Ads Content …" at bounding box center [667, 582] width 1335 height 1012
click at [1279, 403] on main "Filters 09/07/2025 10/07/2025 New Conversion Total Conversions: 30 Ads Content …" at bounding box center [667, 582] width 1335 height 1012
click at [1266, 404] on main "Filters 09/07/2025 10/07/2025 New Conversion Total Conversions: 30 Ads Content …" at bounding box center [667, 582] width 1335 height 1012
click at [1197, 188] on main "Filters 09/07/2025 10/07/2025 New Conversion Total Conversions: 30 Ads Content …" at bounding box center [667, 582] width 1335 height 1012
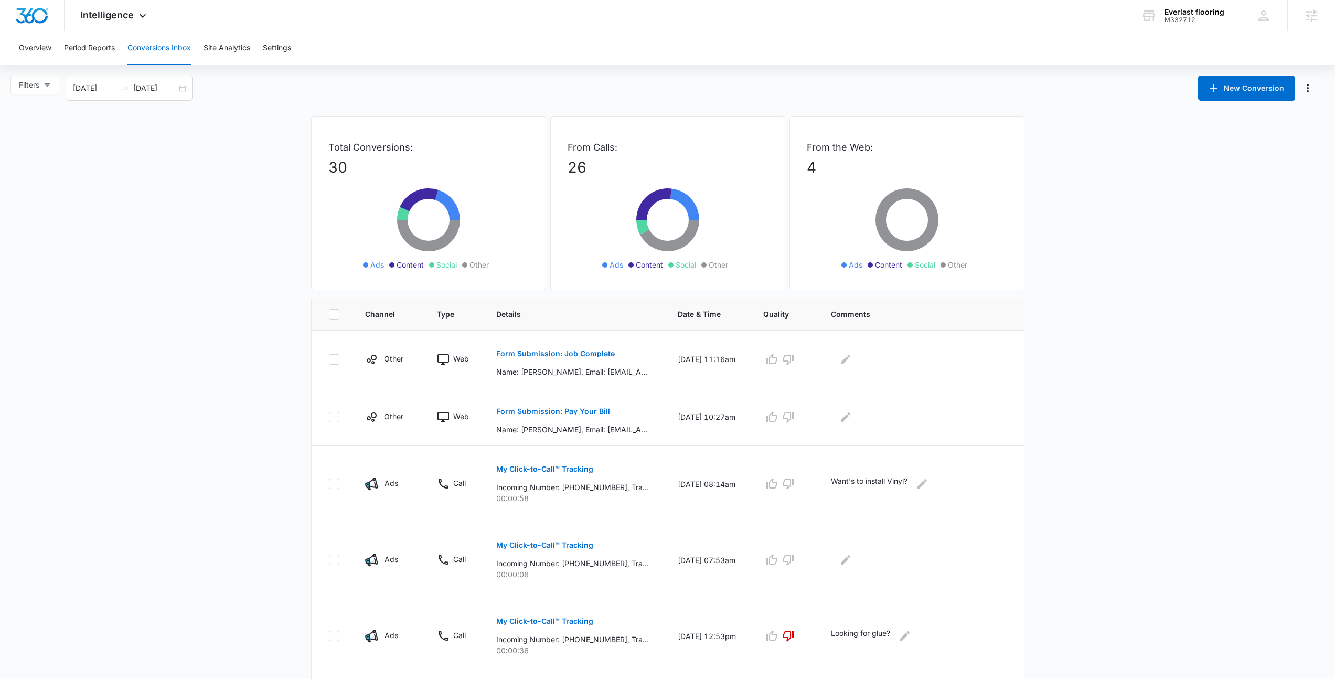
click at [1131, 371] on main "Filters 09/07/2025 10/07/2025 New Conversion Total Conversions: 30 Ads Content …" at bounding box center [667, 582] width 1335 height 1012
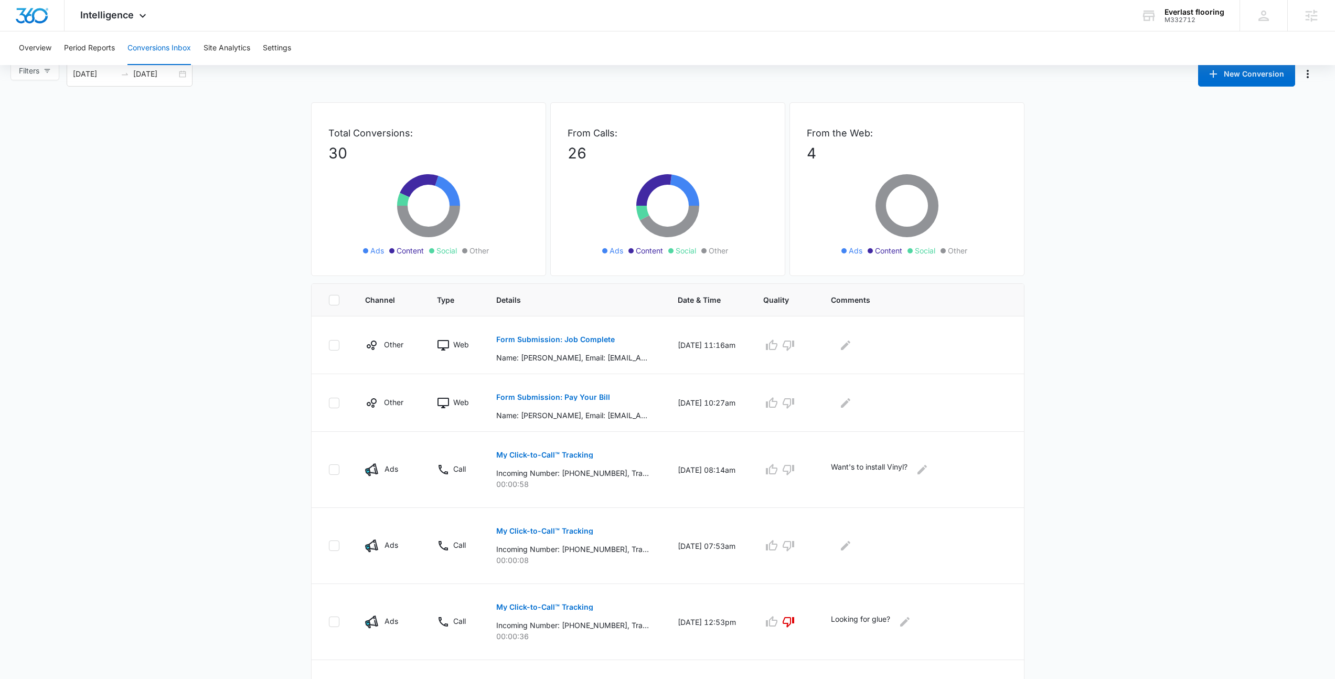
scroll to position [94, 0]
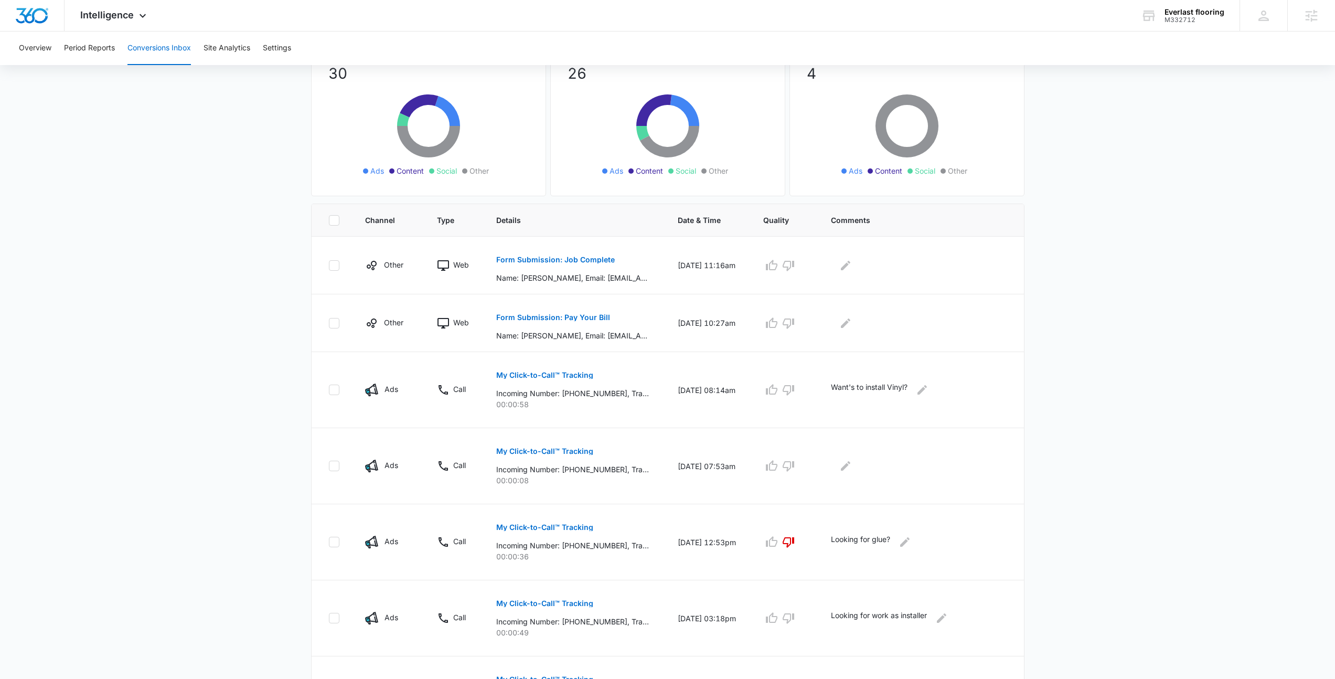
click at [197, 298] on main "Filters 09/07/2025 10/07/2025 New Conversion Total Conversions: 30 Ads Content …" at bounding box center [667, 488] width 1335 height 1012
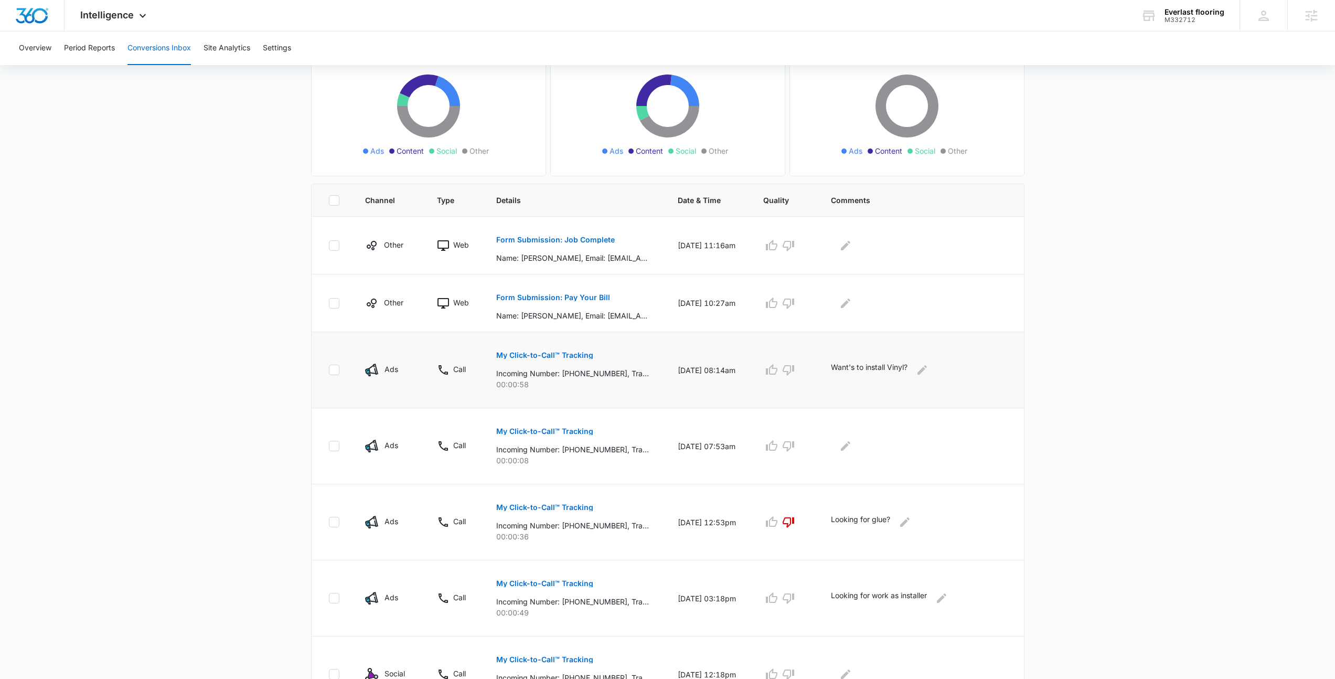
drag, startPoint x: 526, startPoint y: 376, endPoint x: 688, endPoint y: 386, distance: 161.9
click at [688, 386] on tr "Ads Call My Click-to-Call™ Tracking Incoming Number: +16022913308, Tracking Num…" at bounding box center [668, 370] width 713 height 76
click at [688, 386] on td "10/02/25 at 08:14am" at bounding box center [708, 370] width 86 height 76
drag, startPoint x: 918, startPoint y: 365, endPoint x: 822, endPoint y: 365, distance: 96.0
click at [822, 365] on tr "Ads Call My Click-to-Call™ Tracking Incoming Number: +16022913308, Tracking Num…" at bounding box center [668, 370] width 713 height 76
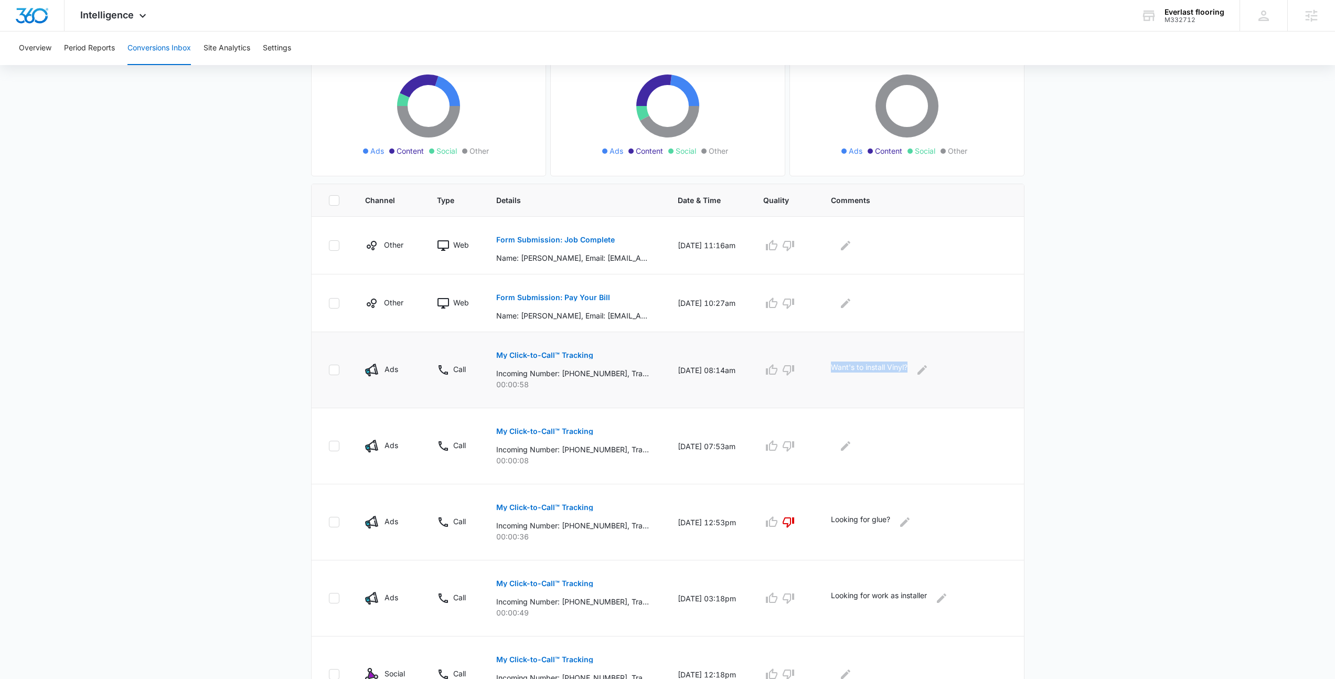
click at [827, 362] on td "Want's to install Vinyl?" at bounding box center [922, 370] width 206 height 76
drag, startPoint x: 543, startPoint y: 386, endPoint x: 478, endPoint y: 348, distance: 74.8
click at [478, 348] on tr "Ads Call My Click-to-Call™ Tracking Incoming Number: +16022913308, Tracking Num…" at bounding box center [668, 370] width 713 height 76
click at [478, 348] on td "Call" at bounding box center [453, 370] width 59 height 76
click at [610, 387] on p "00:00:58" at bounding box center [574, 384] width 157 height 11
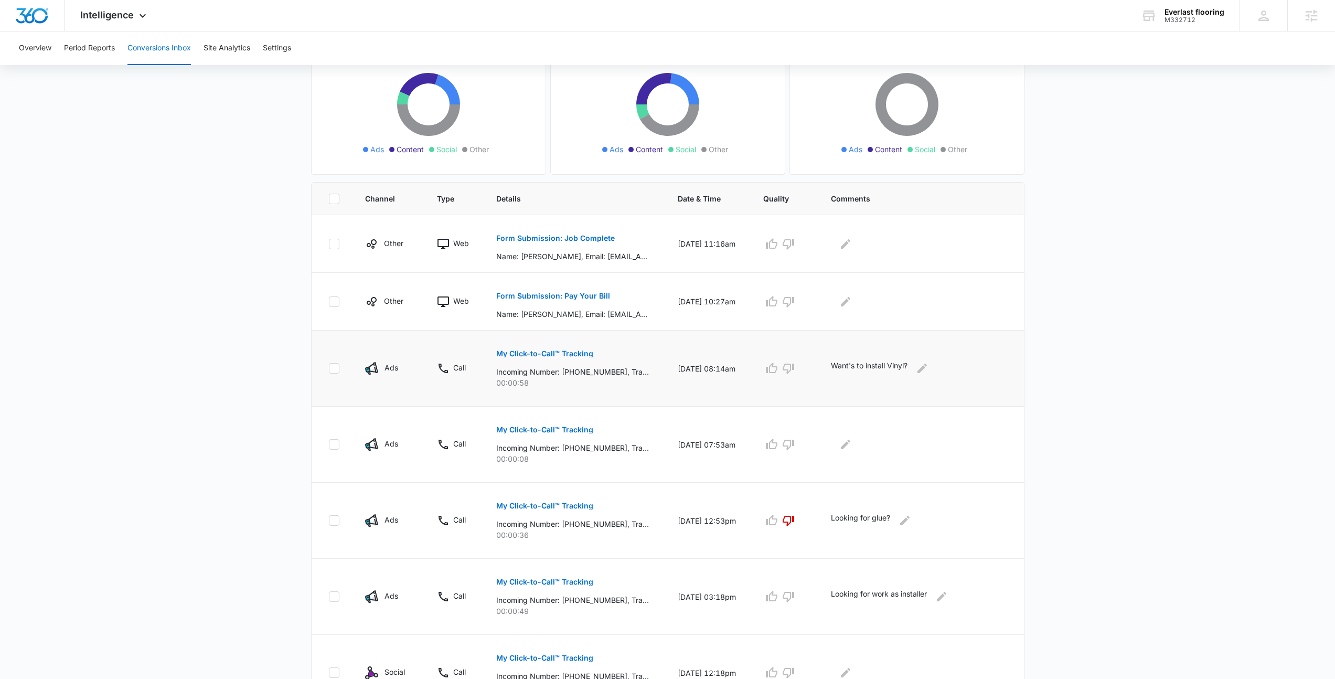
scroll to position [116, 0]
drag, startPoint x: 567, startPoint y: 371, endPoint x: 614, endPoint y: 375, distance: 47.4
click at [614, 375] on p "Incoming Number: +16022913308, Tracking Number: +17023238236, Ring To: +1702559…" at bounding box center [572, 371] width 153 height 11
click at [1207, 364] on main "Filters 09/07/2025 10/07/2025 New Conversion Total Conversions: 30 Ads Content …" at bounding box center [667, 466] width 1335 height 1012
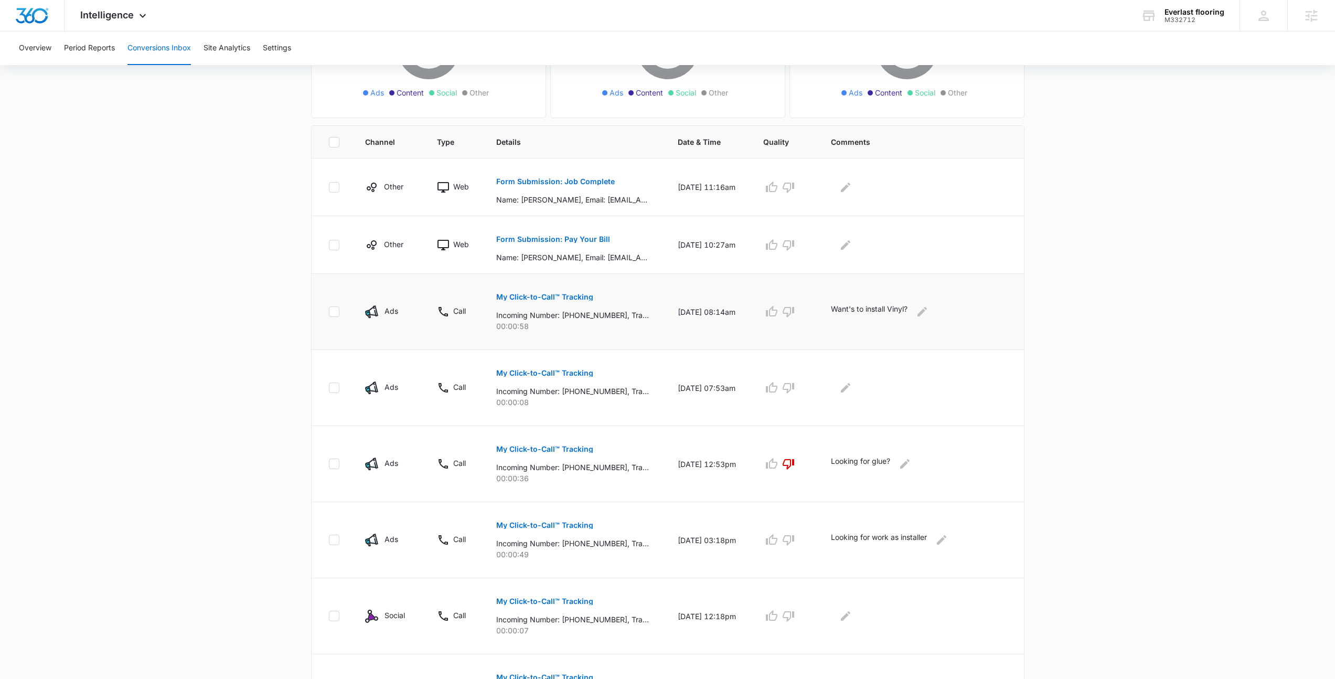
scroll to position [174, 0]
drag, startPoint x: 837, startPoint y: 308, endPoint x: 938, endPoint y: 306, distance: 100.2
click at [938, 306] on div "Want's to install Vinyl?" at bounding box center [919, 310] width 176 height 17
click at [1042, 303] on main "Filters 09/07/2025 10/07/2025 New Conversion Total Conversions: 30 Ads Content …" at bounding box center [667, 408] width 1335 height 1012
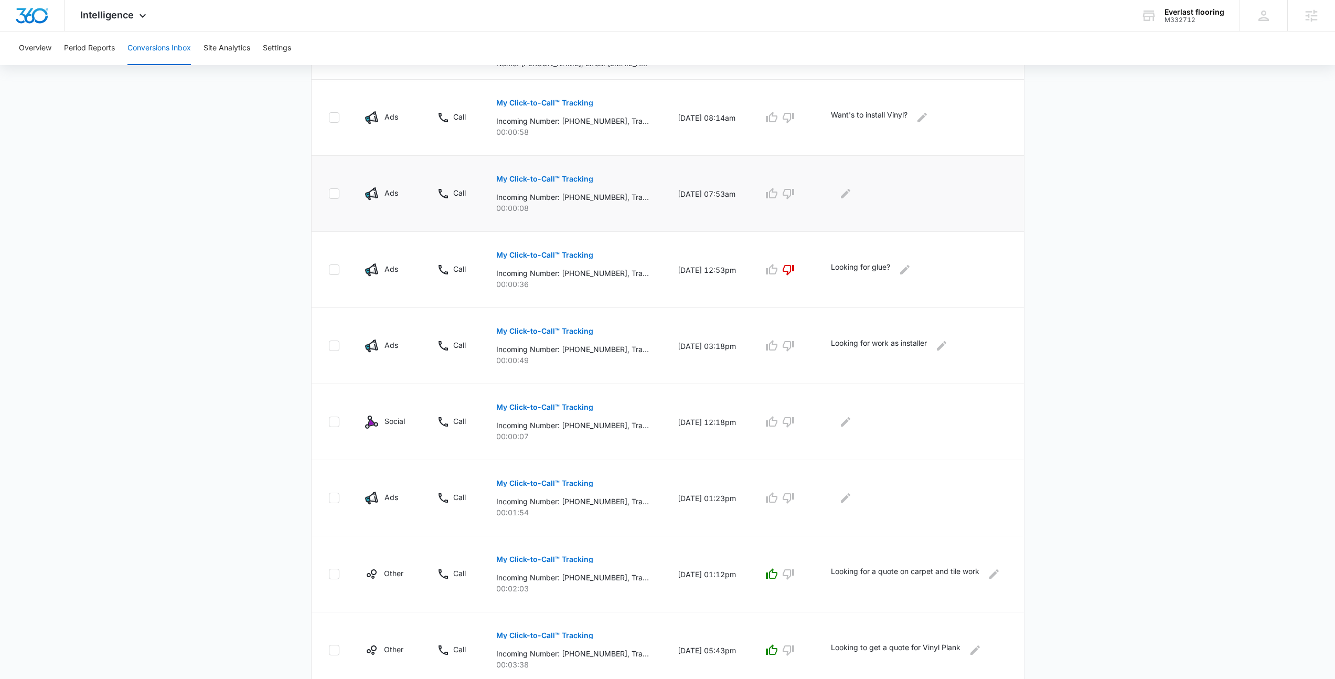
scroll to position [384, 0]
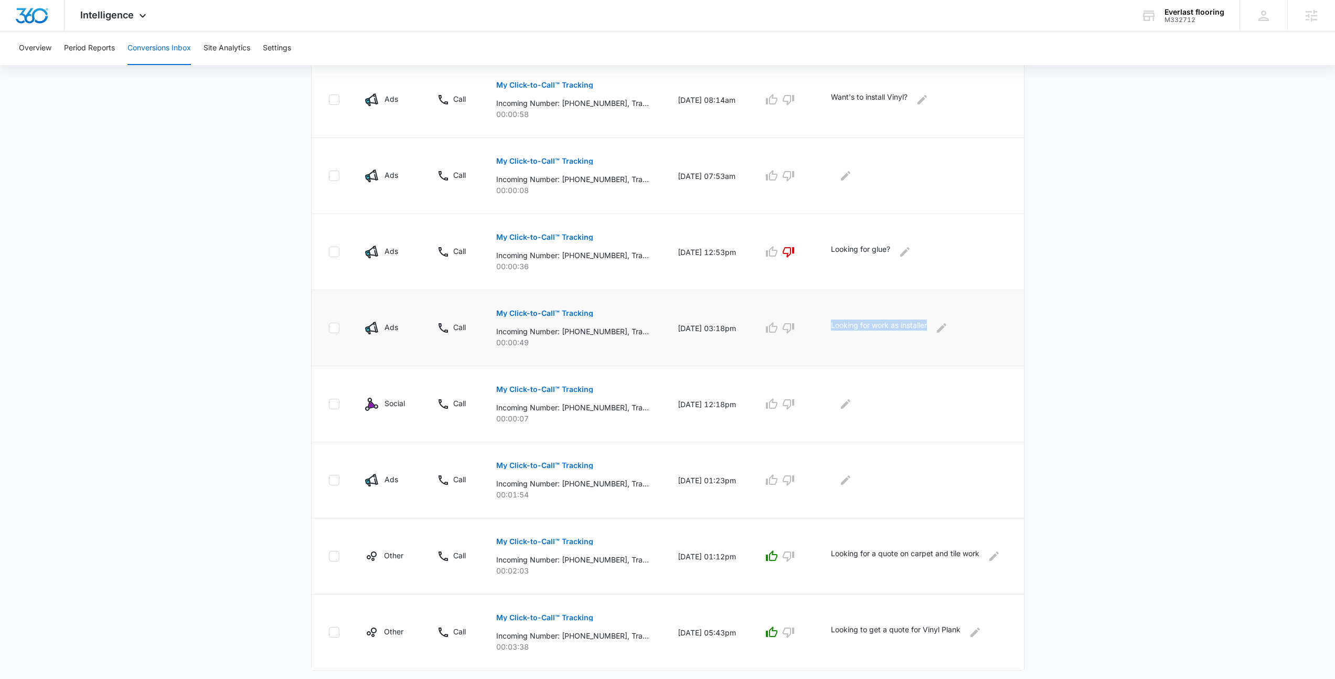
drag, startPoint x: 939, startPoint y: 326, endPoint x: 816, endPoint y: 327, distance: 122.8
click at [816, 327] on tr "Ads Call My Click-to-Call™ Tracking Incoming Number: +13372444469, Tracking Num…" at bounding box center [668, 328] width 713 height 76
click at [837, 322] on p "Looking for work as installer" at bounding box center [879, 328] width 96 height 17
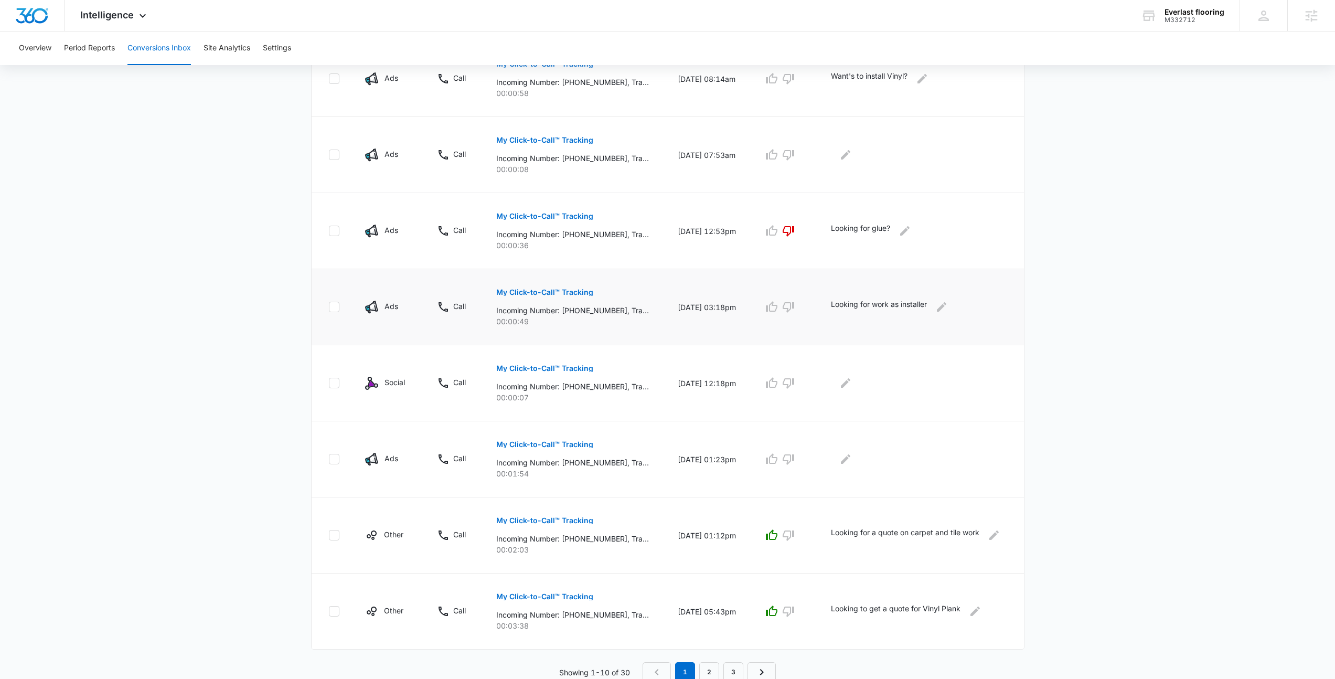
scroll to position [408, 0]
click at [717, 664] on link "2" at bounding box center [709, 669] width 20 height 20
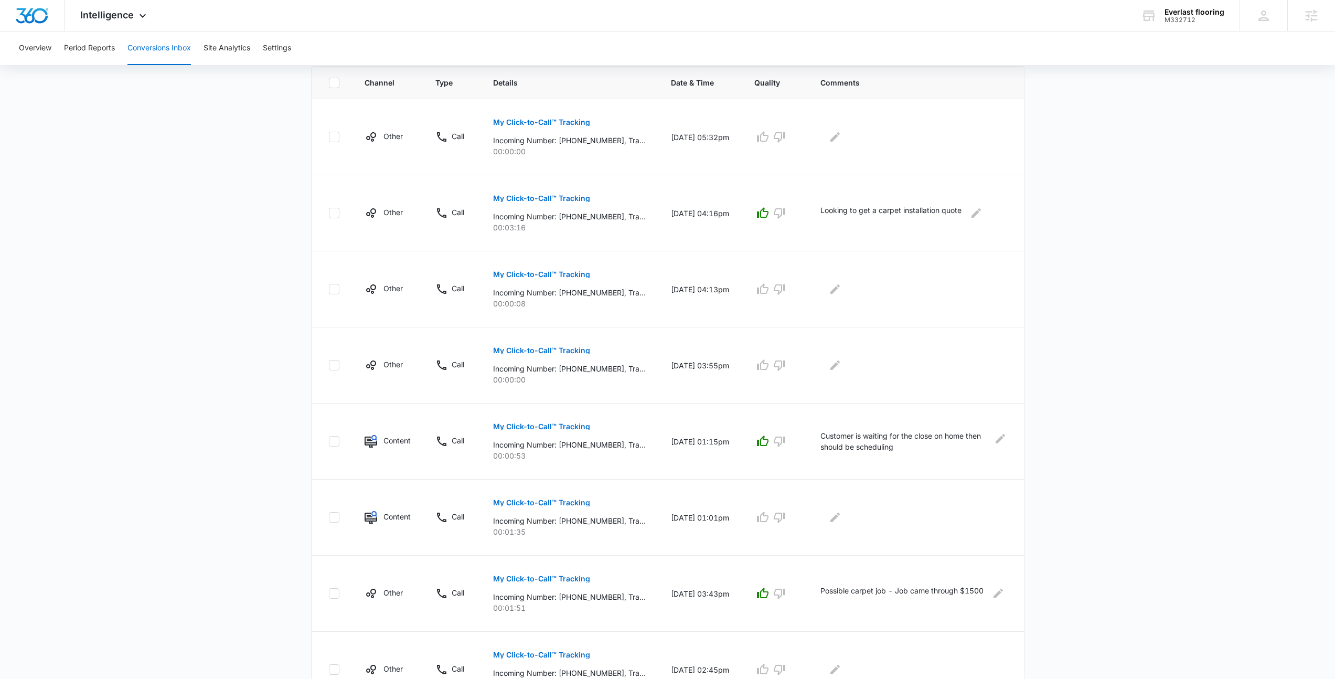
scroll to position [445, 0]
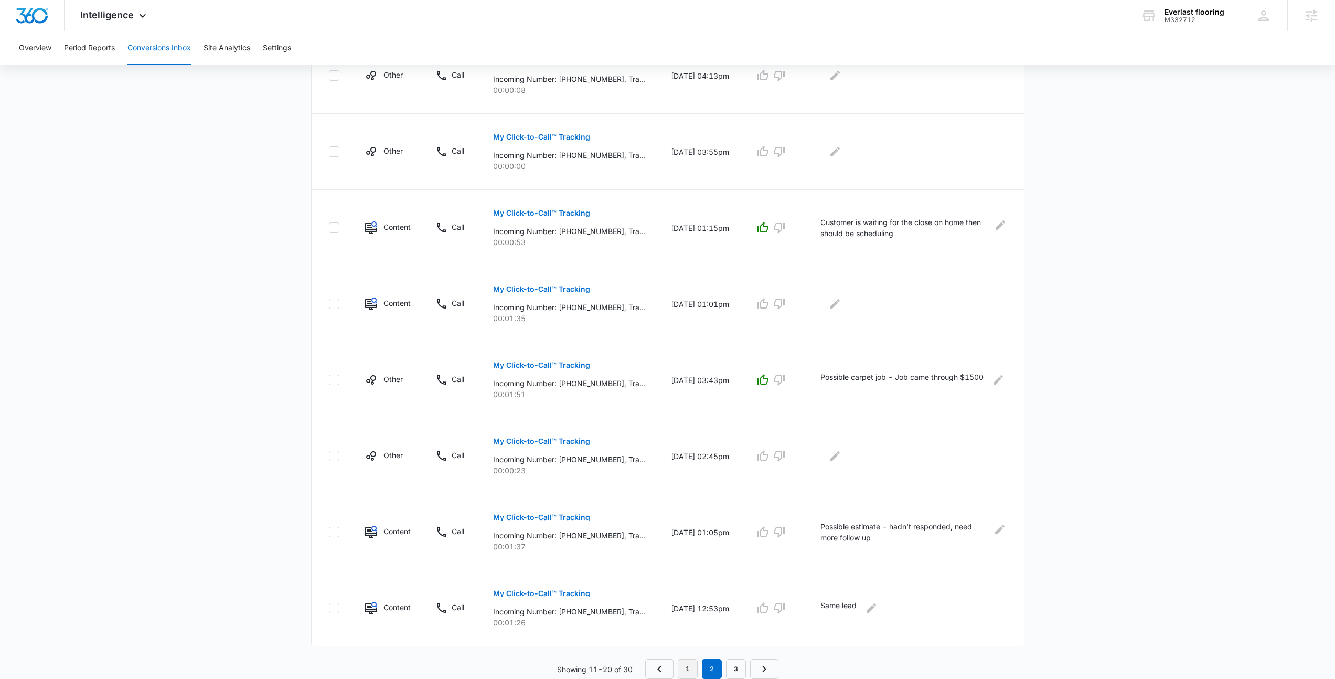
click at [678, 667] on link "1" at bounding box center [688, 669] width 20 height 20
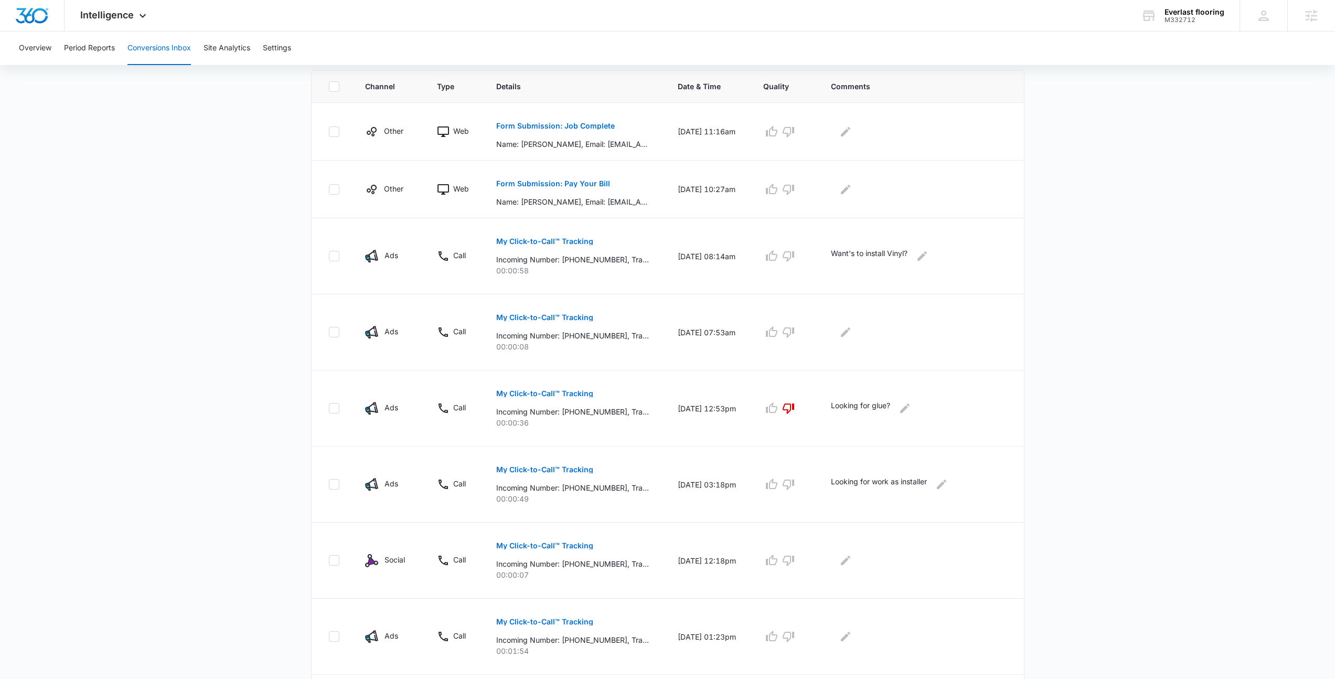
scroll to position [408, 0]
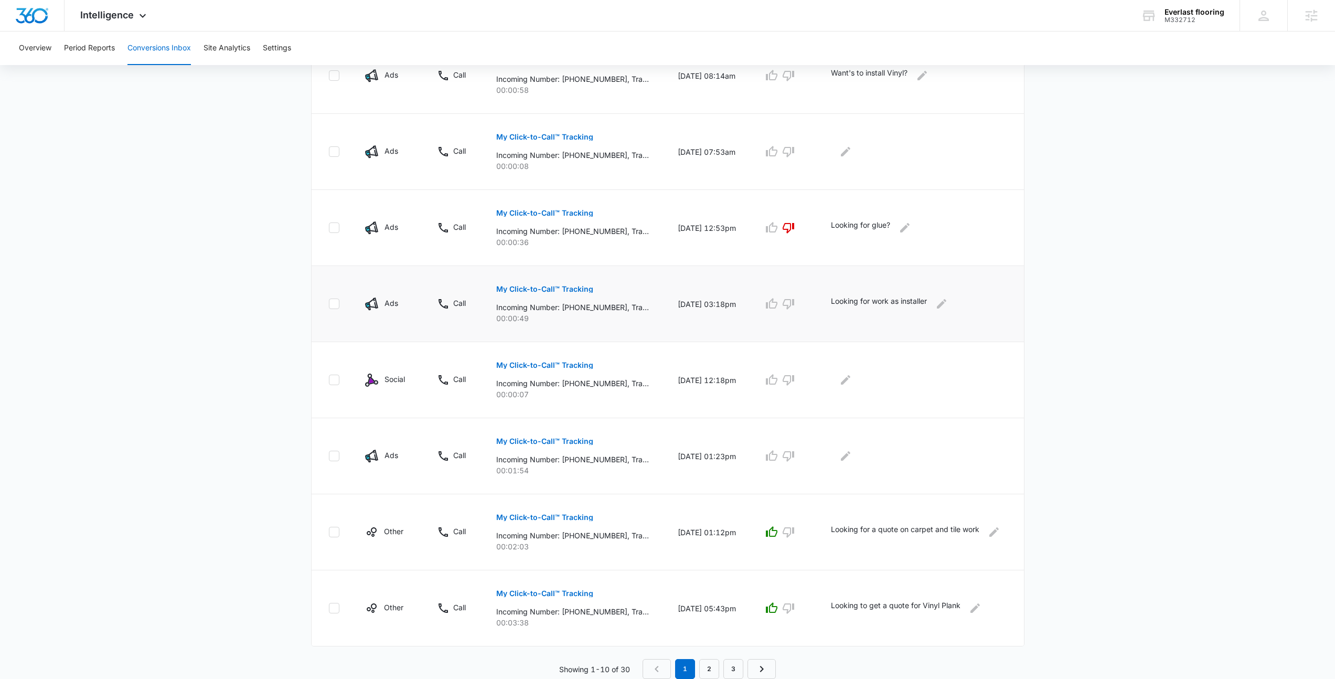
click at [881, 312] on td "Looking for work as installer" at bounding box center [922, 304] width 206 height 76
drag, startPoint x: 832, startPoint y: 301, endPoint x: 976, endPoint y: 324, distance: 146.2
click at [976, 324] on td "Looking for work as installer" at bounding box center [922, 304] width 206 height 76
drag, startPoint x: 472, startPoint y: 428, endPoint x: 568, endPoint y: 466, distance: 103.4
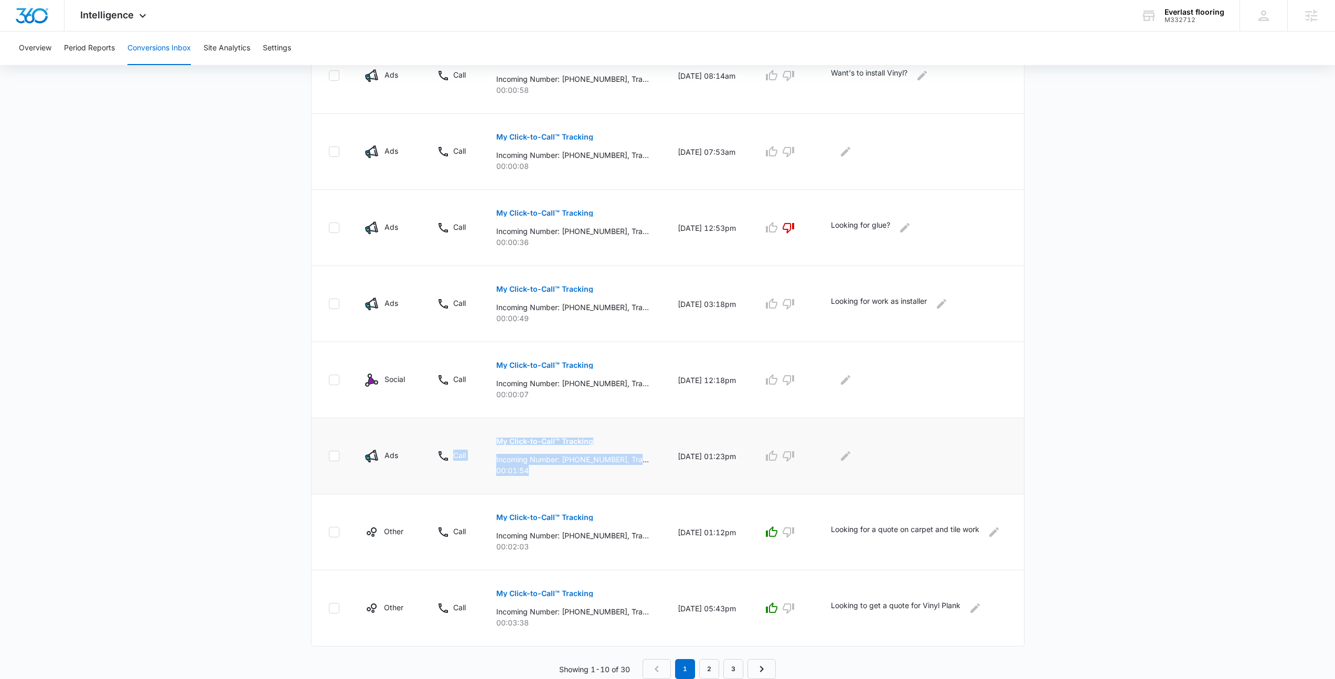
click at [568, 466] on tr "Ads Call My Click-to-Call™ Tracking Incoming Number: +16022913308, Tracking Num…" at bounding box center [668, 456] width 713 height 76
click at [588, 468] on p "00:01:54" at bounding box center [574, 470] width 157 height 11
drag, startPoint x: 938, startPoint y: 301, endPoint x: 802, endPoint y: 305, distance: 135.4
click at [802, 305] on tr "Ads Call My Click-to-Call™ Tracking Incoming Number: +13372444469, Tracking Num…" at bounding box center [668, 304] width 713 height 76
click at [826, 296] on td "Looking for work as installer" at bounding box center [922, 304] width 206 height 76
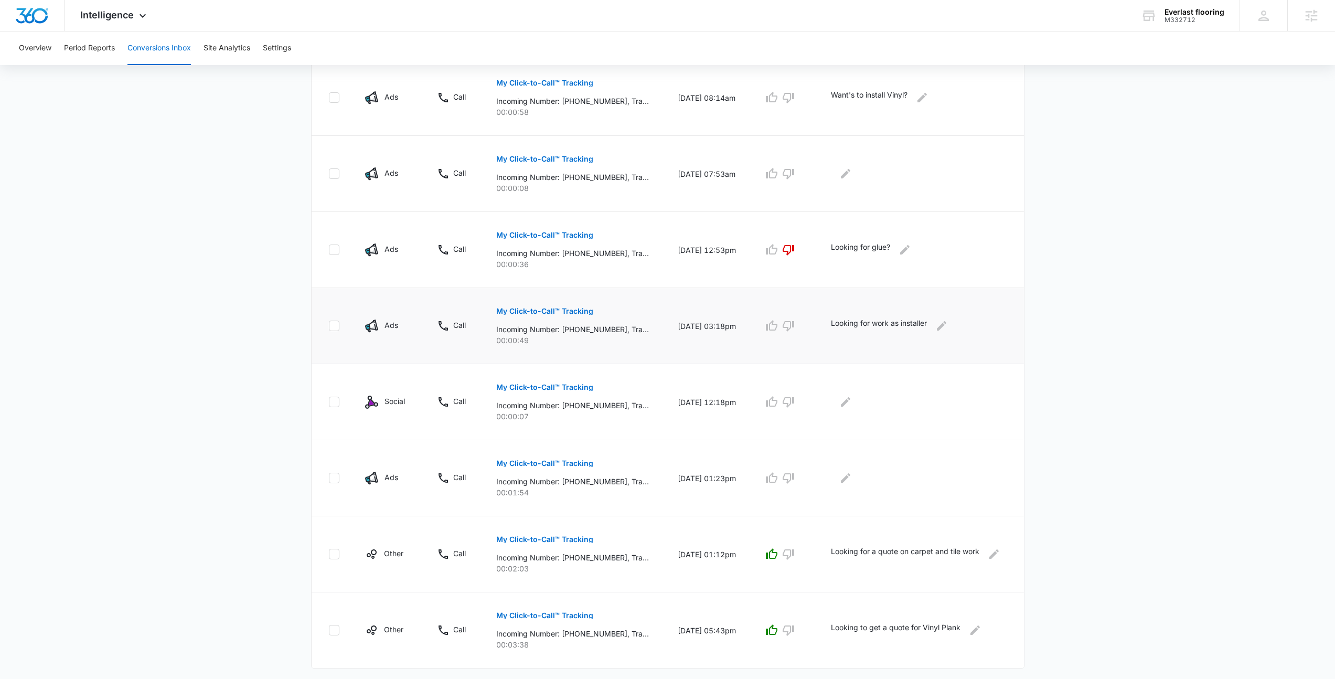
scroll to position [386, 0]
click at [1001, 354] on td "Looking for work as installer" at bounding box center [922, 327] width 206 height 76
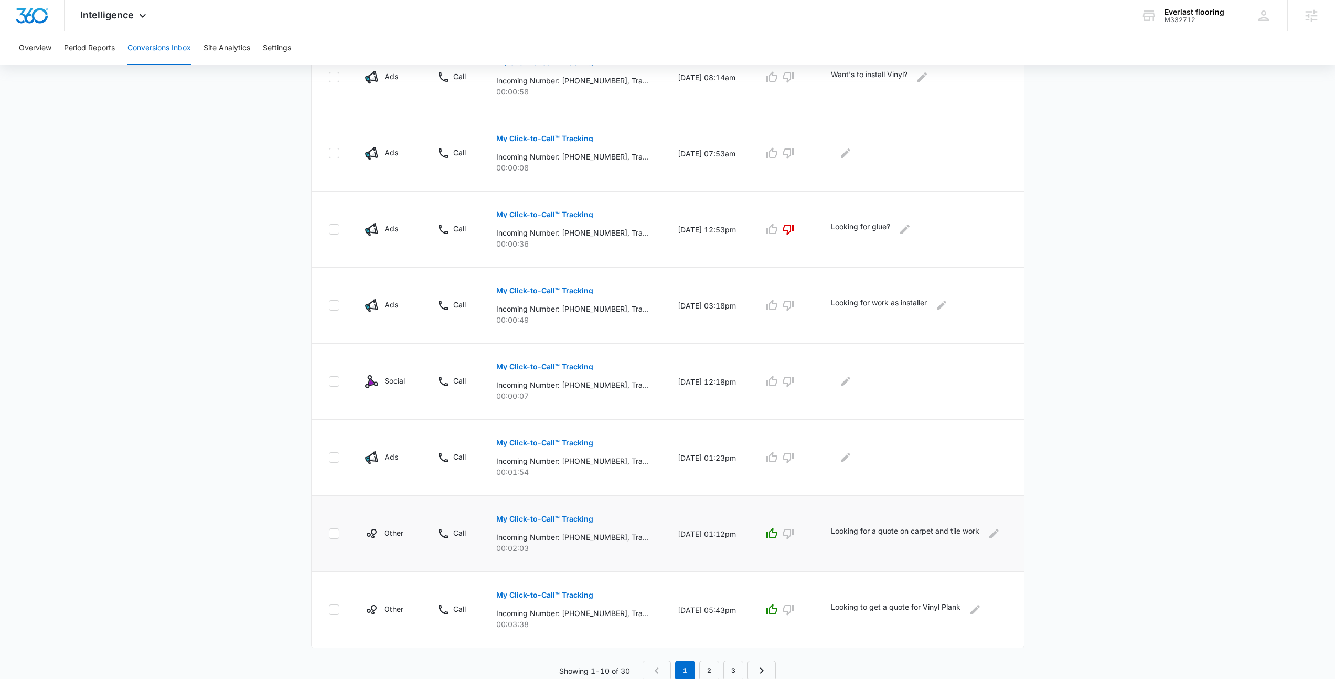
scroll to position [408, 0]
drag, startPoint x: 832, startPoint y: 522, endPoint x: 855, endPoint y: 538, distance: 28.2
click at [855, 538] on td "Looking for a quote on carpet and tile work" at bounding box center [922, 532] width 206 height 76
click at [855, 538] on p "Looking for a quote on carpet and tile work" at bounding box center [905, 532] width 148 height 17
drag, startPoint x: 834, startPoint y: 525, endPoint x: 877, endPoint y: 542, distance: 46.2
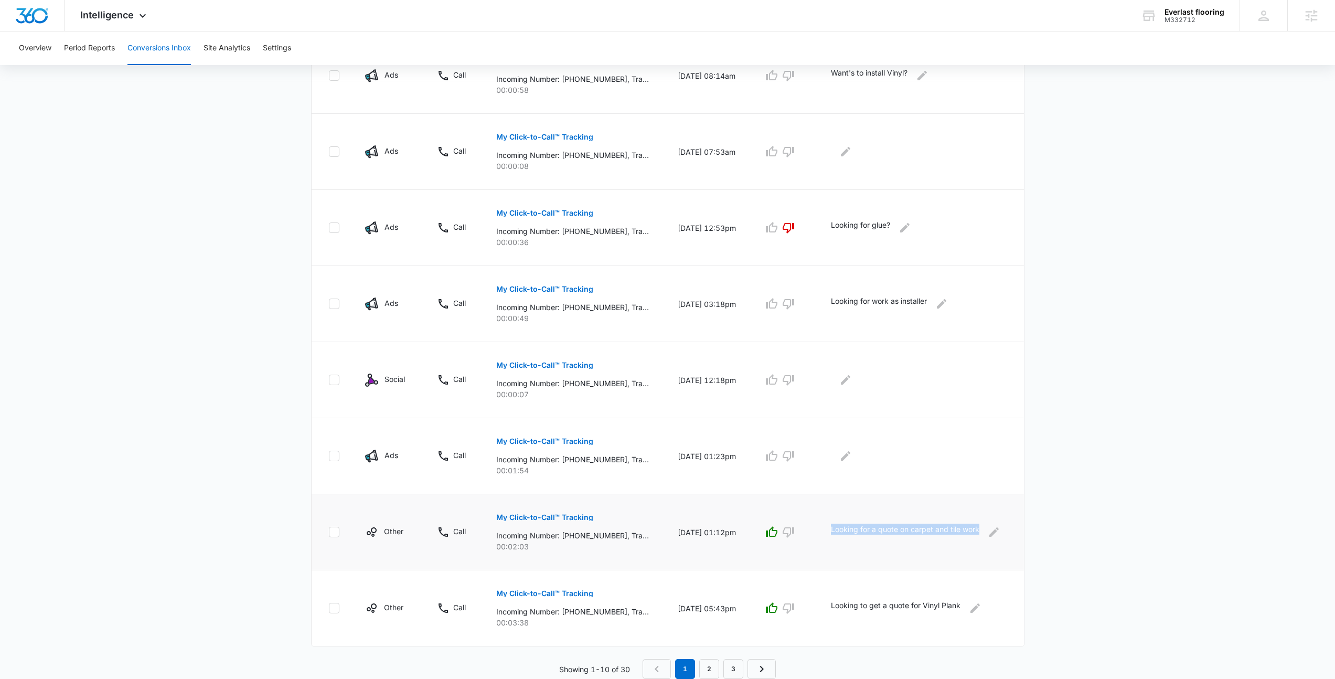
click at [877, 542] on td "Looking for a quote on carpet and tile work" at bounding box center [922, 532] width 206 height 76
click at [877, 540] on p "Looking for a quote on carpet and tile work" at bounding box center [905, 532] width 148 height 17
drag, startPoint x: 835, startPoint y: 527, endPoint x: 876, endPoint y: 545, distance: 44.2
click at [876, 545] on td "Looking for a quote on carpet and tile work" at bounding box center [922, 532] width 206 height 76
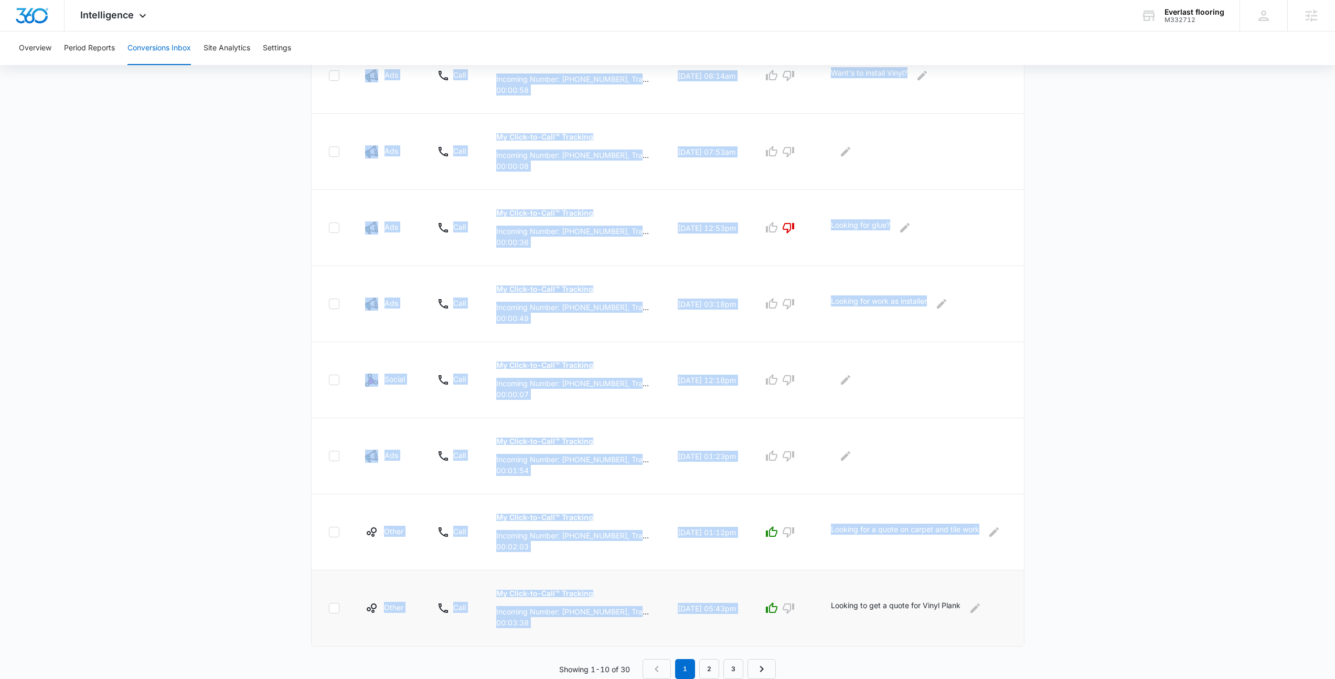
drag, startPoint x: 827, startPoint y: 602, endPoint x: 971, endPoint y: 617, distance: 144.5
click at [972, 617] on td "Looking to get a quote for Vinyl Plank" at bounding box center [922, 608] width 206 height 76
click at [971, 617] on td "Looking to get a quote for Vinyl Plank" at bounding box center [922, 608] width 206 height 76
drag, startPoint x: 970, startPoint y: 605, endPoint x: 835, endPoint y: 605, distance: 134.8
click at [835, 605] on td "Looking to get a quote for Vinyl Plank" at bounding box center [922, 608] width 206 height 76
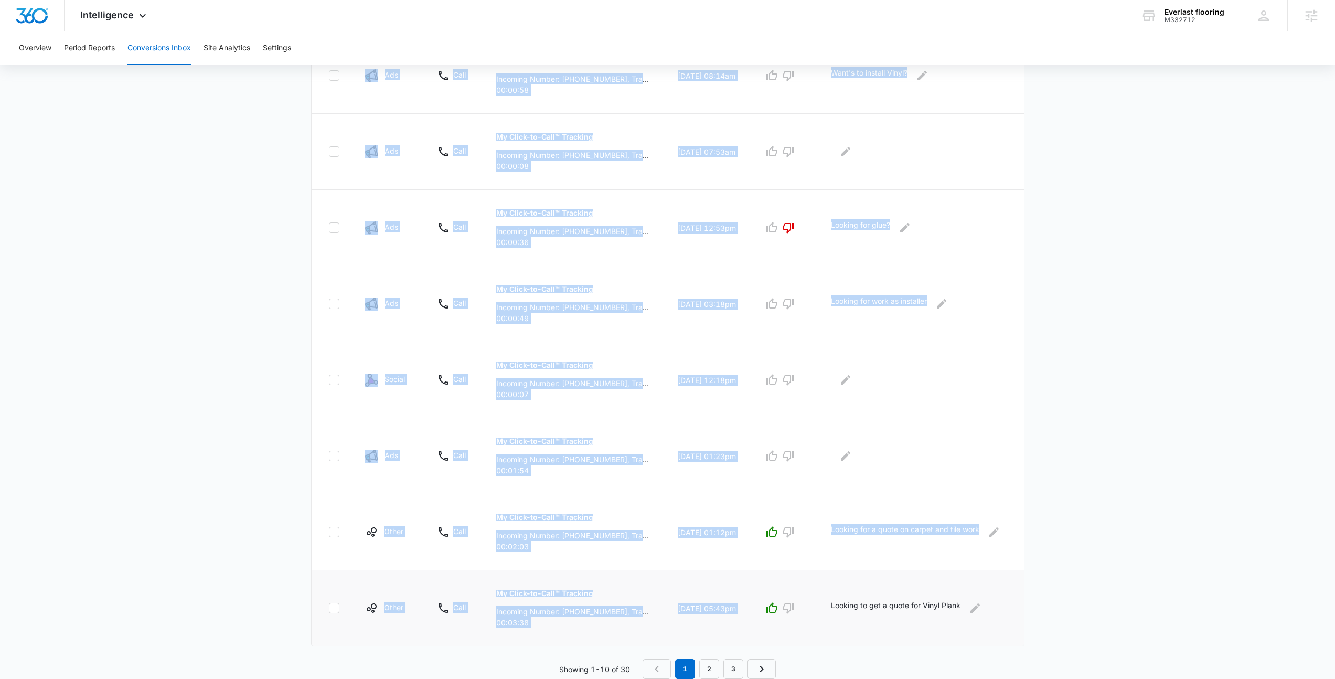
click at [835, 605] on td "Looking to get a quote for Vinyl Plank" at bounding box center [922, 608] width 206 height 76
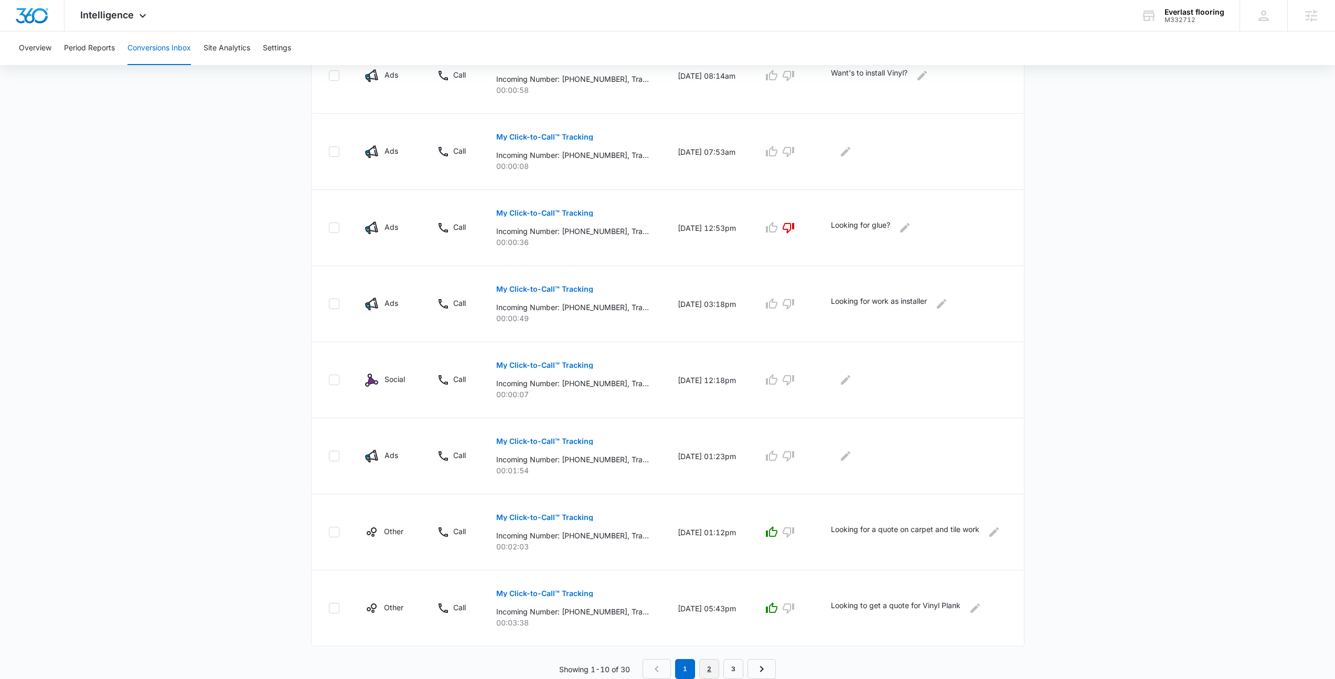
click at [715, 670] on link "2" at bounding box center [709, 669] width 20 height 20
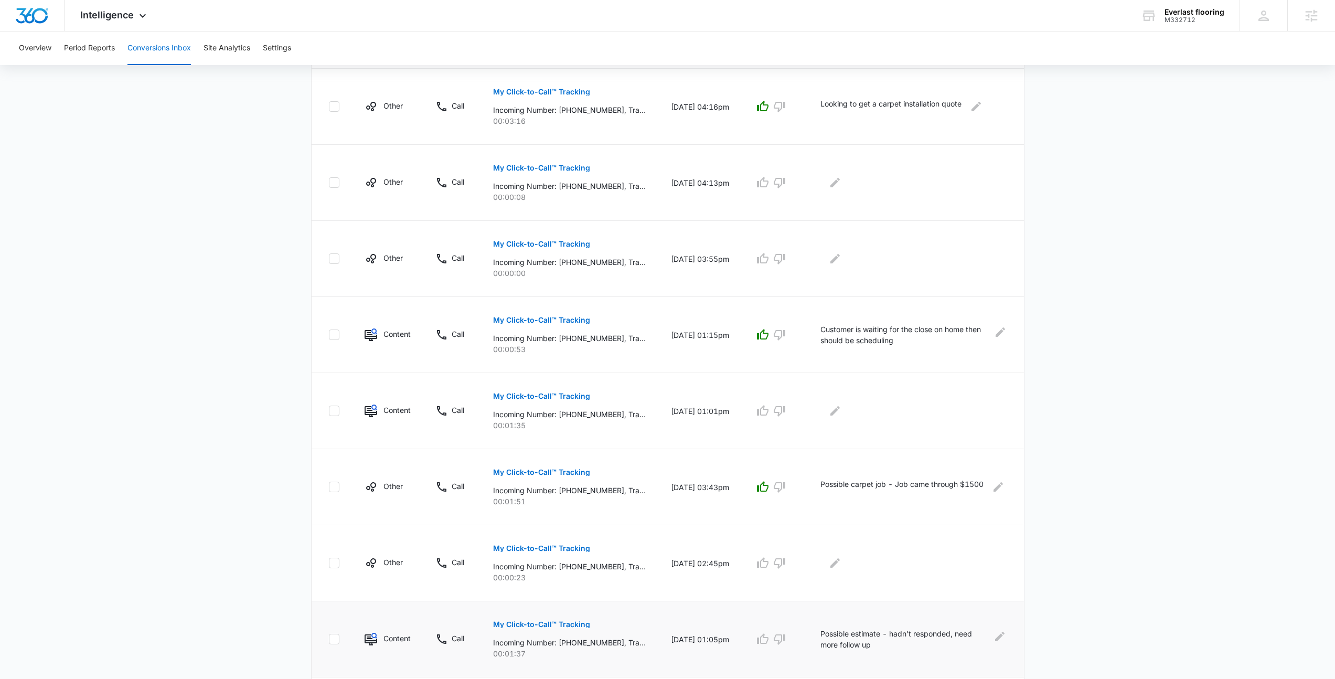
scroll to position [445, 0]
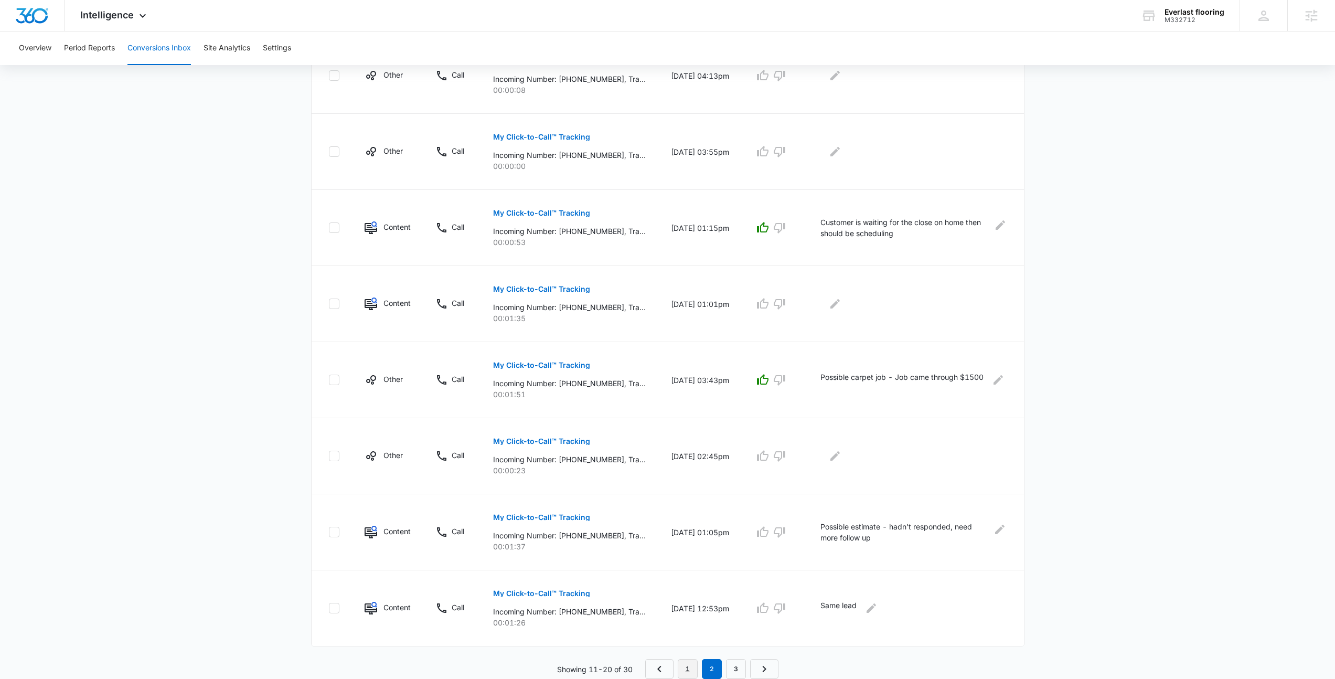
click at [692, 663] on link "1" at bounding box center [688, 669] width 20 height 20
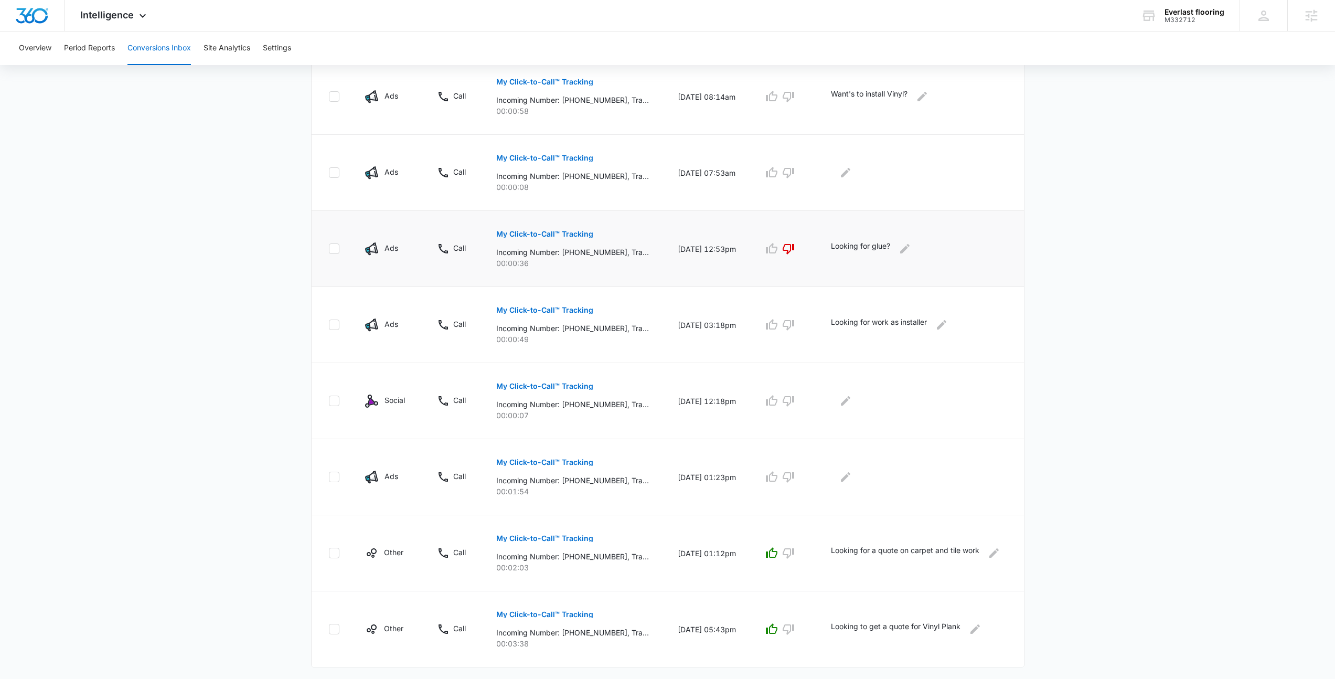
scroll to position [386, 0]
drag, startPoint x: 456, startPoint y: 220, endPoint x: 969, endPoint y: 246, distance: 513.3
click at [969, 246] on tr "Ads Call My Click-to-Call™ Tracking Incoming Number: +17024804672, Tracking Num…" at bounding box center [668, 250] width 713 height 76
click at [969, 246] on div "Looking for glue?" at bounding box center [919, 249] width 176 height 17
drag, startPoint x: 966, startPoint y: 250, endPoint x: 353, endPoint y: 224, distance: 614.4
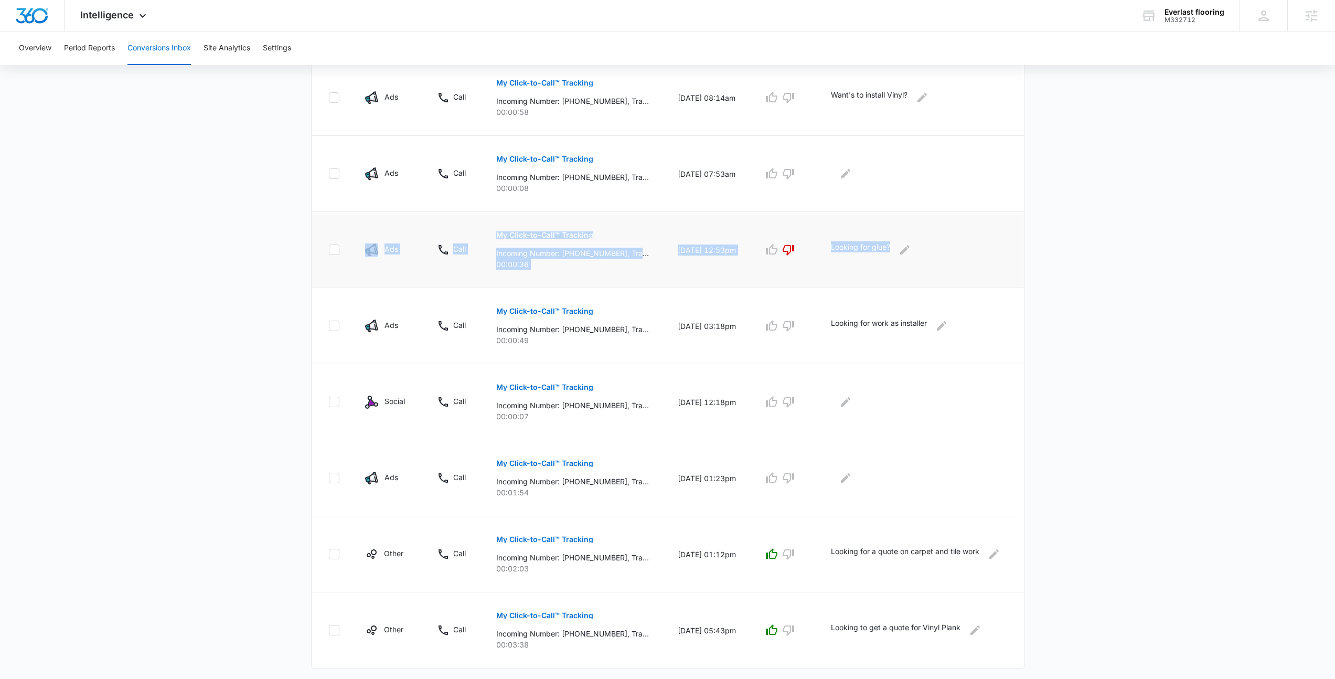
click at [353, 224] on tr "Ads Call My Click-to-Call™ Tracking Incoming Number: +17024804672, Tracking Num…" at bounding box center [668, 250] width 713 height 76
click at [353, 224] on td "Ads" at bounding box center [389, 250] width 72 height 76
drag, startPoint x: 353, startPoint y: 224, endPoint x: 915, endPoint y: 272, distance: 564.5
click at [915, 272] on tr "Ads Call My Click-to-Call™ Tracking Incoming Number: +17024804672, Tracking Num…" at bounding box center [668, 250] width 713 height 76
click at [914, 272] on td "Looking for glue?" at bounding box center [922, 250] width 206 height 76
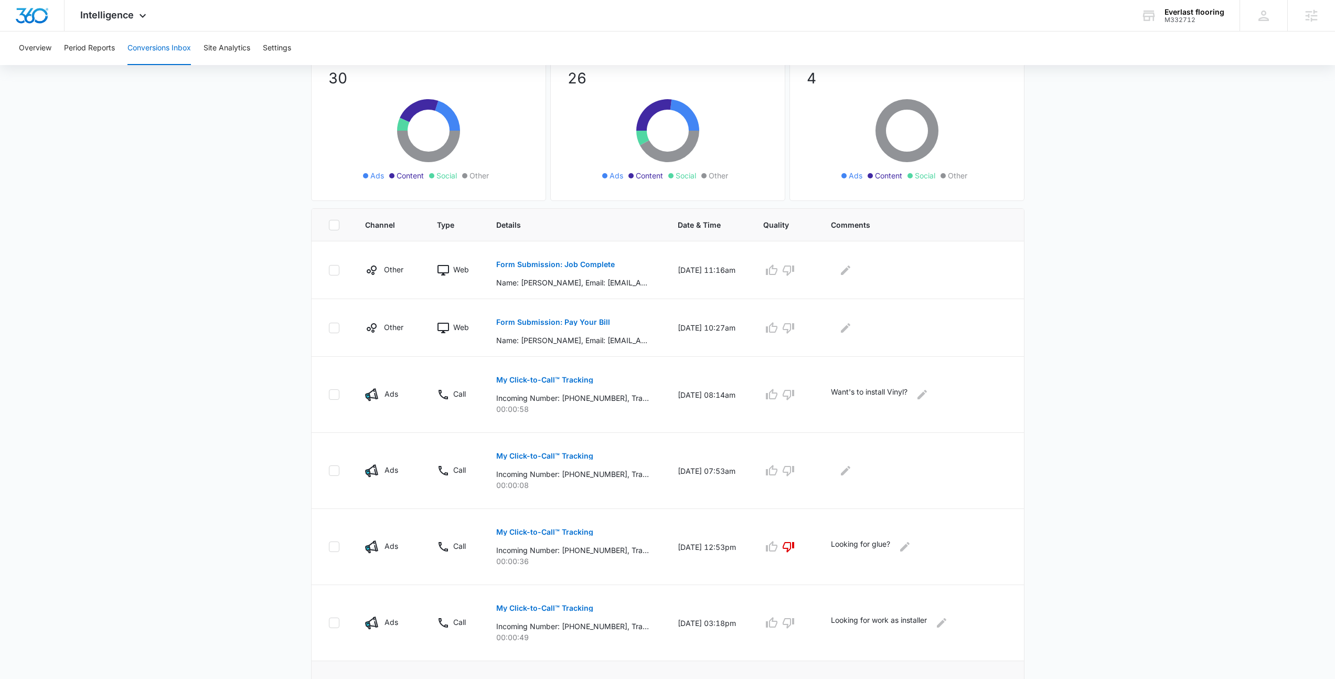
scroll to position [84, 0]
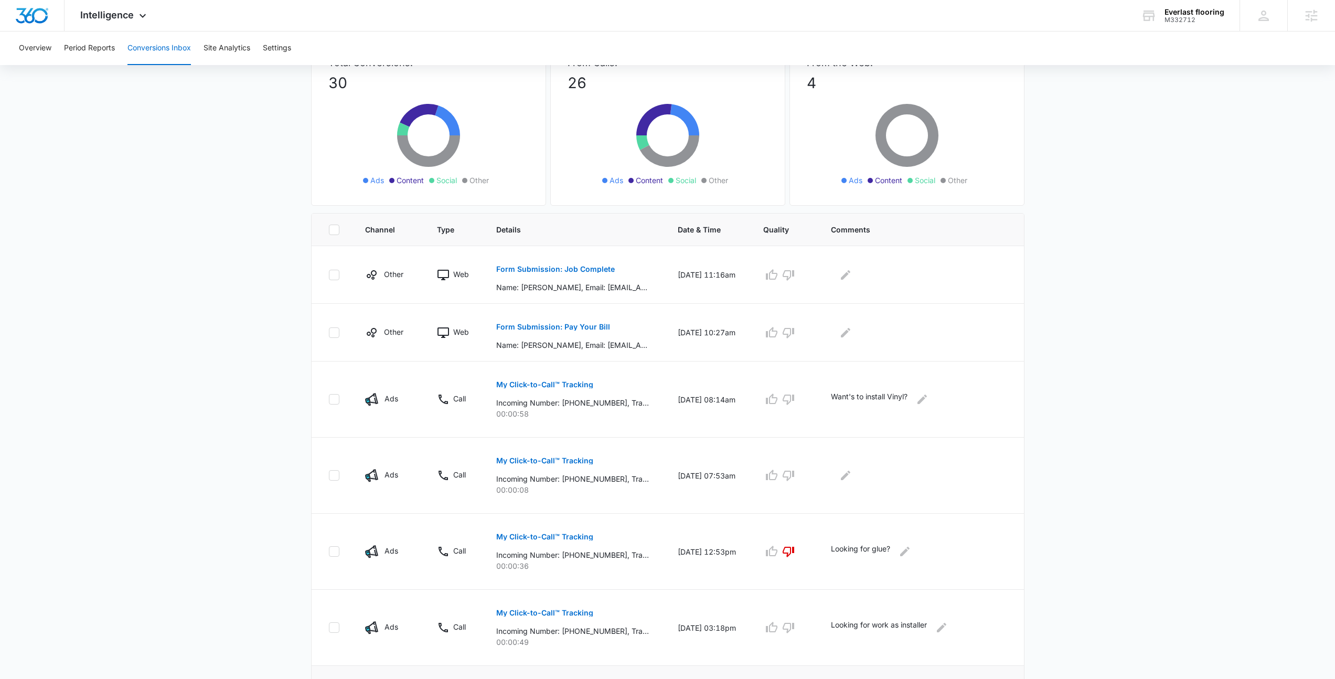
click at [734, 413] on td "10/02/25 at 08:14am" at bounding box center [708, 400] width 86 height 76
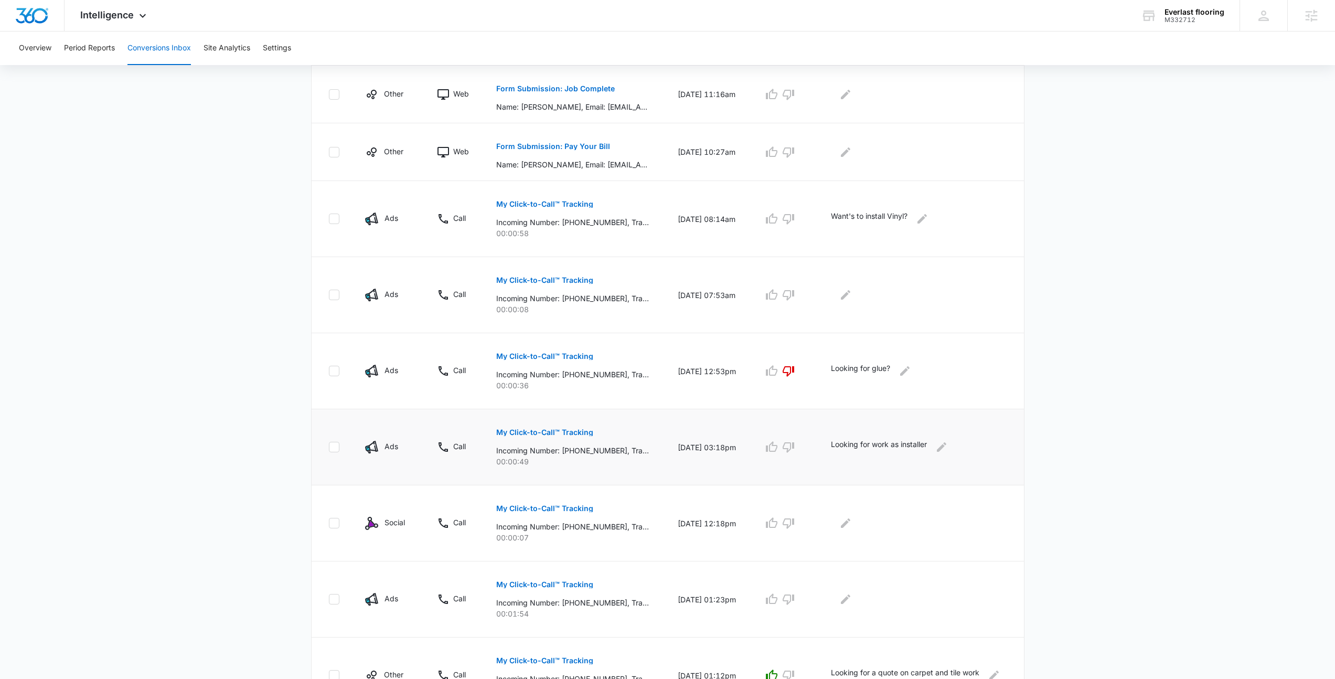
scroll to position [0, 0]
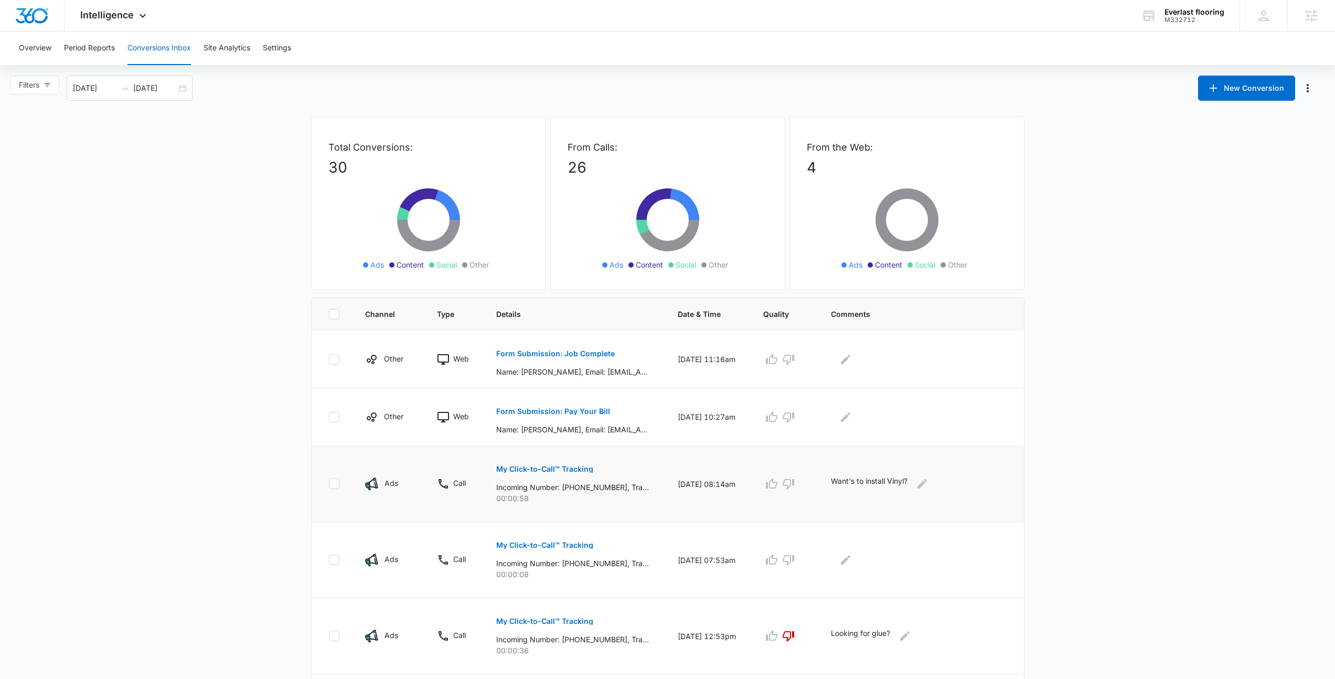
click at [747, 452] on td "10/02/25 at 08:14am" at bounding box center [708, 484] width 86 height 76
click at [1149, 301] on main "Filters 09/07/2025 10/07/2025 New Conversion Total Conversions: 30 Ads Content …" at bounding box center [667, 582] width 1335 height 1012
click at [145, 23] on div "Intelligence Apps Reputation Websites Forms CRM Email Social Shop Payments POS …" at bounding box center [115, 15] width 100 height 31
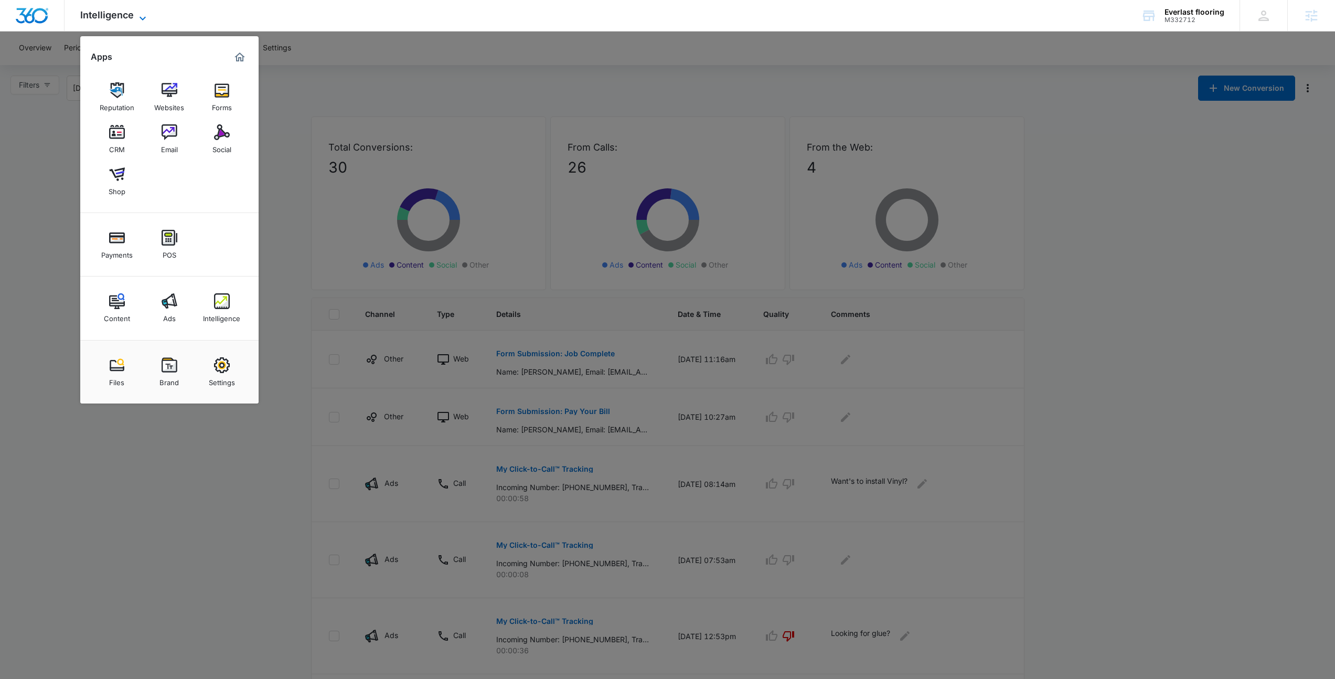
click at [140, 15] on icon at bounding box center [142, 18] width 13 height 13
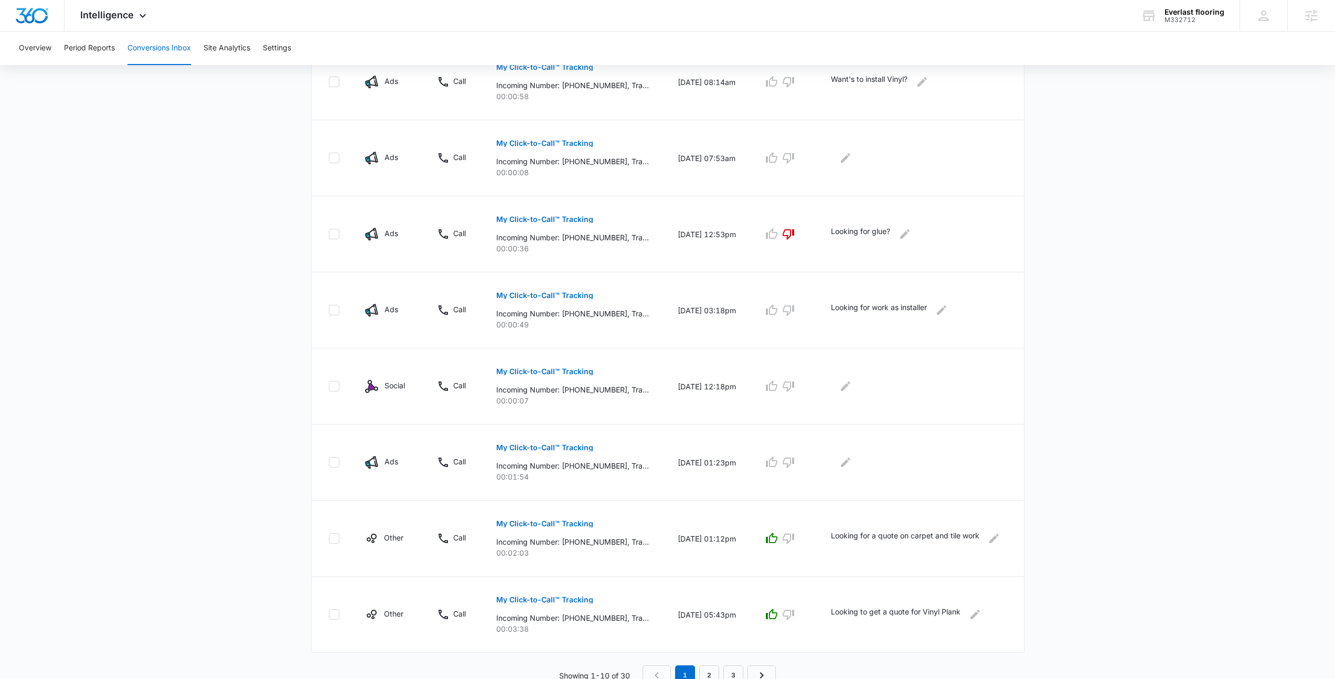
scroll to position [408, 0]
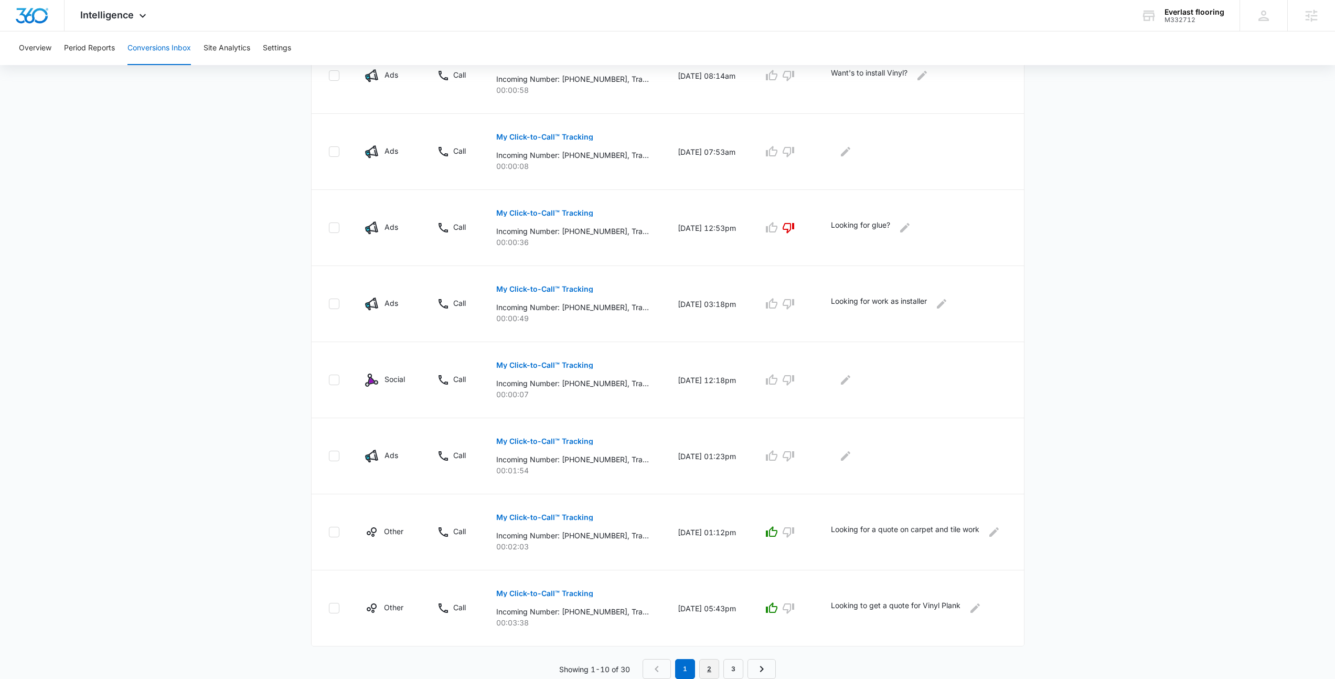
click at [700, 663] on link "2" at bounding box center [709, 669] width 20 height 20
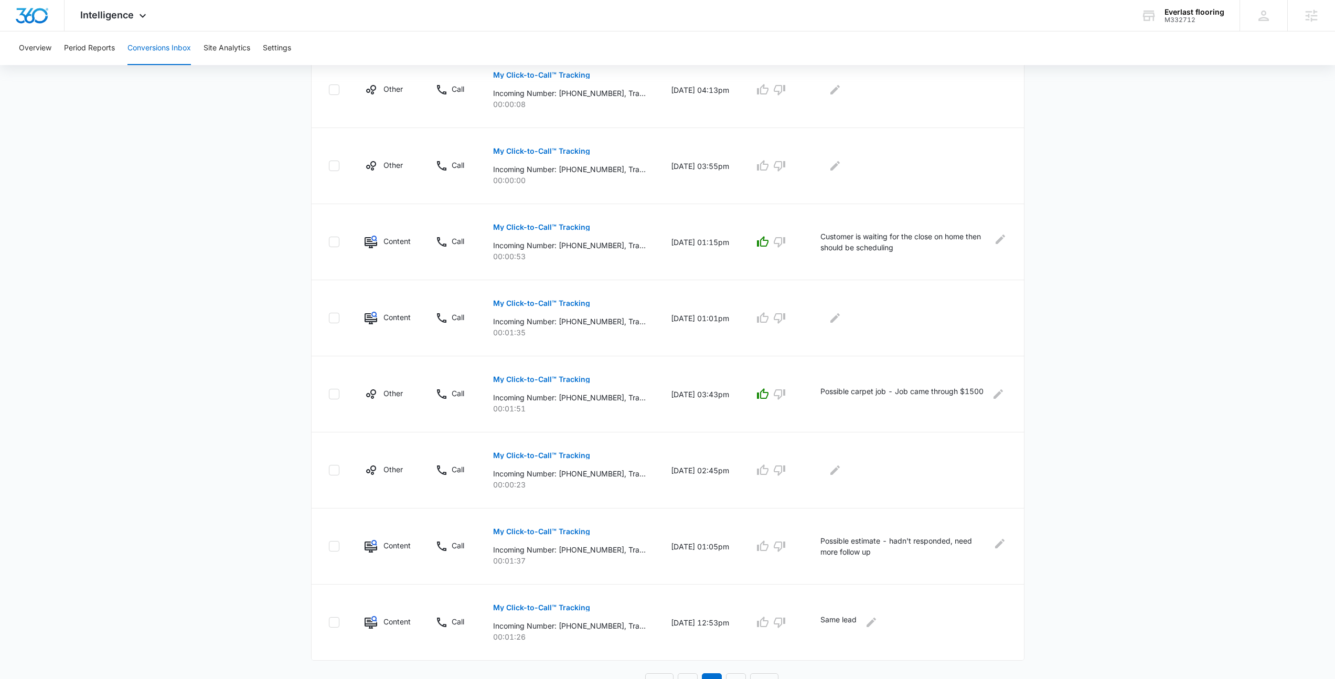
scroll to position [445, 0]
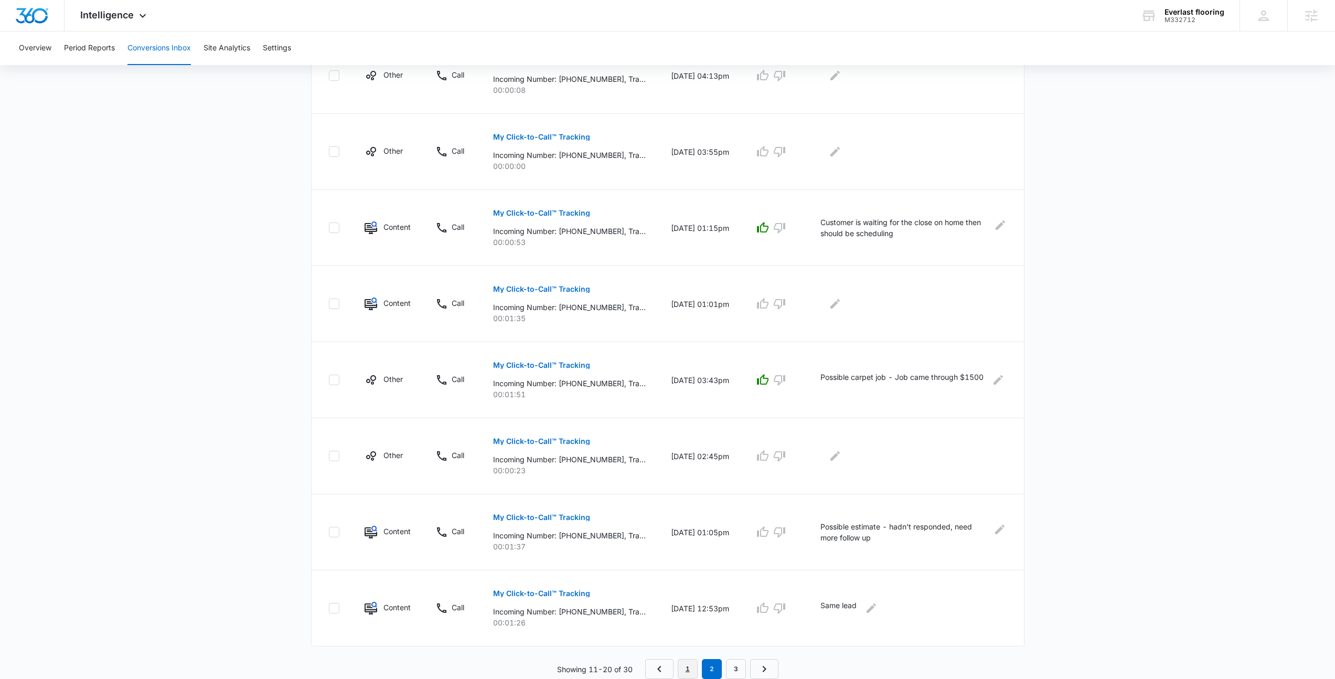
click at [687, 667] on link "1" at bounding box center [688, 669] width 20 height 20
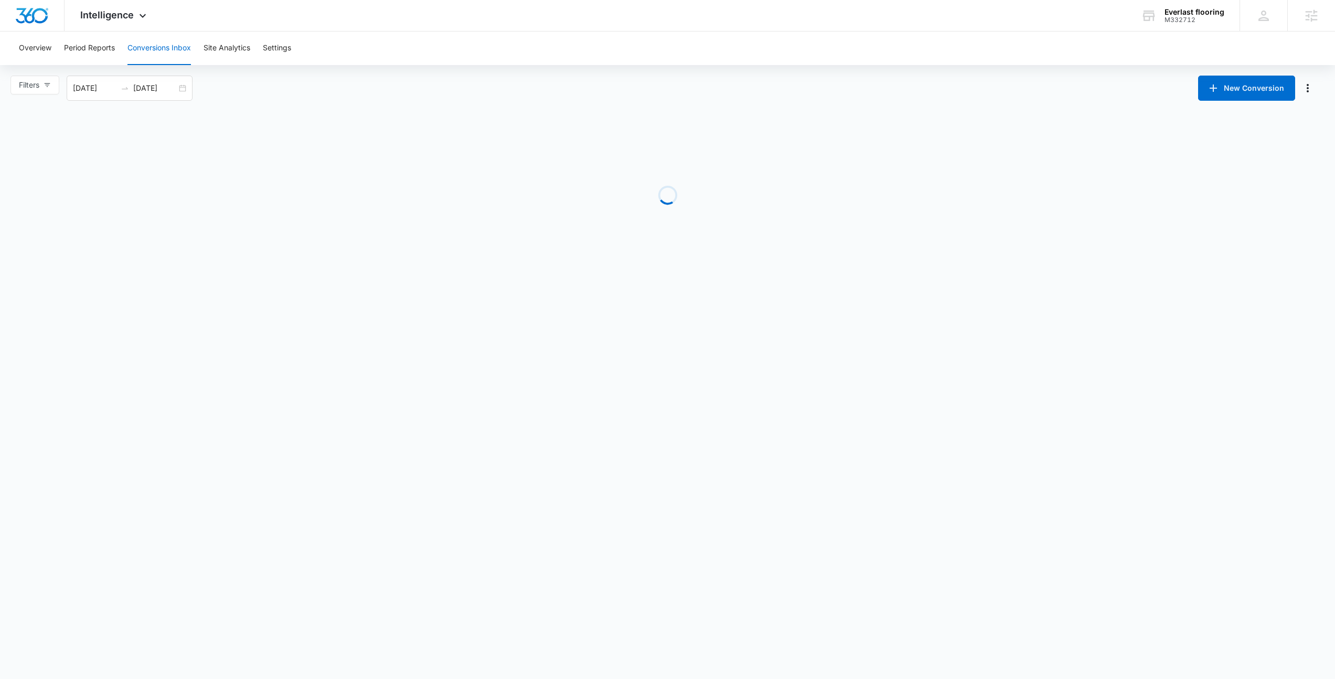
scroll to position [0, 0]
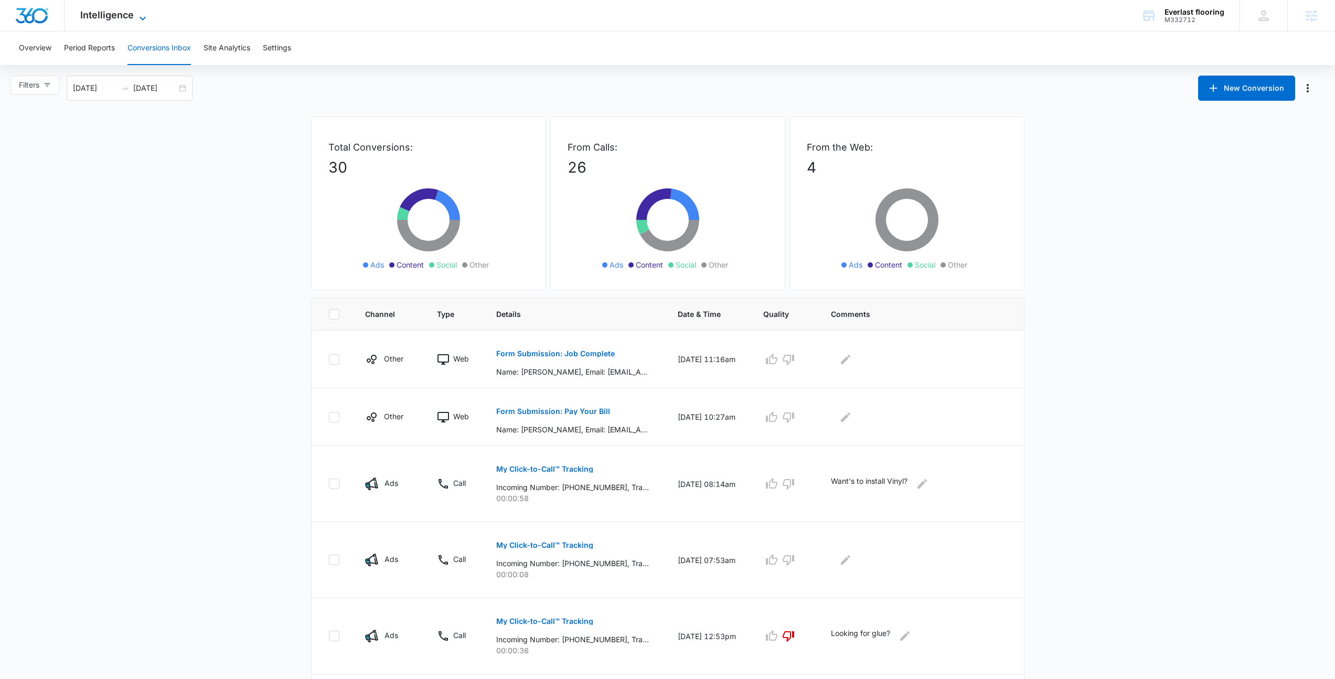
click at [123, 17] on span "Intelligence" at bounding box center [107, 14] width 54 height 11
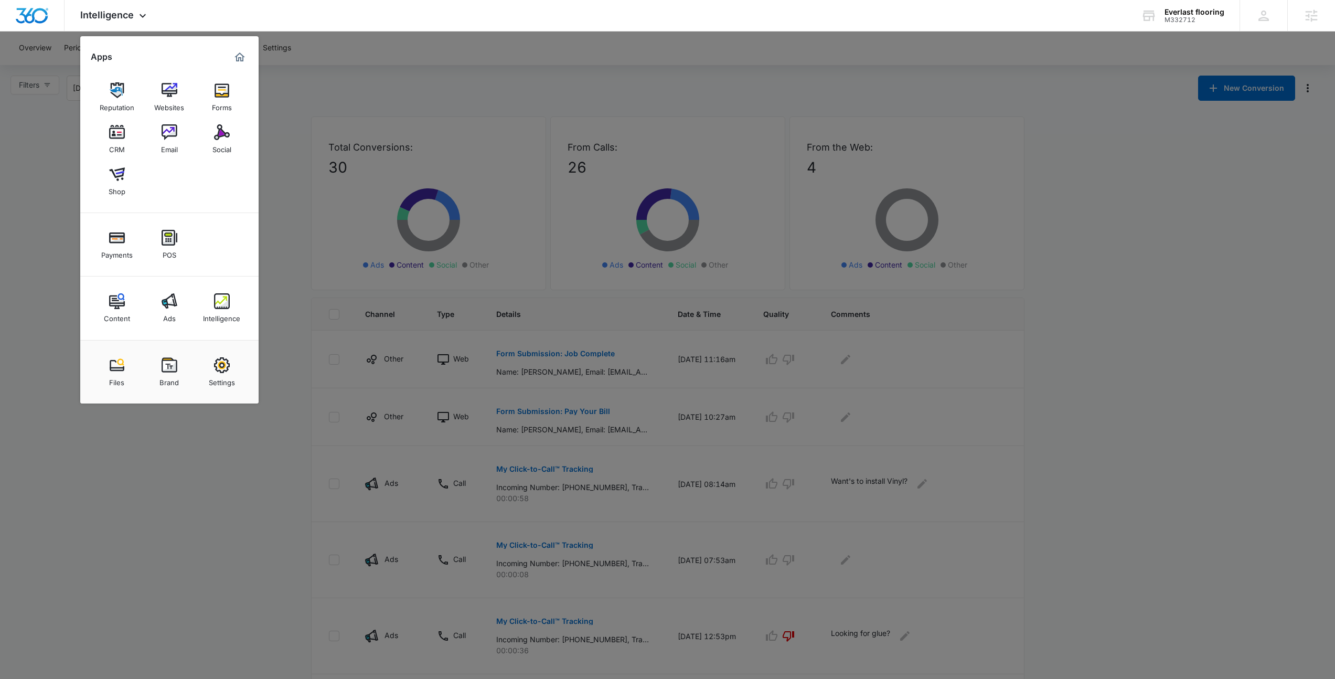
click at [421, 106] on div at bounding box center [667, 339] width 1335 height 679
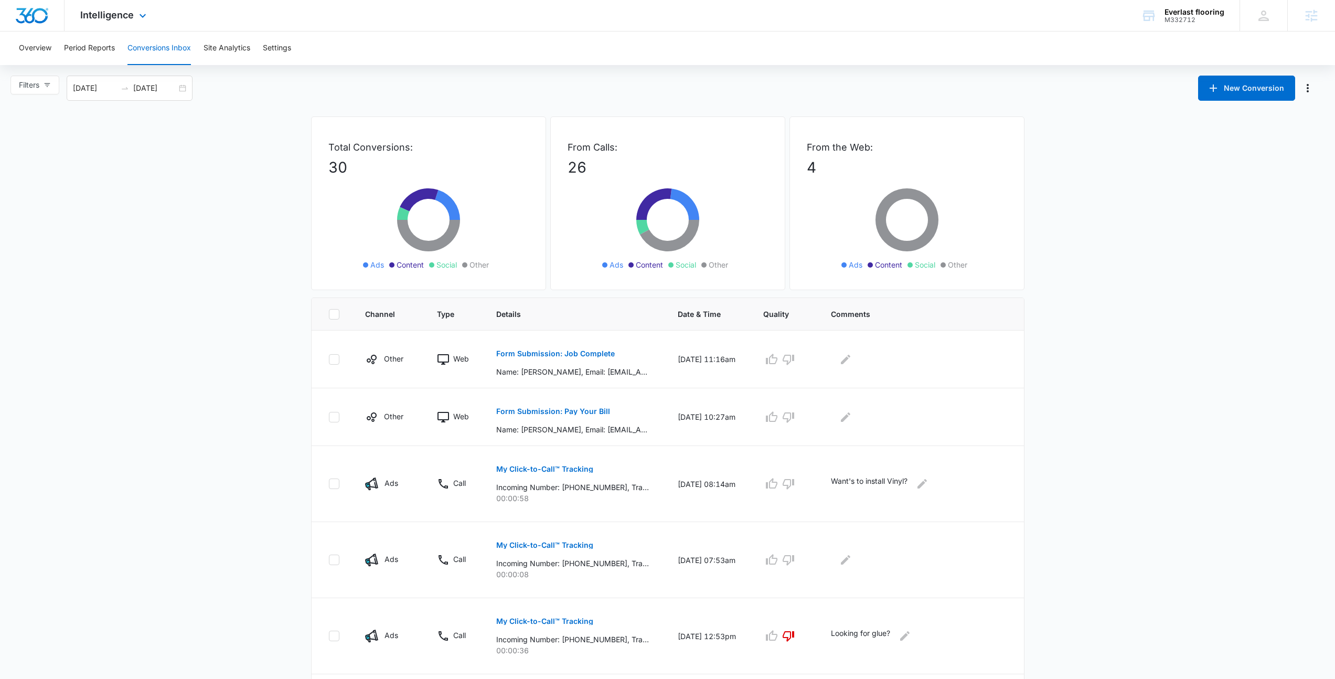
click at [142, 22] on div "Intelligence Apps Reputation Websites Forms CRM Email Social Shop Payments POS …" at bounding box center [115, 15] width 100 height 31
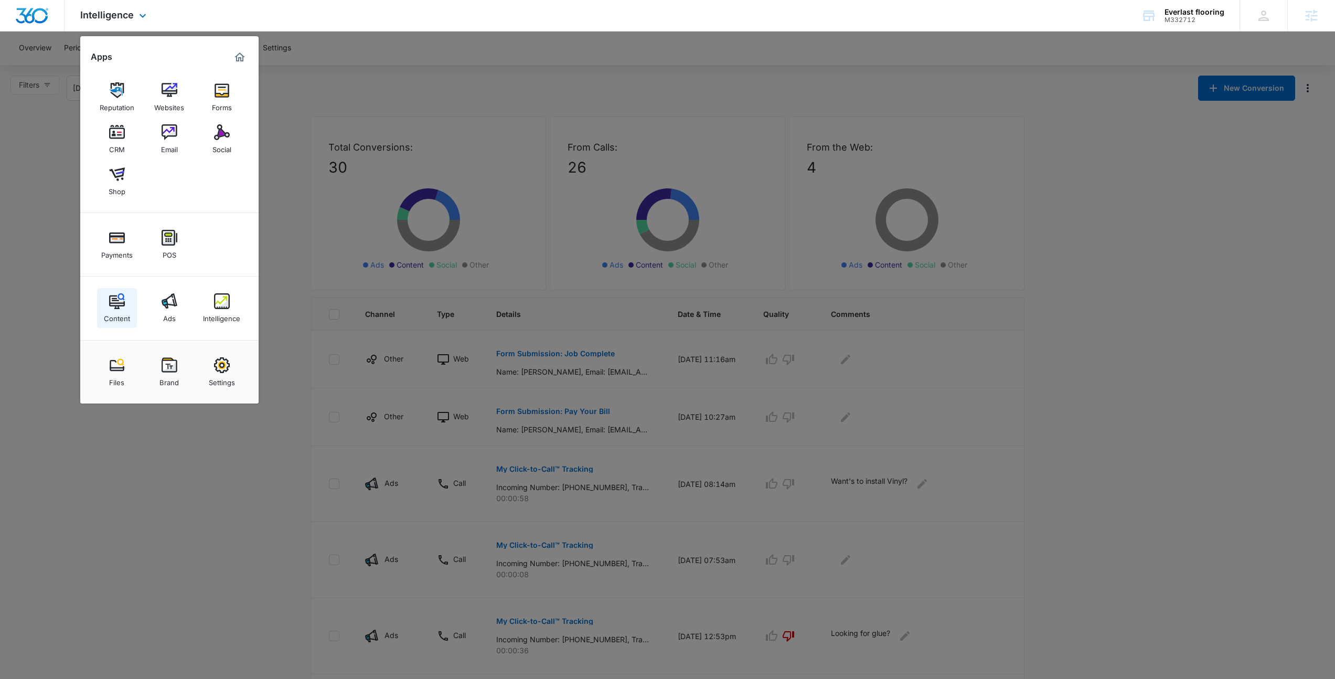
click at [121, 301] on img at bounding box center [117, 301] width 16 height 16
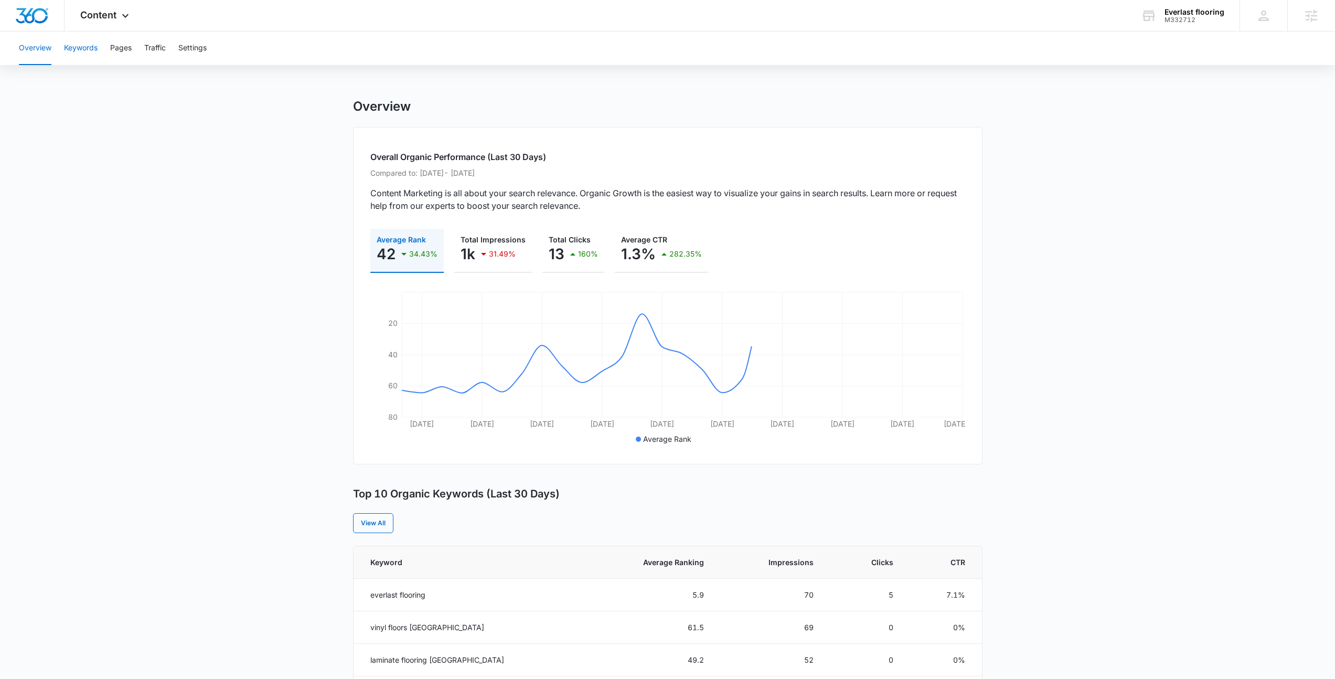
click at [77, 54] on button "Keywords" at bounding box center [81, 48] width 34 height 34
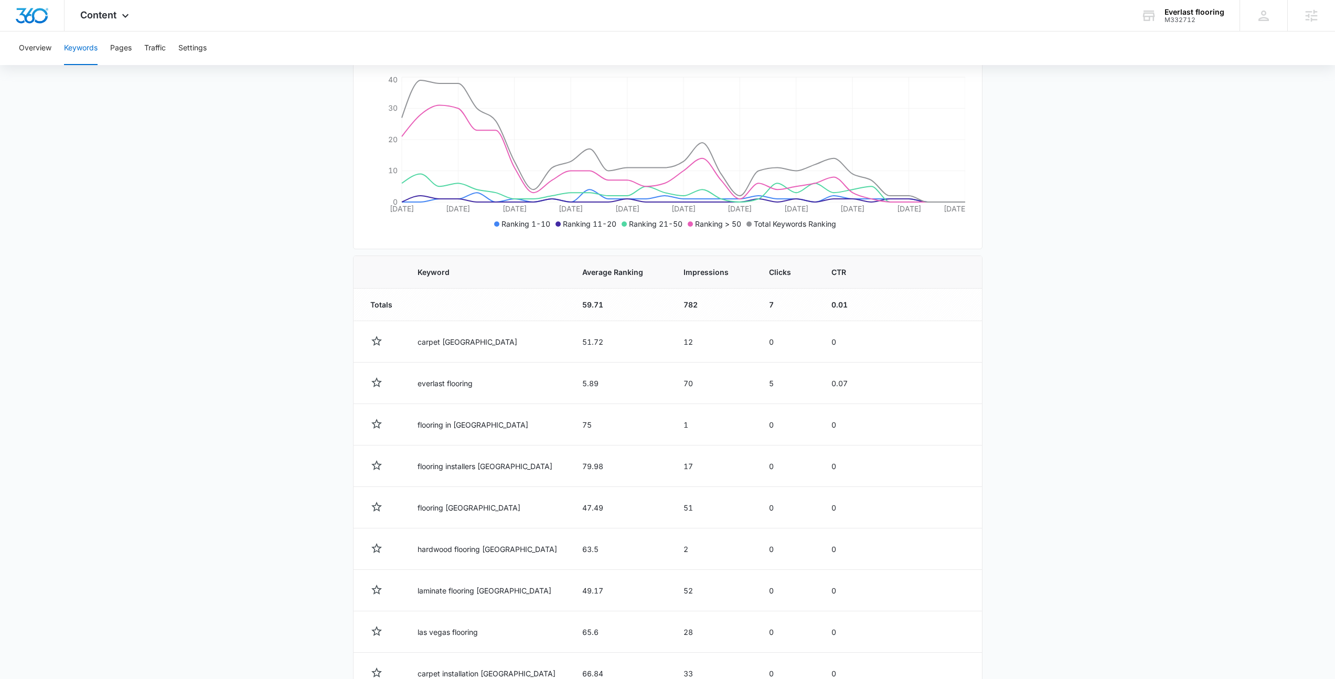
scroll to position [166, 0]
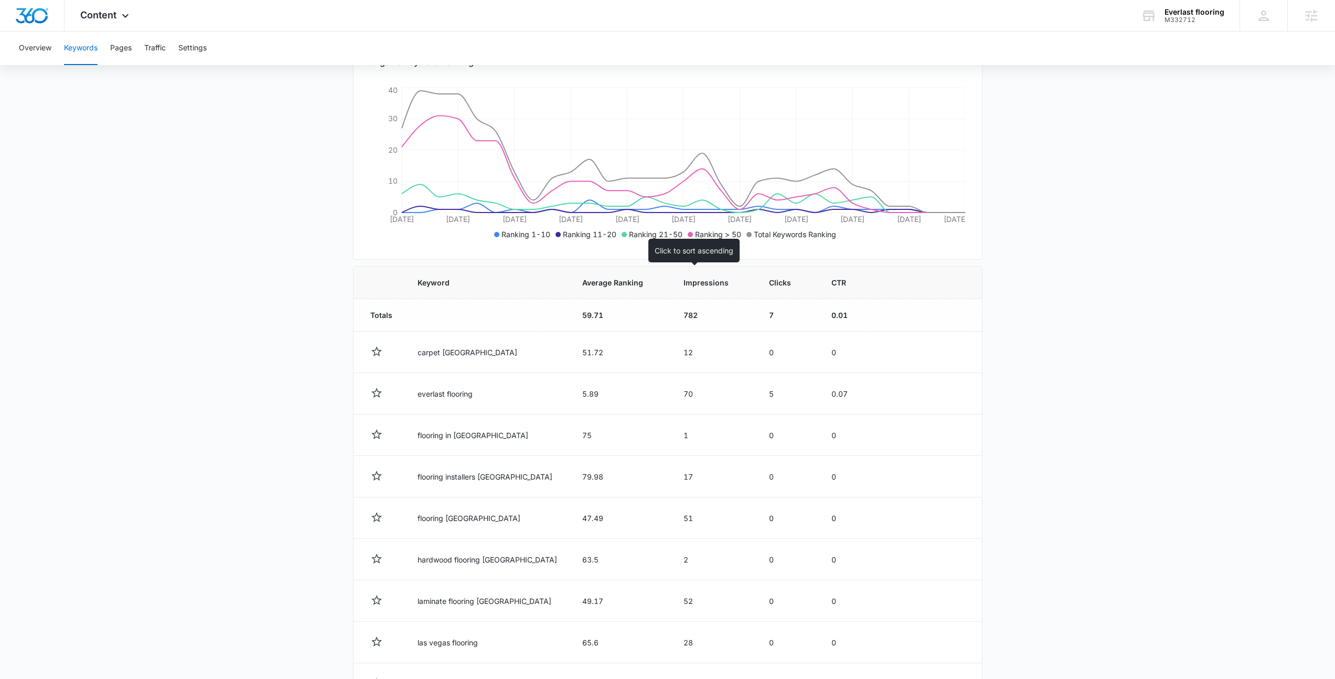
click at [685, 285] on span "Impressions" at bounding box center [706, 282] width 45 height 11
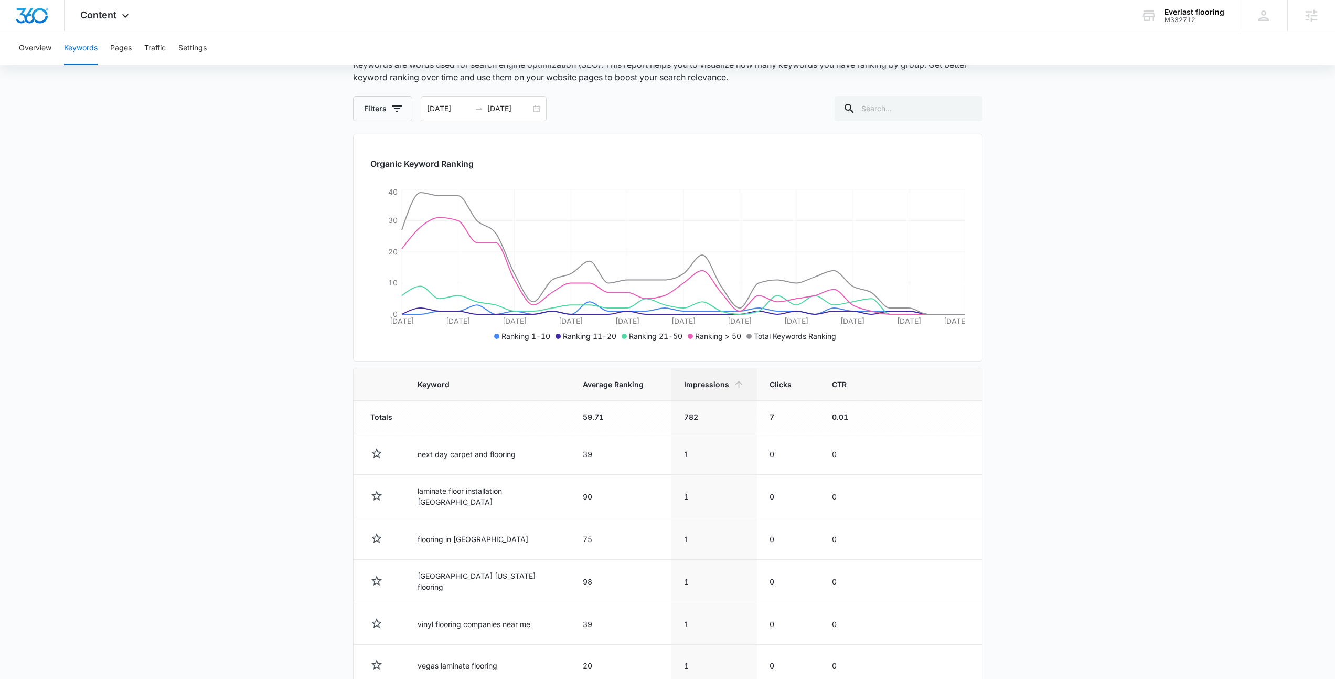
scroll to position [79, 0]
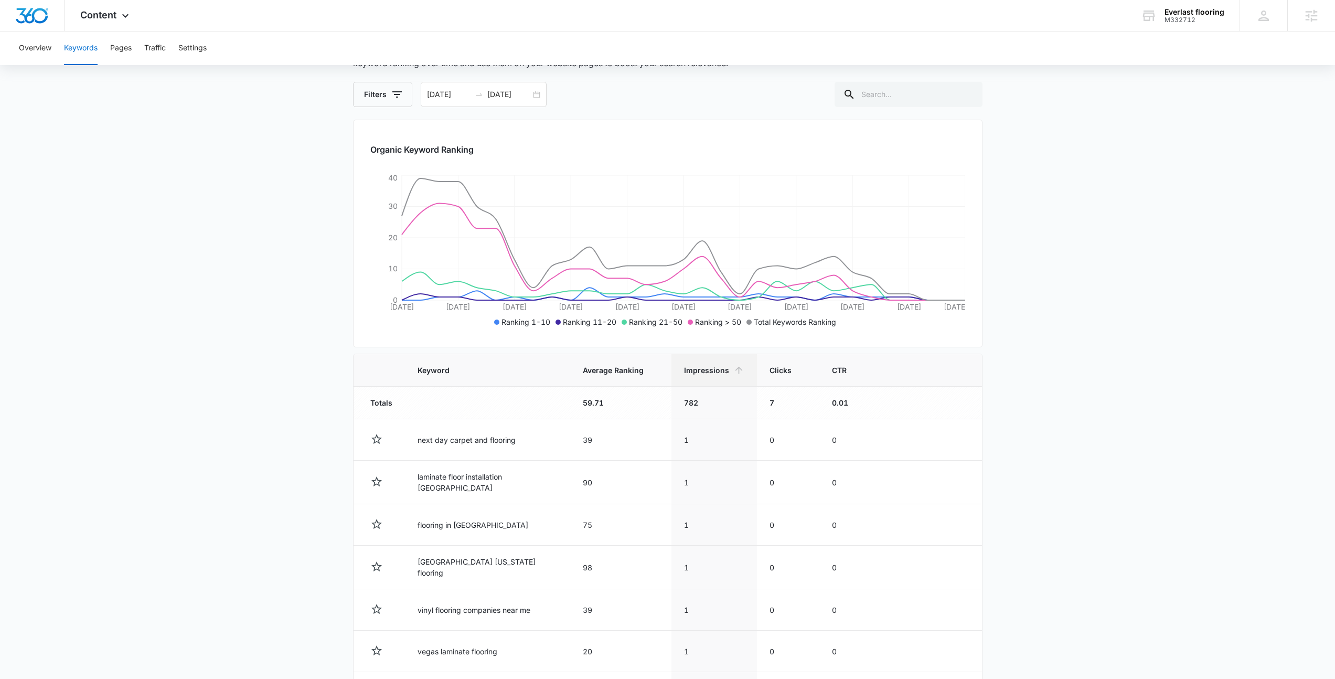
click at [706, 388] on td "782" at bounding box center [715, 403] width 86 height 33
click at [703, 377] on th "Impressions" at bounding box center [715, 370] width 86 height 33
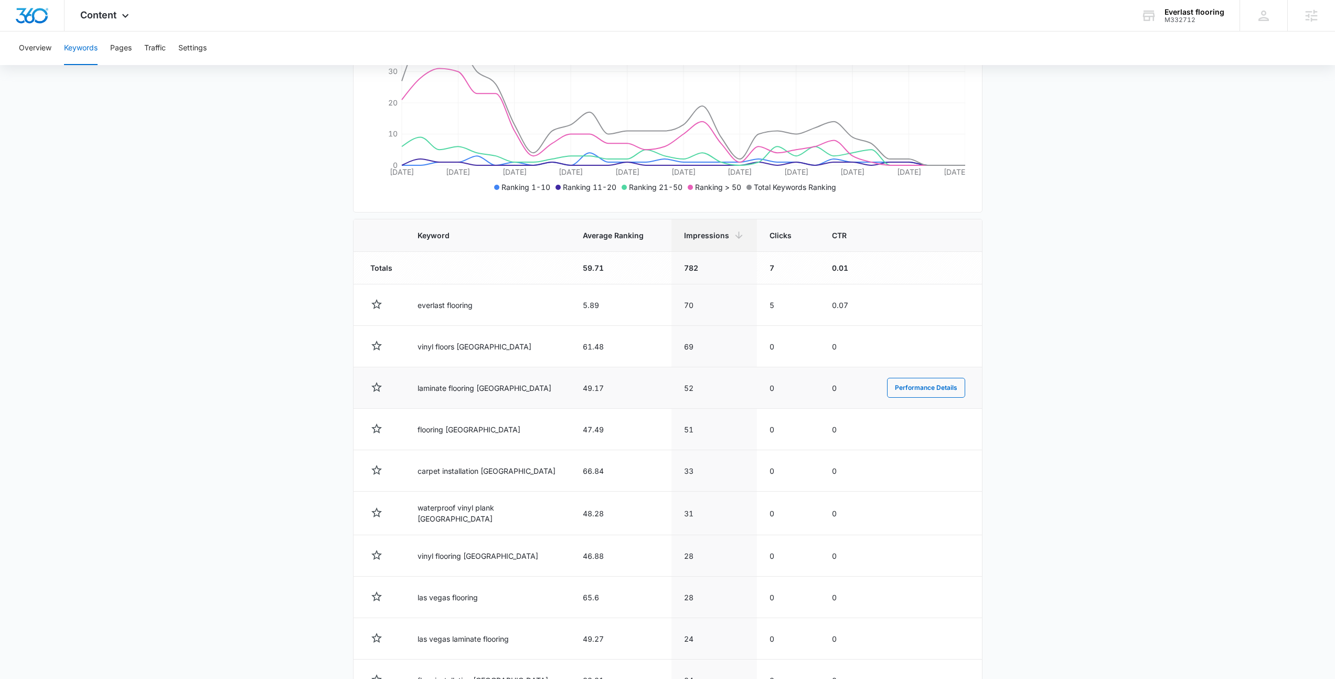
scroll to position [249, 0]
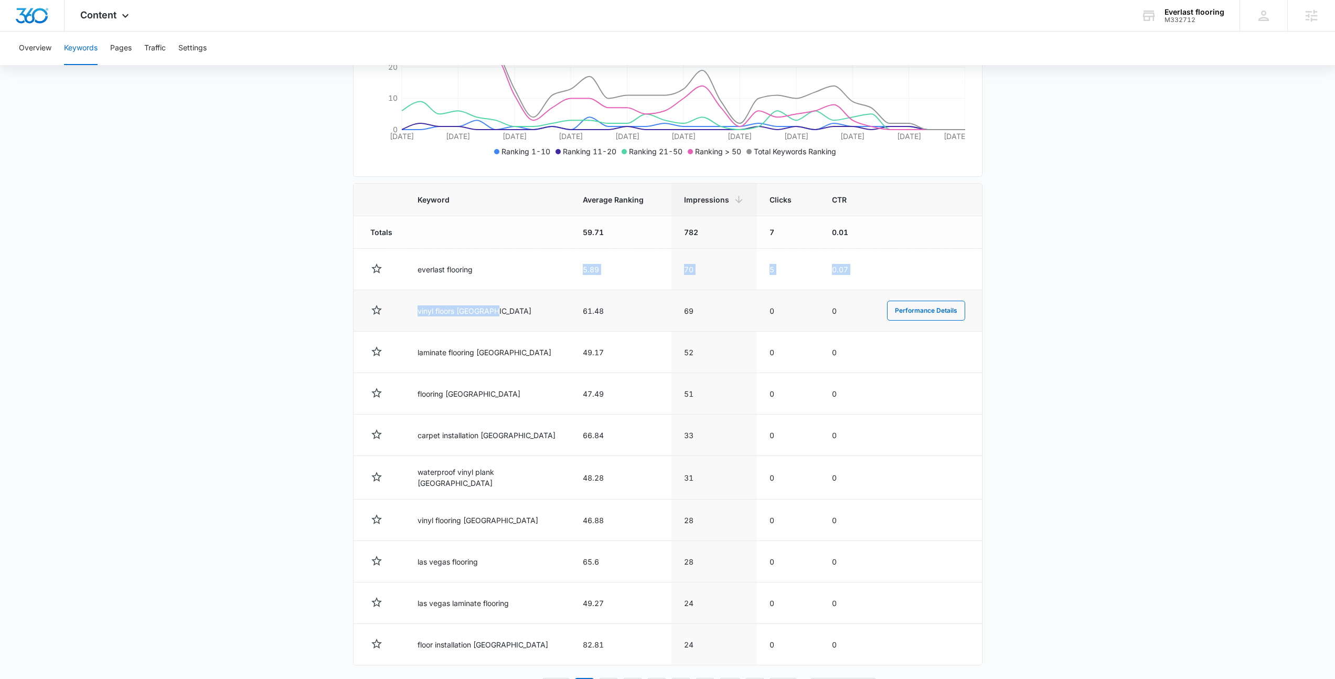
drag, startPoint x: 415, startPoint y: 286, endPoint x: 492, endPoint y: 311, distance: 80.8
click at [492, 311] on tbody "Totals 59.71 782 7 0.01 everlast flooring 5.89 70 5 0.07 Performance Details vi…" at bounding box center [668, 440] width 629 height 449
click at [492, 311] on td "vinyl floors las vegas" at bounding box center [487, 310] width 165 height 41
drag, startPoint x: 416, startPoint y: 311, endPoint x: 714, endPoint y: 317, distance: 298.1
click at [714, 317] on tr "vinyl floors las vegas 61.48 69 0 0 Performance Details" at bounding box center [668, 310] width 629 height 41
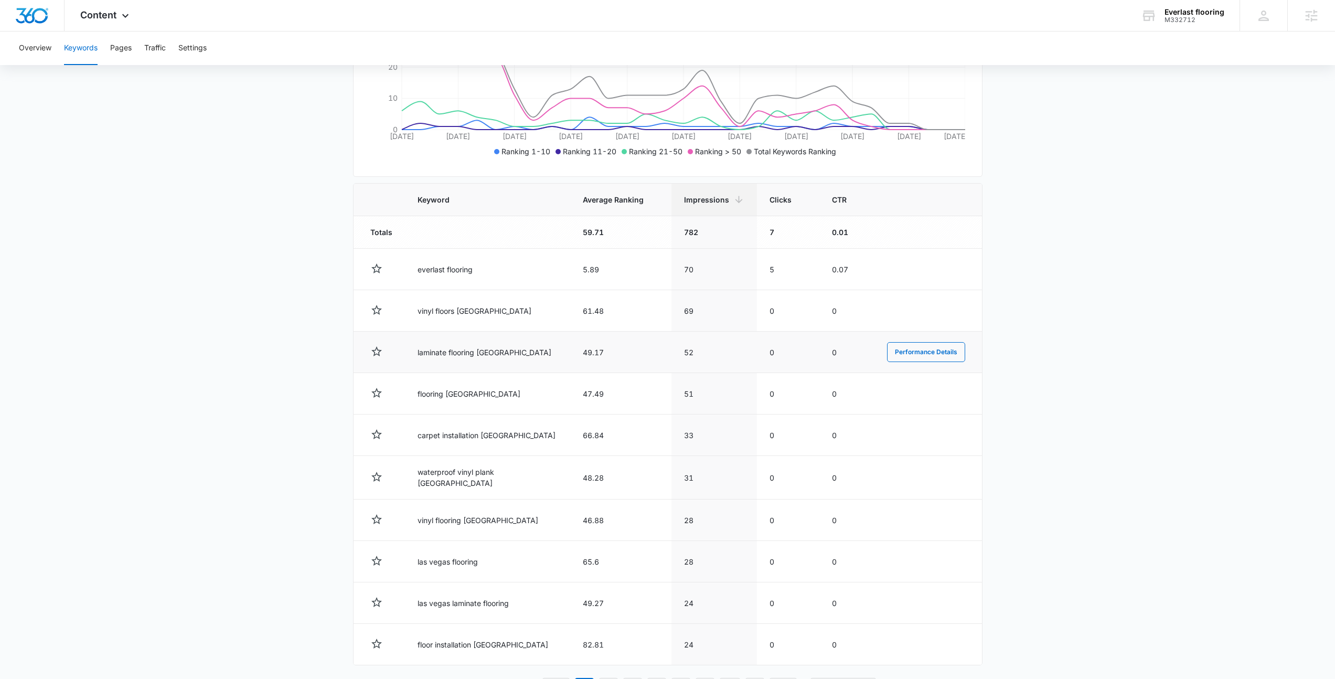
drag, startPoint x: 714, startPoint y: 317, endPoint x: 547, endPoint y: 333, distance: 167.6
click at [713, 317] on td "69" at bounding box center [715, 310] width 86 height 41
drag, startPoint x: 408, startPoint y: 350, endPoint x: 541, endPoint y: 362, distance: 134.3
click at [541, 362] on td "laminate flooring las vegas" at bounding box center [487, 352] width 165 height 41
drag, startPoint x: 541, startPoint y: 362, endPoint x: 373, endPoint y: 380, distance: 170.0
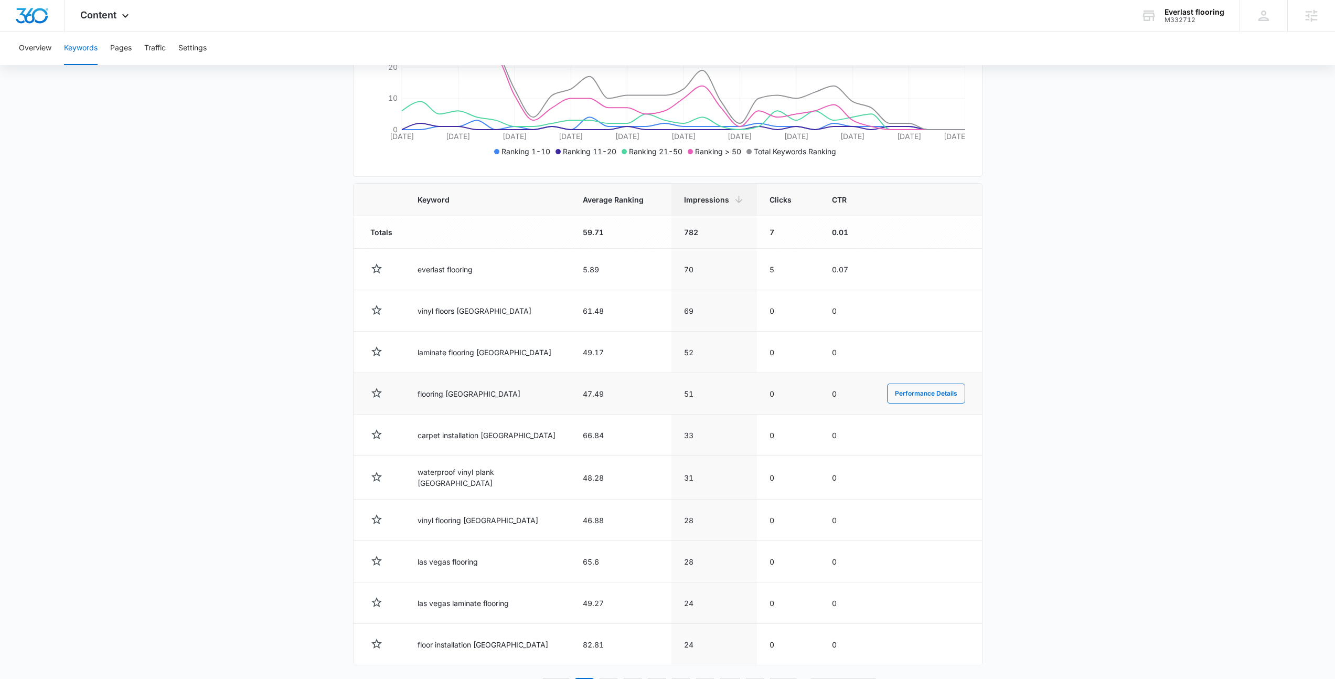
click at [541, 362] on td "laminate flooring las vegas" at bounding box center [487, 352] width 165 height 41
drag, startPoint x: 401, startPoint y: 392, endPoint x: 544, endPoint y: 389, distance: 142.8
click at [544, 389] on tr "flooring las vegas 47.49 51 0 0 Performance Details" at bounding box center [668, 393] width 629 height 41
click at [545, 389] on td "flooring las vegas" at bounding box center [487, 393] width 165 height 41
drag, startPoint x: 393, startPoint y: 421, endPoint x: 575, endPoint y: 461, distance: 186.5
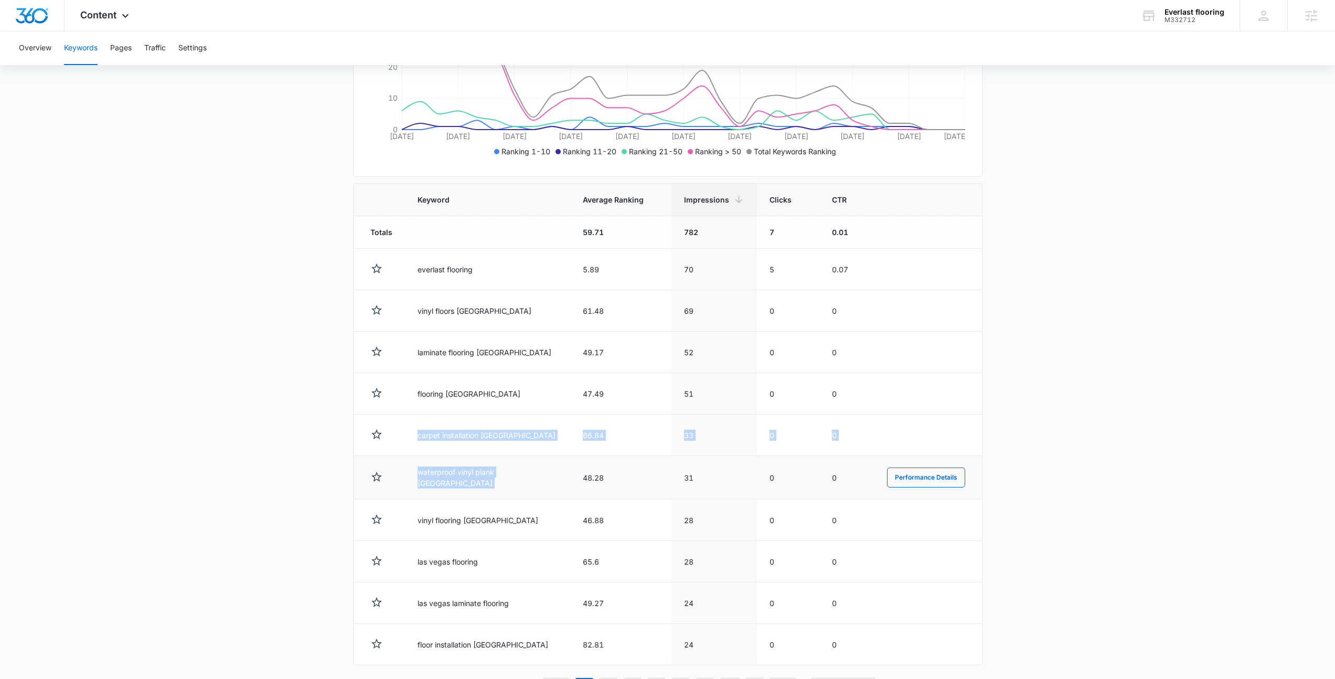
click at [575, 461] on tbody "Totals 59.71 782 7 0.01 everlast flooring 5.89 70 5 0.07 Performance Details vi…" at bounding box center [668, 440] width 629 height 449
click at [570, 444] on td "66.84" at bounding box center [620, 435] width 101 height 41
drag, startPoint x: 407, startPoint y: 477, endPoint x: 621, endPoint y: 482, distance: 214.1
click at [621, 482] on tr "waterproof vinyl plank las vegas 48.28 31 0 0 Performance Details" at bounding box center [668, 478] width 629 height 44
click at [570, 477] on td "48.28" at bounding box center [620, 478] width 101 height 44
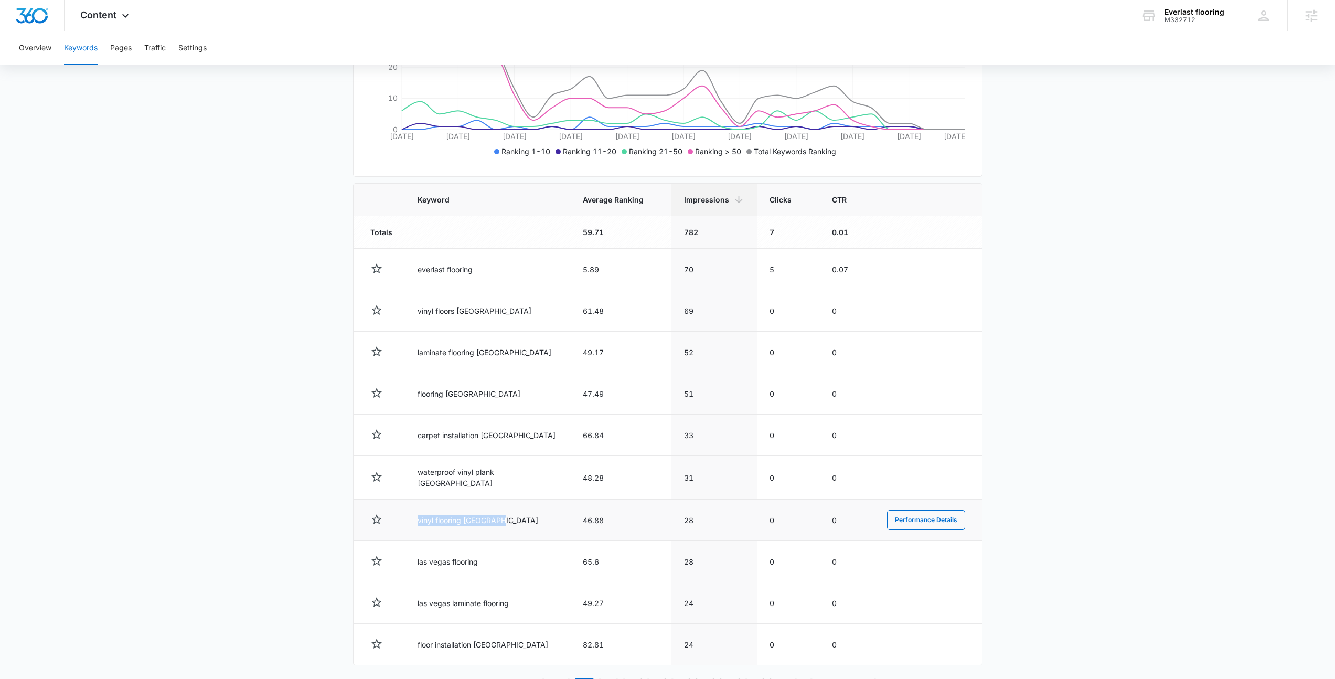
drag, startPoint x: 393, startPoint y: 525, endPoint x: 512, endPoint y: 531, distance: 118.7
click at [512, 531] on tr "vinyl flooring las vegas 46.88 28 0 0 Performance Details" at bounding box center [668, 520] width 629 height 41
click at [512, 531] on td "vinyl flooring las vegas" at bounding box center [487, 520] width 165 height 41
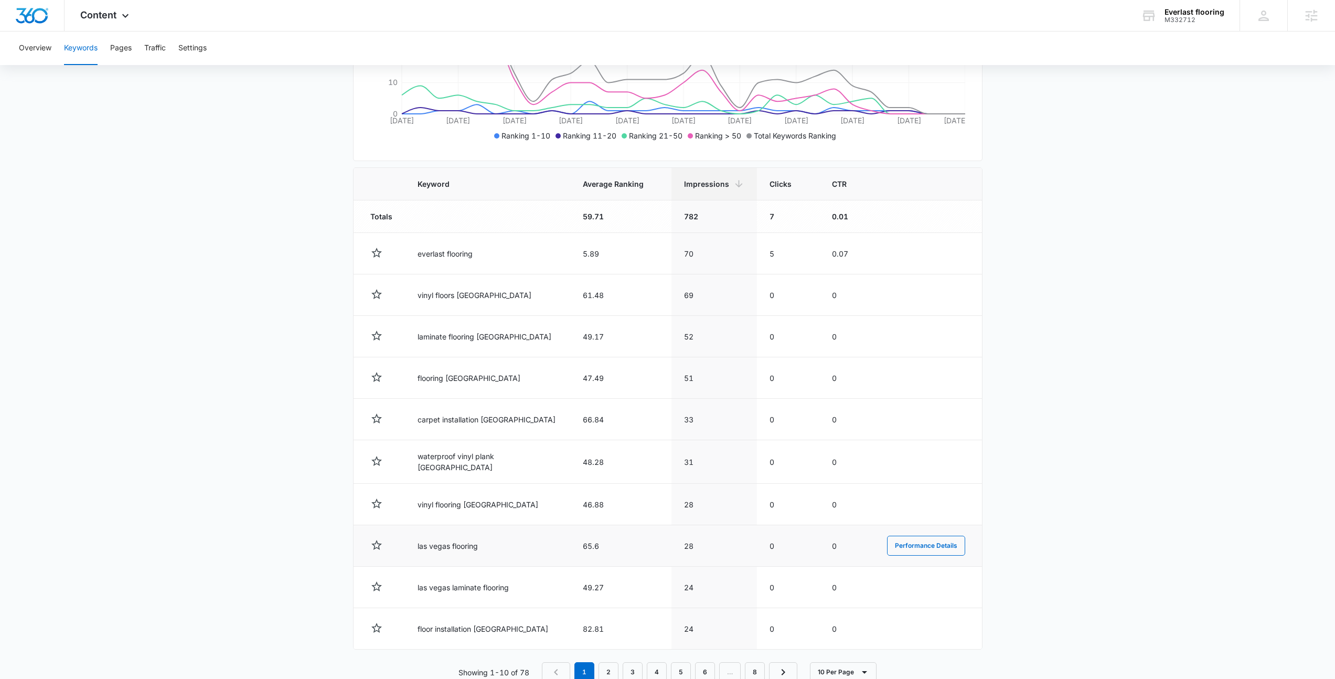
scroll to position [267, 0]
drag, startPoint x: 495, startPoint y: 541, endPoint x: 417, endPoint y: 542, distance: 78.2
click at [417, 542] on td "las vegas flooring" at bounding box center [487, 544] width 165 height 41
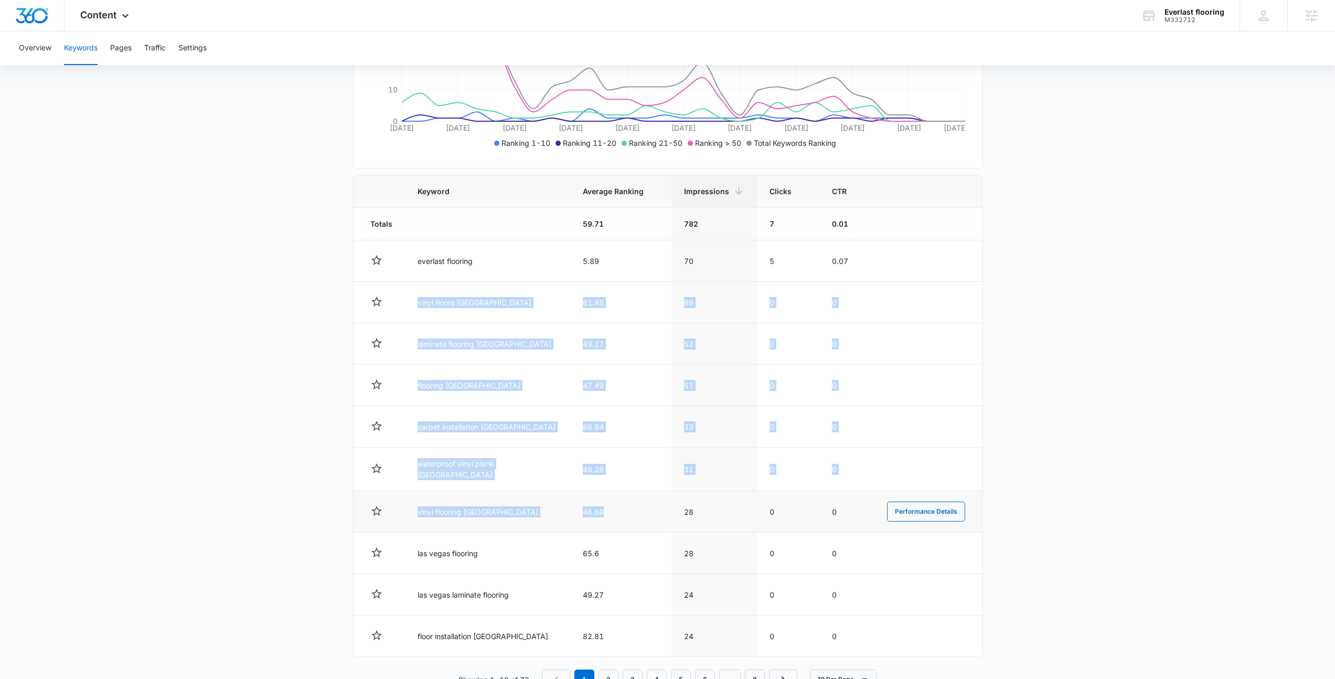
drag, startPoint x: 413, startPoint y: 295, endPoint x: 560, endPoint y: 516, distance: 265.6
click at [560, 516] on tbody "Totals 59.71 782 7 0.01 everlast flooring 5.89 70 5 0.07 Performance Details vi…" at bounding box center [668, 432] width 629 height 449
click at [570, 516] on td "46.88" at bounding box center [620, 511] width 101 height 41
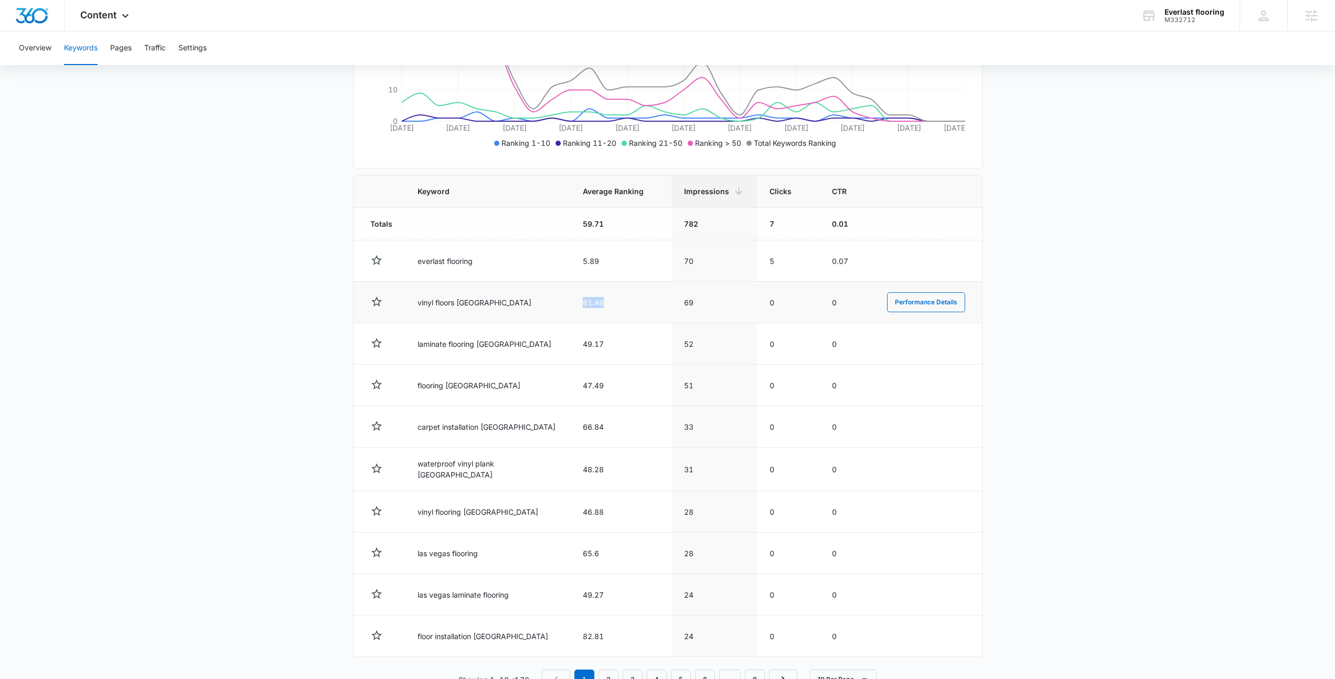
drag, startPoint x: 564, startPoint y: 303, endPoint x: 591, endPoint y: 307, distance: 27.5
click at [591, 307] on td "61.48" at bounding box center [620, 302] width 101 height 41
drag, startPoint x: 591, startPoint y: 307, endPoint x: 561, endPoint y: 334, distance: 40.5
click at [591, 307] on td "61.48" at bounding box center [620, 302] width 101 height 41
drag, startPoint x: 561, startPoint y: 334, endPoint x: 595, endPoint y: 367, distance: 47.1
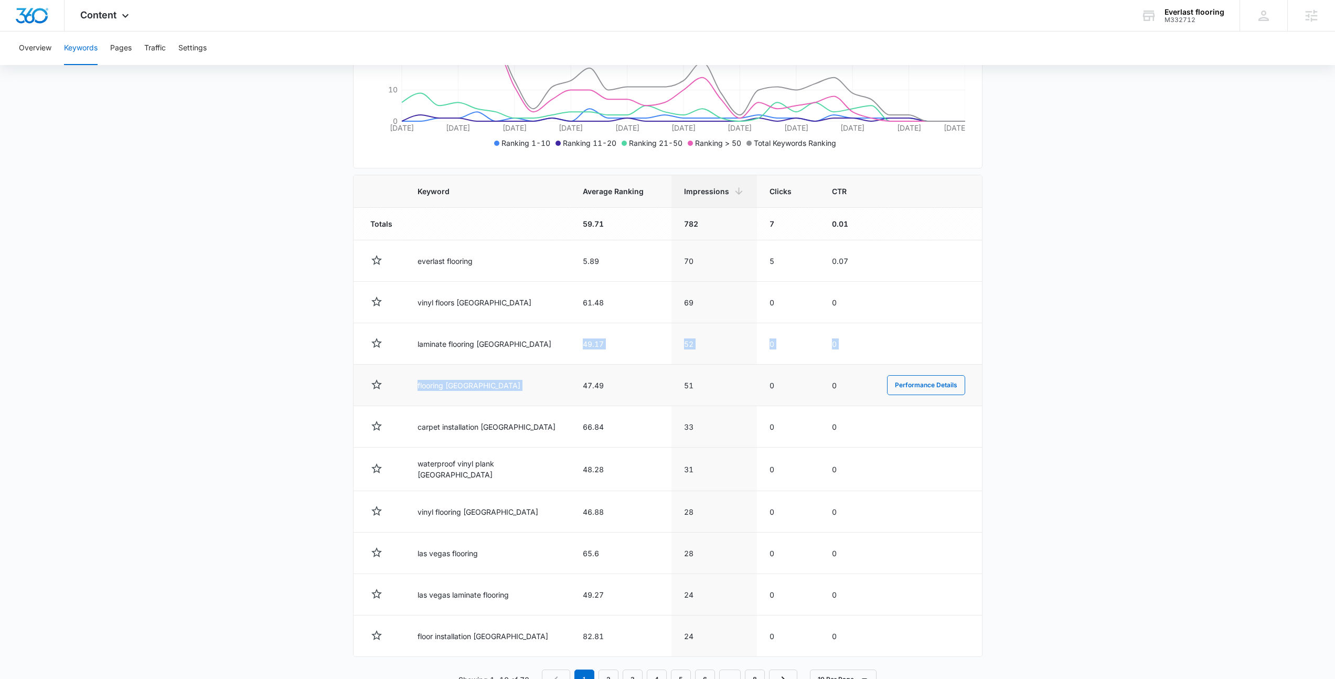
click at [595, 367] on tbody "Totals 59.71 782 7 0.01 everlast flooring 5.89 70 5 0.07 Performance Details vi…" at bounding box center [668, 432] width 629 height 449
click at [588, 377] on td "47.49" at bounding box center [620, 385] width 101 height 41
drag, startPoint x: 567, startPoint y: 337, endPoint x: 588, endPoint y: 348, distance: 23.5
click at [588, 348] on td "49.17" at bounding box center [620, 343] width 101 height 41
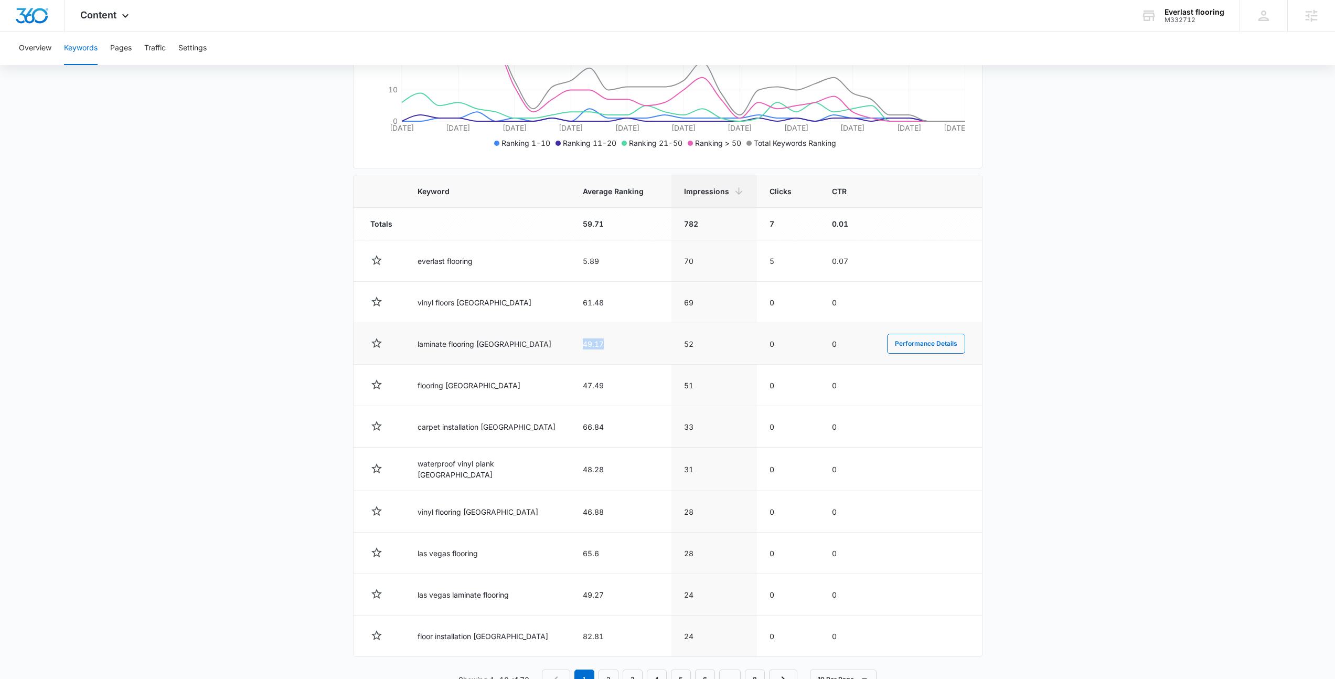
drag, startPoint x: 586, startPoint y: 346, endPoint x: 592, endPoint y: 348, distance: 6.0
click at [592, 348] on td "49.17" at bounding box center [620, 343] width 101 height 41
drag, startPoint x: 559, startPoint y: 385, endPoint x: 620, endPoint y: 390, distance: 61.6
click at [620, 390] on tr "flooring las vegas 47.49 51 0 0 Performance Details" at bounding box center [668, 385] width 629 height 41
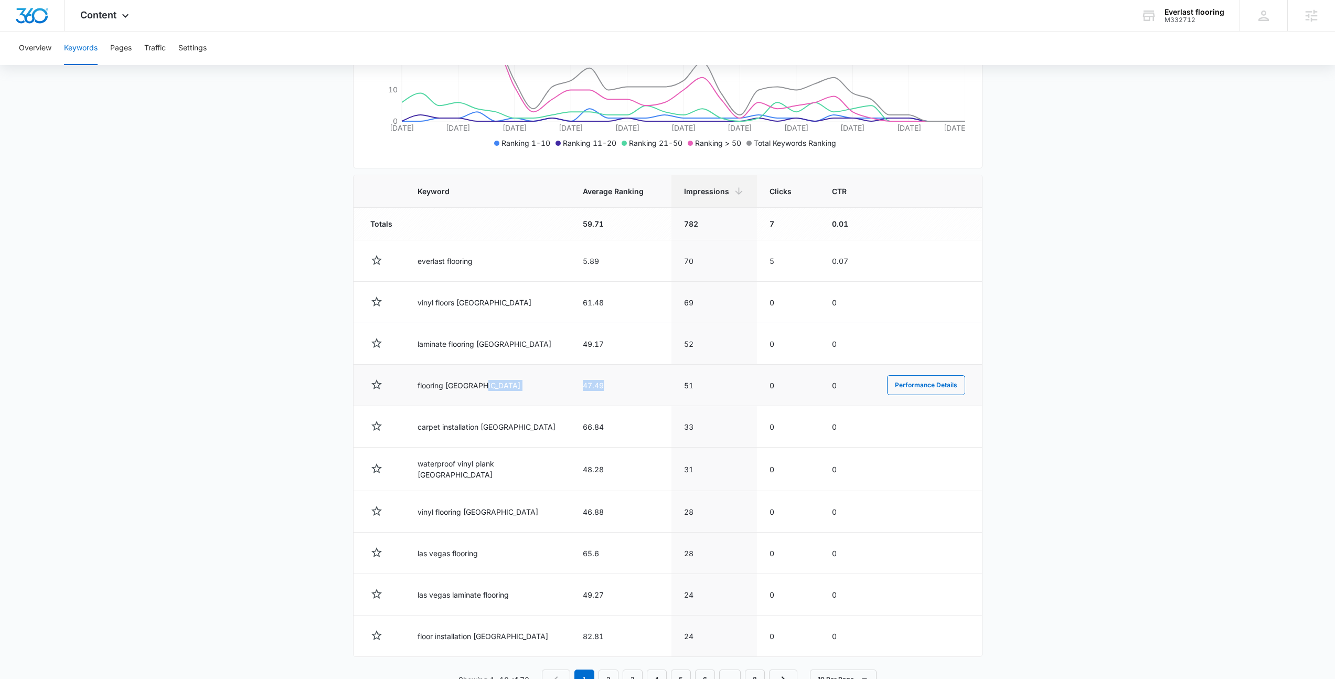
click at [612, 386] on td "47.49" at bounding box center [620, 385] width 101 height 41
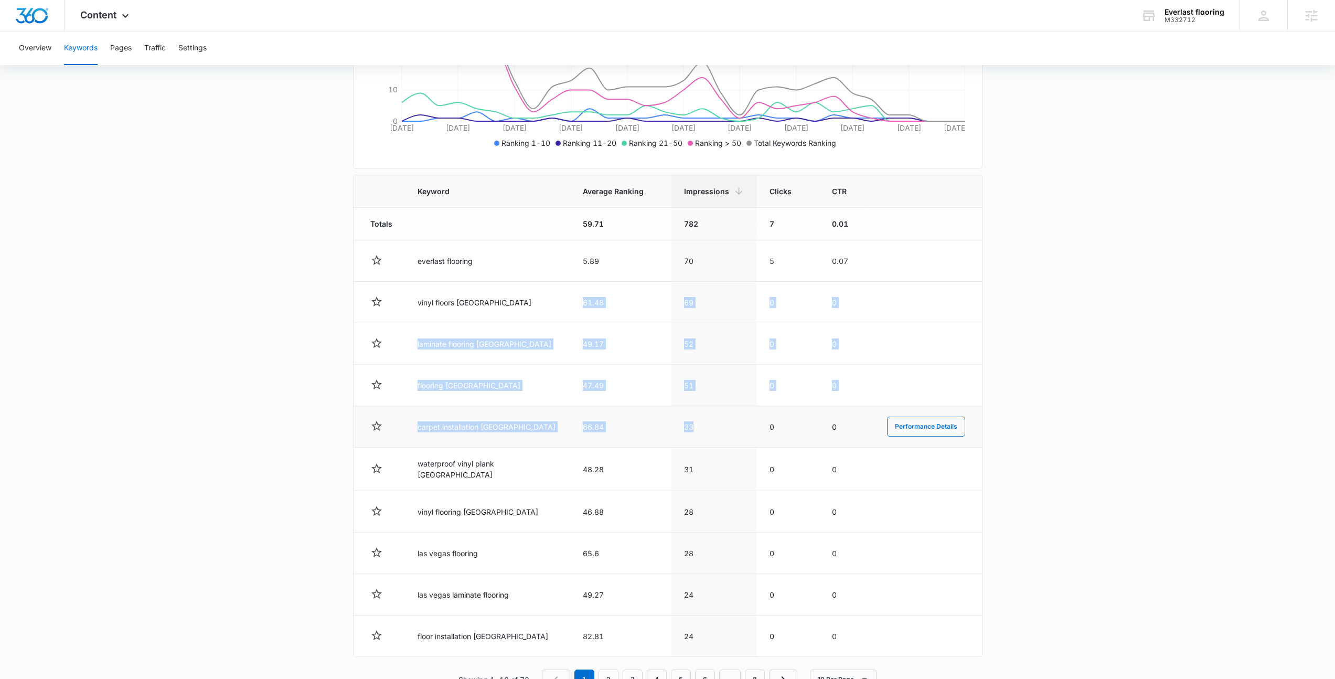
drag, startPoint x: 563, startPoint y: 294, endPoint x: 697, endPoint y: 443, distance: 200.2
click at [697, 443] on tbody "Totals 59.71 782 7 0.01 everlast flooring 5.89 70 5 0.07 Performance Details vi…" at bounding box center [668, 432] width 629 height 449
click at [697, 443] on td "33" at bounding box center [715, 426] width 86 height 41
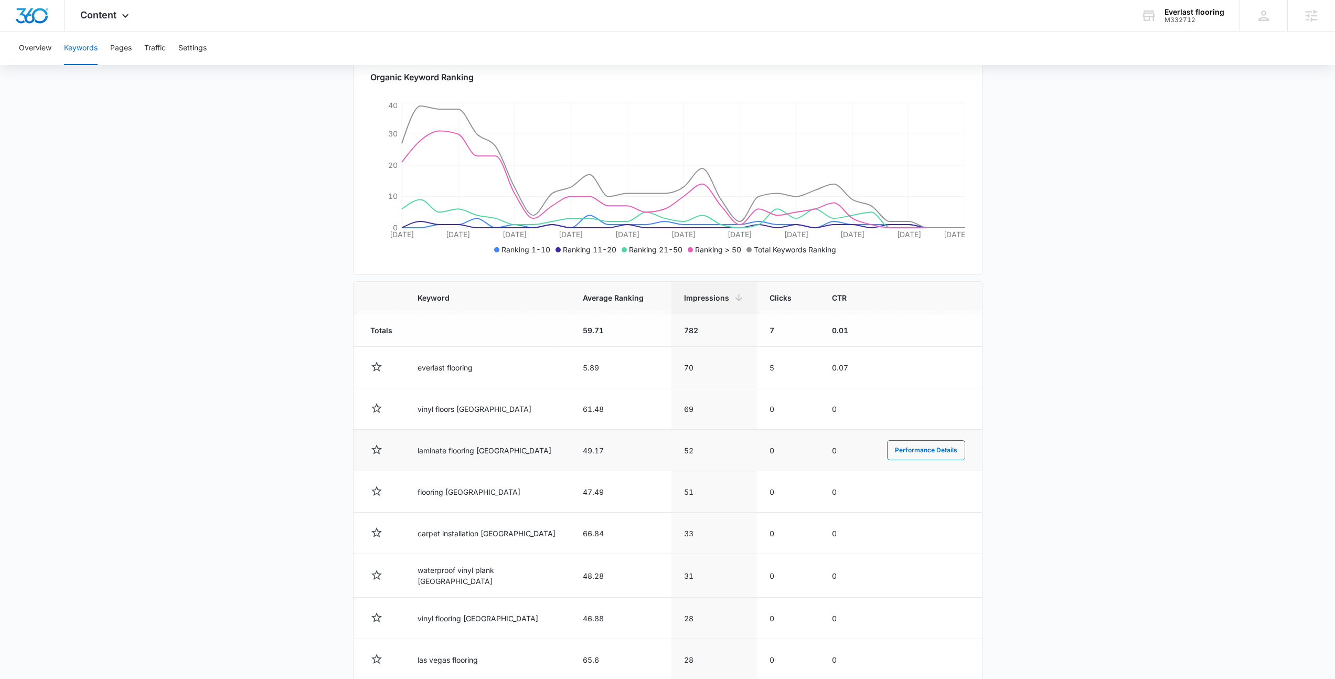
scroll to position [153, 0]
click at [911, 449] on button "Performance Details" at bounding box center [926, 448] width 78 height 20
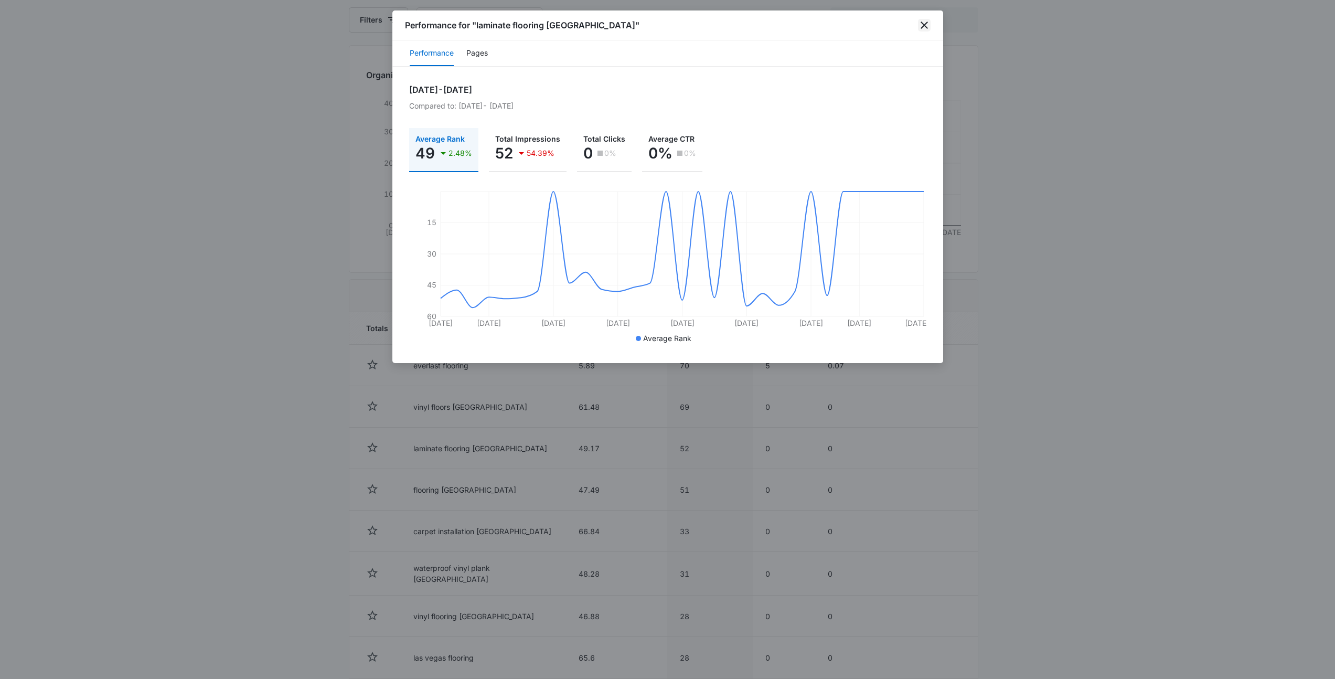
click at [925, 27] on icon "close" at bounding box center [924, 25] width 13 height 13
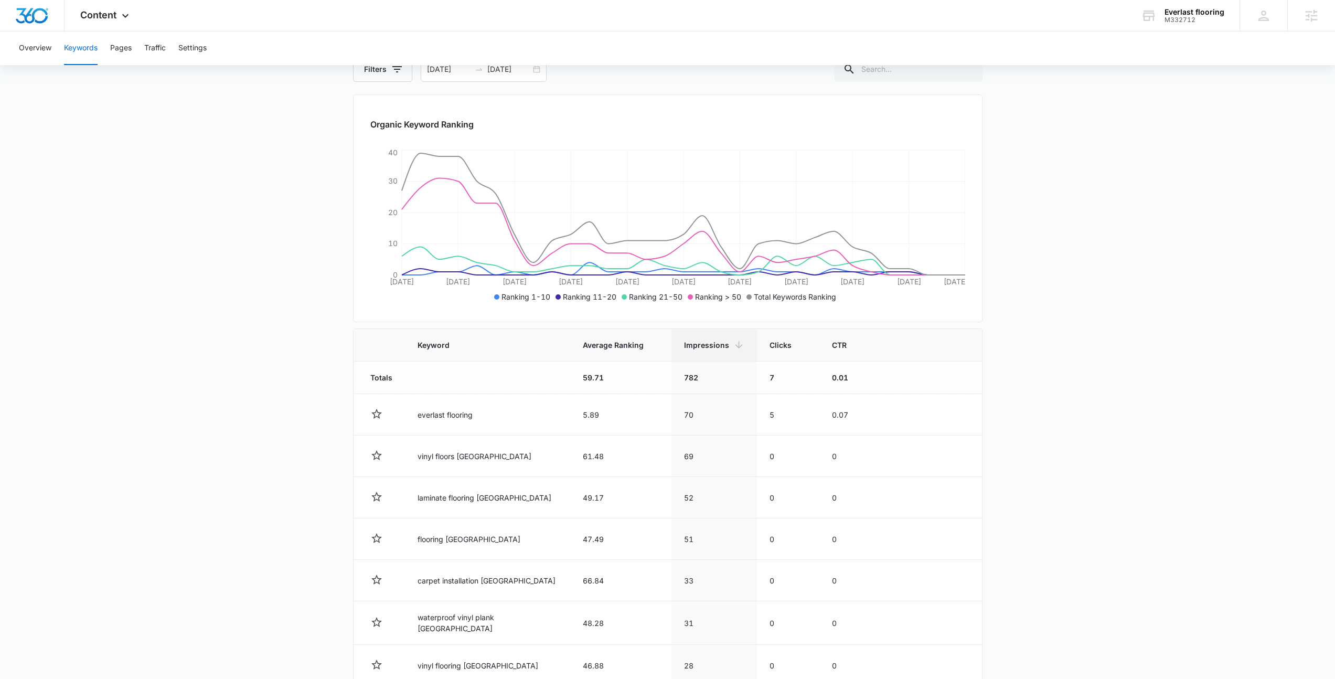
scroll to position [0, 0]
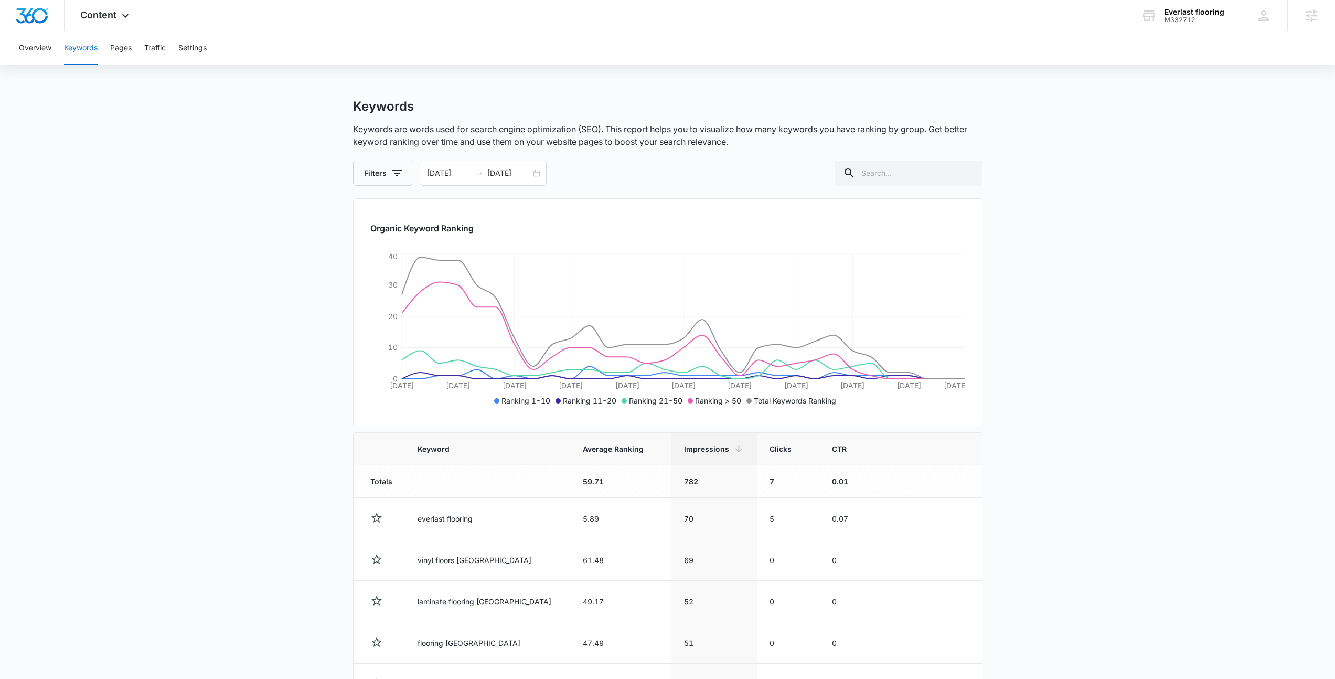
click at [768, 143] on p "Keywords are words used for search engine optimization (SEO). This report helps…" at bounding box center [668, 135] width 630 height 25
click at [323, 123] on main "Keywords Keywords are words used for search engine optimization (SEO). This rep…" at bounding box center [667, 536] width 1335 height 874
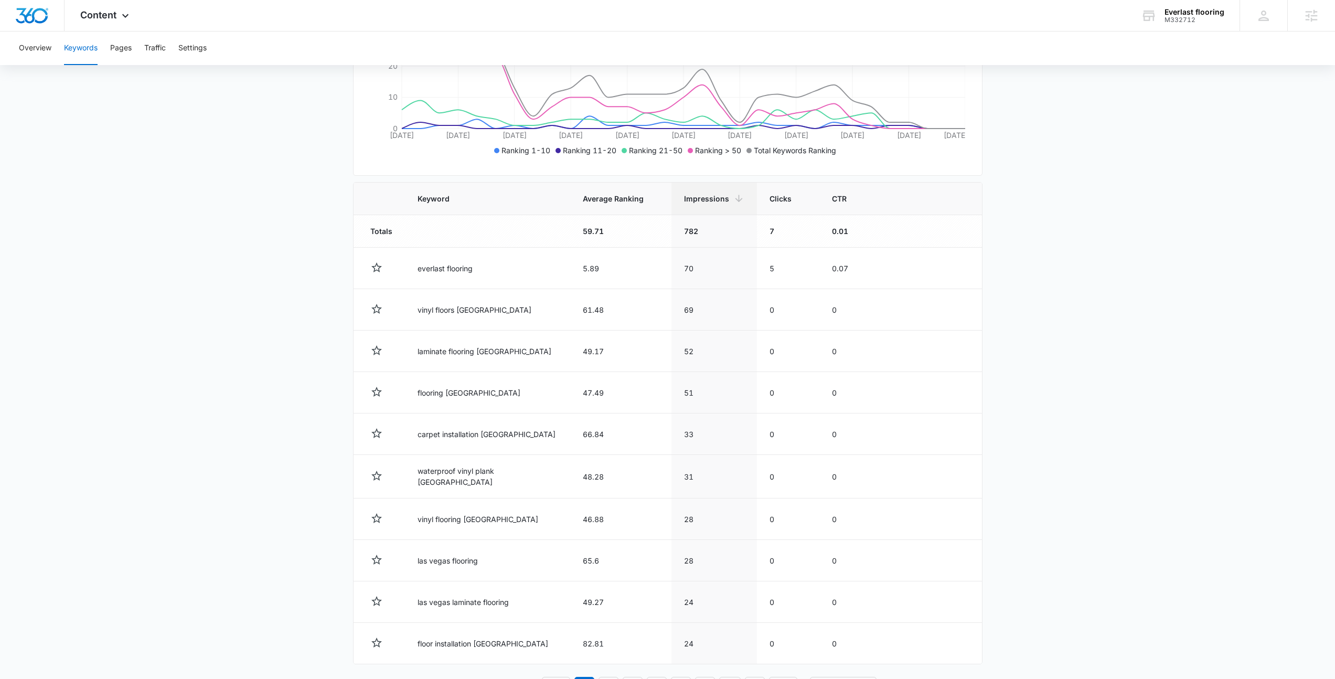
scroll to position [291, 0]
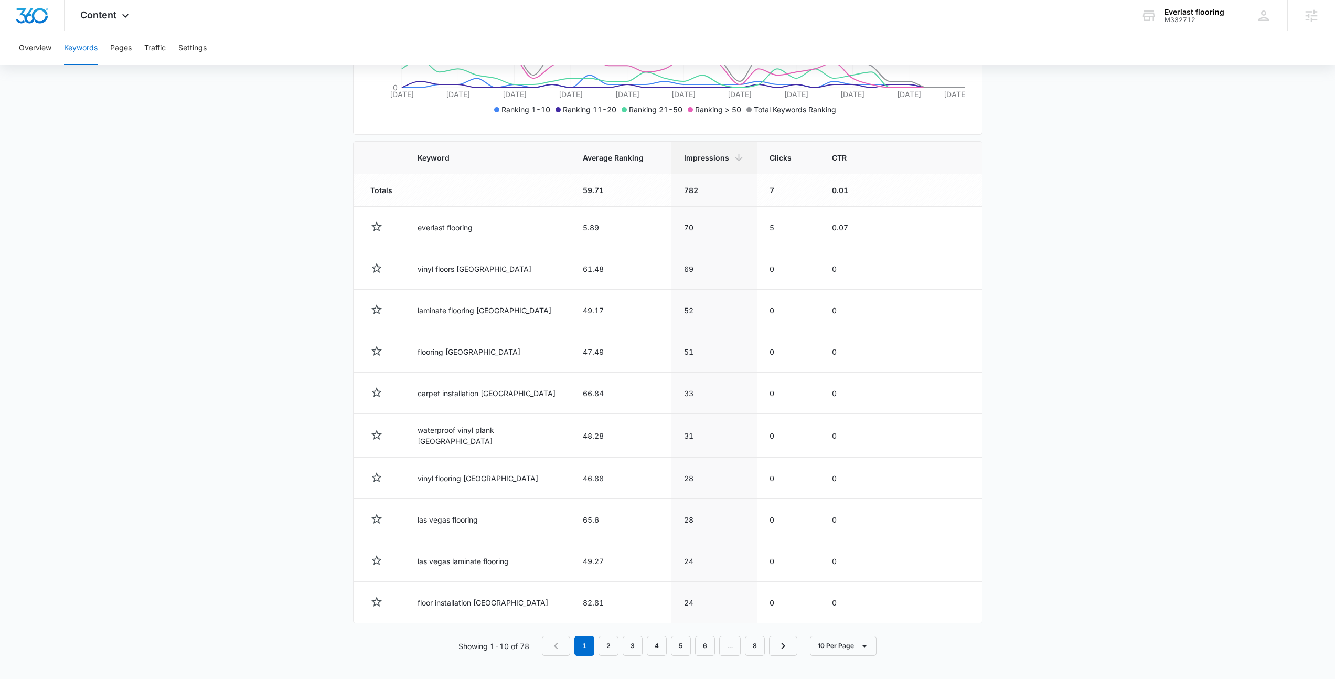
click at [306, 367] on main "Keywords Keywords are words used for search engine optimization (SEO). This rep…" at bounding box center [667, 244] width 1335 height 874
click at [300, 362] on main "Keywords Keywords are words used for search engine optimization (SEO). This rep…" at bounding box center [667, 244] width 1335 height 874
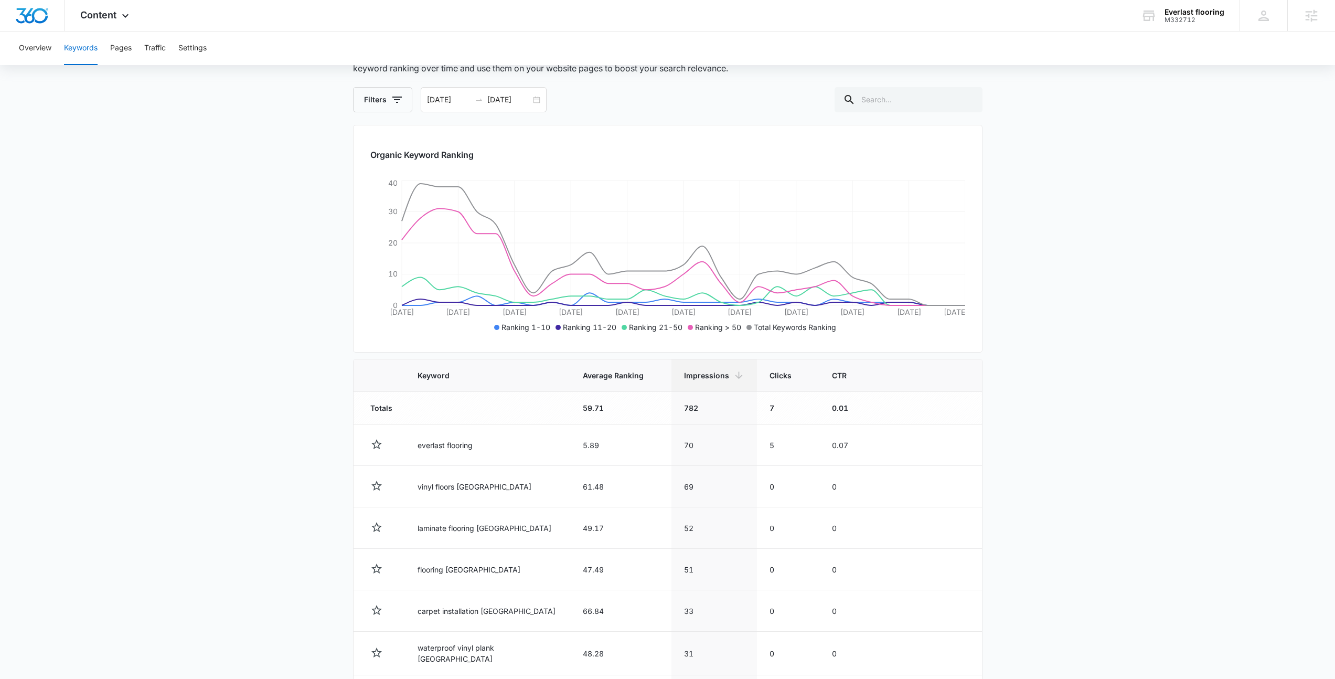
scroll to position [0, 0]
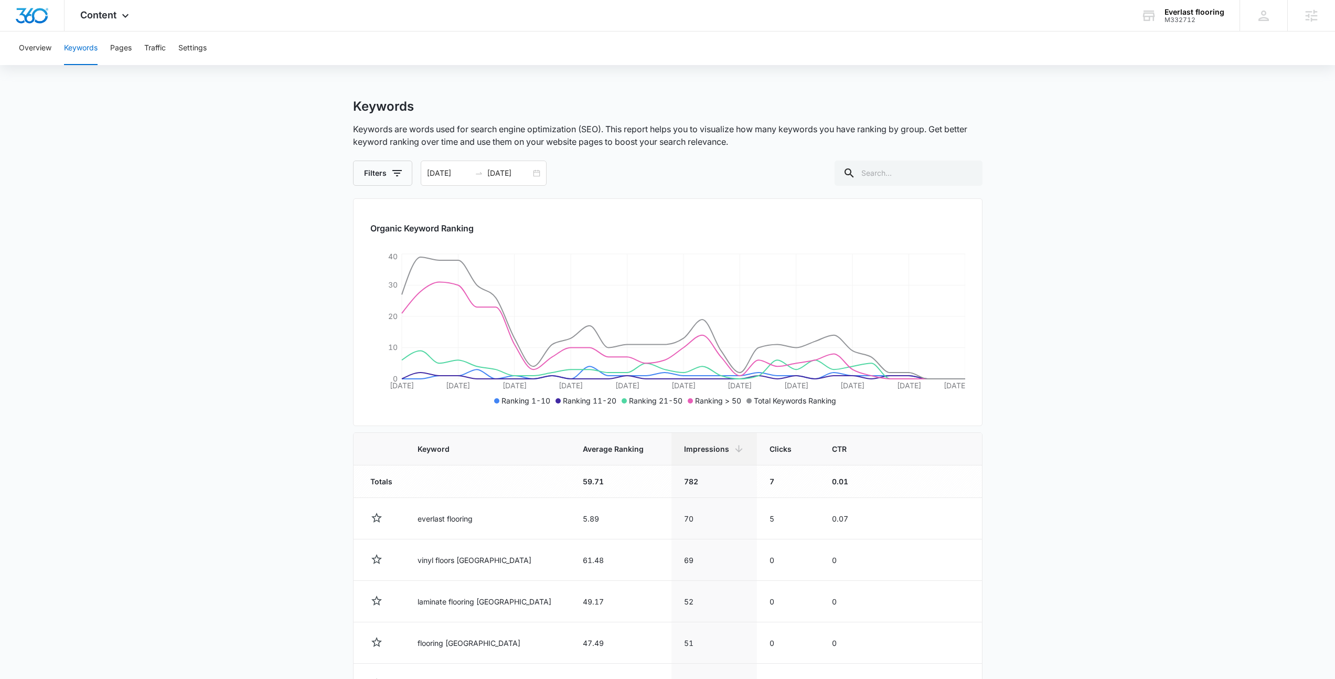
click at [226, 135] on main "Keywords Keywords are words used for search engine optimization (SEO). This rep…" at bounding box center [667, 536] width 1335 height 874
click at [49, 46] on button "Overview" at bounding box center [35, 48] width 33 height 34
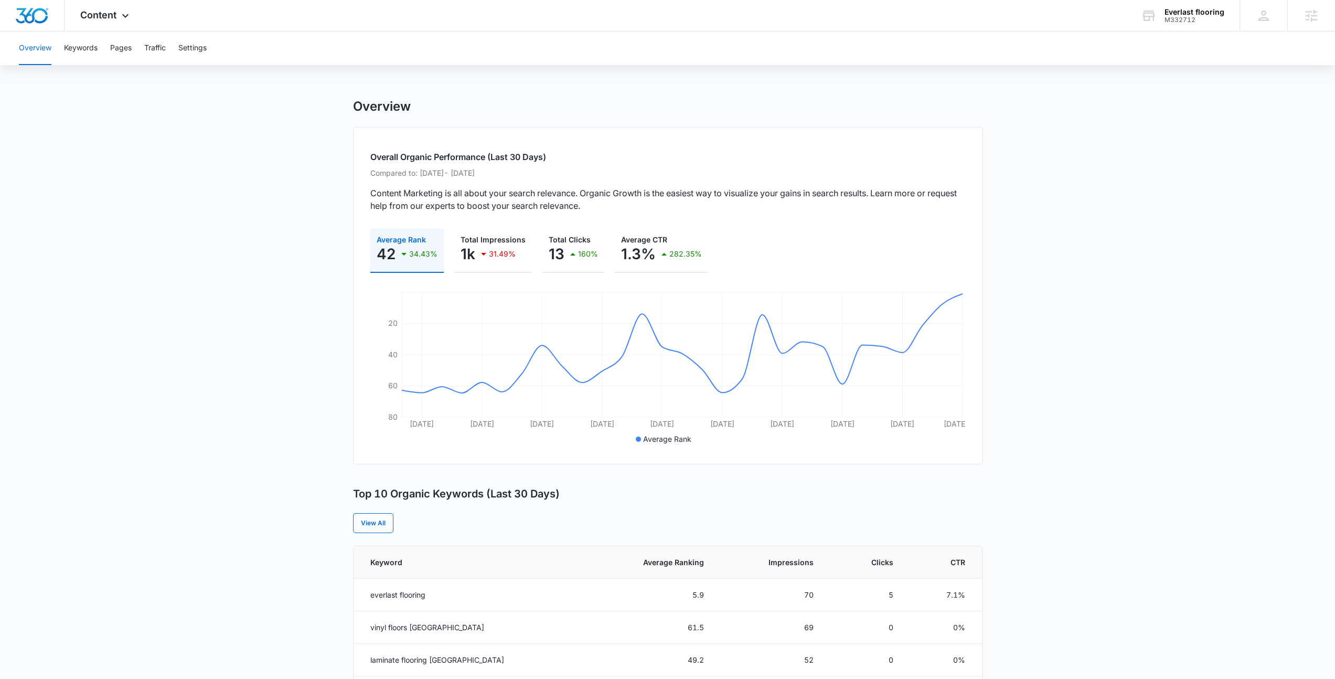
click at [708, 205] on p "Content Marketing is all about your search relevance. Organic Growth is the eas…" at bounding box center [667, 199] width 595 height 25
click at [135, 17] on div "Content Apps Reputation Websites Forms CRM Email Social Shop Payments POS Conte…" at bounding box center [106, 15] width 83 height 31
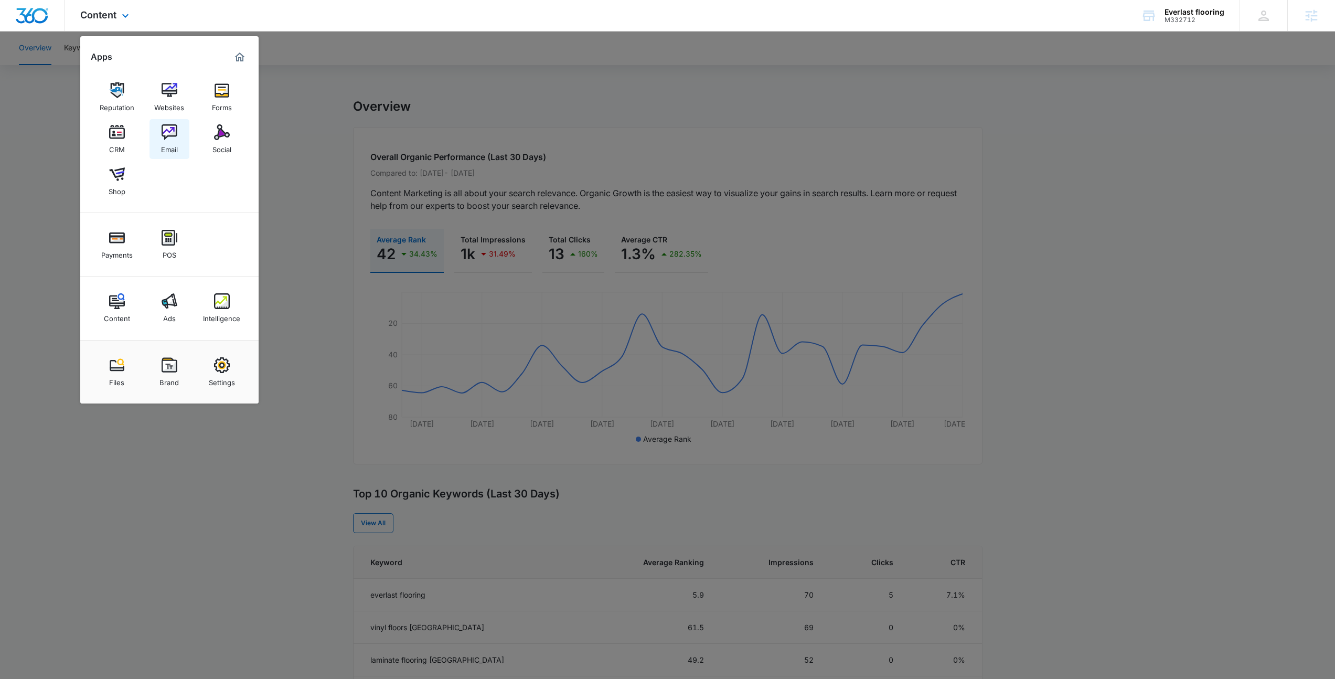
click at [166, 128] on img at bounding box center [170, 132] width 16 height 16
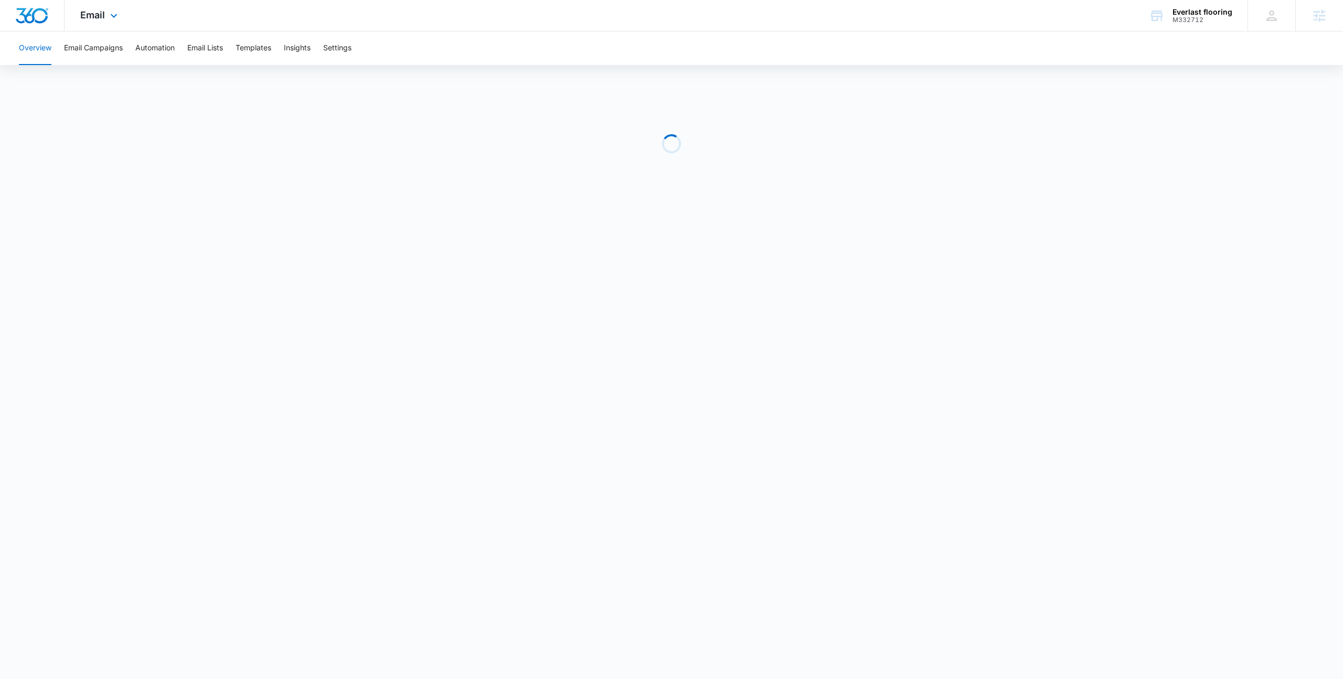
click at [166, 128] on div "Loading" at bounding box center [671, 143] width 1343 height 157
click at [112, 47] on button "Email Campaigns" at bounding box center [93, 48] width 59 height 34
click at [157, 27] on div "Email Apps Reputation Websites Forms CRM Email Social Shop Payments POS Content…" at bounding box center [671, 15] width 1343 height 31
click at [150, 49] on button "Automation" at bounding box center [154, 48] width 39 height 34
click at [24, 56] on button "Overview" at bounding box center [35, 48] width 33 height 34
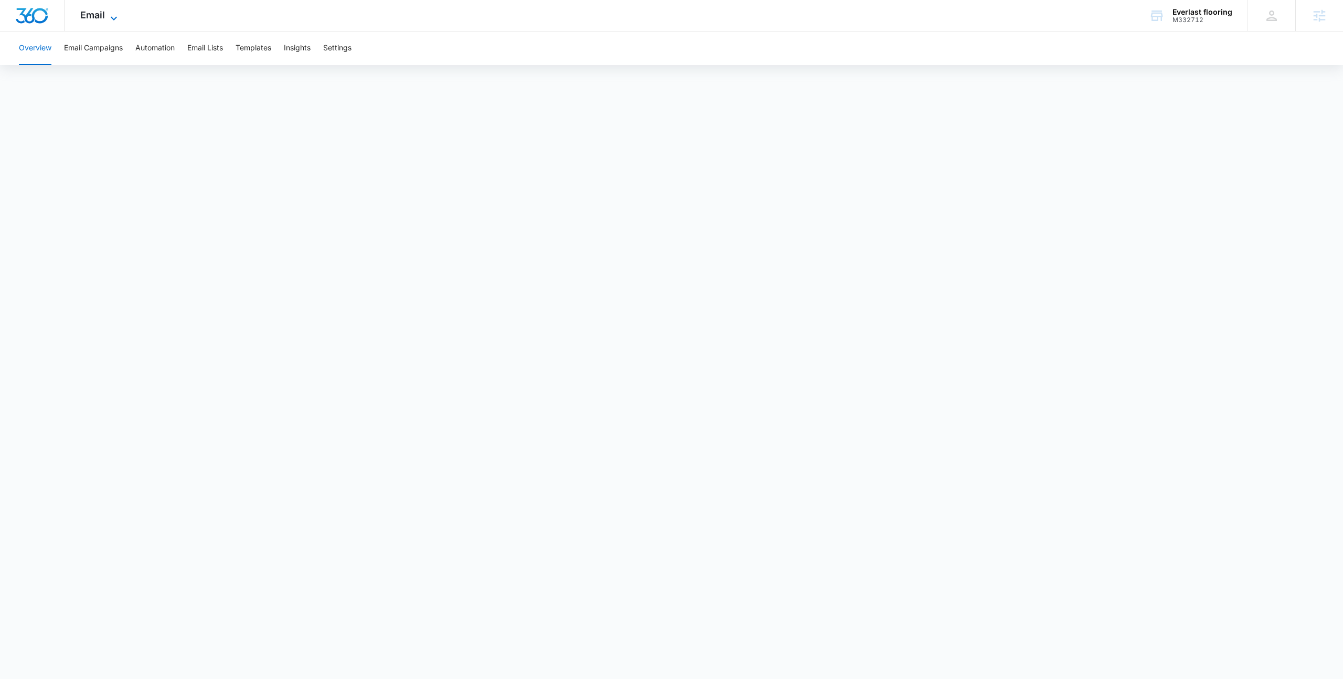
click at [86, 10] on span "Email" at bounding box center [92, 14] width 25 height 11
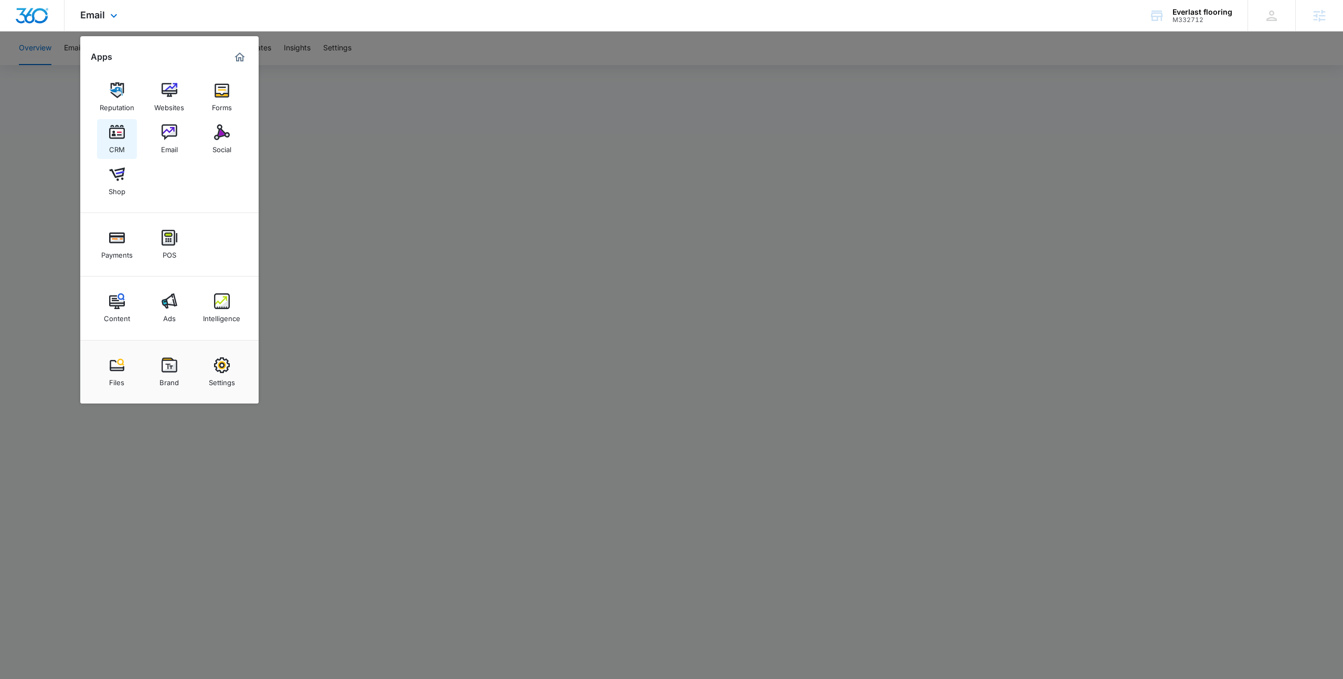
click at [113, 135] on img at bounding box center [117, 132] width 16 height 16
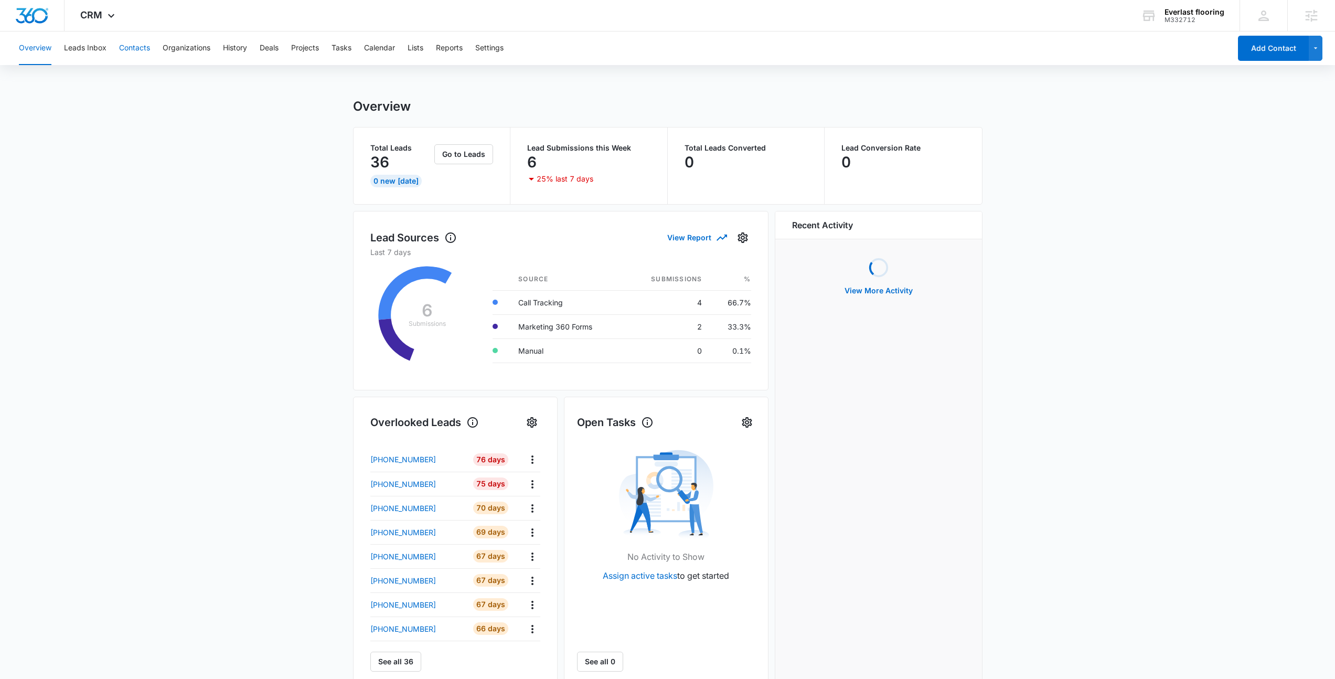
click at [136, 45] on button "Contacts" at bounding box center [134, 48] width 31 height 34
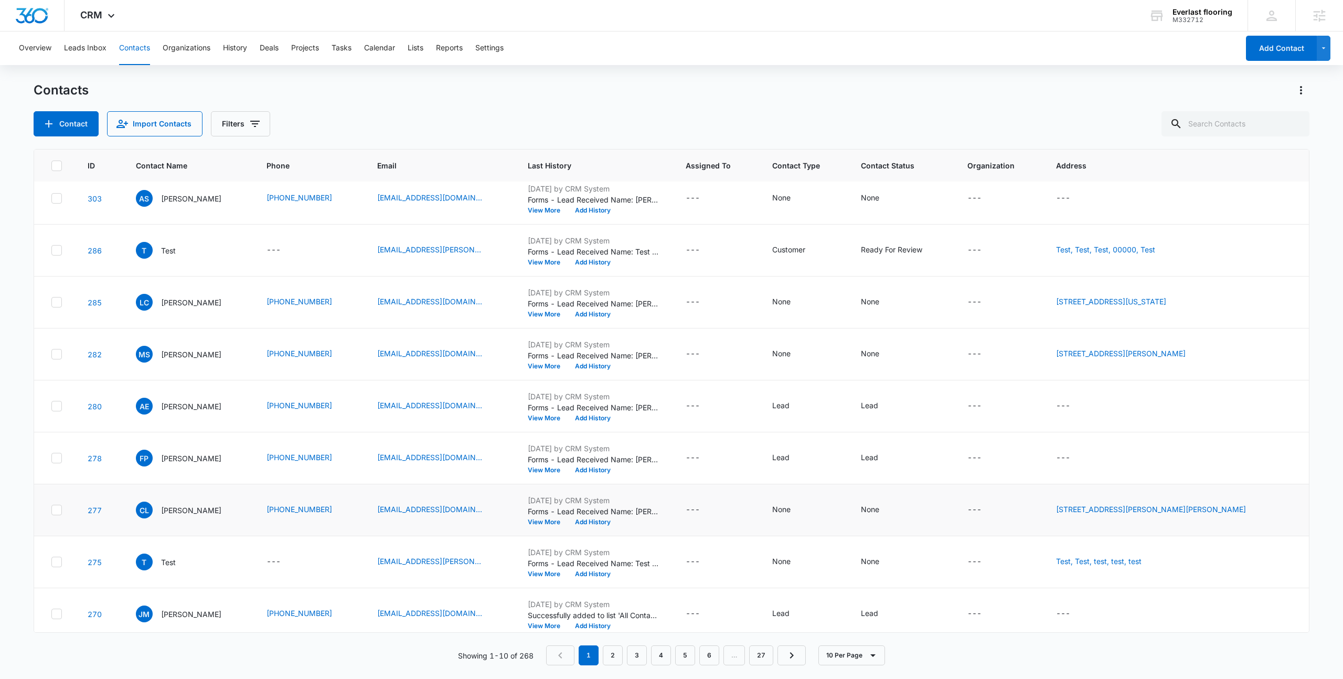
scroll to position [69, 0]
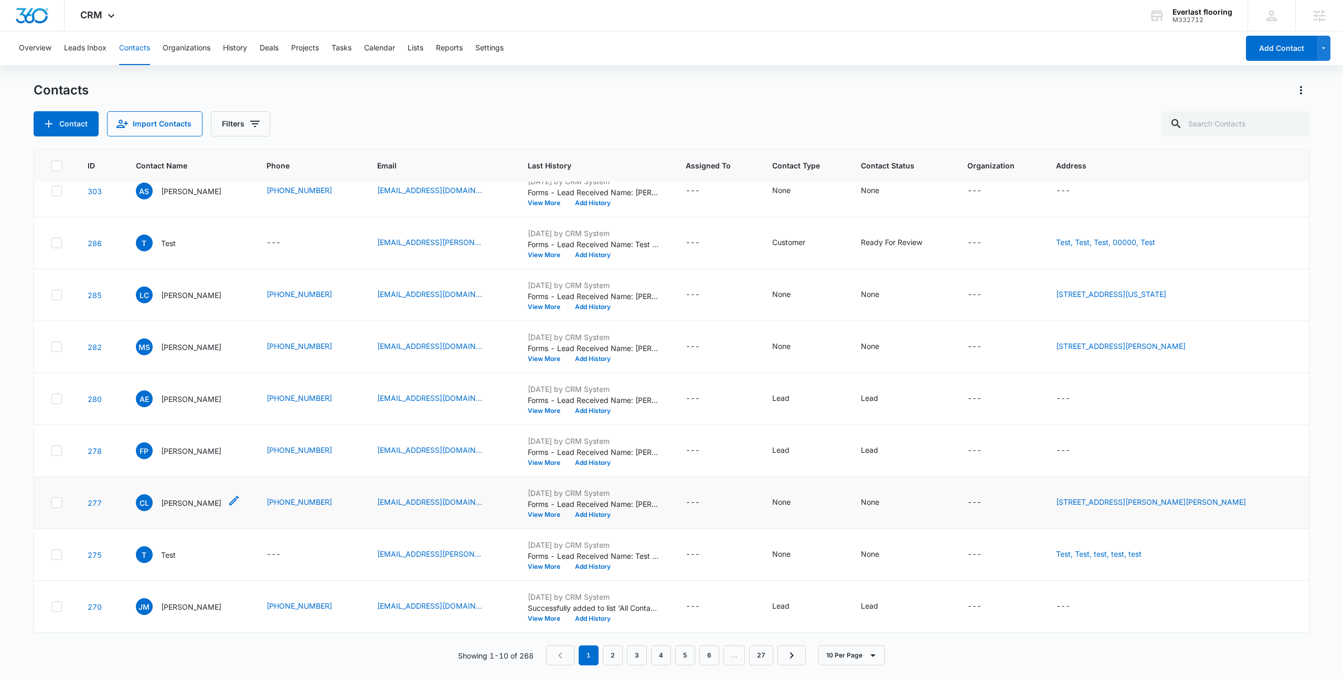
click at [188, 501] on p "Charles Lange" at bounding box center [191, 502] width 60 height 11
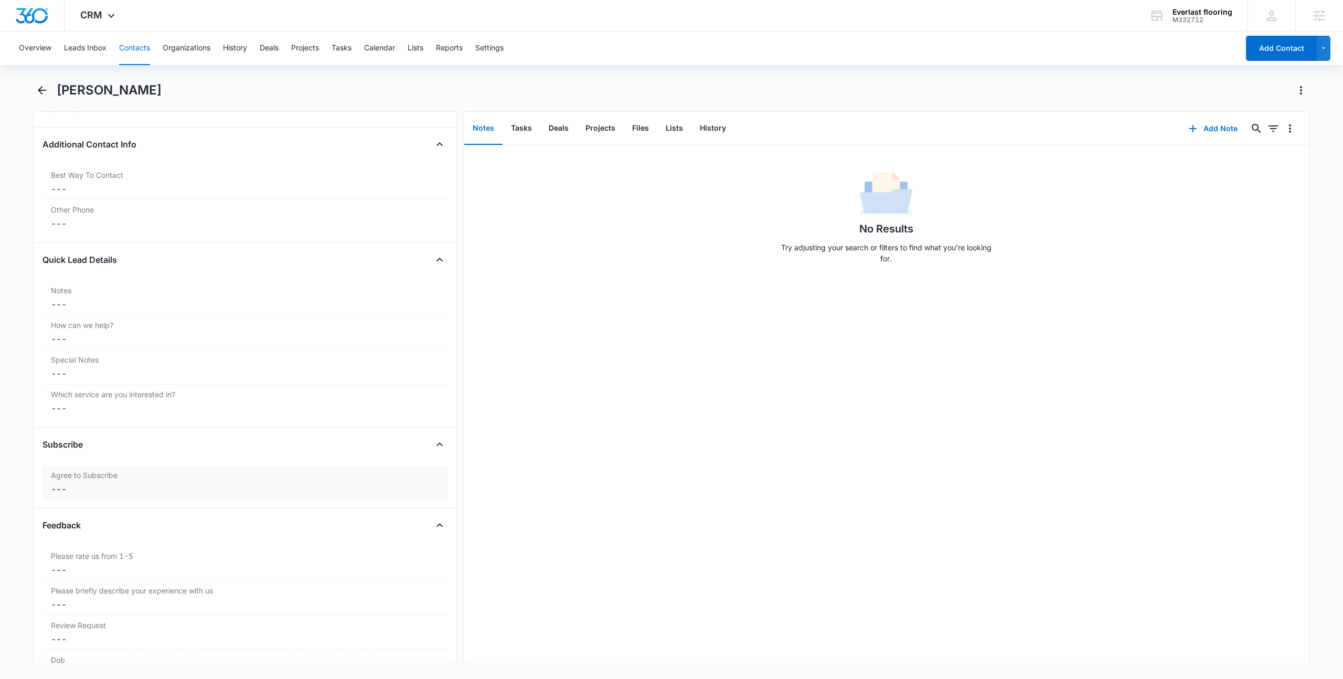
scroll to position [945, 0]
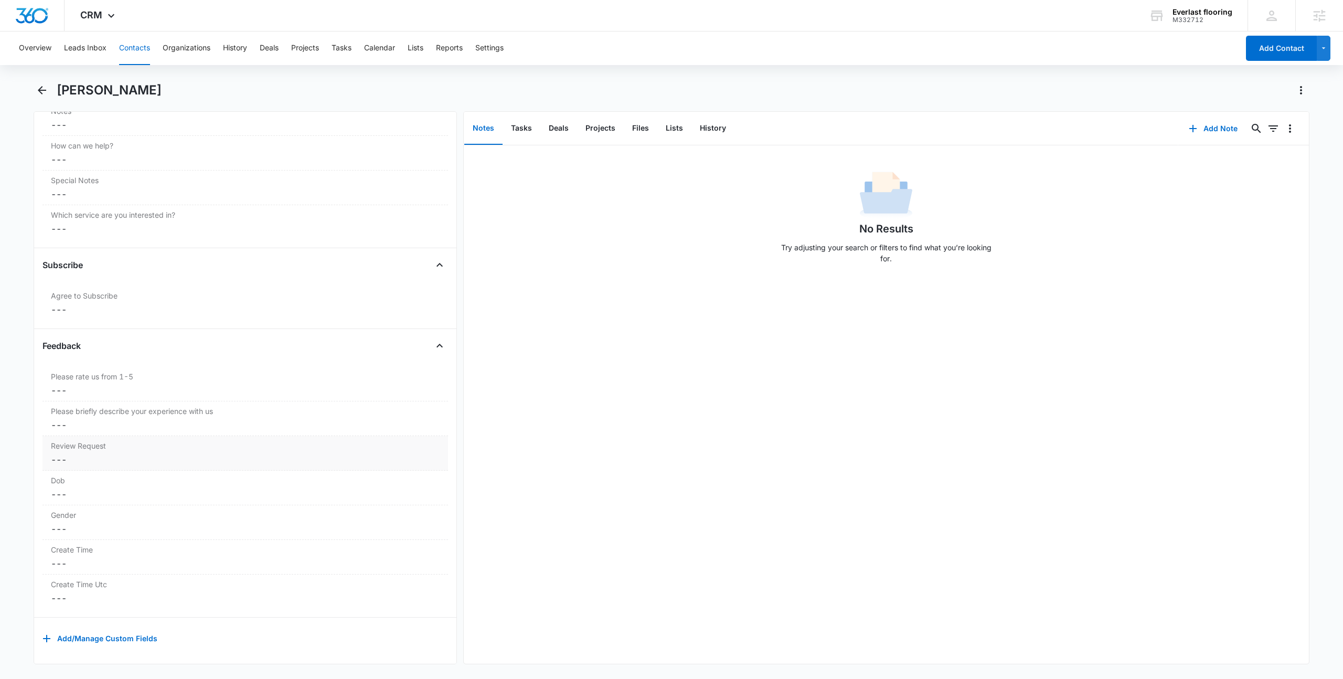
click at [121, 453] on dd "Cancel Save Changes ---" at bounding box center [245, 459] width 389 height 13
click at [339, 488] on button "Cancel" at bounding box center [355, 490] width 37 height 20
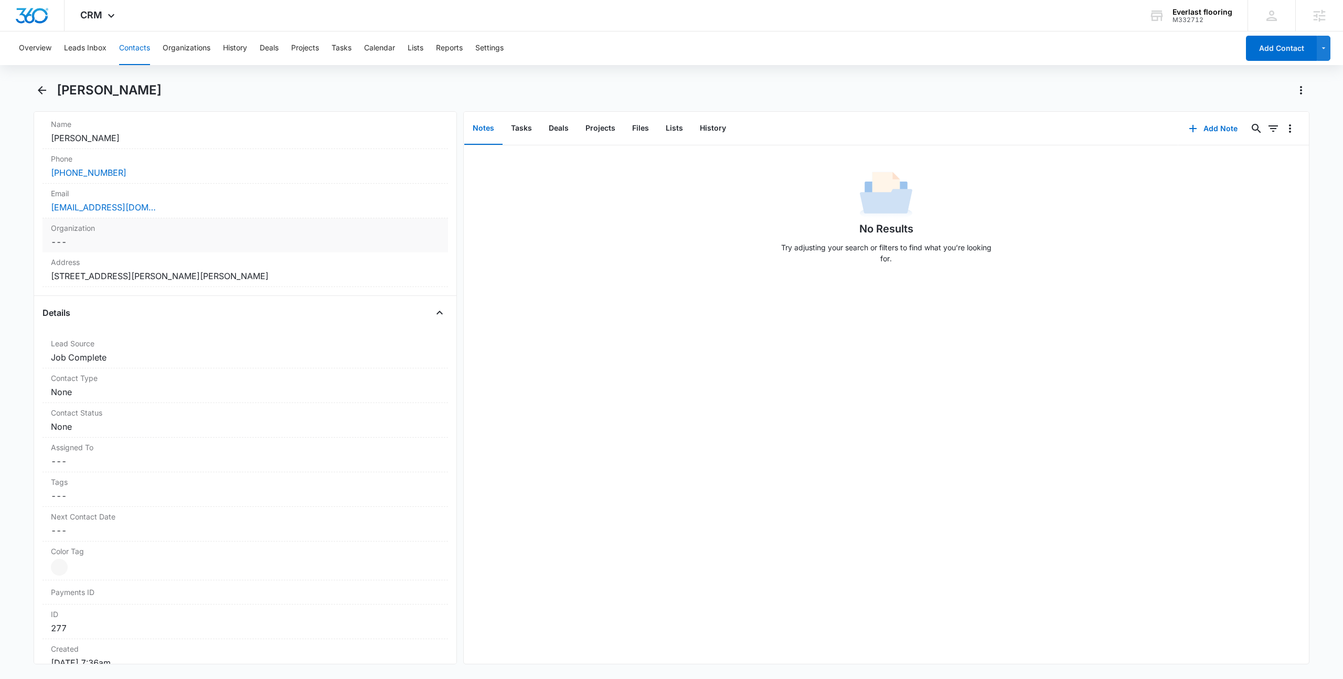
scroll to position [0, 0]
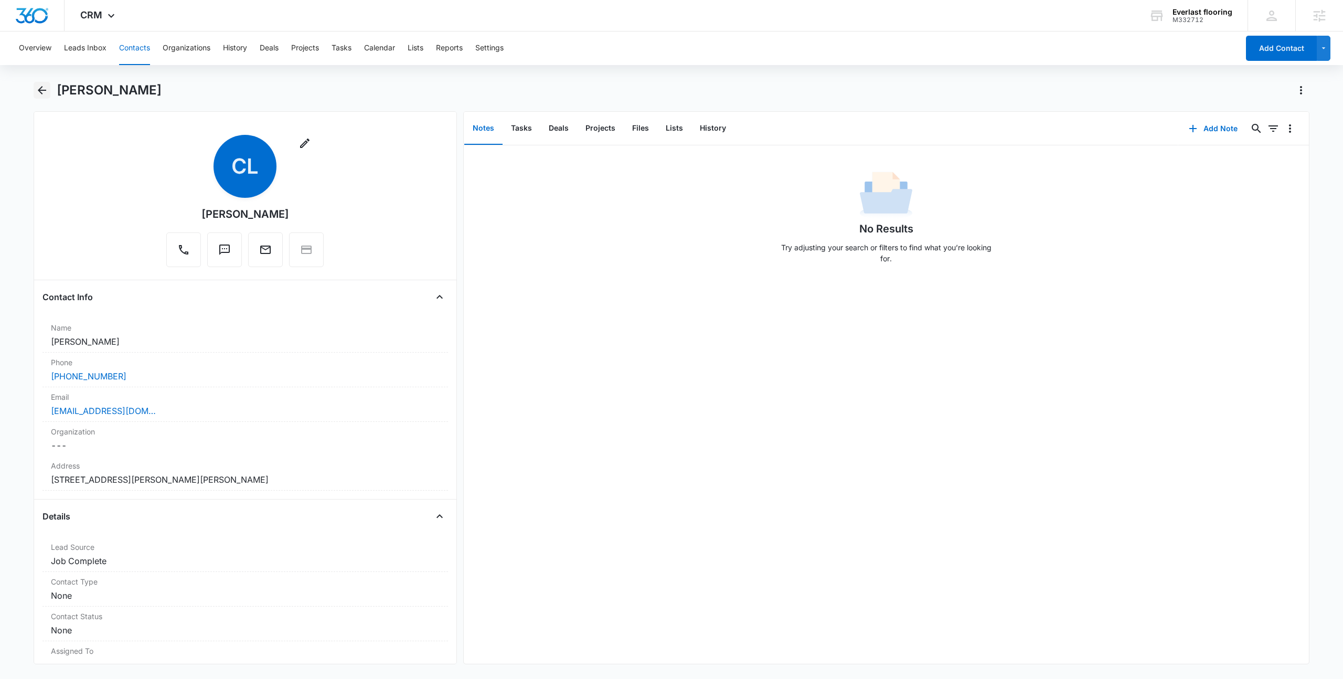
click at [46, 85] on icon "Back" at bounding box center [42, 90] width 13 height 13
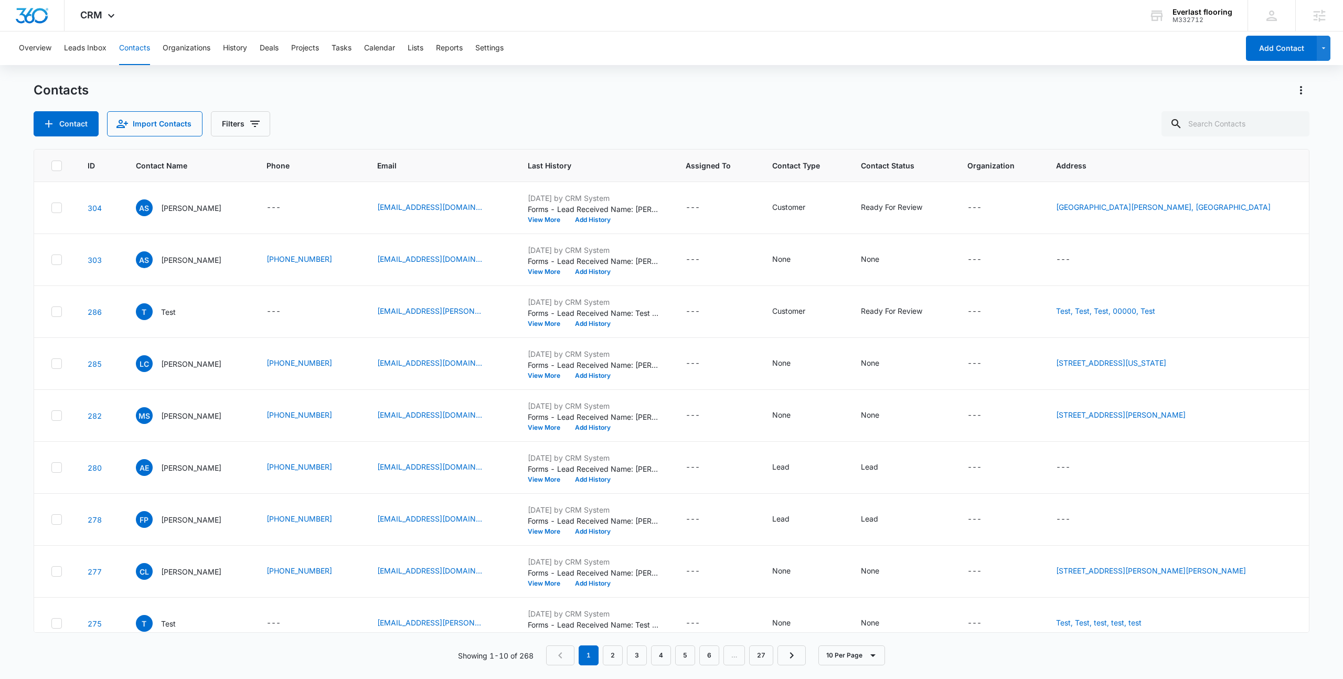
scroll to position [69, 0]
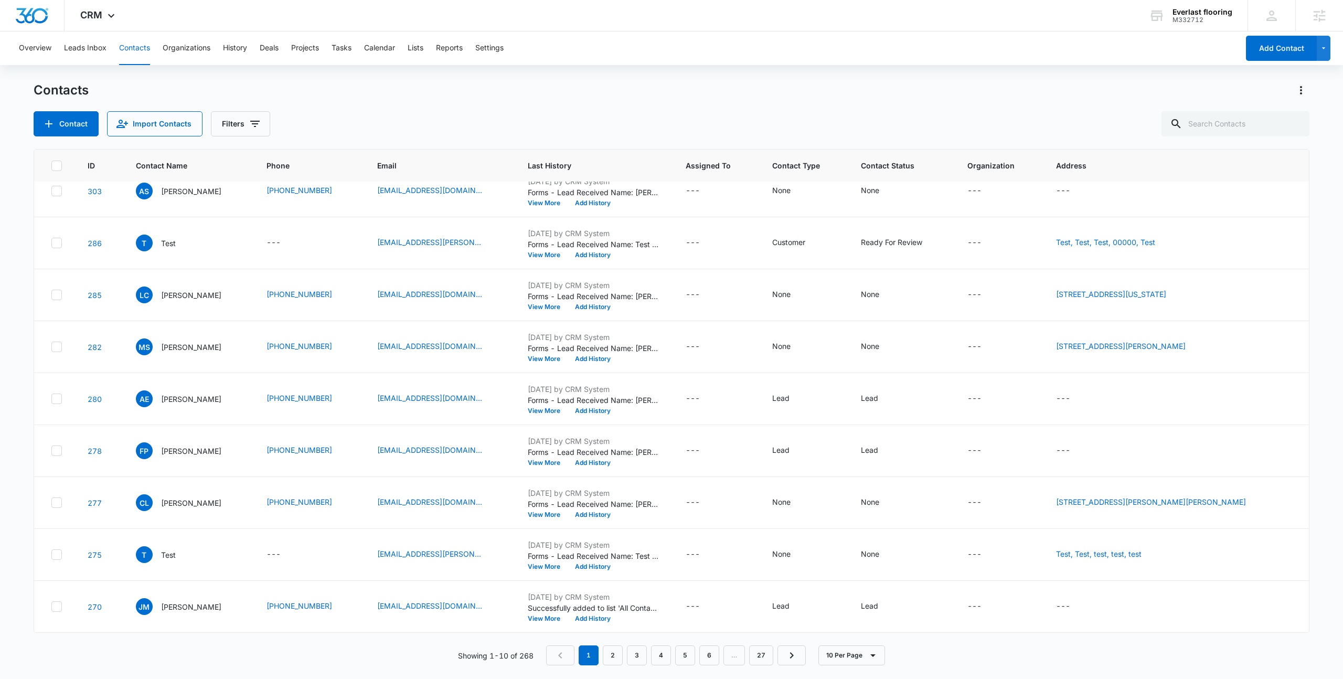
click at [528, 114] on div "Contact Import Contacts Filters" at bounding box center [672, 123] width 1276 height 25
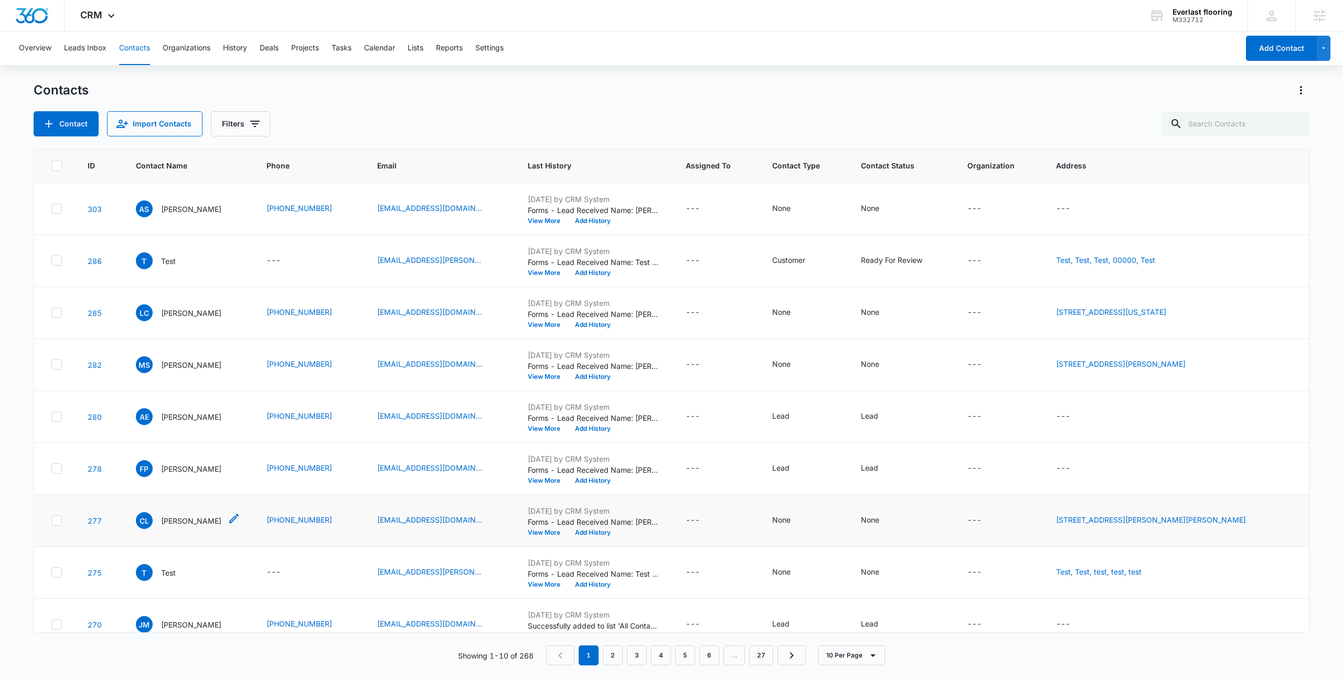
scroll to position [50, 0]
click at [181, 517] on p "Charles Lange" at bounding box center [191, 521] width 60 height 11
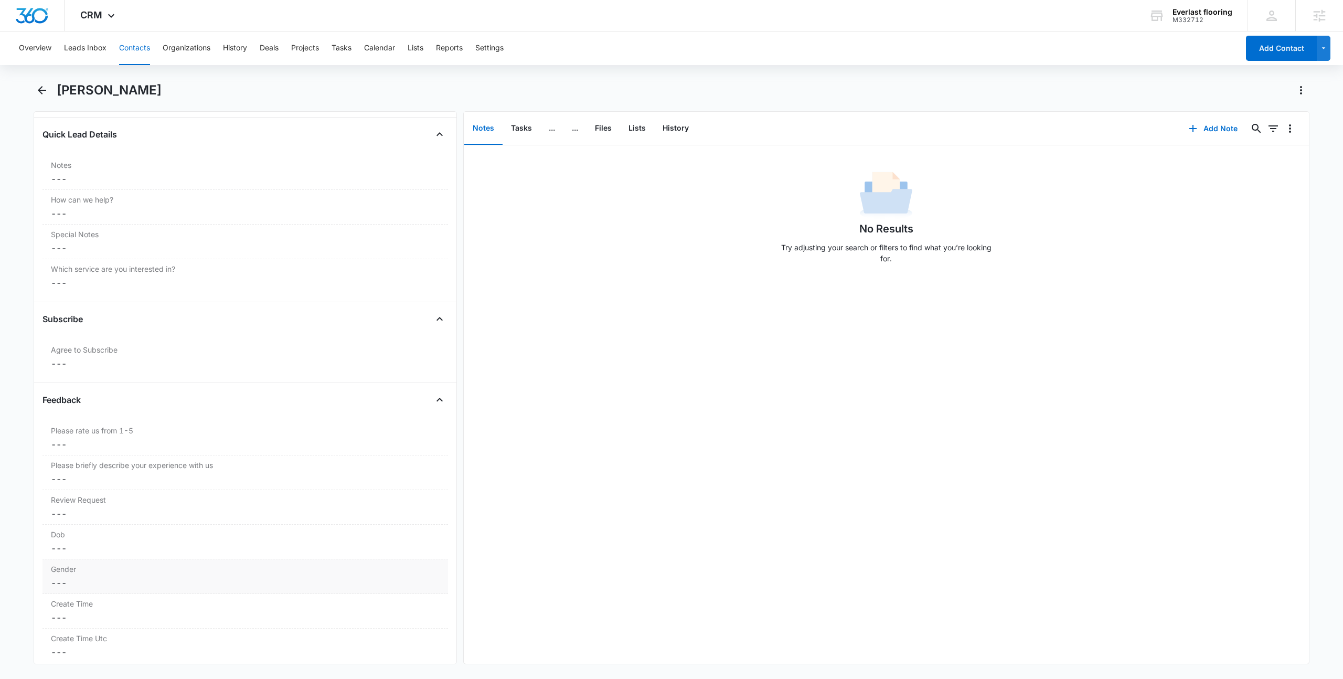
scroll to position [945, 0]
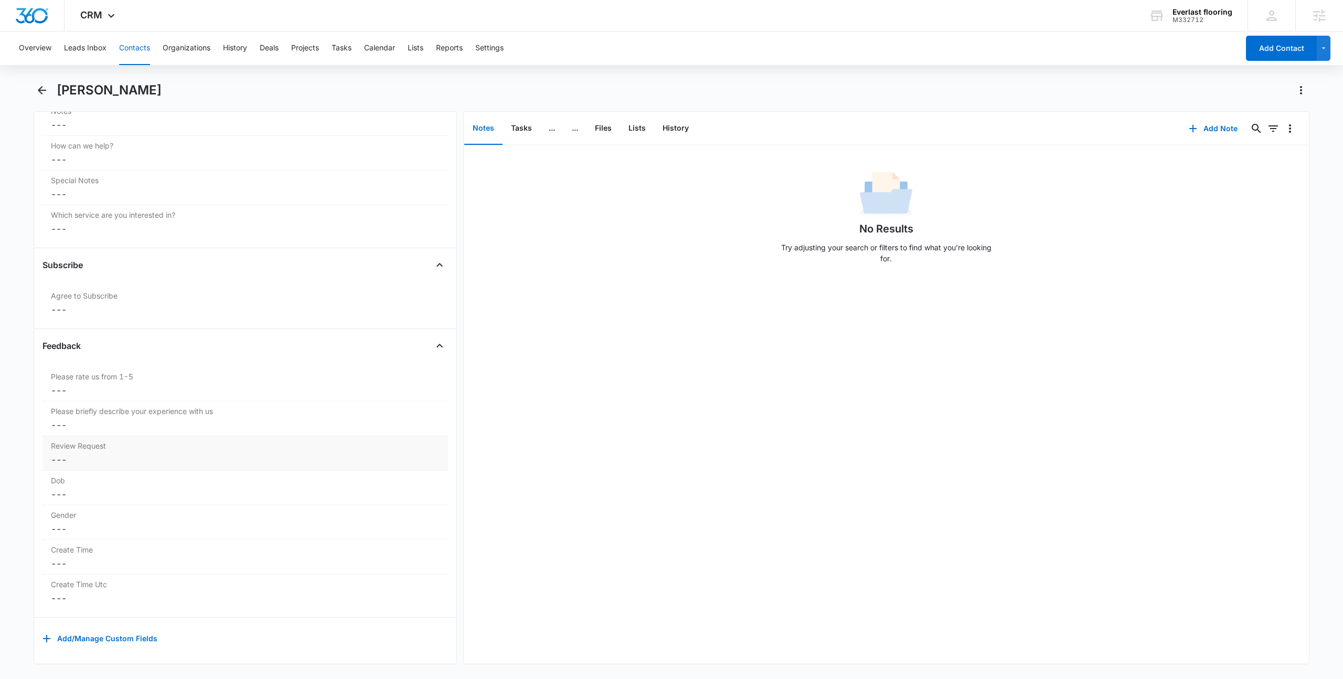
click at [116, 440] on label "Review Request" at bounding box center [245, 445] width 389 height 11
click at [350, 480] on button "Cancel" at bounding box center [355, 490] width 37 height 20
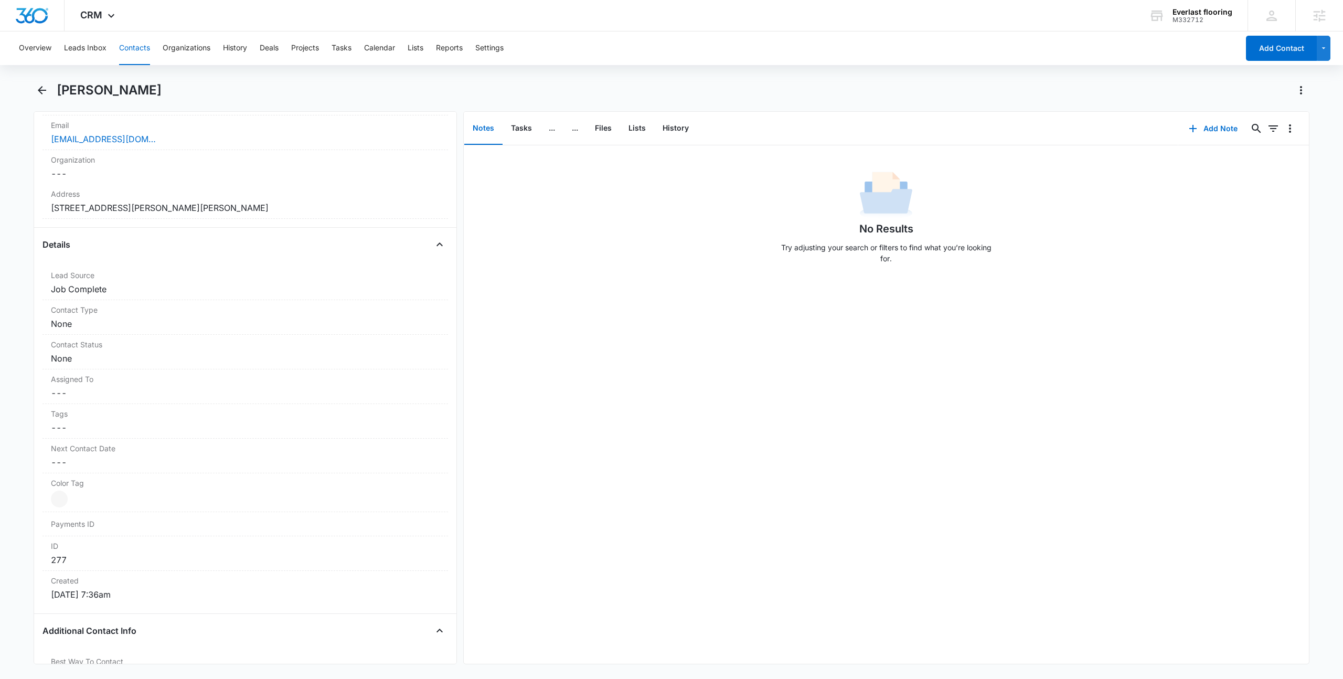
scroll to position [241, 0]
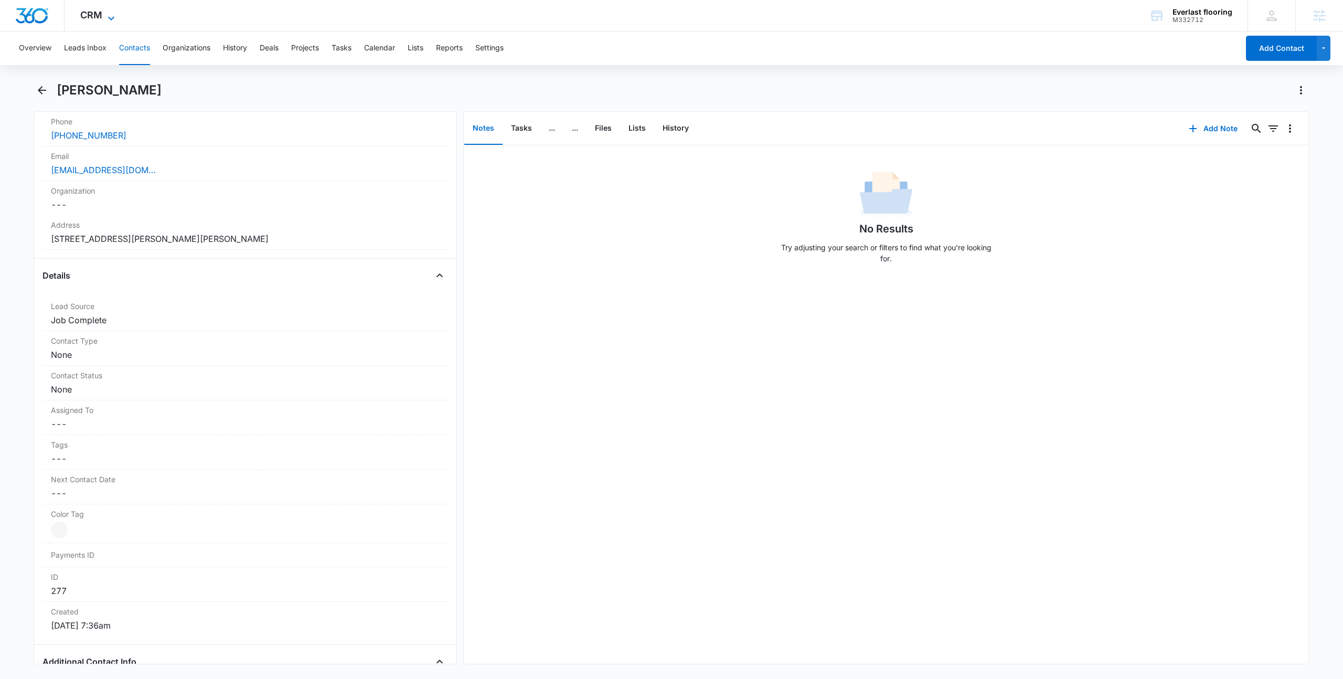
click at [105, 14] on icon at bounding box center [111, 18] width 13 height 13
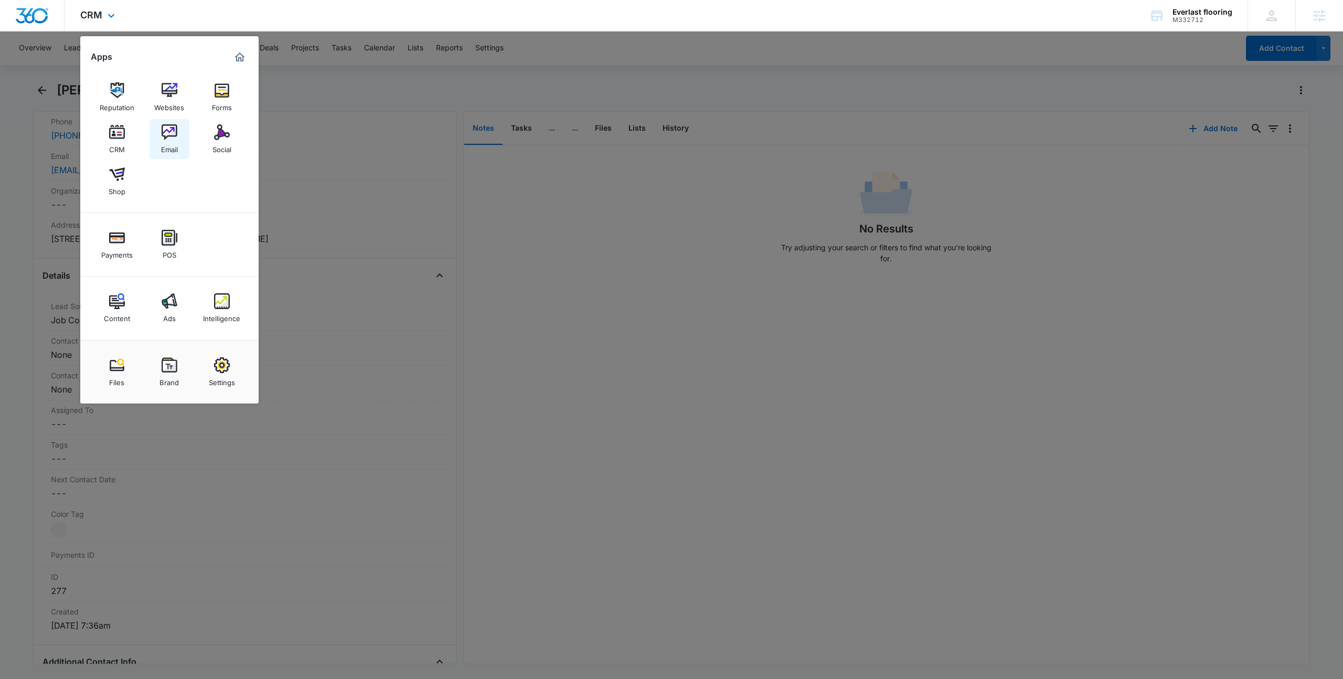
click at [165, 131] on img at bounding box center [170, 132] width 16 height 16
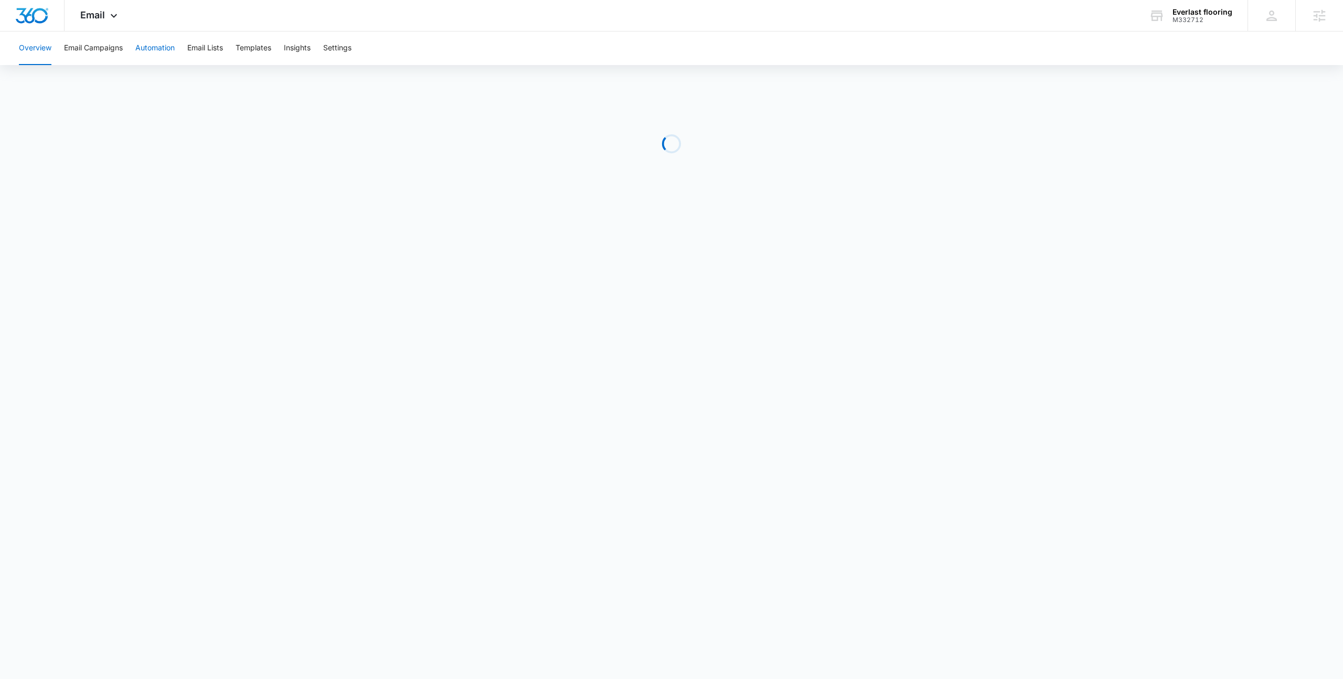
click at [164, 48] on button "Automation" at bounding box center [154, 48] width 39 height 34
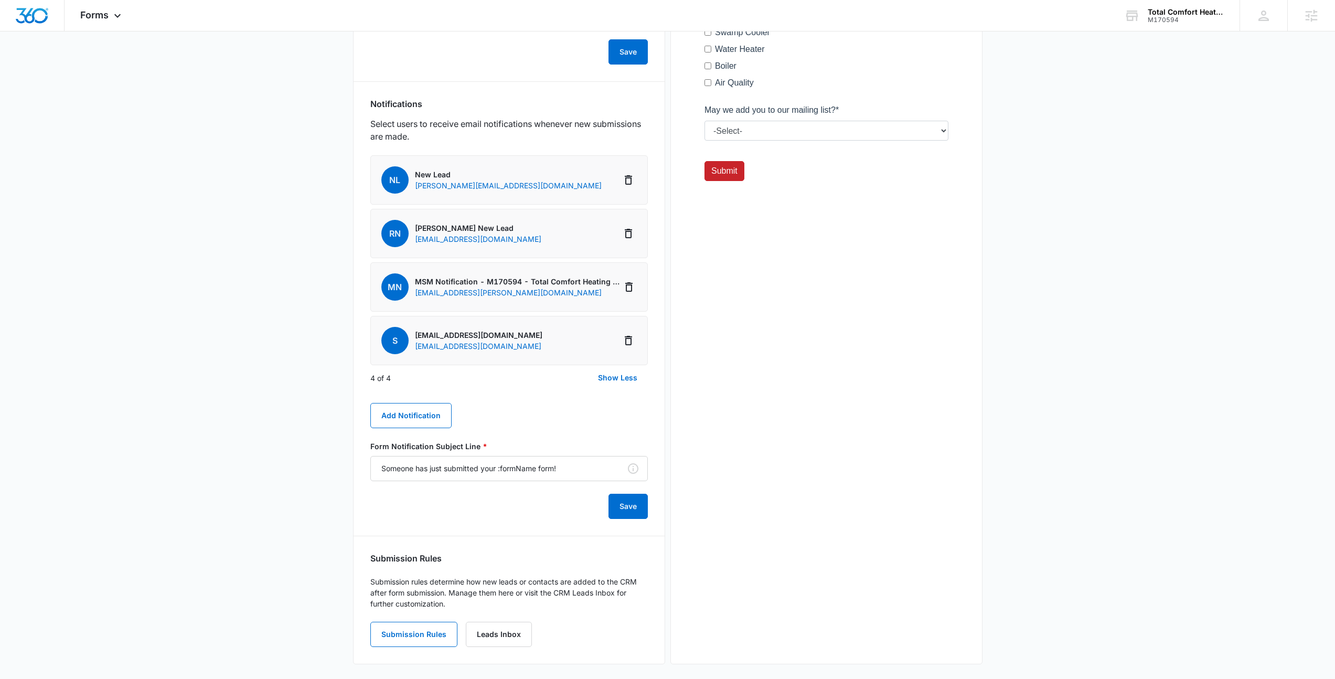
scroll to position [488, 0]
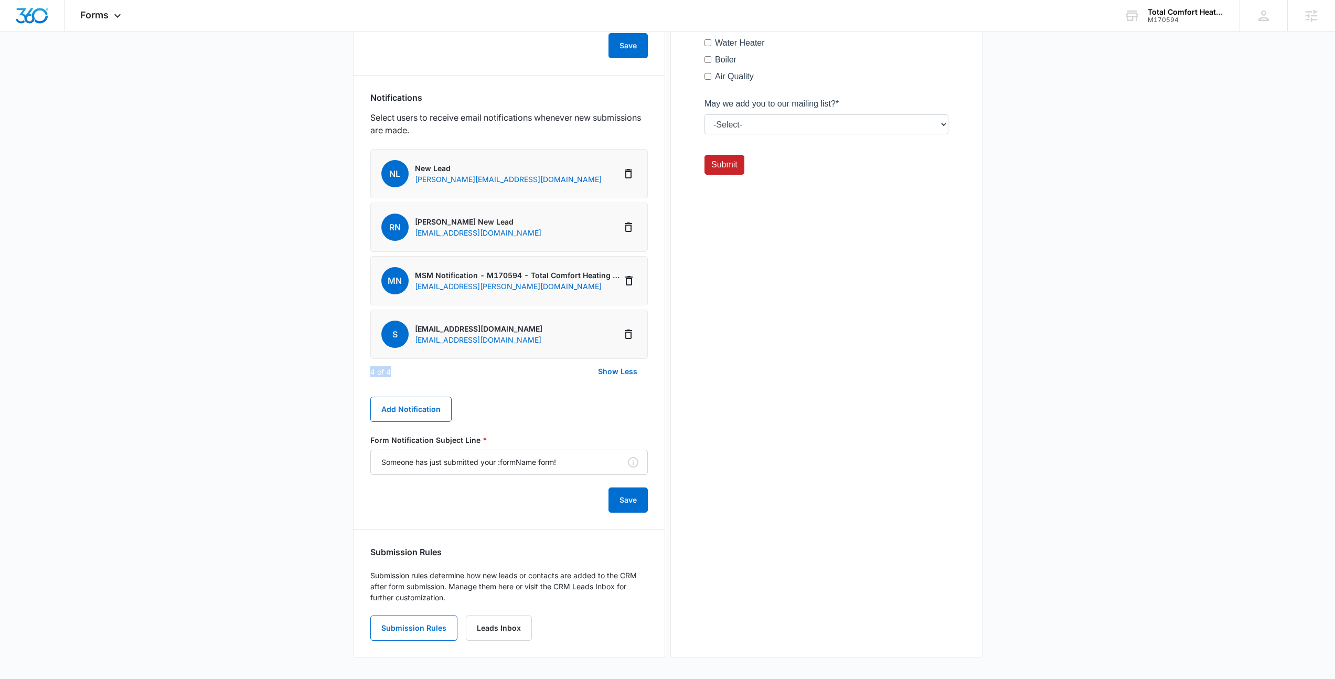
drag, startPoint x: 400, startPoint y: 373, endPoint x: 310, endPoint y: 366, distance: 89.9
click at [310, 366] on main "Edit Form Get a Quote Form Edit Form Settings Submissions Embed Design Security…" at bounding box center [667, 128] width 1335 height 1102
drag, startPoint x: 315, startPoint y: 367, endPoint x: 456, endPoint y: 374, distance: 141.3
click at [456, 374] on main "Edit Form Get a Quote Form Edit Form Settings Submissions Embed Design Security…" at bounding box center [667, 128] width 1335 height 1102
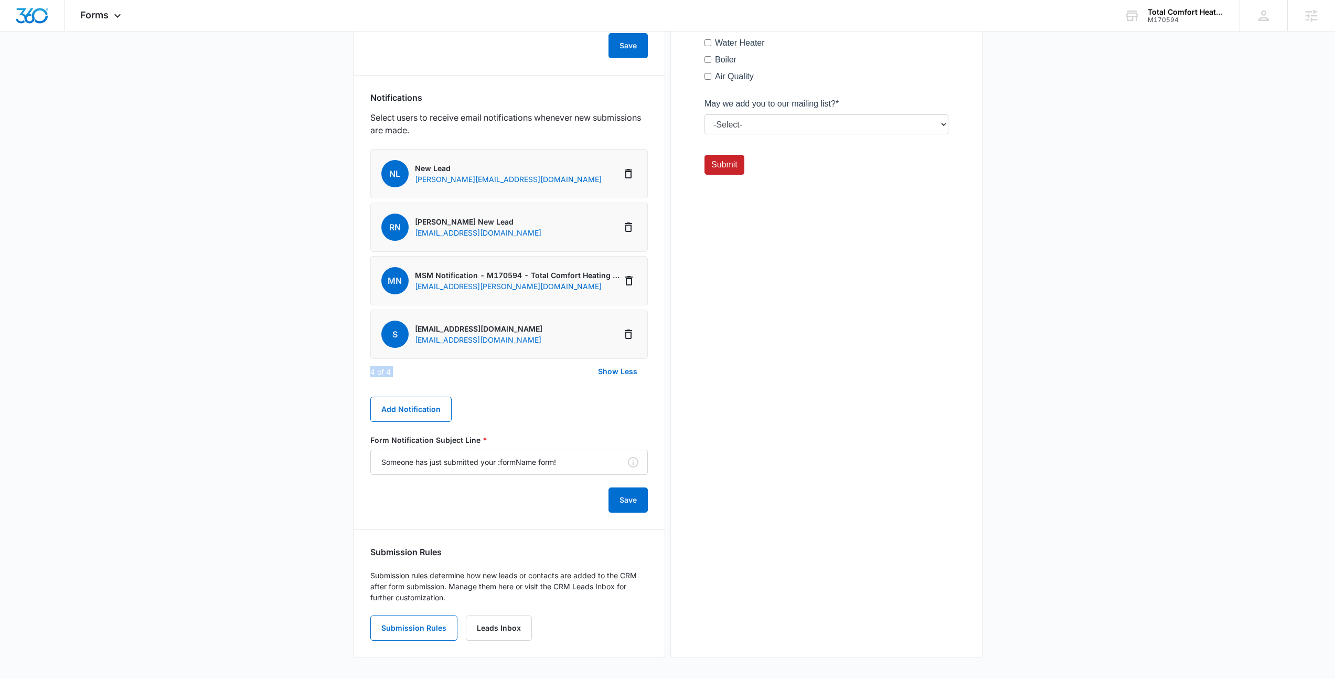
click at [456, 374] on div "4 of 4 Show Less" at bounding box center [509, 371] width 278 height 25
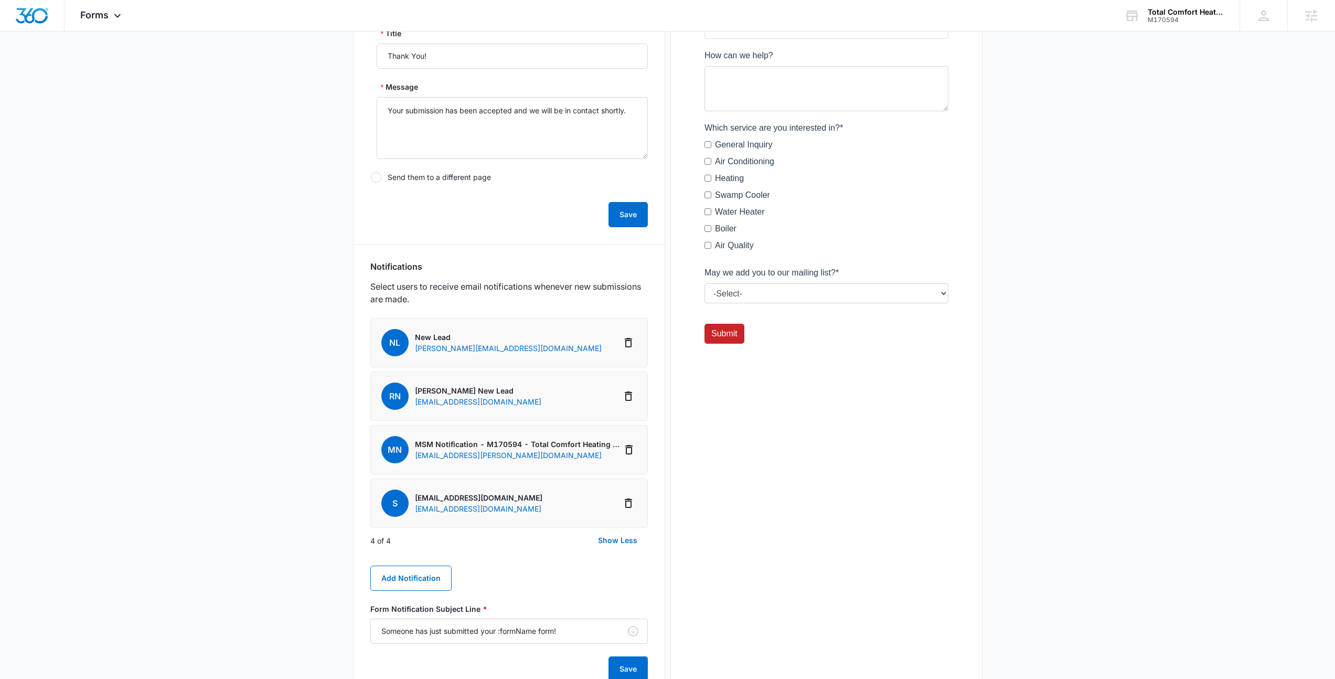
scroll to position [323, 0]
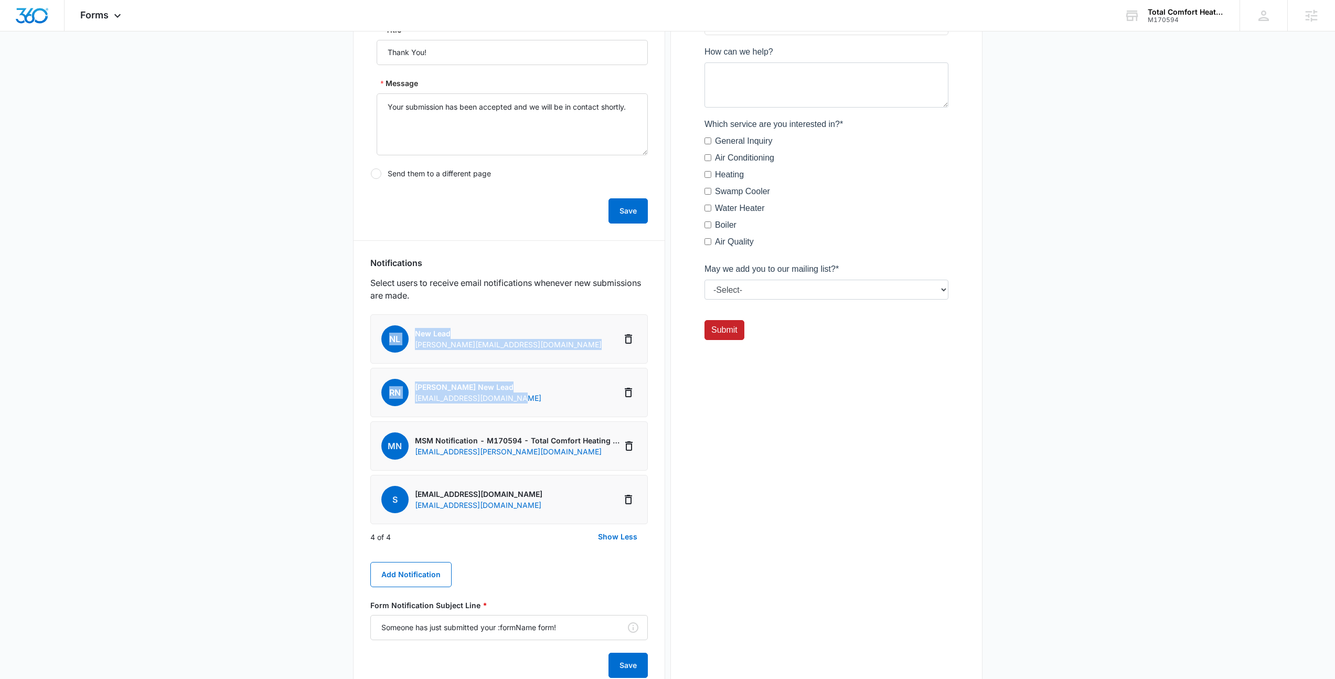
drag, startPoint x: 526, startPoint y: 401, endPoint x: 357, endPoint y: 321, distance: 186.8
click at [357, 321] on div "Get a Quote Form Edit Form Settings Submissions Embed Design Security Enable re…" at bounding box center [509, 309] width 312 height 1027
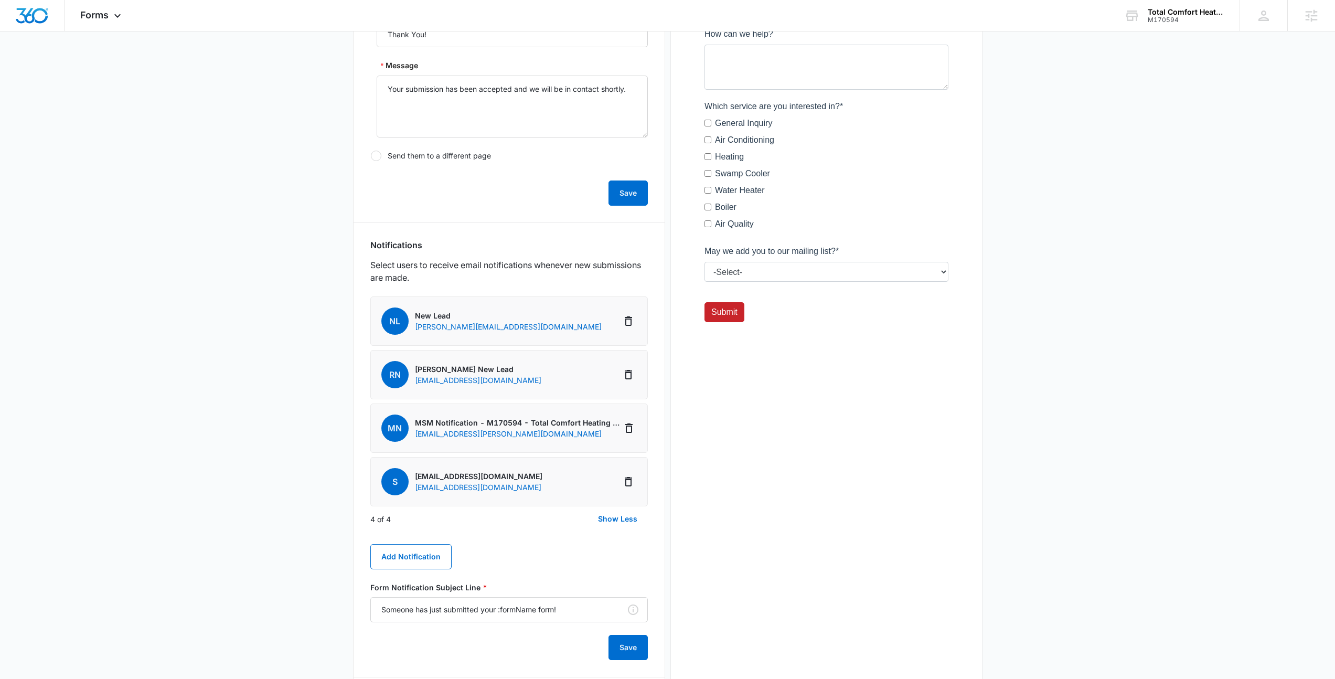
scroll to position [298, 0]
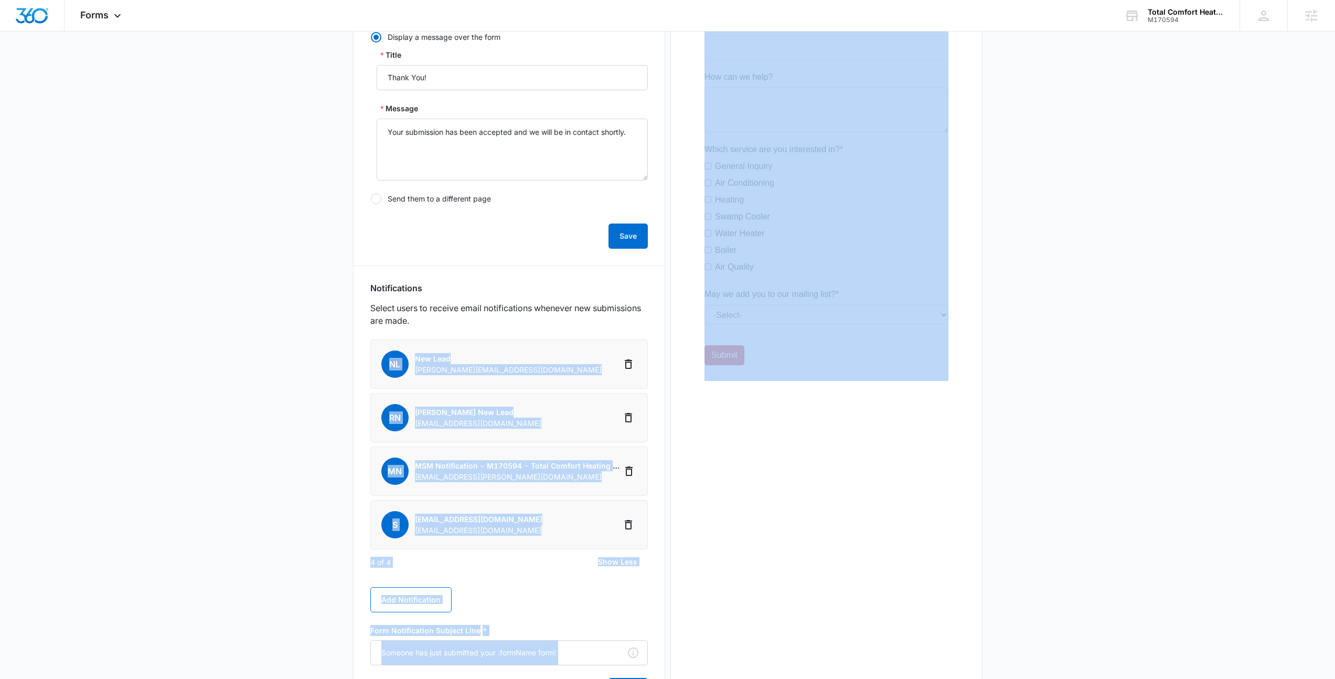
drag, startPoint x: 352, startPoint y: 341, endPoint x: 696, endPoint y: 584, distance: 422.0
click at [696, 584] on main "Edit Form Get a Quote Form Edit Form Settings Submissions Embed Design Security…" at bounding box center [667, 318] width 1335 height 1102
click at [725, 573] on div "Preview" at bounding box center [827, 335] width 312 height 1027
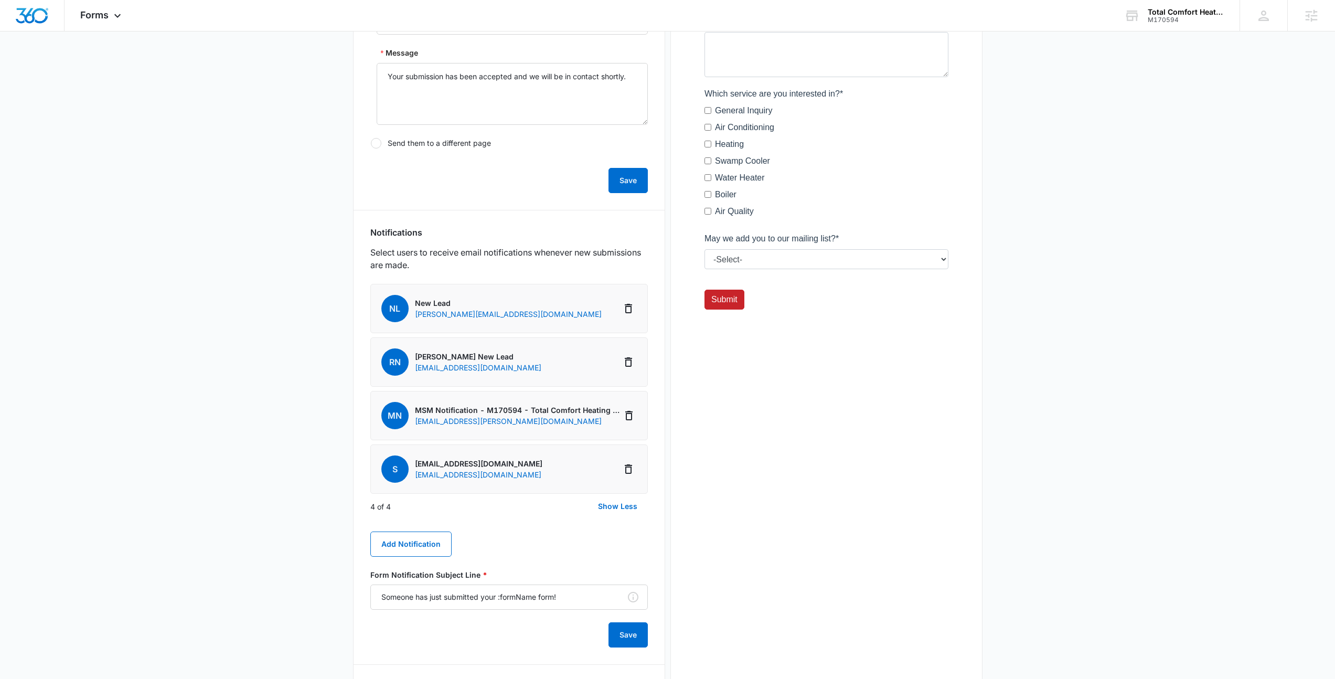
scroll to position [391, 0]
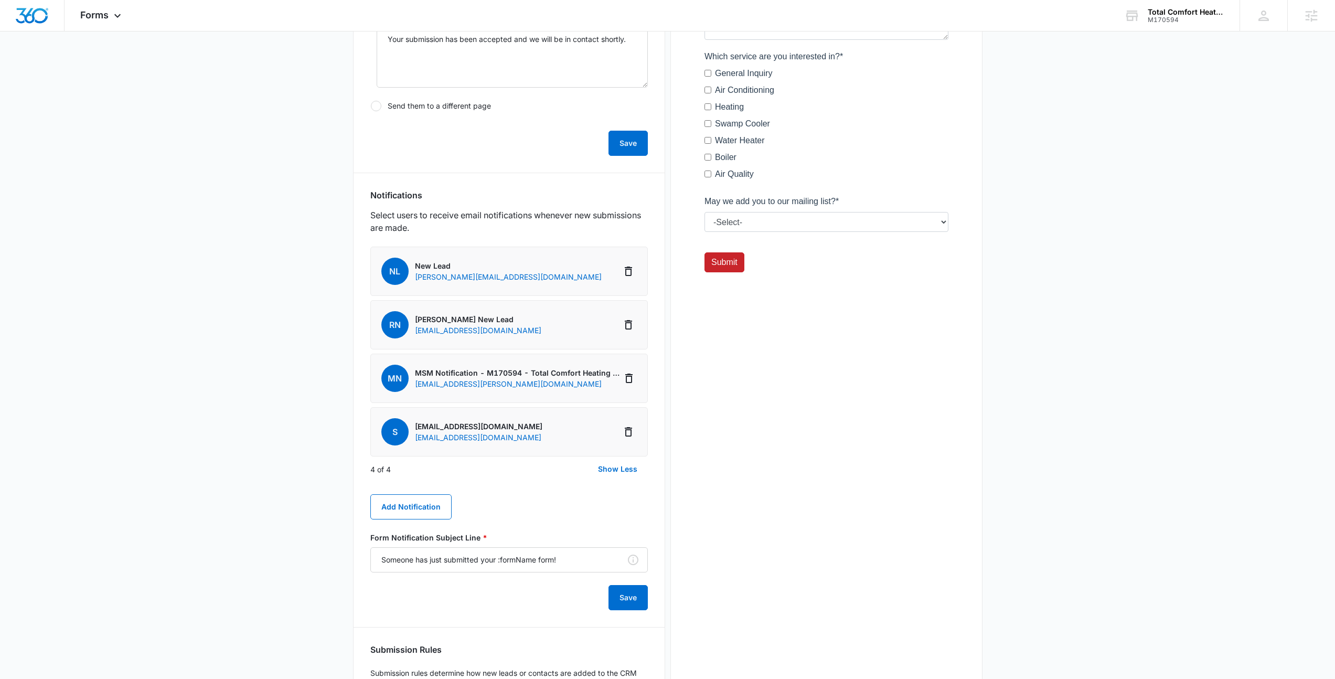
click at [681, 484] on div "Preview" at bounding box center [827, 242] width 312 height 1027
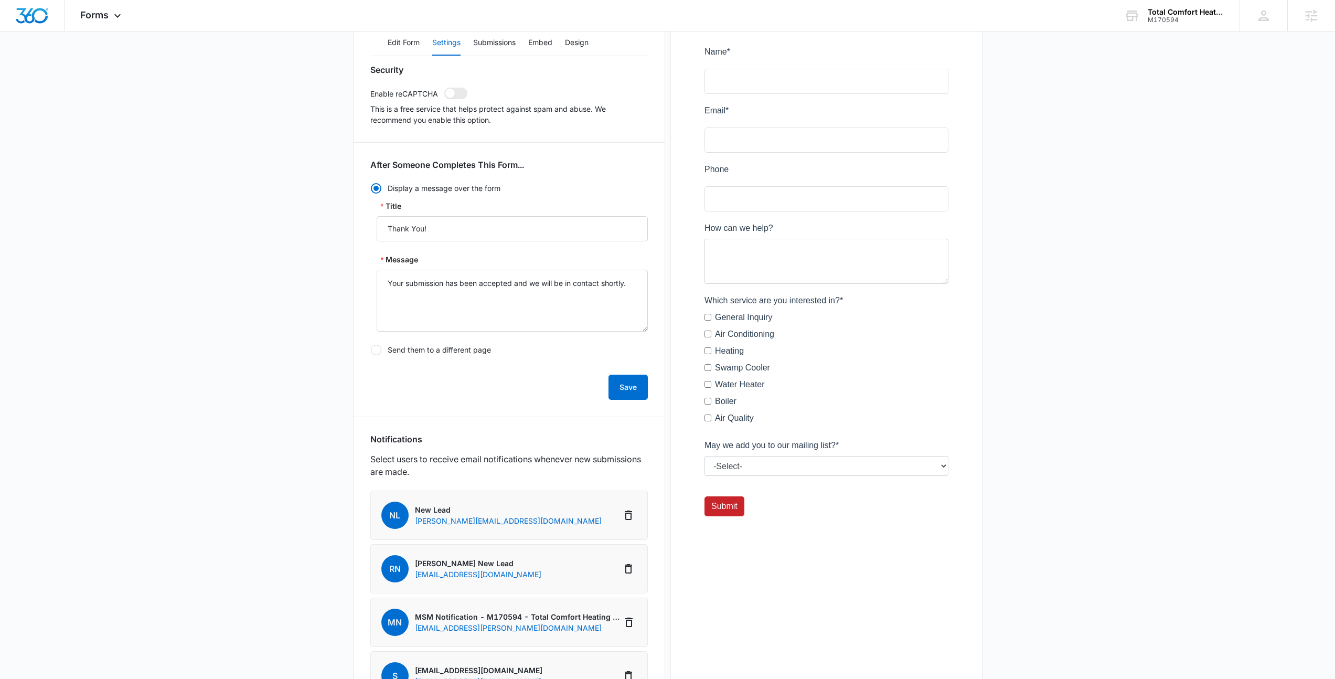
scroll to position [0, 0]
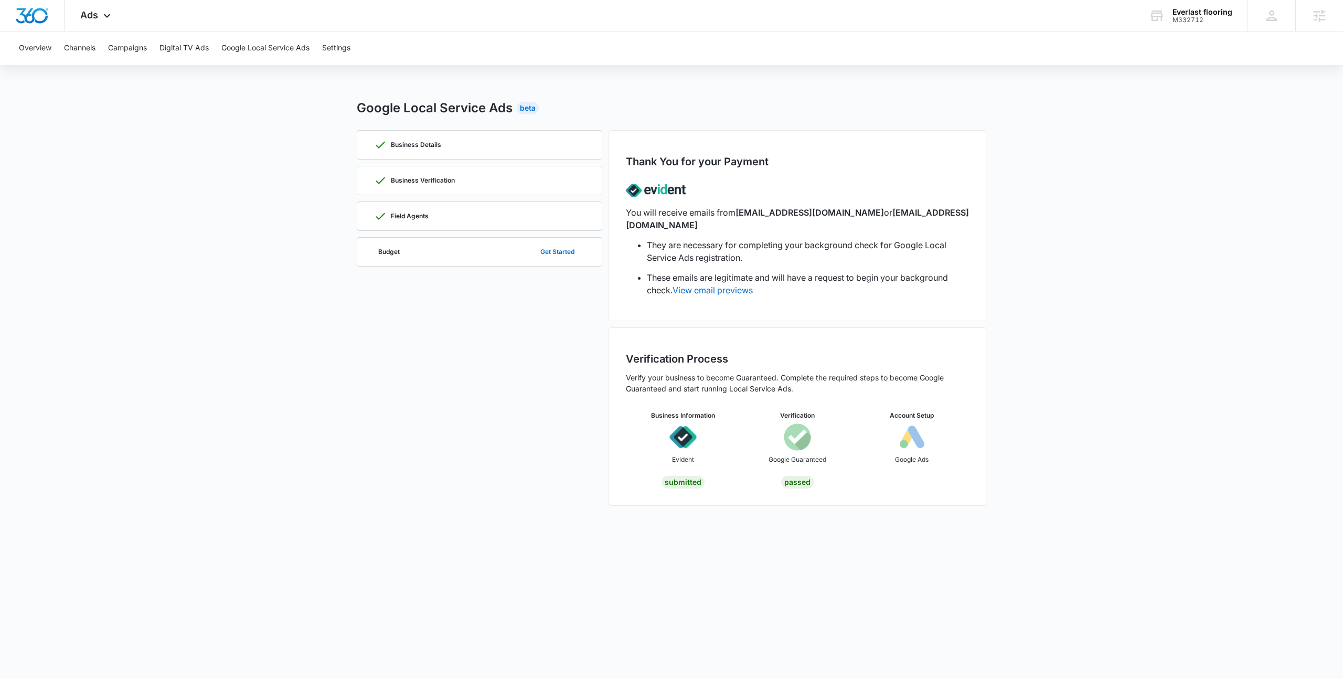
click at [795, 104] on div "Google Local Service Ads Beta" at bounding box center [672, 108] width 630 height 19
click at [277, 84] on div "Overview Channels Campaigns Digital TV Ads Google Local Service Ads Settings Go…" at bounding box center [671, 274] width 1343 height 487
click at [239, 183] on main "Google Local Service Ads Beta Business Details Business Verification Field Agen…" at bounding box center [671, 309] width 1343 height 420
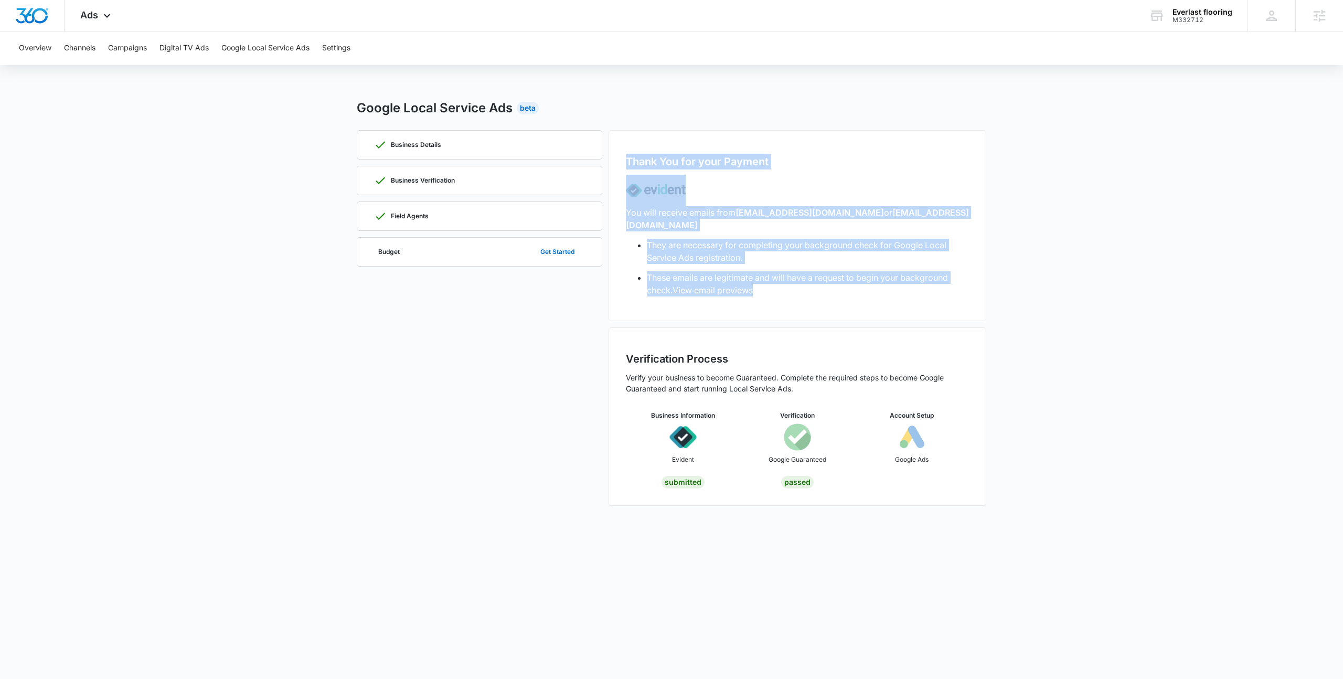
drag, startPoint x: 615, startPoint y: 155, endPoint x: 839, endPoint y: 292, distance: 262.3
click at [839, 292] on div "Thank You for your Payment You will receive emails from [EMAIL_ADDRESS][DOMAIN_…" at bounding box center [798, 225] width 378 height 191
drag, startPoint x: 287, startPoint y: 84, endPoint x: 638, endPoint y: 323, distance: 424.1
click at [638, 323] on div "Overview Channels Campaigns Digital TV Ads Google Local Service Ads Settings Go…" at bounding box center [671, 274] width 1343 height 487
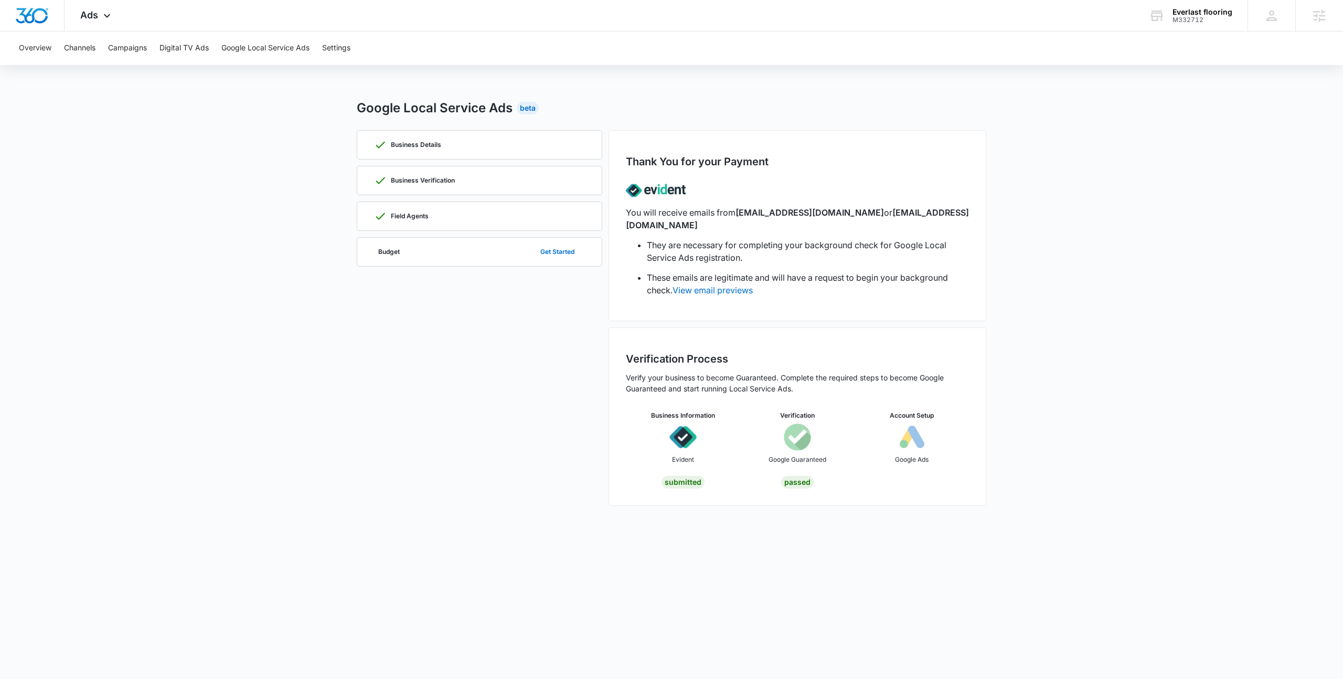
click at [830, 279] on li "These emails are legitimate and will have a request to begin your background ch…" at bounding box center [808, 283] width 322 height 25
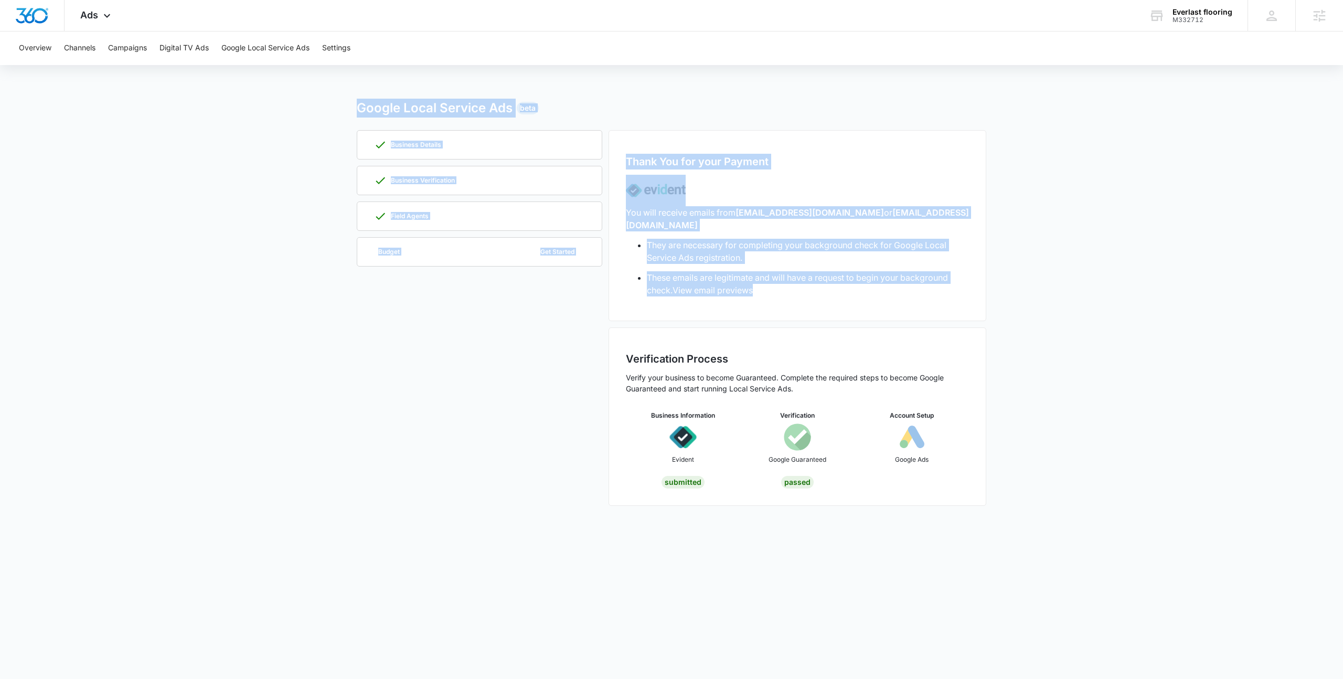
drag, startPoint x: 561, startPoint y: 185, endPoint x: 272, endPoint y: 85, distance: 305.8
click at [272, 85] on div "Overview Channels Campaigns Digital TV Ads Google Local Service Ads Settings Go…" at bounding box center [671, 274] width 1343 height 487
drag, startPoint x: 373, startPoint y: 123, endPoint x: 911, endPoint y: 293, distance: 564.9
click at [911, 293] on div "Overview Channels Campaigns Digital TV Ads Google Local Service Ads Settings Go…" at bounding box center [671, 274] width 1343 height 487
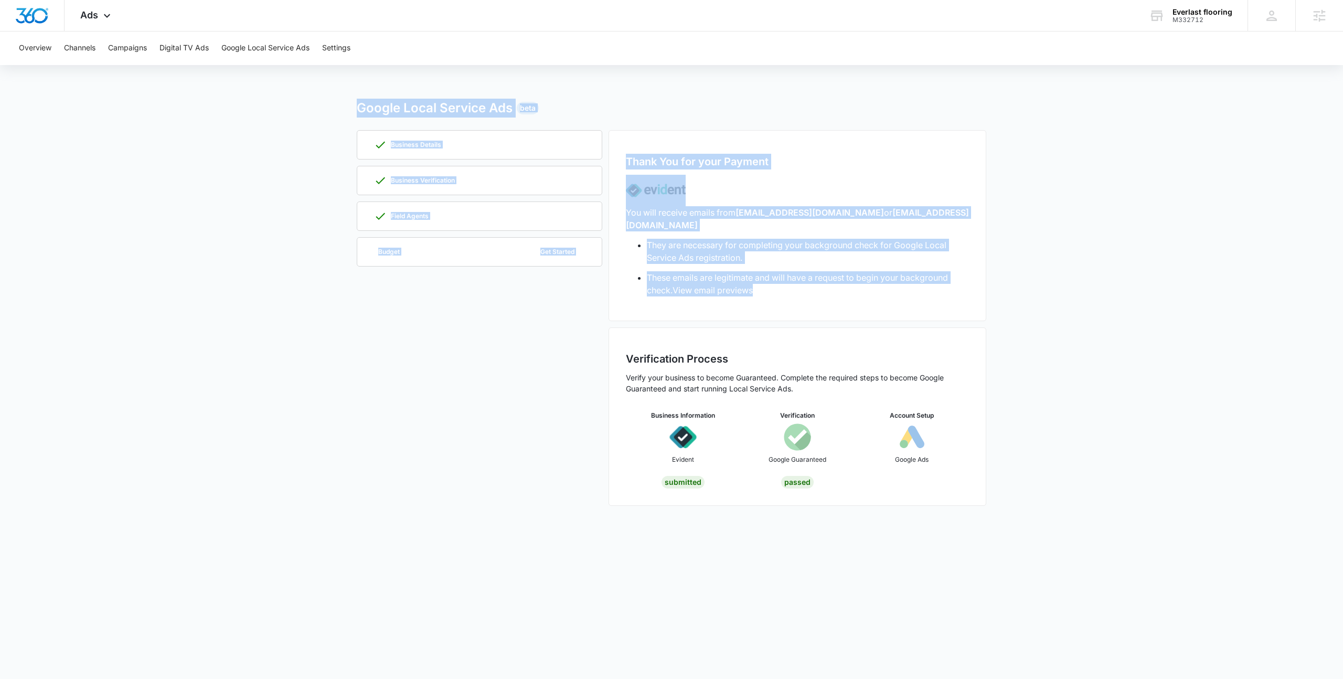
click at [911, 293] on div "Thank You for your Payment You will receive emails from [EMAIL_ADDRESS][DOMAIN_…" at bounding box center [798, 225] width 378 height 191
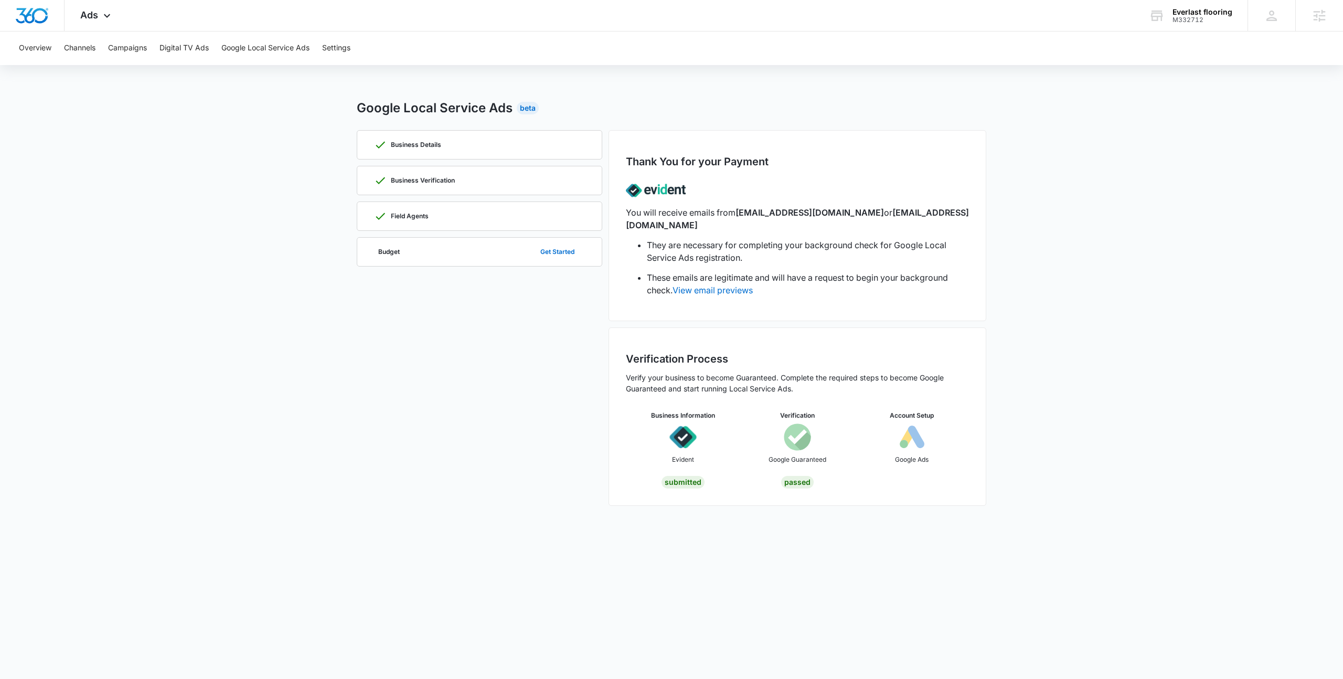
click at [245, 118] on main "Google Local Service Ads Beta Business Details Business Verification Field Agen…" at bounding box center [671, 309] width 1343 height 420
drag, startPoint x: 266, startPoint y: 98, endPoint x: 774, endPoint y: 132, distance: 509.5
click at [774, 132] on div "Overview Channels Campaigns Digital TV Ads Google Local Service Ads Settings Go…" at bounding box center [671, 274] width 1343 height 487
click at [775, 131] on div "Thank You for your Payment You will receive emails from [EMAIL_ADDRESS][DOMAIN_…" at bounding box center [798, 225] width 378 height 191
click at [445, 231] on div "Business Details Business Verification Field Agents Budget Get Started" at bounding box center [480, 318] width 246 height 376
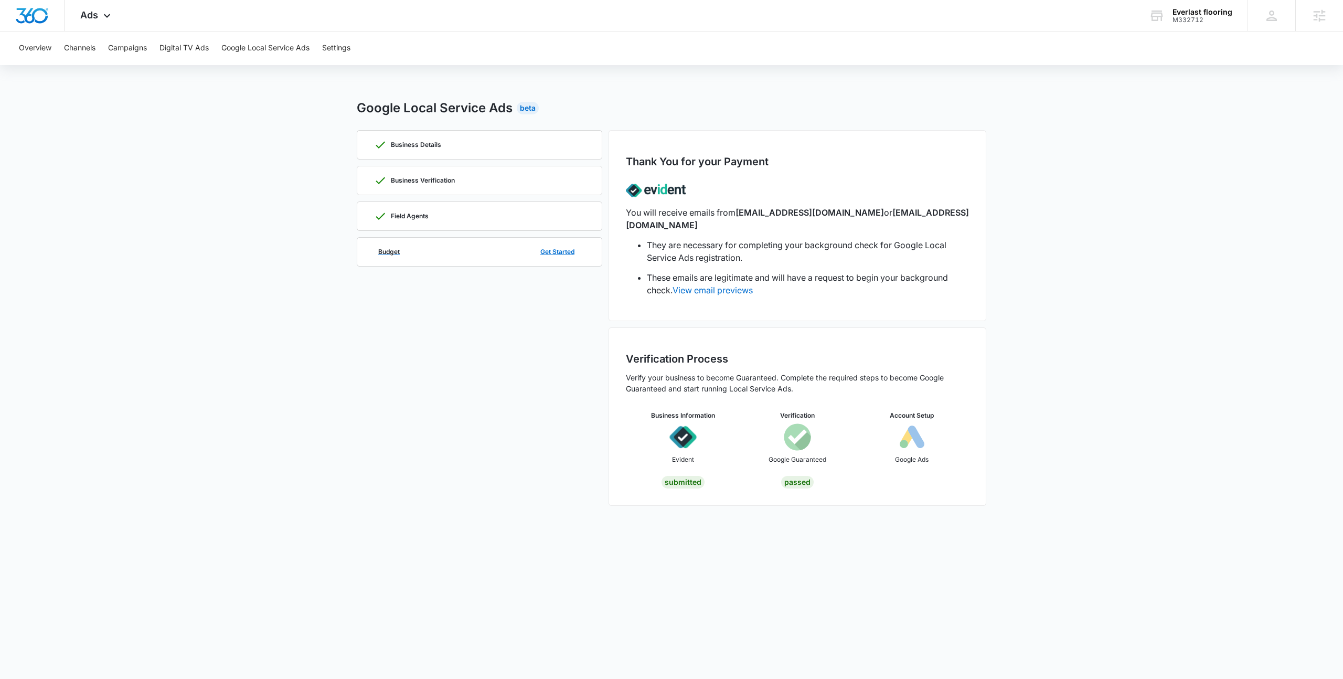
click at [453, 249] on div "Budget Get Started" at bounding box center [479, 252] width 211 height 28
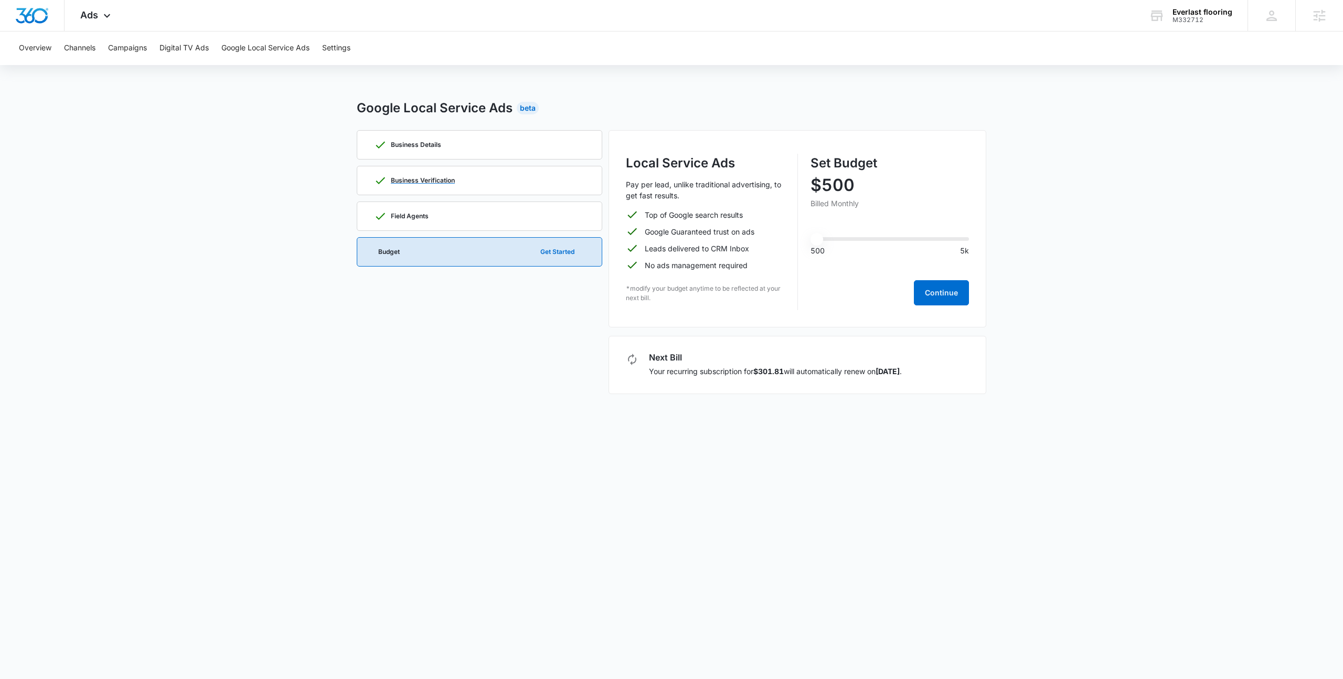
click at [431, 183] on p "Business Verification" at bounding box center [423, 180] width 64 height 6
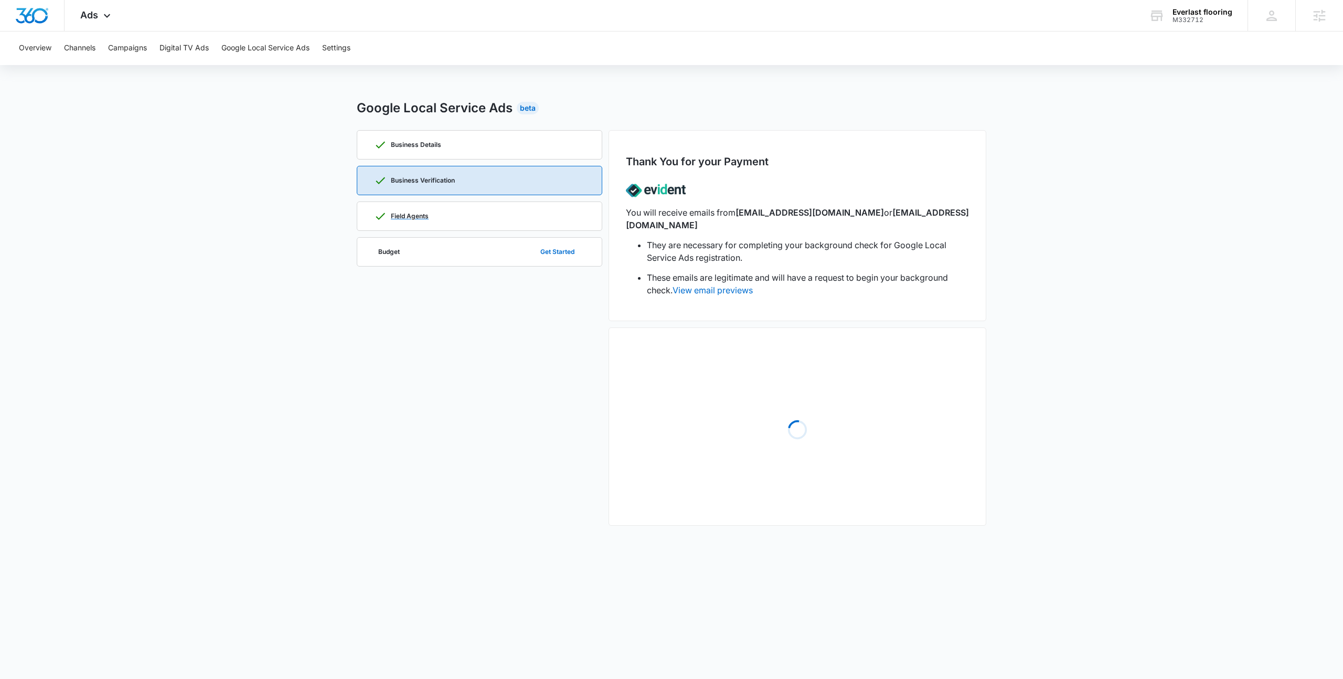
click at [433, 217] on div "Field Agents" at bounding box center [479, 216] width 211 height 28
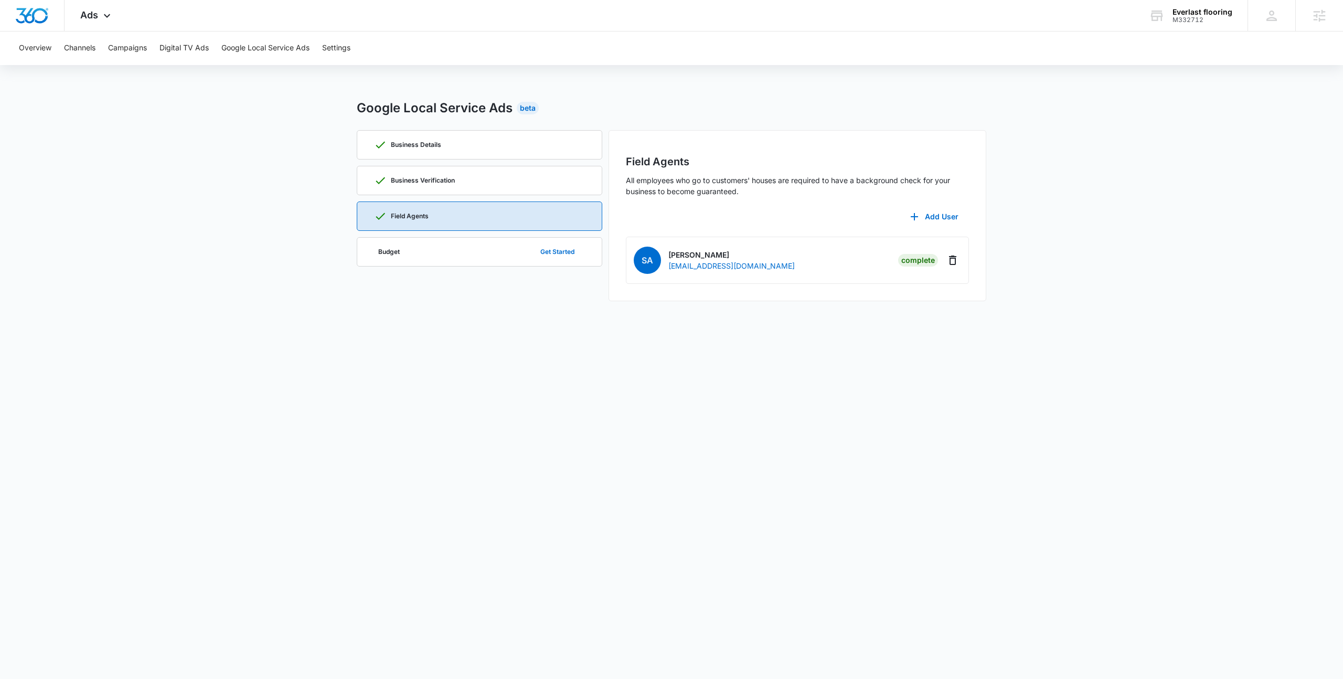
click at [644, 150] on div "Field Agents All employees who go to customers' houses are required to have a b…" at bounding box center [798, 215] width 378 height 171
click at [470, 242] on div "Budget Get Started" at bounding box center [479, 252] width 211 height 28
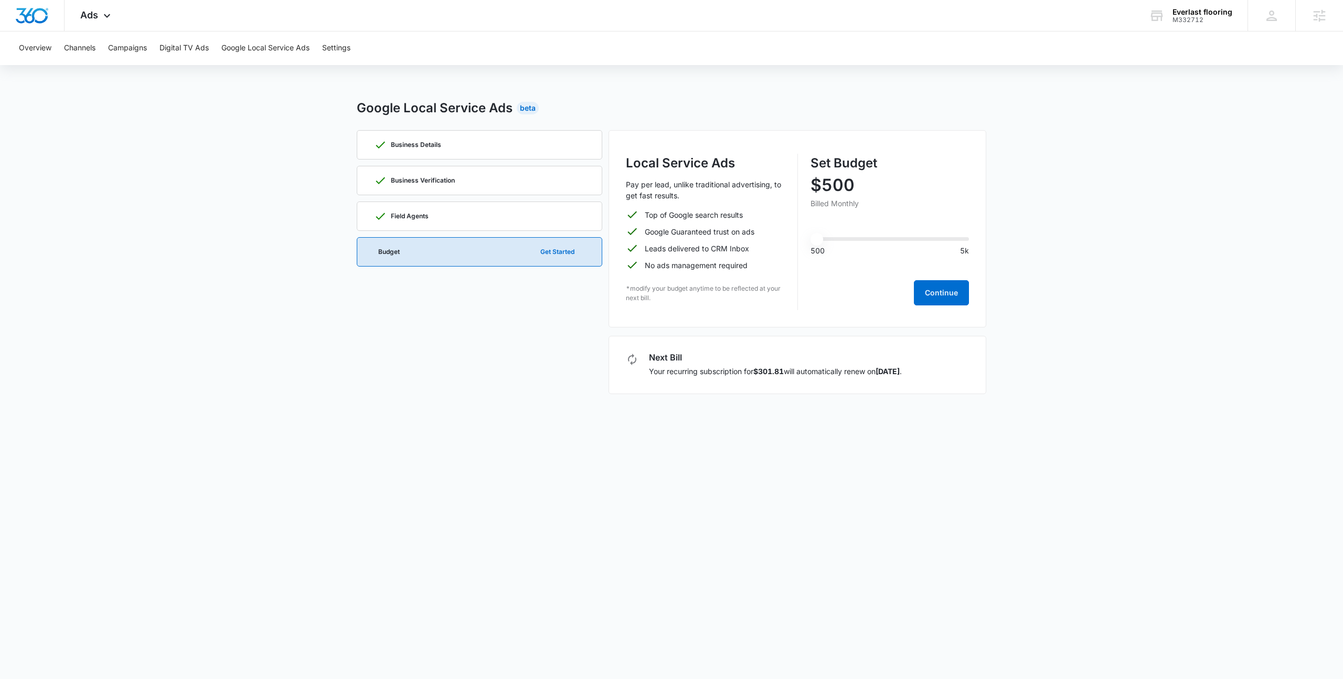
click at [732, 102] on div "Google Local Service Ads Beta" at bounding box center [672, 108] width 630 height 19
click at [741, 173] on div "Local Service Ads Pay per lead, unlike traditional advertising, to get fast res…" at bounding box center [705, 232] width 159 height 156
drag, startPoint x: 864, startPoint y: 182, endPoint x: 814, endPoint y: 188, distance: 50.8
click at [814, 188] on p "$500" at bounding box center [890, 185] width 159 height 17
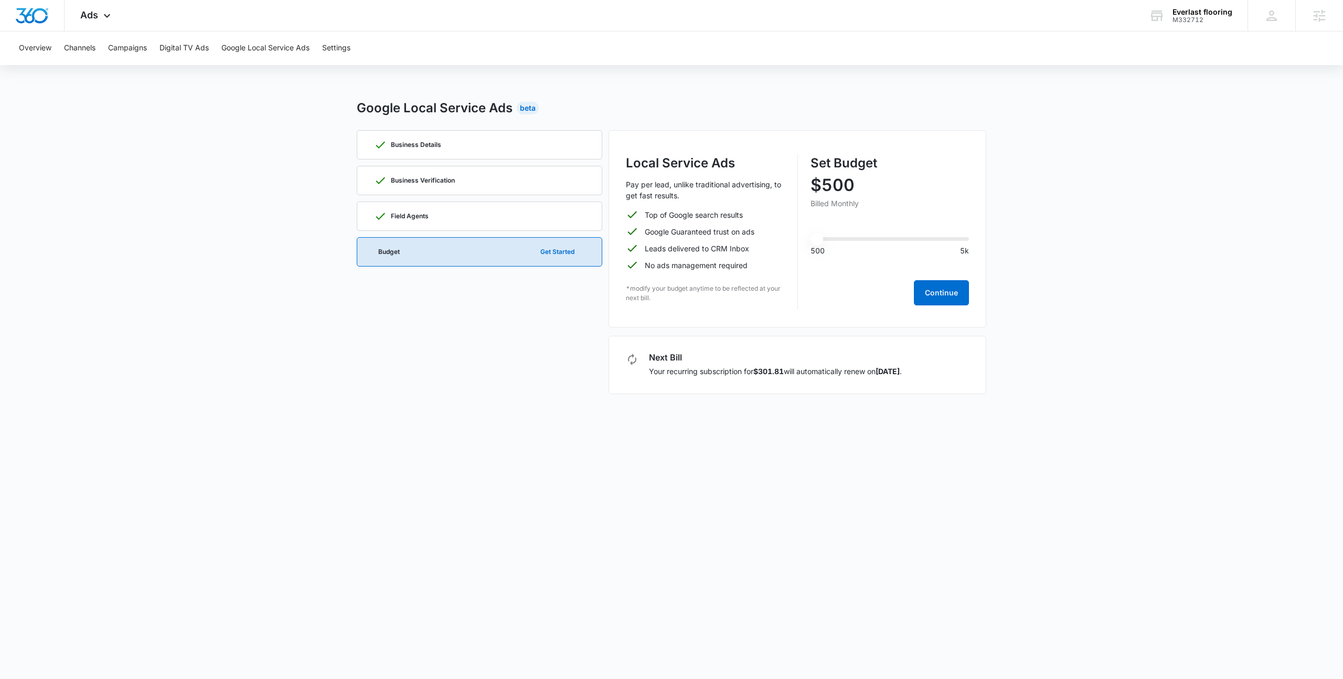
click at [805, 163] on div "Local Service Ads Pay per lead, unlike traditional advertising, to get fast res…" at bounding box center [797, 232] width 343 height 156
click at [687, 117] on div "Google Local Service Ads Beta" at bounding box center [672, 108] width 630 height 19
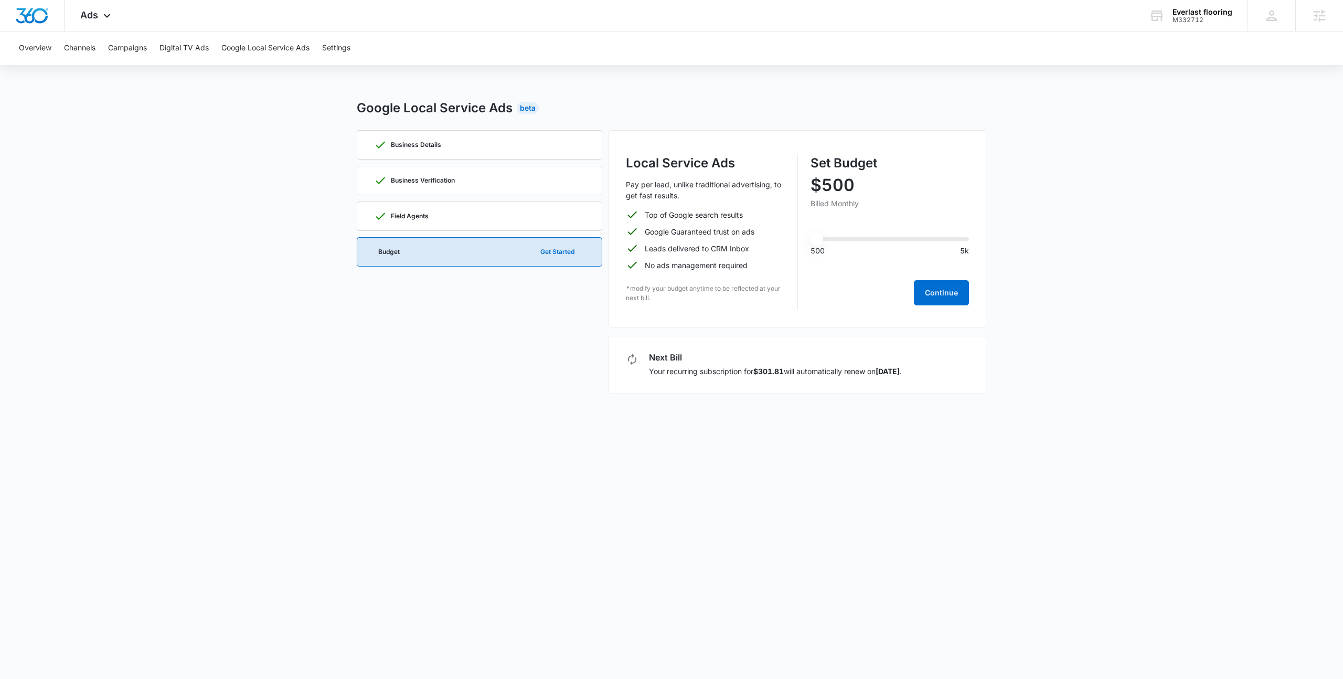
click at [719, 138] on div "Local Service Ads Pay per lead, unlike traditional advertising, to get fast res…" at bounding box center [798, 228] width 378 height 197
click at [709, 136] on div "Local Service Ads Pay per lead, unlike traditional advertising, to get fast res…" at bounding box center [798, 228] width 378 height 197
click at [245, 104] on main "Google Local Service Ads Beta Business Details Business Verification Field Agen…" at bounding box center [671, 253] width 1343 height 308
click at [485, 355] on div "Business Details Business Verification Field Agents Budget Get Started" at bounding box center [480, 262] width 246 height 264
click at [545, 316] on div "Business Details Business Verification Field Agents Budget Get Started" at bounding box center [480, 262] width 246 height 264
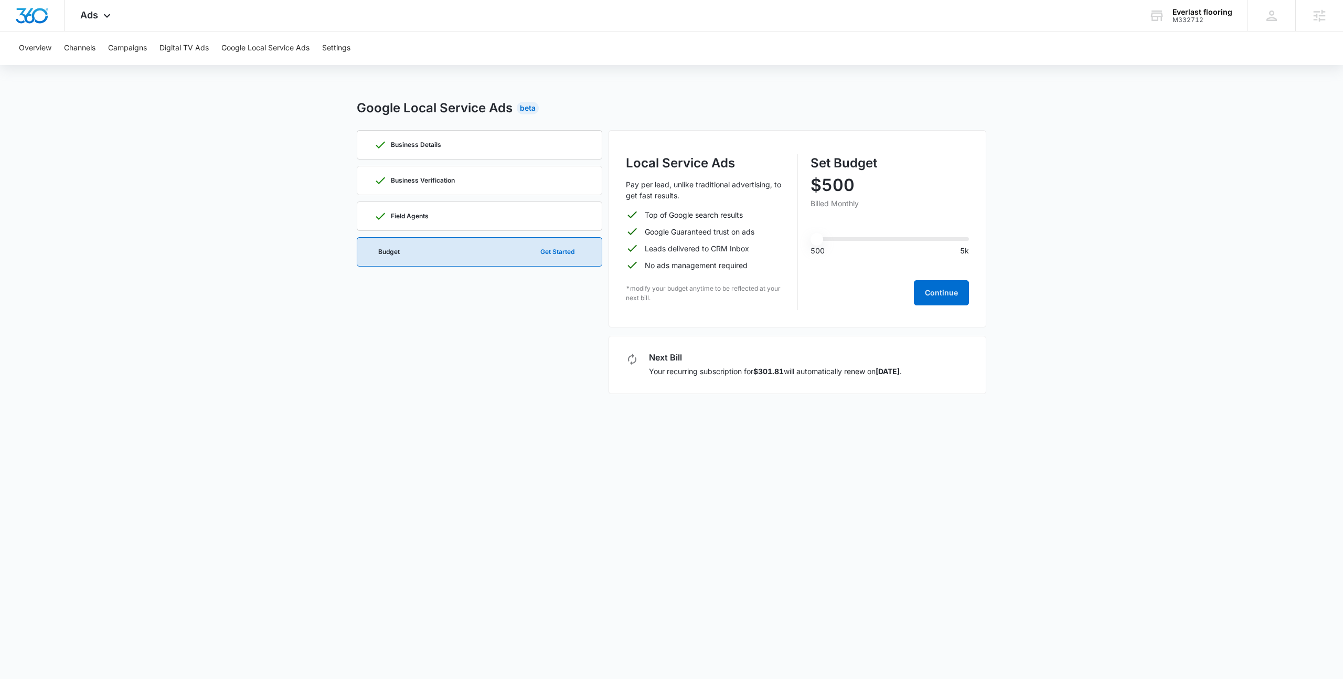
click at [545, 316] on div "Business Details Business Verification Field Agents Budget Get Started" at bounding box center [480, 262] width 246 height 264
drag, startPoint x: 266, startPoint y: 103, endPoint x: 362, endPoint y: 133, distance: 100.1
click at [362, 133] on main "Google Local Service Ads Beta Business Details Business Verification Field Agen…" at bounding box center [671, 253] width 1343 height 308
click at [362, 133] on div "Business Details" at bounding box center [480, 144] width 246 height 29
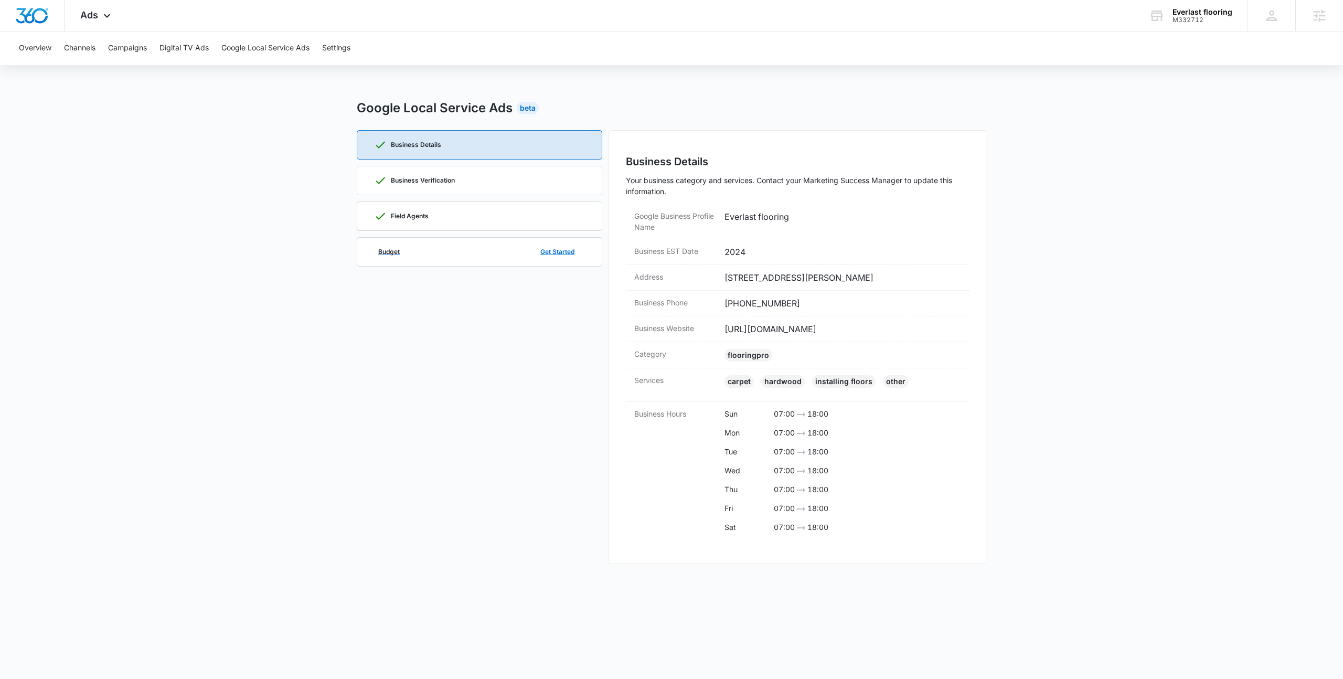
click at [401, 248] on div "Budget Get Started" at bounding box center [479, 252] width 211 height 28
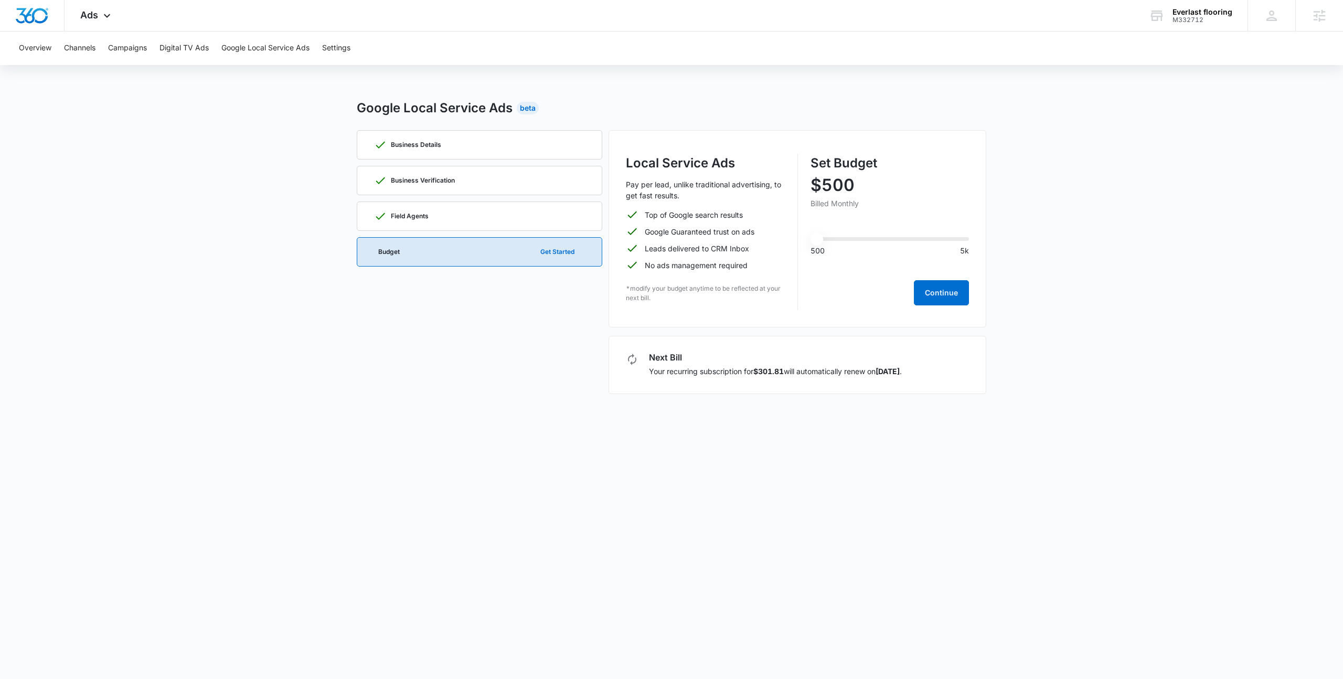
click at [201, 198] on main "Google Local Service Ads Beta Business Details Business Verification Field Agen…" at bounding box center [671, 253] width 1343 height 308
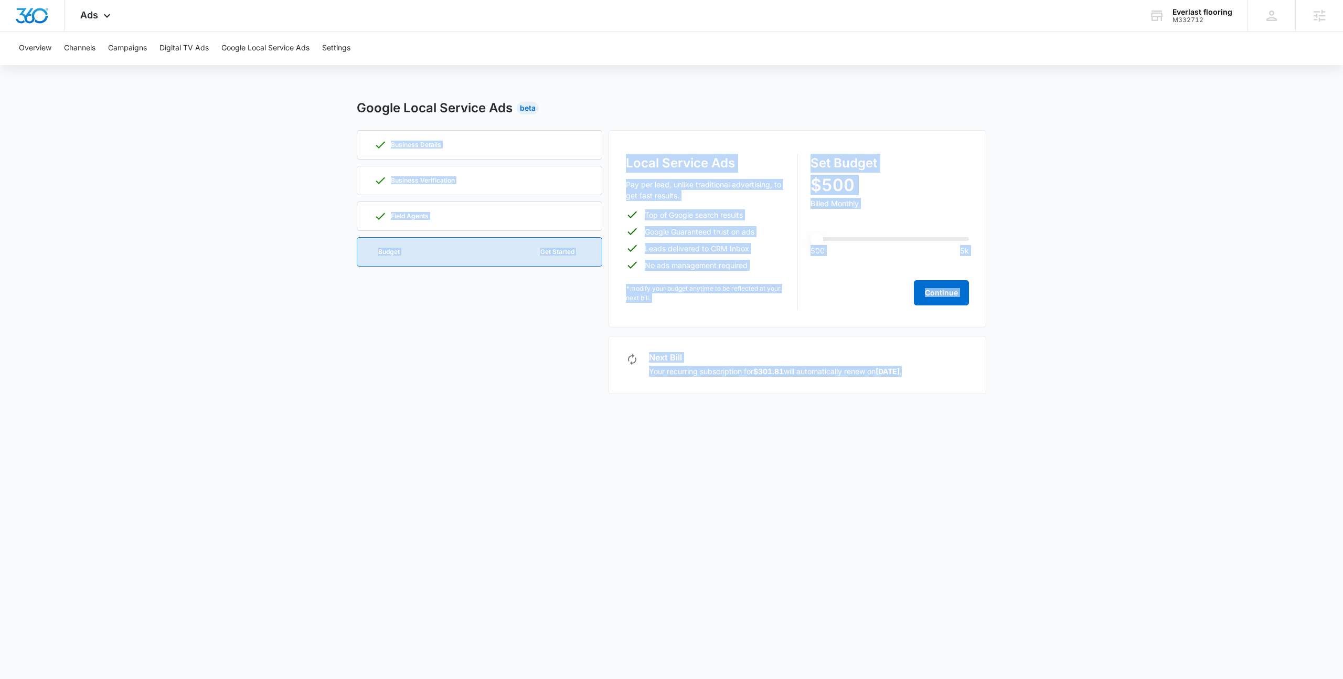
drag, startPoint x: 220, startPoint y: 122, endPoint x: 1019, endPoint y: 524, distance: 894.3
click at [1019, 524] on body "Ads Apps Reputation Websites Forms CRM Email Social Shop Payments POS Content A…" at bounding box center [671, 339] width 1343 height 679
drag, startPoint x: 1008, startPoint y: 506, endPoint x: 180, endPoint y: 100, distance: 922.4
click at [180, 100] on body "Ads Apps Reputation Websites Forms CRM Email Social Shop Payments POS Content A…" at bounding box center [671, 339] width 1343 height 679
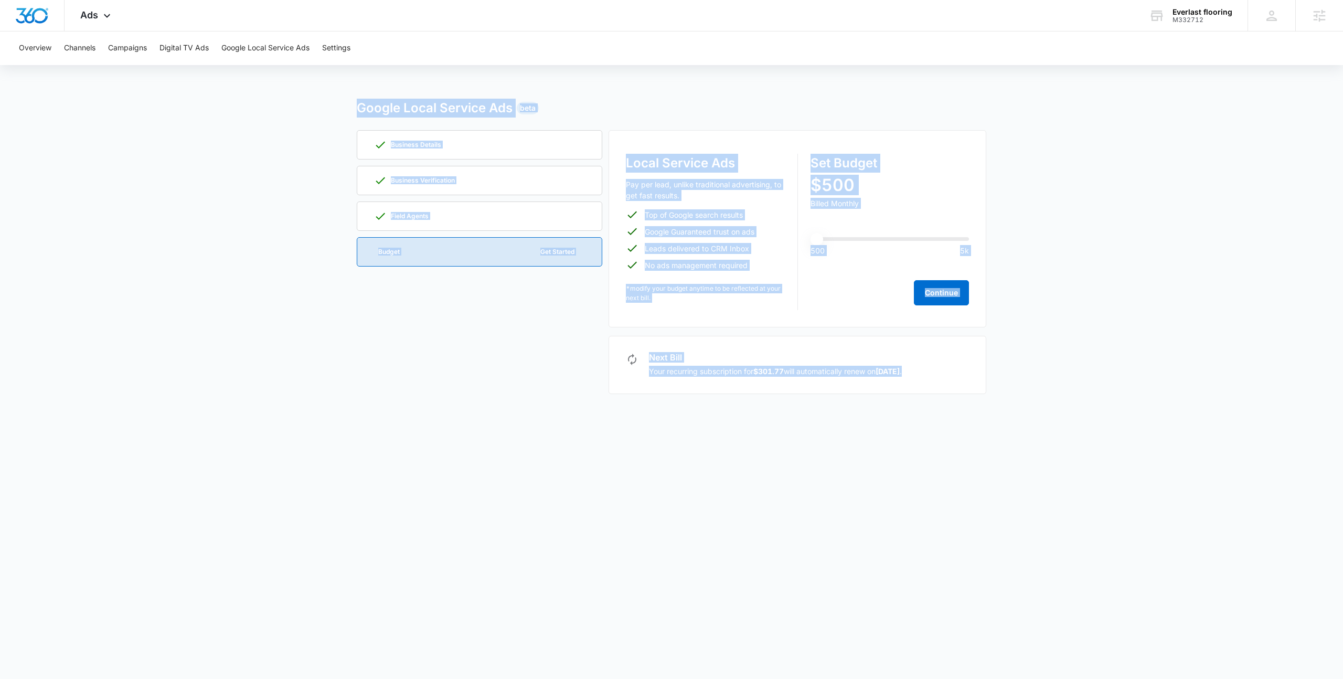
click at [180, 100] on main "Google Local Service Ads Beta Business Details Business Verification Field Agen…" at bounding box center [671, 253] width 1343 height 308
drag, startPoint x: 180, startPoint y: 100, endPoint x: 1076, endPoint y: 463, distance: 966.7
click at [1076, 463] on body "Ads Apps Reputation Websites Forms CRM Email Social Shop Payments POS Content A…" at bounding box center [671, 339] width 1343 height 679
drag, startPoint x: 1076, startPoint y: 463, endPoint x: 304, endPoint y: 109, distance: 849.7
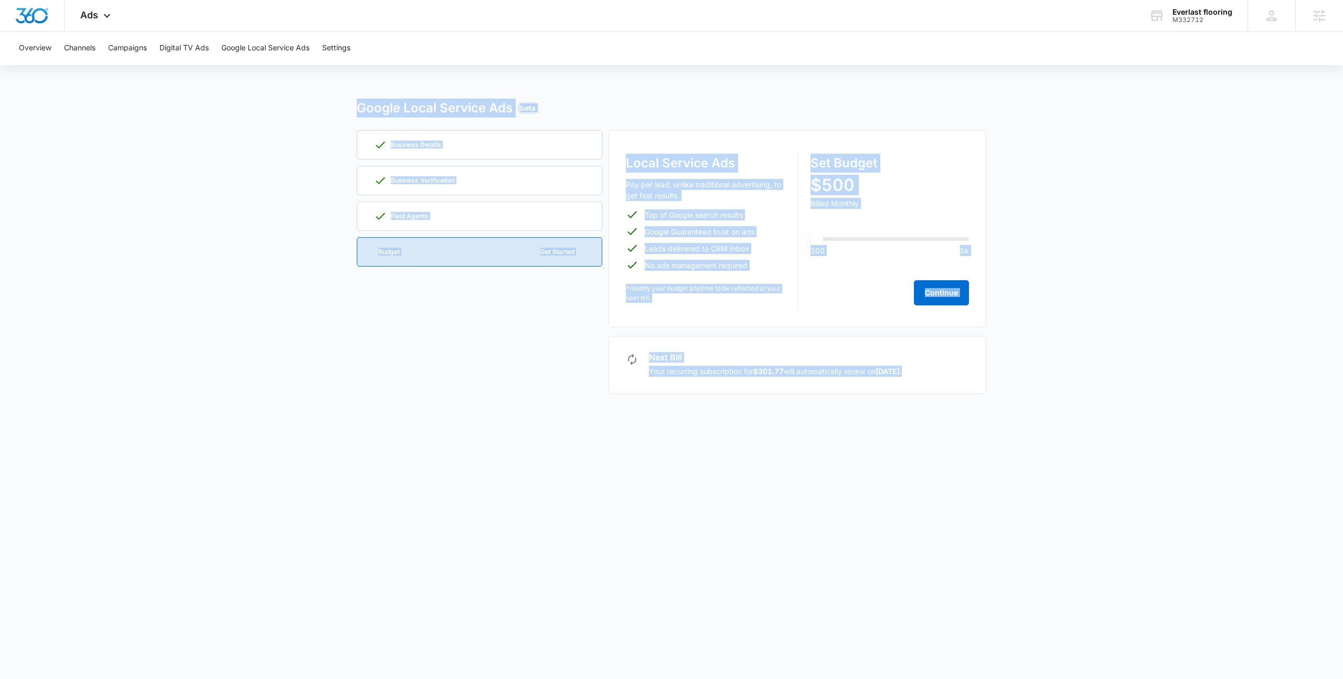
click at [304, 109] on body "Ads Apps Reputation Websites Forms CRM Email Social Shop Payments POS Content A…" at bounding box center [671, 339] width 1343 height 679
click at [304, 109] on main "Google Local Service Ads Beta Business Details Business Verification Field Agen…" at bounding box center [671, 253] width 1343 height 308
drag, startPoint x: 442, startPoint y: 170, endPoint x: 967, endPoint y: 391, distance: 569.5
click at [967, 391] on main "Google Local Service Ads Beta Business Details Business Verification Field Agen…" at bounding box center [671, 253] width 1343 height 308
click at [975, 401] on div "Google Local Service Ads Beta Business Details Business Verification Field Agen…" at bounding box center [672, 253] width 630 height 308
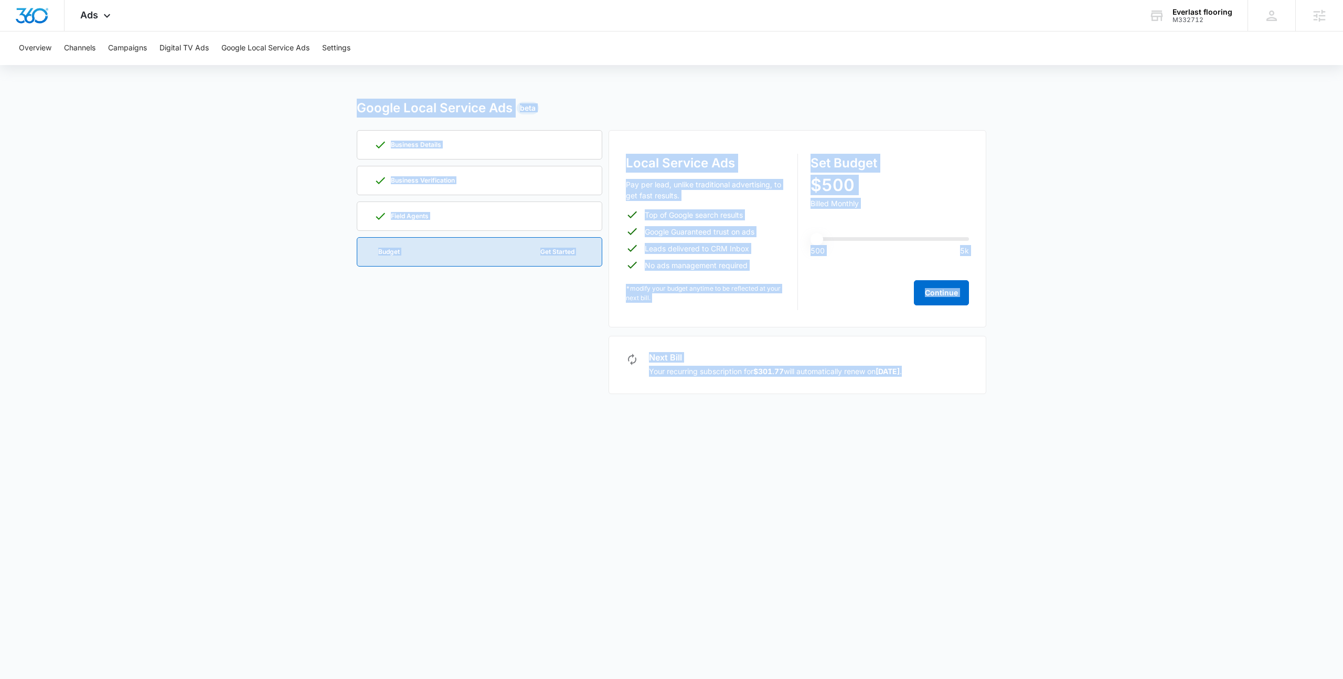
drag, startPoint x: 590, startPoint y: 236, endPoint x: 289, endPoint y: 98, distance: 331.3
click at [289, 99] on main "Google Local Service Ads Beta Business Details Business Verification Field Agen…" at bounding box center [671, 253] width 1343 height 308
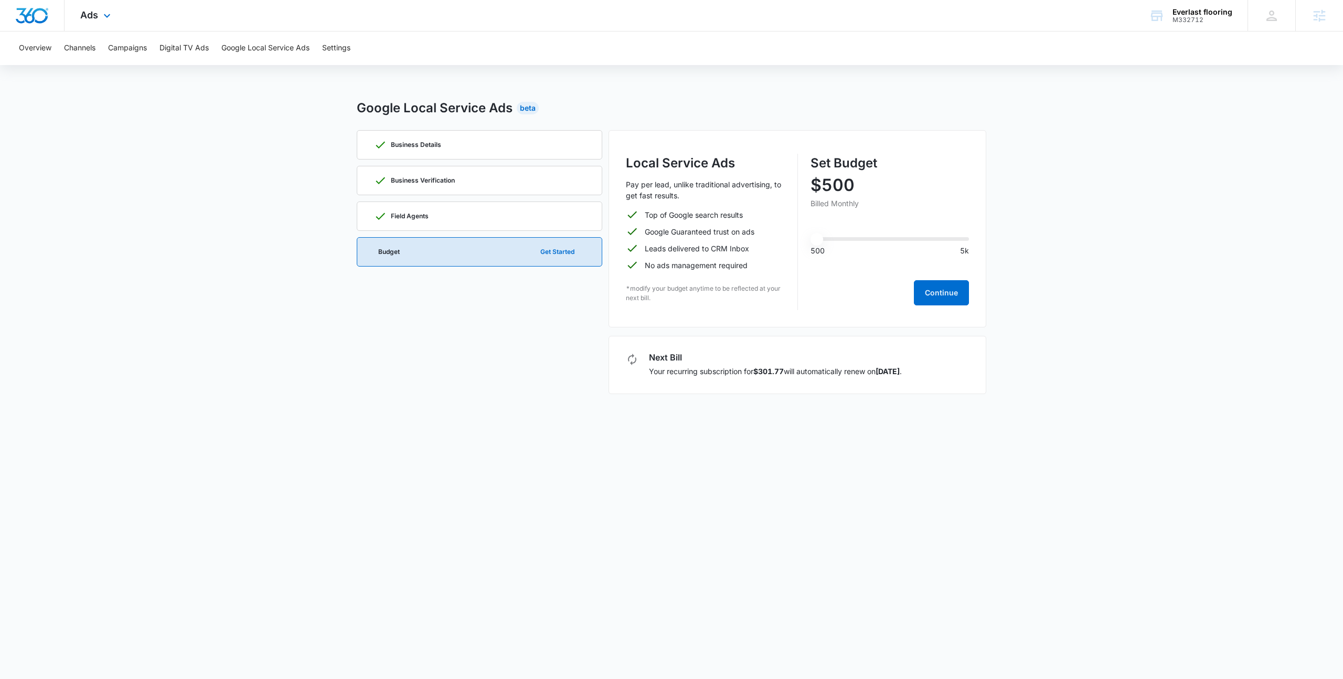
click at [302, 16] on div "Ads Apps Reputation Websites Forms CRM Email Social Shop Payments POS Content A…" at bounding box center [671, 15] width 1343 height 31
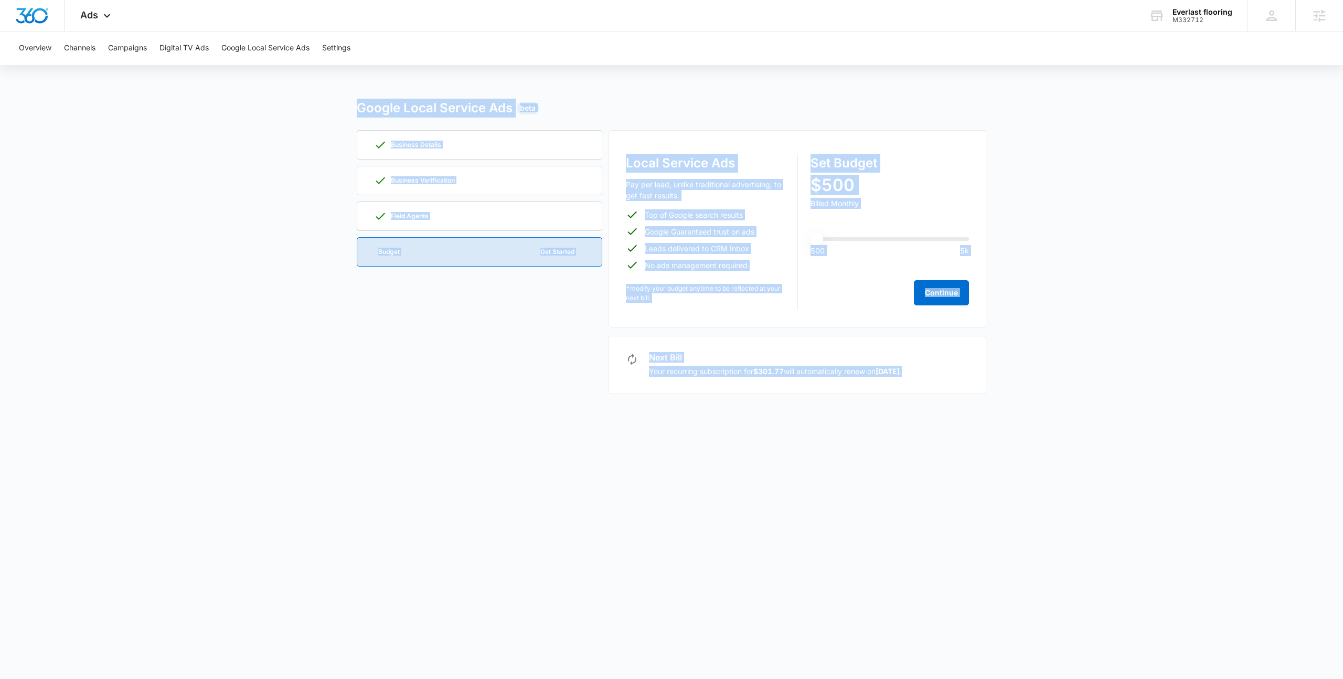
drag, startPoint x: 300, startPoint y: 103, endPoint x: 927, endPoint y: 560, distance: 775.6
click at [927, 560] on body "Ads Apps Reputation Websites Forms CRM Email Social Shop Payments POS Content A…" at bounding box center [671, 339] width 1343 height 679
drag, startPoint x: 927, startPoint y: 560, endPoint x: 216, endPoint y: 112, distance: 839.9
click at [216, 112] on body "Ads Apps Reputation Websites Forms CRM Email Social Shop Payments POS Content A…" at bounding box center [671, 339] width 1343 height 679
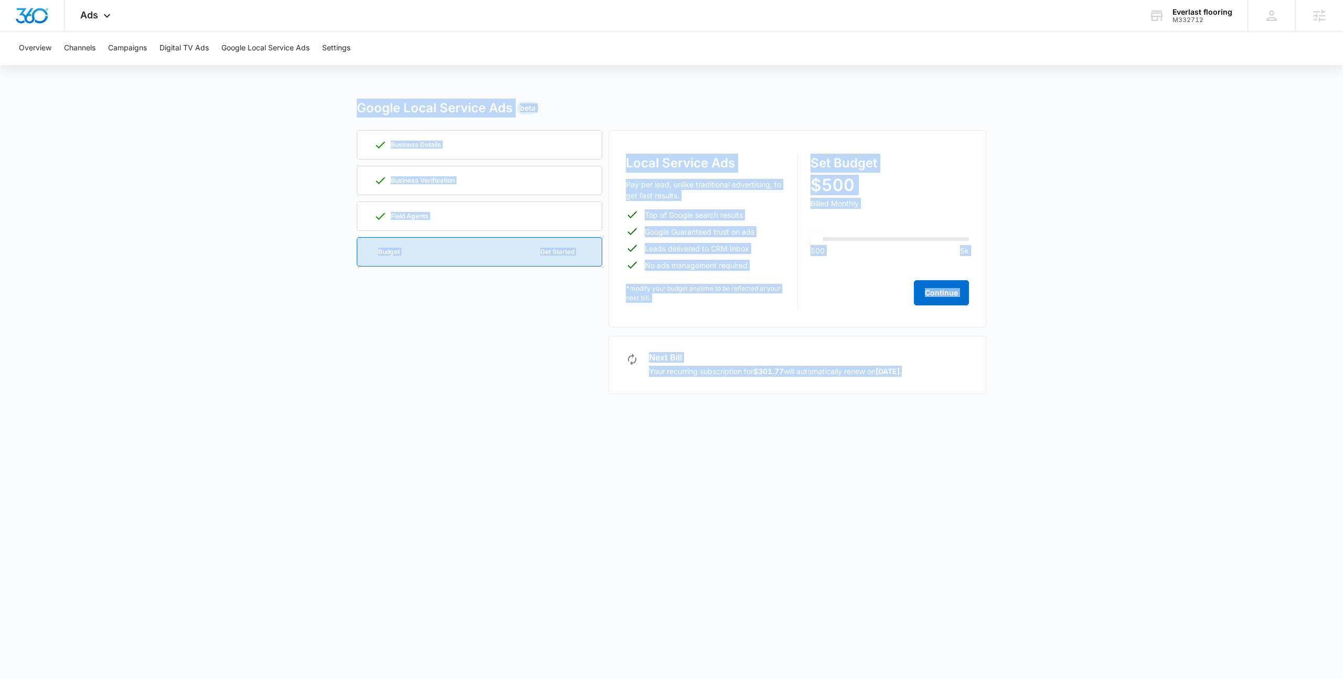
click at [216, 112] on main "Google Local Service Ads Beta Business Details Business Verification Field Agen…" at bounding box center [671, 253] width 1343 height 308
drag, startPoint x: 216, startPoint y: 112, endPoint x: 888, endPoint y: 401, distance: 731.7
click at [888, 401] on main "Google Local Service Ads Beta Business Details Business Verification Field Agen…" at bounding box center [671, 253] width 1343 height 308
click at [888, 401] on div "Google Local Service Ads Beta Business Details Business Verification Field Agen…" at bounding box center [672, 253] width 630 height 308
drag, startPoint x: 888, startPoint y: 401, endPoint x: 248, endPoint y: 114, distance: 701.3
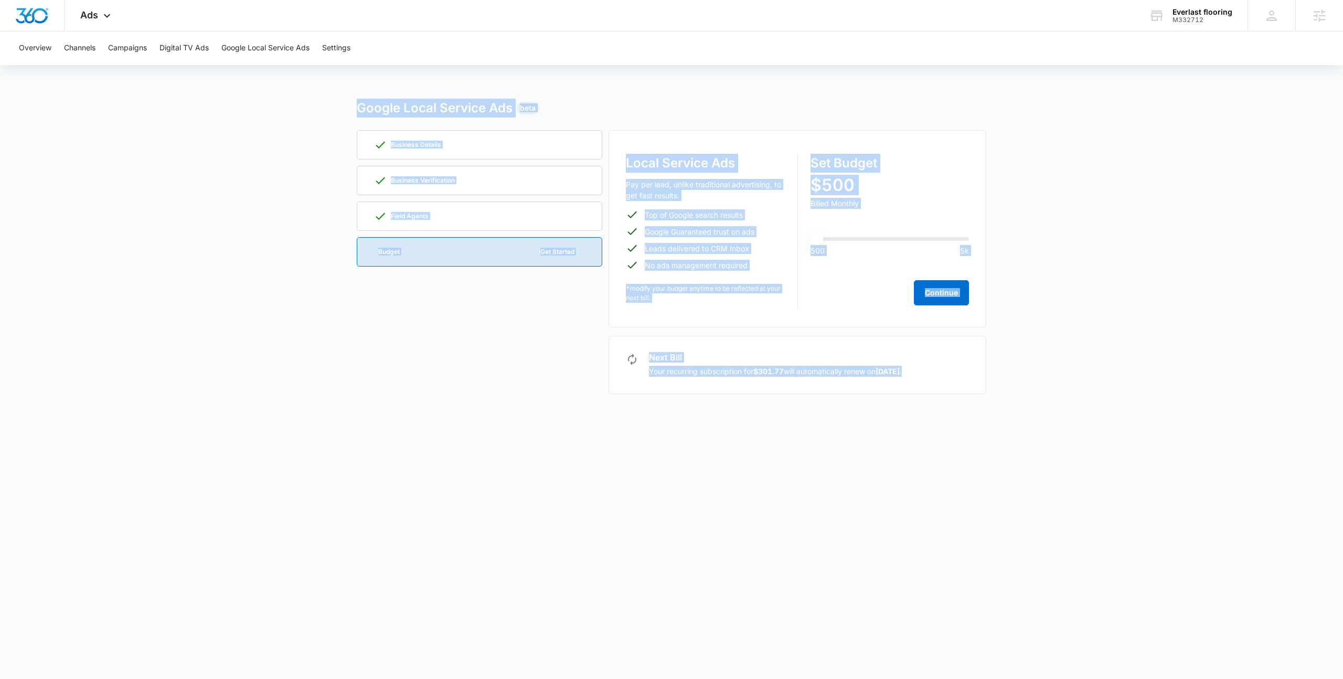
click at [248, 114] on main "Google Local Service Ads Beta Business Details Business Verification Field Agen…" at bounding box center [671, 253] width 1343 height 308
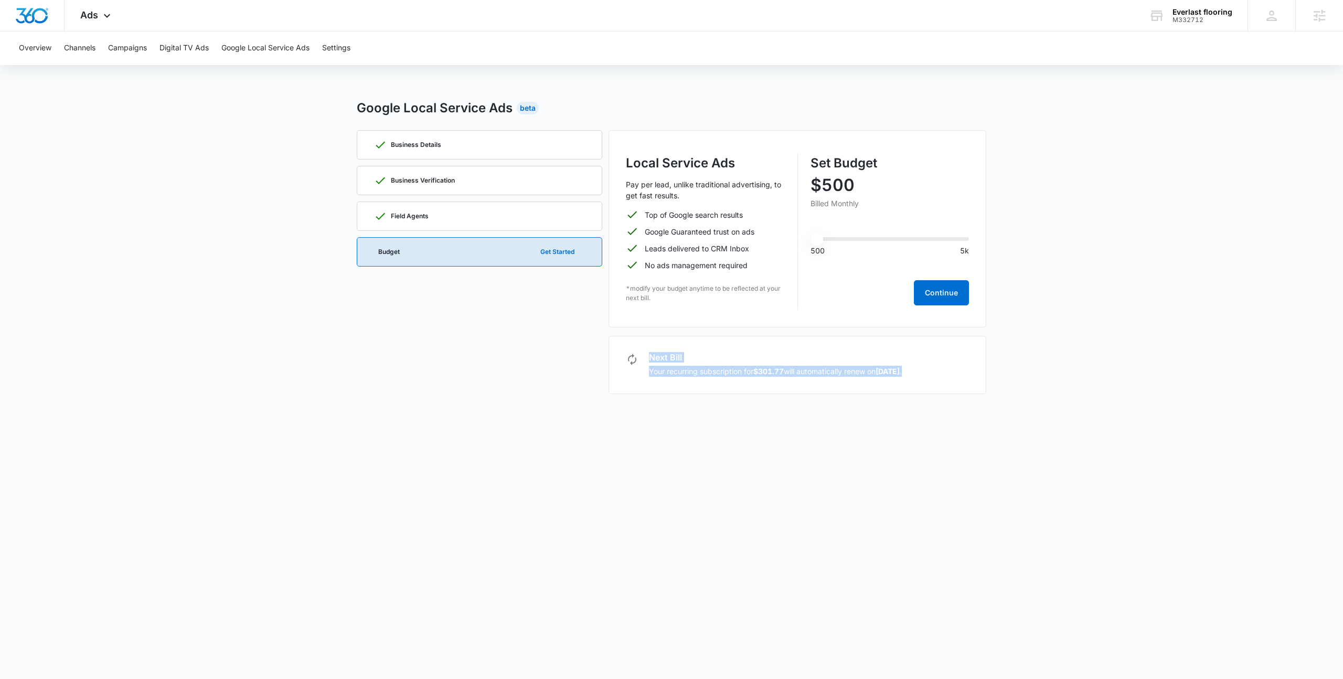
drag, startPoint x: 609, startPoint y: 354, endPoint x: 910, endPoint y: 385, distance: 302.8
click at [910, 385] on div "Next Bill Your recurring subscription for $301.77 will automatically renew on […" at bounding box center [798, 365] width 378 height 58
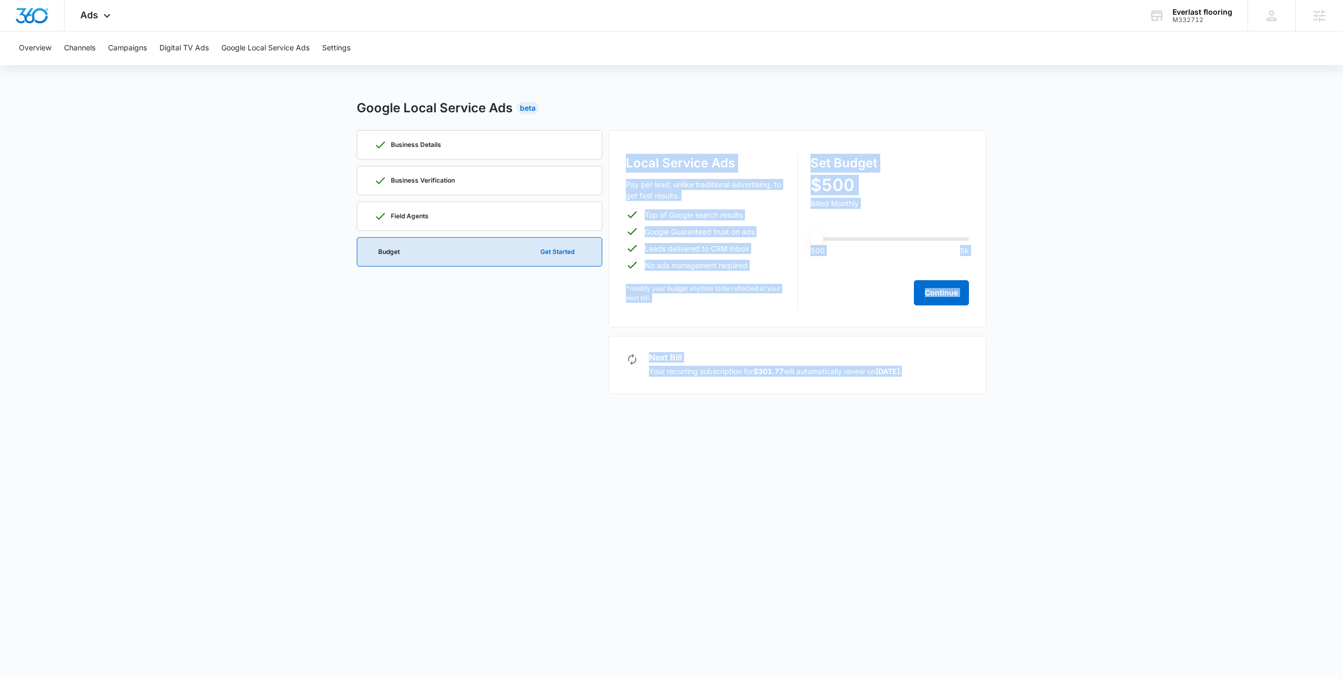
drag, startPoint x: 910, startPoint y: 385, endPoint x: 599, endPoint y: 361, distance: 312.6
click at [599, 361] on div "Business Details Business Verification Field Agents Budget Get Started Local Se…" at bounding box center [672, 262] width 630 height 264
click at [599, 361] on div "Business Details Business Verification Field Agents Budget Get Started" at bounding box center [480, 262] width 246 height 264
drag, startPoint x: 599, startPoint y: 361, endPoint x: 915, endPoint y: 415, distance: 320.5
click at [915, 415] on body "Ads Apps Reputation Websites Forms CRM Email Social Shop Payments POS Content A…" at bounding box center [671, 339] width 1343 height 679
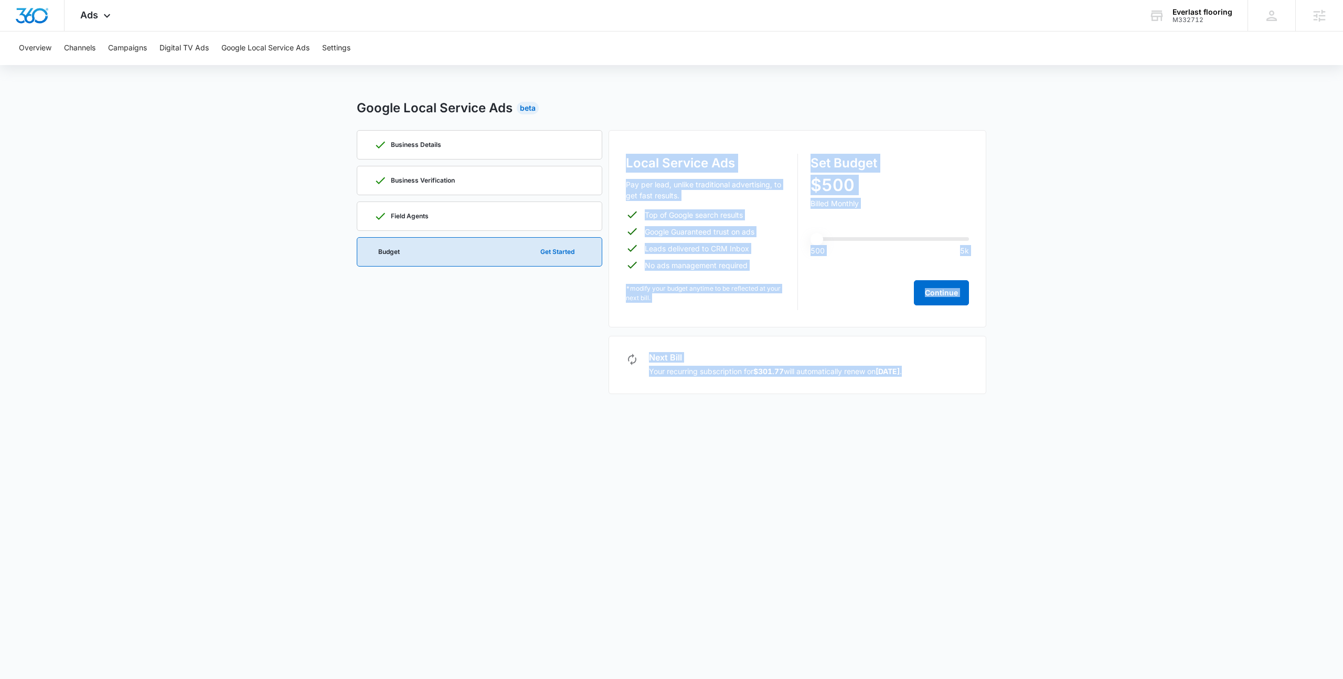
click at [915, 415] on body "Ads Apps Reputation Websites Forms CRM Email Social Shop Payments POS Content A…" at bounding box center [671, 339] width 1343 height 679
drag, startPoint x: 915, startPoint y: 415, endPoint x: 609, endPoint y: 143, distance: 408.8
click at [609, 143] on body "Ads Apps Reputation Websites Forms CRM Email Social Shop Payments POS Content A…" at bounding box center [671, 339] width 1343 height 679
click at [610, 143] on div "Local Service Ads Pay per lead, unlike traditional advertising, to get fast res…" at bounding box center [798, 228] width 378 height 197
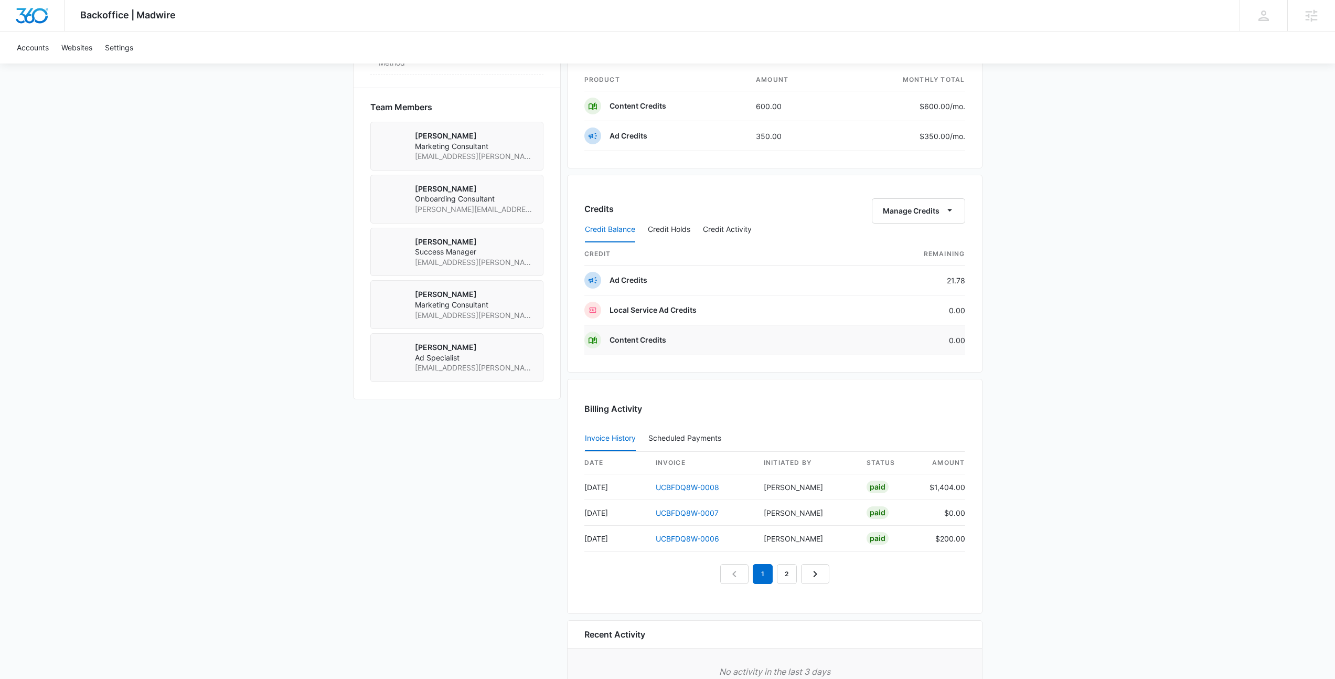
scroll to position [720, 0]
drag, startPoint x: 944, startPoint y: 279, endPoint x: 1016, endPoint y: 279, distance: 72.4
click at [1016, 279] on div "Backoffice | Madwire Apps Settings NF [PERSON_NAME] [EMAIL_ADDRESS][PERSON_NAME…" at bounding box center [667, 14] width 1335 height 1468
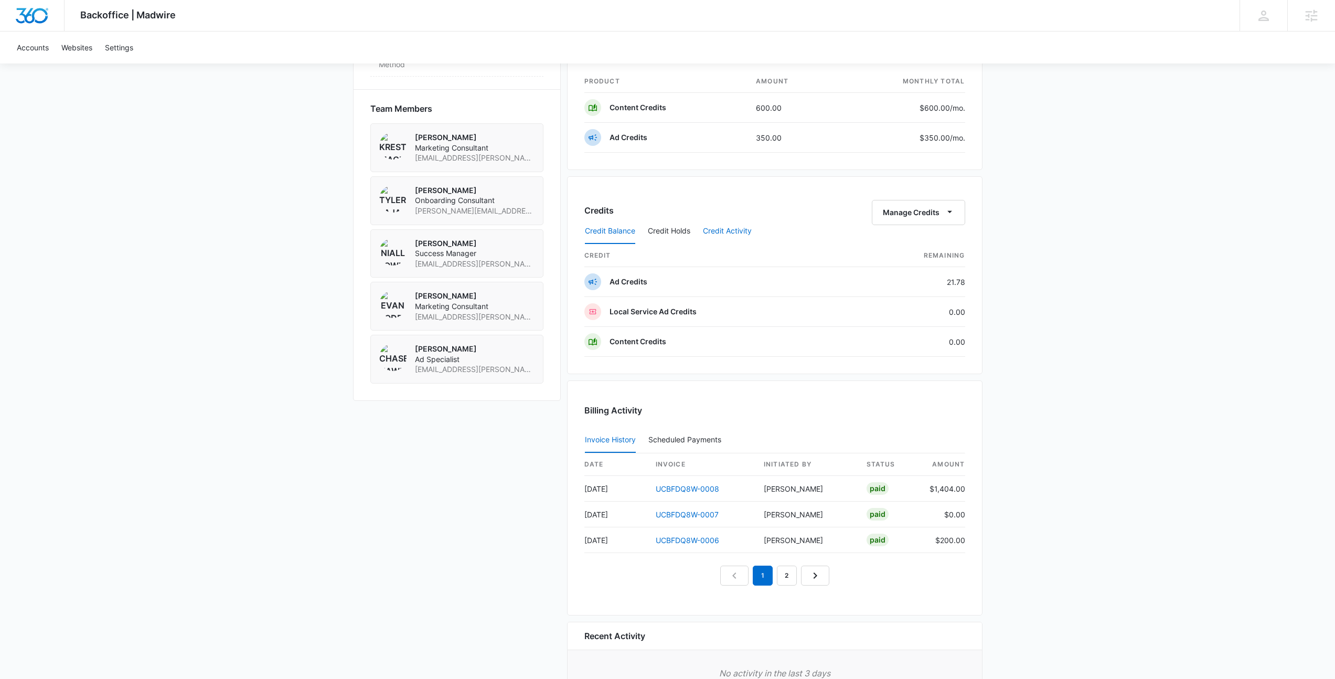
click at [718, 229] on button "Credit Activity" at bounding box center [727, 231] width 49 height 25
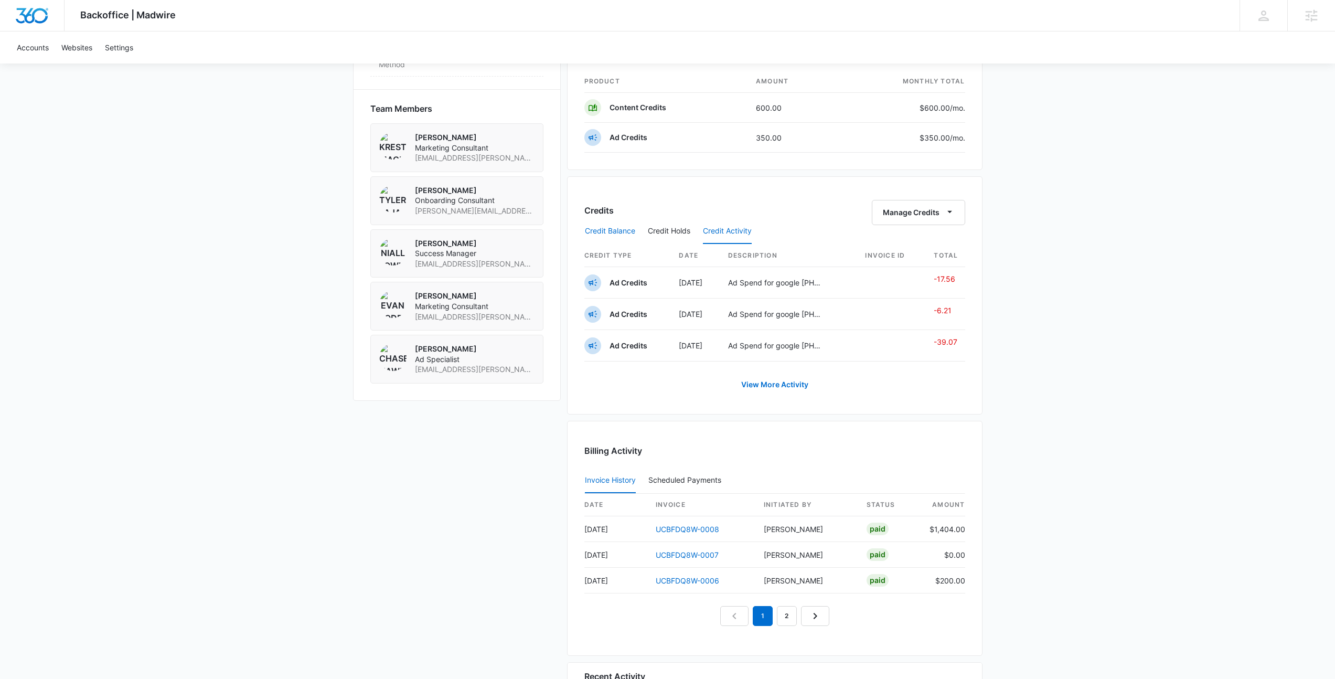
click at [613, 231] on button "Credit Balance" at bounding box center [610, 231] width 50 height 25
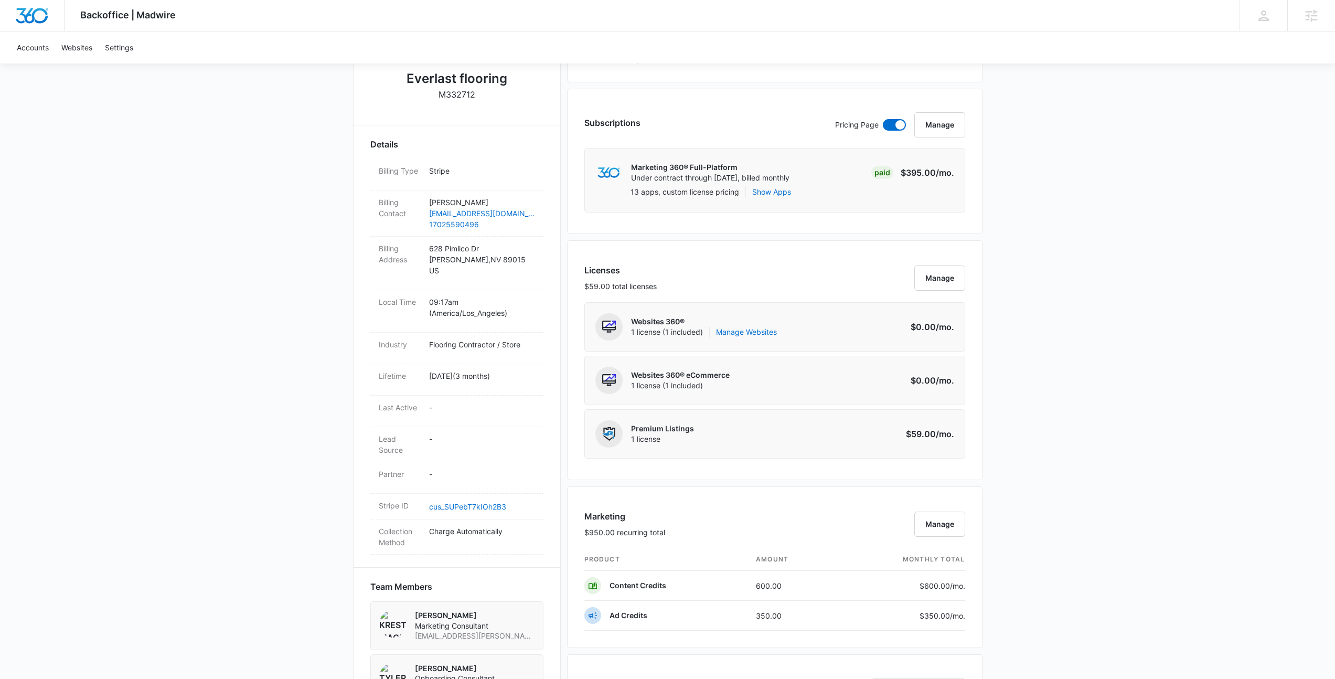
scroll to position [486, 0]
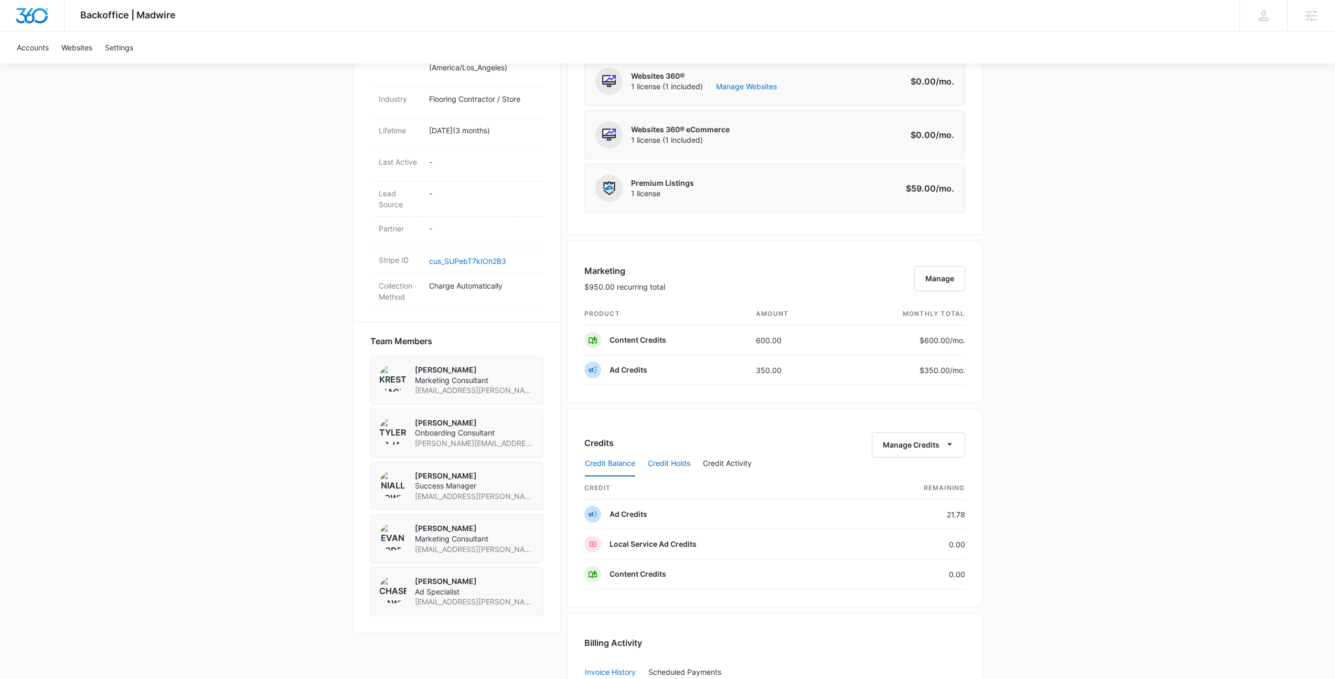
click at [678, 461] on button "Credit Holds" at bounding box center [669, 463] width 43 height 25
click at [594, 462] on button "Credit Balance" at bounding box center [610, 463] width 50 height 25
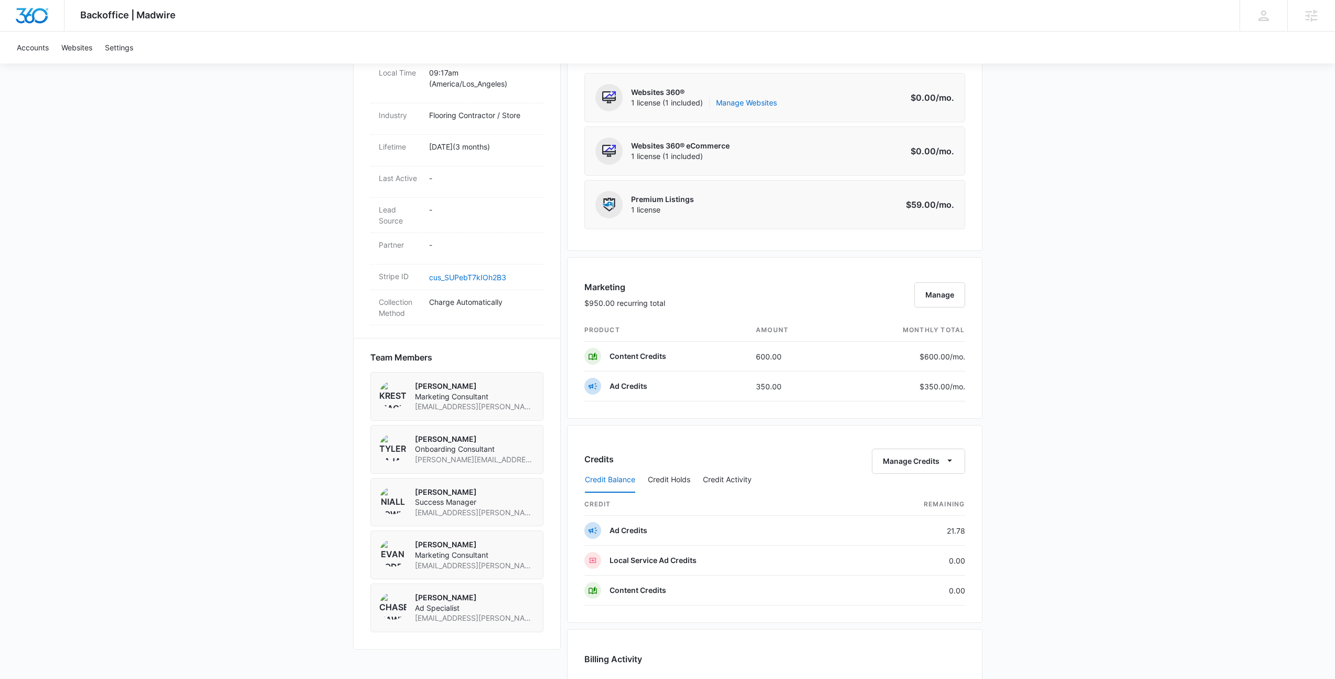
scroll to position [0, 0]
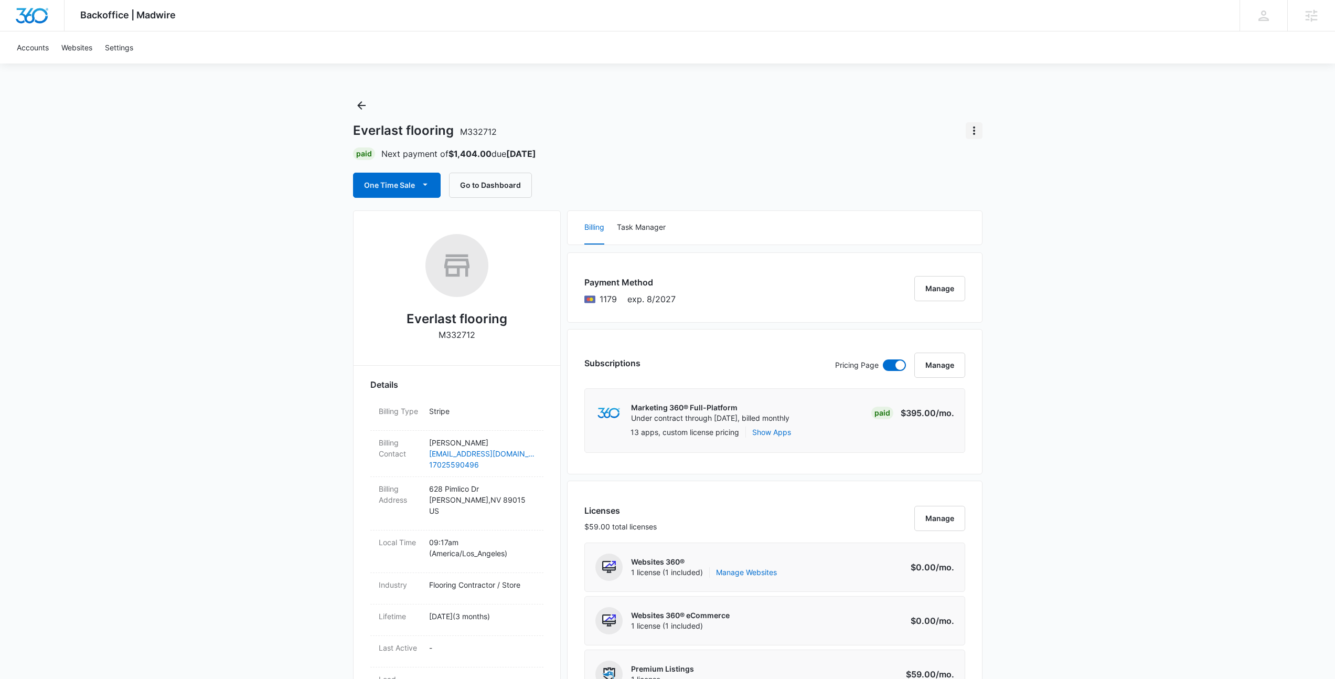
click at [974, 131] on icon "Actions" at bounding box center [974, 130] width 2 height 8
click at [374, 185] on button "One Time Sale" at bounding box center [397, 185] width 88 height 25
click at [419, 220] on div "Run One-Time Payment" at bounding box center [426, 220] width 121 height 11
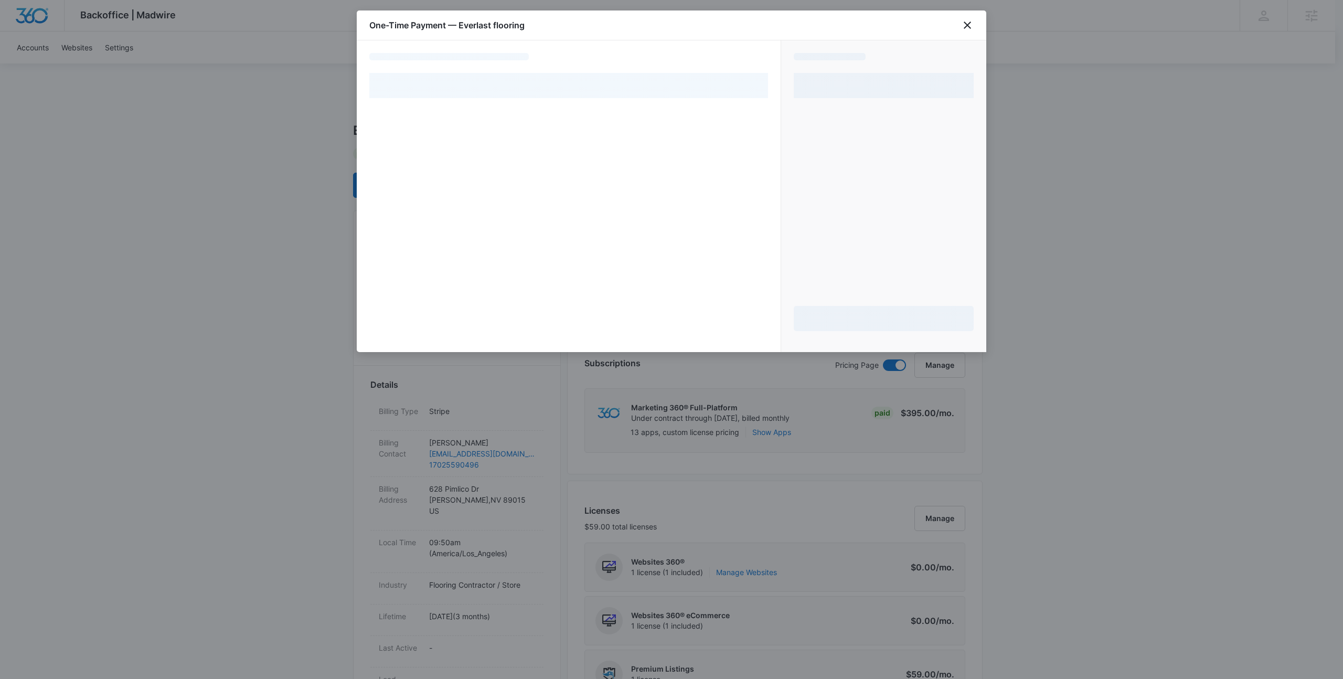
select select "pm_1Rehc1A4n8RTgNjUpqOTgITu"
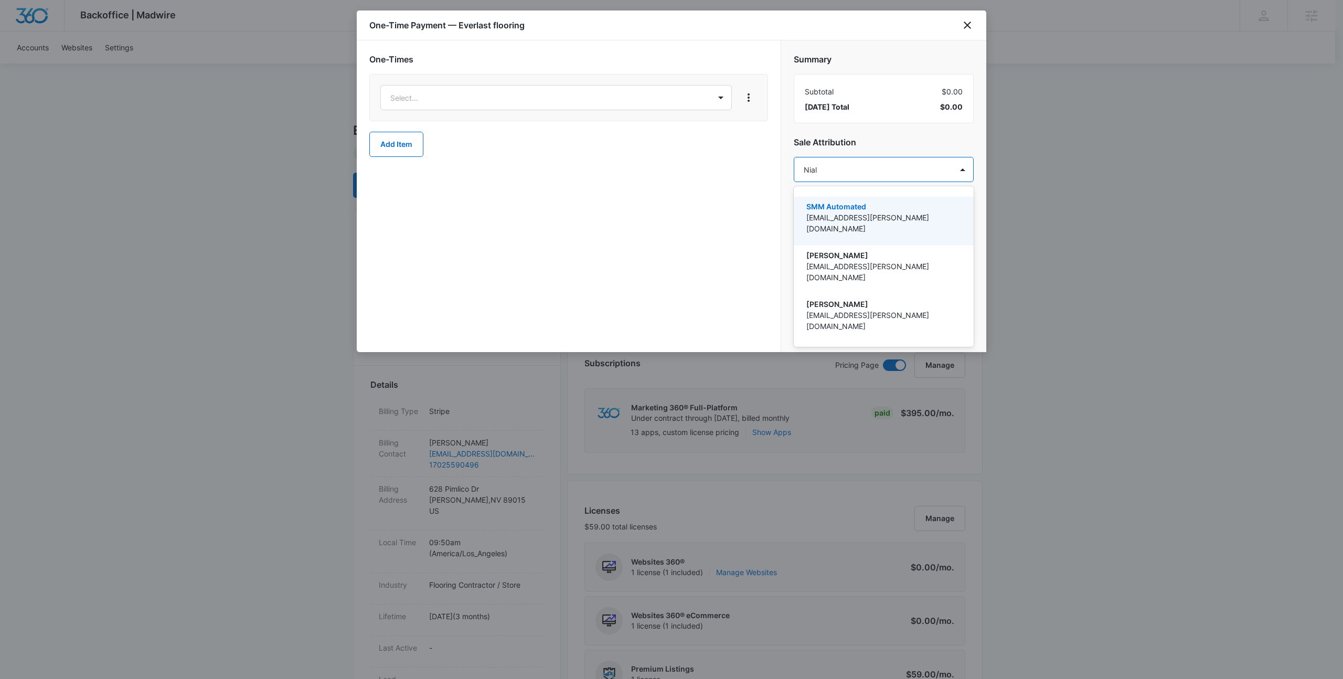
type input "Niall"
click at [880, 216] on p "[EMAIL_ADDRESS][PERSON_NAME][DOMAIN_NAME]" at bounding box center [882, 223] width 153 height 22
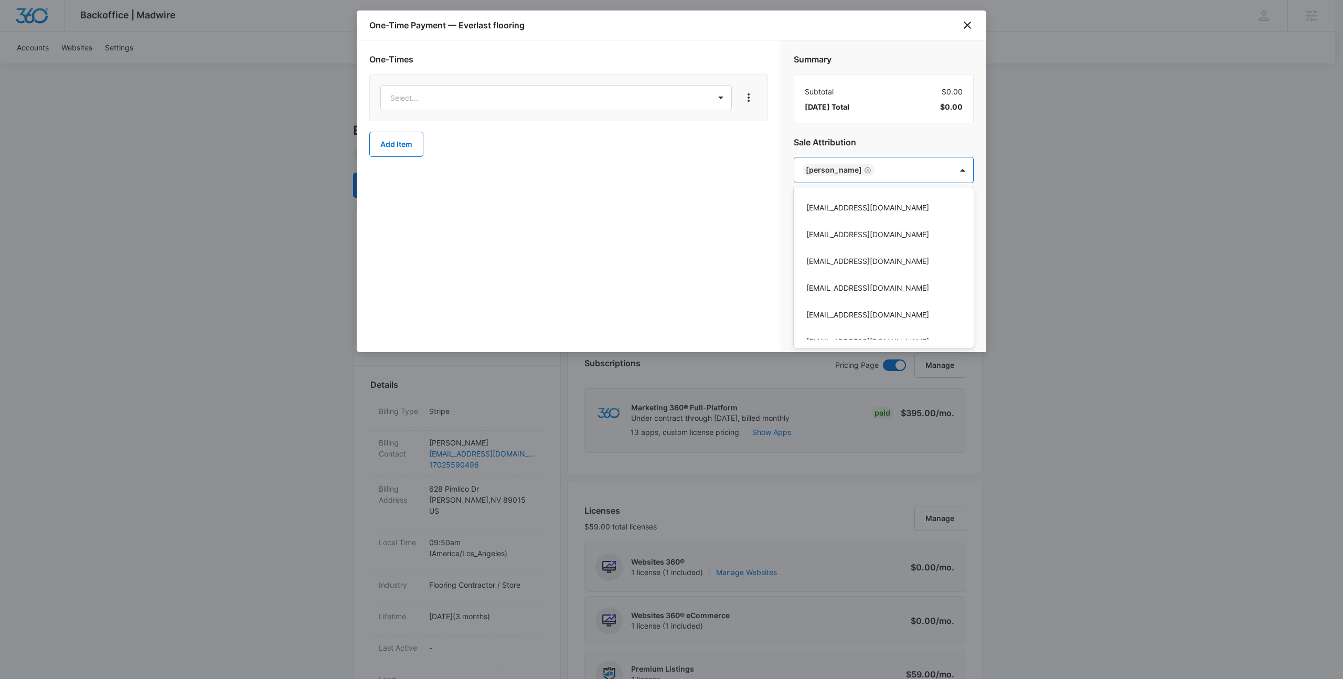
click at [504, 96] on div at bounding box center [671, 339] width 1343 height 679
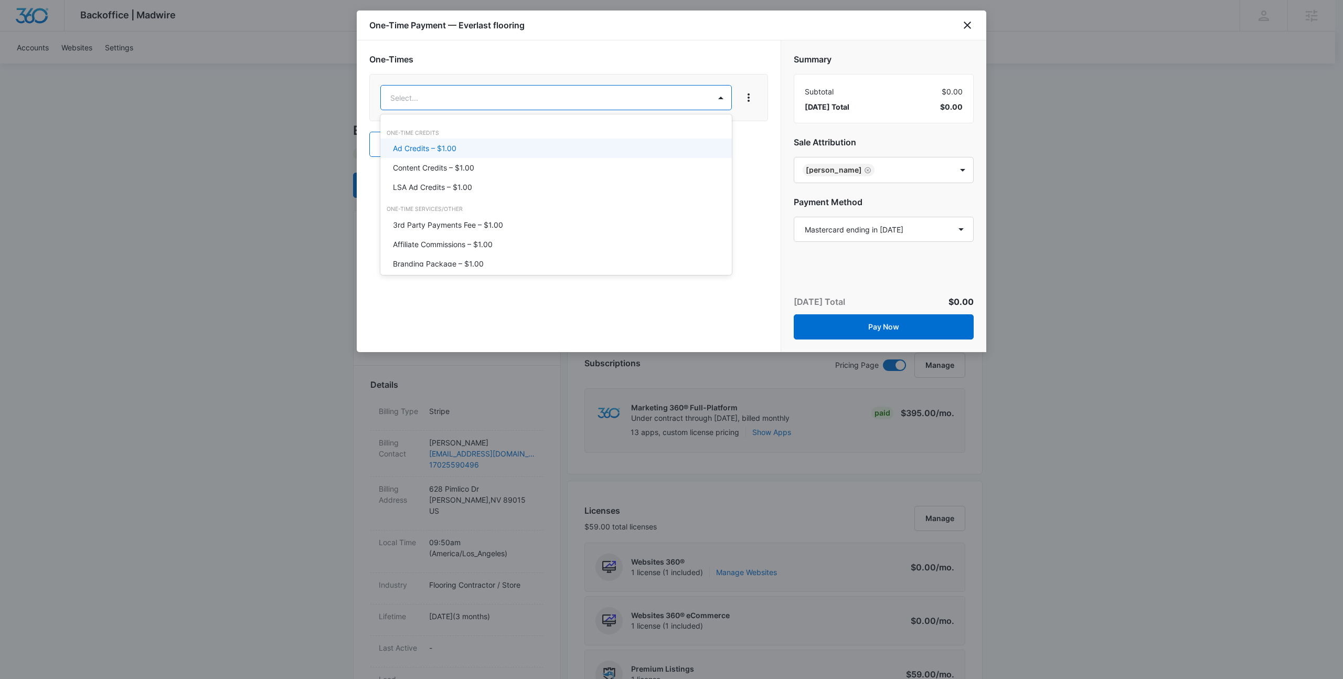
click at [462, 183] on p "LSA Ad Credits – $1.00" at bounding box center [432, 187] width 79 height 11
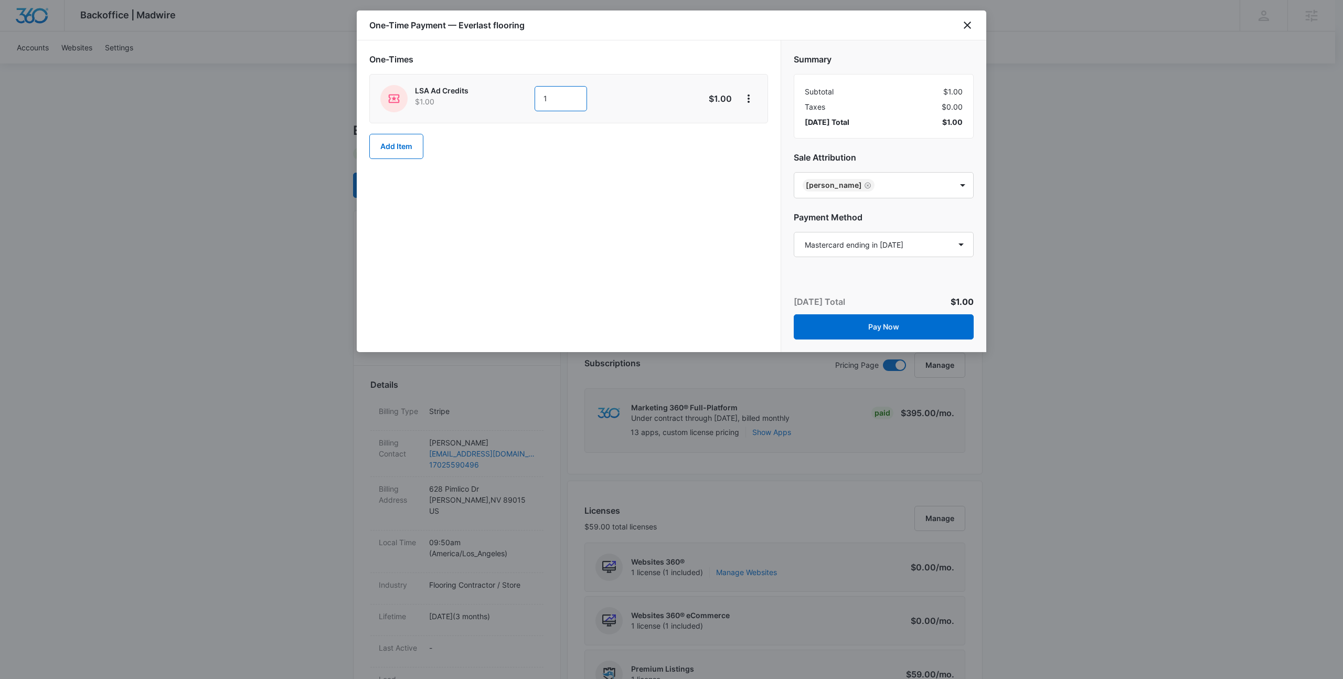
drag, startPoint x: 575, startPoint y: 102, endPoint x: 540, endPoint y: 103, distance: 34.1
click at [540, 103] on input "1" at bounding box center [561, 98] width 52 height 25
type input "300"
click at [570, 164] on div "One-Times LSA Ad Credits $1.00 300 $300.00 Add Item" at bounding box center [568, 111] width 399 height 116
click at [875, 328] on button "Pay Now" at bounding box center [884, 326] width 180 height 25
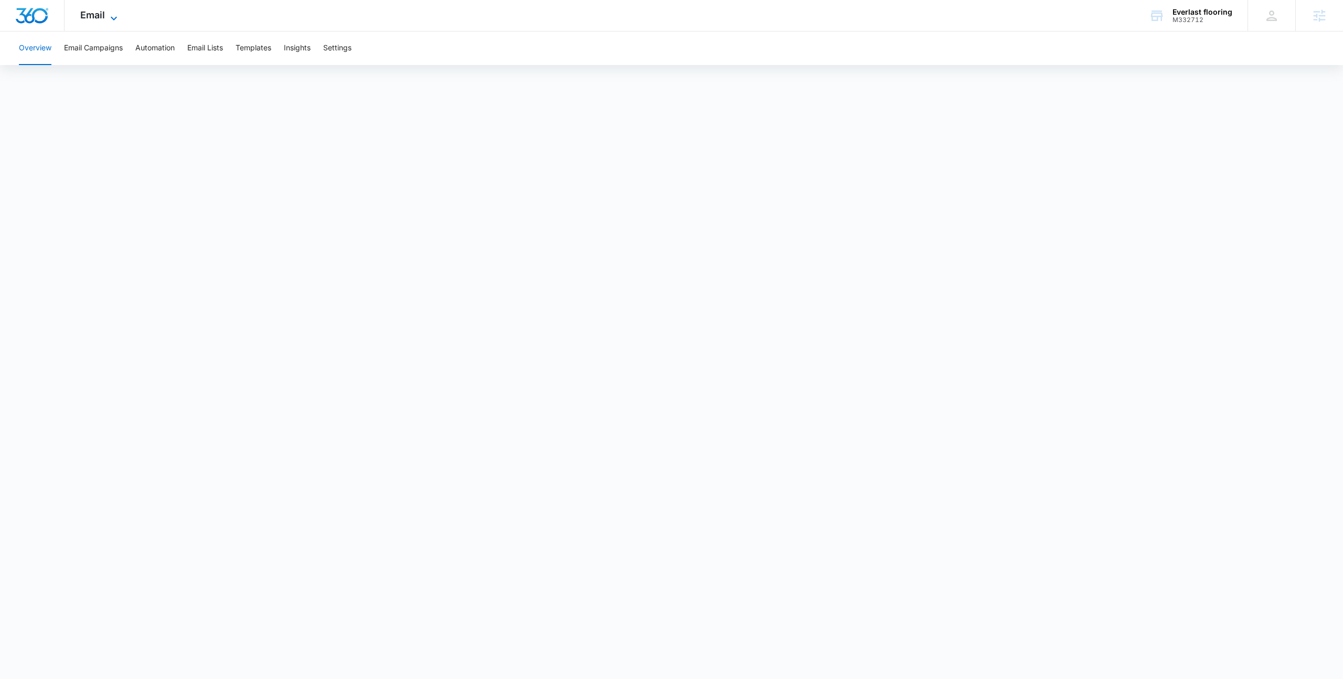
click at [113, 17] on icon at bounding box center [114, 18] width 13 height 13
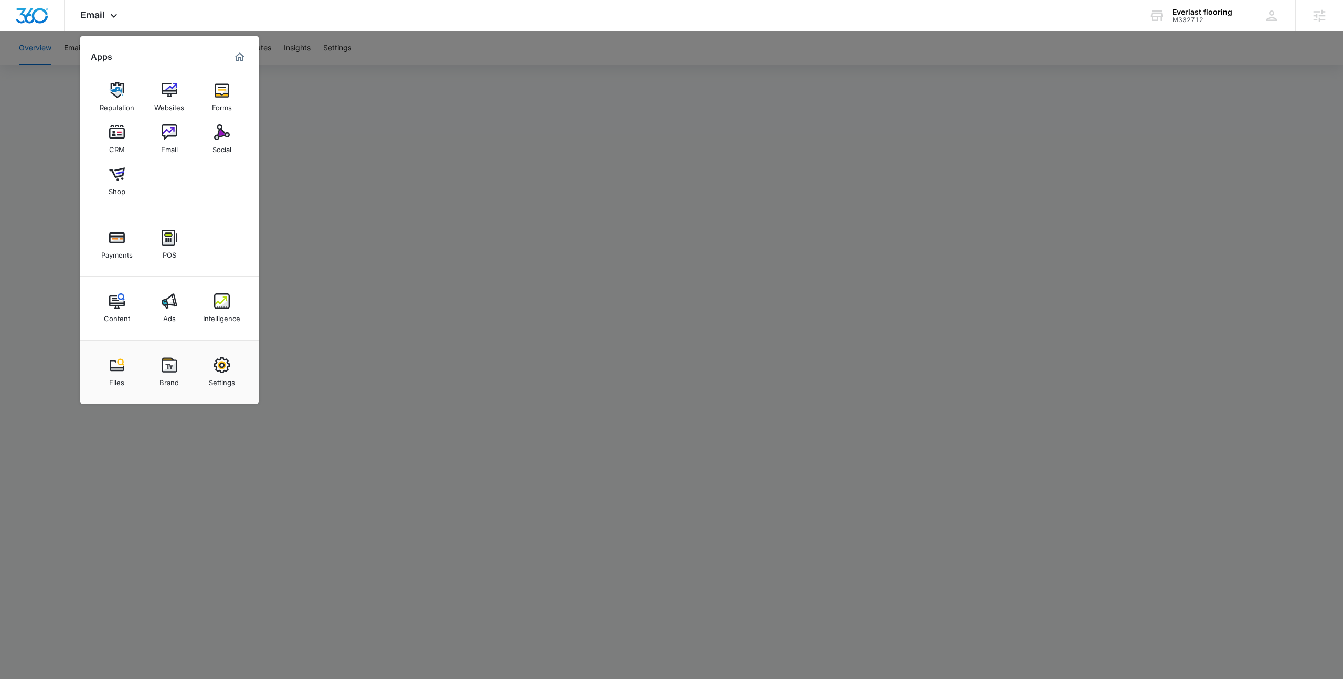
click at [446, 200] on div at bounding box center [671, 339] width 1343 height 679
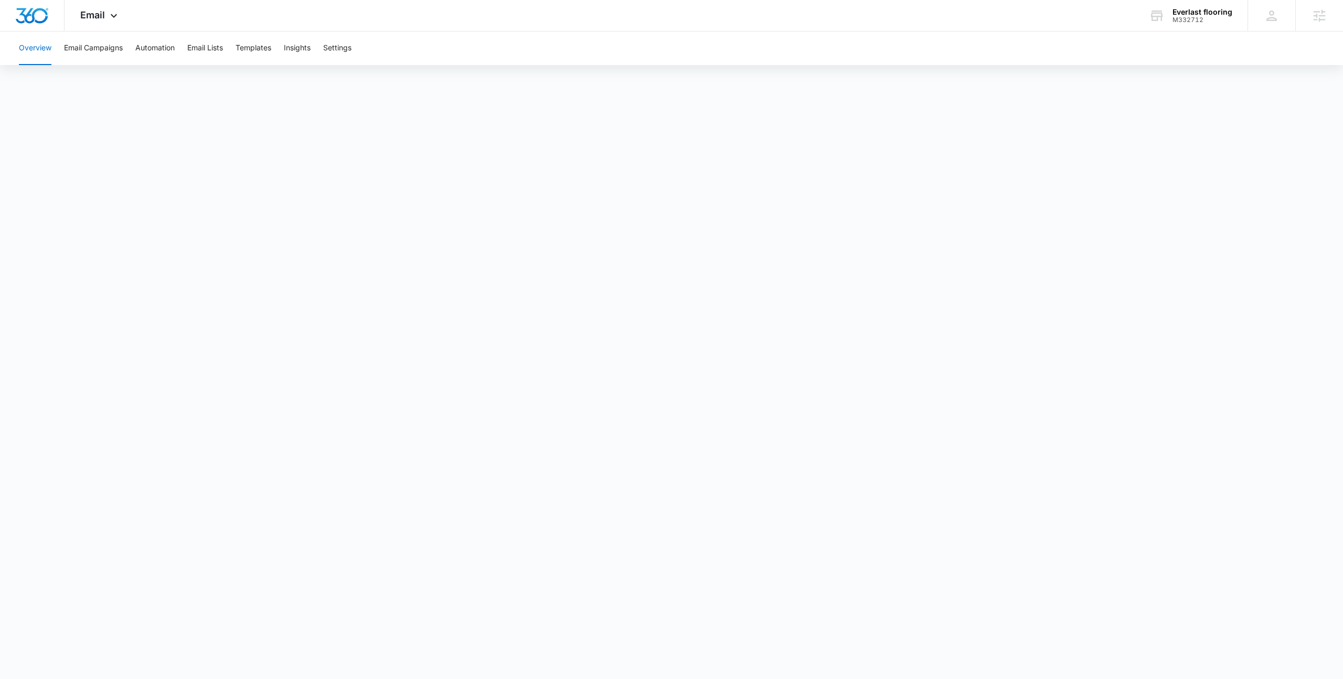
drag, startPoint x: 126, startPoint y: 18, endPoint x: 70, endPoint y: 70, distance: 76.1
click at [124, 19] on div "Email Apps Reputation Websites Forms CRM Email Social Shop Payments POS Content…" at bounding box center [100, 15] width 71 height 31
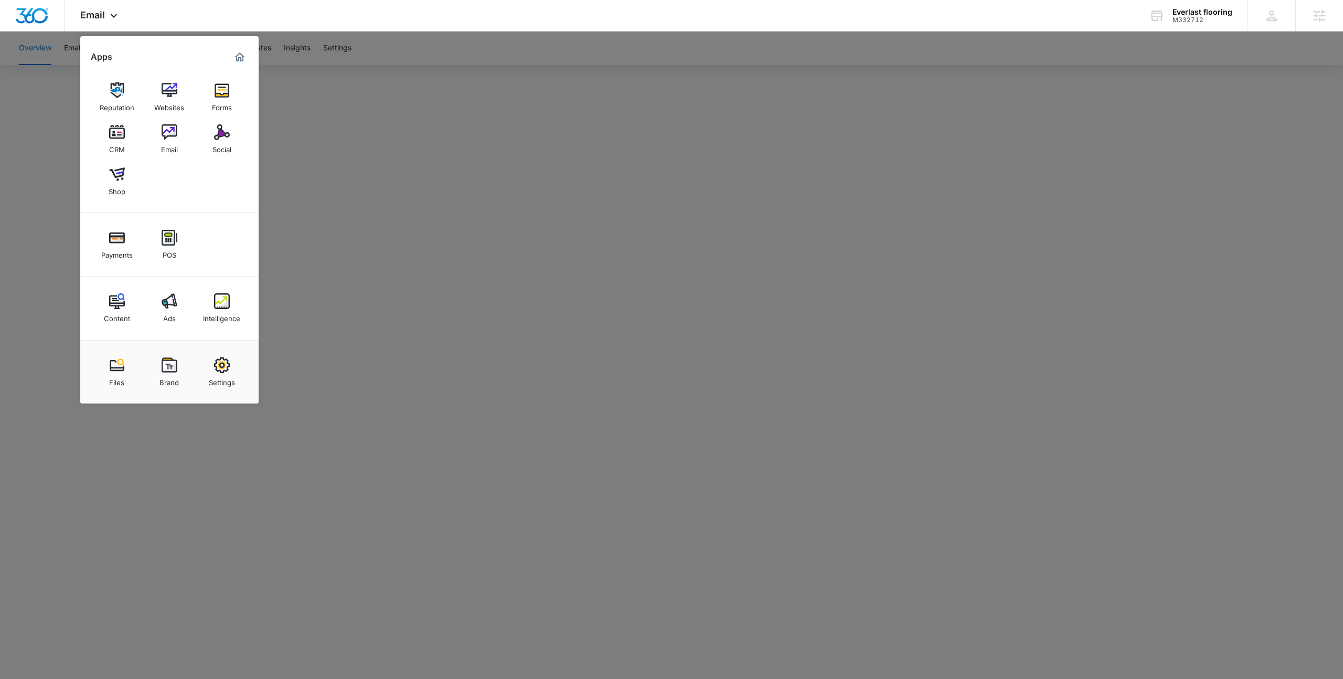
click at [220, 302] on img at bounding box center [222, 301] width 16 height 16
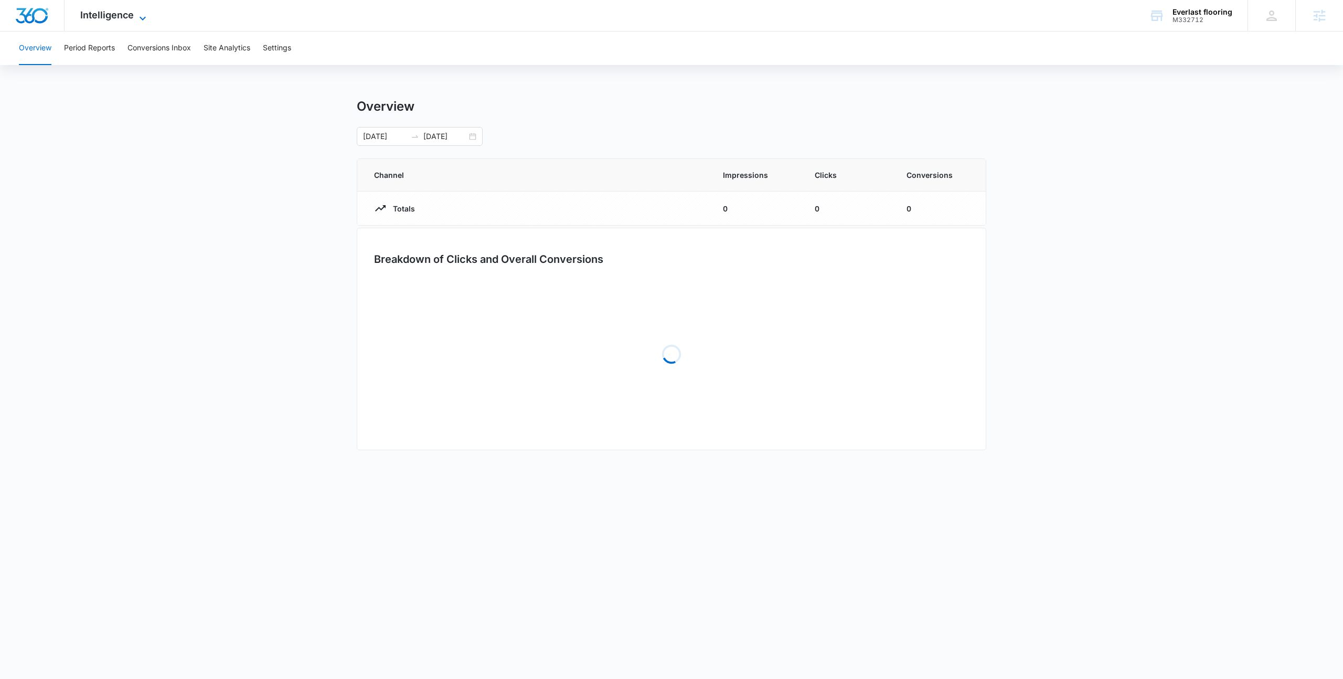
click at [90, 14] on span "Intelligence" at bounding box center [107, 14] width 54 height 11
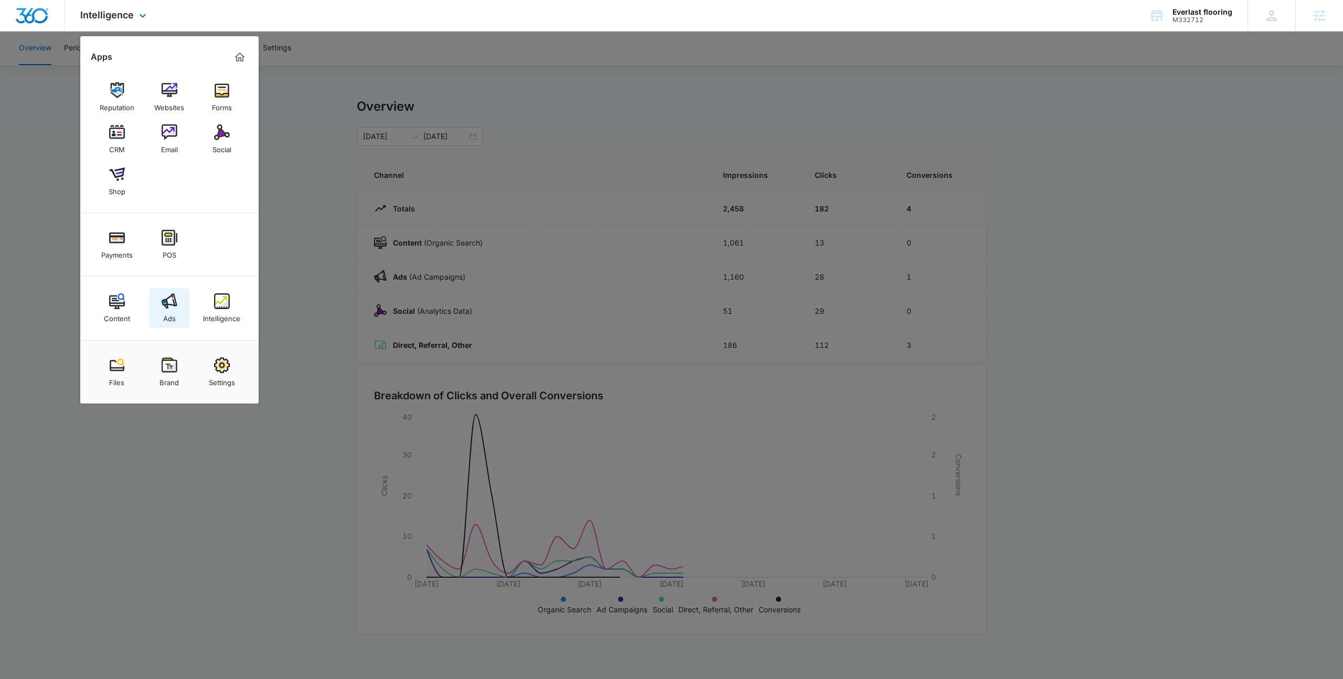
click at [167, 309] on img at bounding box center [170, 301] width 16 height 16
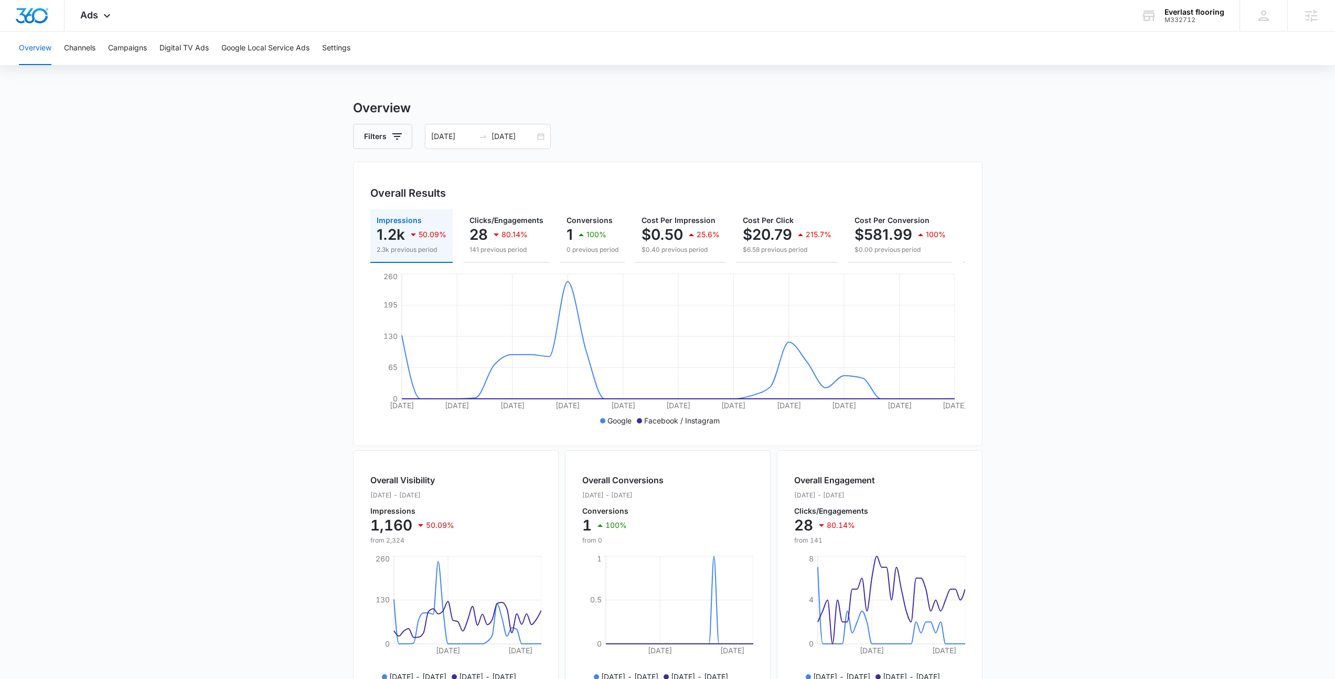
click at [730, 153] on div "Overview Filters 09/06/2025 10/06/2025 Overall Results Impressions 1.2k 50.09% …" at bounding box center [668, 475] width 630 height 753
click at [1027, 368] on main "Overview Filters 09/06/2025 10/06/2025 Overall Results Impressions 1.2k 50.09% …" at bounding box center [667, 475] width 1335 height 753
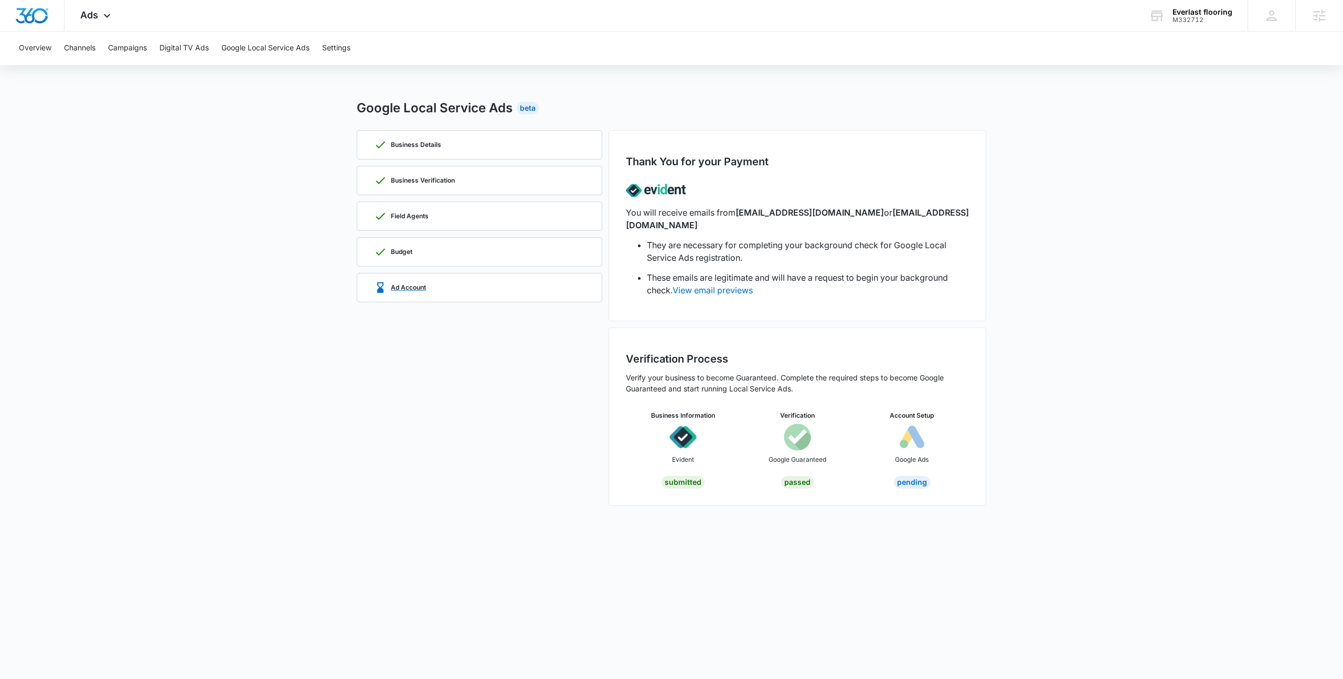
click at [511, 298] on div "Ad Account" at bounding box center [479, 287] width 211 height 28
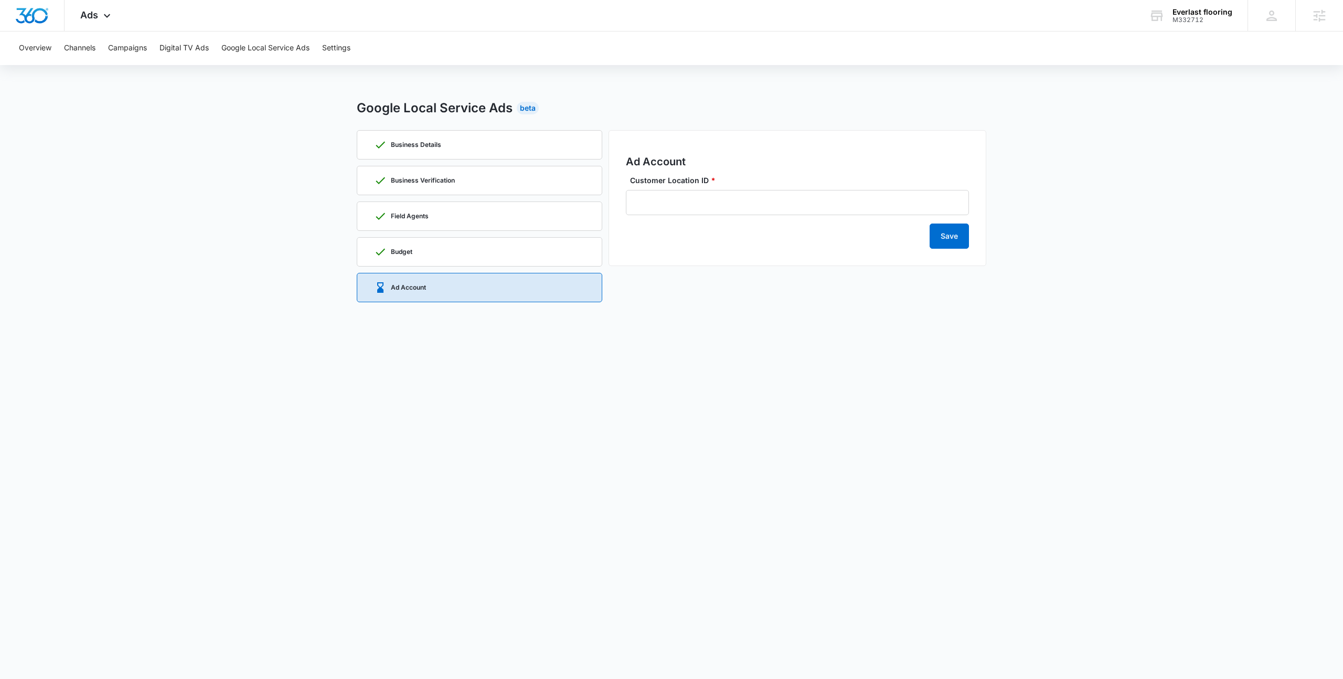
click at [934, 116] on div "Google Local Service Ads Beta" at bounding box center [672, 108] width 630 height 19
click at [931, 116] on div "Google Local Service Ads Beta" at bounding box center [672, 108] width 630 height 19
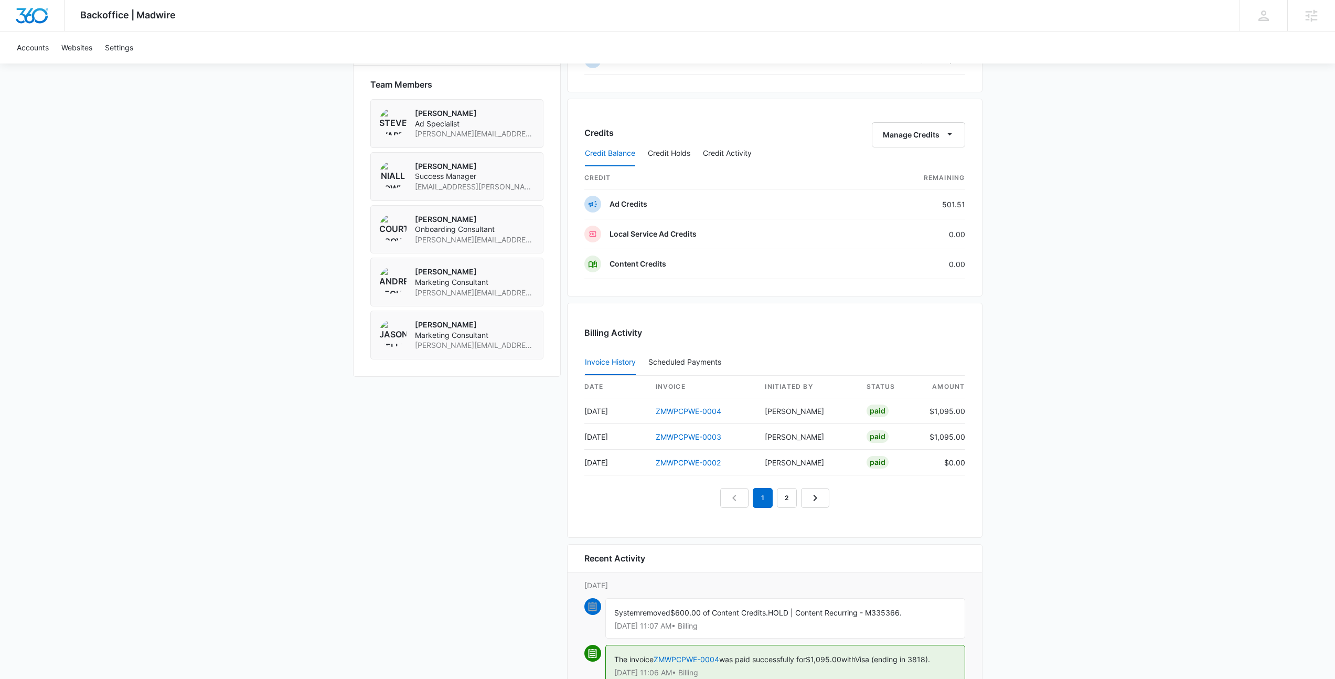
scroll to position [817, 0]
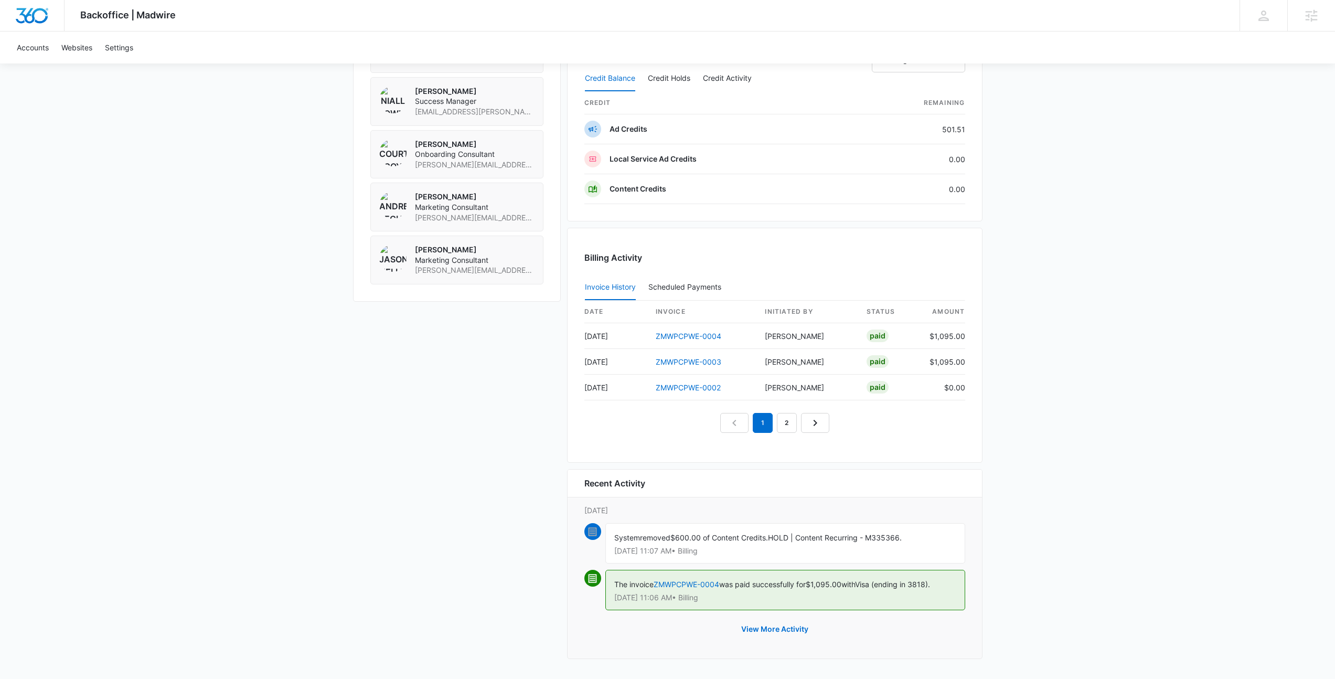
drag, startPoint x: 733, startPoint y: 535, endPoint x: 744, endPoint y: 553, distance: 21.0
click at [744, 553] on div "System removed $600.00 of Content Credits. HOLD | Content Recurring - M335366. …" at bounding box center [785, 543] width 360 height 40
click at [744, 553] on p "[DATE] 11:07 AM • Billing" at bounding box center [785, 550] width 342 height 7
drag, startPoint x: 744, startPoint y: 553, endPoint x: 605, endPoint y: 535, distance: 139.6
click at [600, 536] on div "System removed $600.00 of Content Credits. HOLD | Content Recurring - M335366. …" at bounding box center [775, 546] width 381 height 47
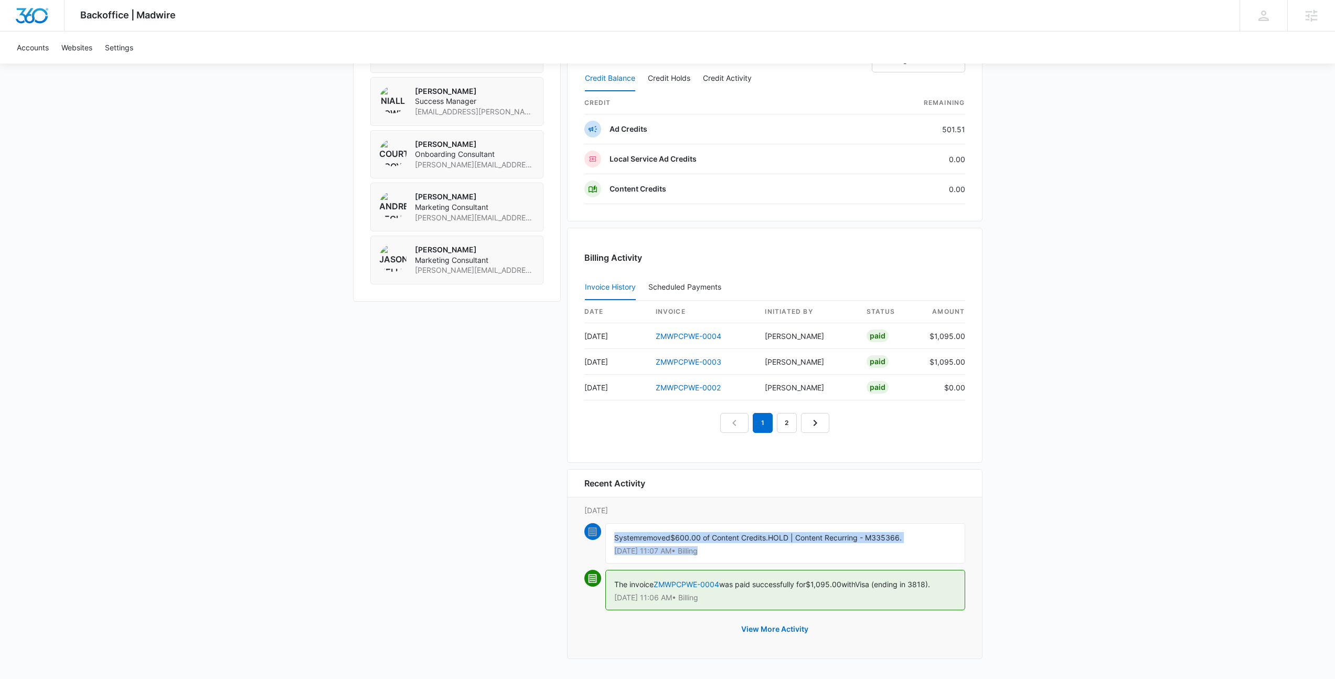
click at [607, 535] on div "System removed $600.00 of Content Credits. HOLD | Content Recurring - M335366. …" at bounding box center [785, 543] width 360 height 40
drag, startPoint x: 634, startPoint y: 537, endPoint x: 788, endPoint y: 553, distance: 155.1
click at [788, 553] on div "System removed $600.00 of Content Credits. HOLD | Content Recurring - M335366. …" at bounding box center [785, 543] width 360 height 40
click at [788, 553] on p "[DATE] 11:07 AM • Billing" at bounding box center [785, 550] width 342 height 7
drag, startPoint x: 763, startPoint y: 551, endPoint x: 615, endPoint y: 538, distance: 148.0
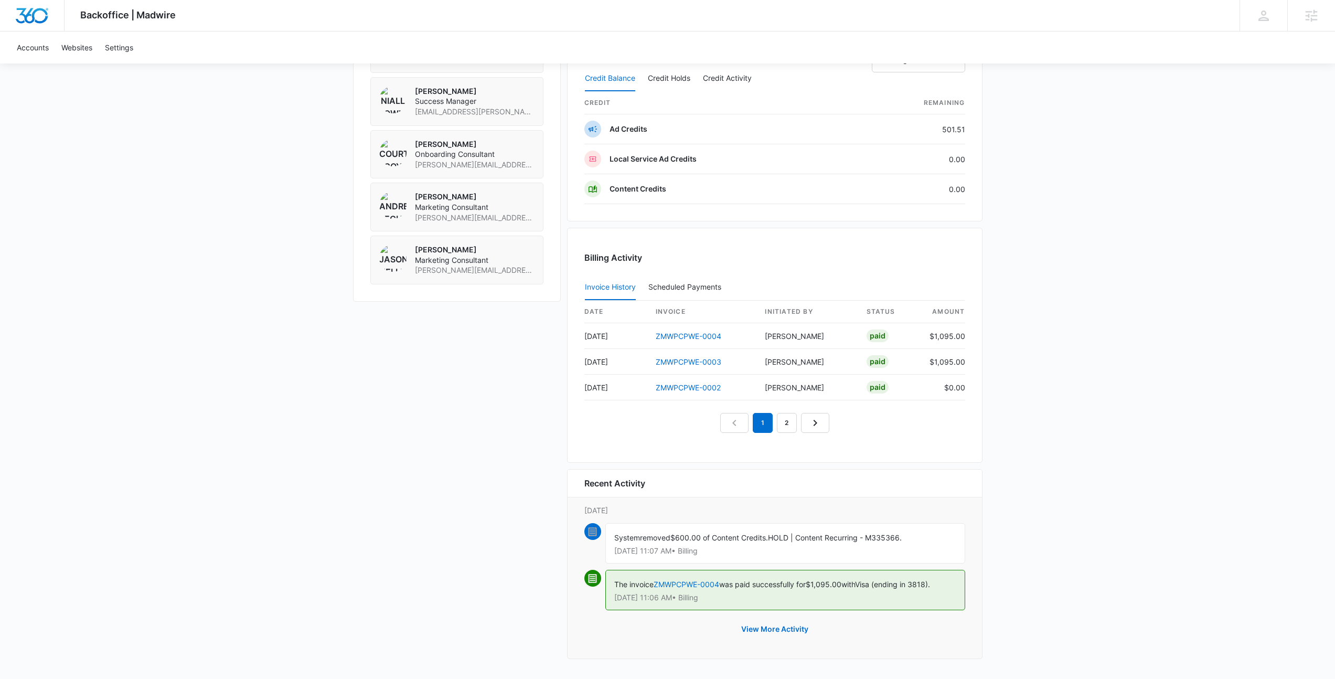
click at [616, 538] on div "System removed $600.00 of Content Credits. HOLD | Content Recurring - M335366. …" at bounding box center [785, 543] width 360 height 40
click at [615, 538] on span "System" at bounding box center [627, 537] width 26 height 9
drag, startPoint x: 615, startPoint y: 538, endPoint x: 763, endPoint y: 554, distance: 148.7
click at [763, 554] on div "System removed $600.00 of Content Credits. HOLD | Content Recurring - M335366. …" at bounding box center [785, 543] width 360 height 40
click at [763, 554] on p "[DATE] 11:07 AM • Billing" at bounding box center [785, 550] width 342 height 7
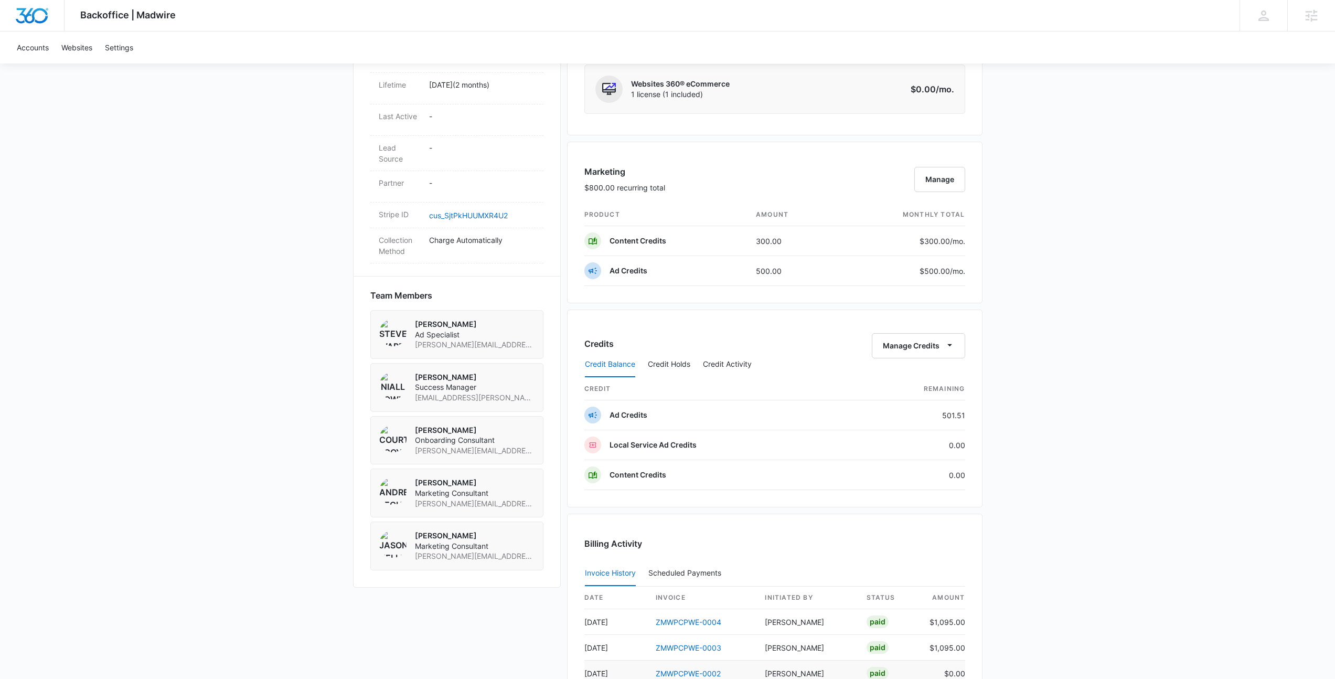
scroll to position [0, 0]
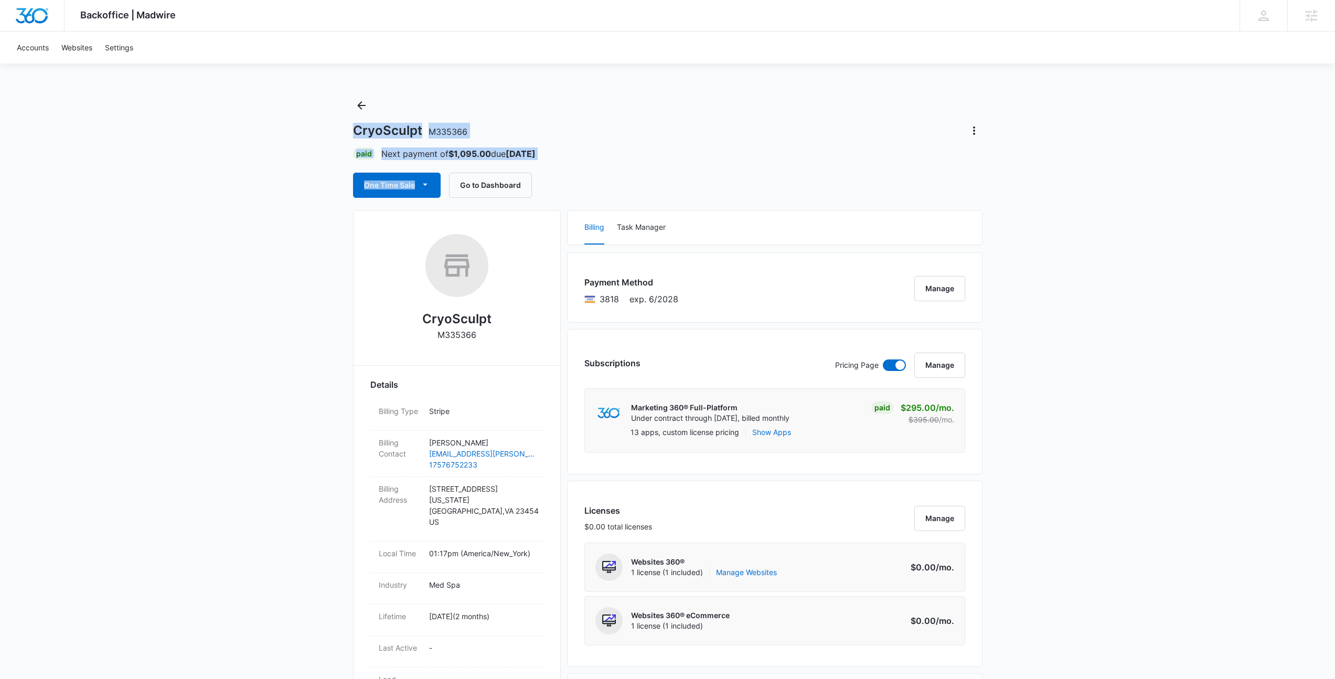
drag, startPoint x: 541, startPoint y: 160, endPoint x: 313, endPoint y: 113, distance: 232.5
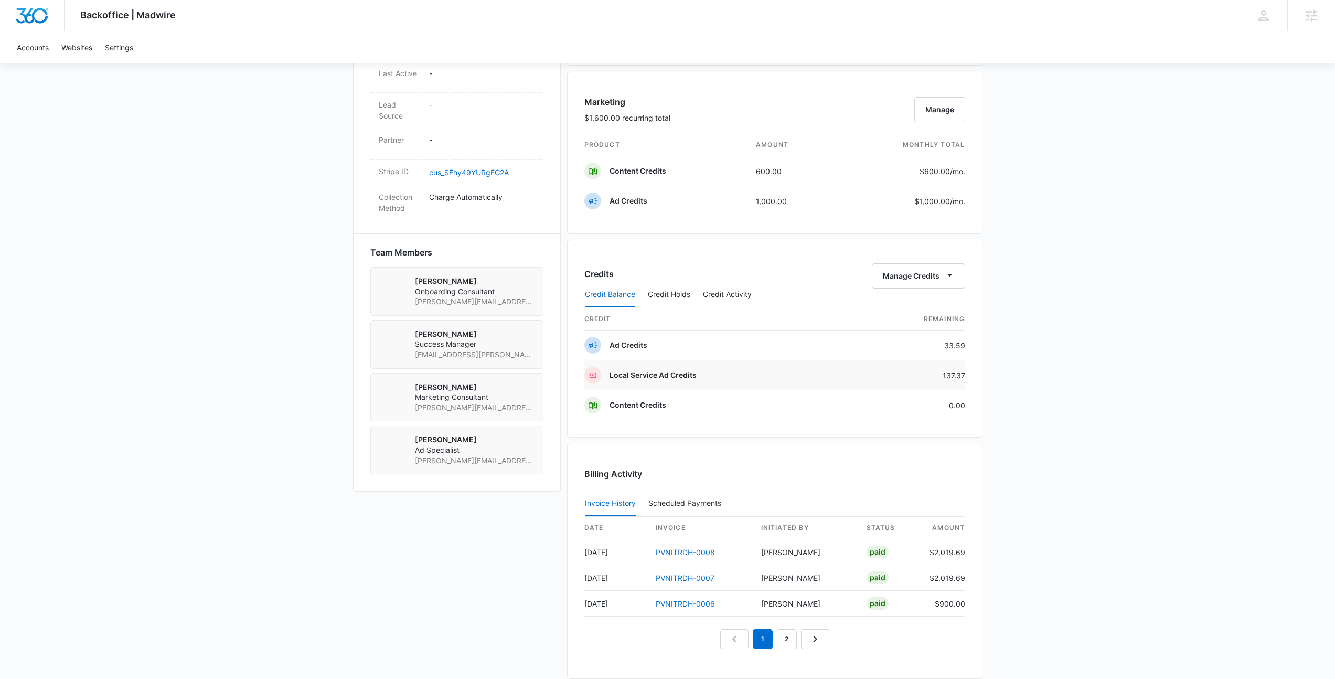
scroll to position [600, 0]
drag, startPoint x: 939, startPoint y: 369, endPoint x: 975, endPoint y: 386, distance: 40.1
click at [975, 386] on div "Credits Manage Credits Credit Balance Credit Holds Credit Activity credit Remai…" at bounding box center [775, 340] width 416 height 198
click at [974, 381] on div "Credits Manage Credits Credit Balance Credit Holds Credit Activity credit Remai…" at bounding box center [775, 340] width 416 height 198
drag, startPoint x: 969, startPoint y: 378, endPoint x: 942, endPoint y: 376, distance: 26.8
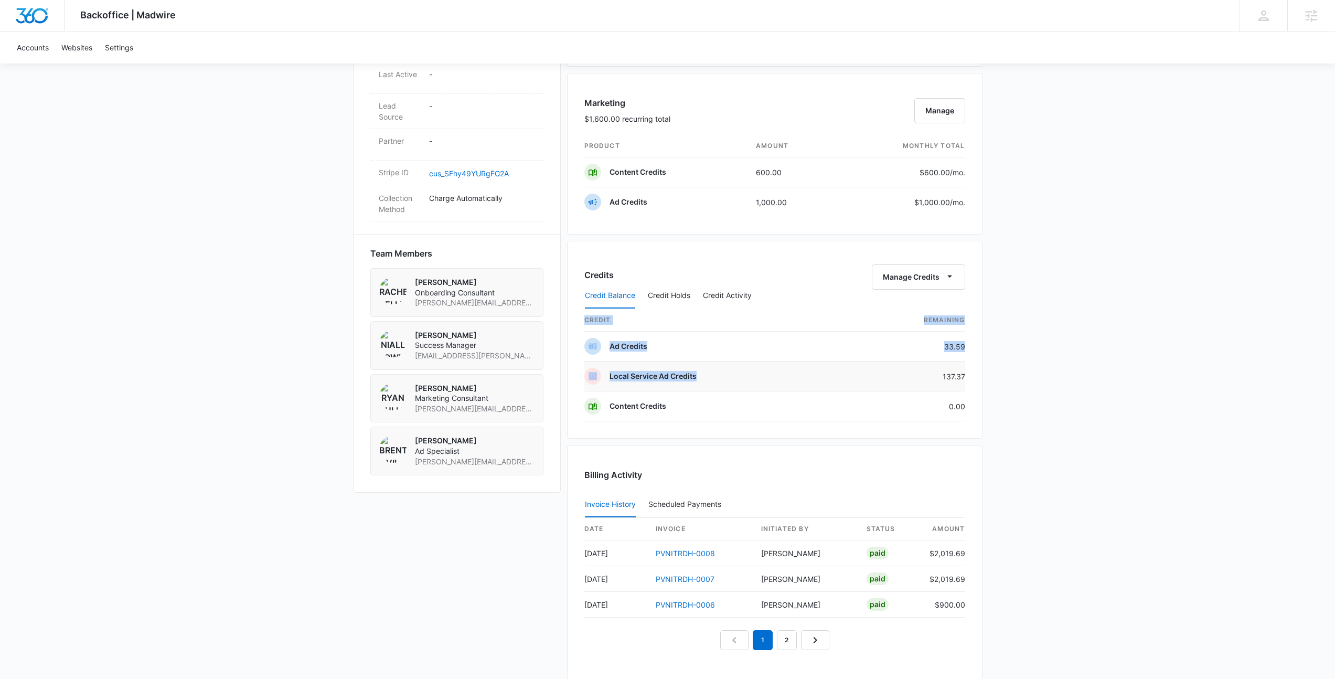
click at [942, 376] on div "Credits Manage Credits Credit Balance Credit Holds Credit Activity credit Remai…" at bounding box center [775, 340] width 416 height 198
click at [942, 375] on td "137.37" at bounding box center [909, 377] width 111 height 30
drag, startPoint x: 944, startPoint y: 376, endPoint x: 965, endPoint y: 378, distance: 21.6
click at [965, 378] on div "Credits Manage Credits Credit Balance Credit Holds Credit Activity credit Remai…" at bounding box center [775, 340] width 416 height 198
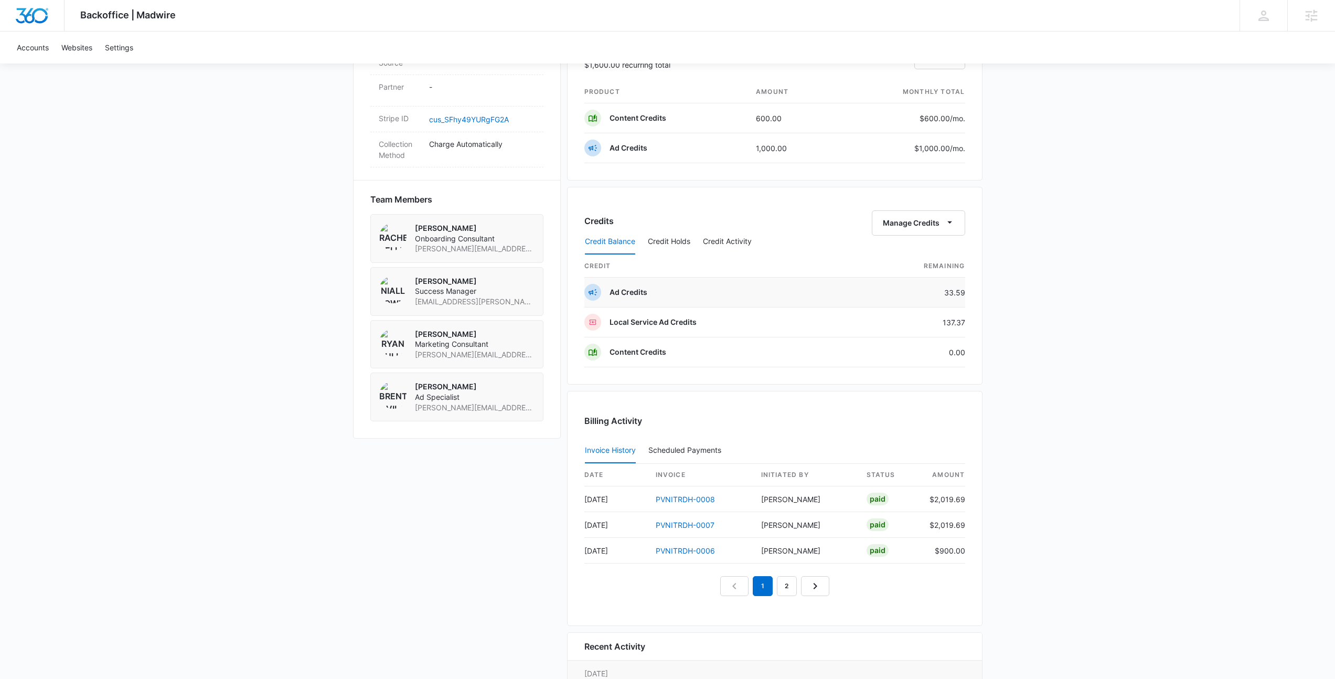
scroll to position [665, 0]
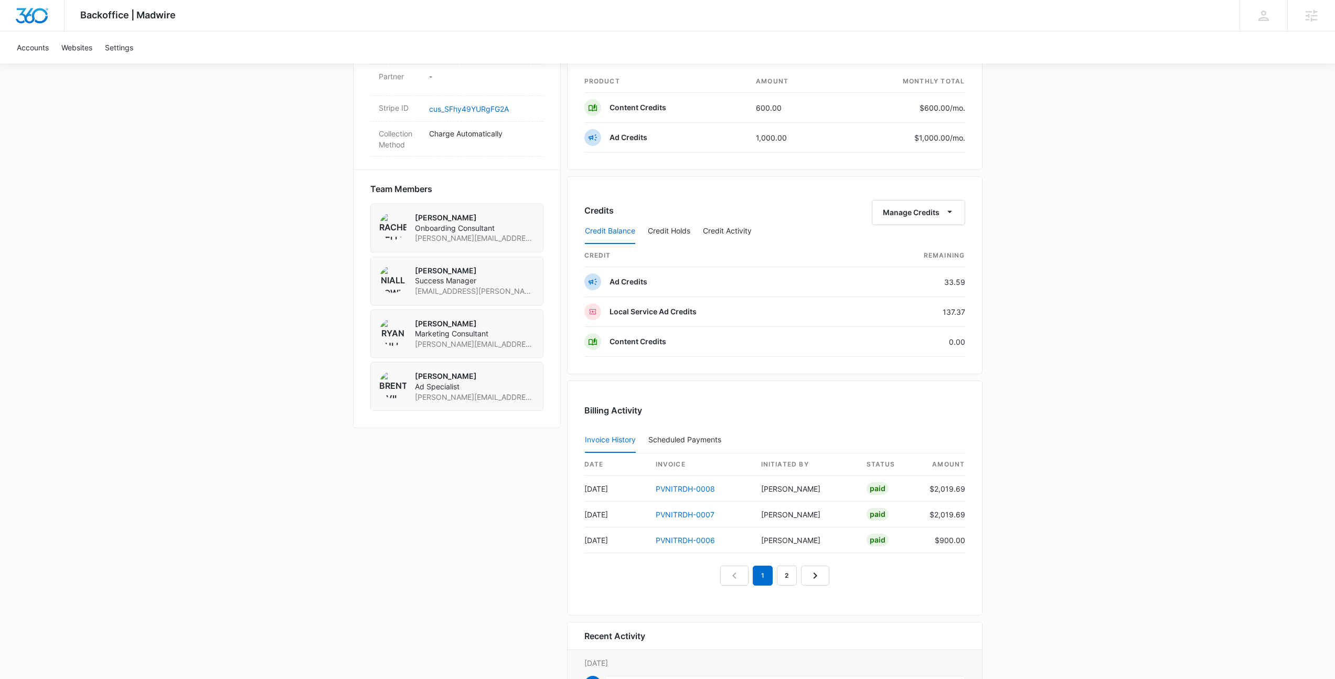
click at [698, 196] on div "Credits Manage Credits Credit Balance Credit Holds Credit Activity credit Remai…" at bounding box center [775, 275] width 416 height 198
click at [724, 196] on div "Credits Manage Credits Credit Balance Credit Holds Credit Activity credit Remai…" at bounding box center [775, 275] width 416 height 198
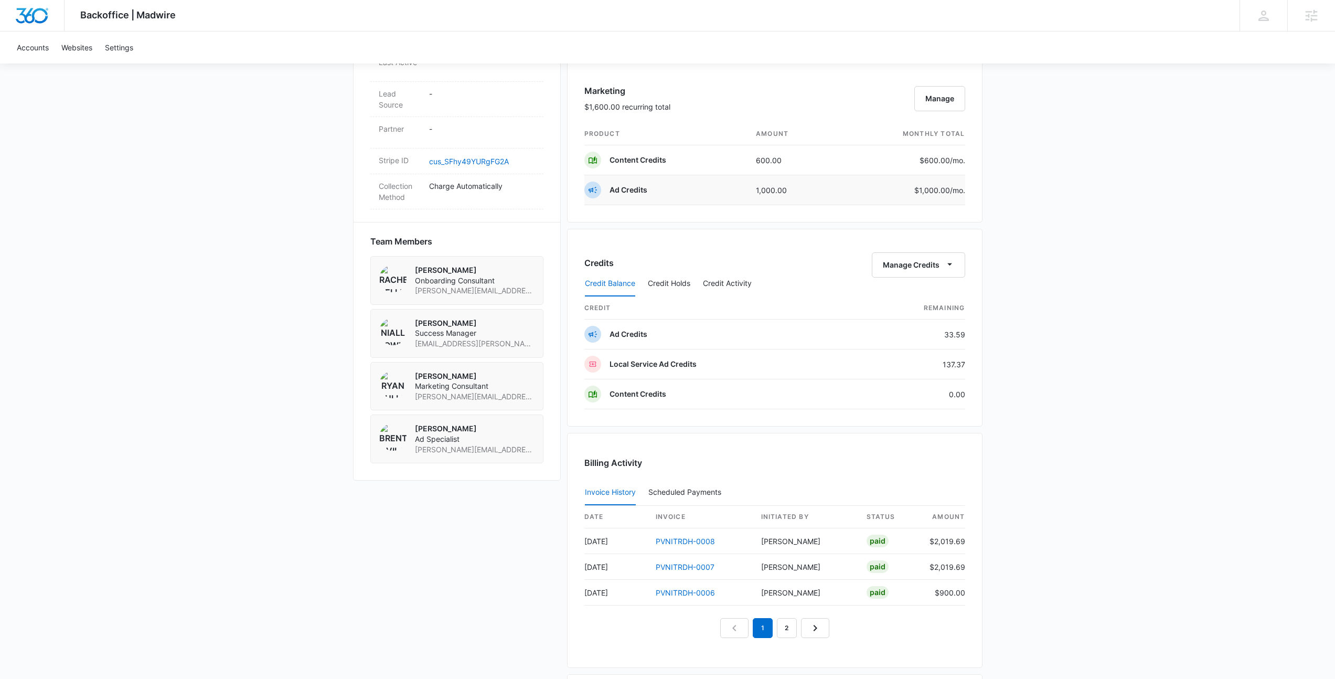
scroll to position [452, 0]
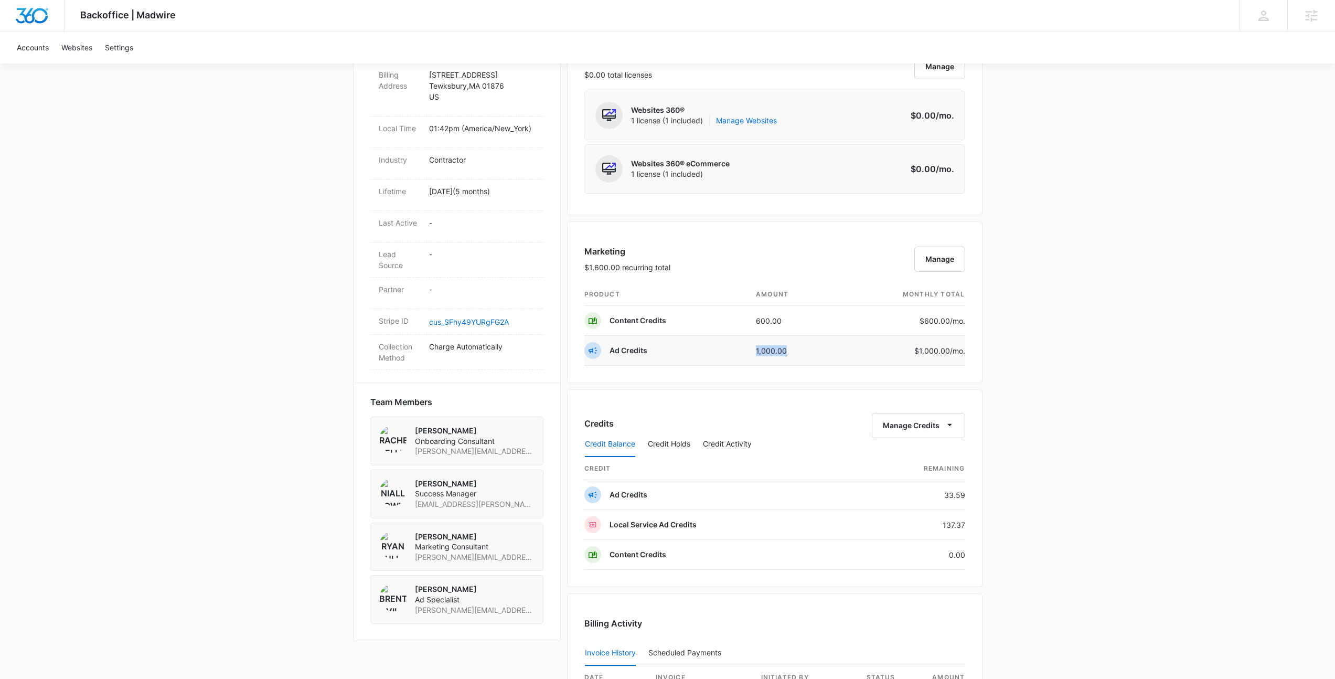
drag, startPoint x: 752, startPoint y: 351, endPoint x: 788, endPoint y: 350, distance: 35.7
click at [788, 350] on td "1,000.00" at bounding box center [793, 351] width 90 height 30
drag, startPoint x: 917, startPoint y: 525, endPoint x: 976, endPoint y: 526, distance: 59.3
click at [976, 526] on div "Credits Manage Credits Credit Balance Credit Holds Credit Activity credit Remai…" at bounding box center [775, 488] width 416 height 198
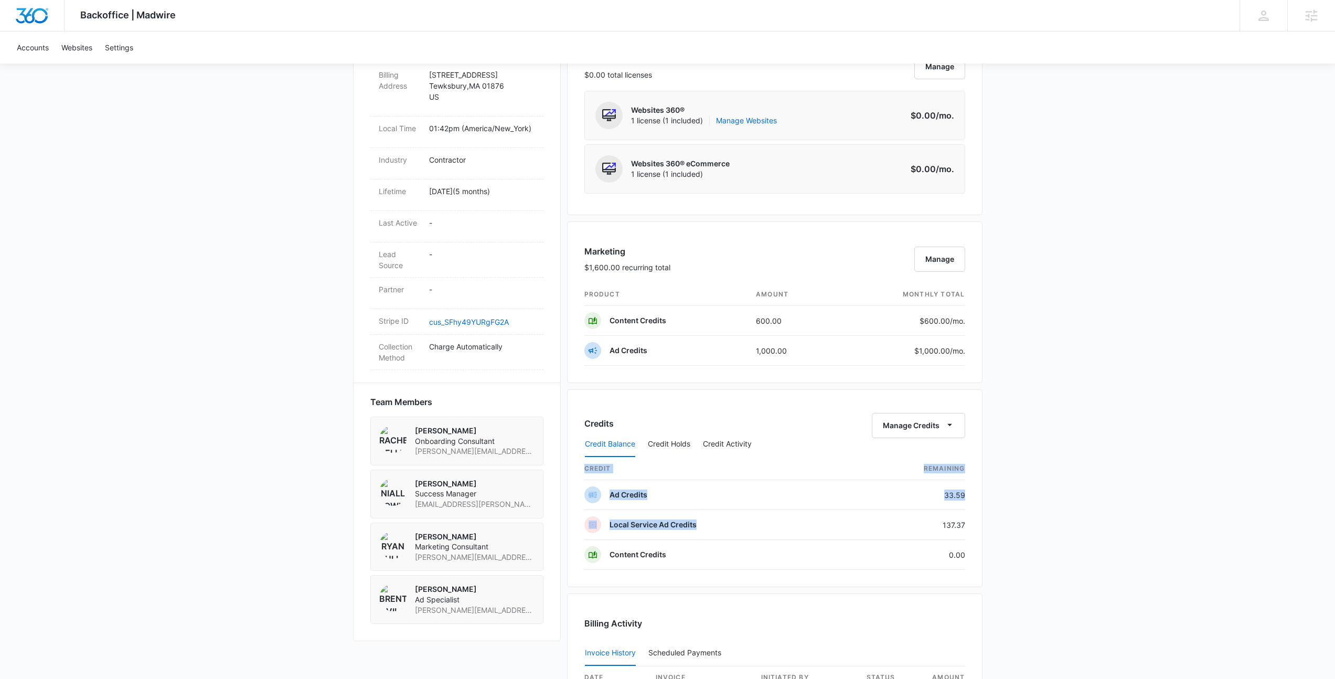
click at [976, 526] on div "Credits Manage Credits Credit Balance Credit Holds Credit Activity credit Remai…" at bounding box center [775, 488] width 416 height 198
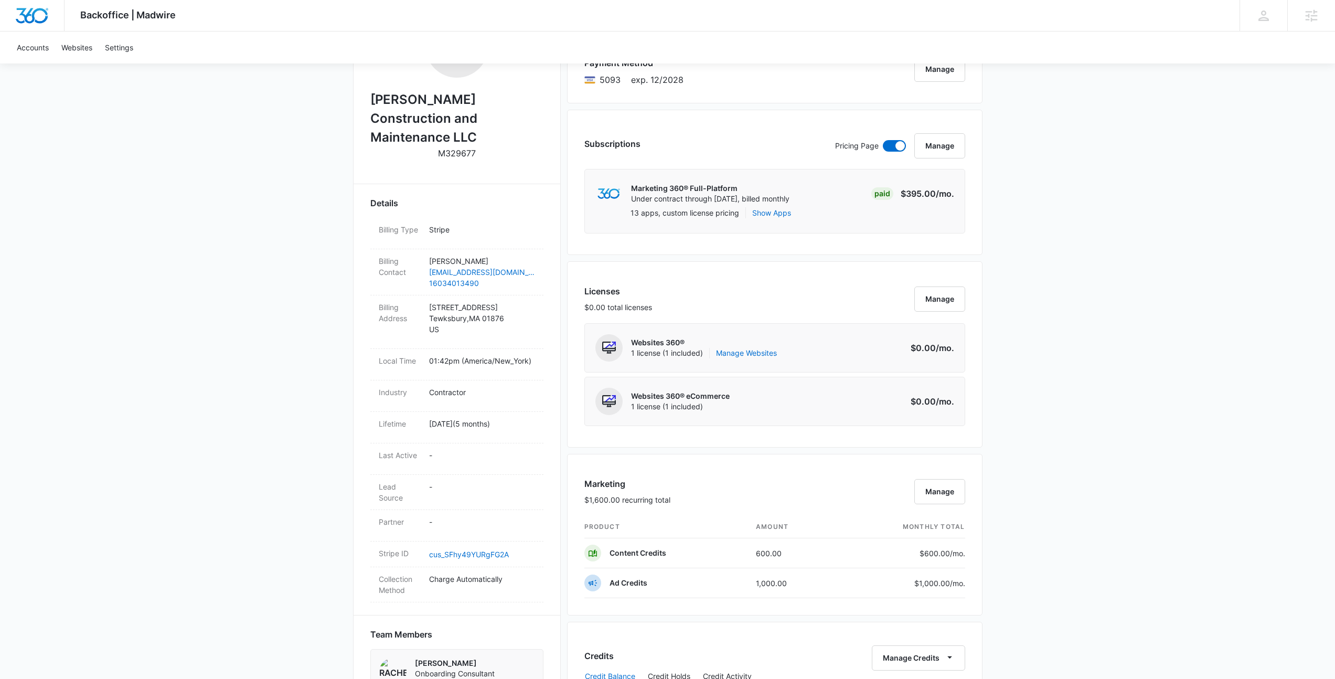
scroll to position [428, 0]
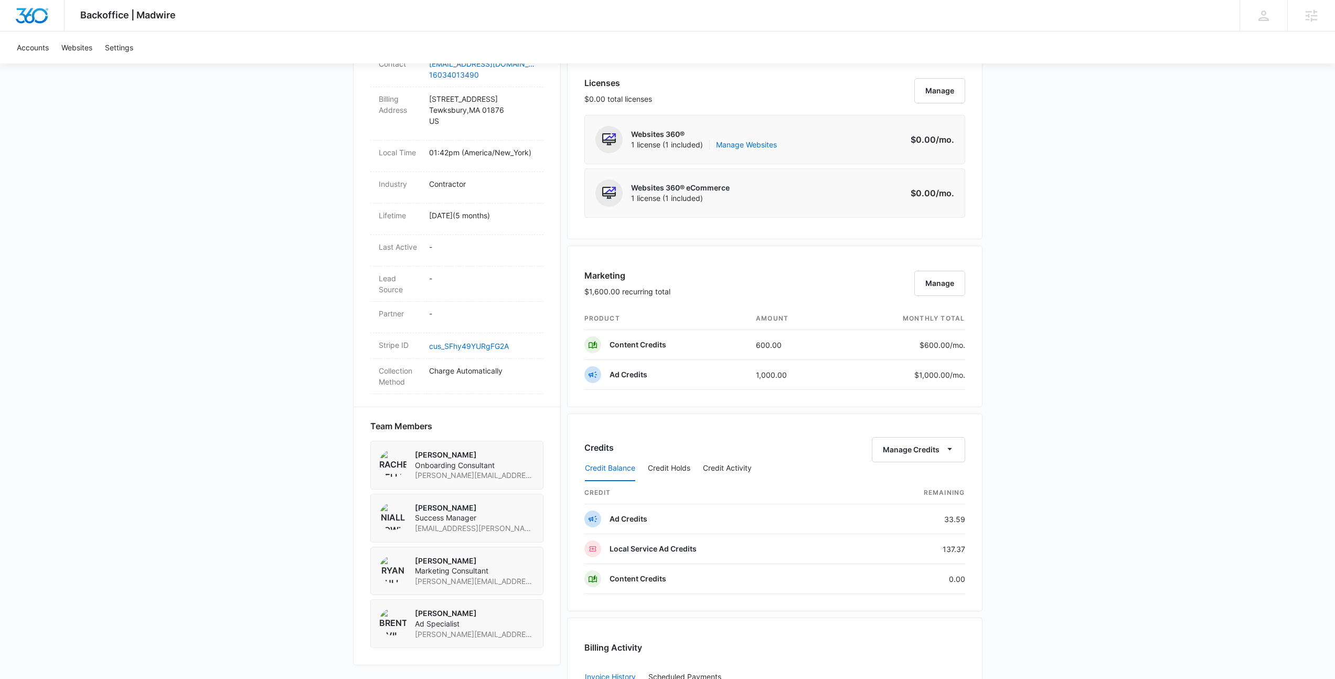
click at [1005, 431] on div "Backoffice | Madwire Apps Settings NF Niall Fowler niall.fowler@madwire.com My …" at bounding box center [667, 297] width 1335 height 1450
click at [1023, 427] on div "Backoffice | Madwire Apps Settings NF Niall Fowler niall.fowler@madwire.com My …" at bounding box center [667, 297] width 1335 height 1450
